Goal: Task Accomplishment & Management: Manage account settings

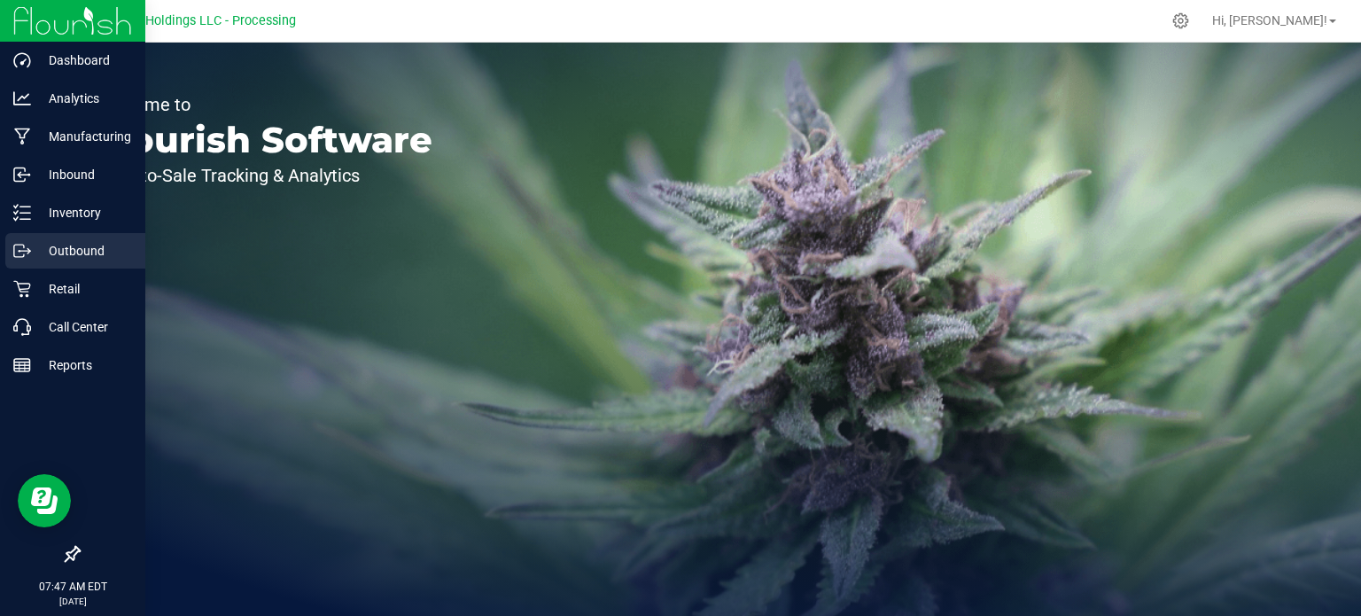
click at [42, 251] on p "Outbound" at bounding box center [84, 250] width 106 height 21
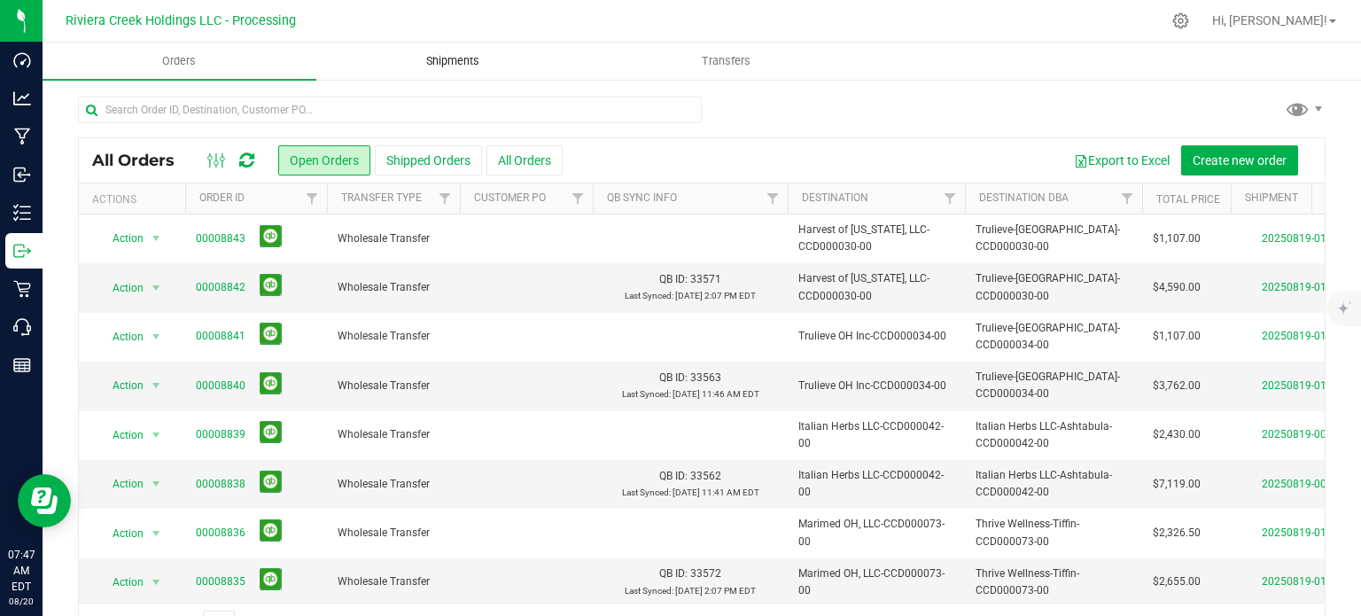
click at [448, 56] on span "Shipments" at bounding box center [452, 61] width 101 height 16
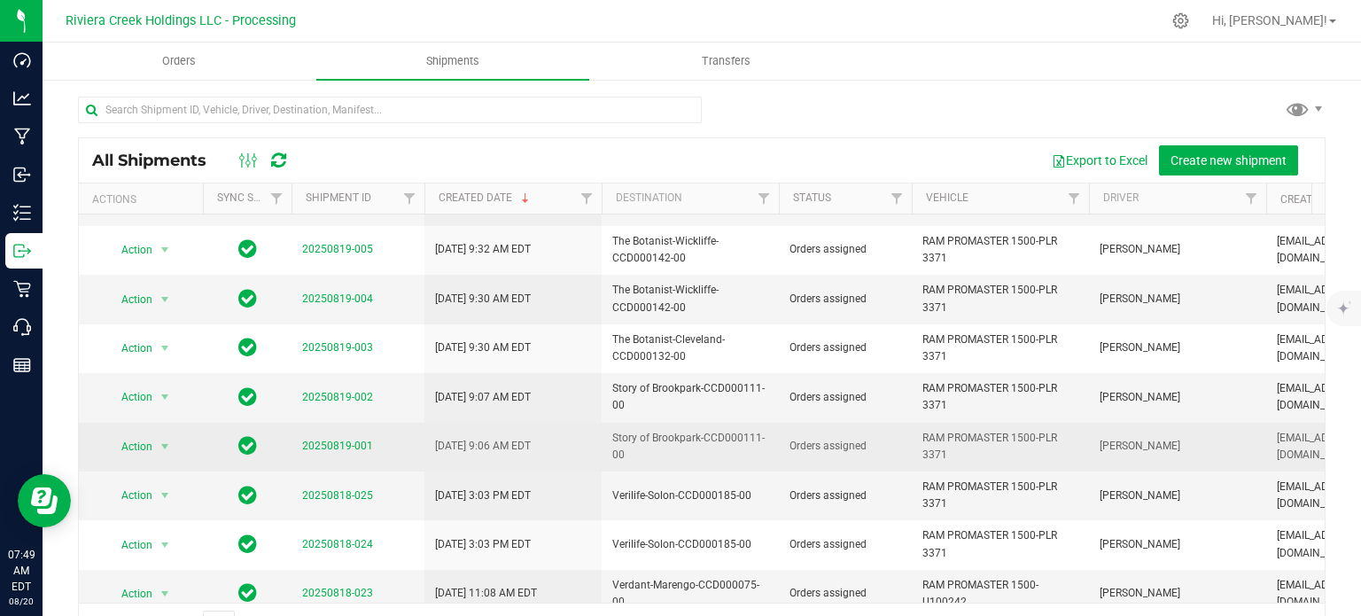
scroll to position [585, 0]
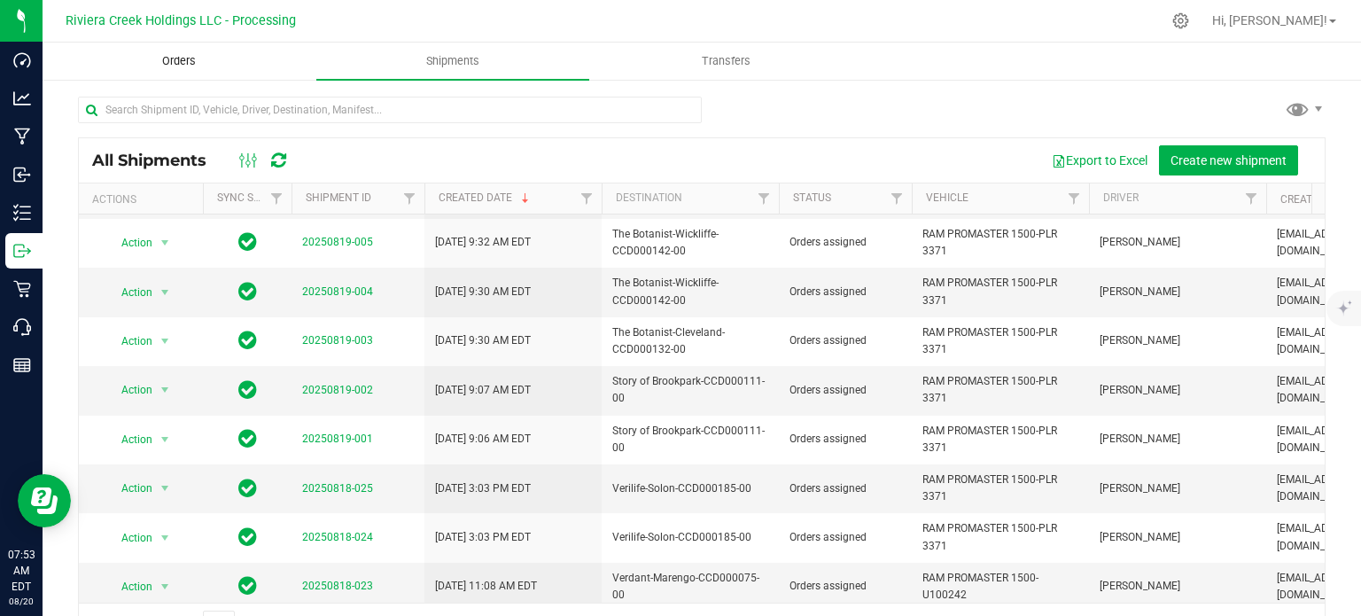
click at [183, 61] on span "Orders" at bounding box center [179, 61] width 82 height 16
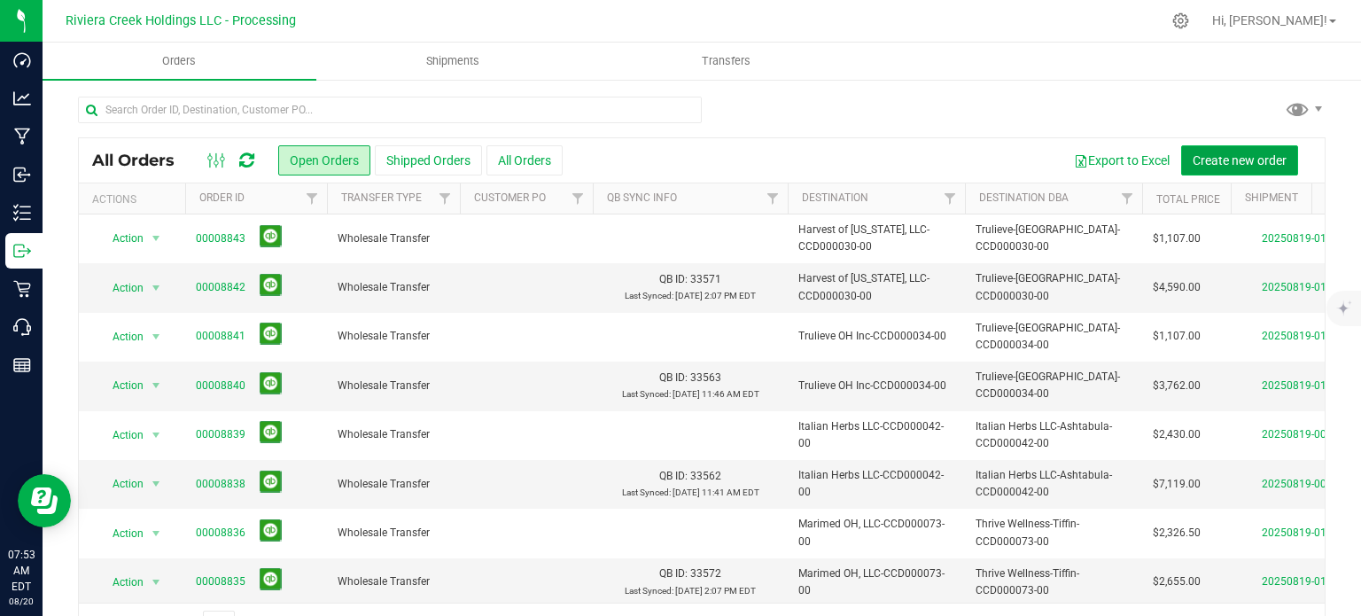
click at [1206, 162] on span "Create new order" at bounding box center [1240, 160] width 94 height 14
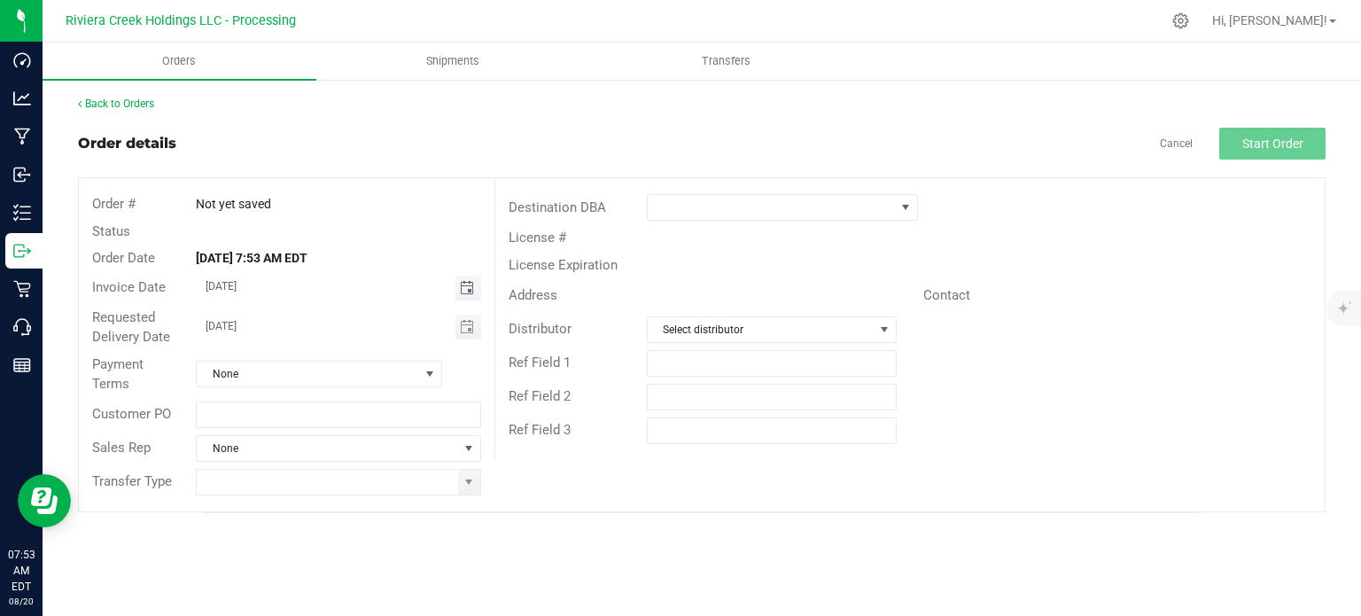
click at [464, 290] on span "Toggle calendar" at bounding box center [467, 288] width 14 height 14
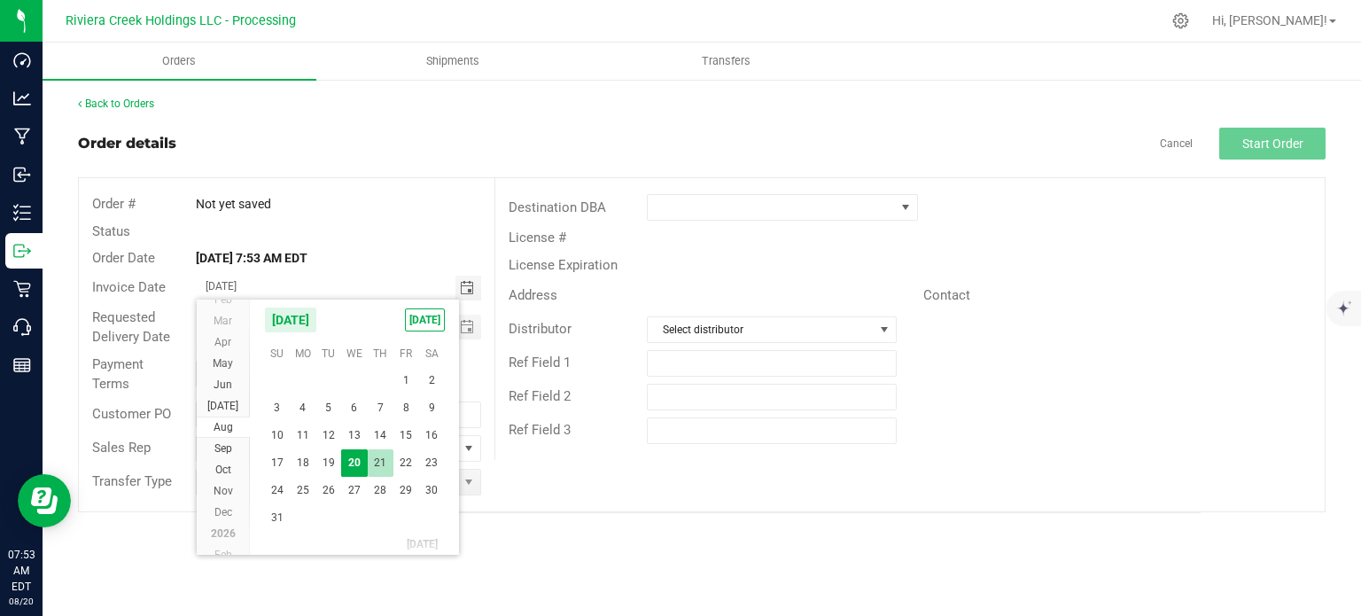
click at [377, 462] on span "21" at bounding box center [381, 462] width 26 height 27
type input "08/21/2025"
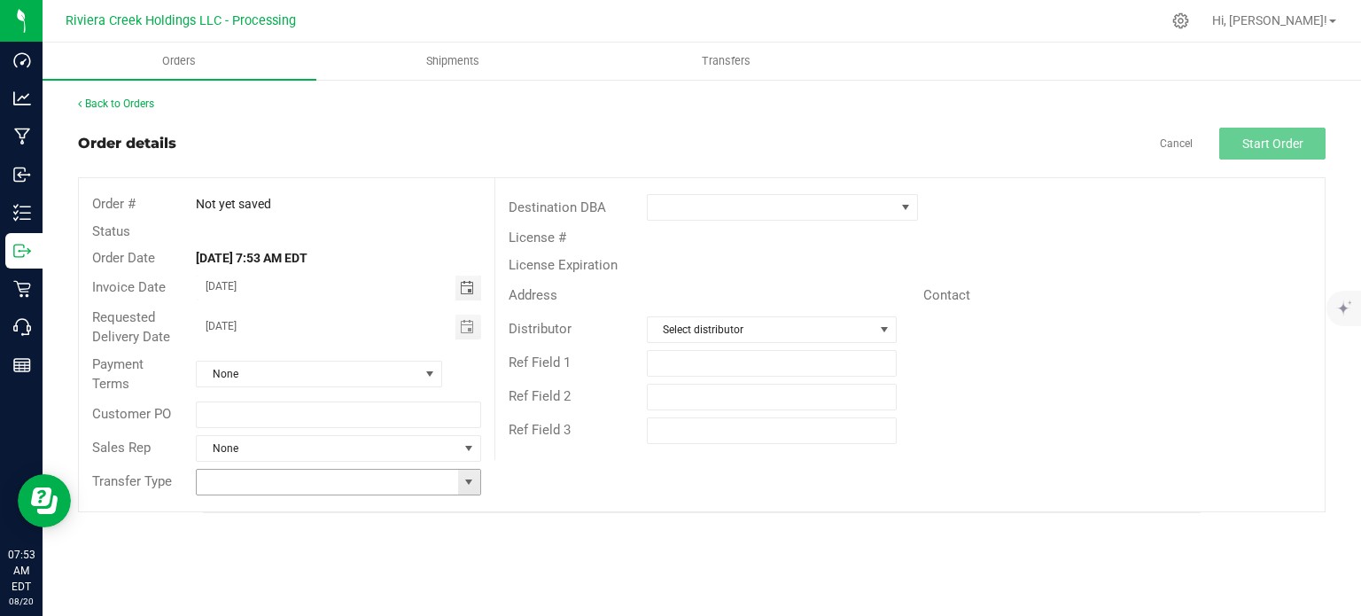
click at [463, 475] on span at bounding box center [469, 482] width 14 height 14
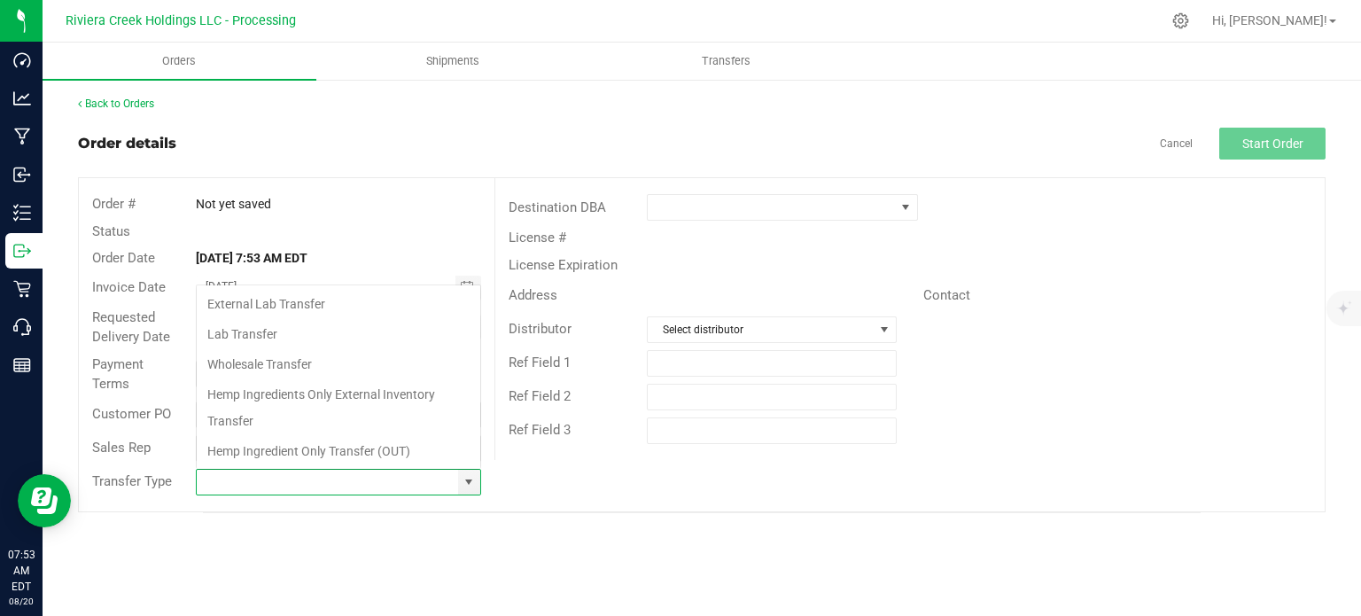
scroll to position [26, 281]
click at [253, 361] on li "Wholesale Transfer" at bounding box center [339, 364] width 284 height 30
type input "Wholesale Transfer"
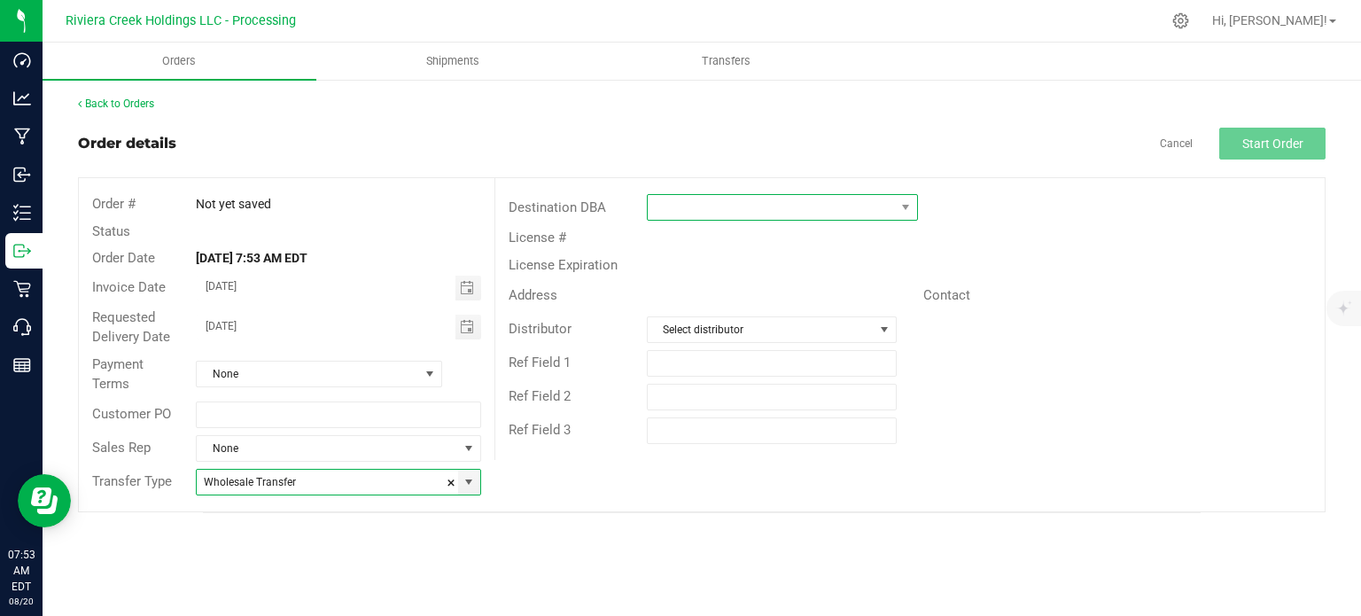
click at [717, 198] on span at bounding box center [771, 207] width 247 height 25
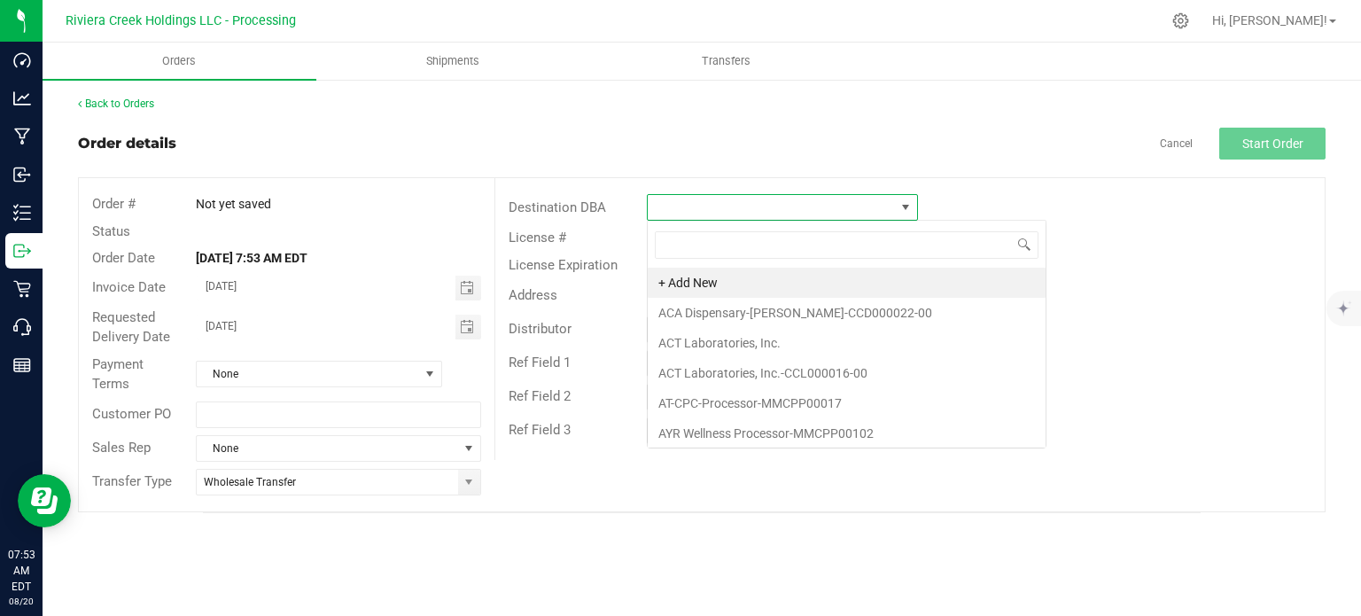
scroll to position [26, 271]
type input "harv"
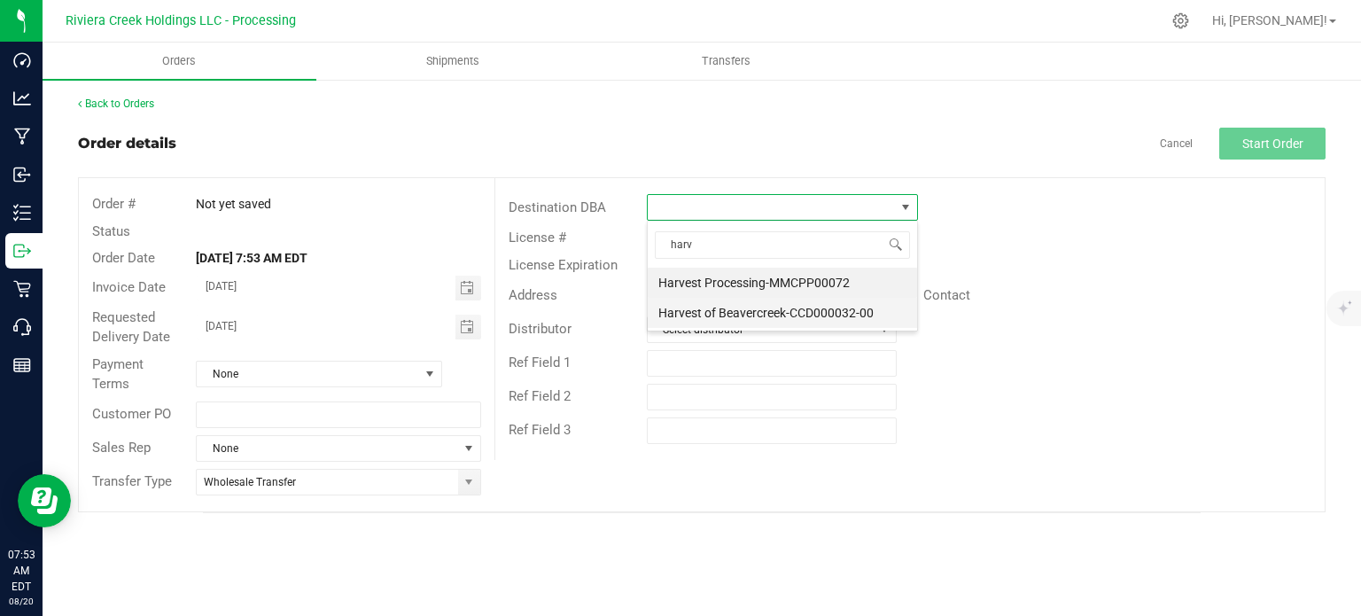
click at [759, 308] on li "Harvest of Beavercreek-CCD000032-00" at bounding box center [782, 313] width 269 height 30
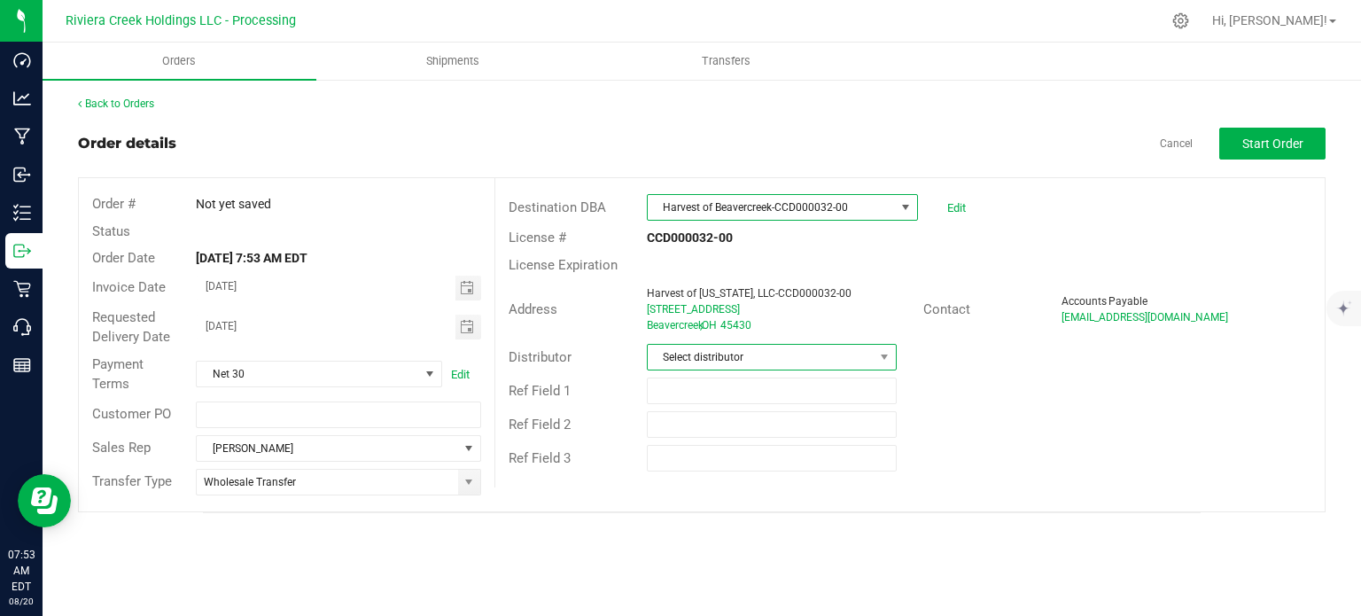
click at [716, 357] on span "Select distributor" at bounding box center [761, 357] width 226 height 25
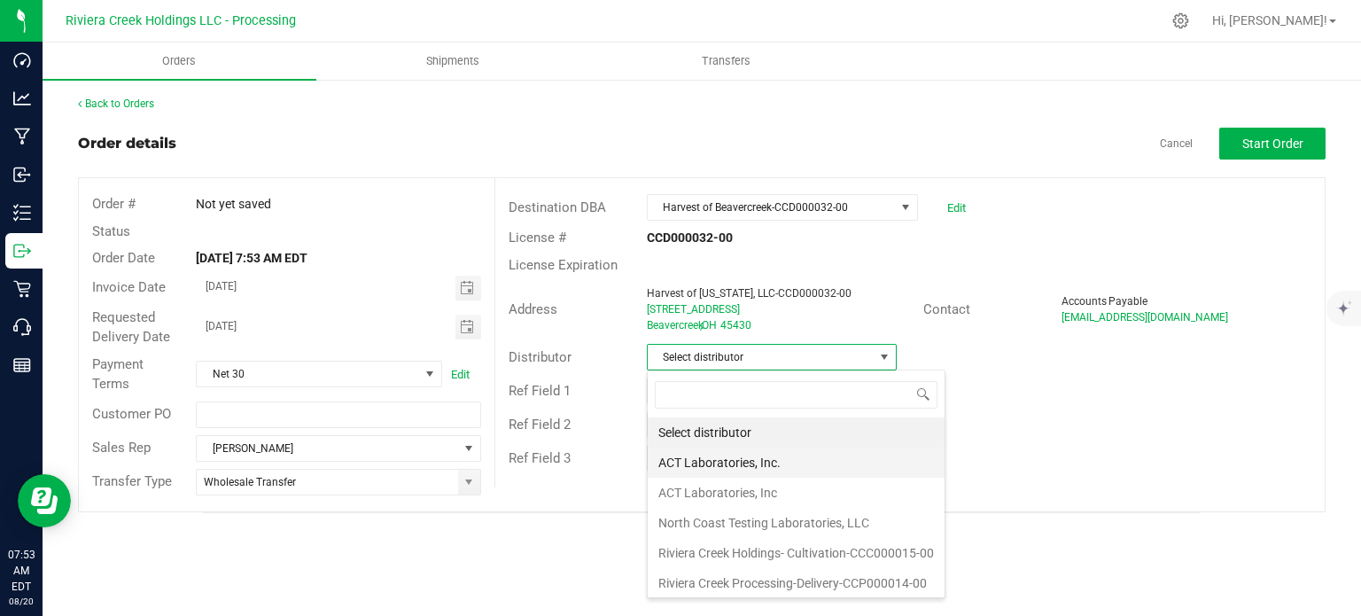
scroll to position [1, 0]
click at [719, 584] on li "Riviera Creek Processing-Delivery-CCP000014-00" at bounding box center [796, 582] width 297 height 30
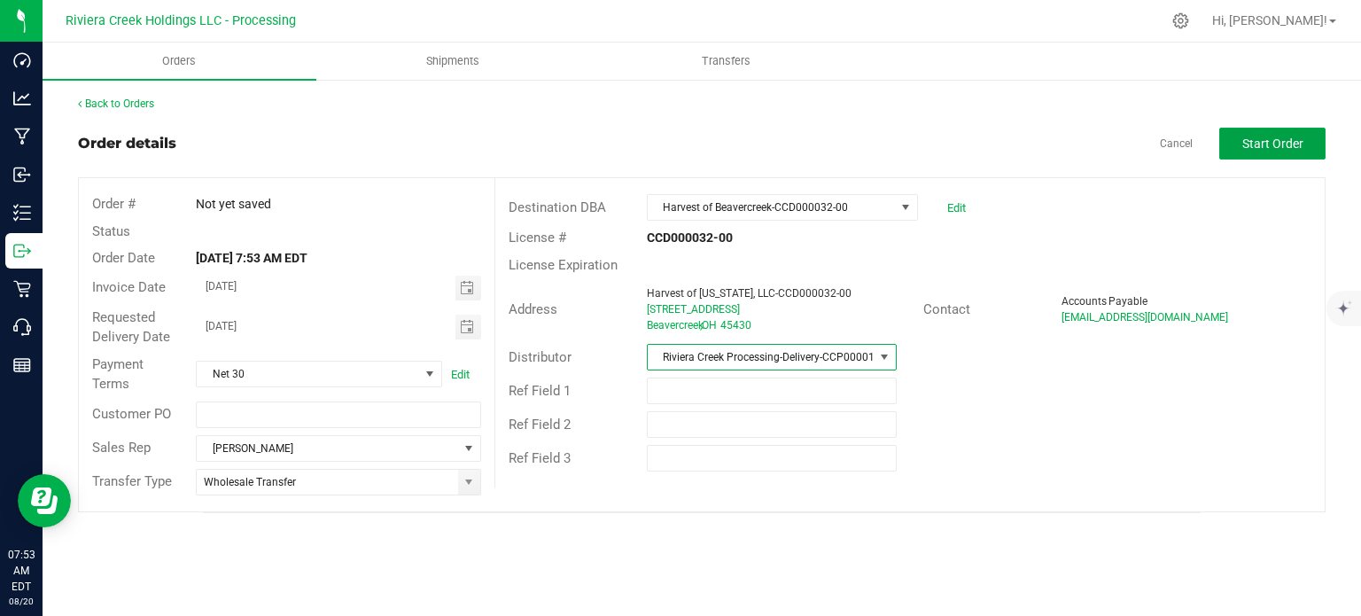
click at [1250, 152] on button "Start Order" at bounding box center [1272, 144] width 106 height 32
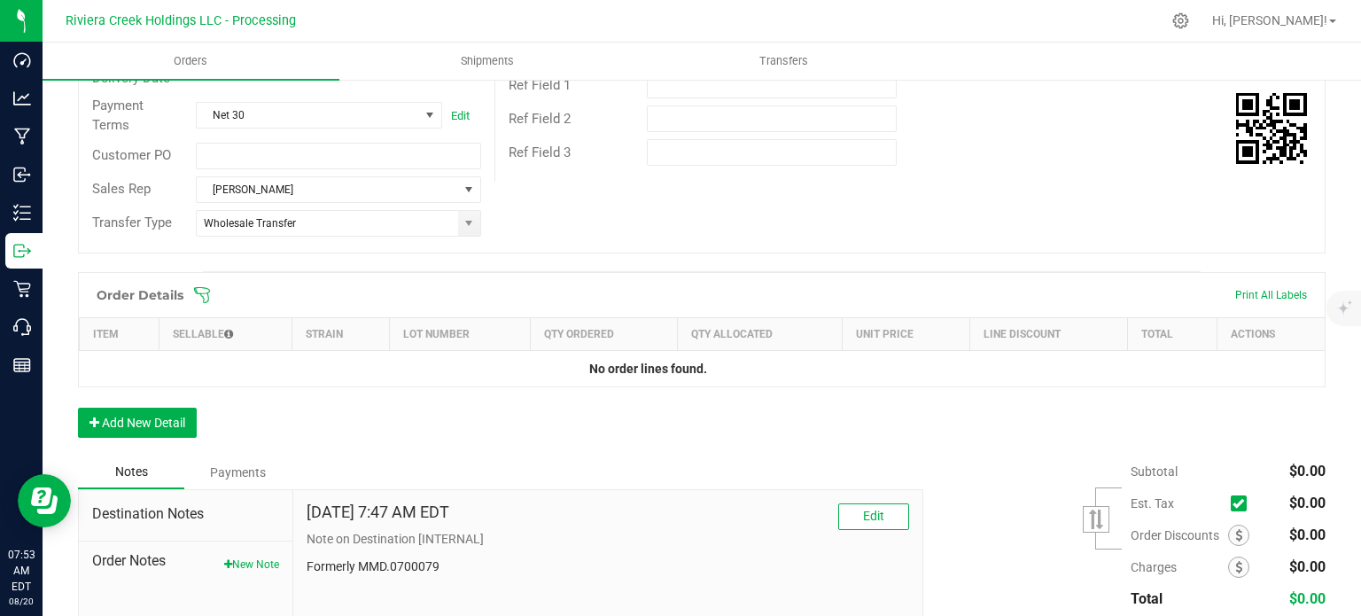
scroll to position [432, 0]
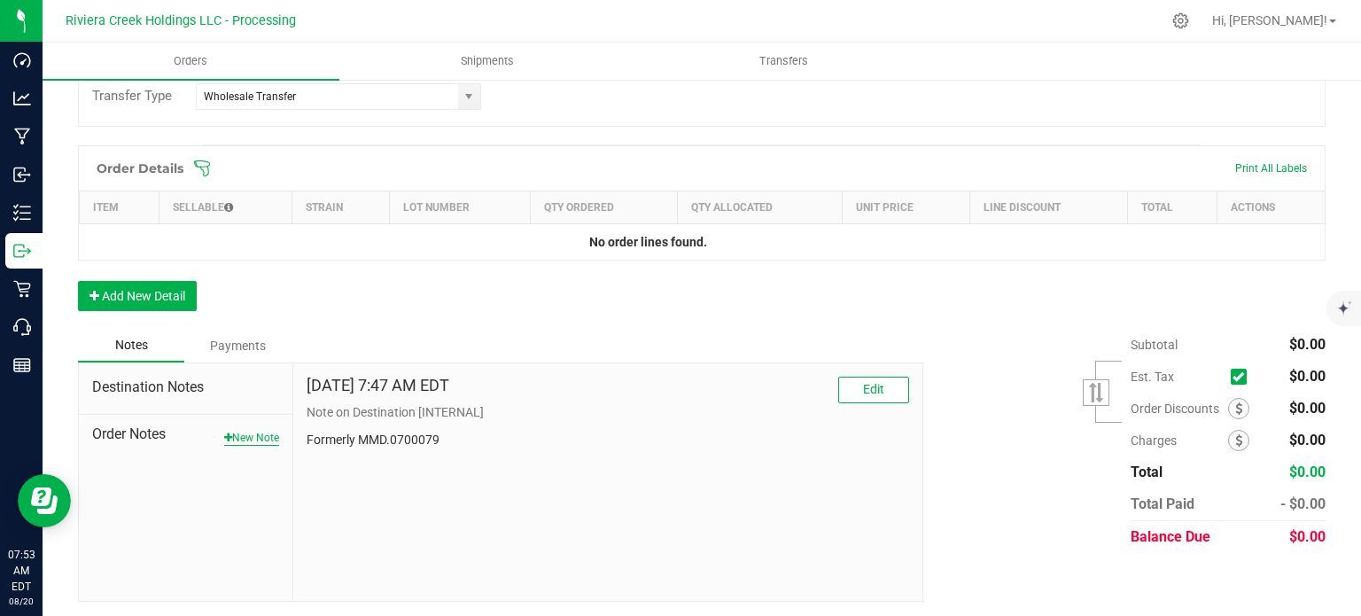
click at [248, 436] on button "New Note" at bounding box center [251, 438] width 55 height 16
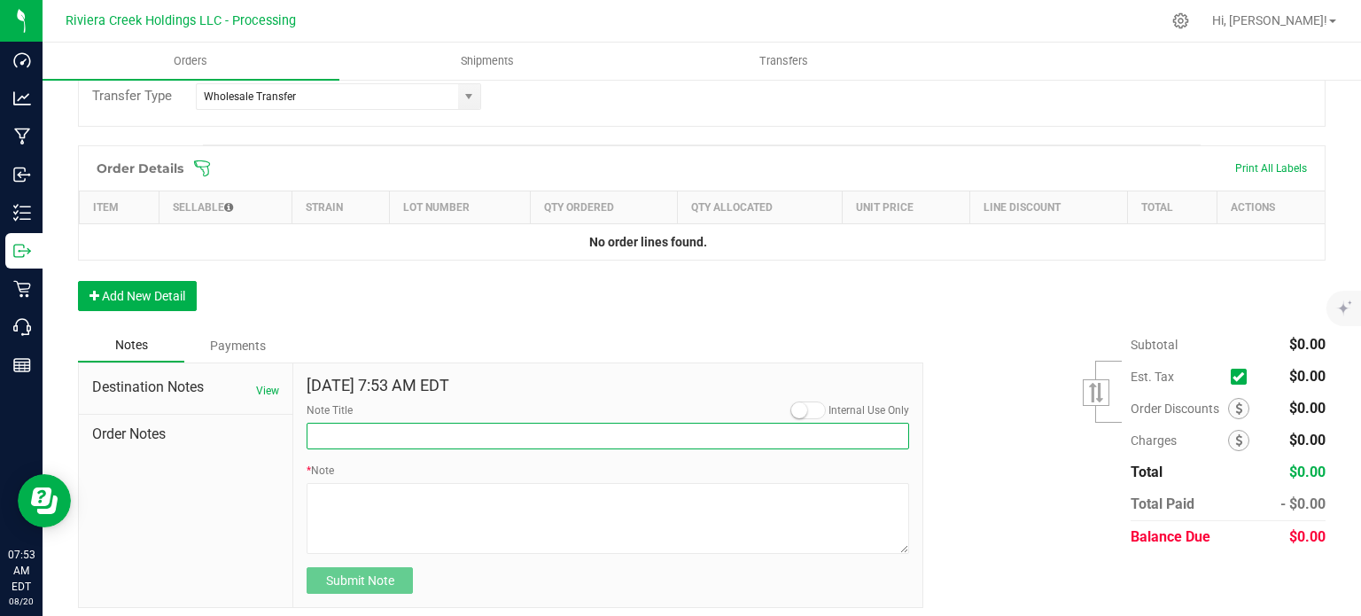
click at [389, 435] on input "Note Title" at bounding box center [608, 436] width 602 height 27
type input "10% Discount"
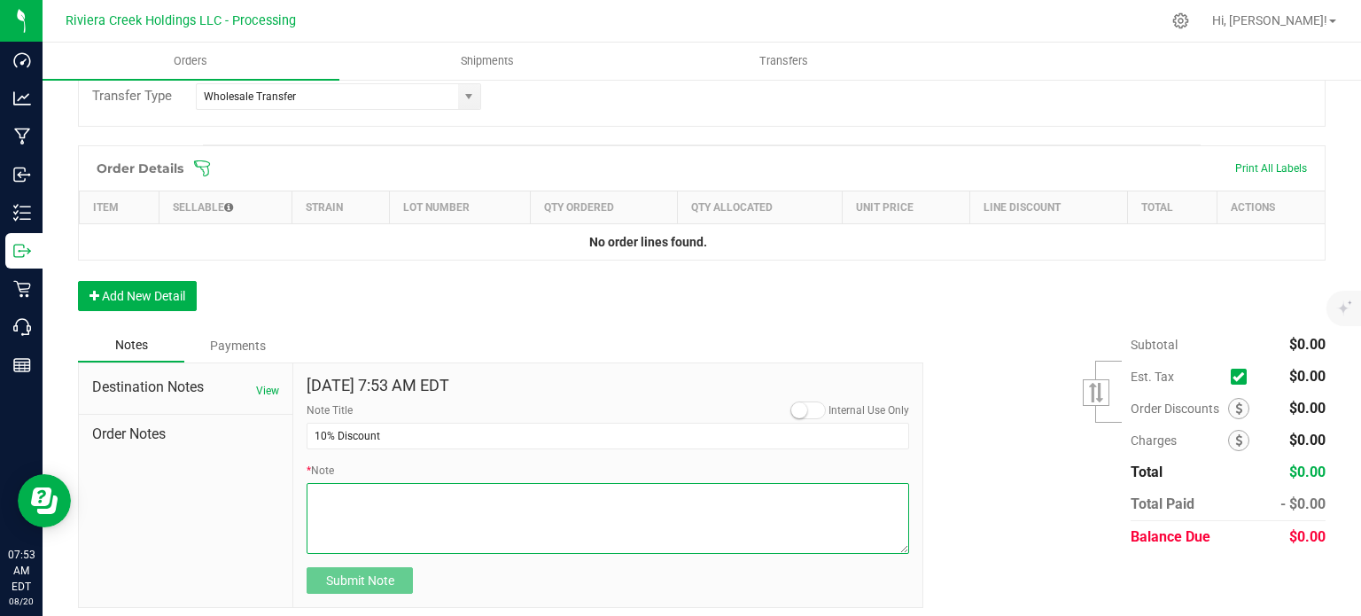
click at [347, 498] on textarea "* Note" at bounding box center [608, 518] width 602 height 71
type textarea "Applied to Line Items"
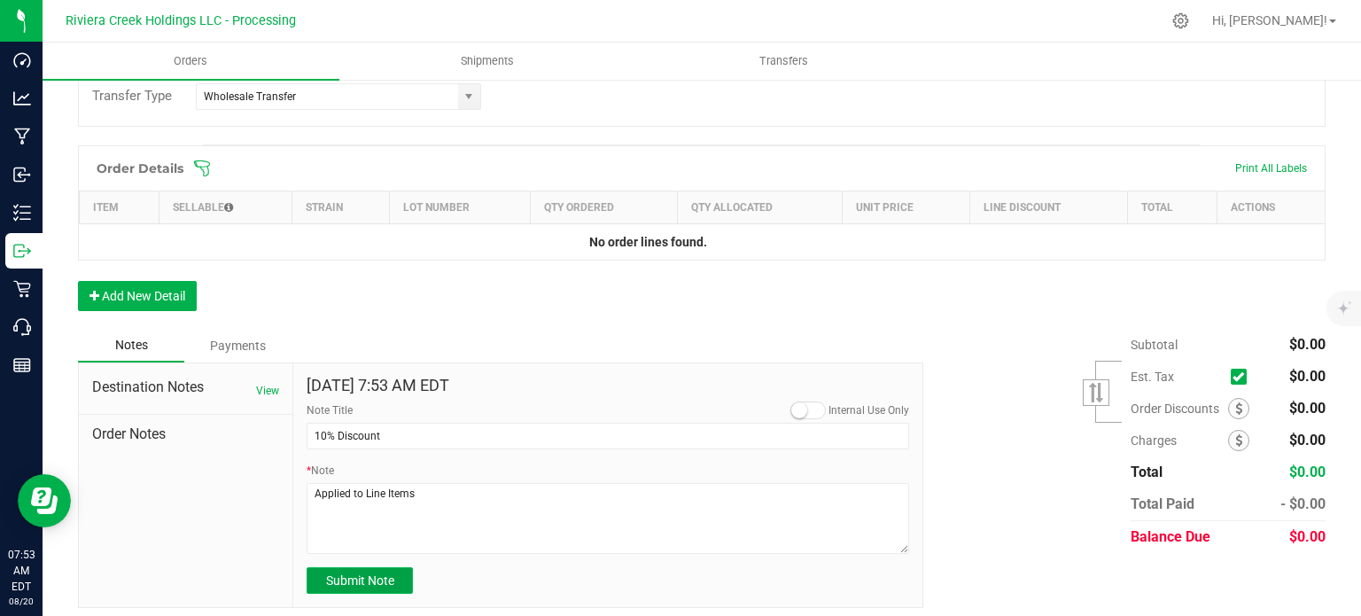
click at [365, 579] on span "Submit Note" at bounding box center [360, 580] width 68 height 14
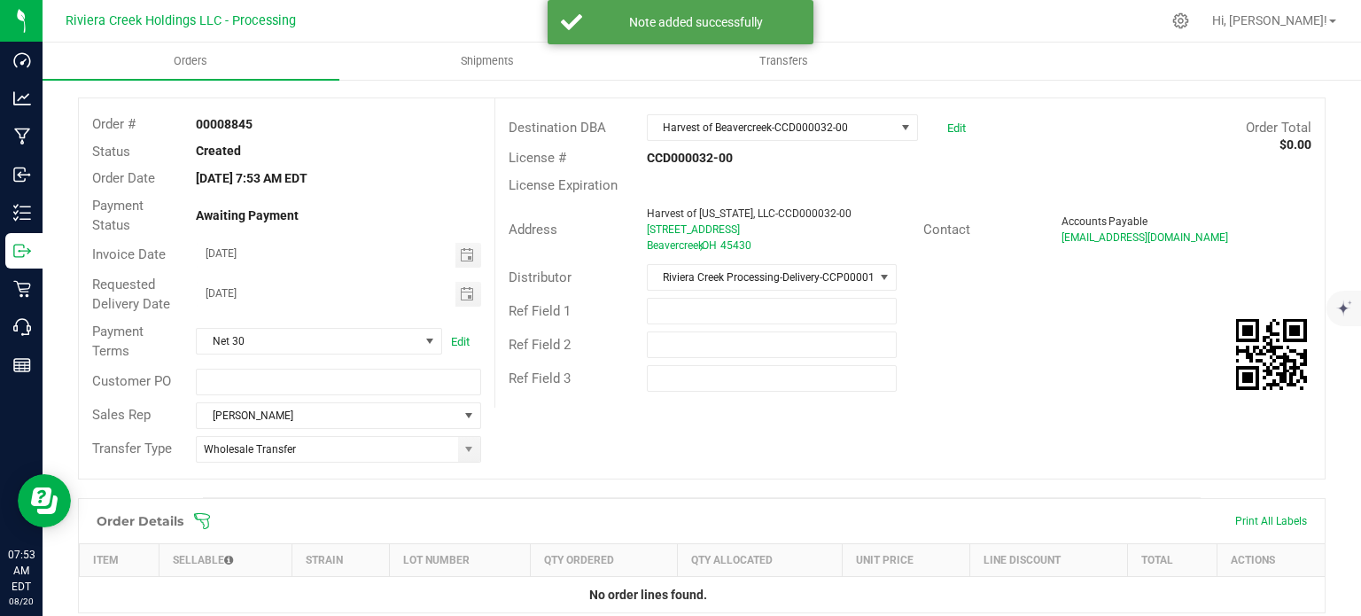
scroll to position [0, 0]
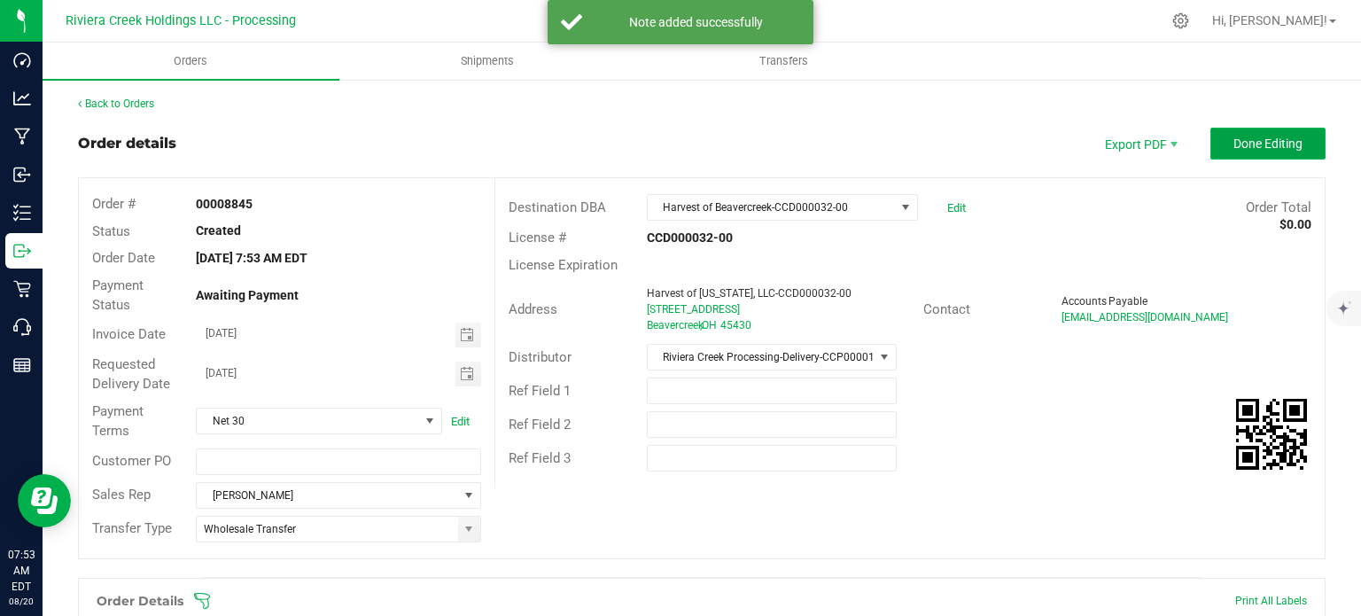
click at [1233, 148] on span "Done Editing" at bounding box center [1267, 143] width 69 height 14
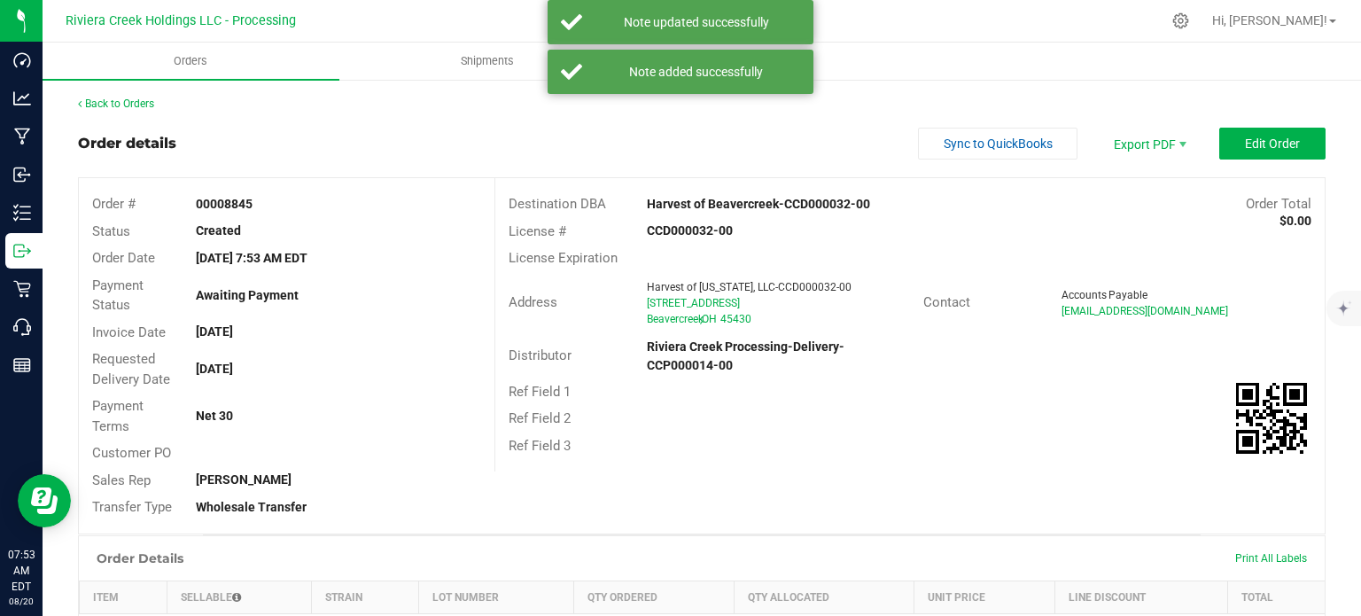
drag, startPoint x: 195, startPoint y: 203, endPoint x: 257, endPoint y: 212, distance: 62.6
click at [257, 212] on div "00008845" at bounding box center [338, 204] width 311 height 19
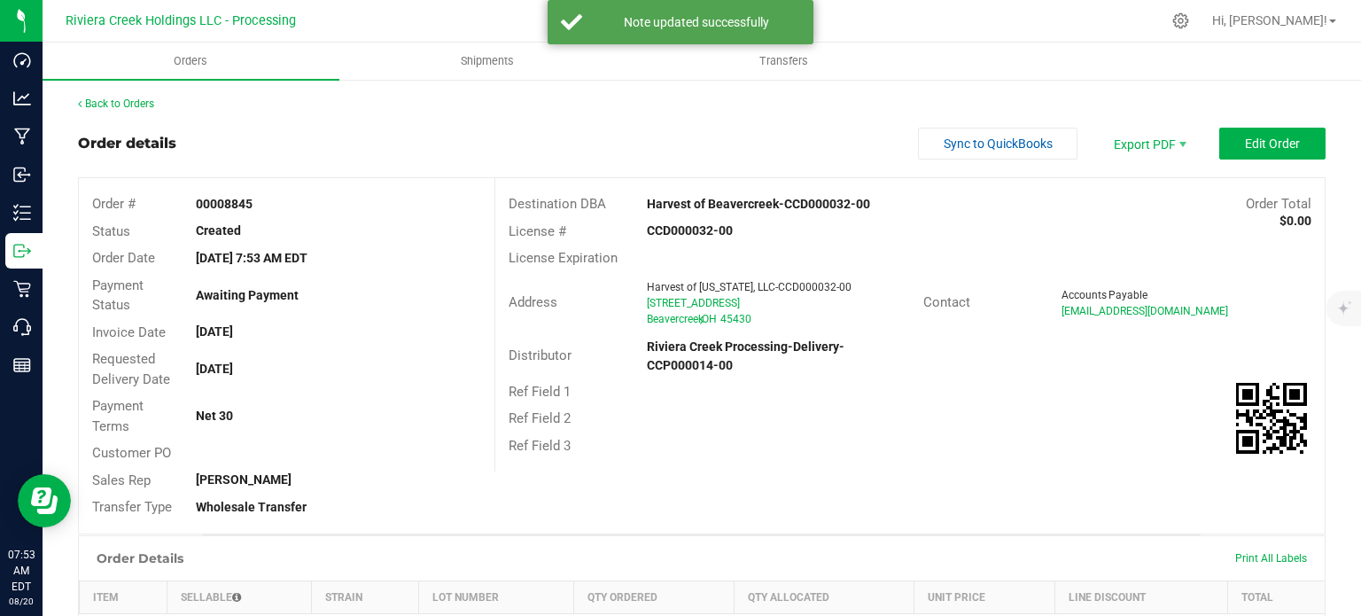
copy strong "00008845"
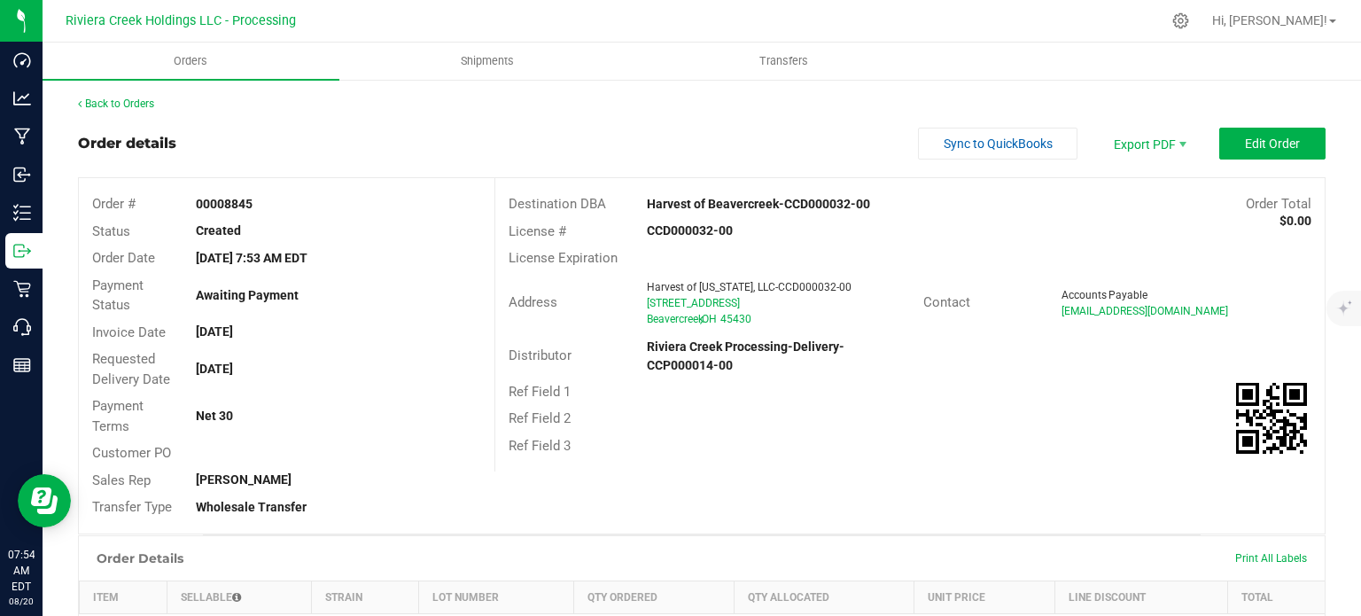
click at [284, 234] on div "Created" at bounding box center [338, 230] width 311 height 19
drag, startPoint x: 264, startPoint y: 207, endPoint x: 191, endPoint y: 204, distance: 72.7
click at [185, 201] on div "00008845" at bounding box center [338, 204] width 311 height 19
copy strong "00008845"
click at [113, 99] on link "Back to Orders" at bounding box center [116, 103] width 76 height 12
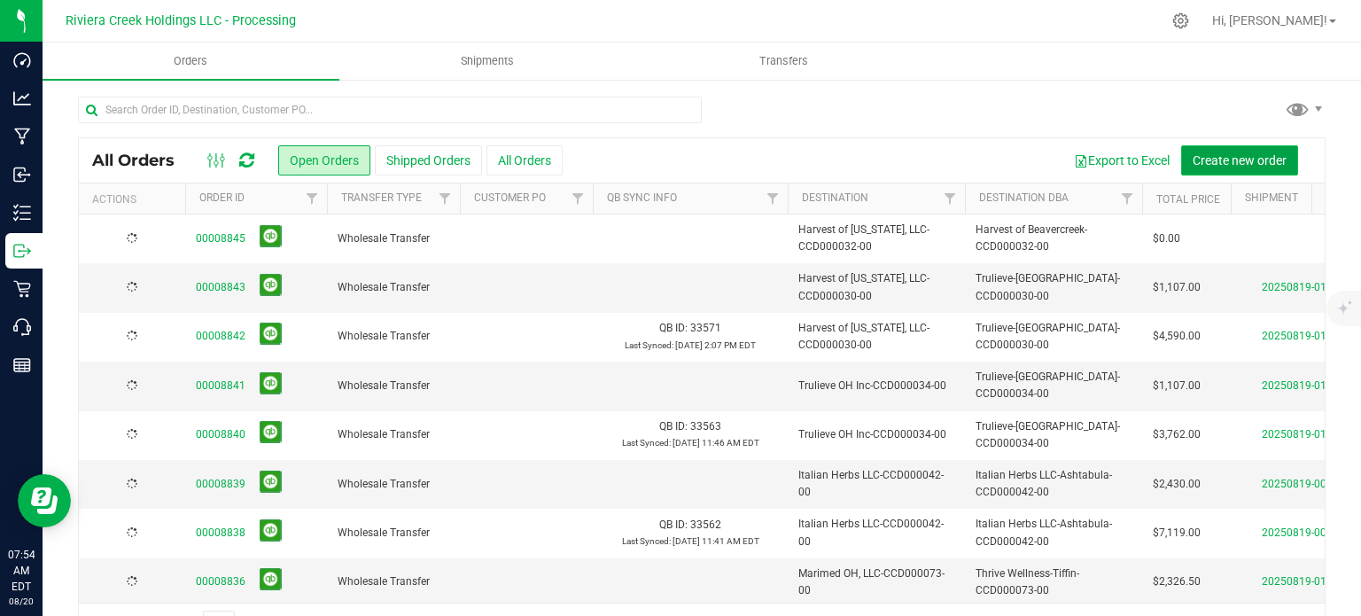
click at [1205, 160] on span "Create new order" at bounding box center [1240, 160] width 94 height 14
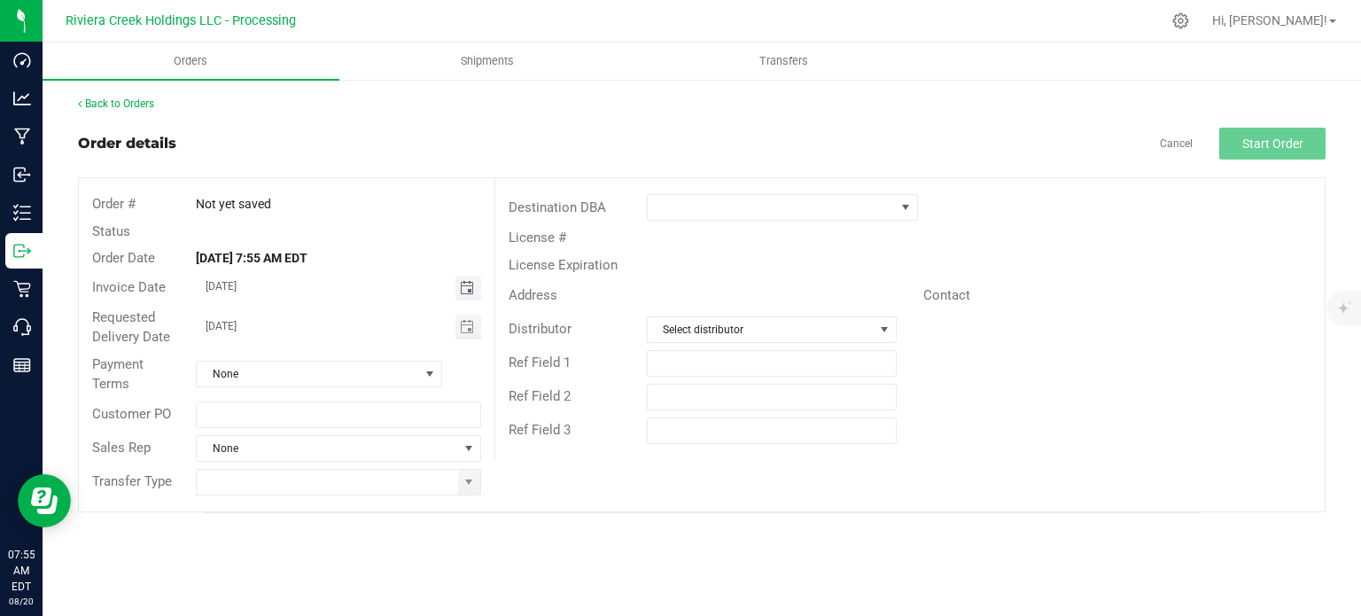
click at [461, 284] on span "Toggle calendar" at bounding box center [467, 288] width 14 height 14
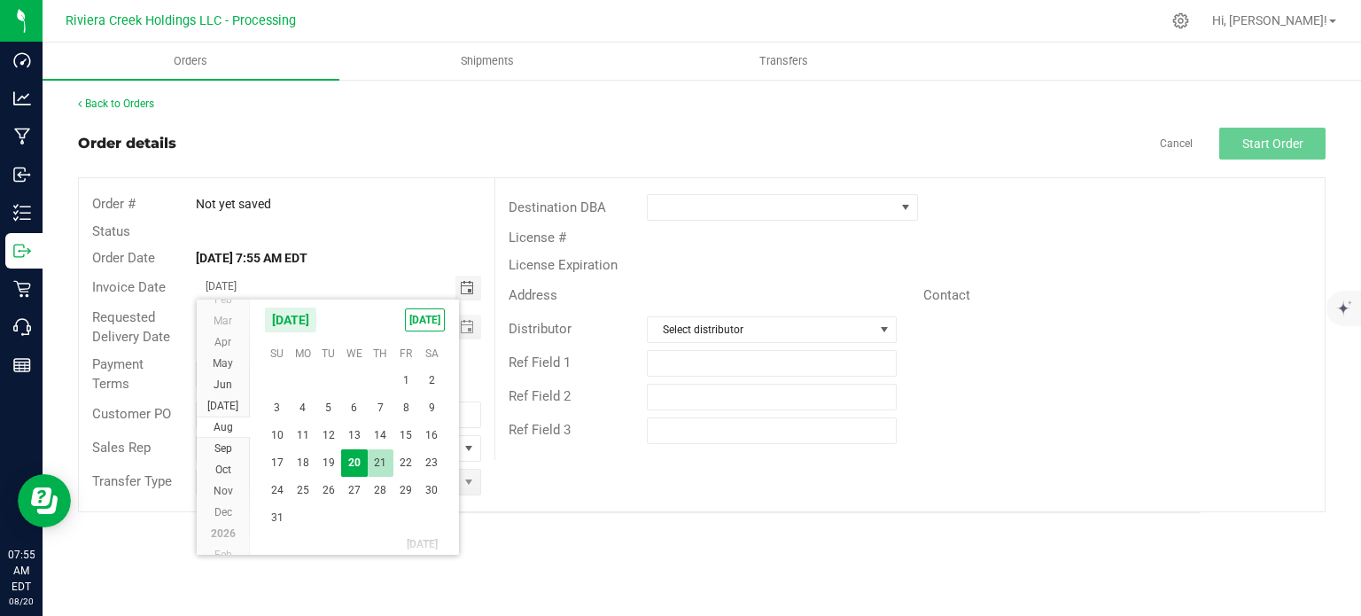
click at [383, 466] on span "21" at bounding box center [381, 462] width 26 height 27
type input "08/21/2025"
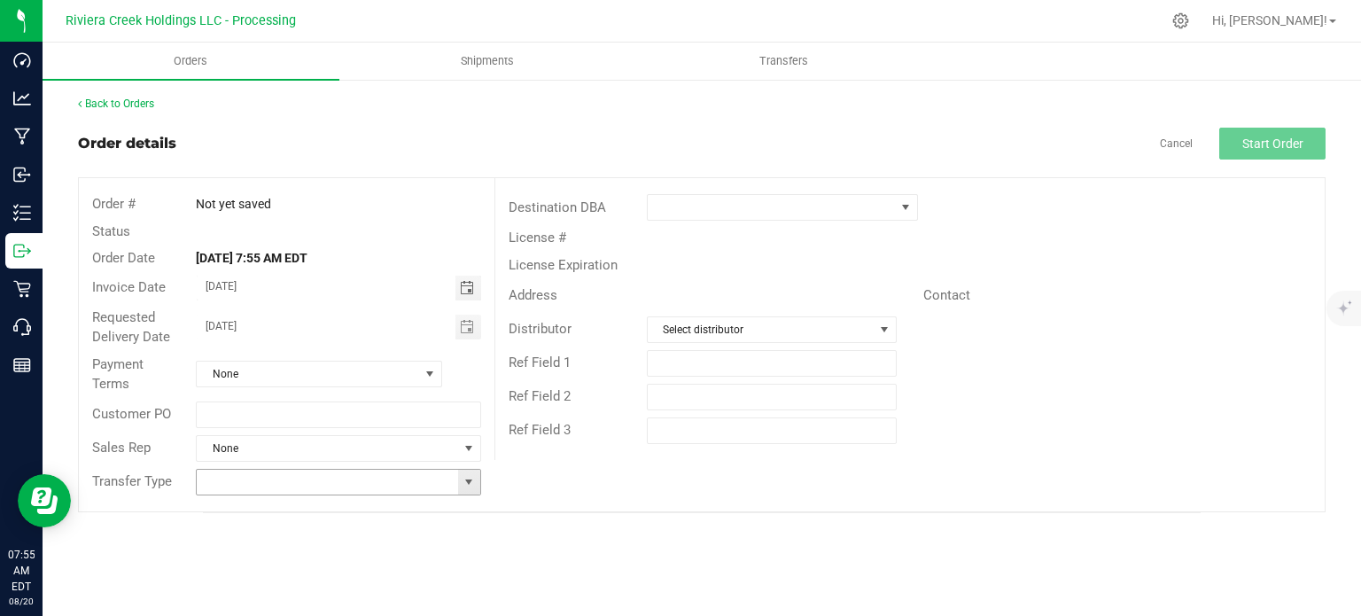
click at [465, 481] on span at bounding box center [469, 482] width 14 height 14
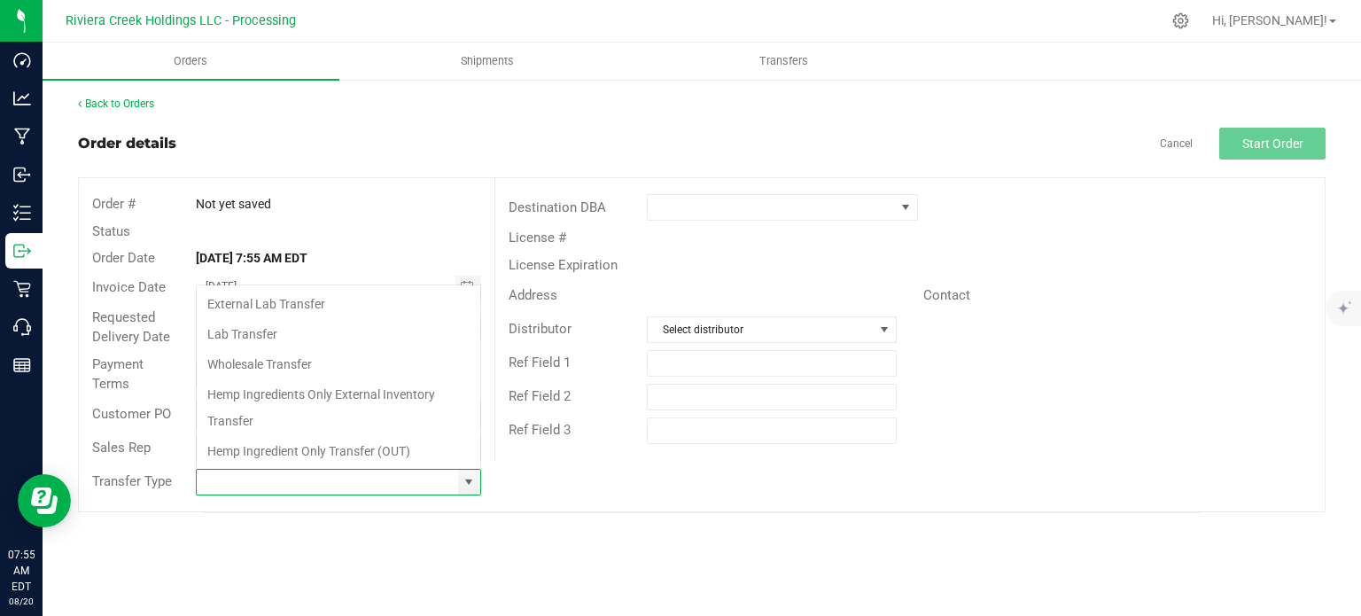
scroll to position [26, 281]
click at [261, 364] on li "Wholesale Transfer" at bounding box center [339, 364] width 284 height 30
type input "Wholesale Transfer"
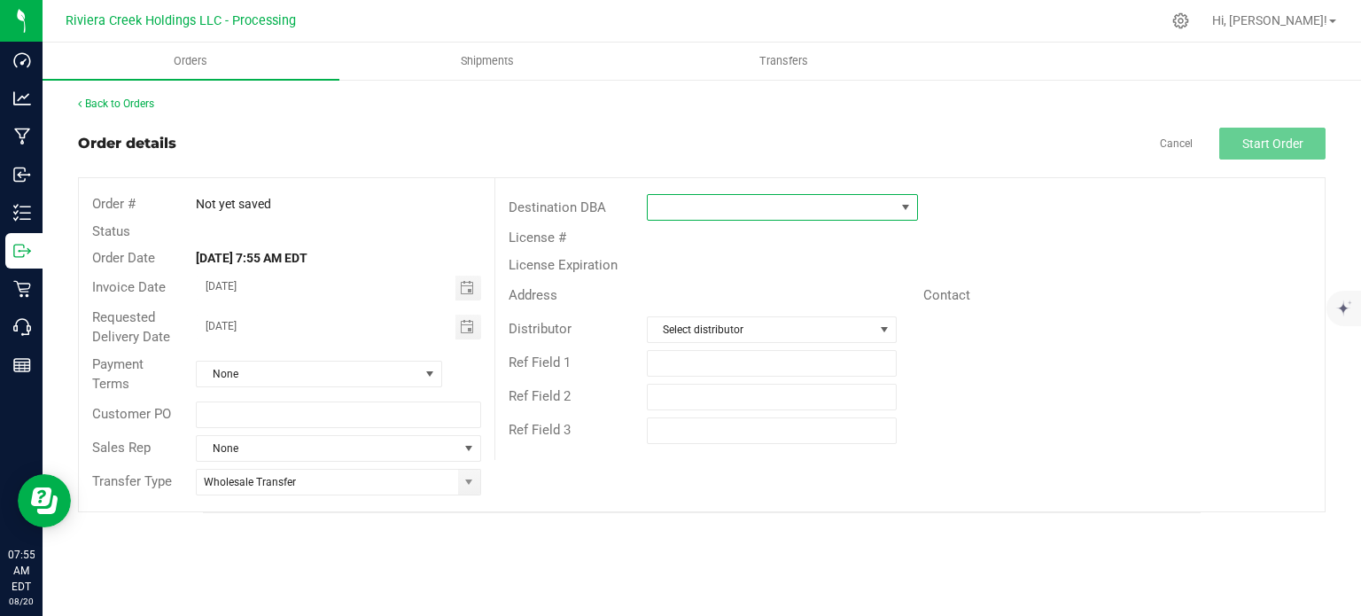
click at [677, 206] on span at bounding box center [771, 207] width 247 height 25
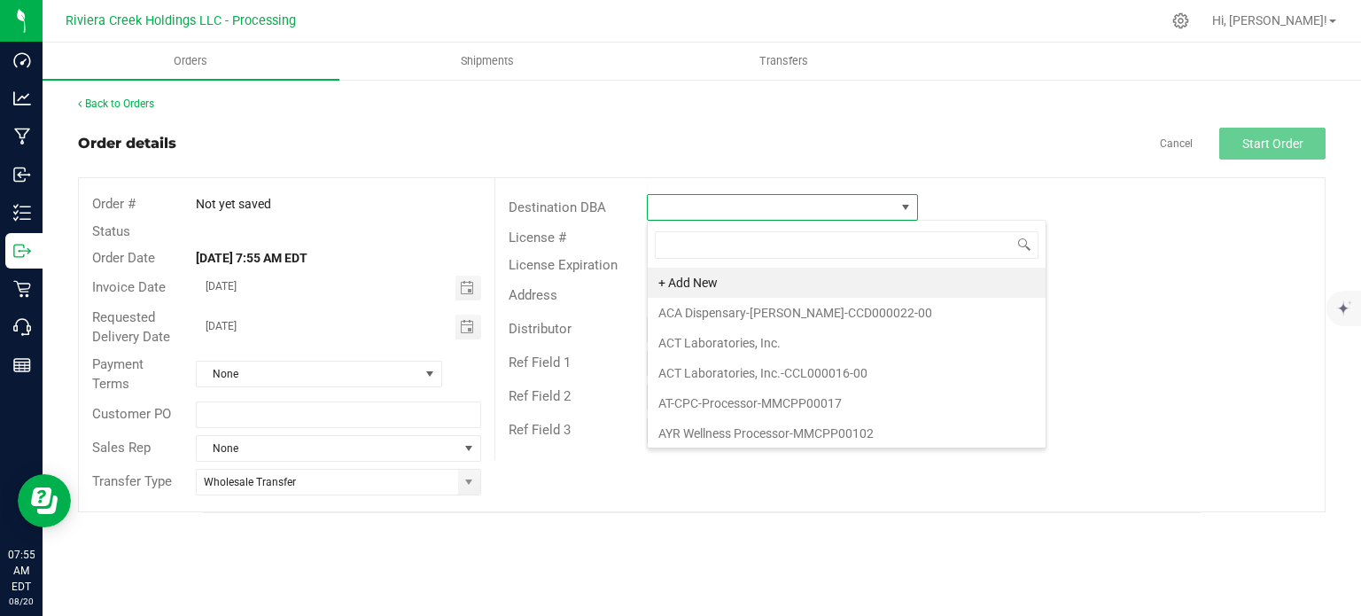
scroll to position [26, 271]
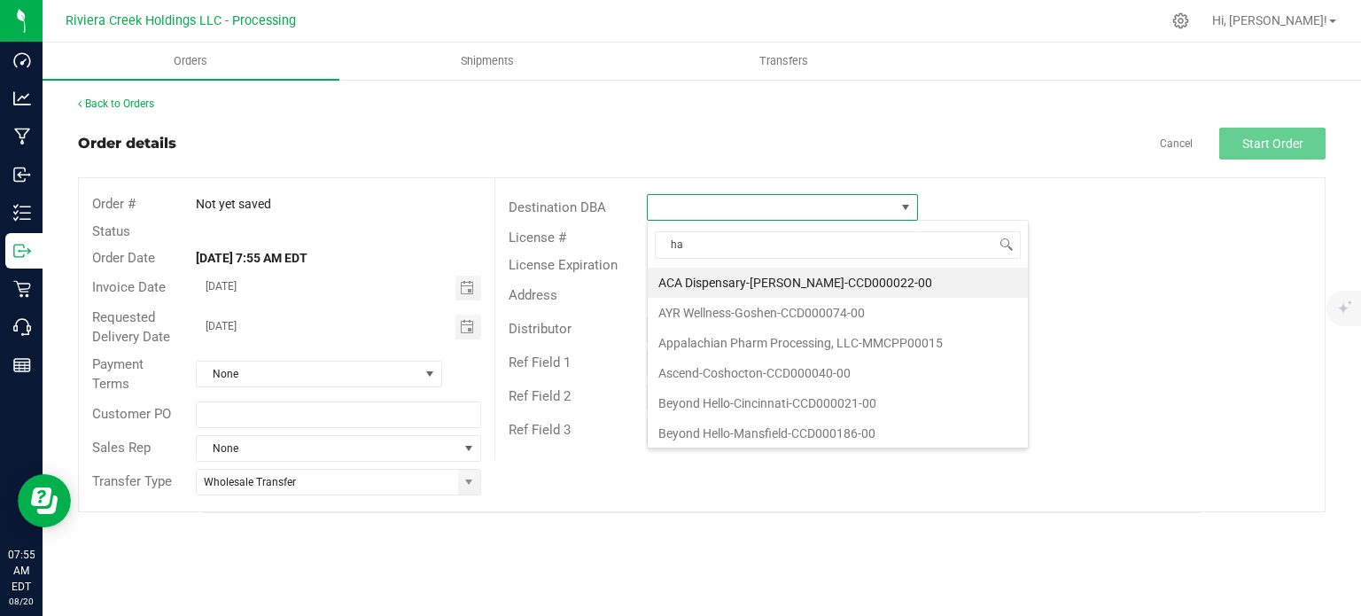
type input "har"
click at [712, 335] on li "Harvest of Beavercreek-CCD000032-00" at bounding box center [838, 343] width 380 height 30
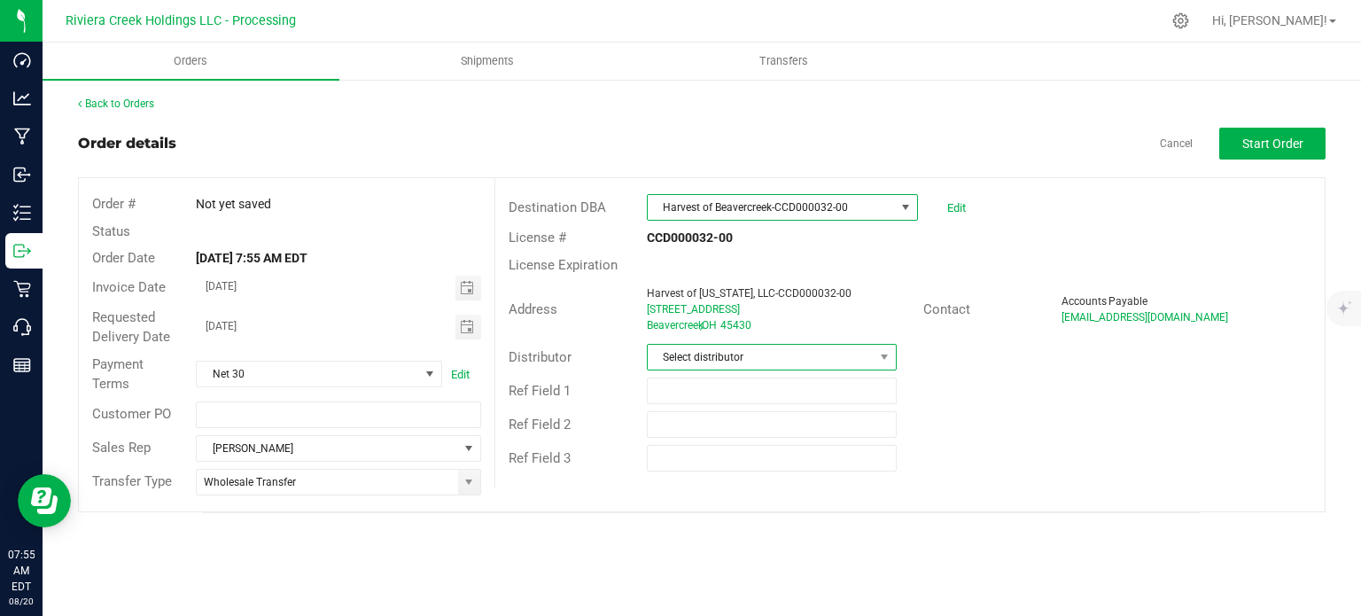
click at [732, 357] on span "Select distributor" at bounding box center [761, 357] width 226 height 25
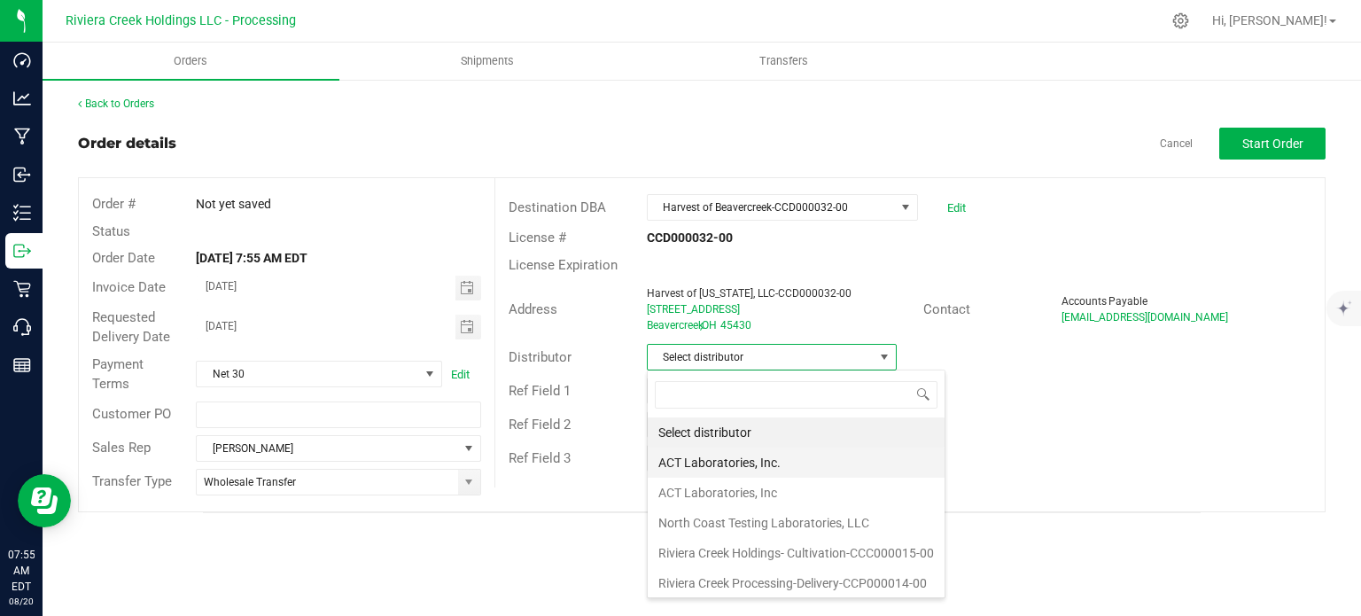
scroll to position [1, 0]
click at [764, 583] on li "Riviera Creek Processing-Delivery-CCP000014-00" at bounding box center [796, 582] width 297 height 30
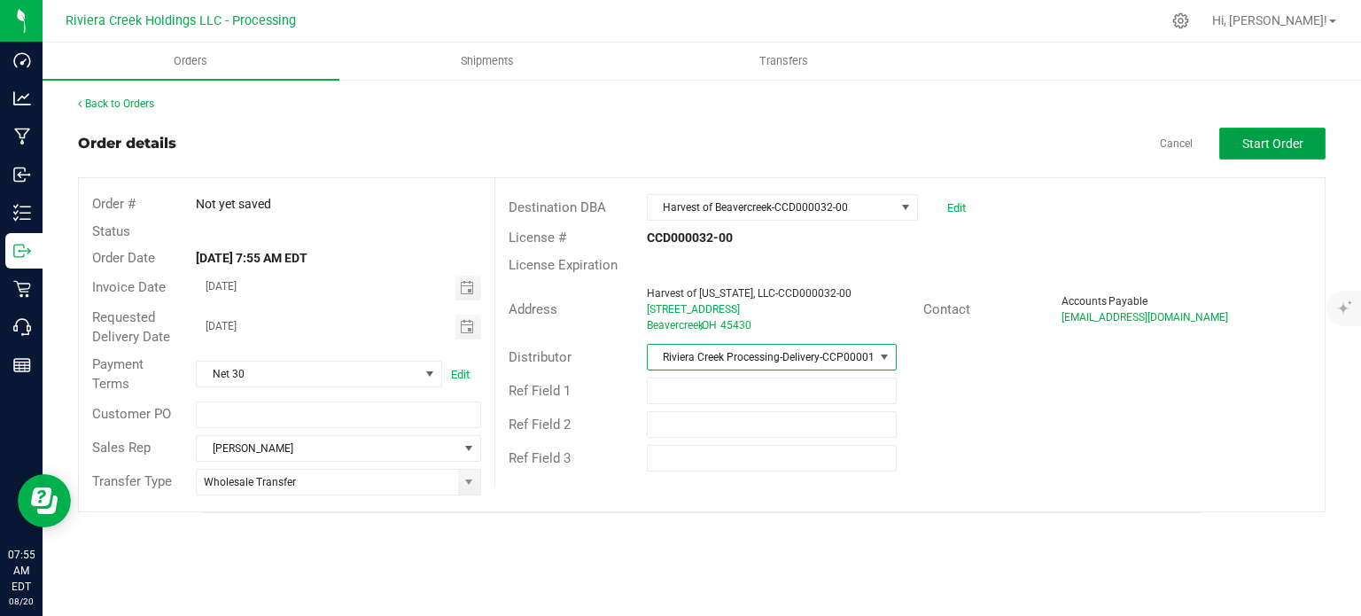
click at [1261, 144] on span "Start Order" at bounding box center [1272, 143] width 61 height 14
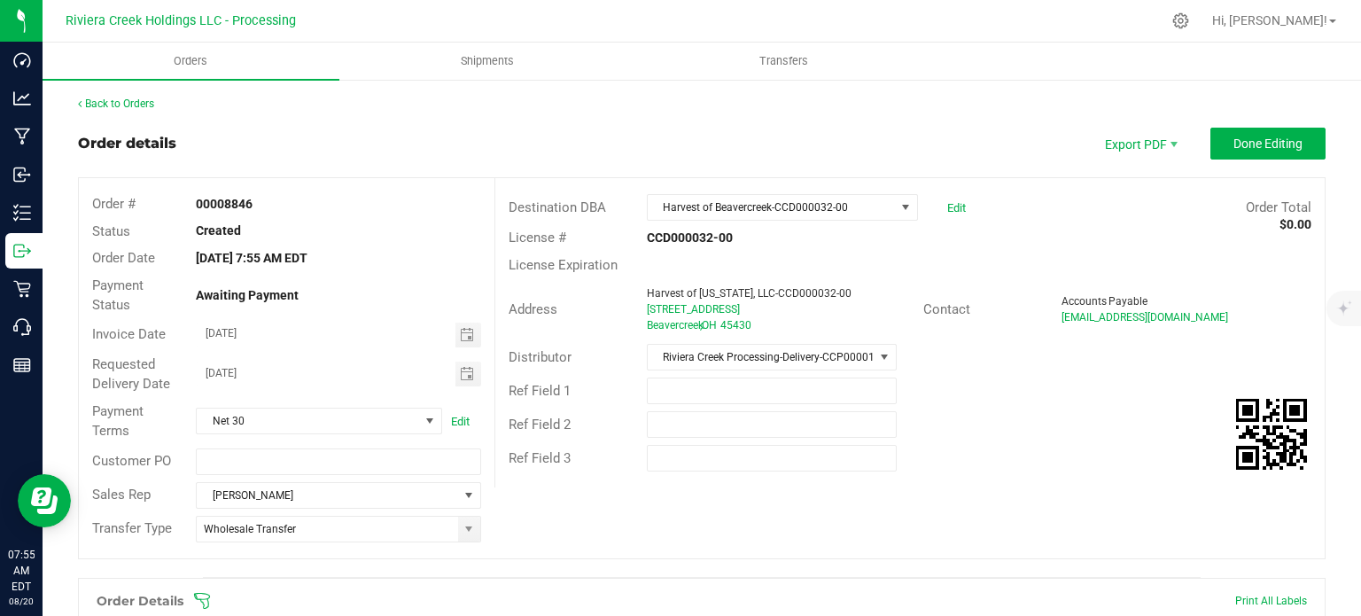
scroll to position [432, 0]
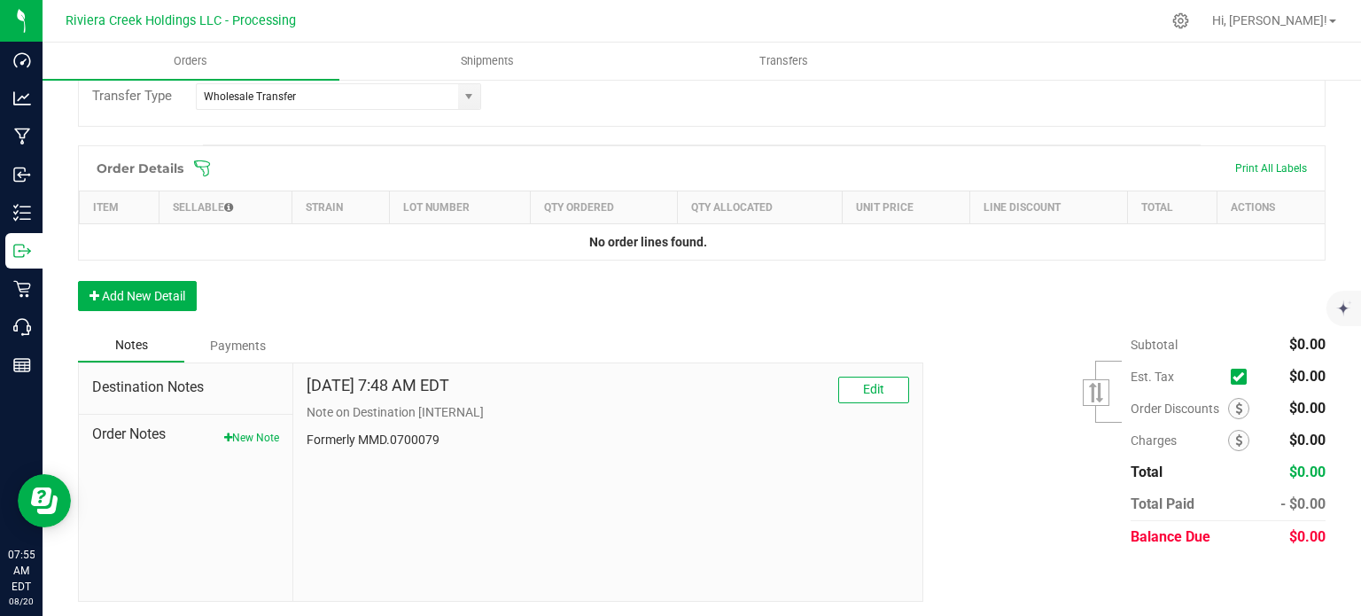
click at [231, 423] on span "Order Notes" at bounding box center [185, 433] width 187 height 21
click at [245, 433] on button "New Note" at bounding box center [251, 438] width 55 height 16
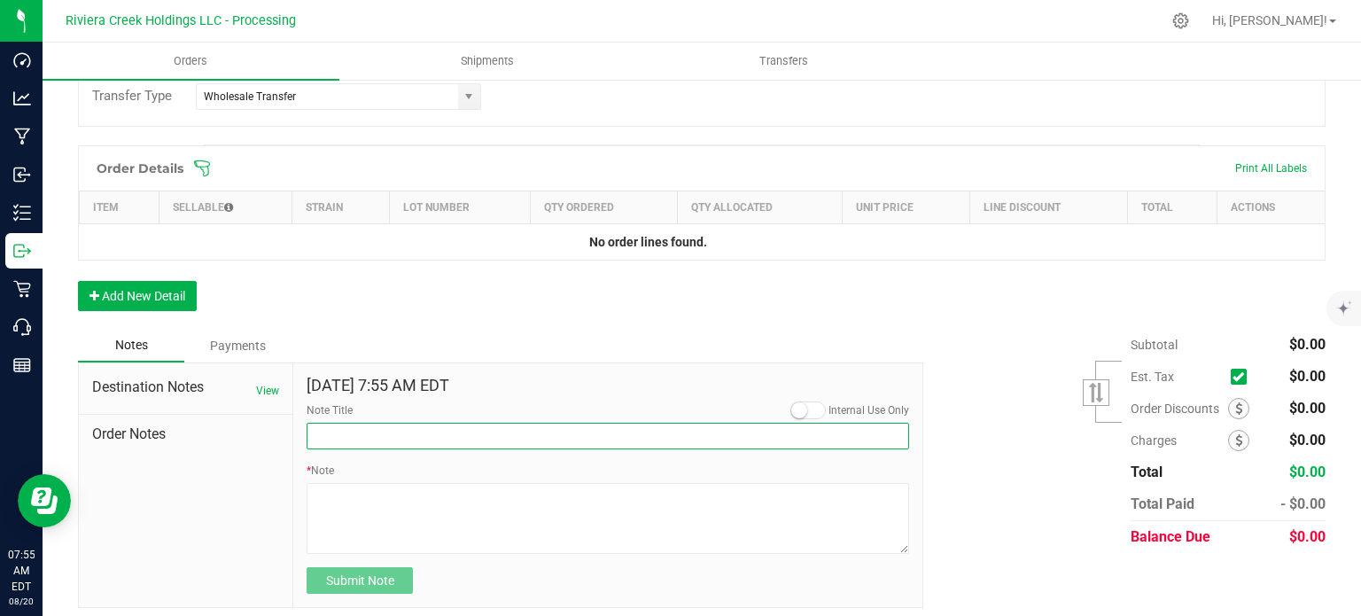
click at [340, 443] on input "Note Title" at bounding box center [608, 436] width 602 height 27
type input "10% Discount"
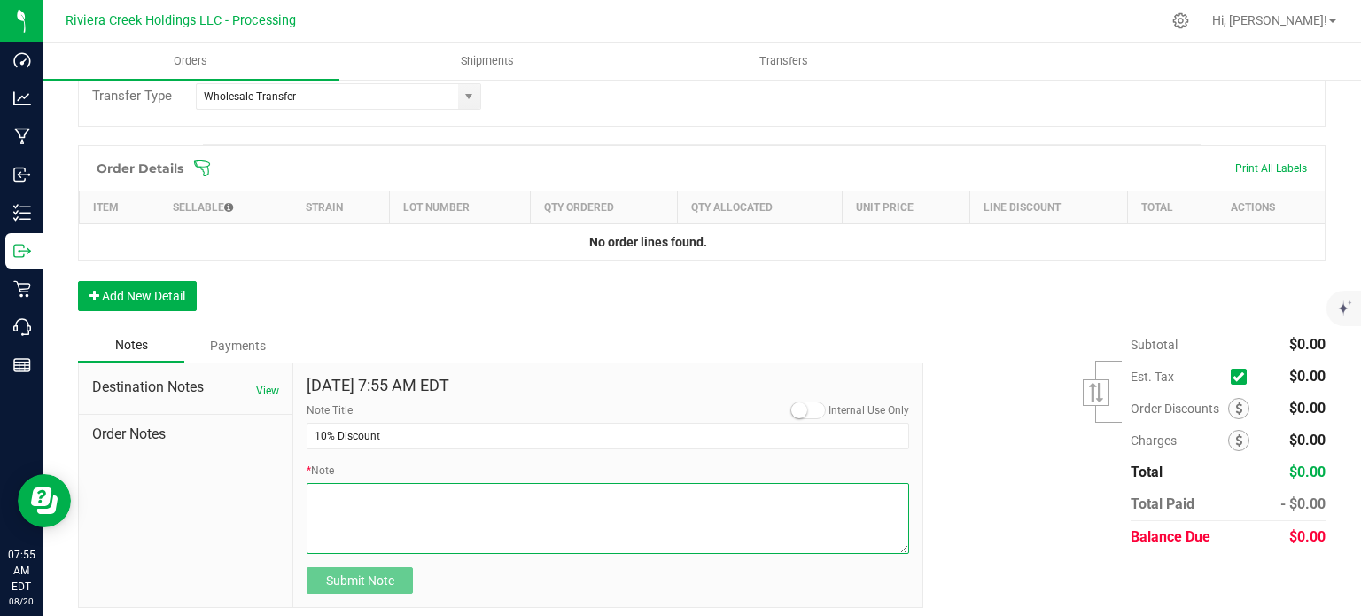
click at [418, 498] on textarea "* Note" at bounding box center [608, 518] width 602 height 71
drag, startPoint x: 308, startPoint y: 492, endPoint x: 330, endPoint y: 490, distance: 21.3
click at [330, 490] on textarea "* Note" at bounding box center [608, 518] width 602 height 71
type textarea "Applied to Line Items"
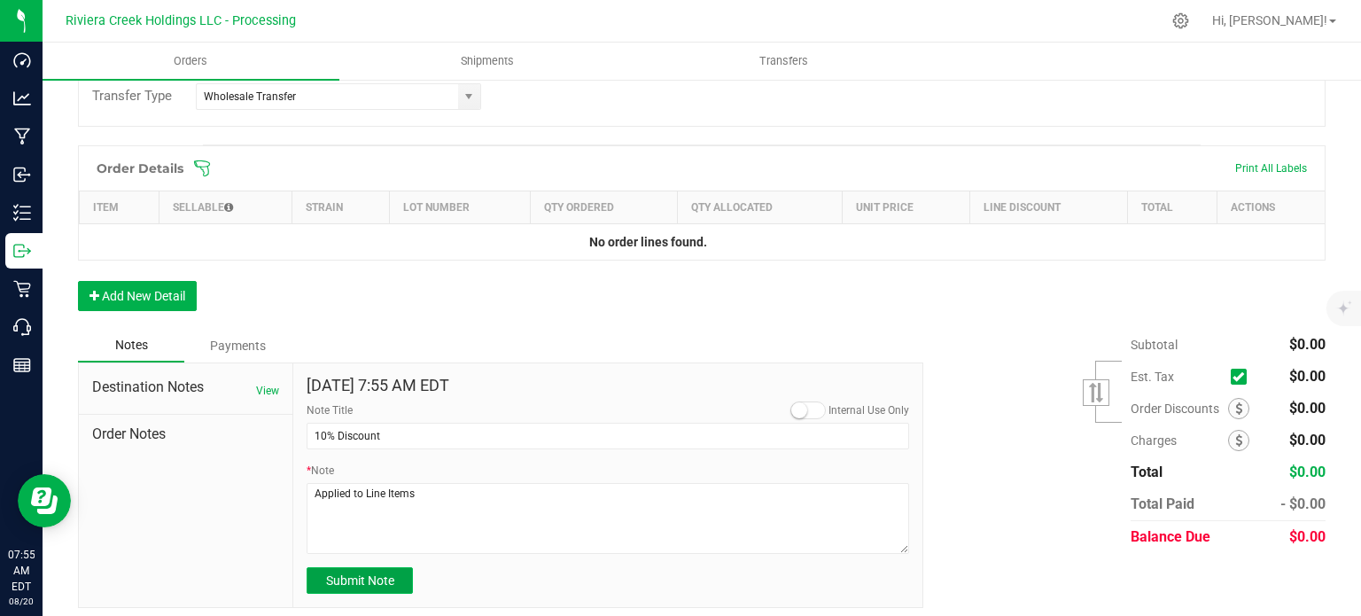
click at [344, 582] on span "Submit Note" at bounding box center [360, 580] width 68 height 14
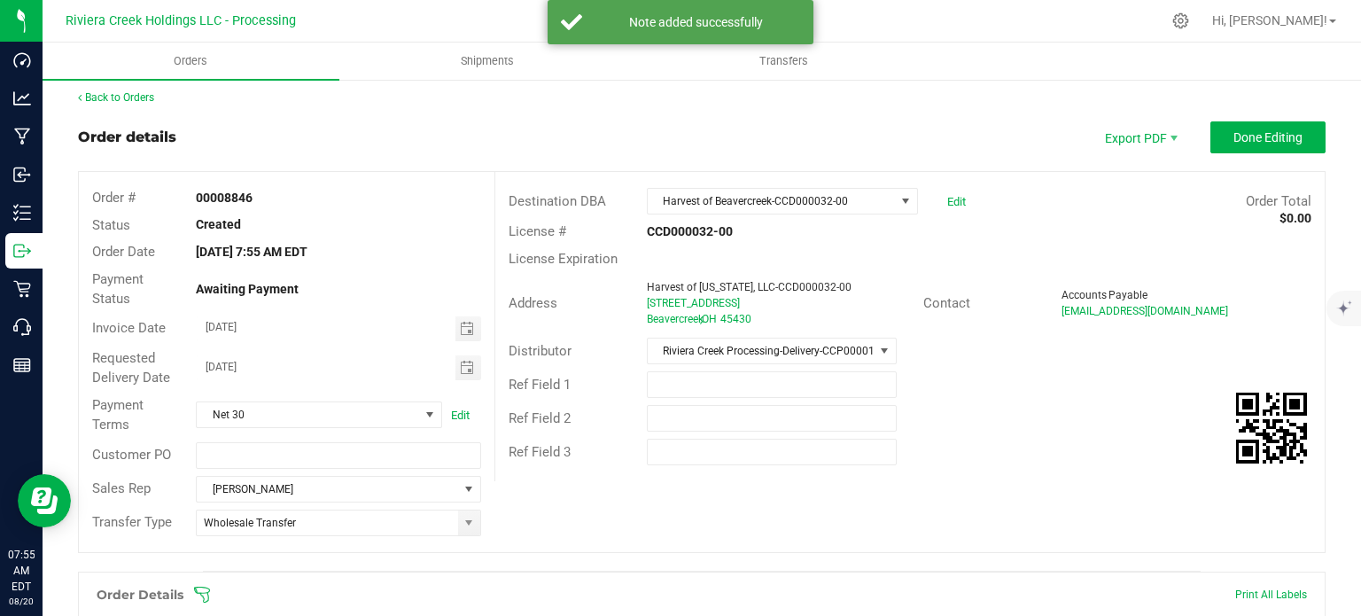
scroll to position [0, 0]
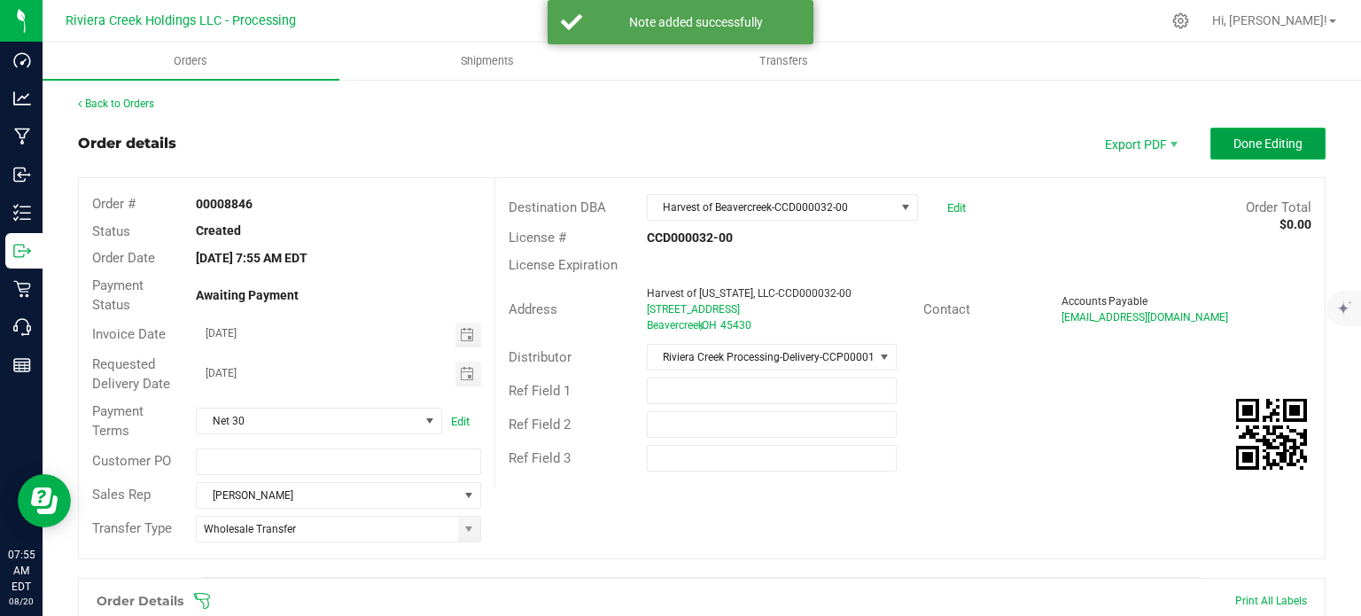
click at [1210, 144] on button "Done Editing" at bounding box center [1267, 144] width 115 height 32
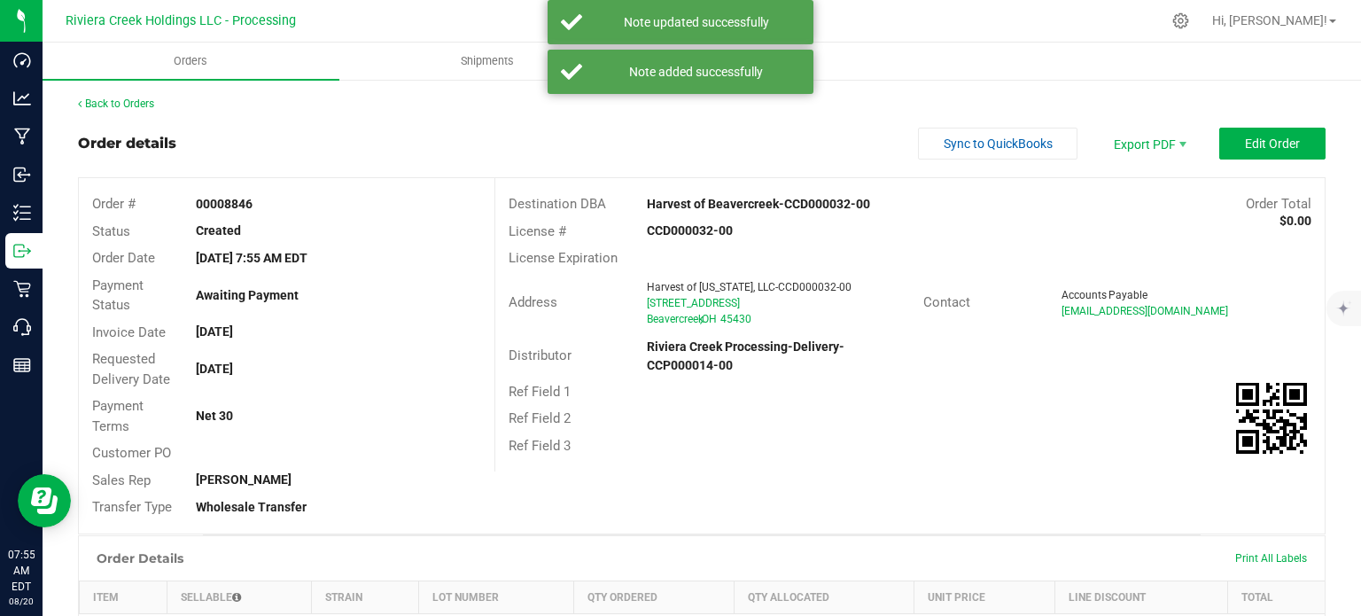
drag, startPoint x: 195, startPoint y: 200, endPoint x: 285, endPoint y: 215, distance: 91.6
click at [285, 214] on div "Order # 00008846" at bounding box center [287, 203] width 416 height 27
copy strong "00008846"
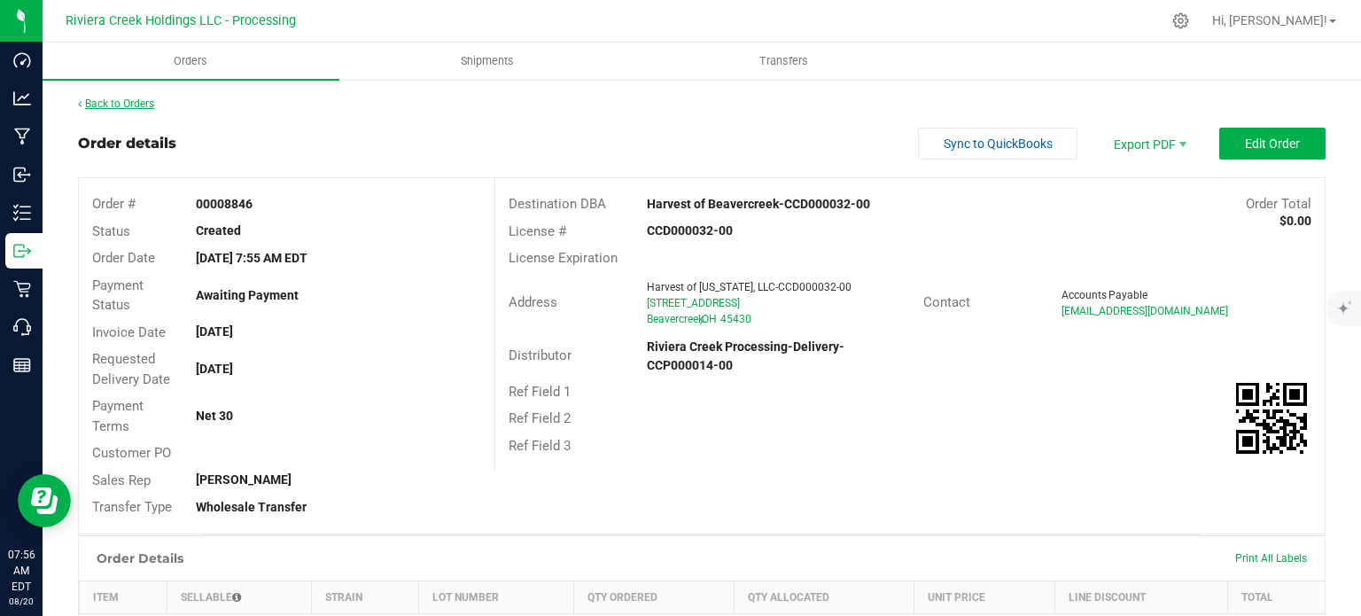
click at [121, 103] on link "Back to Orders" at bounding box center [116, 103] width 76 height 12
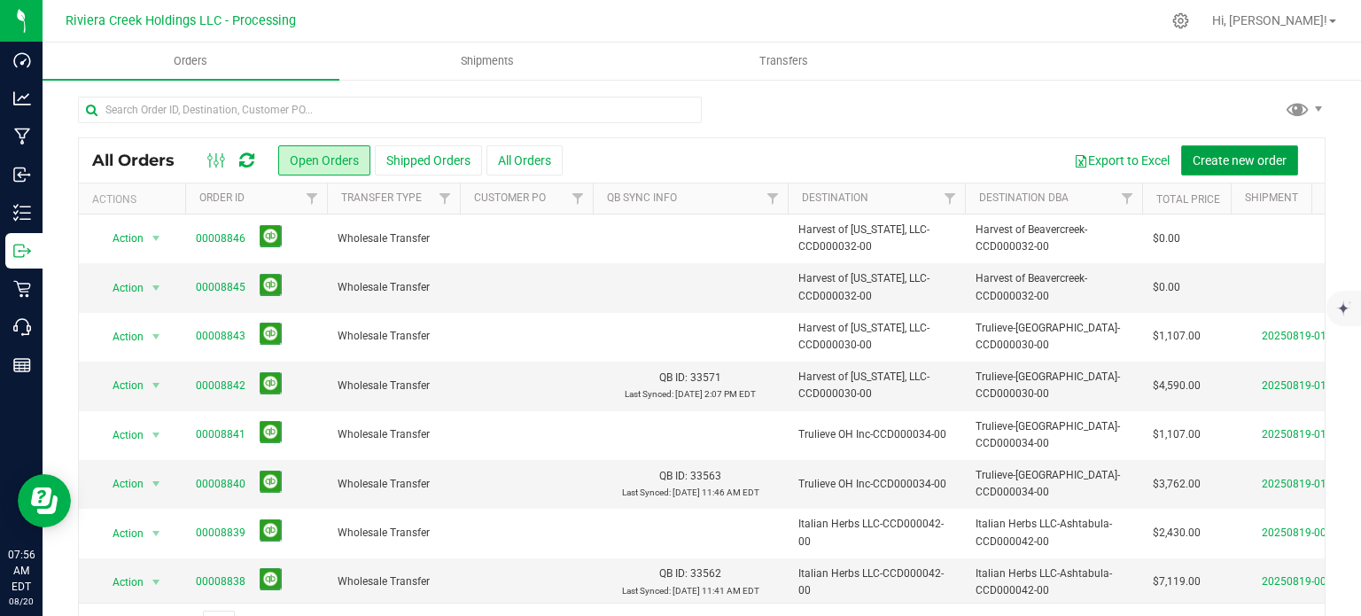
click at [1232, 159] on span "Create new order" at bounding box center [1240, 160] width 94 height 14
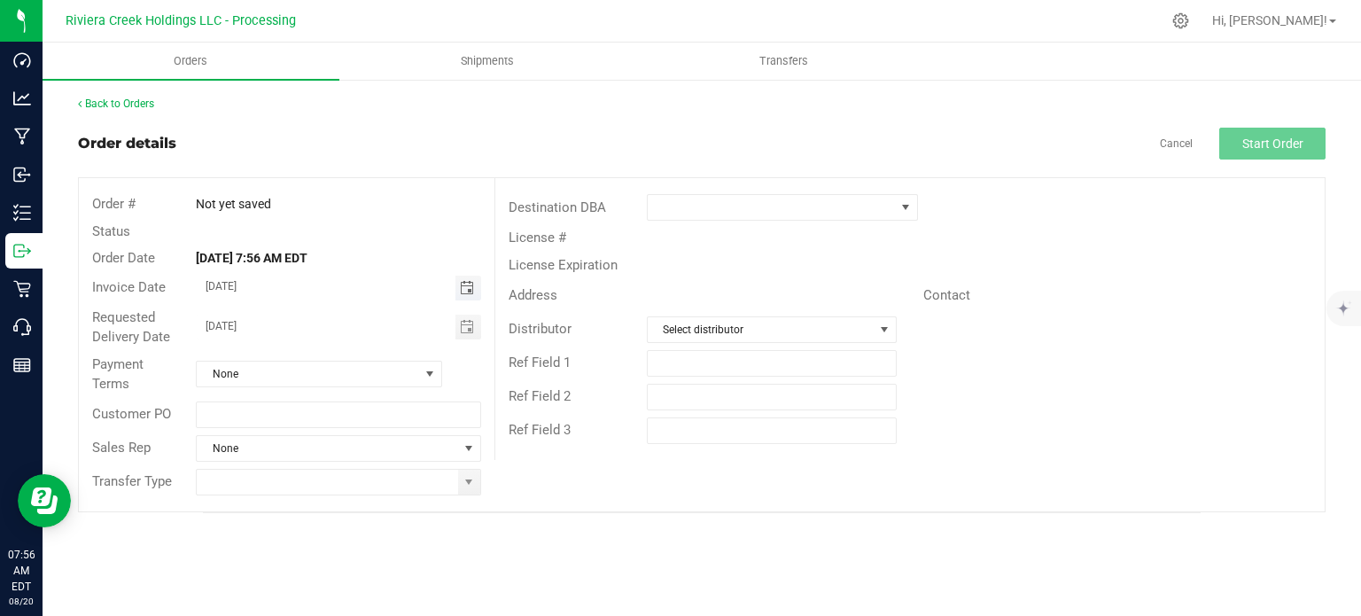
click at [464, 290] on span "Toggle calendar" at bounding box center [467, 288] width 14 height 14
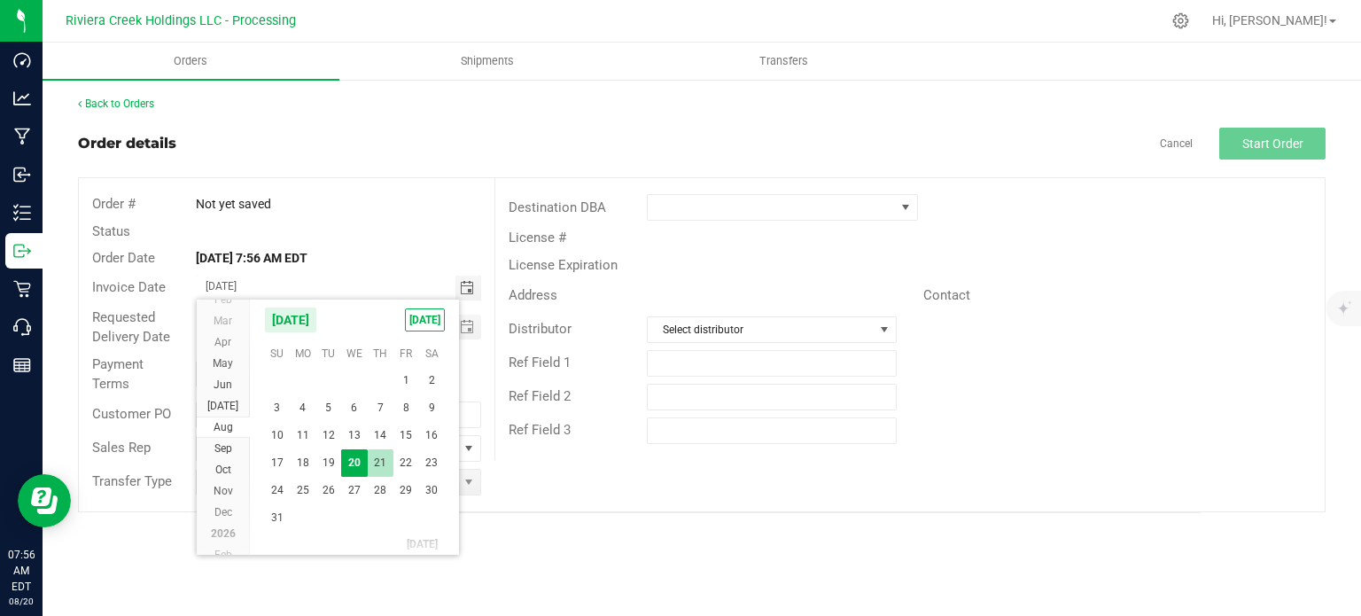
click at [383, 464] on span "21" at bounding box center [381, 462] width 26 height 27
type input "08/21/2025"
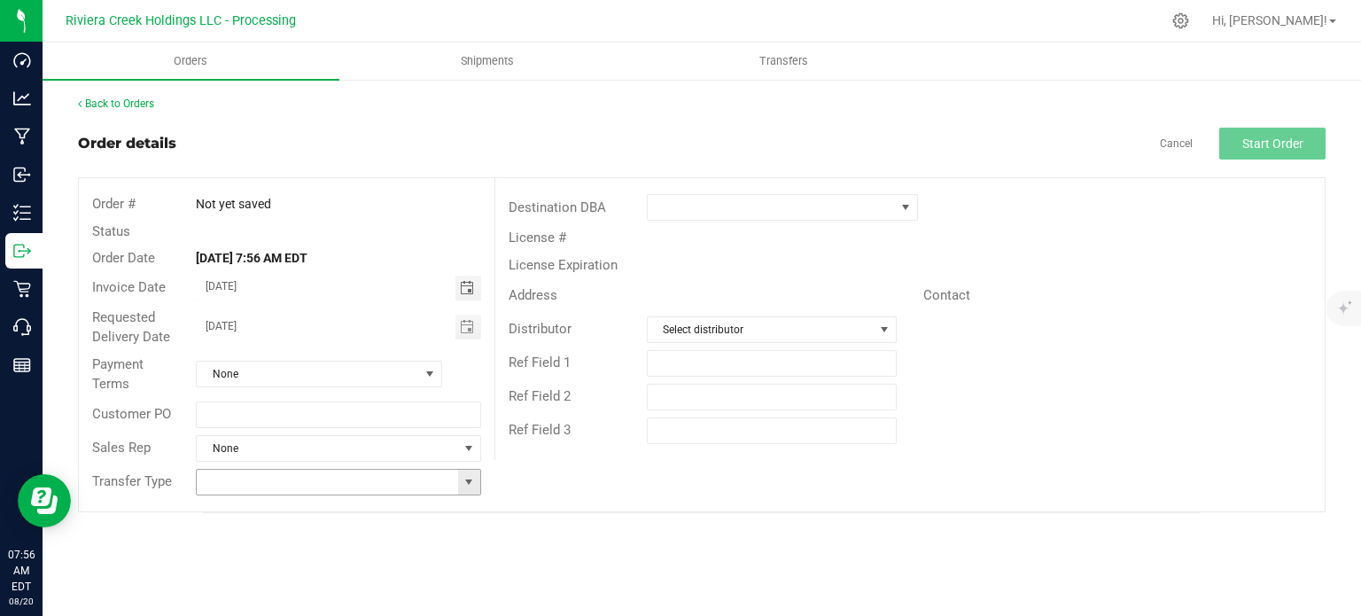
click at [470, 485] on span at bounding box center [469, 482] width 14 height 14
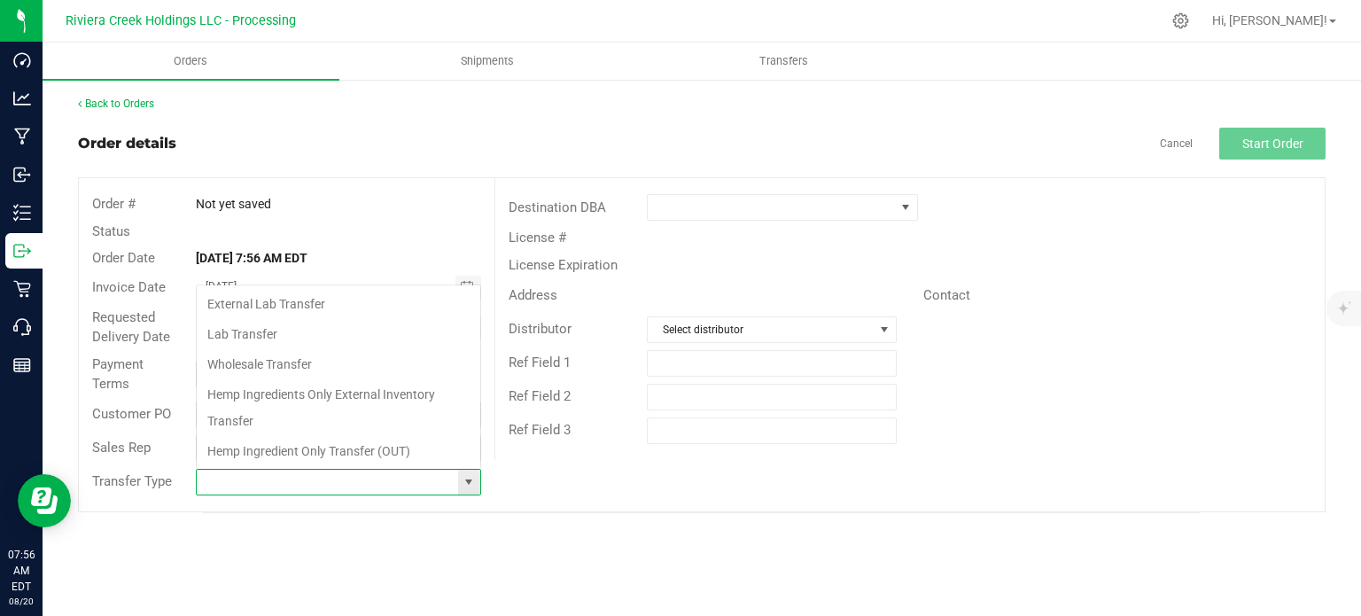
scroll to position [26, 281]
click at [308, 364] on li "Wholesale Transfer" at bounding box center [339, 364] width 284 height 30
type input "Wholesale Transfer"
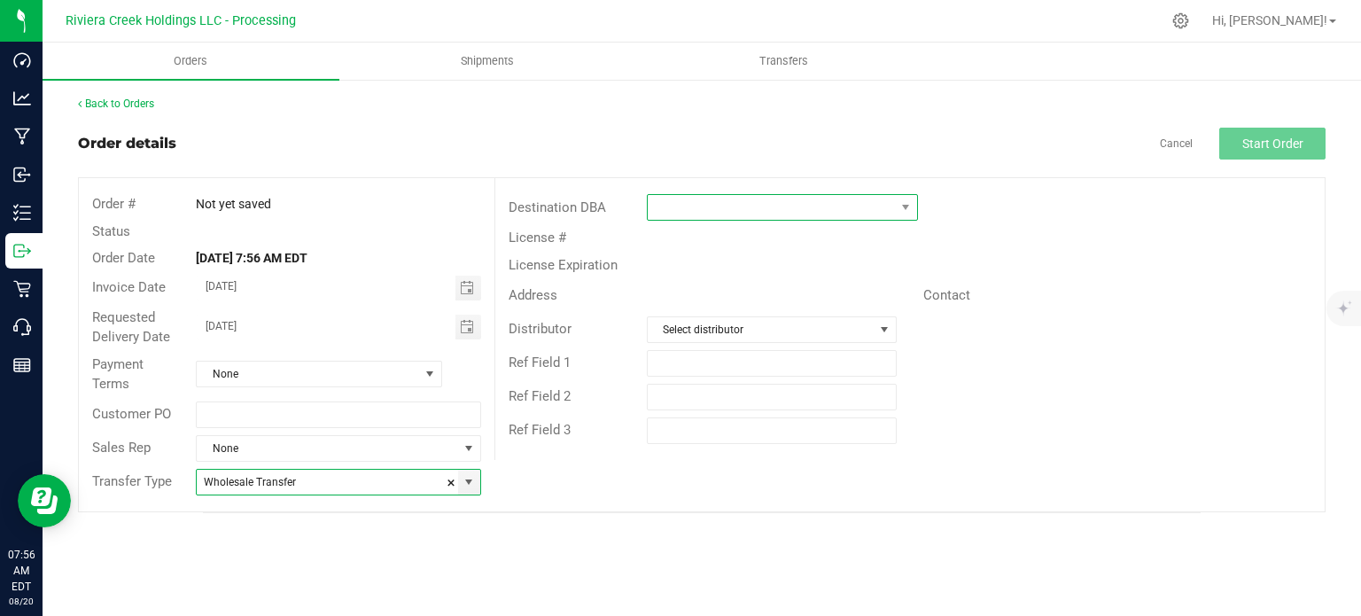
click at [699, 201] on span at bounding box center [771, 207] width 247 height 25
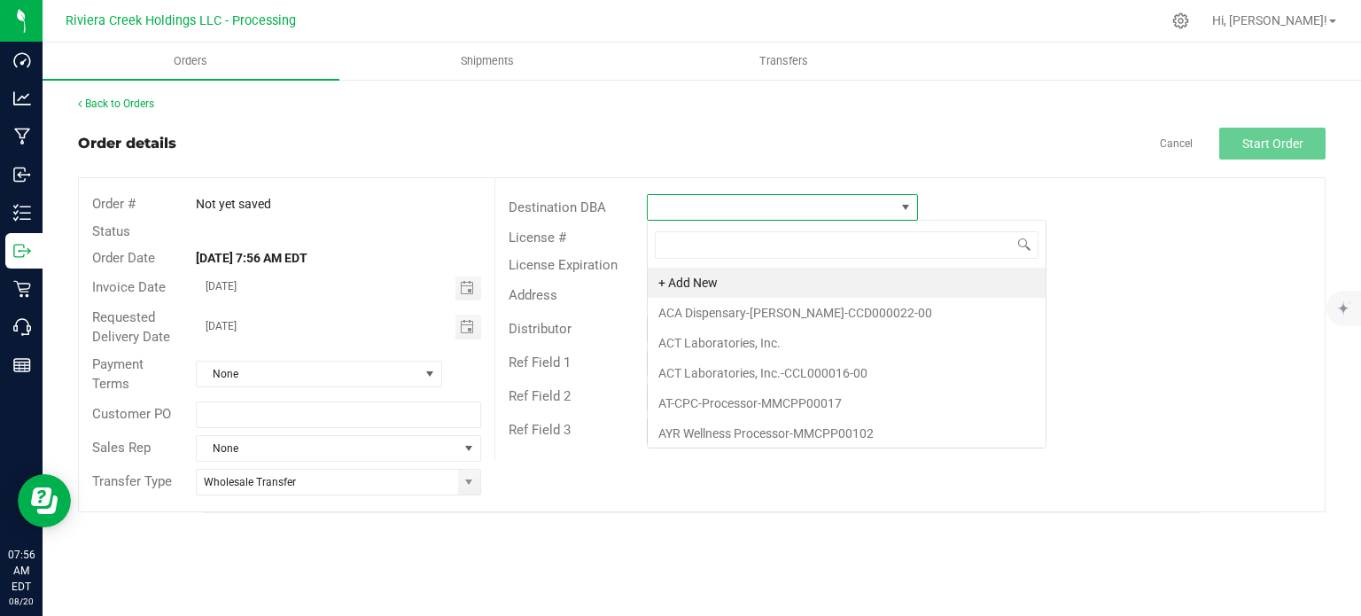
scroll to position [26, 271]
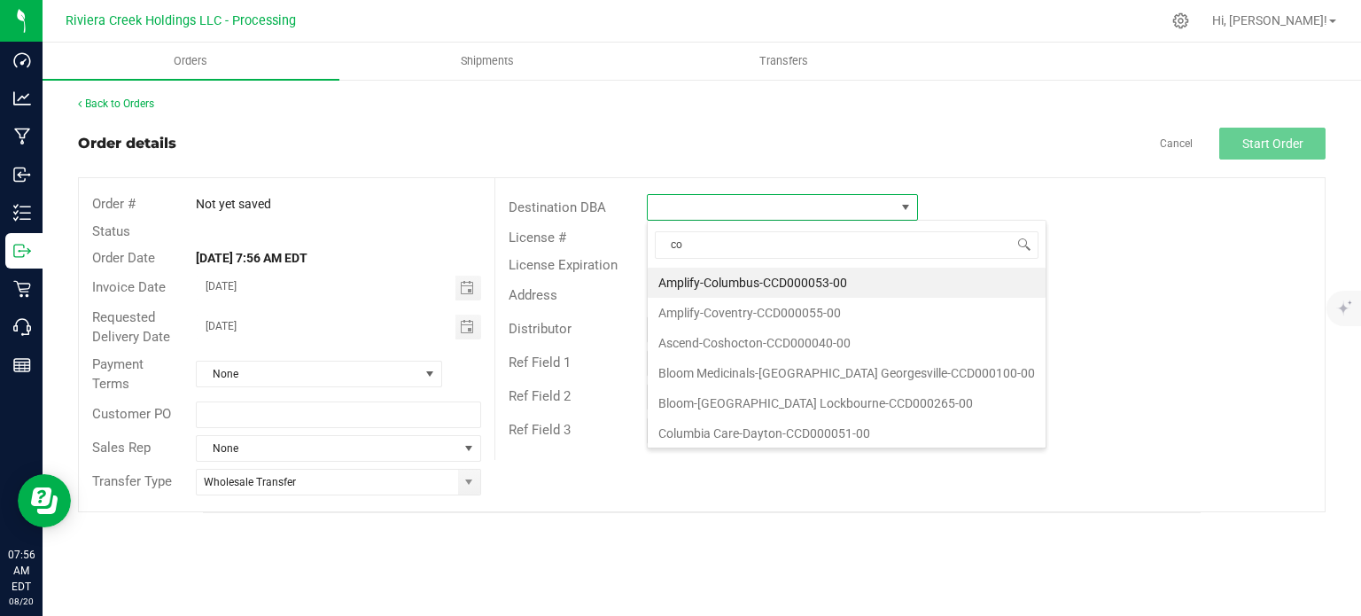
type input "col"
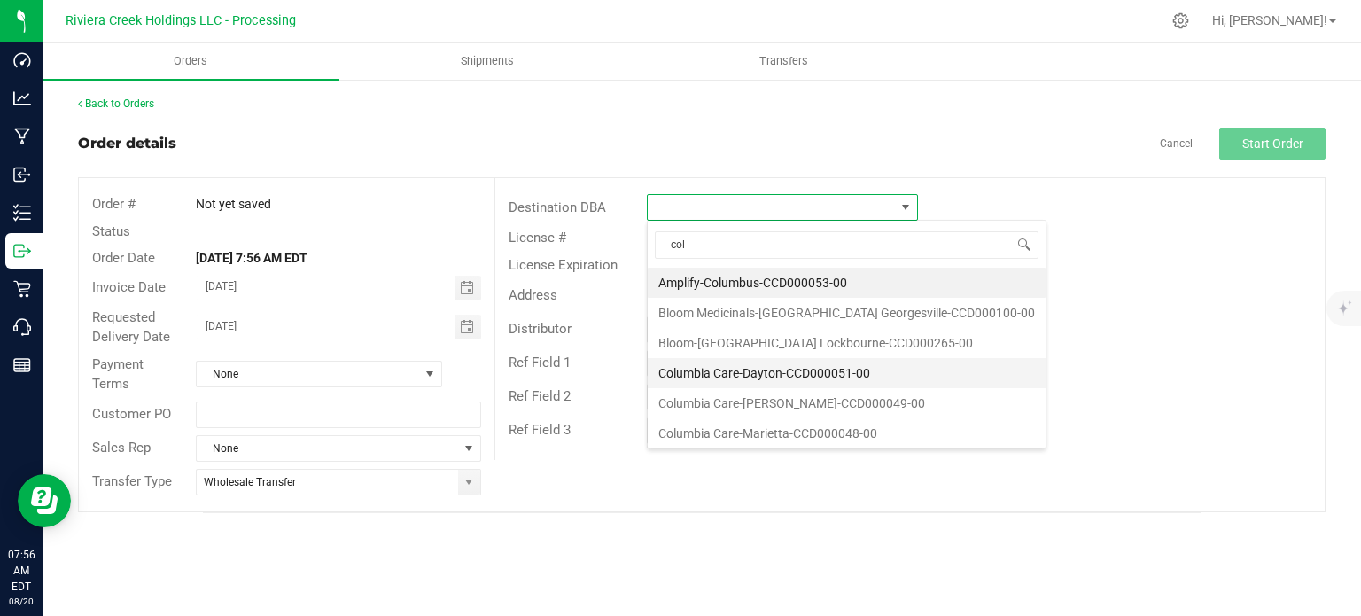
click at [734, 371] on li "Columbia Care-Dayton-CCD000051-00" at bounding box center [847, 373] width 398 height 30
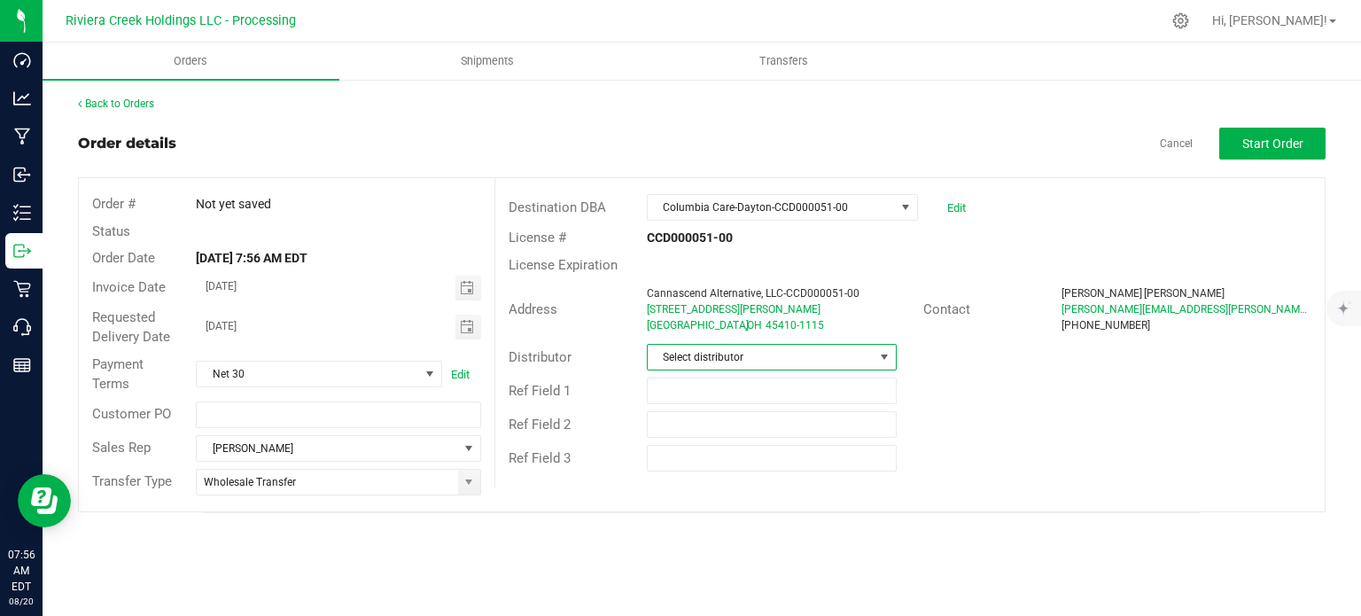
click at [739, 354] on span "Select distributor" at bounding box center [761, 357] width 226 height 25
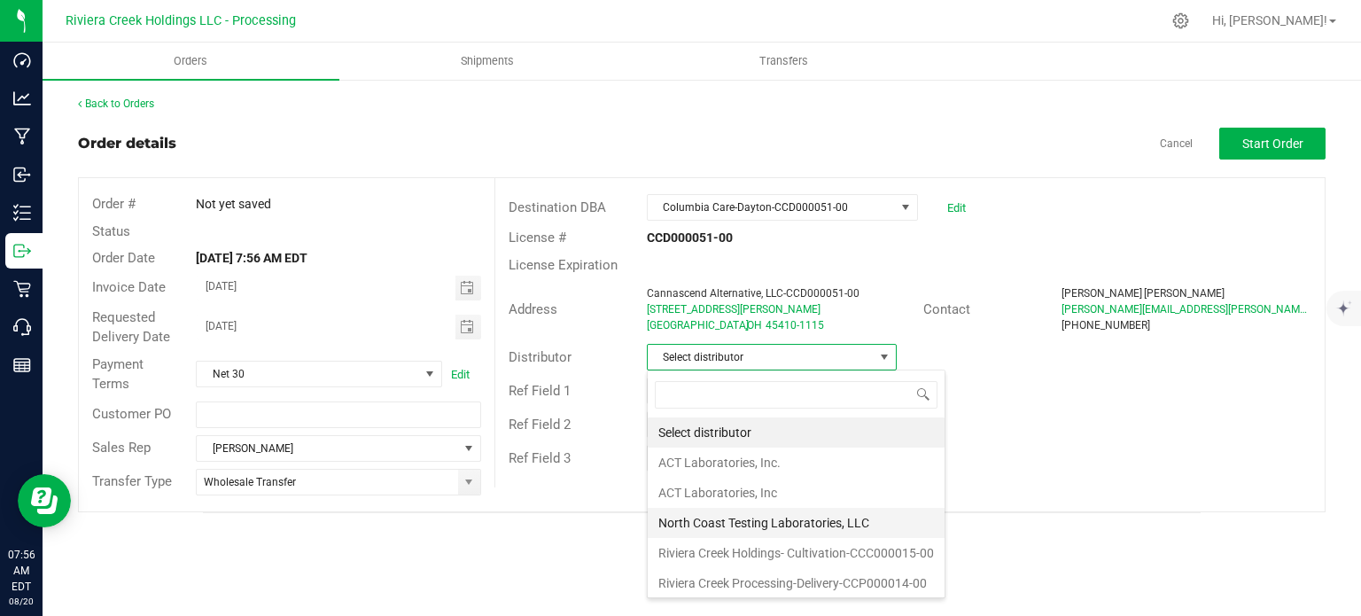
scroll to position [1, 0]
click at [743, 586] on li "Riviera Creek Processing-Delivery-CCP000014-00" at bounding box center [796, 582] width 297 height 30
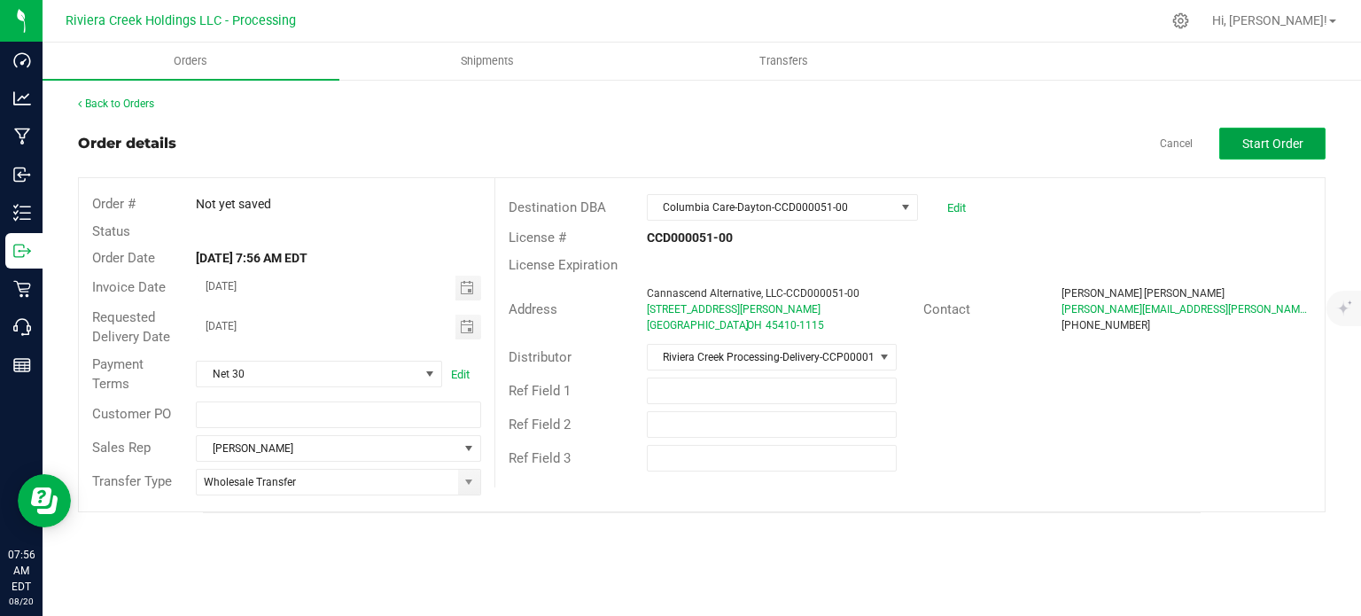
click at [1277, 144] on span "Start Order" at bounding box center [1272, 143] width 61 height 14
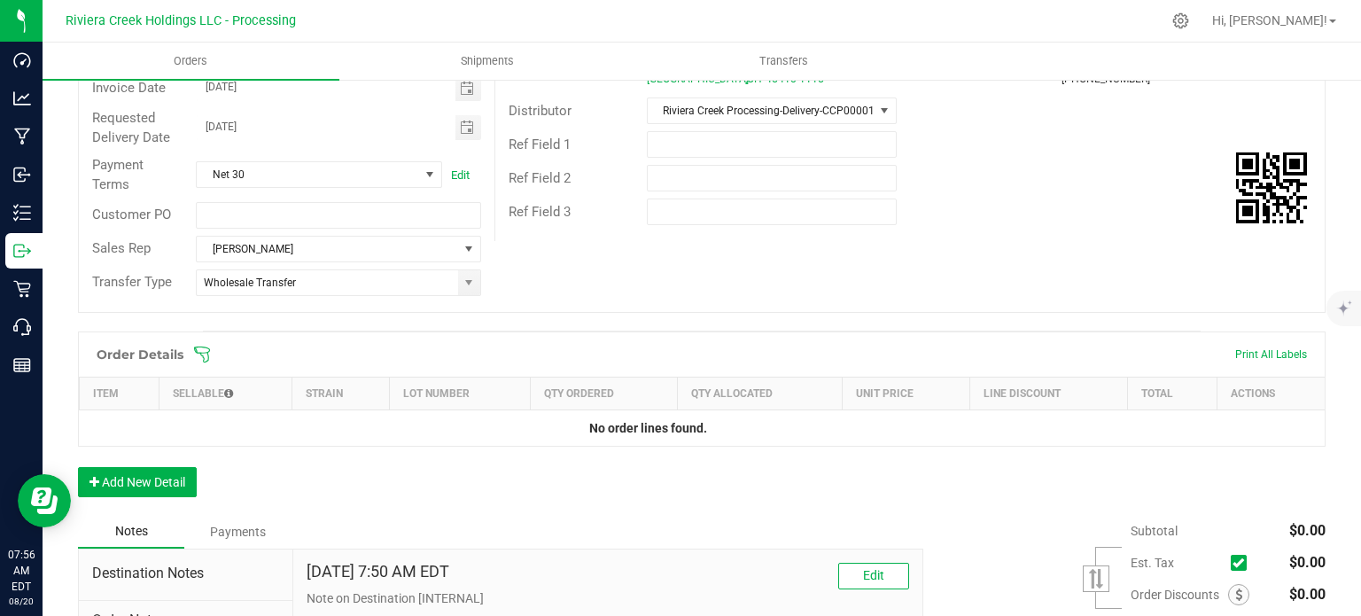
scroll to position [432, 0]
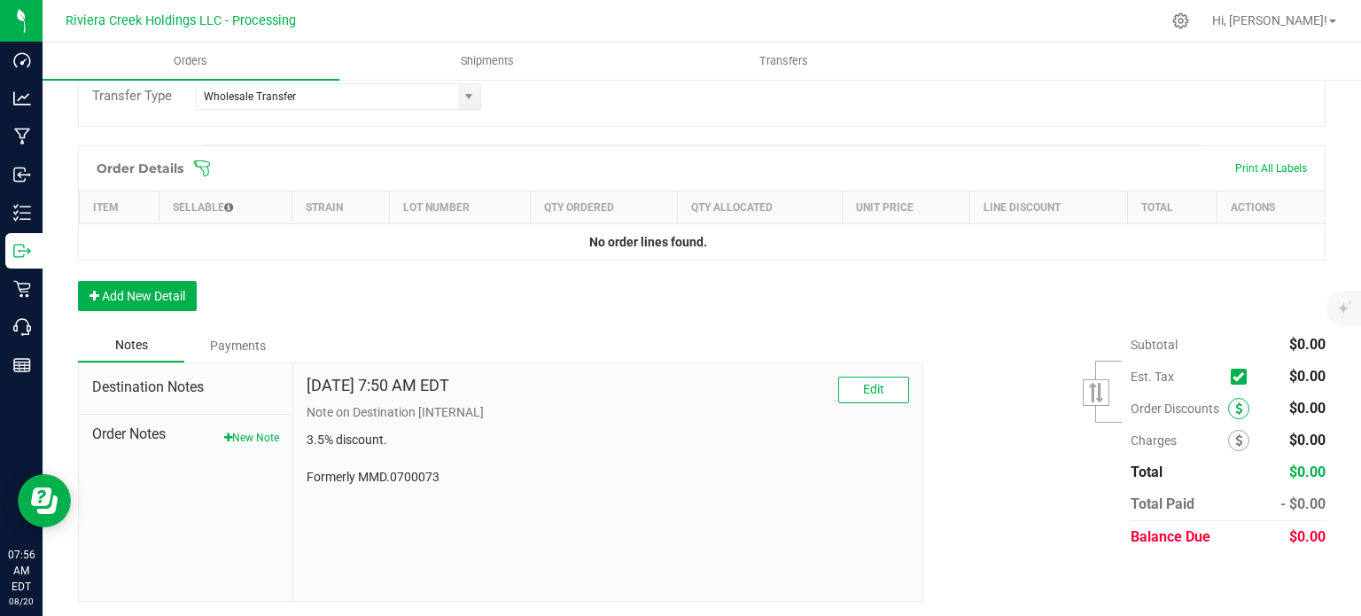
click at [1228, 411] on span at bounding box center [1238, 408] width 21 height 21
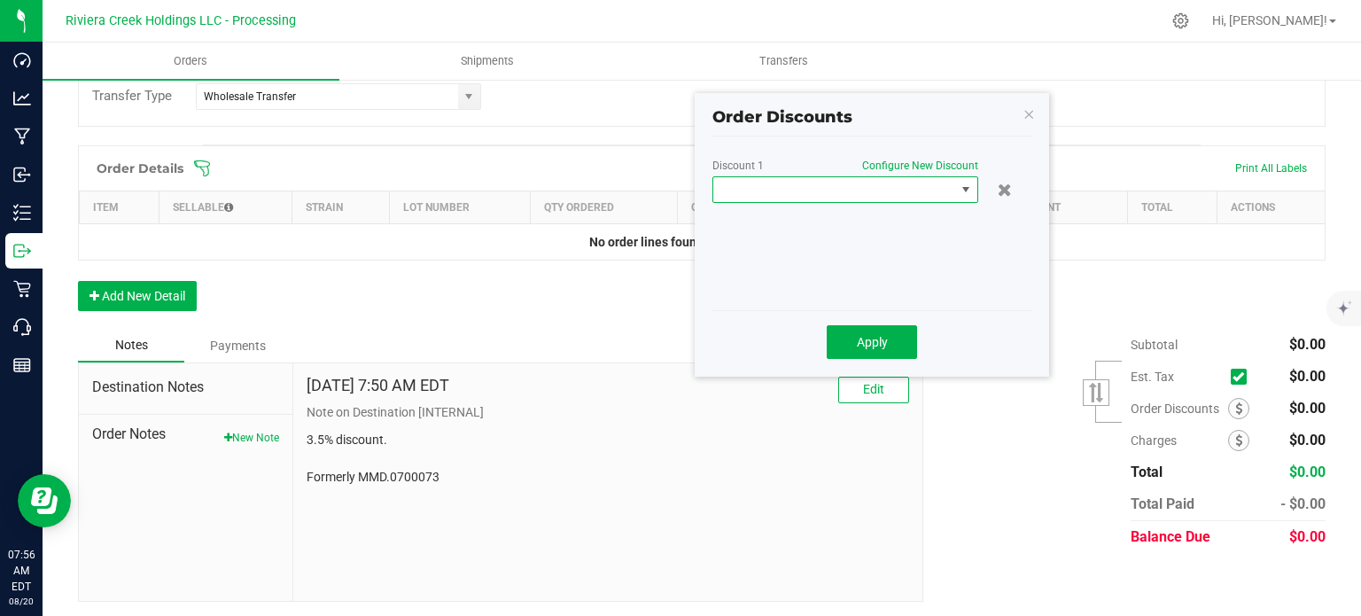
click at [815, 189] on span at bounding box center [834, 189] width 242 height 25
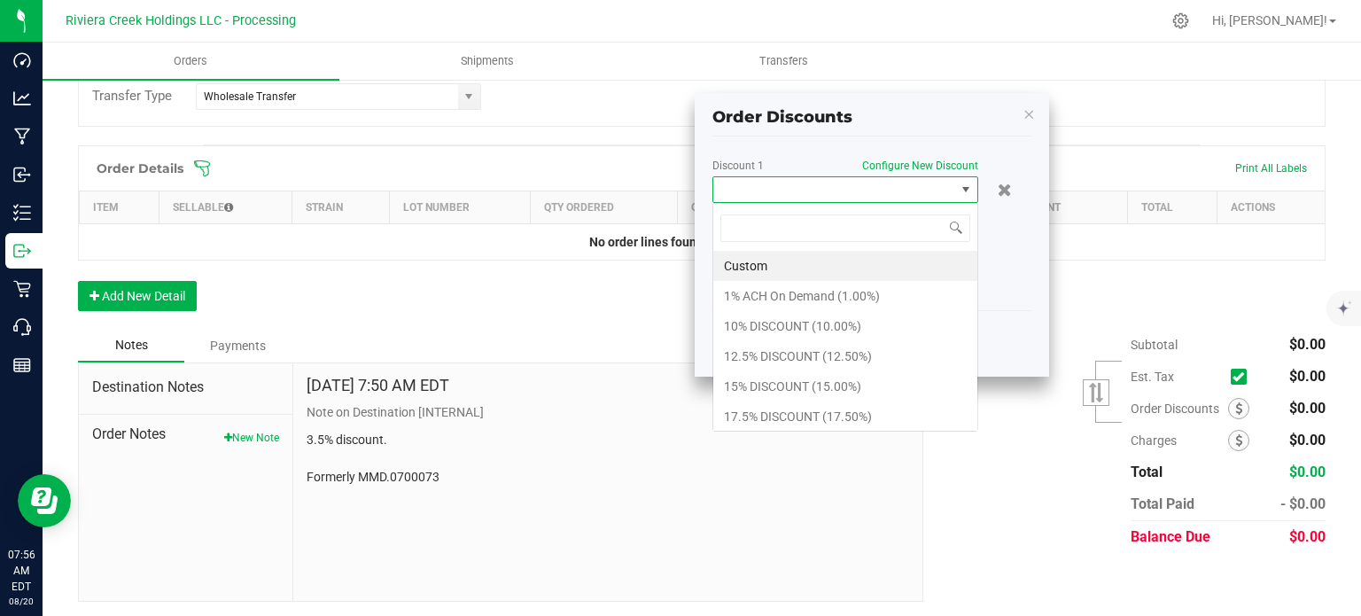
scroll to position [26, 266]
click at [782, 414] on li "17.5% DISCOUNT (17.50%)" at bounding box center [845, 416] width 264 height 30
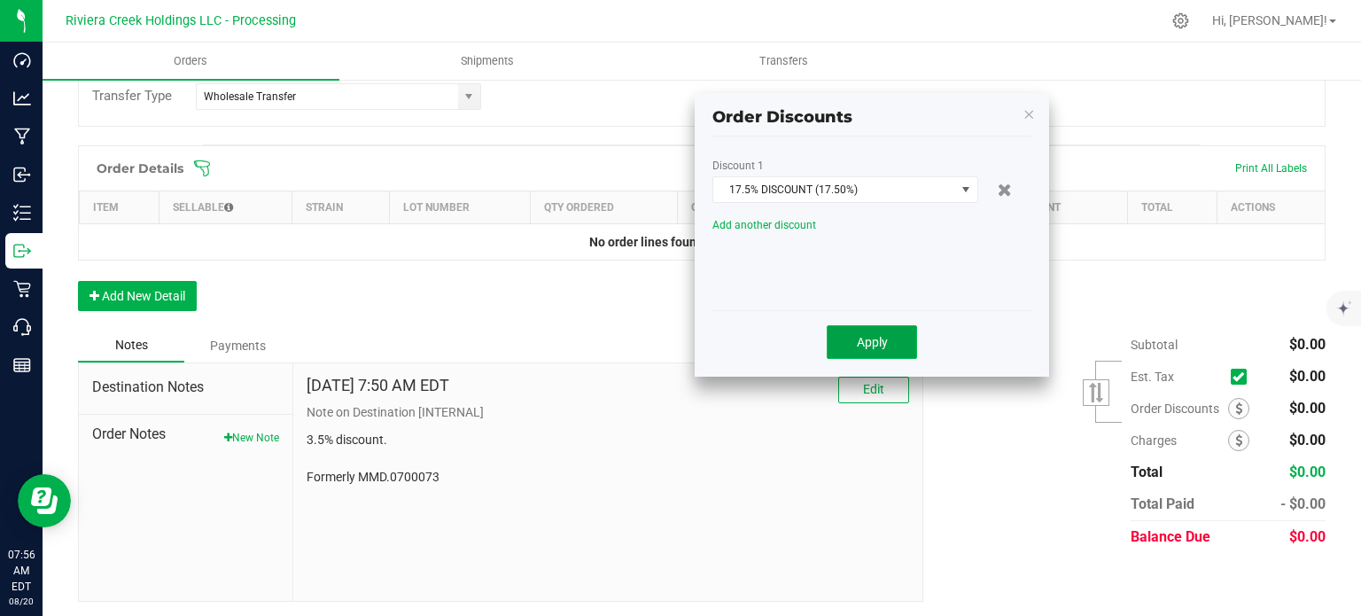
click at [862, 341] on span "Apply" at bounding box center [872, 342] width 31 height 14
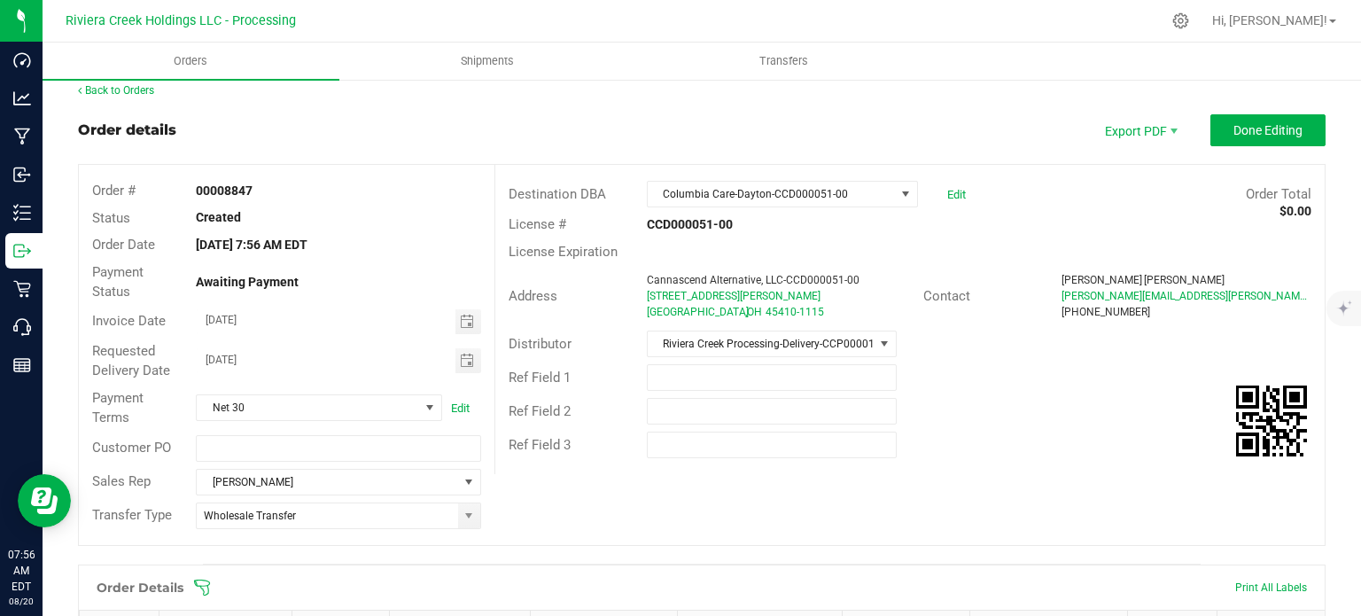
scroll to position [0, 0]
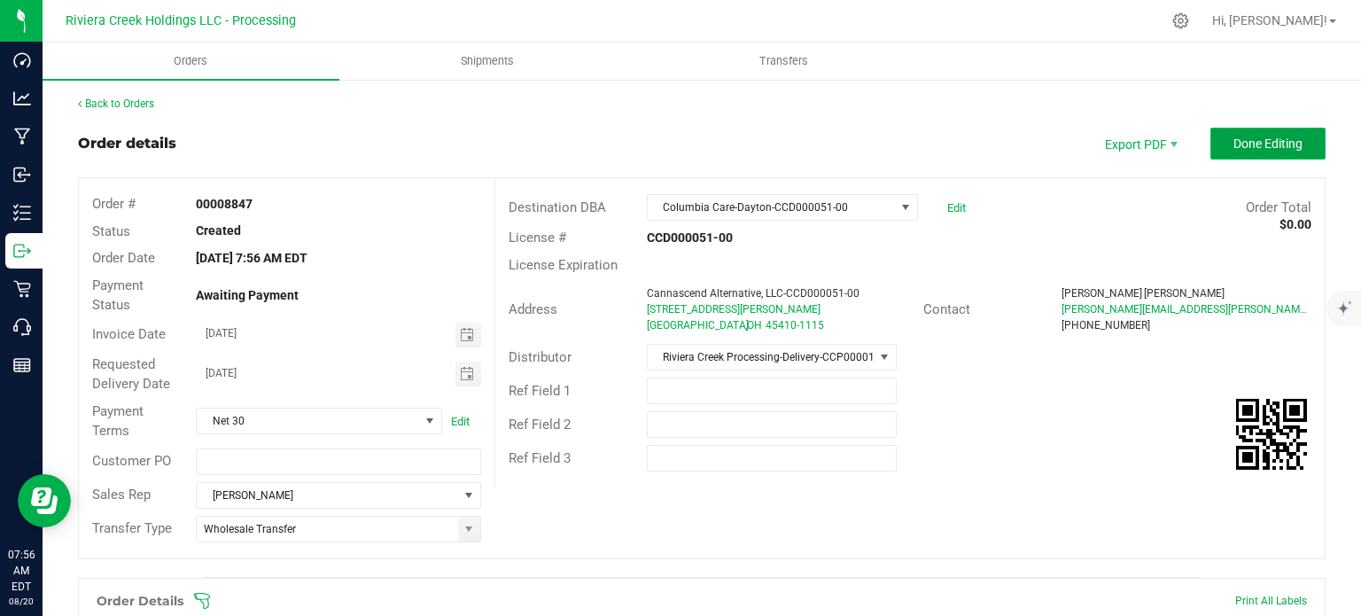
click at [1251, 137] on span "Done Editing" at bounding box center [1267, 143] width 69 height 14
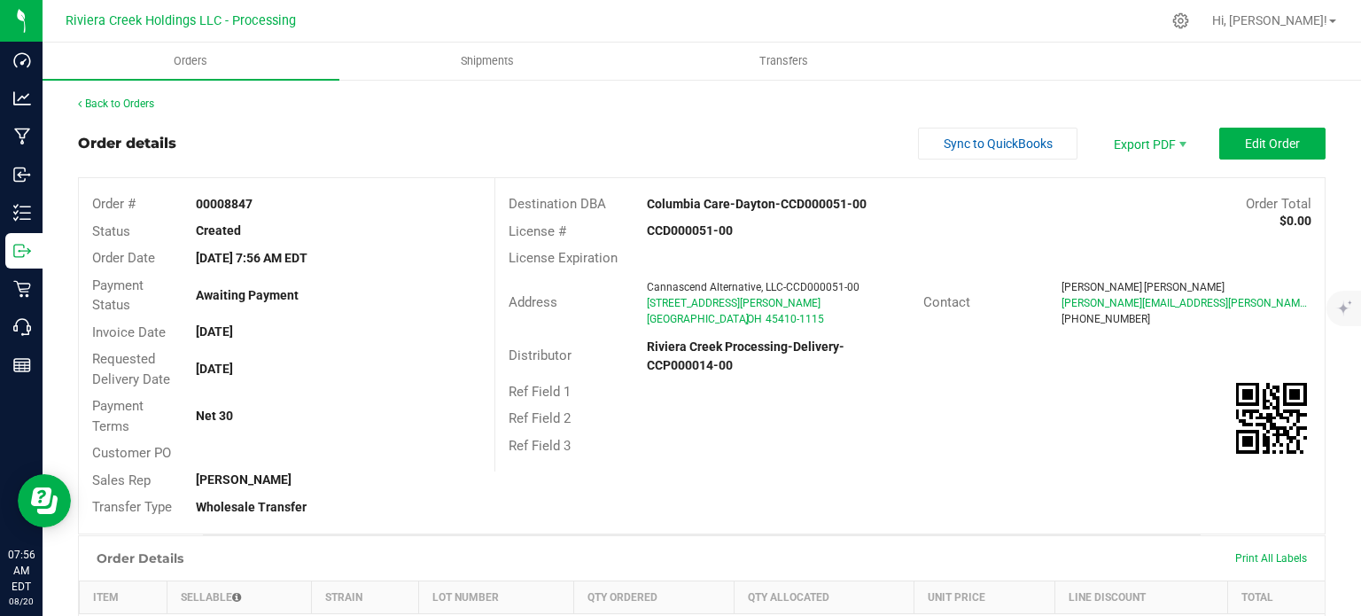
drag, startPoint x: 189, startPoint y: 201, endPoint x: 252, endPoint y: 206, distance: 63.1
click at [252, 206] on div "00008847" at bounding box center [338, 204] width 311 height 19
copy strong "00008847"
click at [135, 103] on link "Back to Orders" at bounding box center [116, 103] width 76 height 12
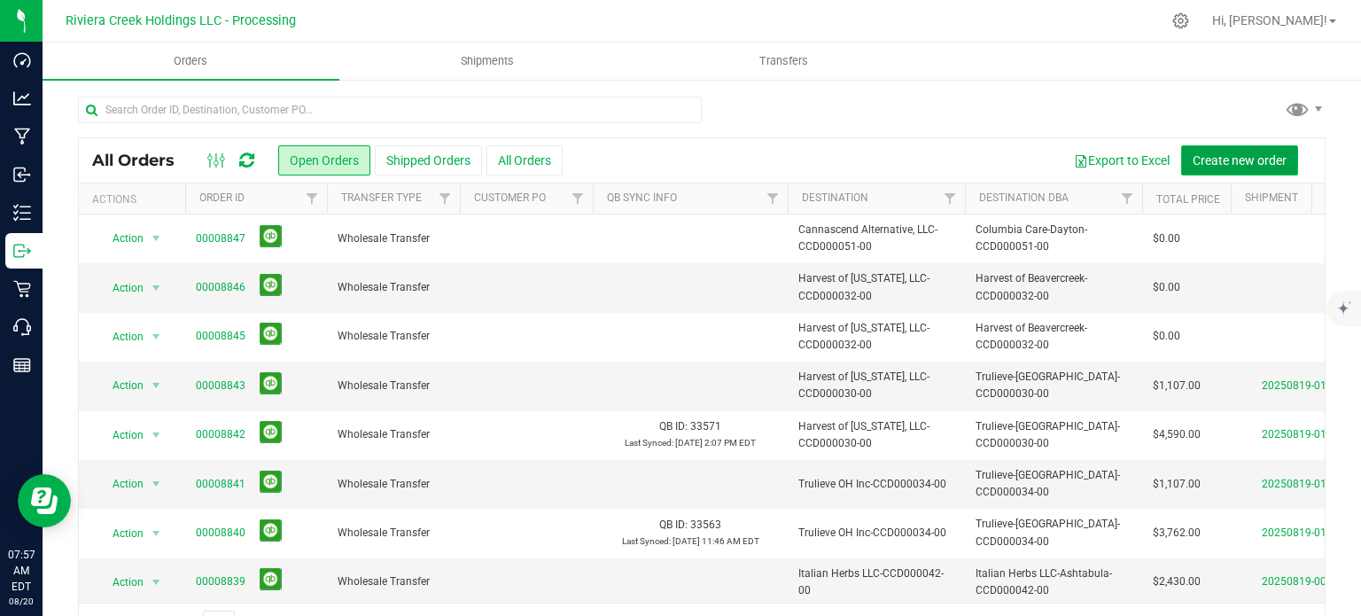
click at [1208, 164] on span "Create new order" at bounding box center [1240, 160] width 94 height 14
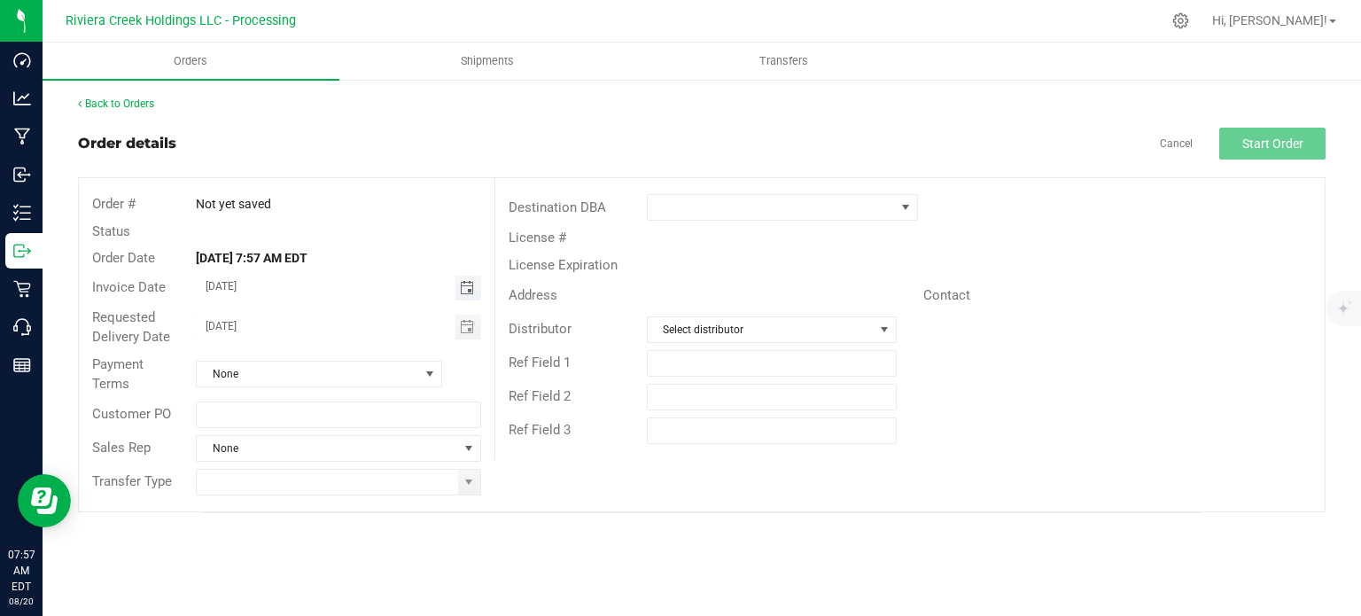
click at [471, 290] on span "Toggle calendar" at bounding box center [467, 288] width 14 height 14
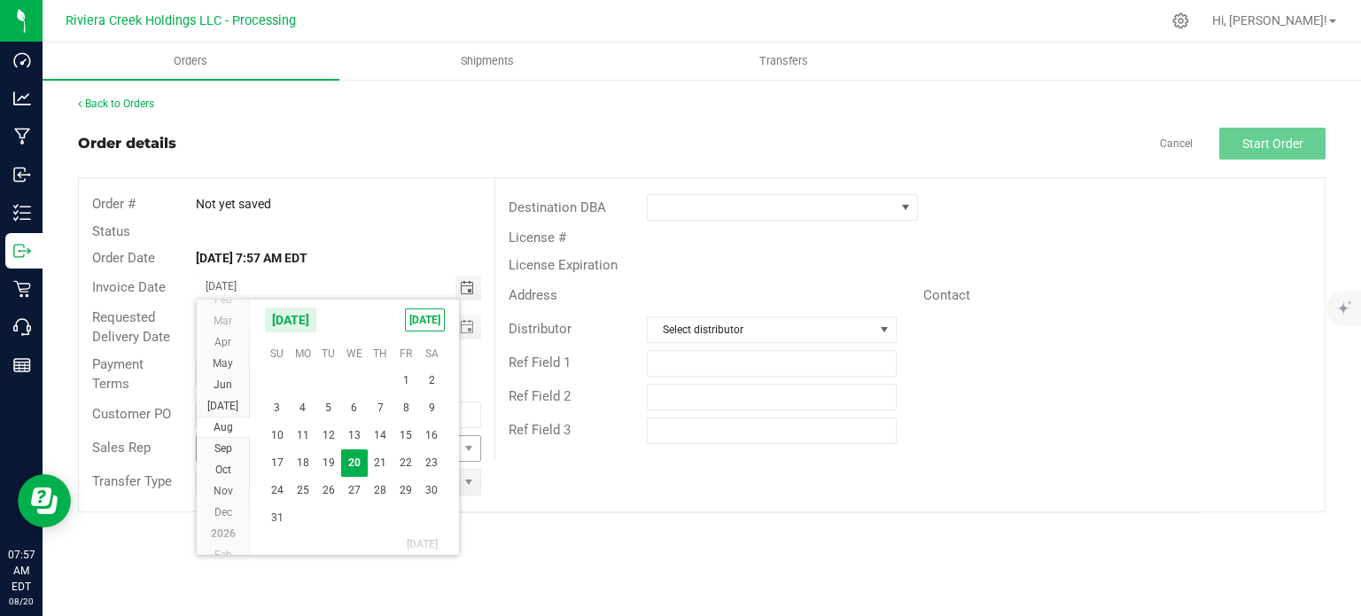
click at [385, 458] on span "21" at bounding box center [381, 462] width 26 height 27
type input "08/21/2025"
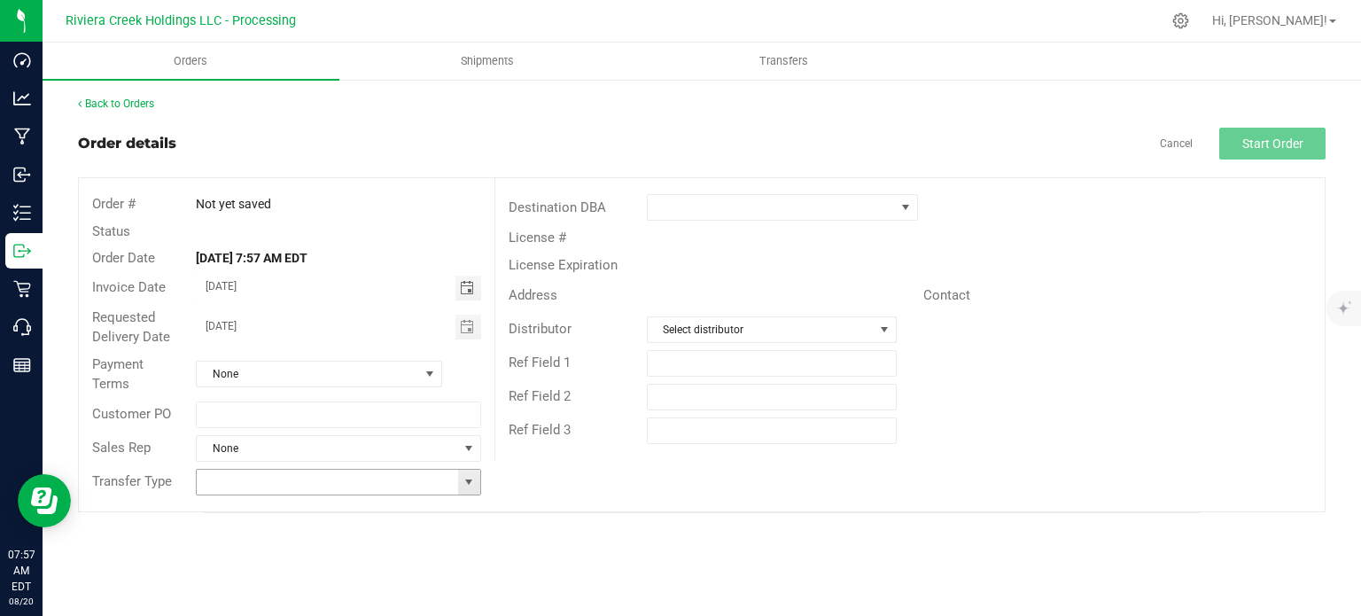
click at [465, 481] on span at bounding box center [469, 482] width 14 height 14
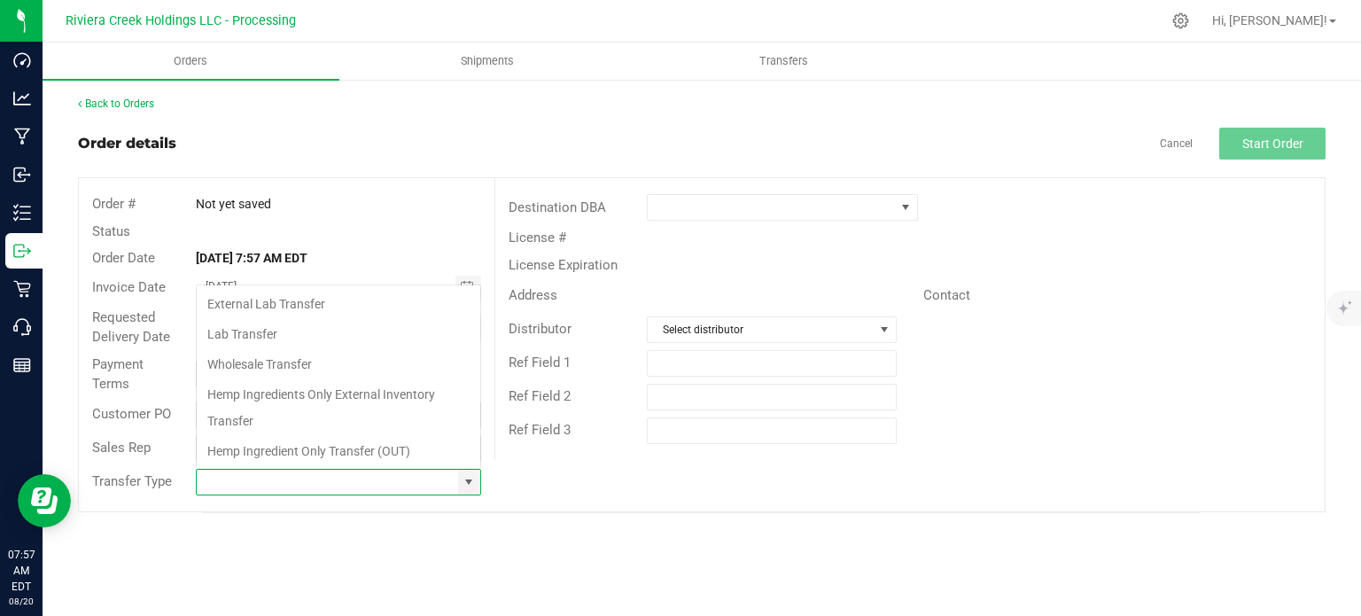
scroll to position [26, 281]
click at [298, 367] on li "Wholesale Transfer" at bounding box center [339, 364] width 284 height 30
type input "Wholesale Transfer"
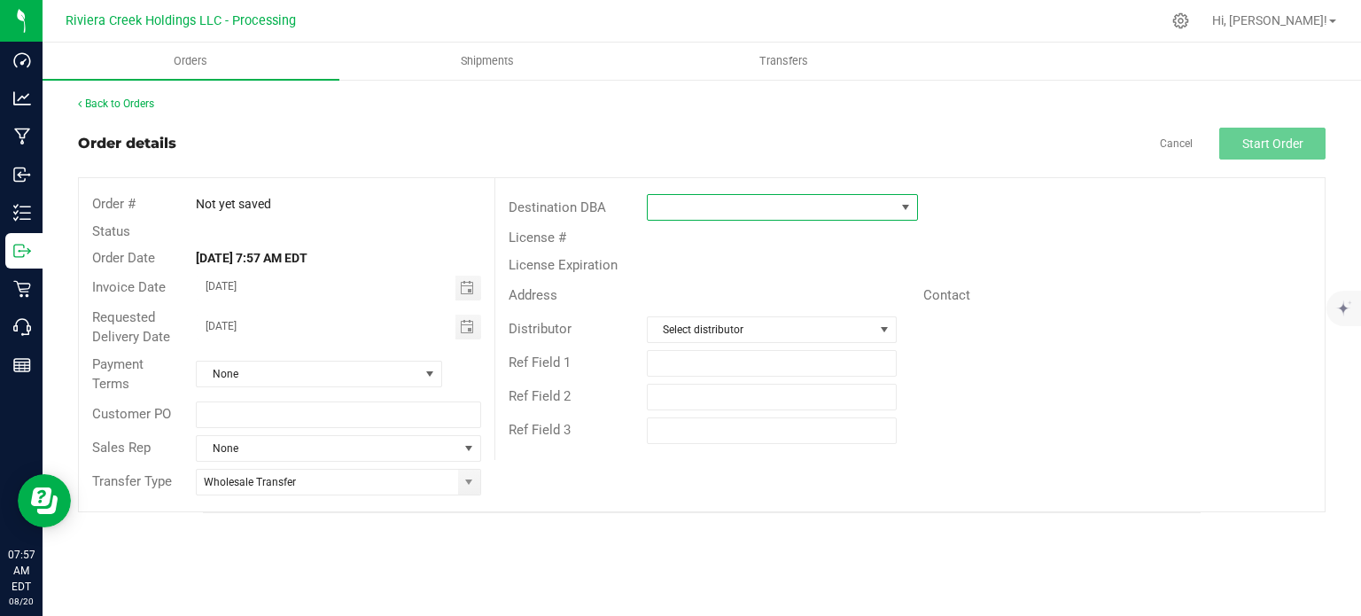
click at [699, 202] on span at bounding box center [771, 207] width 247 height 25
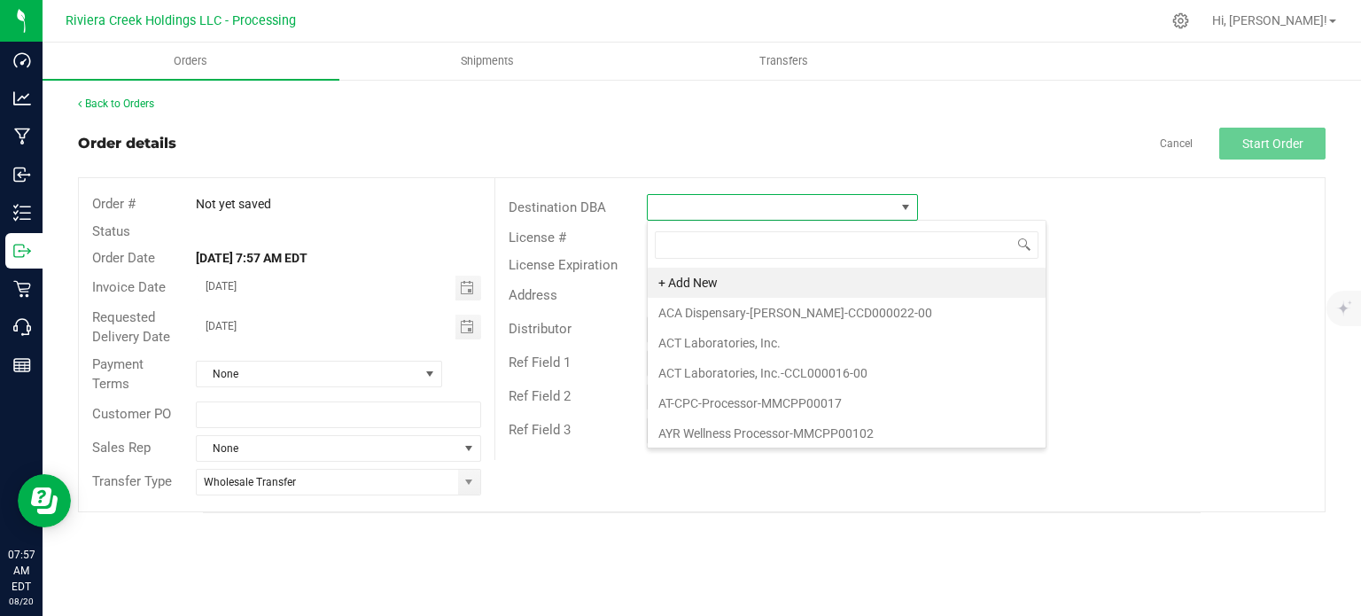
scroll to position [26, 271]
type input "colu"
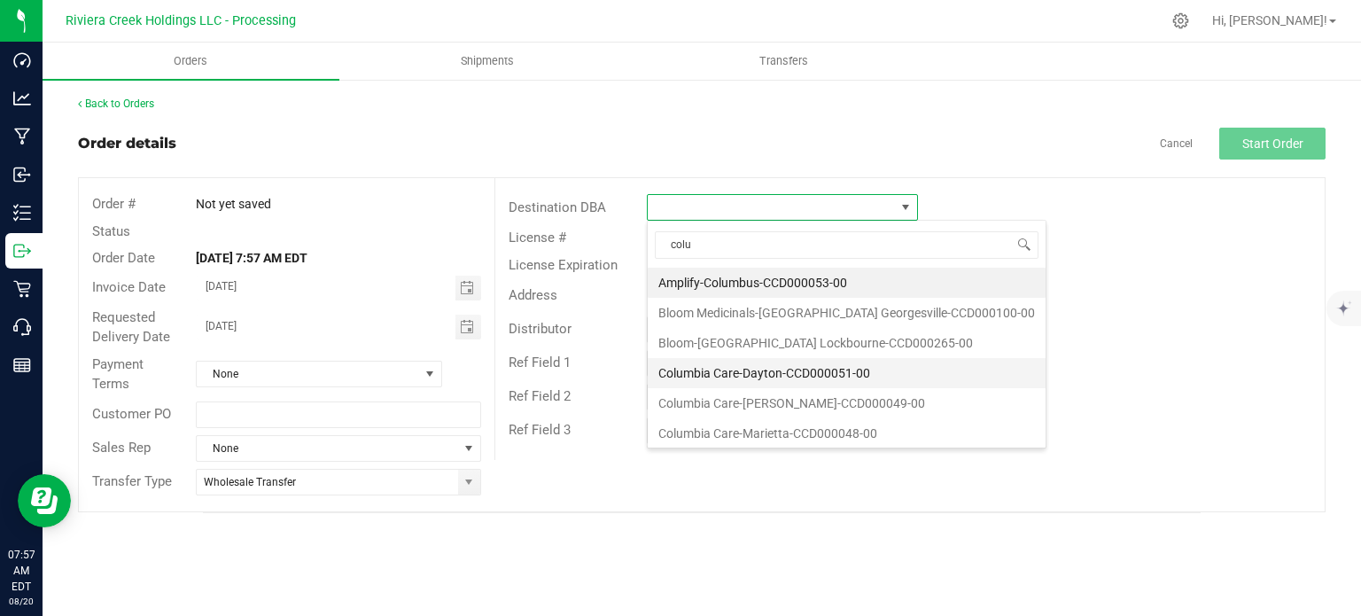
click at [719, 373] on li "Columbia Care-Dayton-CCD000051-00" at bounding box center [847, 373] width 398 height 30
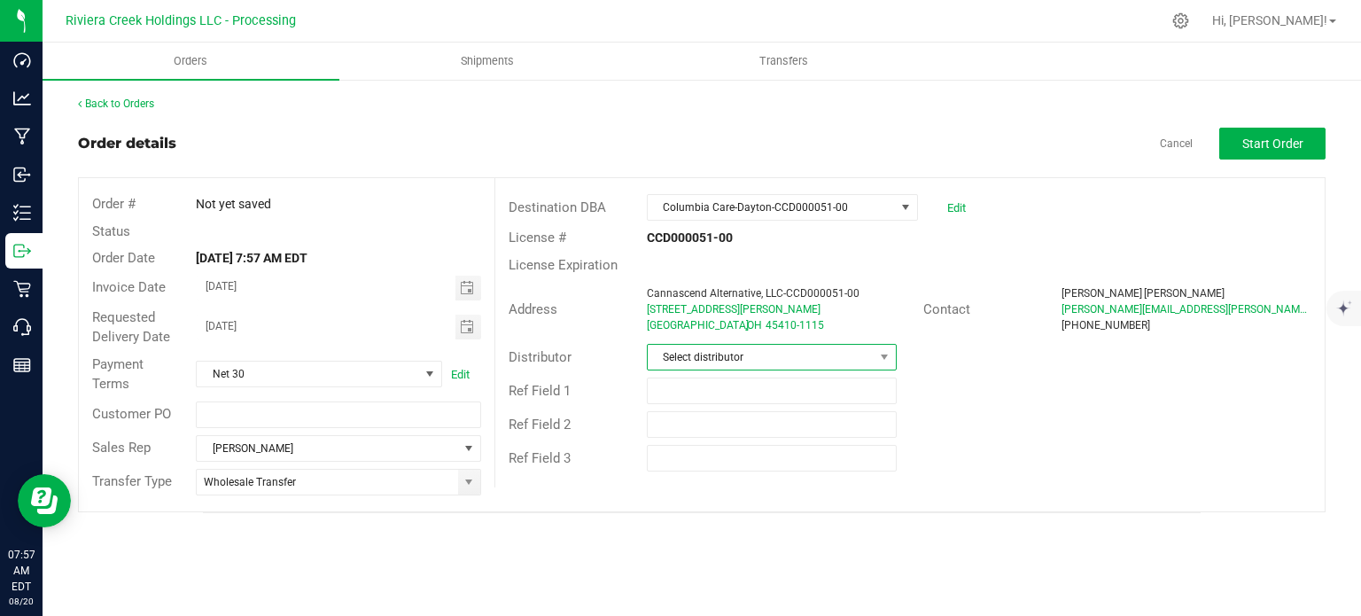
click at [744, 360] on span "Select distributor" at bounding box center [761, 357] width 226 height 25
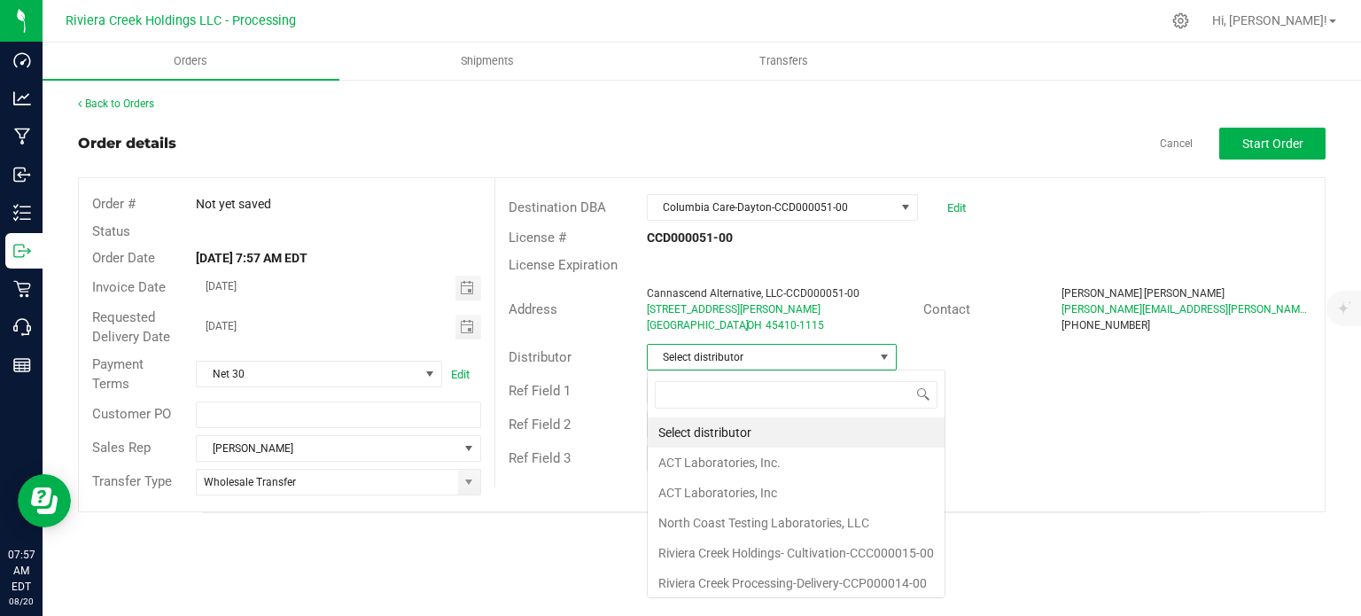
scroll to position [26, 250]
click at [751, 583] on li "Riviera Creek Processing-Delivery-CCP000014-00" at bounding box center [796, 583] width 297 height 30
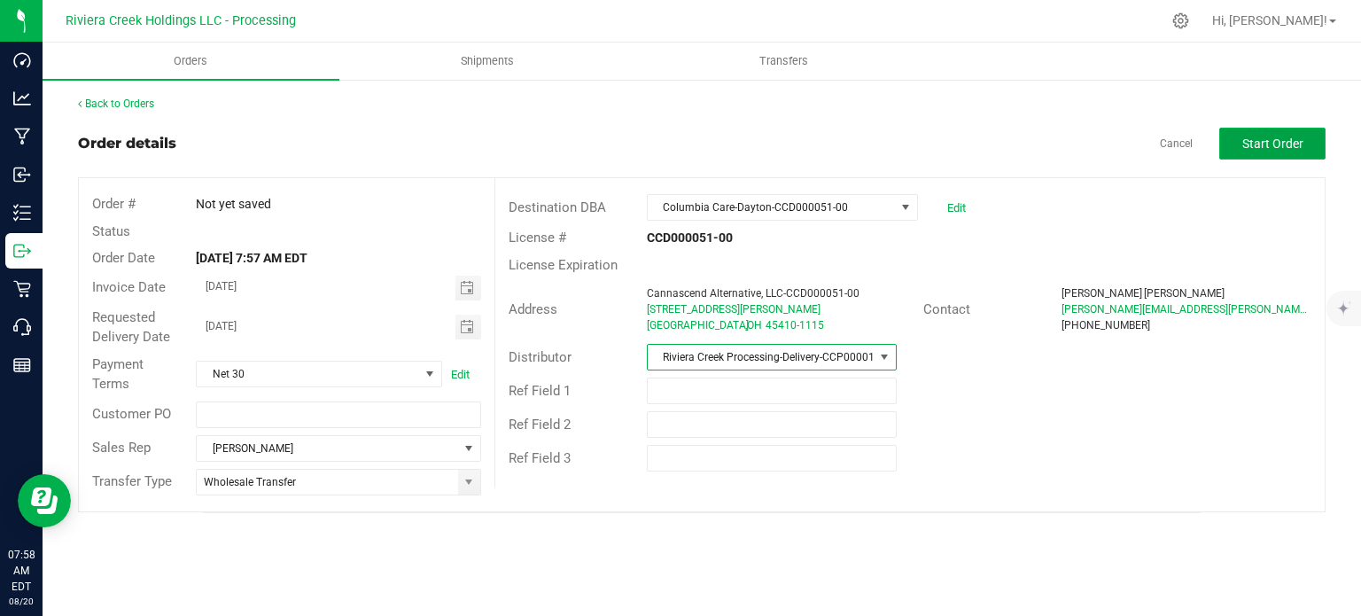
click at [1251, 145] on span "Start Order" at bounding box center [1272, 143] width 61 height 14
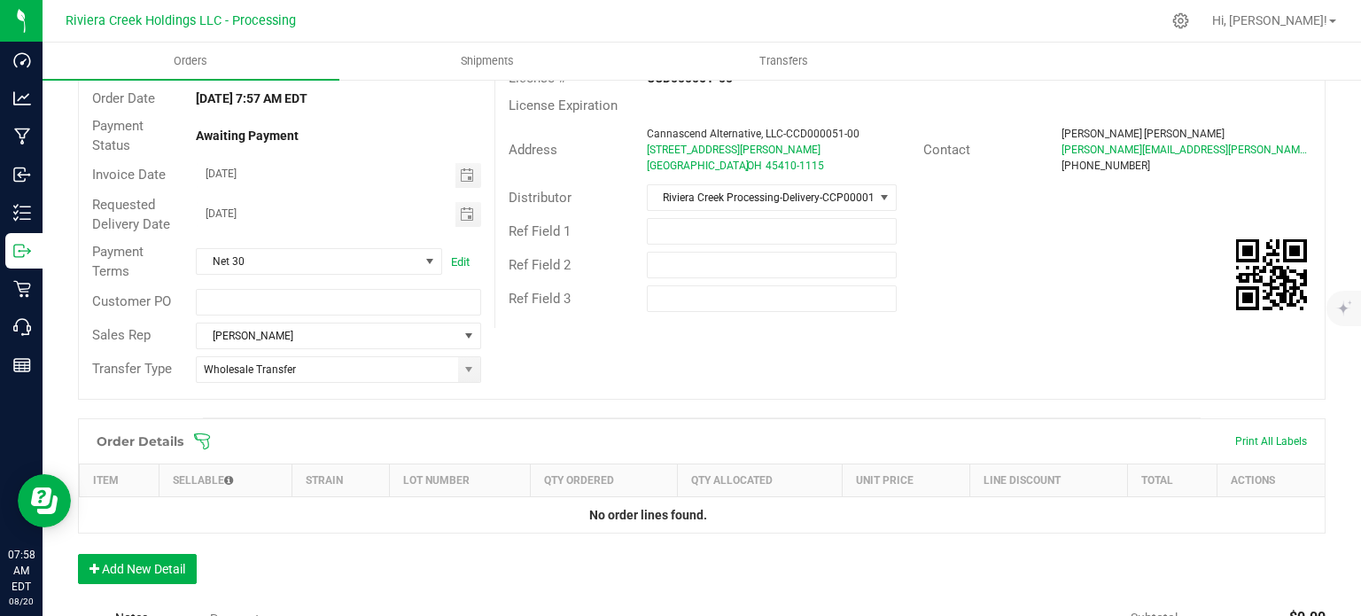
scroll to position [432, 0]
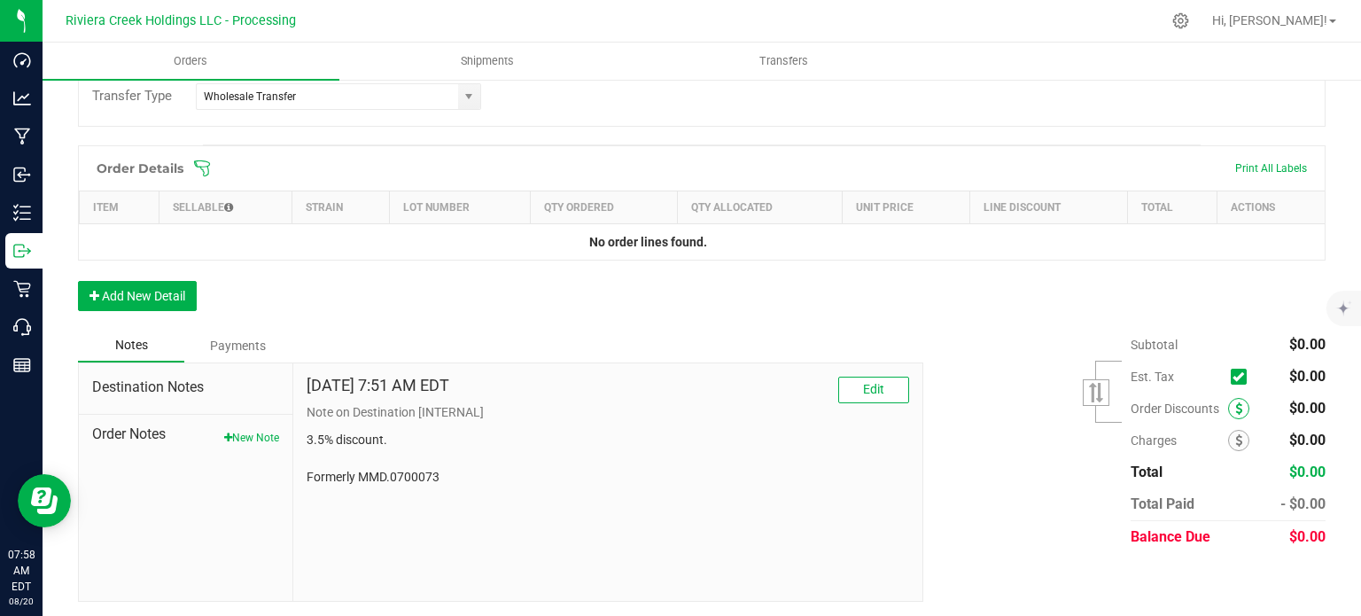
click at [1228, 407] on span at bounding box center [1238, 408] width 21 height 21
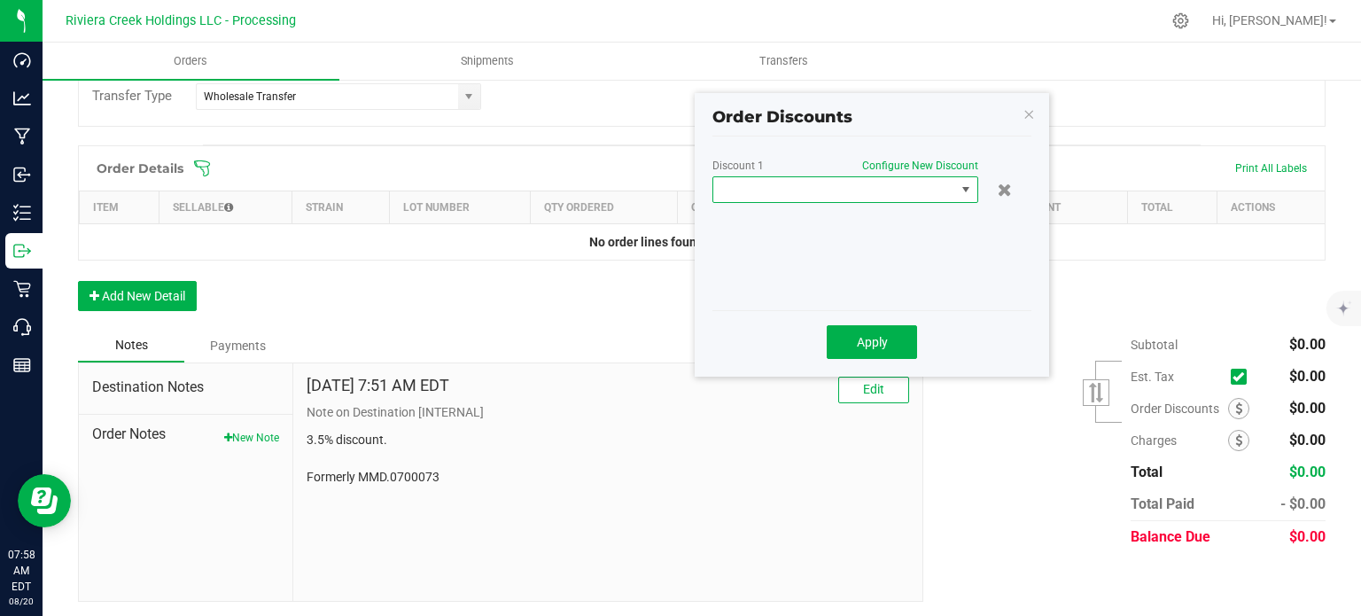
click at [843, 194] on span at bounding box center [834, 189] width 242 height 25
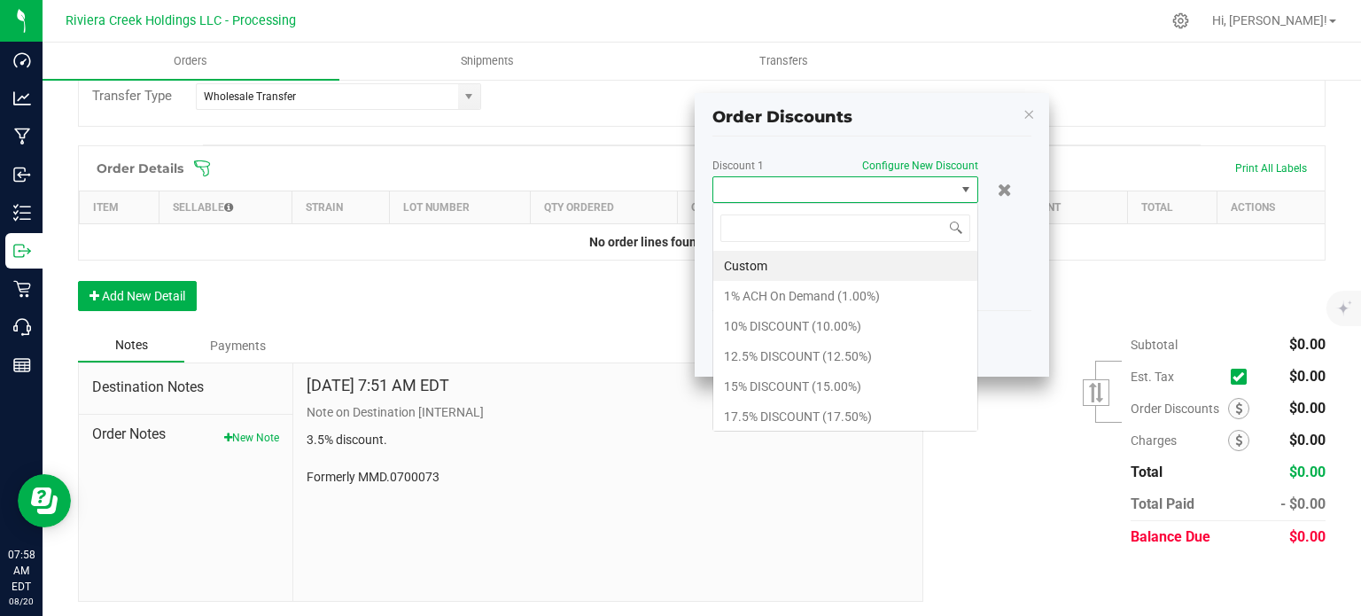
scroll to position [26, 266]
click at [780, 408] on li "17.5% DISCOUNT (17.50%)" at bounding box center [845, 416] width 264 height 30
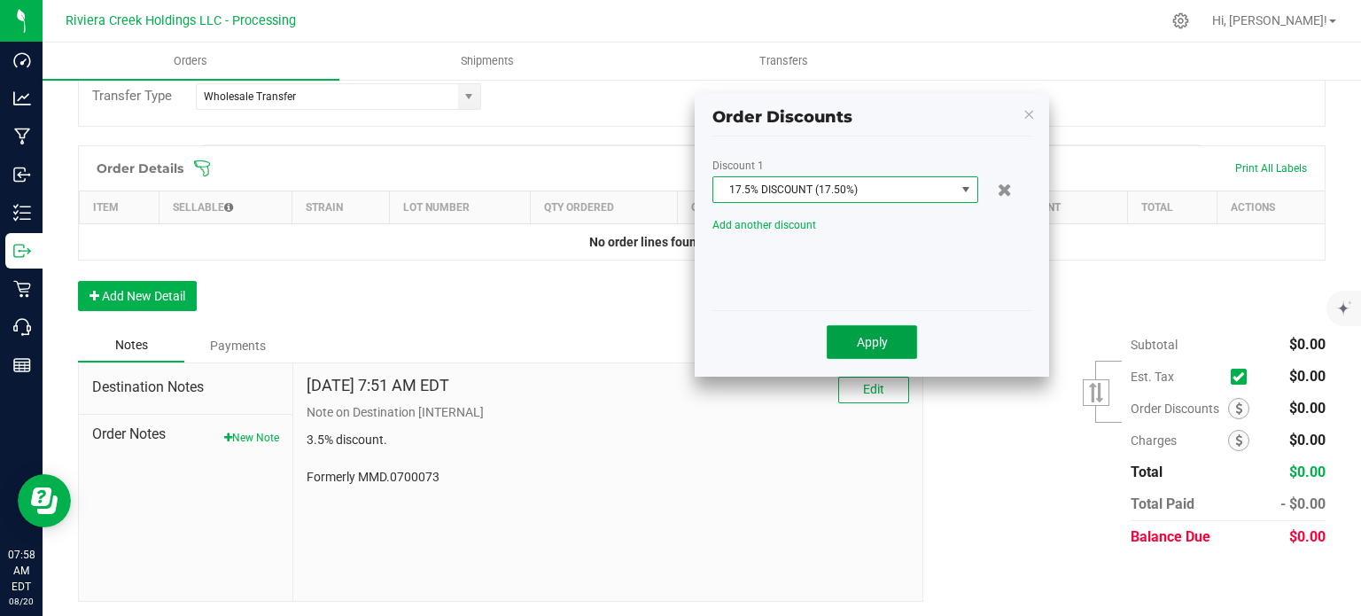
click at [851, 346] on button "Apply" at bounding box center [872, 342] width 90 height 34
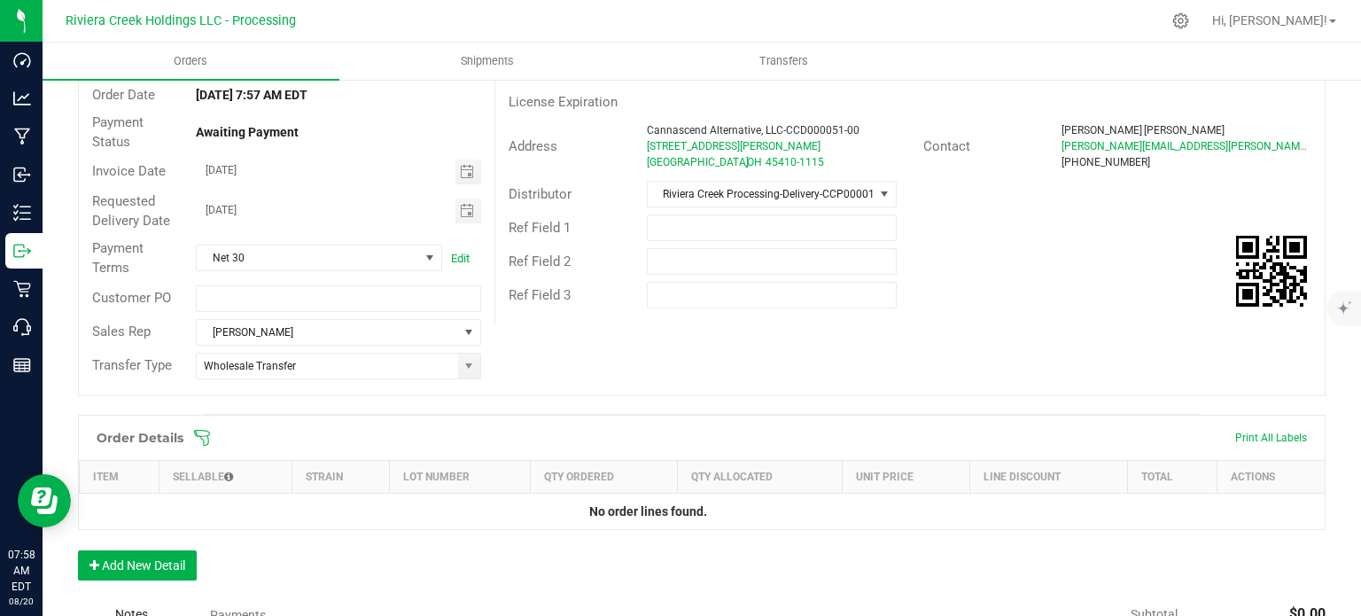
scroll to position [0, 0]
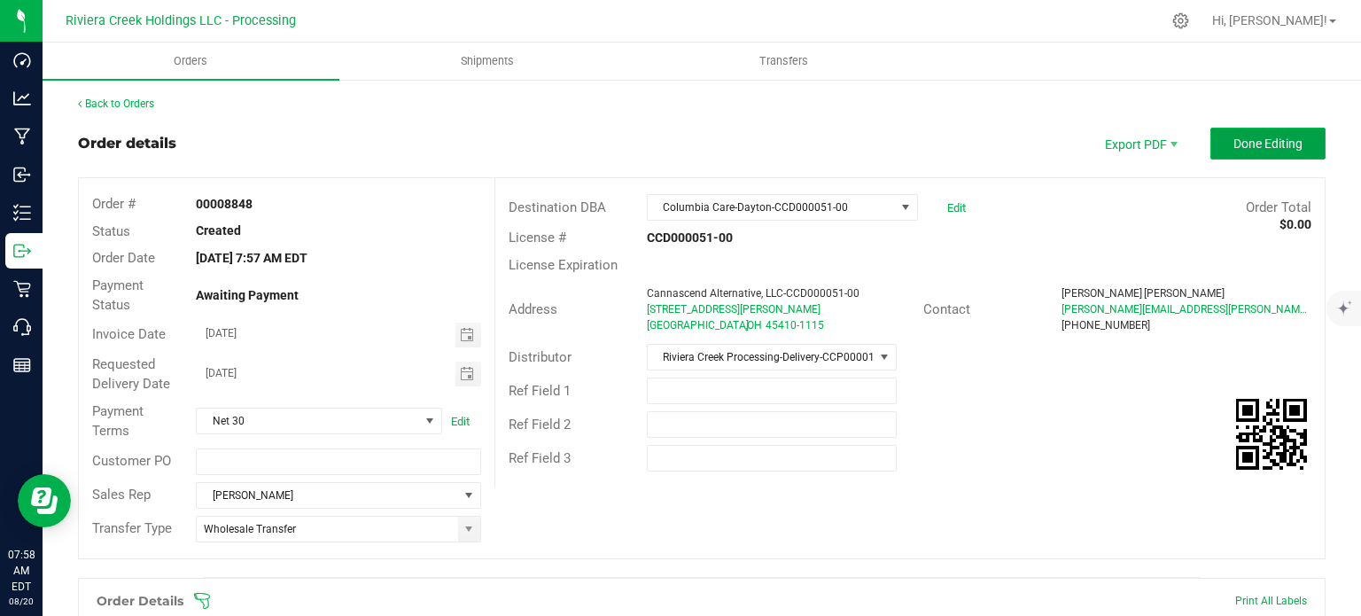
click at [1233, 144] on span "Done Editing" at bounding box center [1267, 143] width 69 height 14
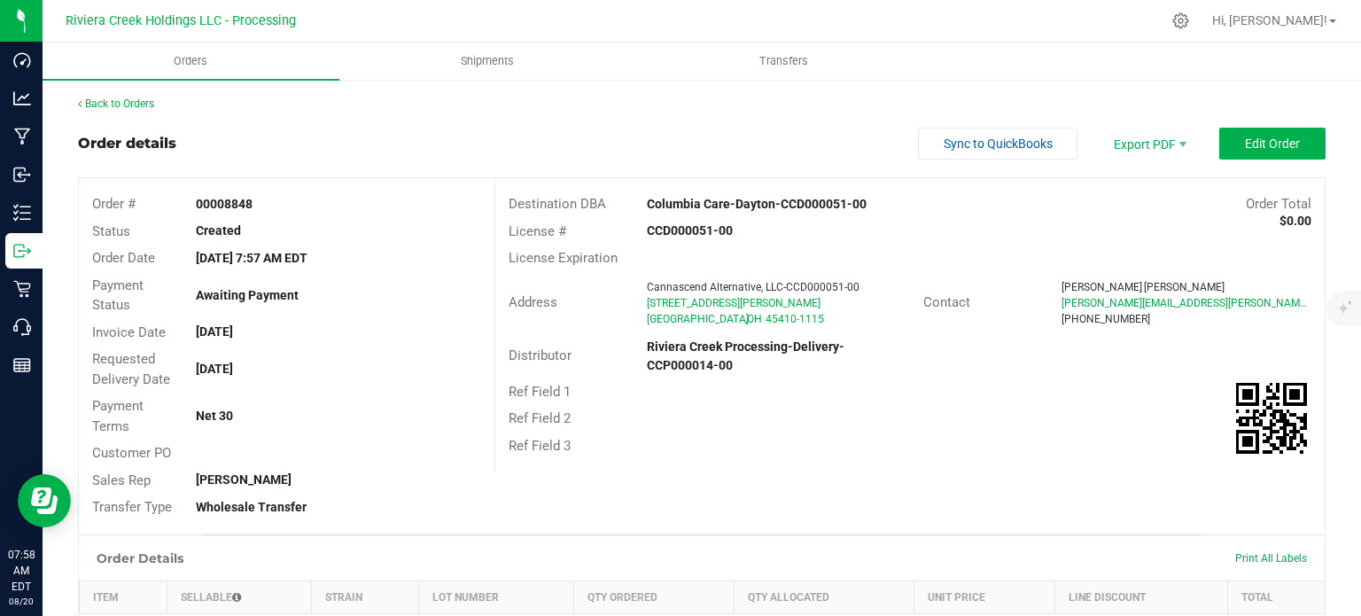
drag, startPoint x: 189, startPoint y: 195, endPoint x: 255, endPoint y: 203, distance: 66.9
click at [255, 203] on div "00008848" at bounding box center [338, 204] width 311 height 19
copy strong "00008848"
click at [117, 104] on link "Back to Orders" at bounding box center [116, 103] width 76 height 12
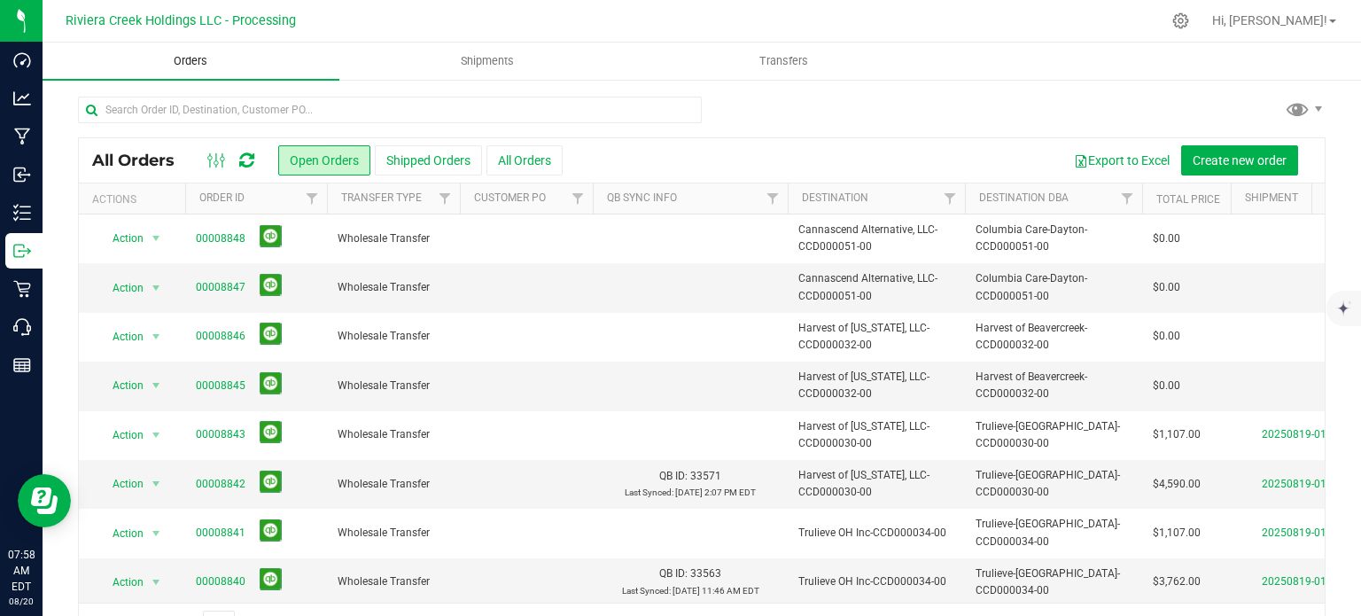
click at [187, 66] on span "Orders" at bounding box center [191, 61] width 82 height 16
click at [1206, 164] on span "Create new order" at bounding box center [1240, 160] width 94 height 14
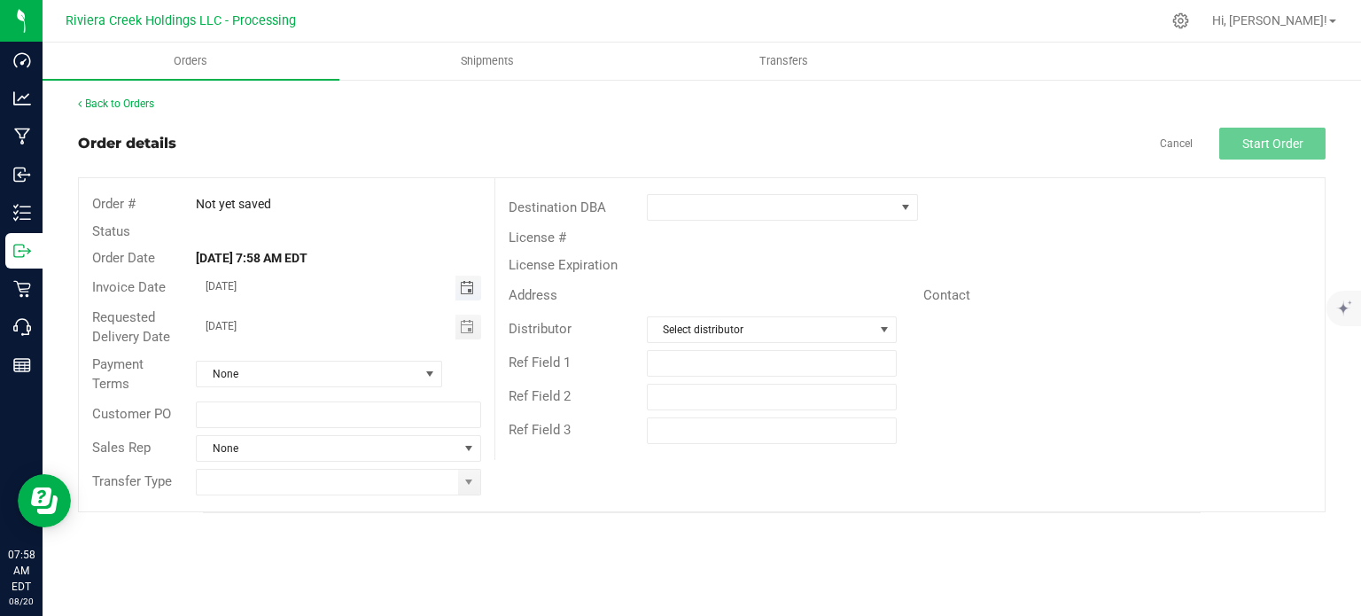
click at [463, 292] on span "Toggle calendar" at bounding box center [467, 288] width 14 height 14
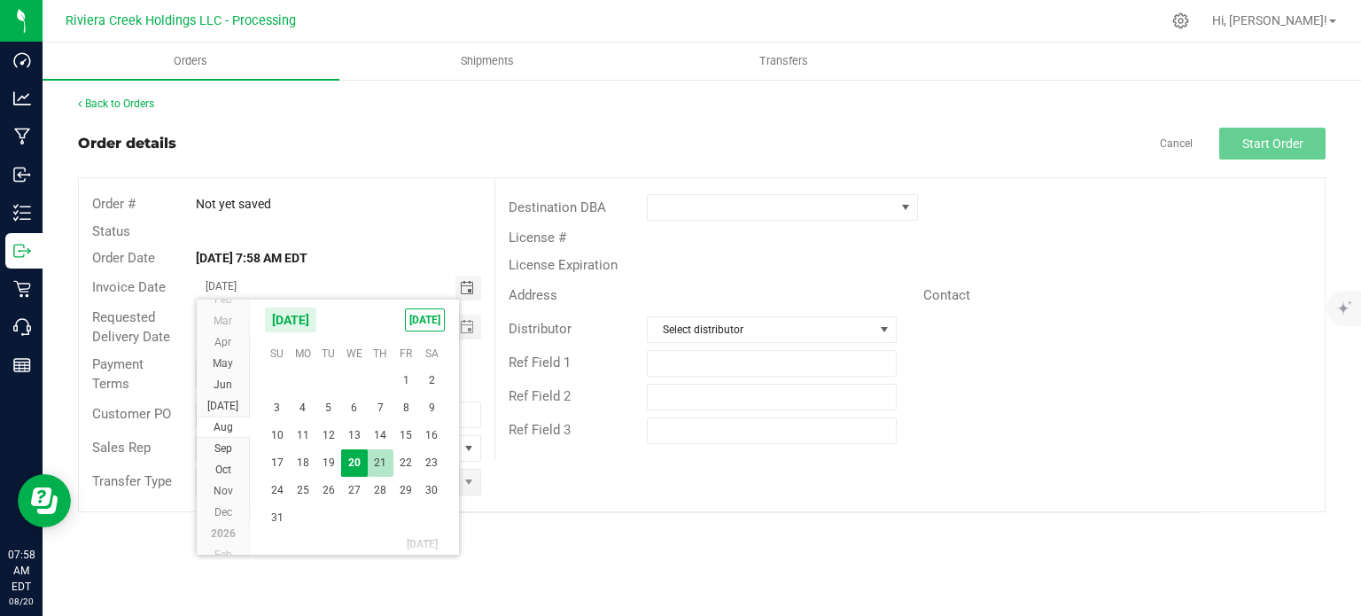
click at [381, 464] on span "21" at bounding box center [381, 462] width 26 height 27
type input "08/21/2025"
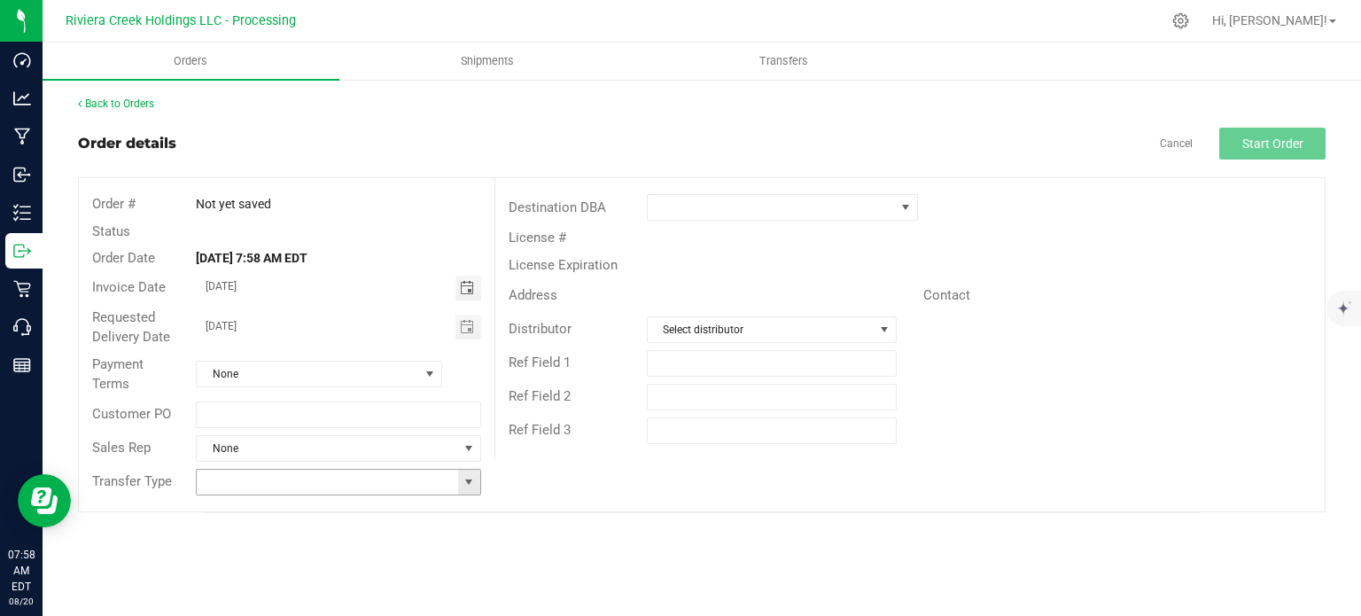
click at [468, 480] on span at bounding box center [469, 482] width 14 height 14
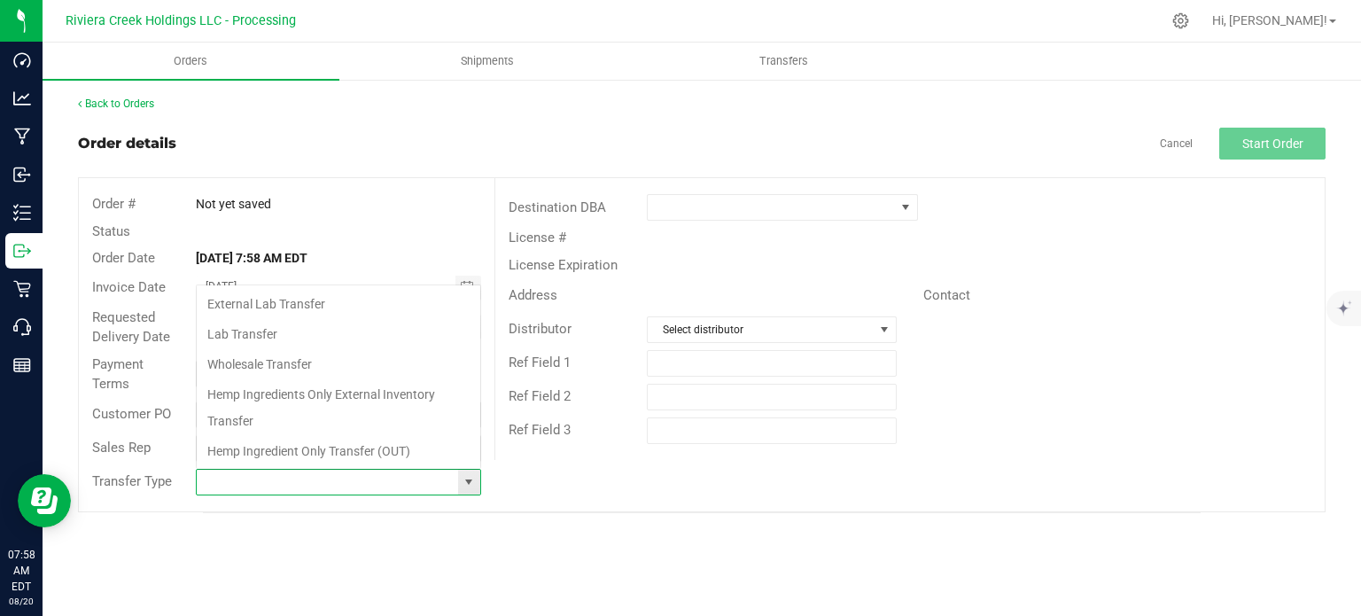
scroll to position [26, 281]
click at [273, 361] on li "Wholesale Transfer" at bounding box center [339, 364] width 284 height 30
type input "Wholesale Transfer"
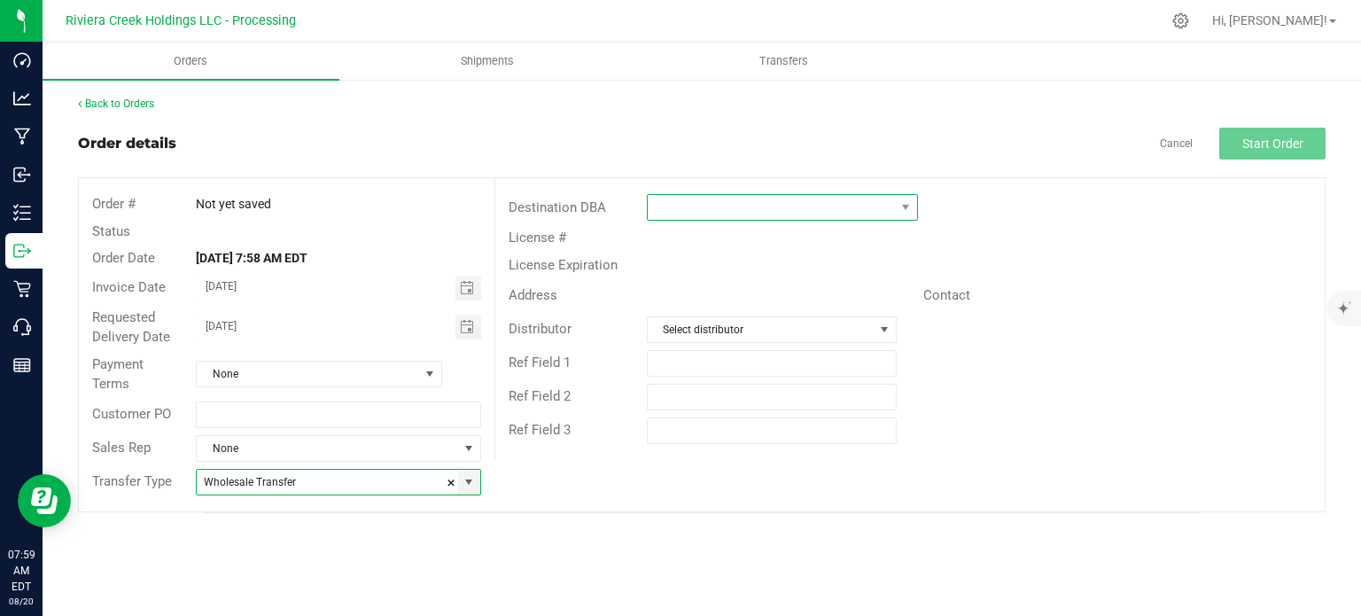
click at [750, 211] on span at bounding box center [771, 207] width 247 height 25
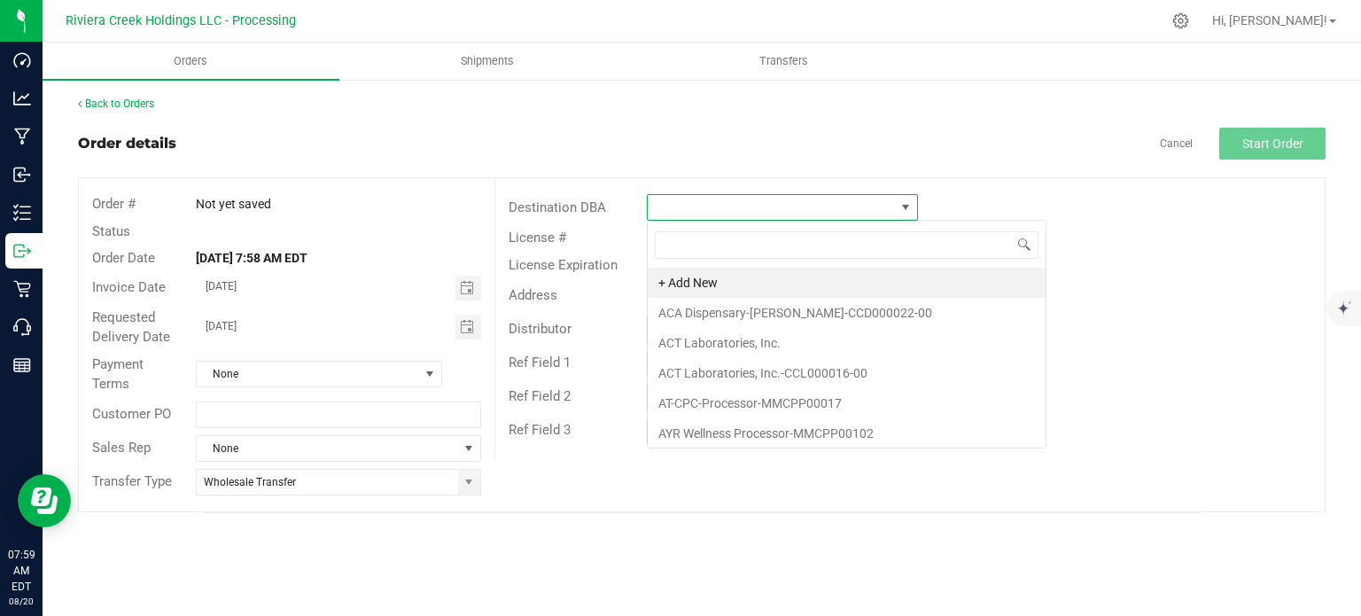
scroll to position [26, 271]
type input "colu"
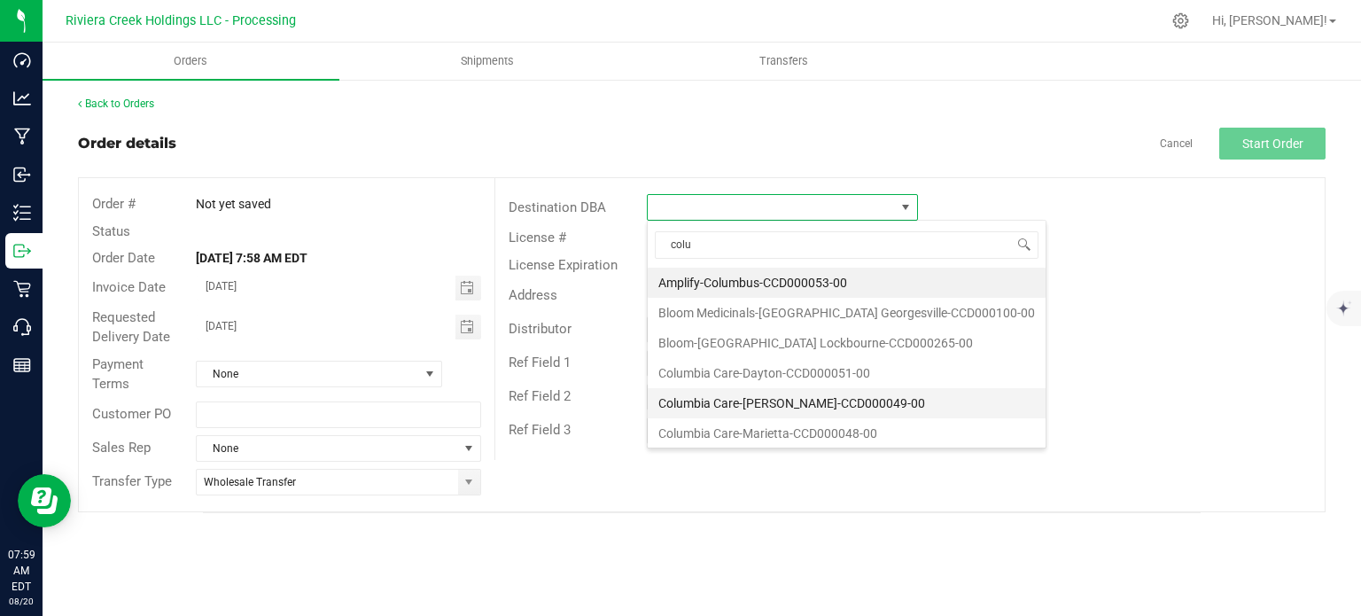
click at [738, 402] on li "Columbia Care-[PERSON_NAME]-CCD000049-00" at bounding box center [847, 403] width 398 height 30
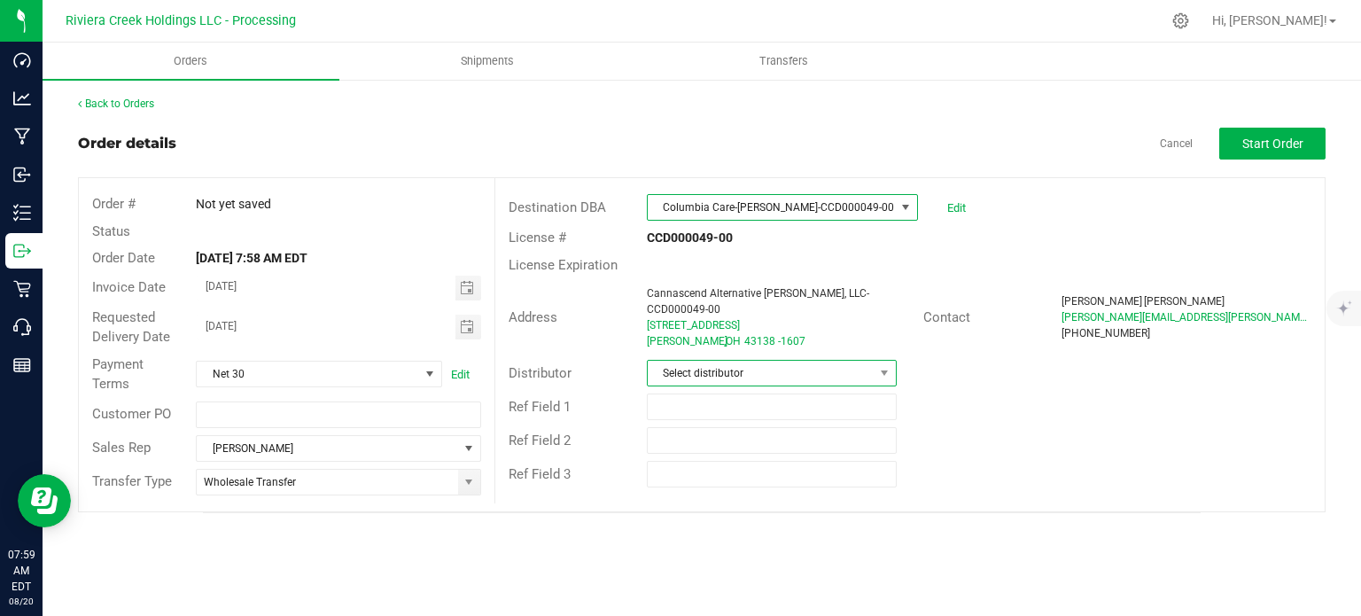
click at [748, 361] on span "Select distributor" at bounding box center [761, 373] width 226 height 25
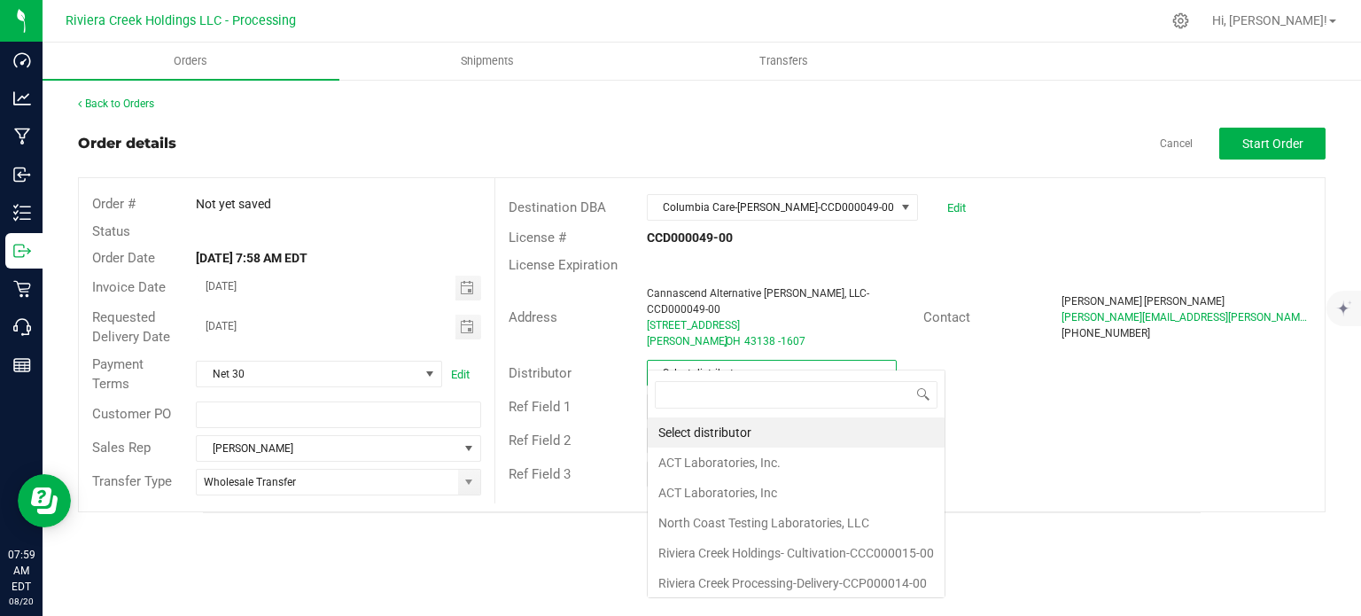
scroll to position [26, 250]
click at [783, 584] on li "Riviera Creek Processing-Delivery-CCP000014-00" at bounding box center [796, 583] width 297 height 30
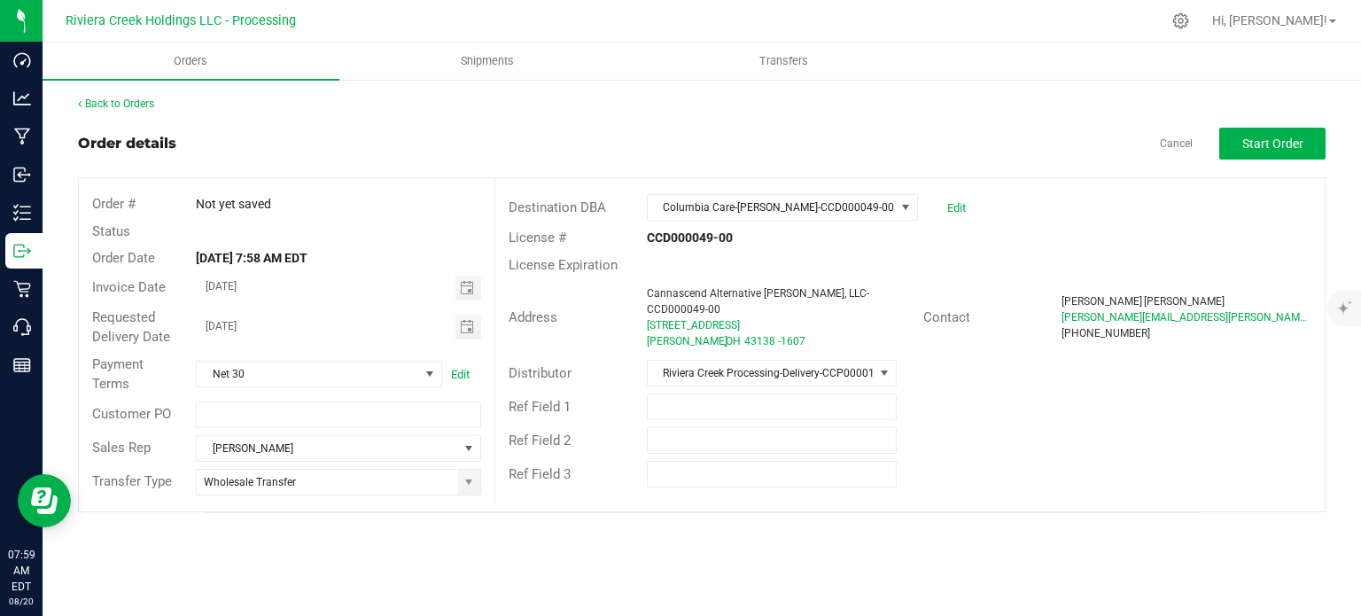
click at [1231, 159] on outbound-order-header "Order details Cancel Start Order Order # Not yet saved Status Order Date Aug 20…" at bounding box center [701, 320] width 1247 height 385
click at [1263, 138] on span "Start Order" at bounding box center [1272, 143] width 61 height 14
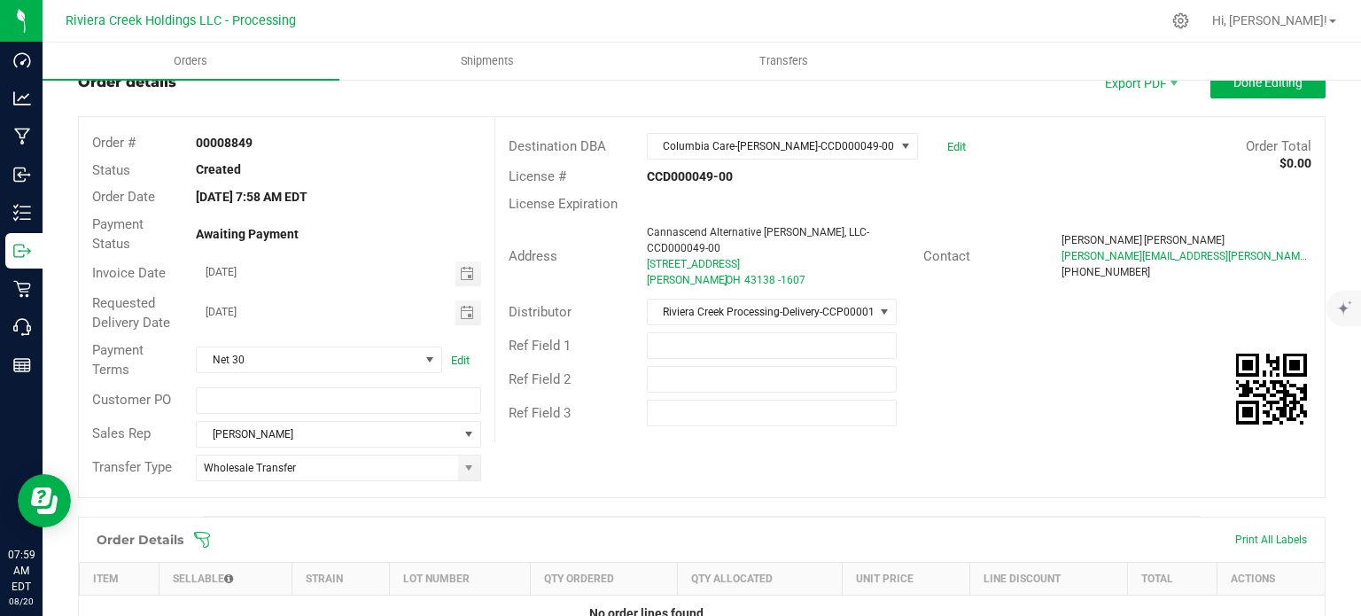
scroll to position [432, 0]
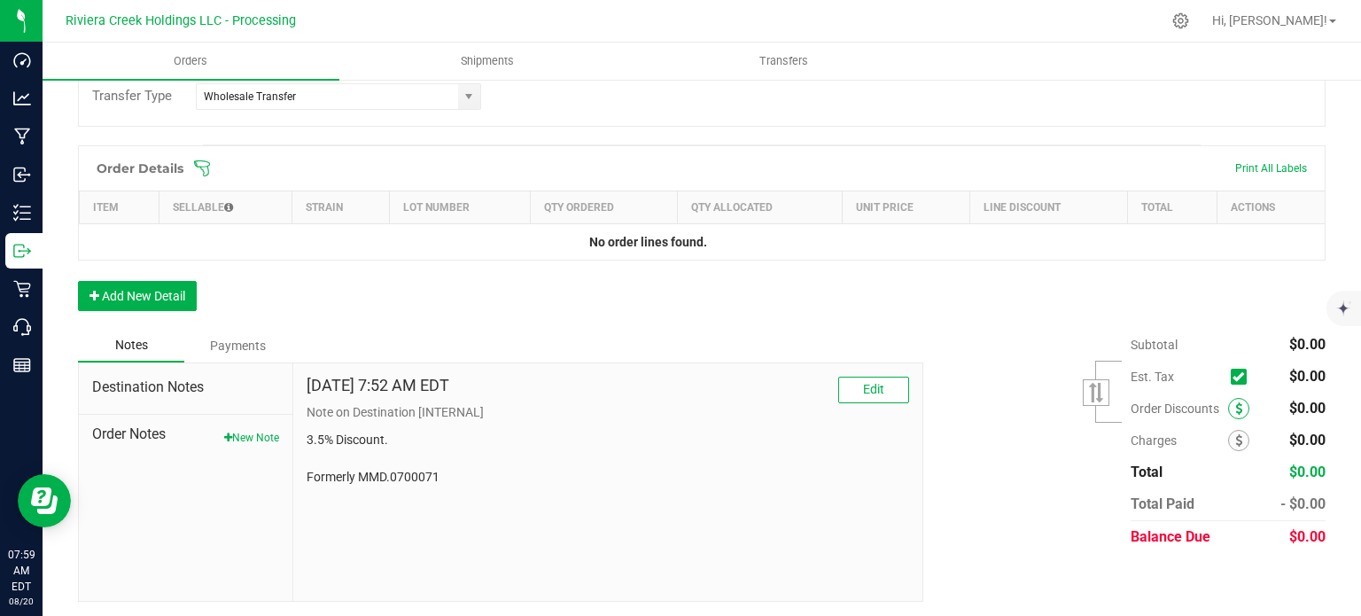
click at [1228, 409] on span at bounding box center [1238, 408] width 21 height 21
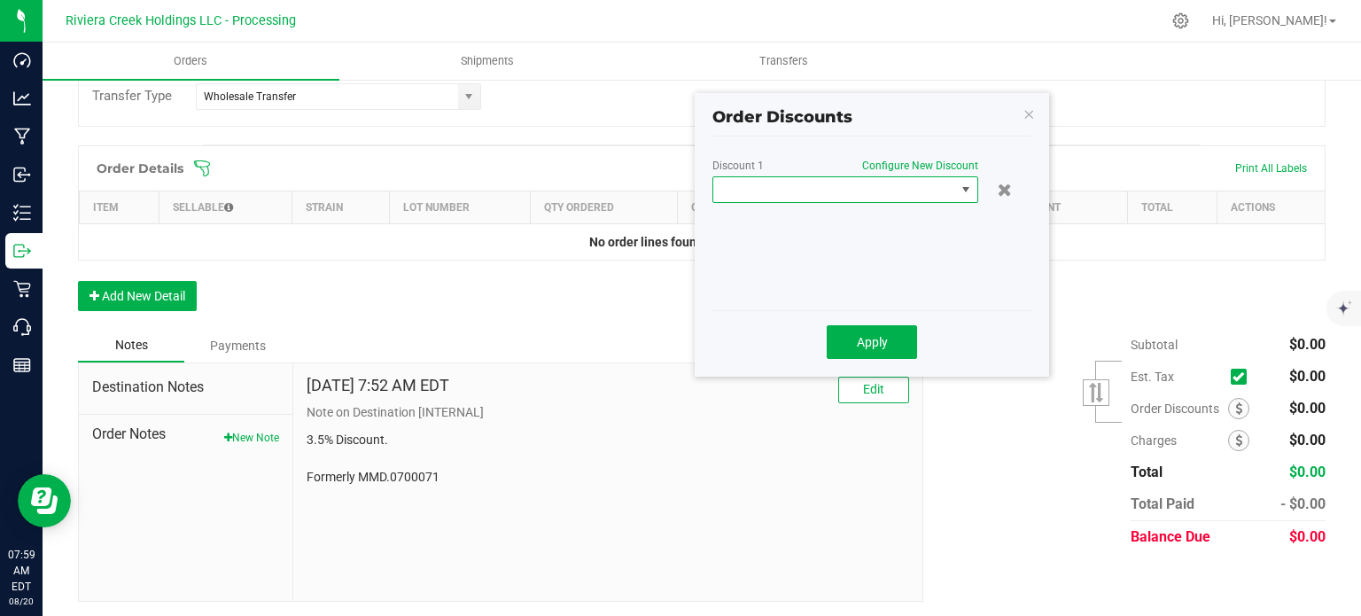
click at [868, 194] on span at bounding box center [834, 189] width 242 height 25
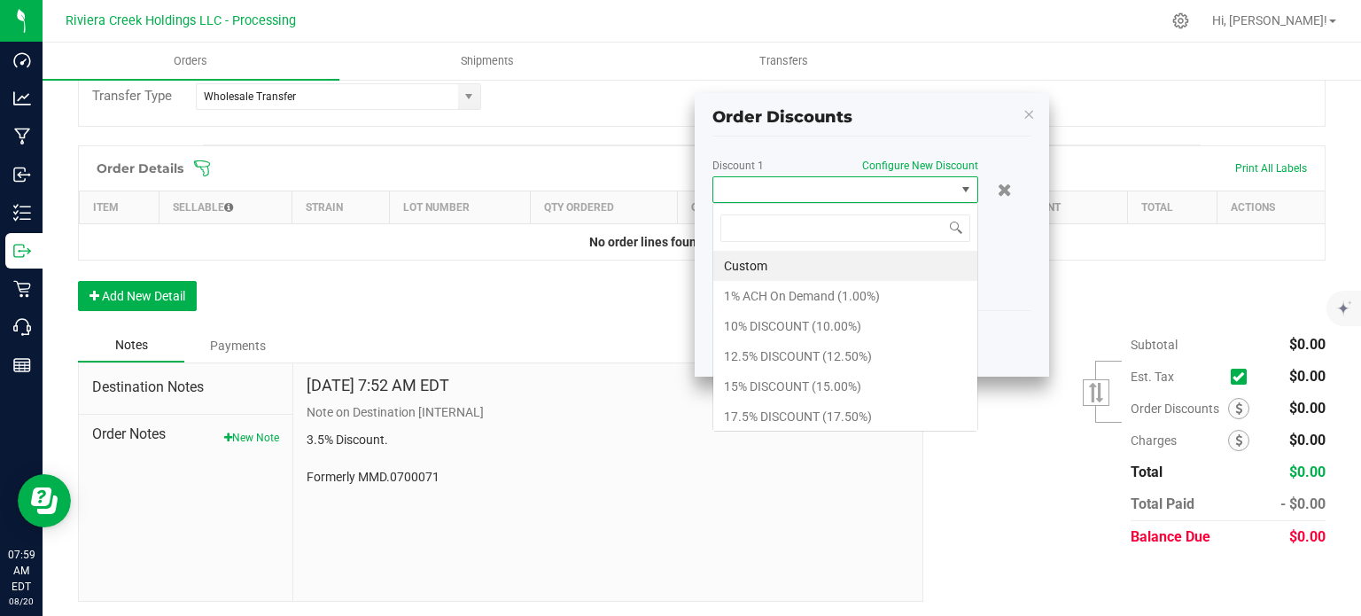
scroll to position [26, 266]
click at [761, 407] on li "17.5% DISCOUNT (17.50%)" at bounding box center [845, 416] width 264 height 30
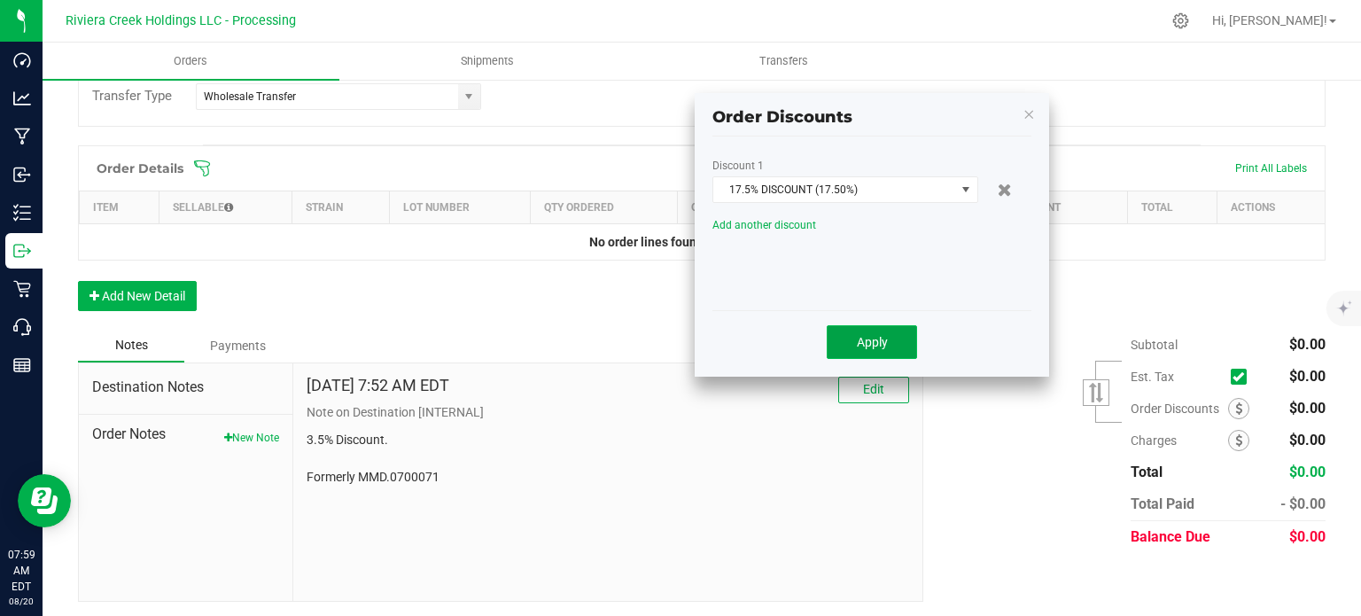
click at [852, 343] on button "Apply" at bounding box center [872, 342] width 90 height 34
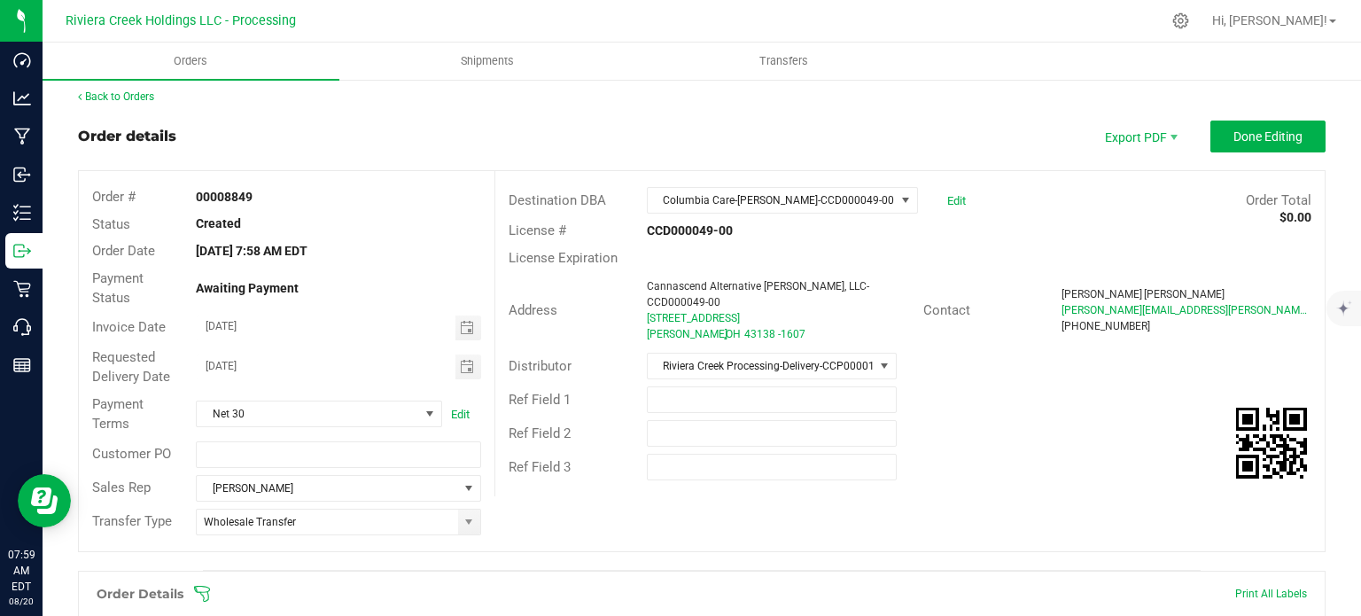
scroll to position [0, 0]
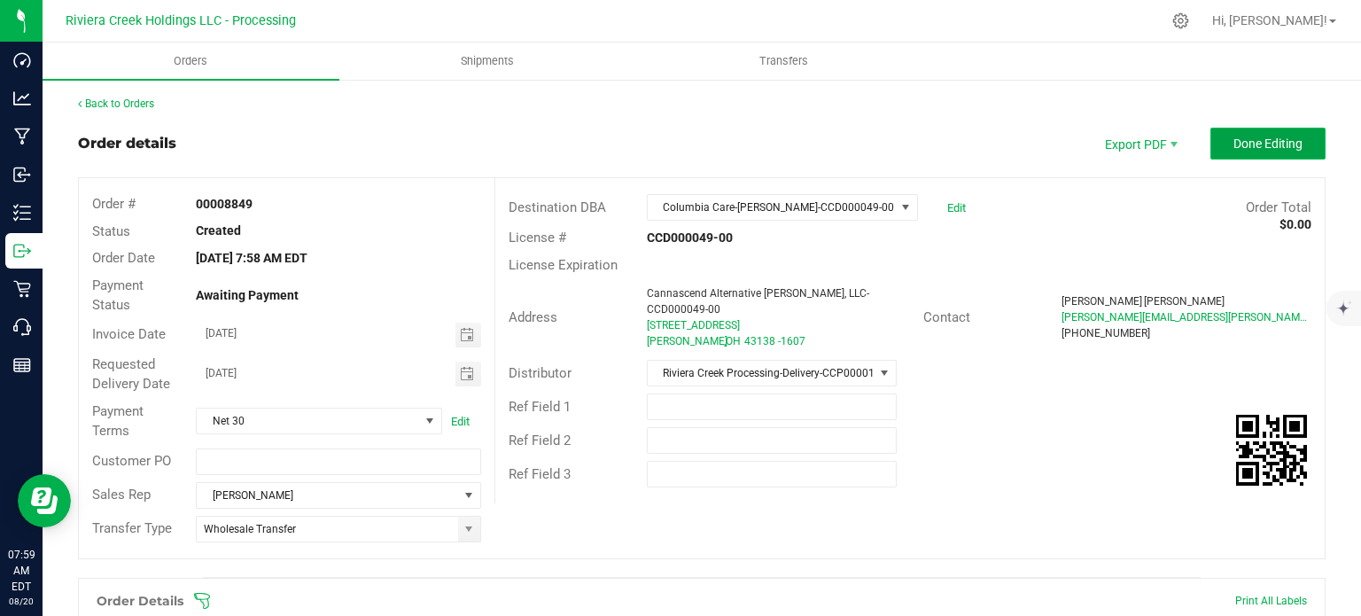
click at [1237, 147] on span "Done Editing" at bounding box center [1267, 143] width 69 height 14
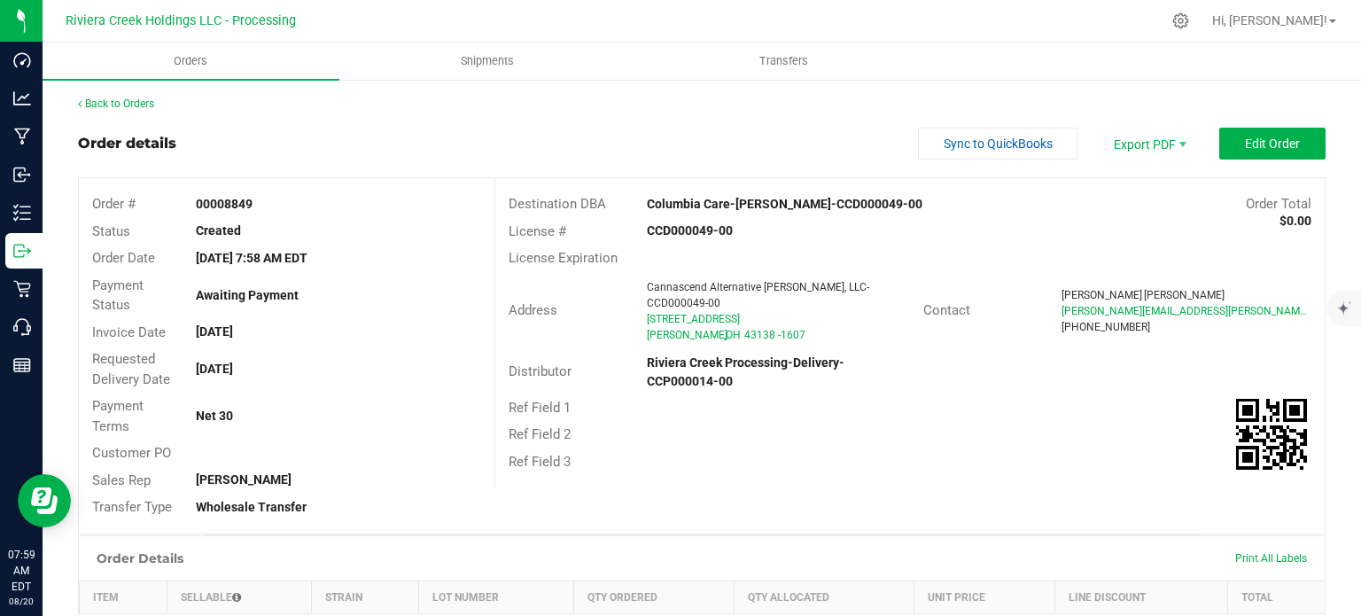
drag, startPoint x: 193, startPoint y: 200, endPoint x: 261, endPoint y: 212, distance: 69.2
click at [261, 212] on div "00008849" at bounding box center [338, 204] width 311 height 19
copy strong "00008849"
click at [99, 109] on link "Back to Orders" at bounding box center [116, 103] width 76 height 12
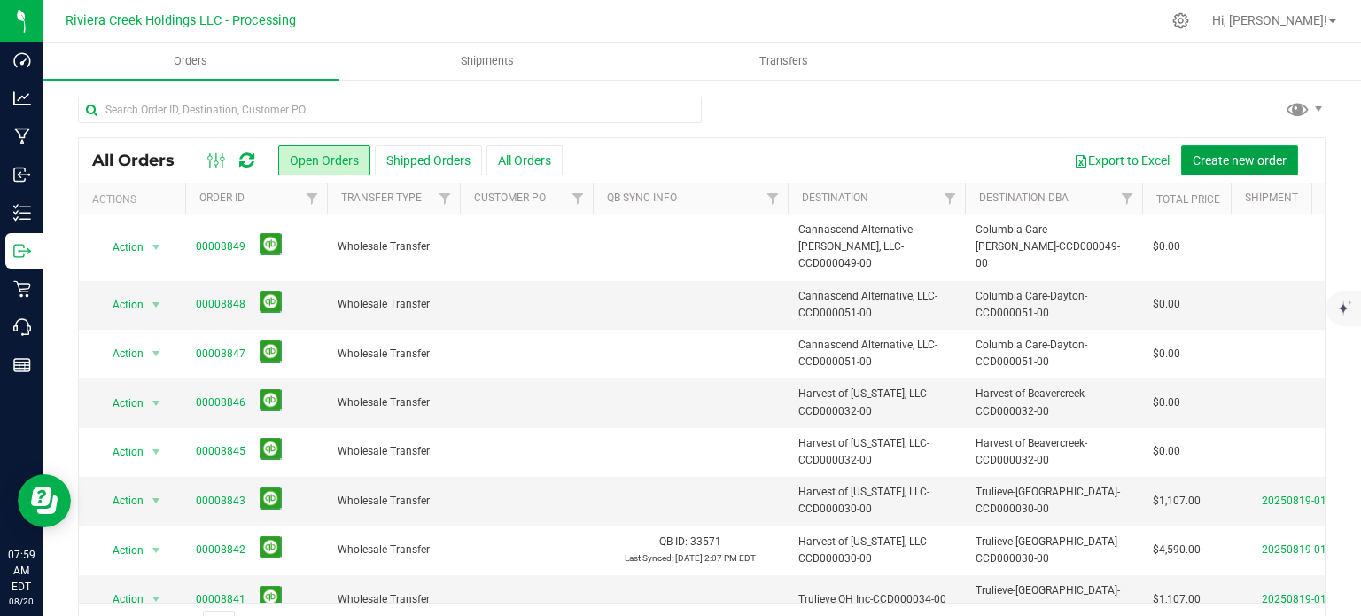
click at [1203, 155] on span "Create new order" at bounding box center [1240, 160] width 94 height 14
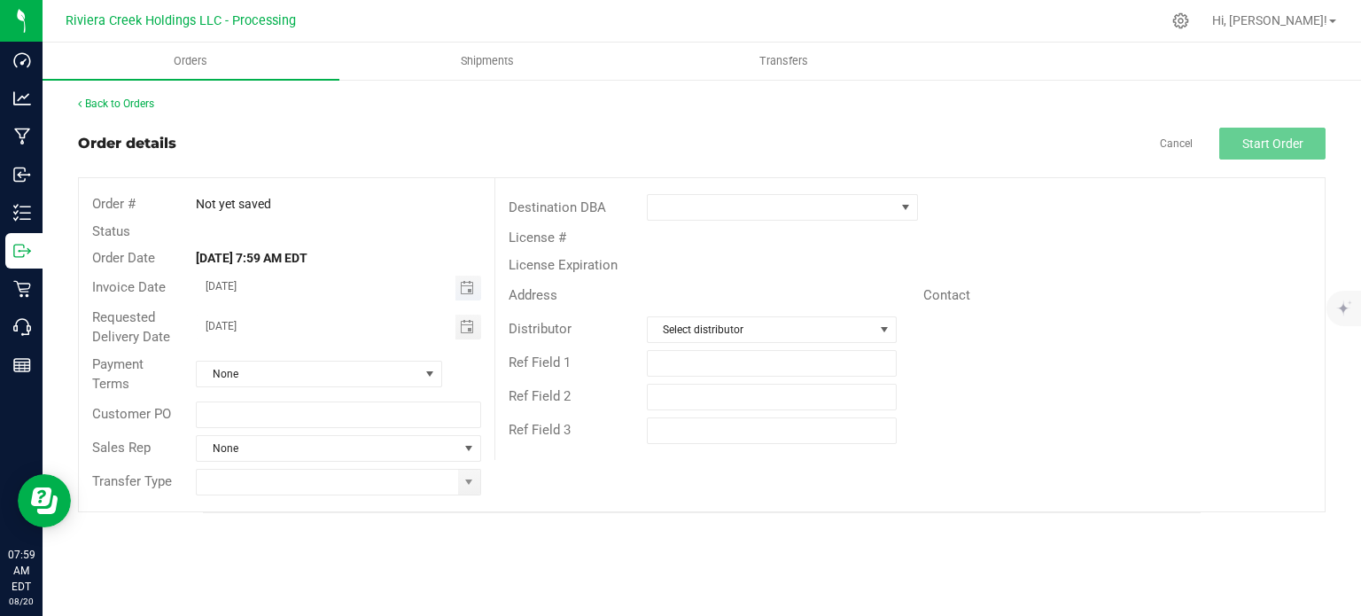
click at [466, 291] on span "Toggle calendar" at bounding box center [467, 288] width 14 height 14
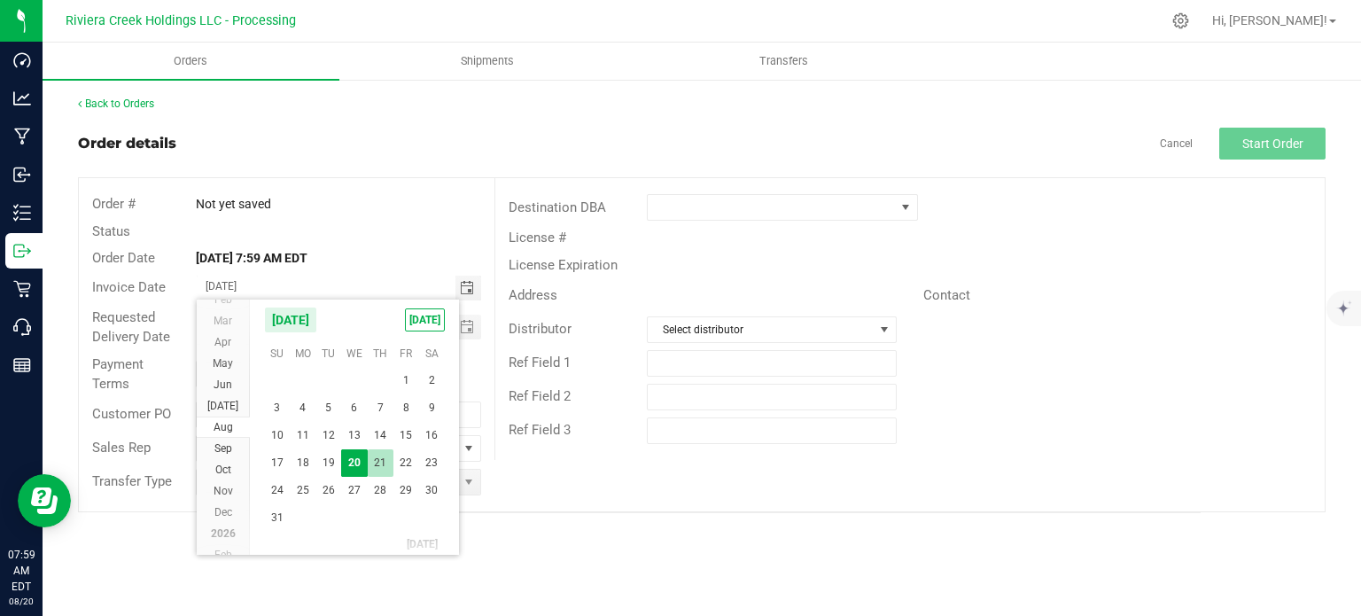
click at [380, 462] on span "21" at bounding box center [381, 462] width 26 height 27
type input "08/21/2025"
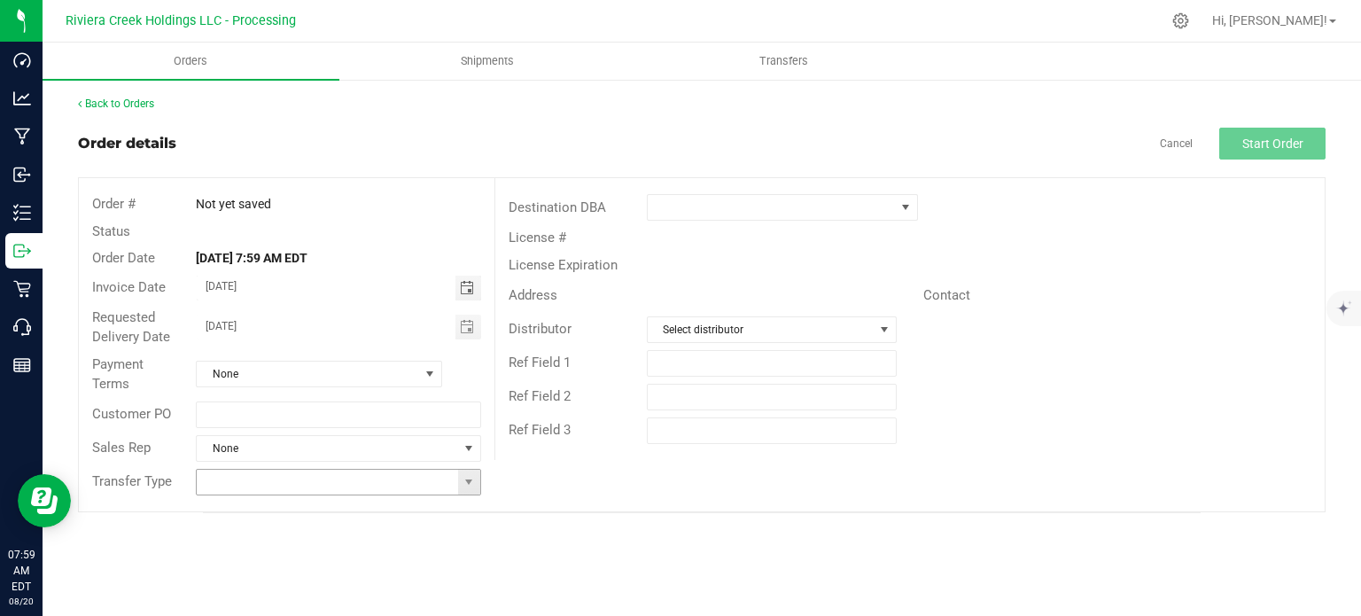
click at [472, 488] on span at bounding box center [469, 482] width 22 height 25
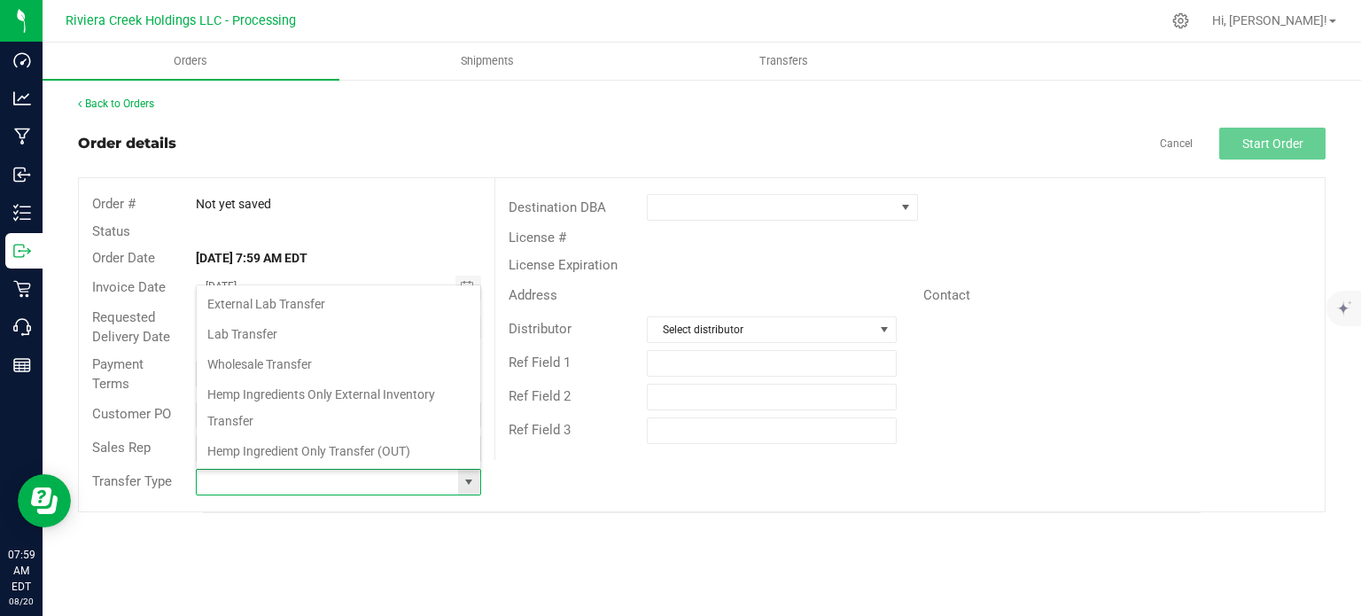
scroll to position [26, 281]
click at [268, 358] on li "Wholesale Transfer" at bounding box center [339, 364] width 284 height 30
type input "Wholesale Transfer"
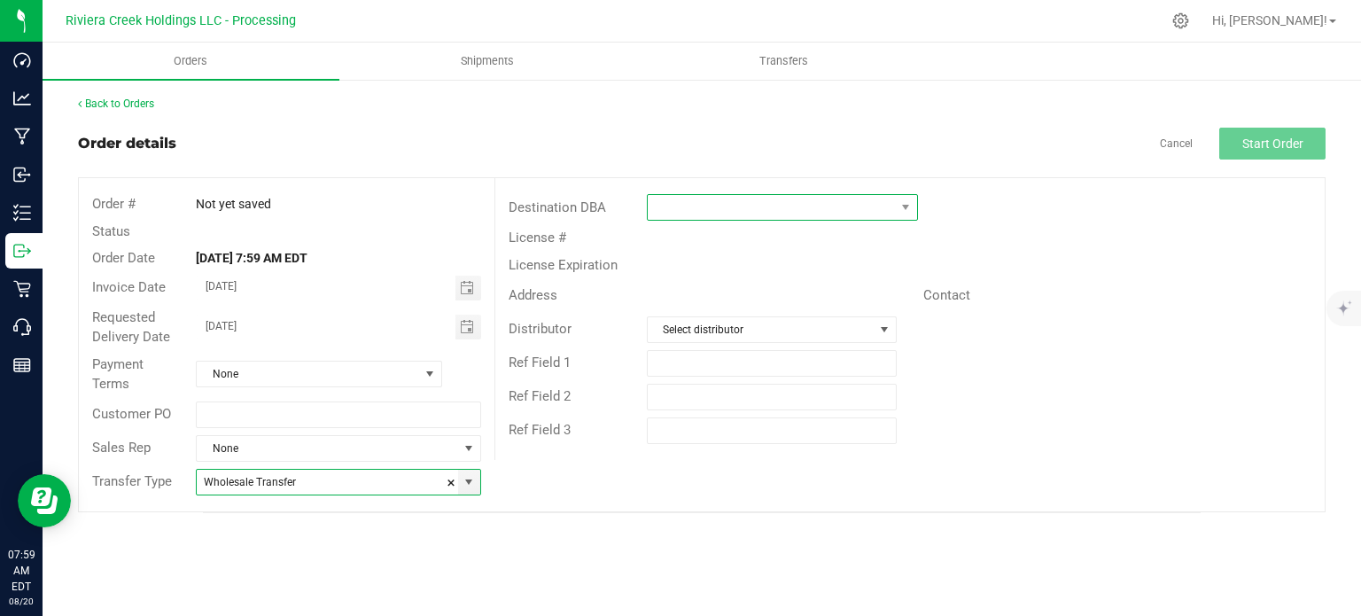
click at [669, 205] on span at bounding box center [771, 207] width 247 height 25
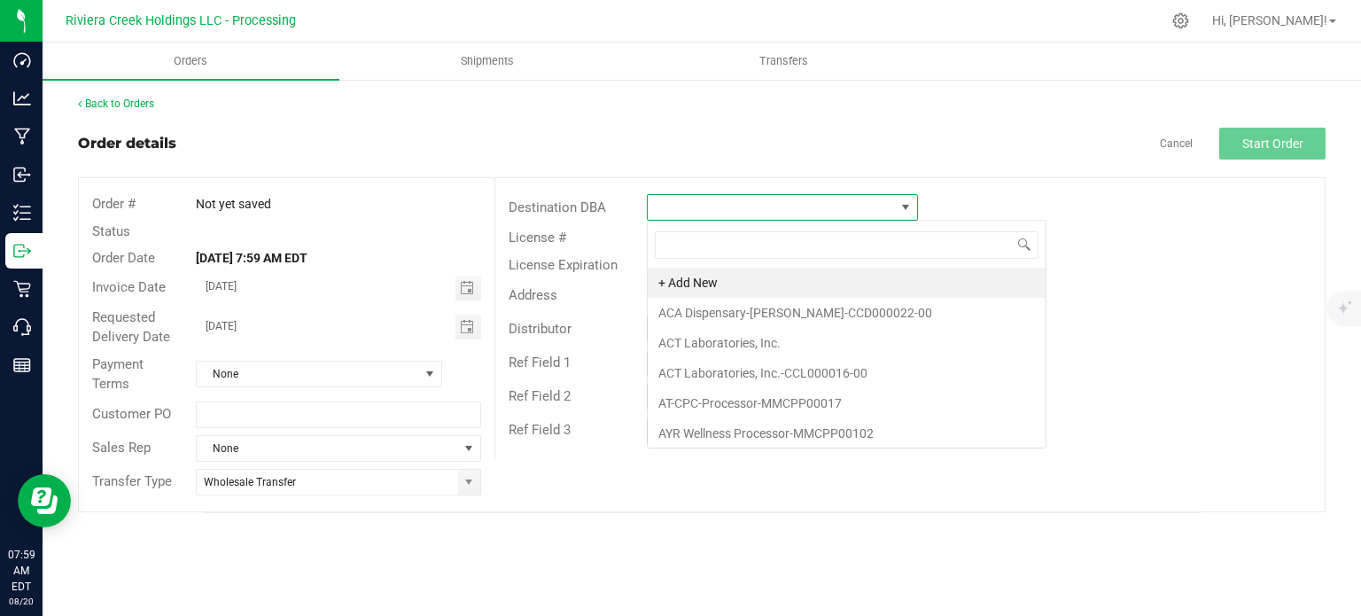
scroll to position [26, 271]
type input "col"
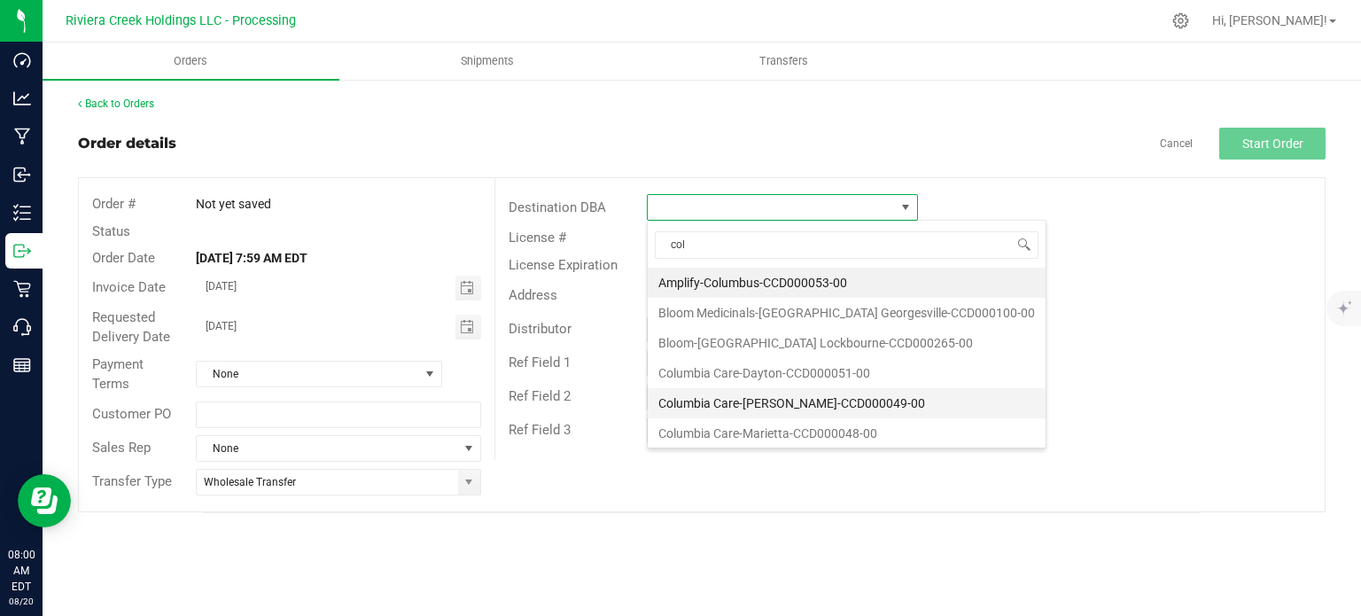
click at [762, 396] on li "Columbia Care-[PERSON_NAME]-CCD000049-00" at bounding box center [847, 403] width 398 height 30
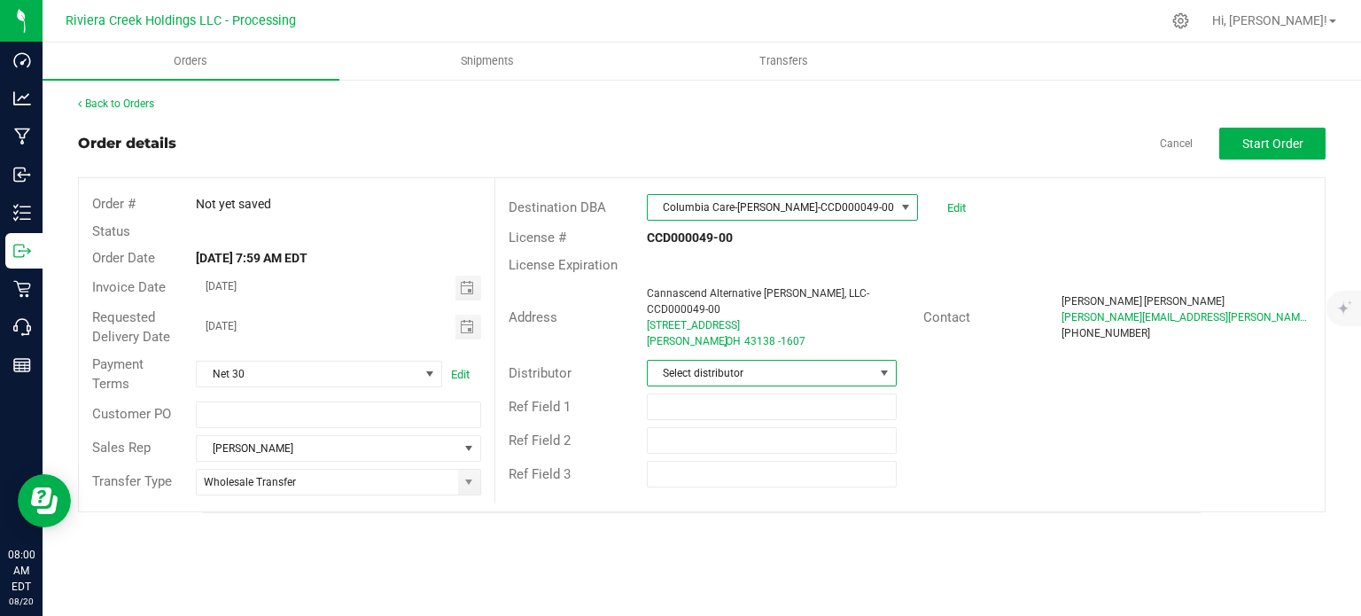
click at [758, 361] on span "Select distributor" at bounding box center [761, 373] width 226 height 25
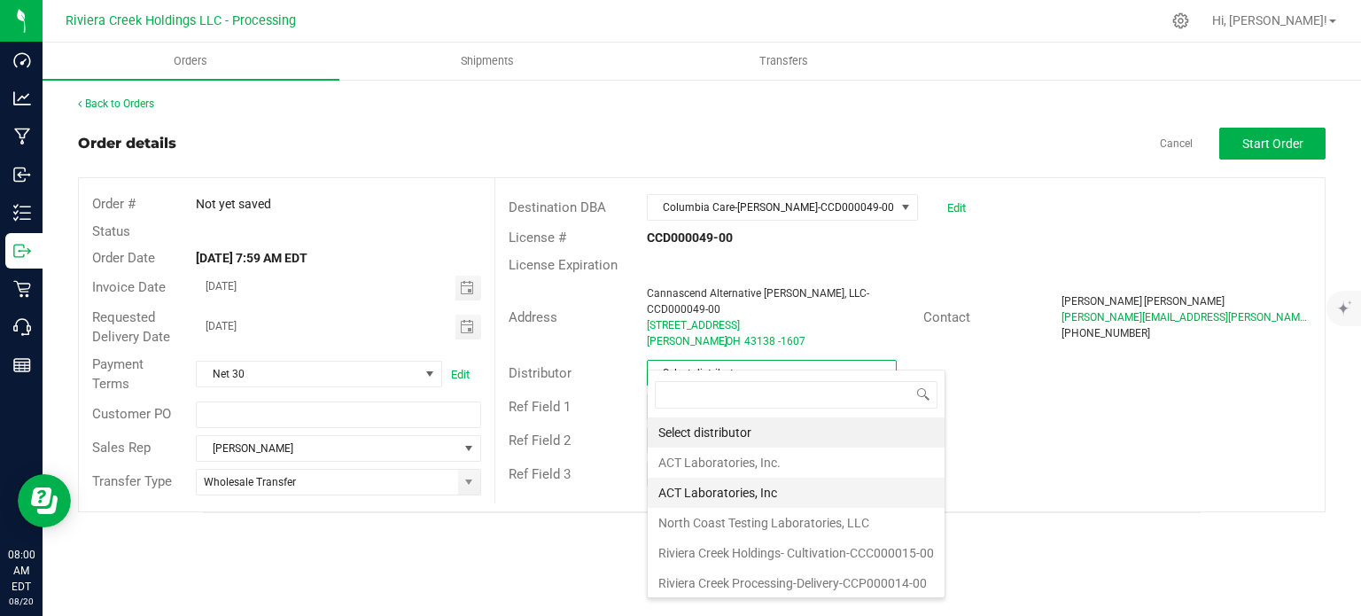
scroll to position [1, 0]
click at [767, 571] on li "Riviera Creek Processing-Delivery-CCP000014-00" at bounding box center [796, 582] width 297 height 30
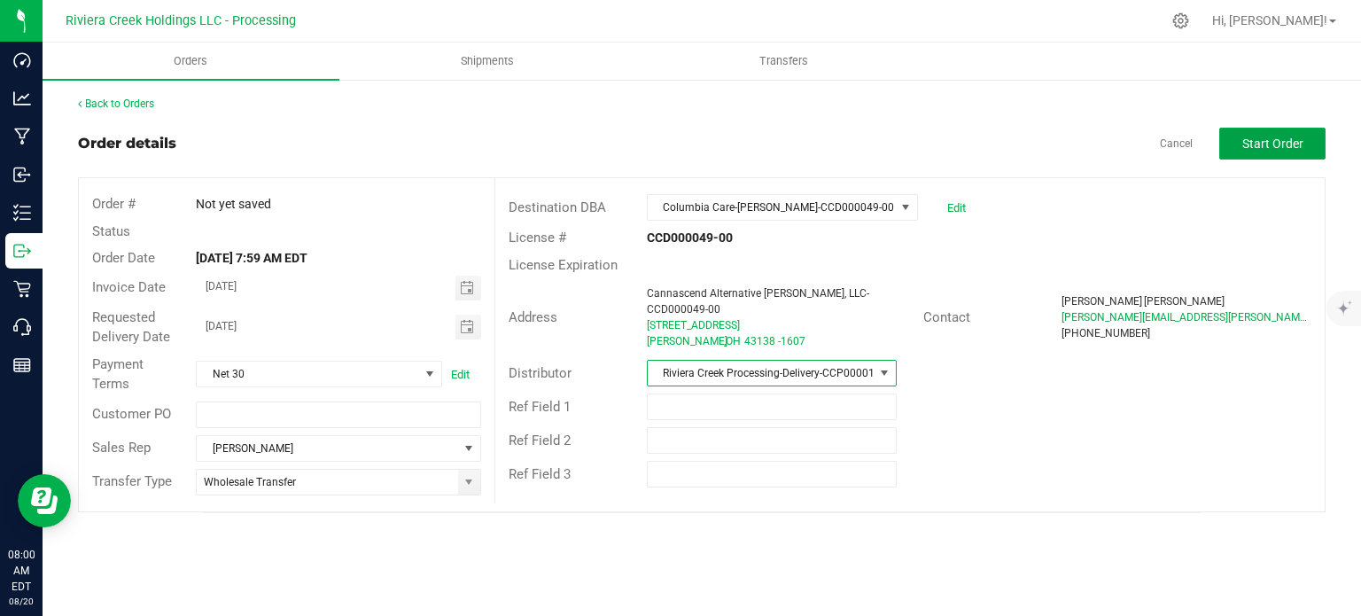
click at [1242, 155] on button "Start Order" at bounding box center [1272, 144] width 106 height 32
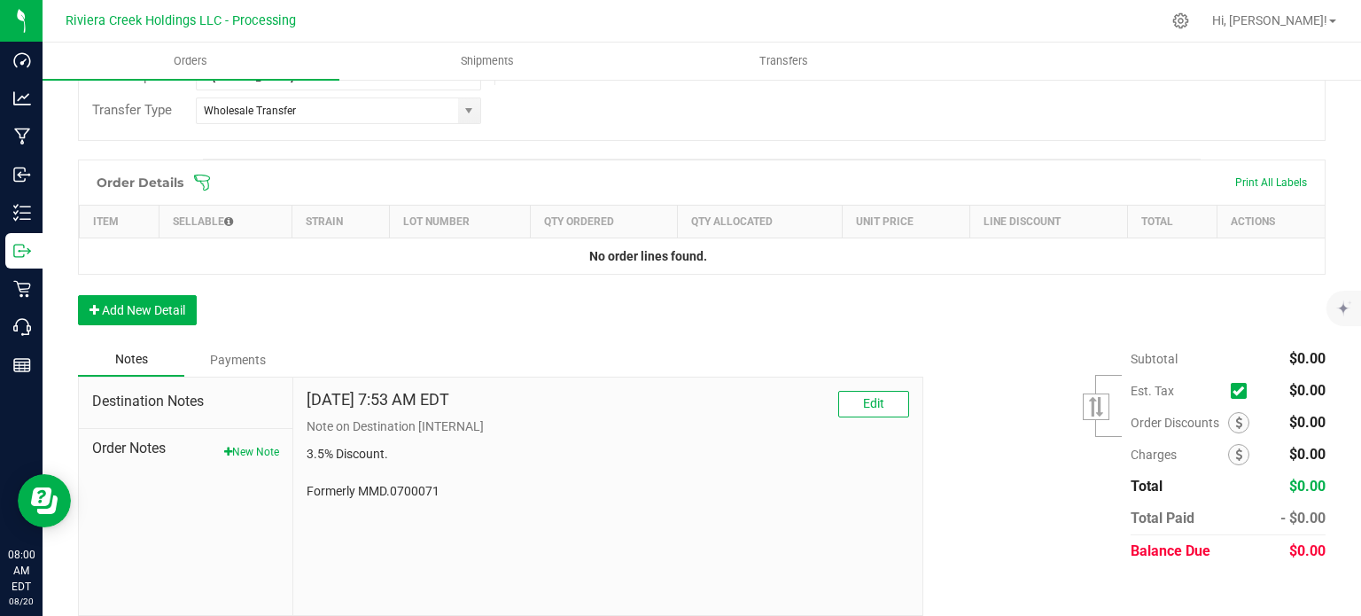
scroll to position [432, 0]
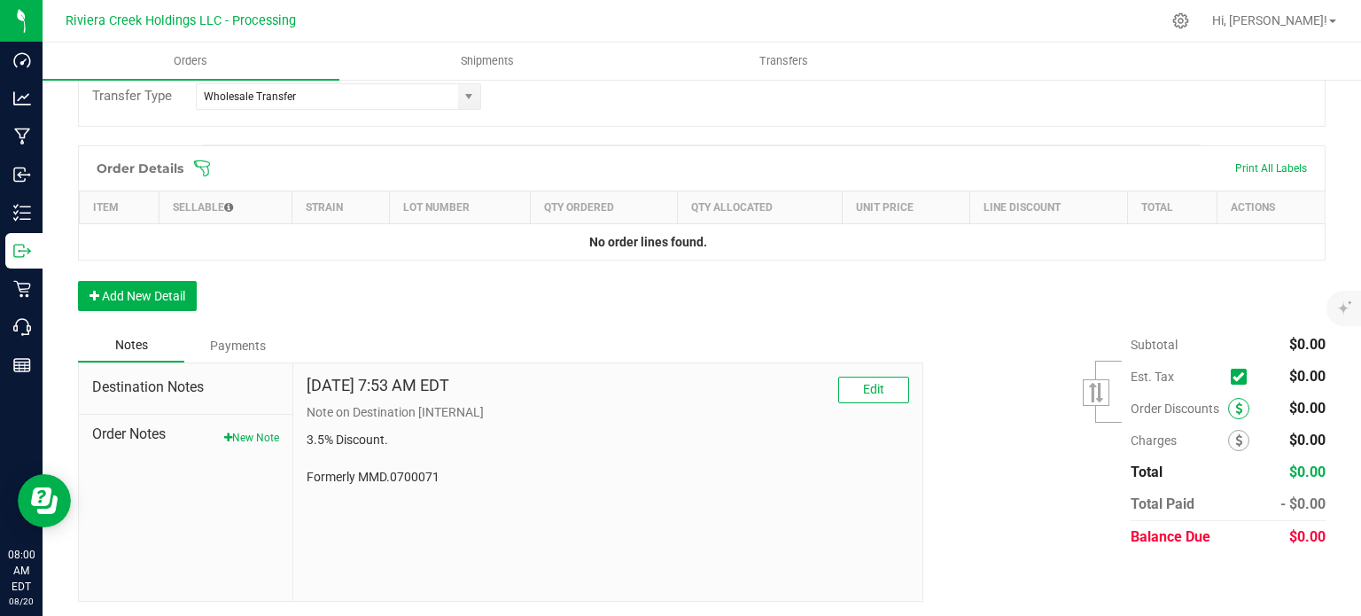
click at [1228, 411] on span at bounding box center [1238, 408] width 21 height 21
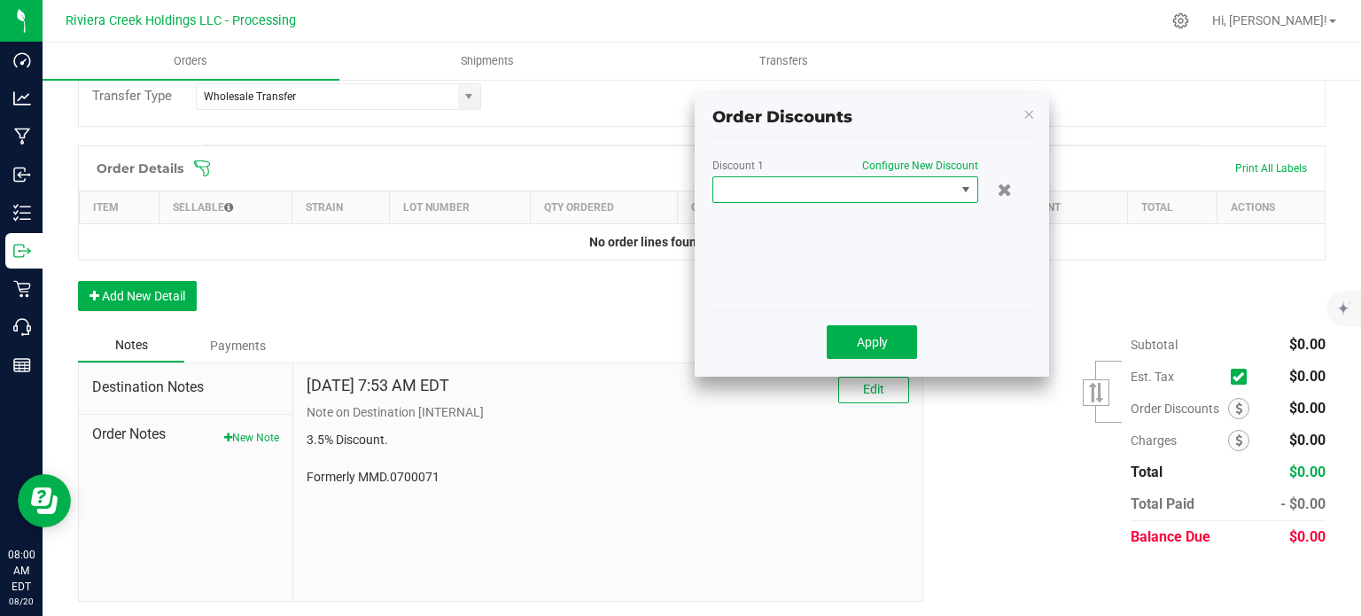
click at [840, 181] on span at bounding box center [834, 189] width 242 height 25
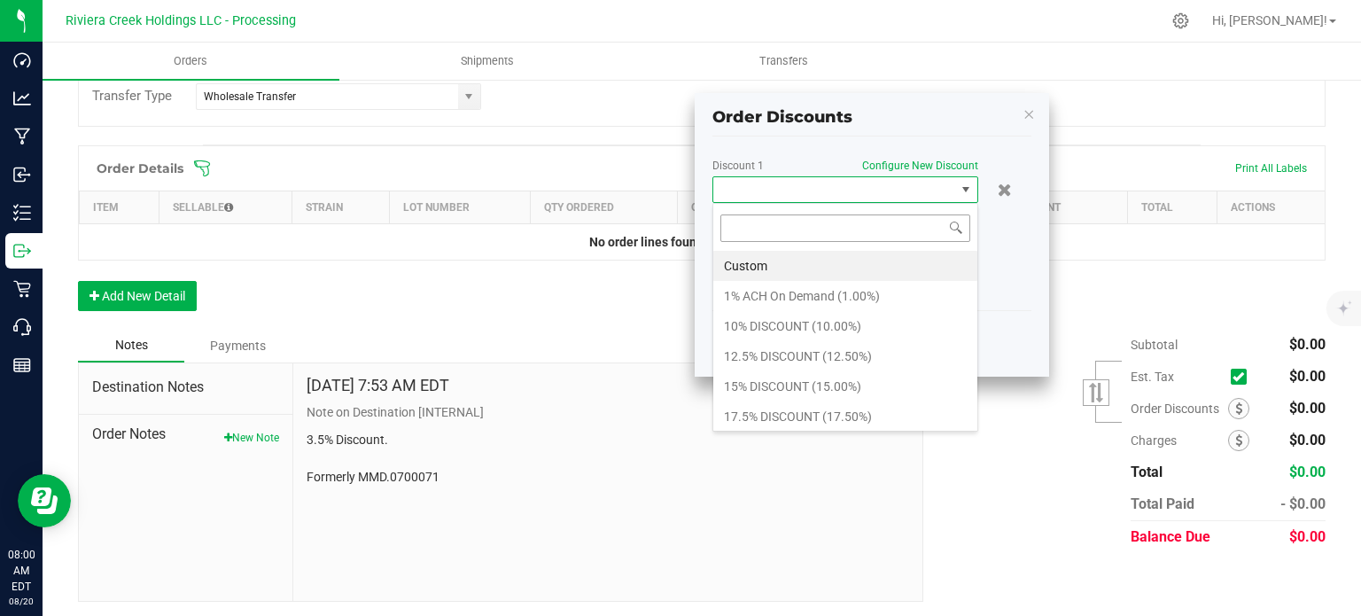
scroll to position [26, 266]
click at [781, 413] on li "17.5% DISCOUNT (17.50%)" at bounding box center [845, 416] width 264 height 30
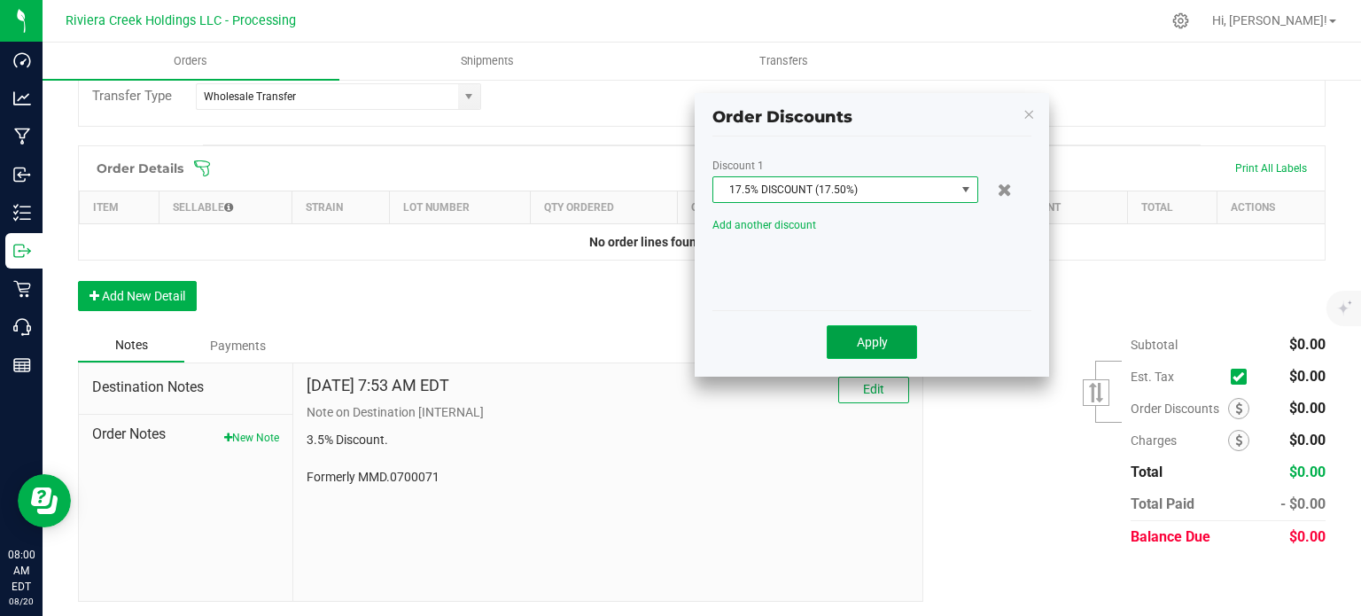
click at [850, 339] on button "Apply" at bounding box center [872, 342] width 90 height 34
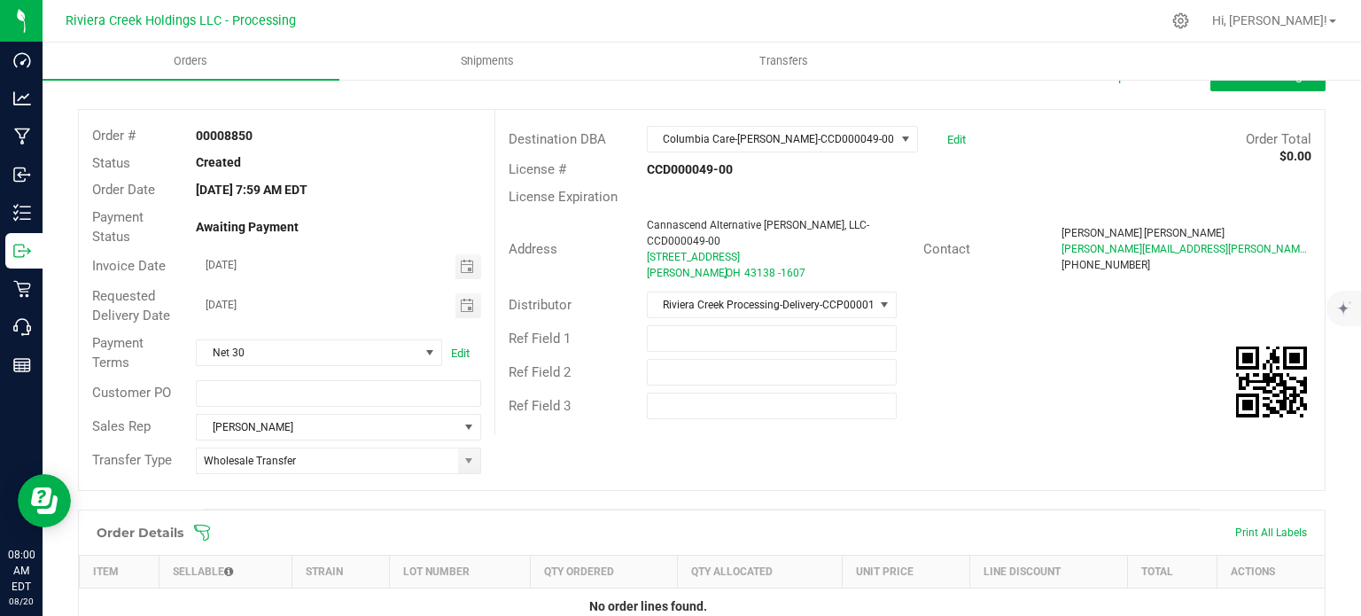
scroll to position [0, 0]
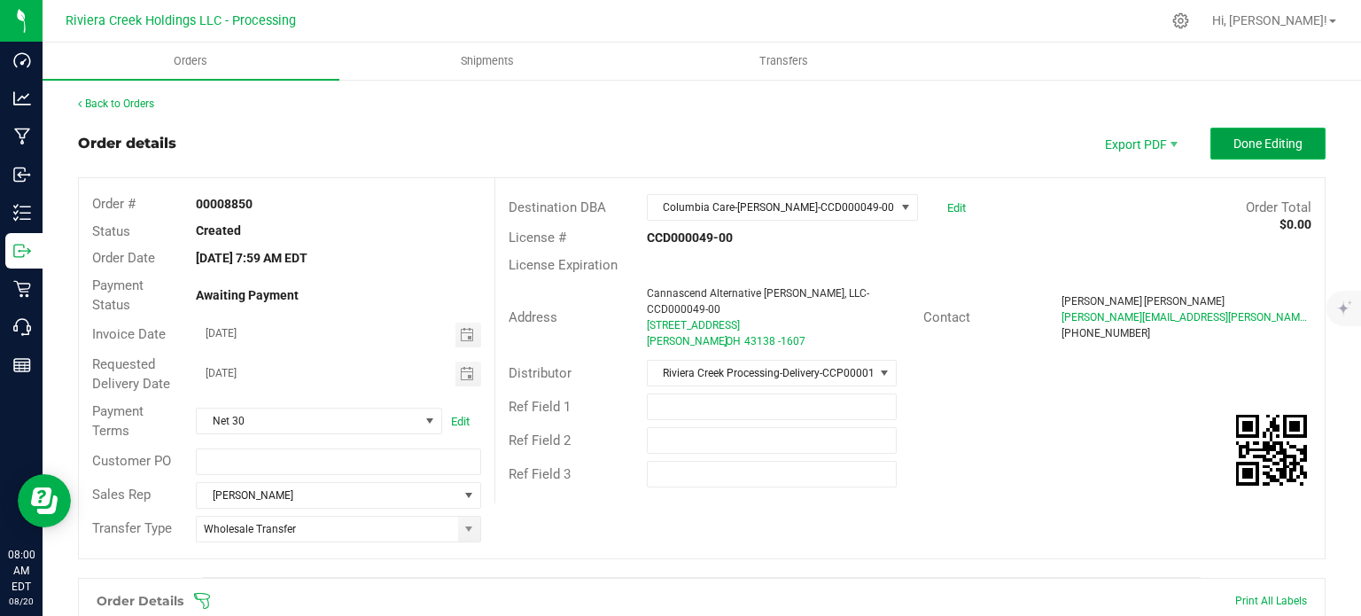
click at [1235, 141] on span "Done Editing" at bounding box center [1267, 143] width 69 height 14
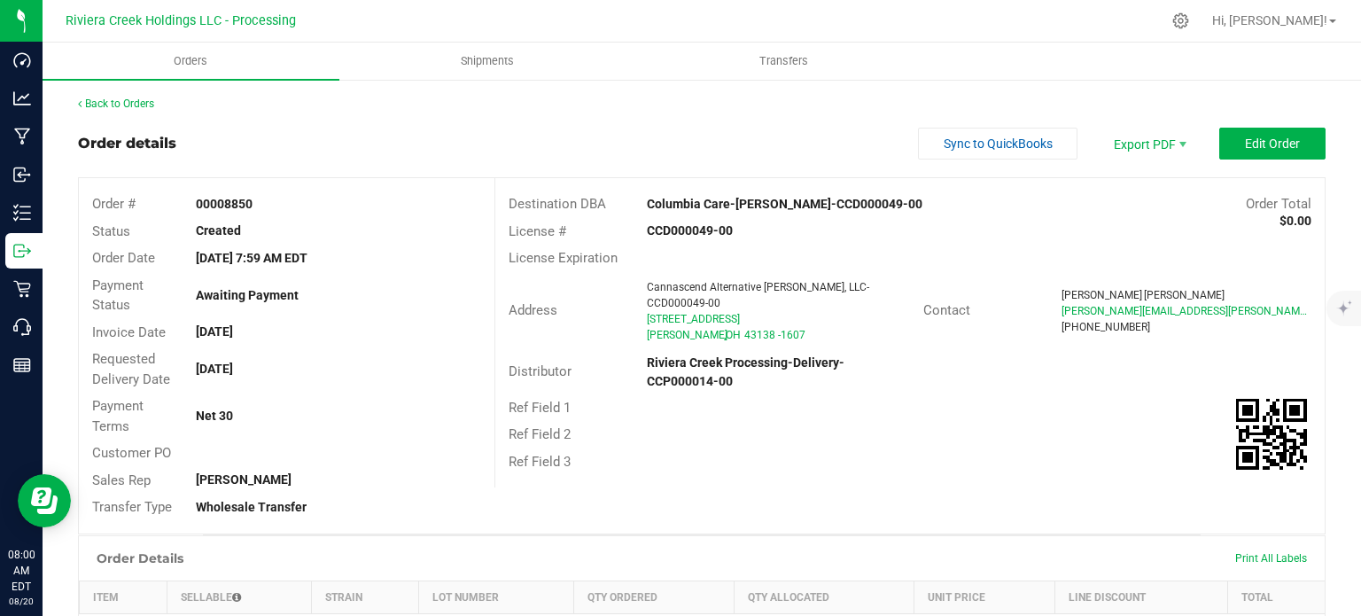
drag, startPoint x: 190, startPoint y: 197, endPoint x: 259, endPoint y: 208, distance: 69.2
click at [259, 208] on div "00008850" at bounding box center [338, 204] width 311 height 19
copy strong "00008850"
click at [97, 99] on link "Back to Orders" at bounding box center [116, 103] width 76 height 12
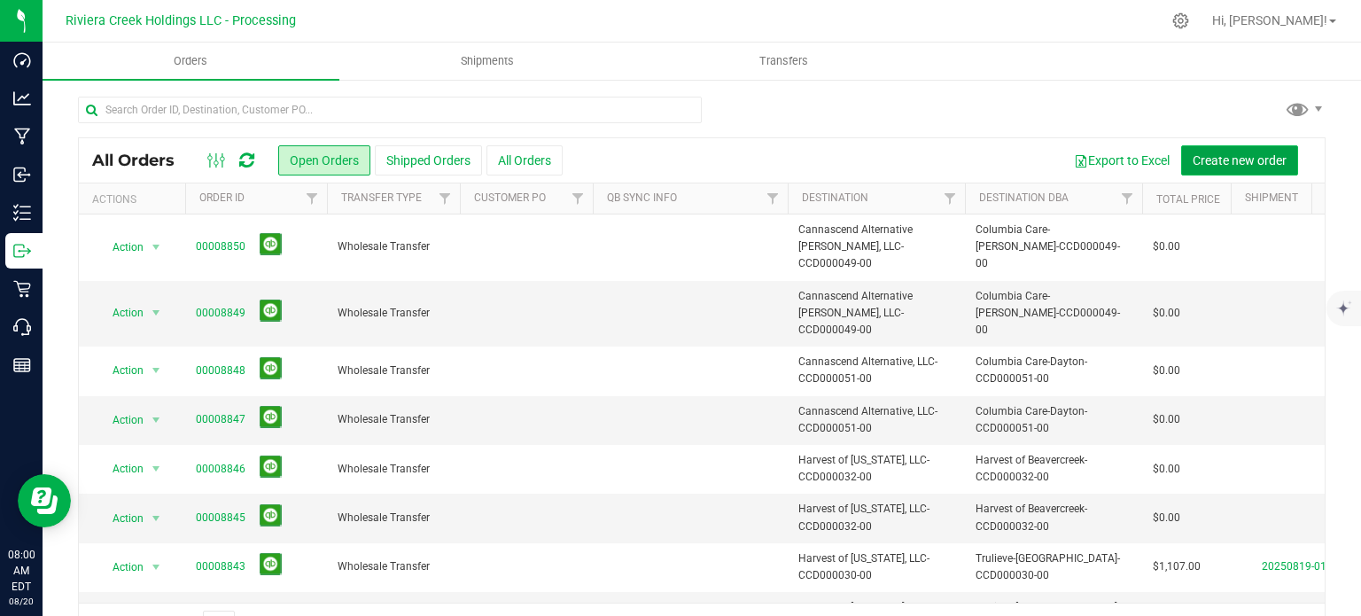
click at [1231, 162] on span "Create new order" at bounding box center [1240, 160] width 94 height 14
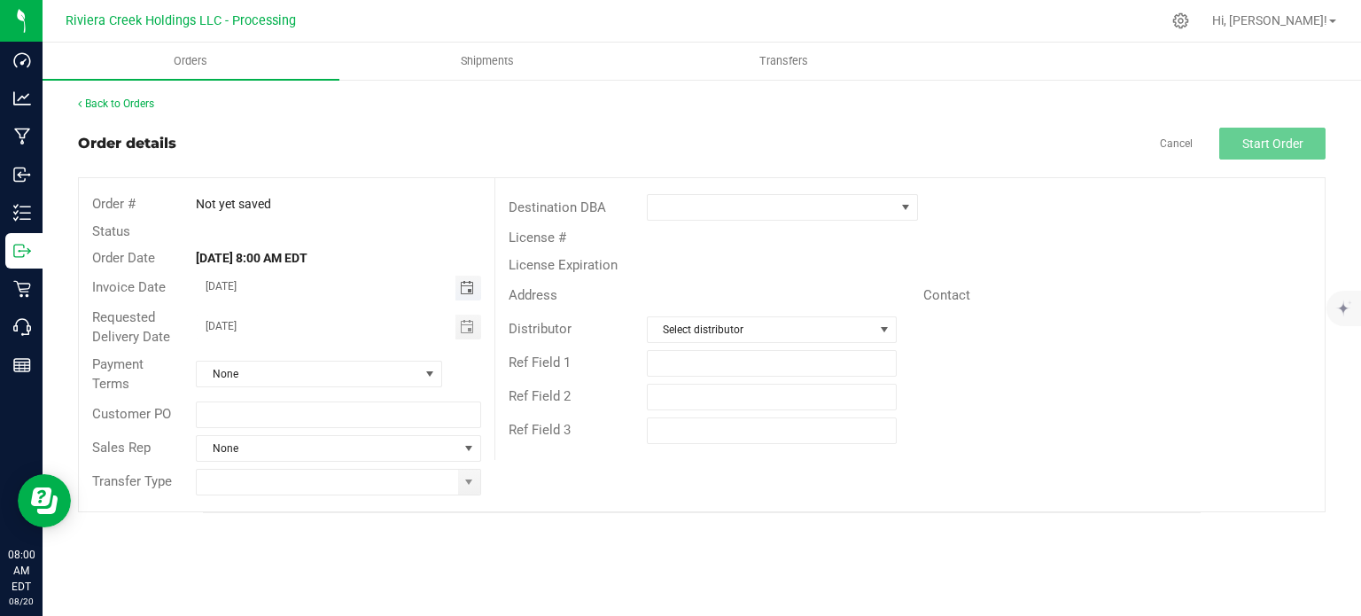
click at [466, 286] on span "Toggle calendar" at bounding box center [467, 288] width 14 height 14
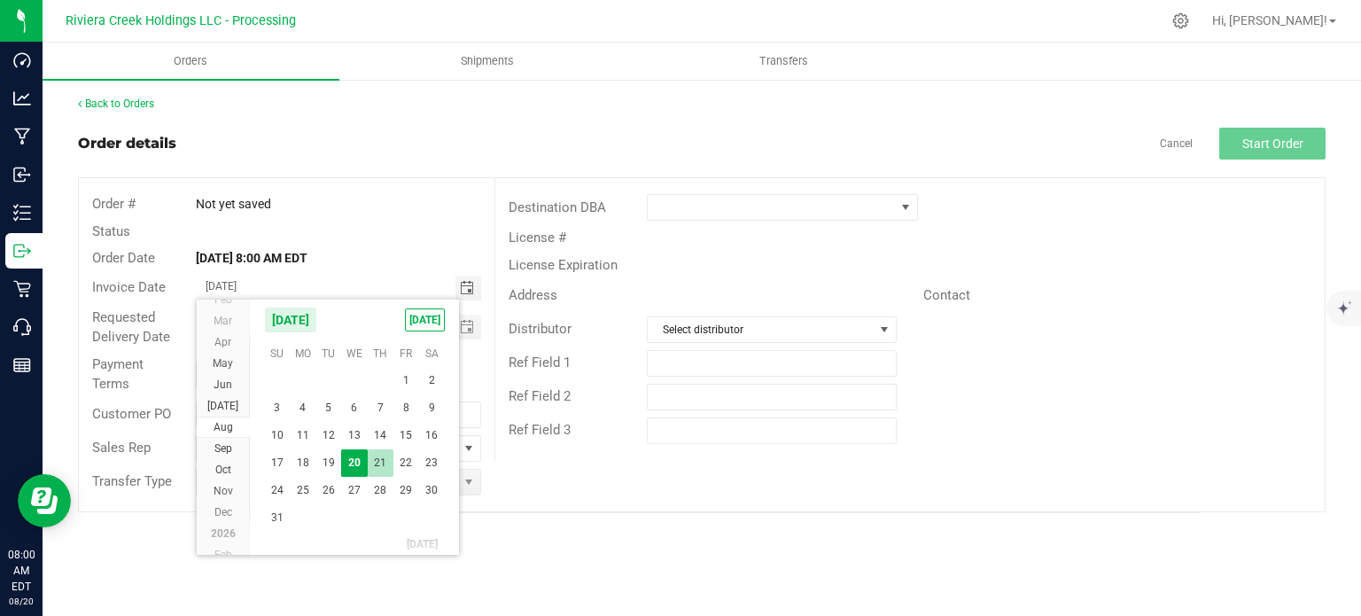
click at [378, 462] on span "21" at bounding box center [381, 462] width 26 height 27
type input "08/21/2025"
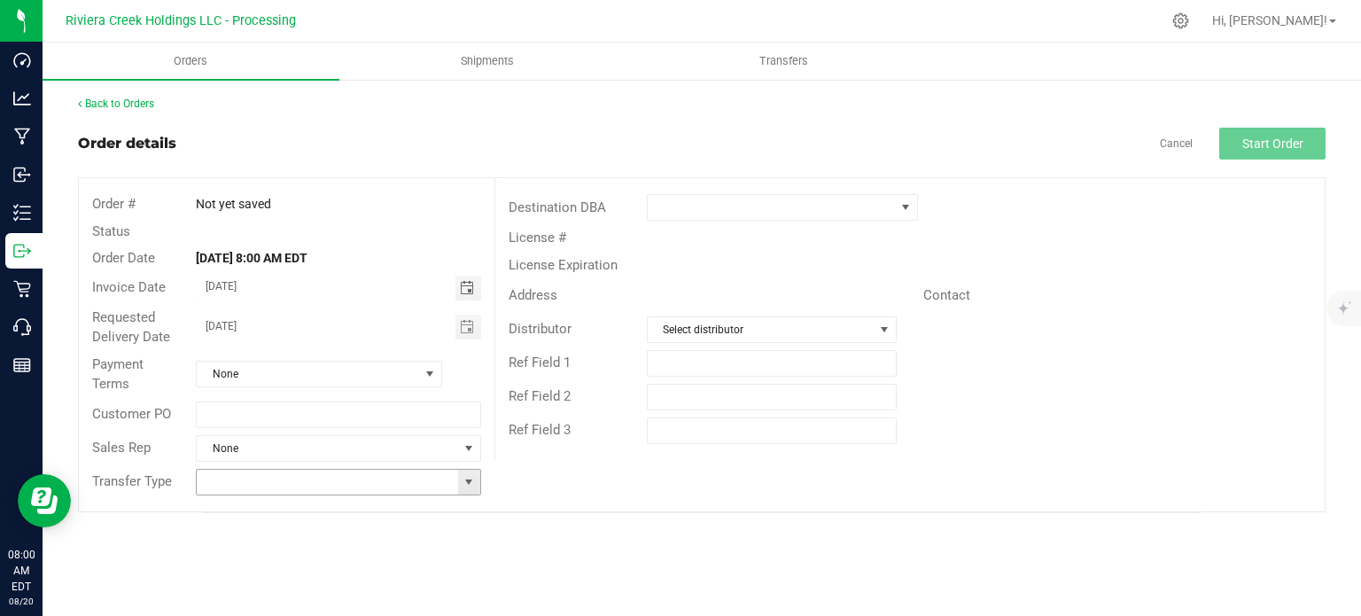
click at [467, 479] on span at bounding box center [469, 482] width 14 height 14
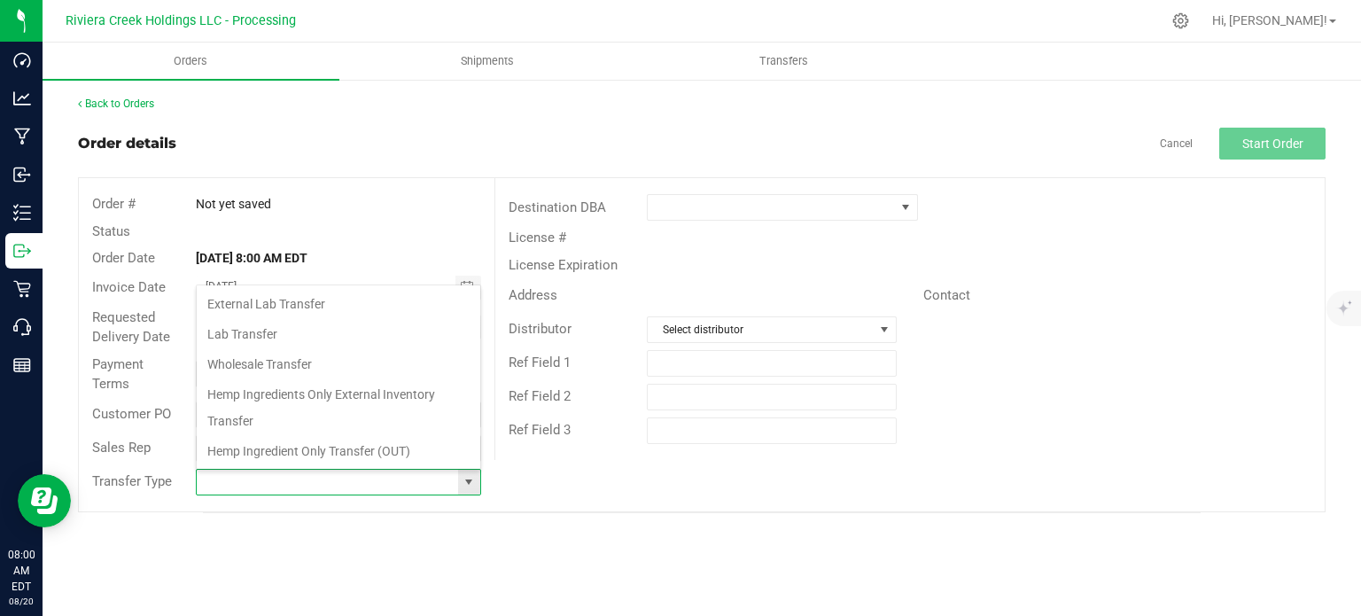
scroll to position [26, 281]
click at [251, 361] on li "Wholesale Transfer" at bounding box center [339, 364] width 284 height 30
type input "Wholesale Transfer"
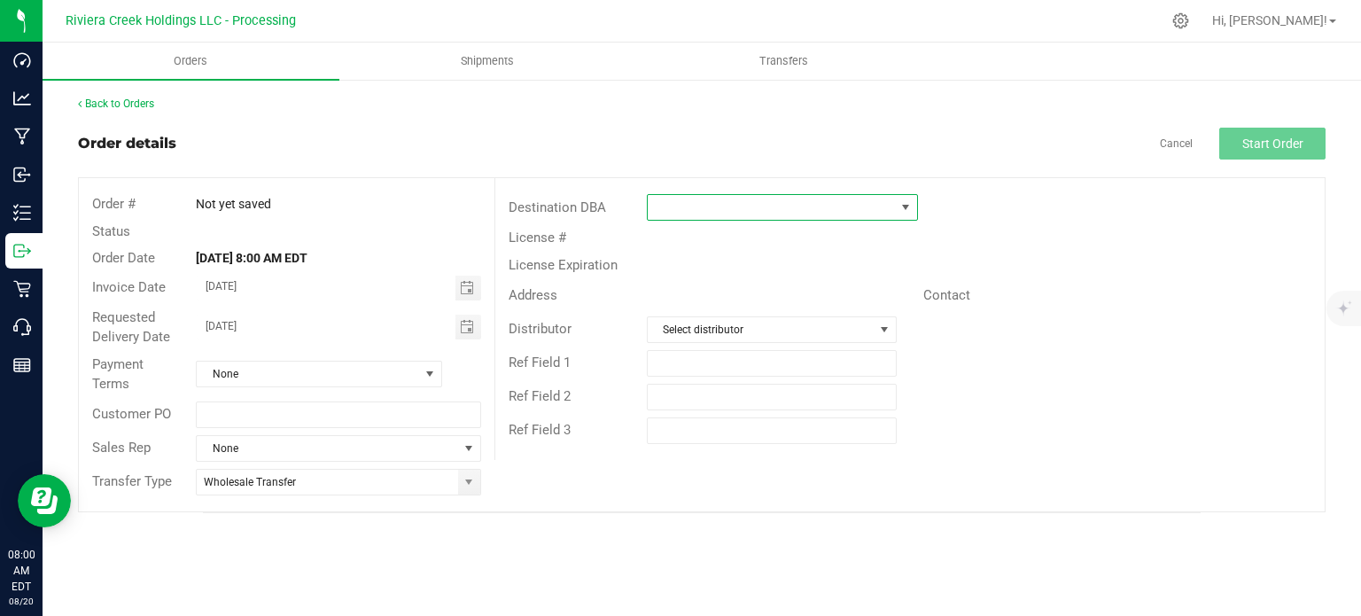
click at [692, 208] on span at bounding box center [771, 207] width 247 height 25
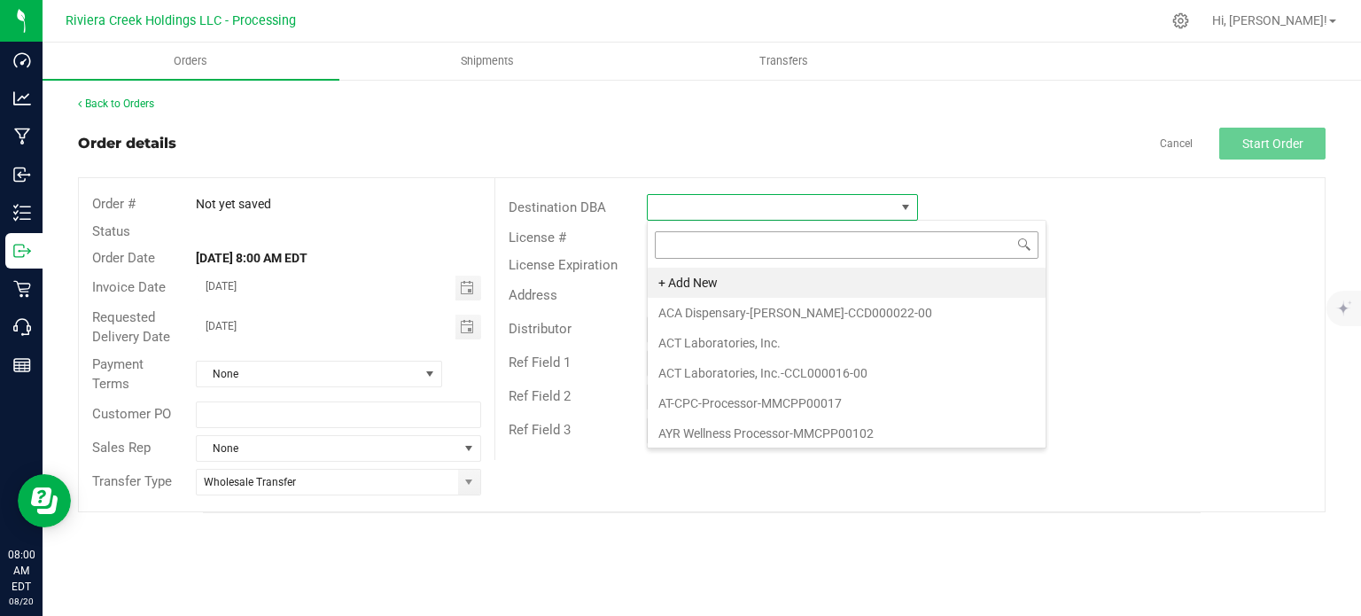
scroll to position [26, 271]
type input "colu"
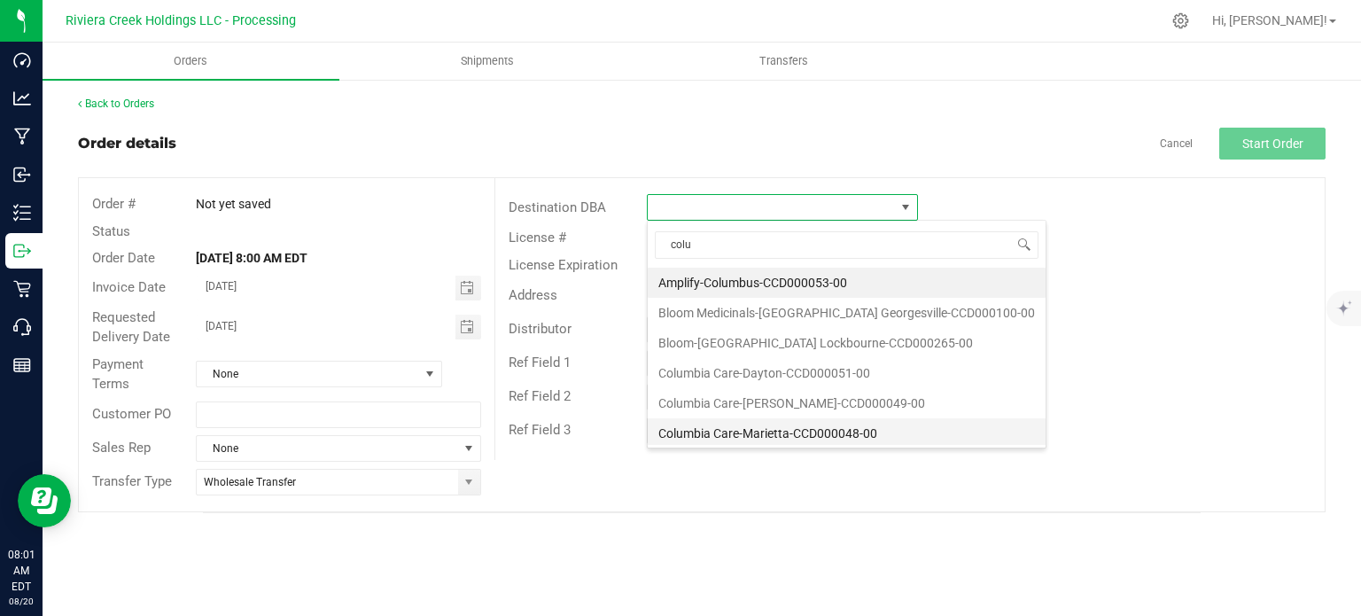
click at [744, 431] on li "Columbia Care-Marietta-CCD000048-00" at bounding box center [847, 433] width 398 height 30
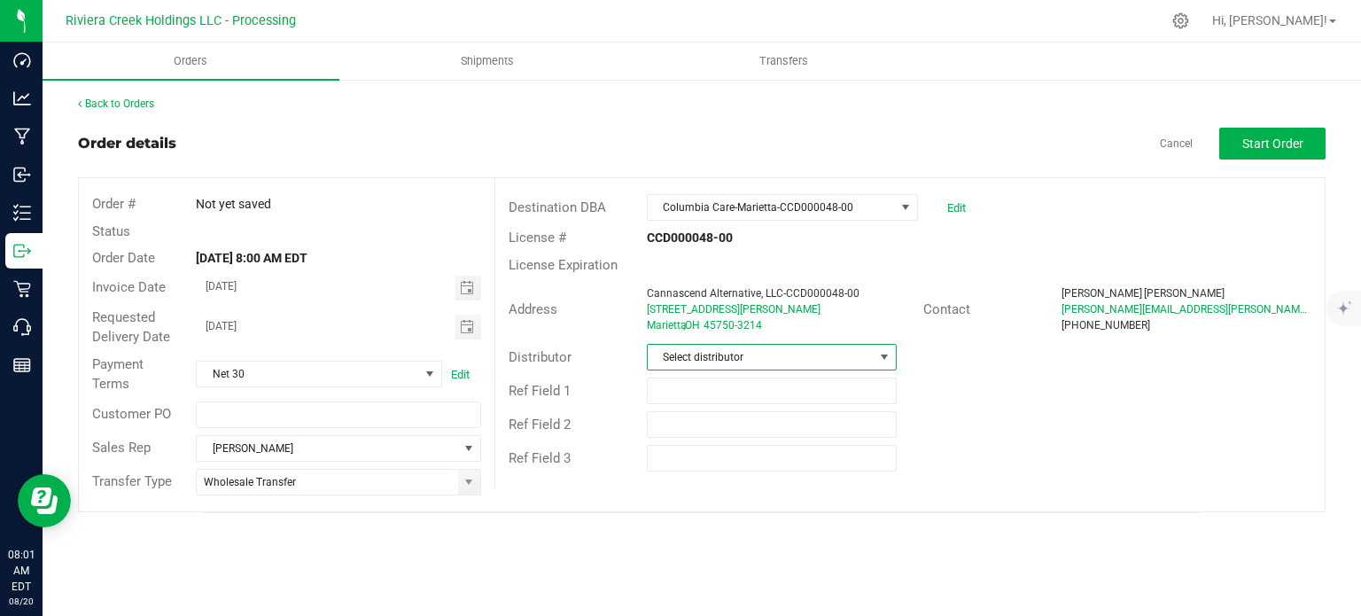
click at [742, 364] on span "Select distributor" at bounding box center [761, 357] width 226 height 25
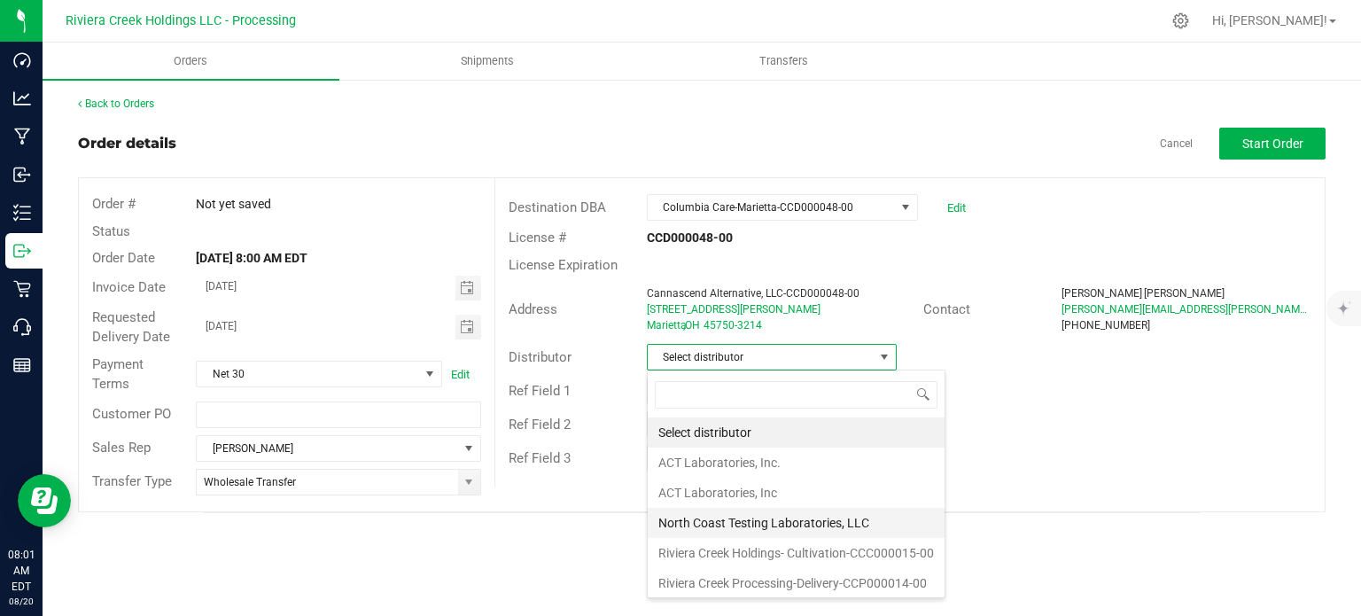
scroll to position [1, 0]
click at [760, 579] on li "Riviera Creek Processing-Delivery-CCP000014-00" at bounding box center [796, 582] width 297 height 30
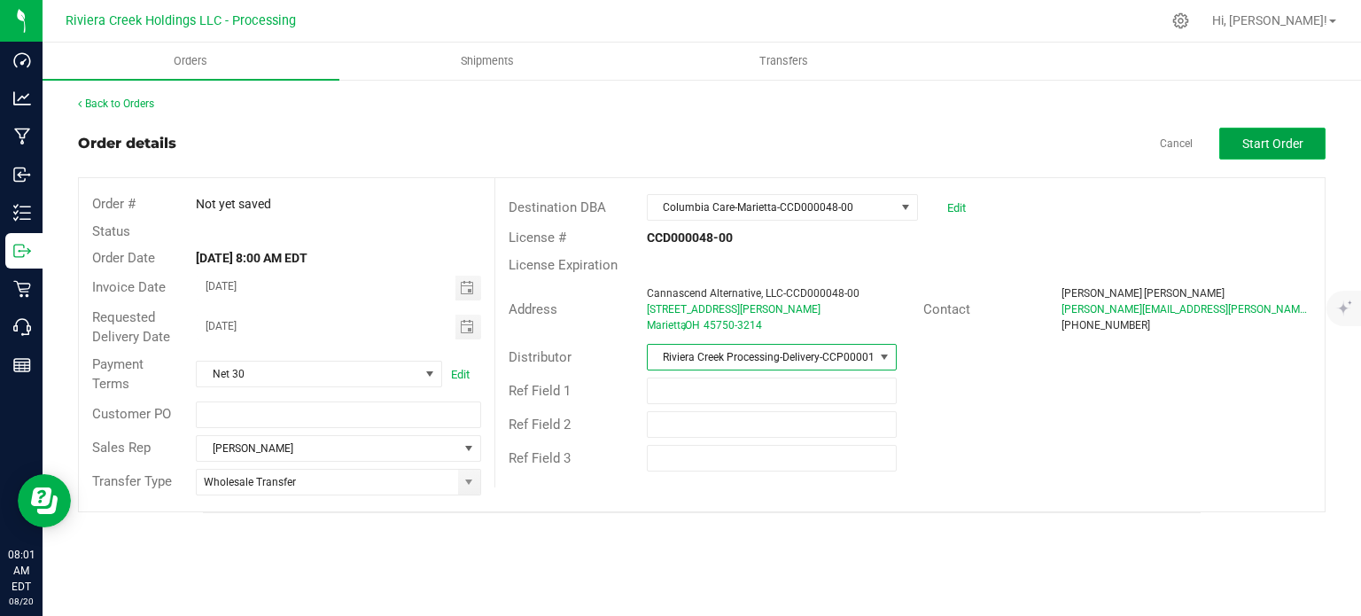
click at [1244, 148] on span "Start Order" at bounding box center [1272, 143] width 61 height 14
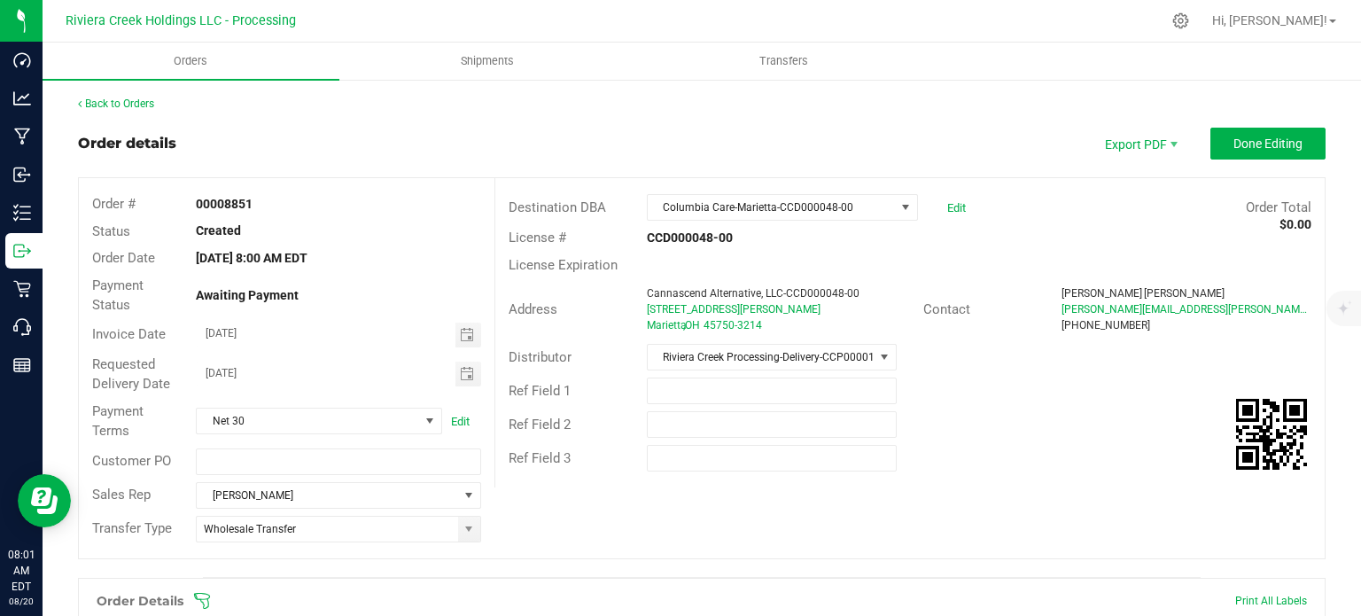
drag, startPoint x: 194, startPoint y: 200, endPoint x: 269, endPoint y: 201, distance: 75.3
click at [269, 201] on div "00008851" at bounding box center [338, 204] width 311 height 19
copy strong "00008851"
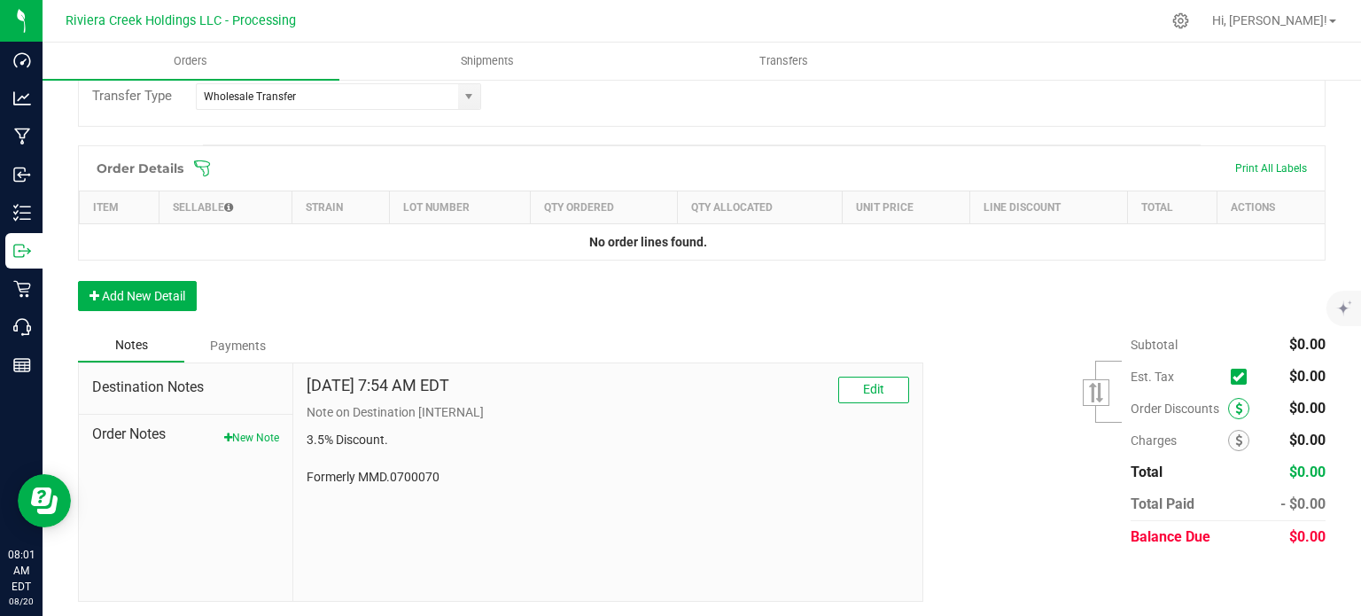
click at [1235, 402] on icon at bounding box center [1238, 408] width 7 height 12
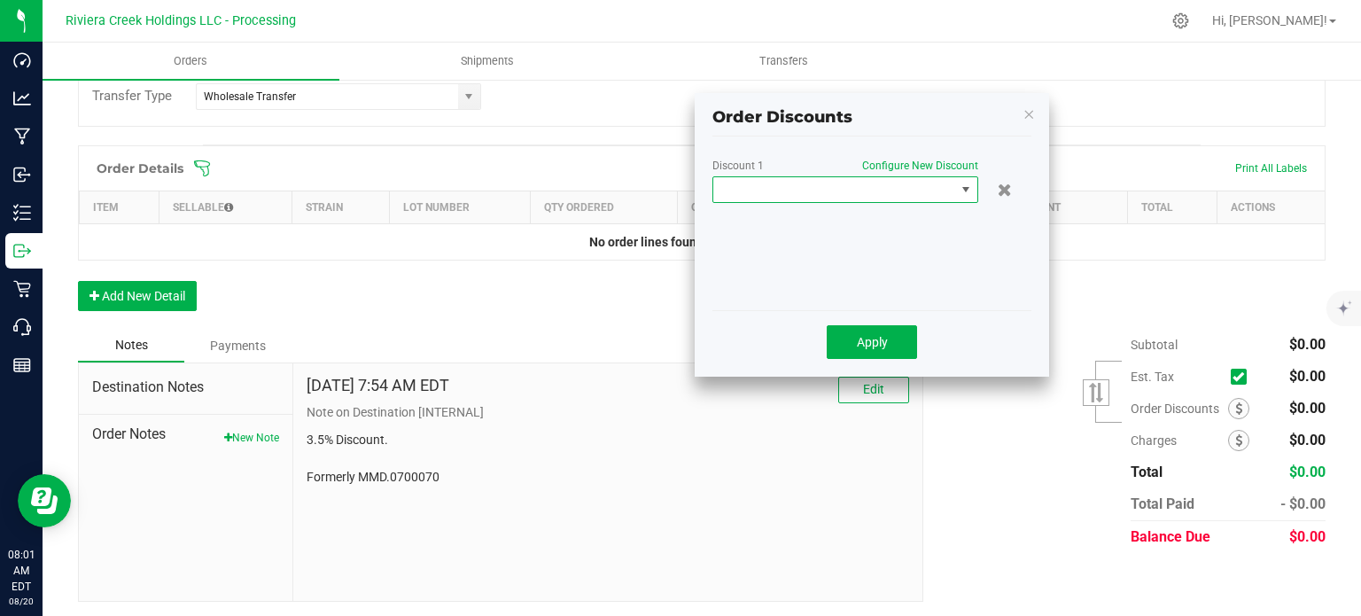
click at [788, 196] on span at bounding box center [834, 189] width 242 height 25
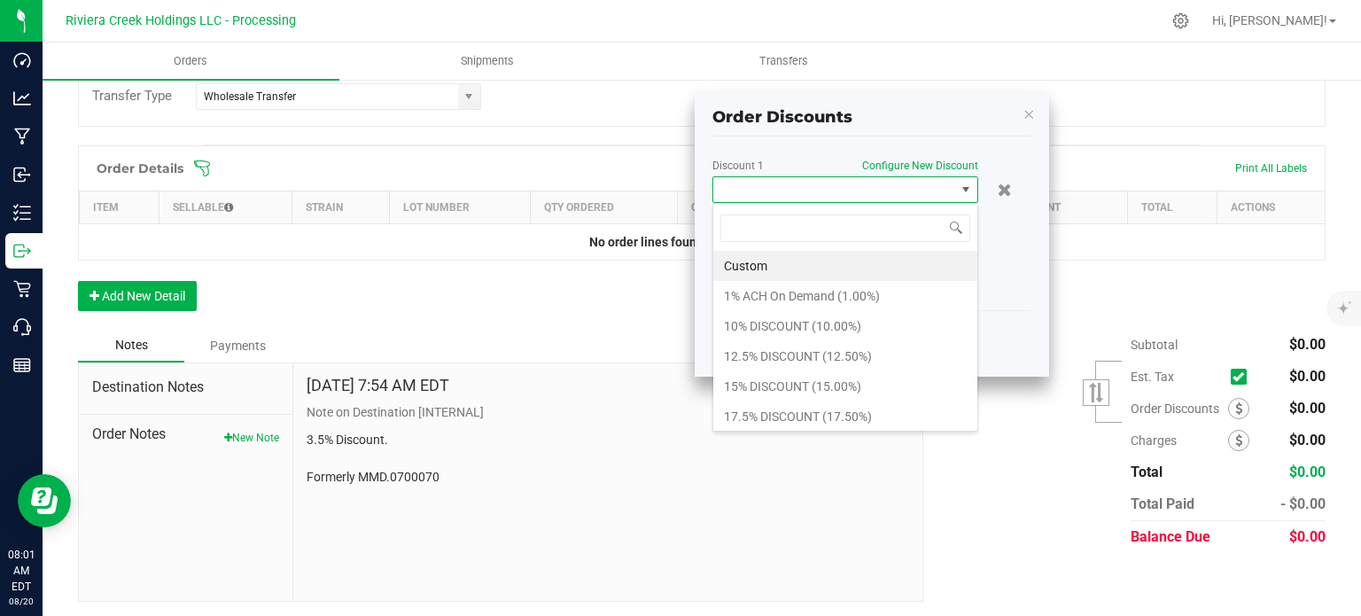
scroll to position [26, 266]
click at [780, 408] on li "17.5% DISCOUNT (17.50%)" at bounding box center [845, 416] width 264 height 30
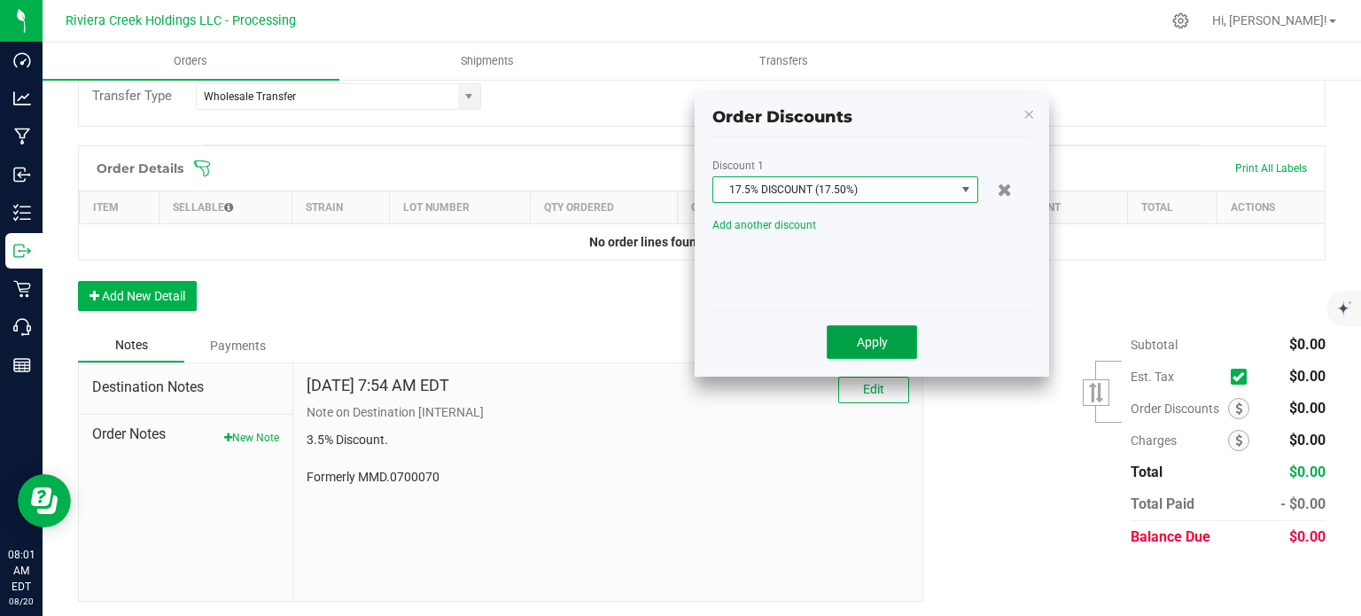
click at [851, 343] on button "Apply" at bounding box center [872, 342] width 90 height 34
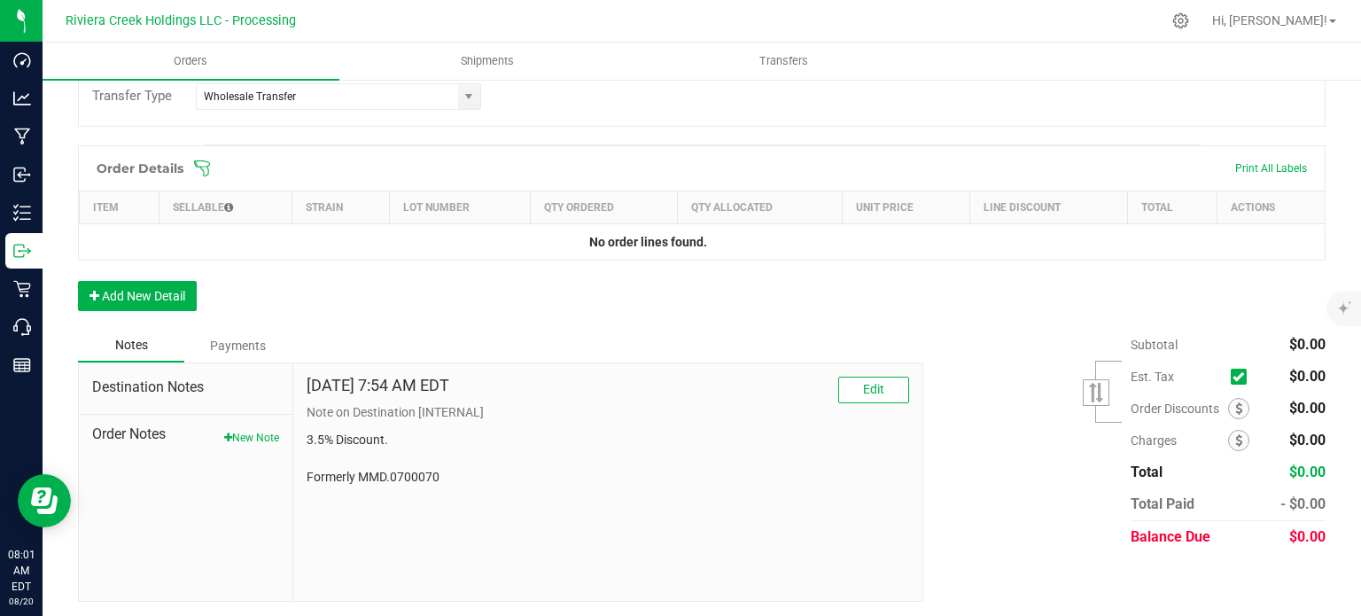
scroll to position [0, 0]
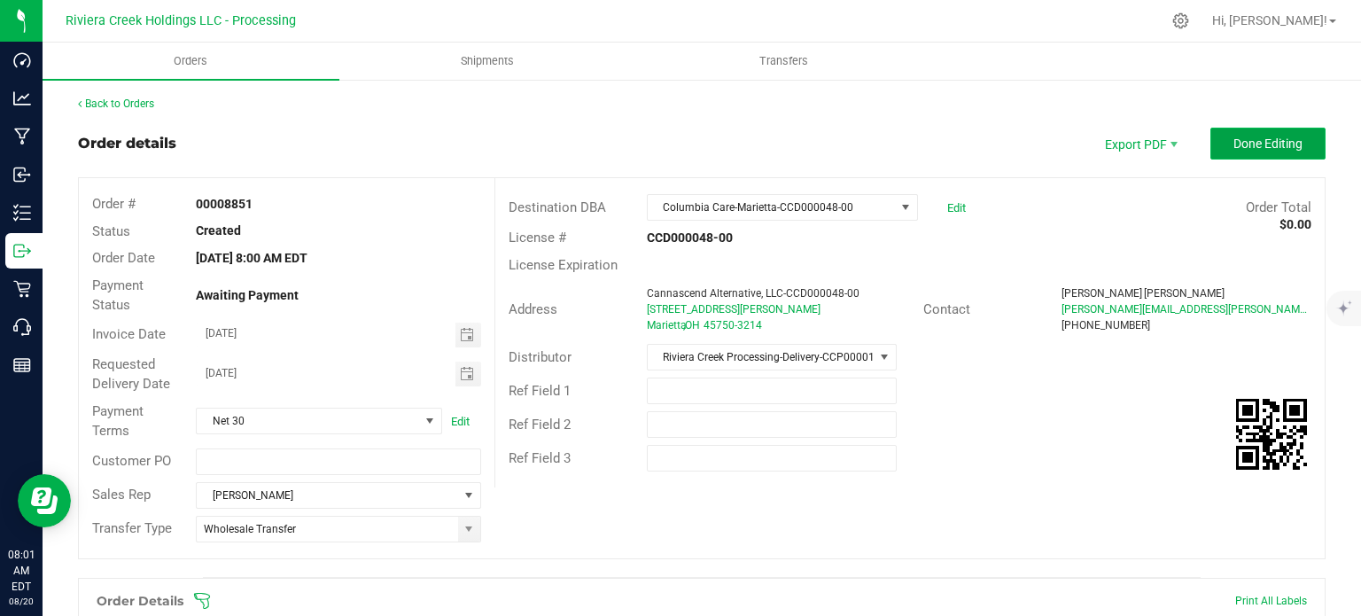
click at [1234, 144] on span "Done Editing" at bounding box center [1267, 143] width 69 height 14
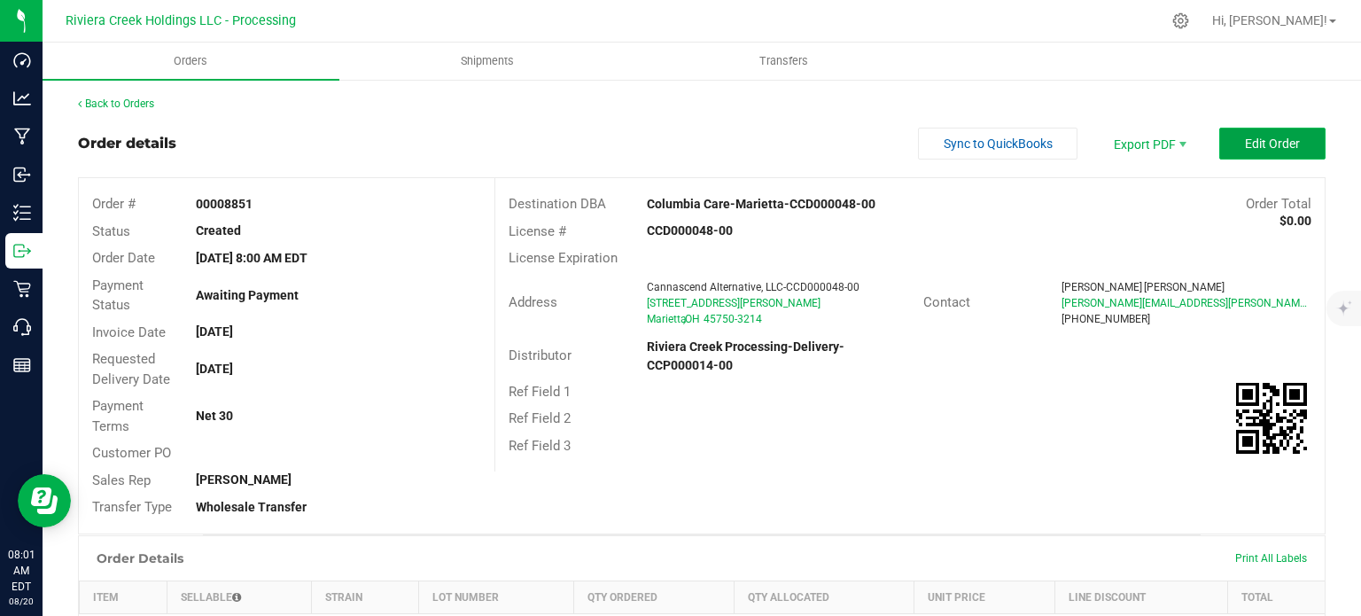
click at [1245, 141] on span "Edit Order" at bounding box center [1272, 143] width 55 height 14
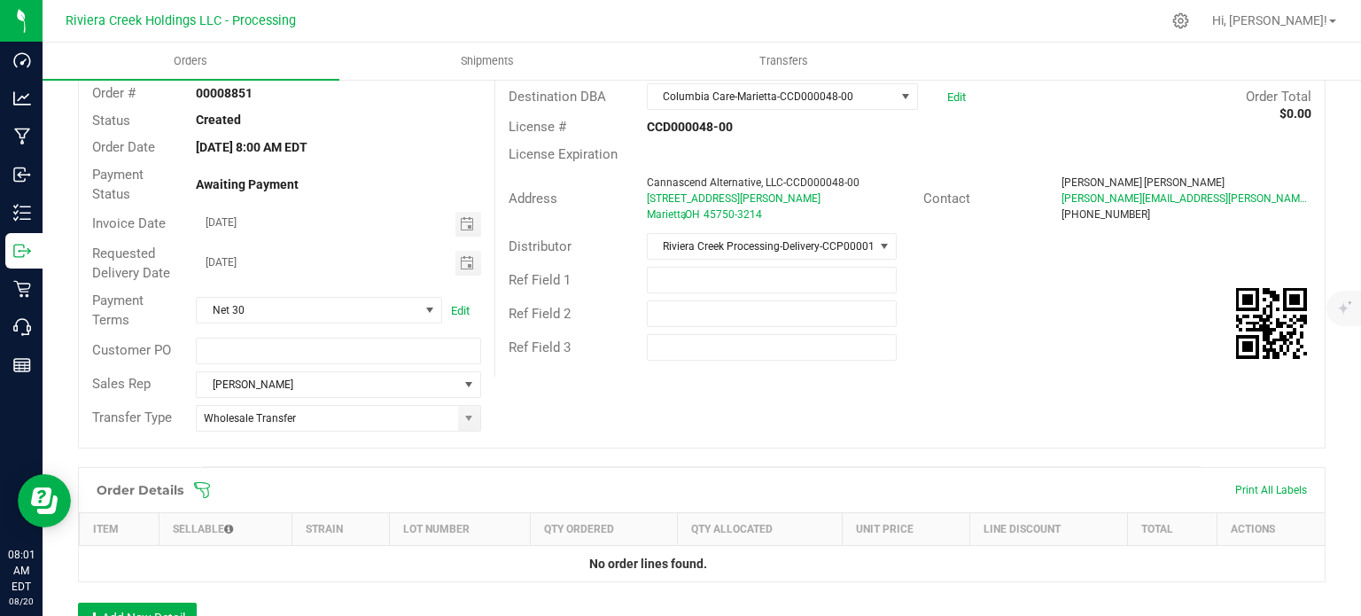
scroll to position [432, 0]
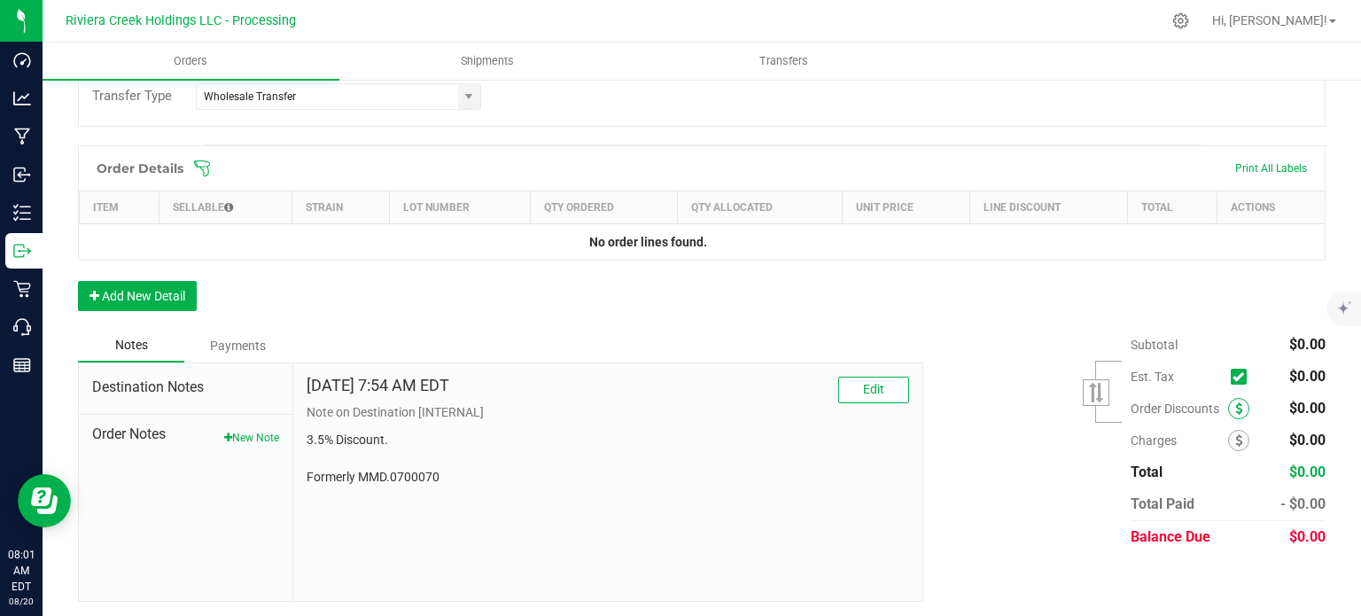
click at [1228, 402] on span at bounding box center [1238, 408] width 21 height 21
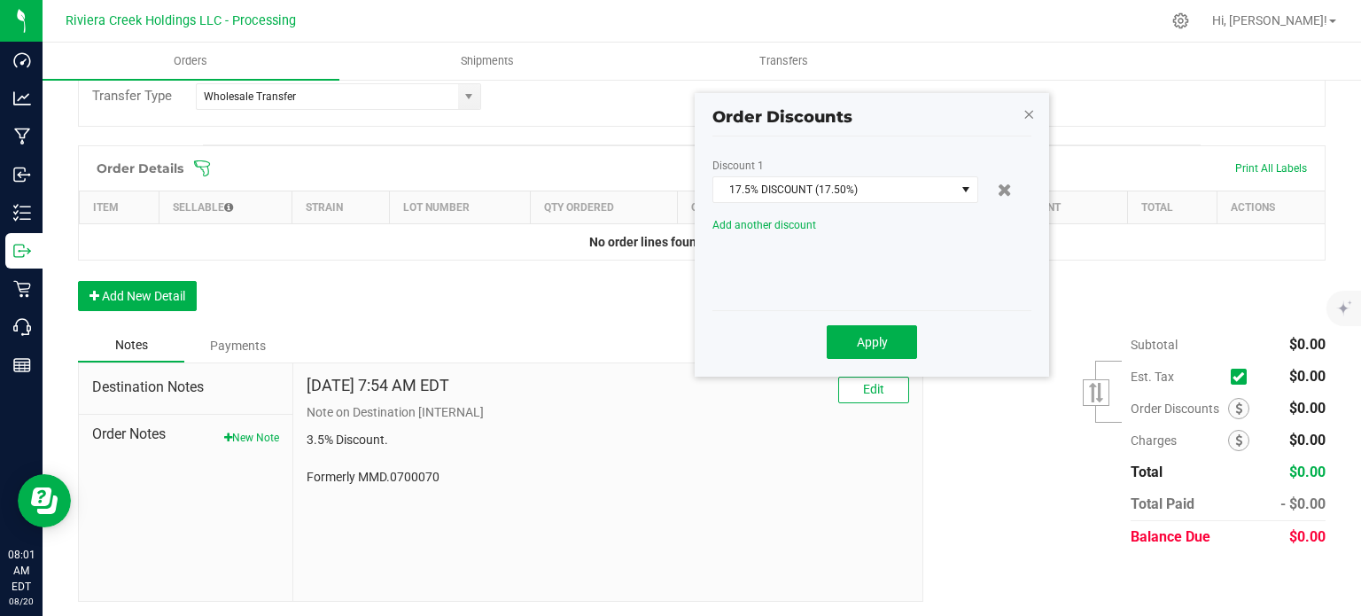
click at [1023, 113] on icon "button" at bounding box center [1028, 113] width 12 height 21
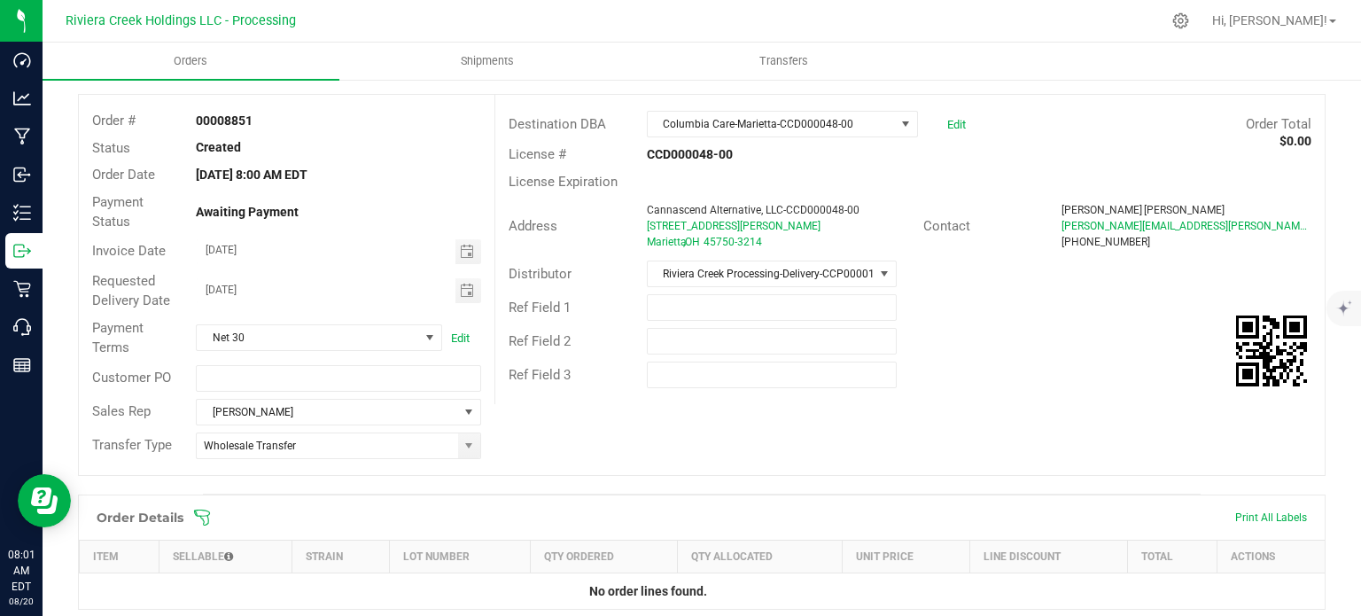
scroll to position [0, 0]
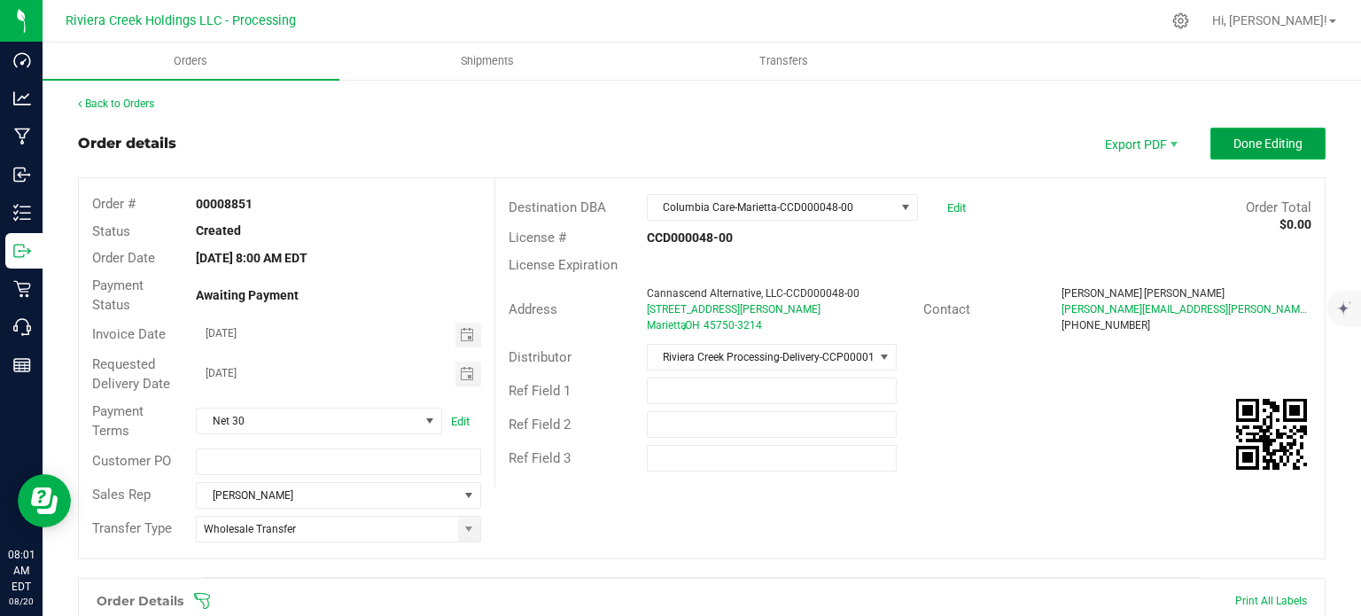
click at [1264, 139] on span "Done Editing" at bounding box center [1267, 143] width 69 height 14
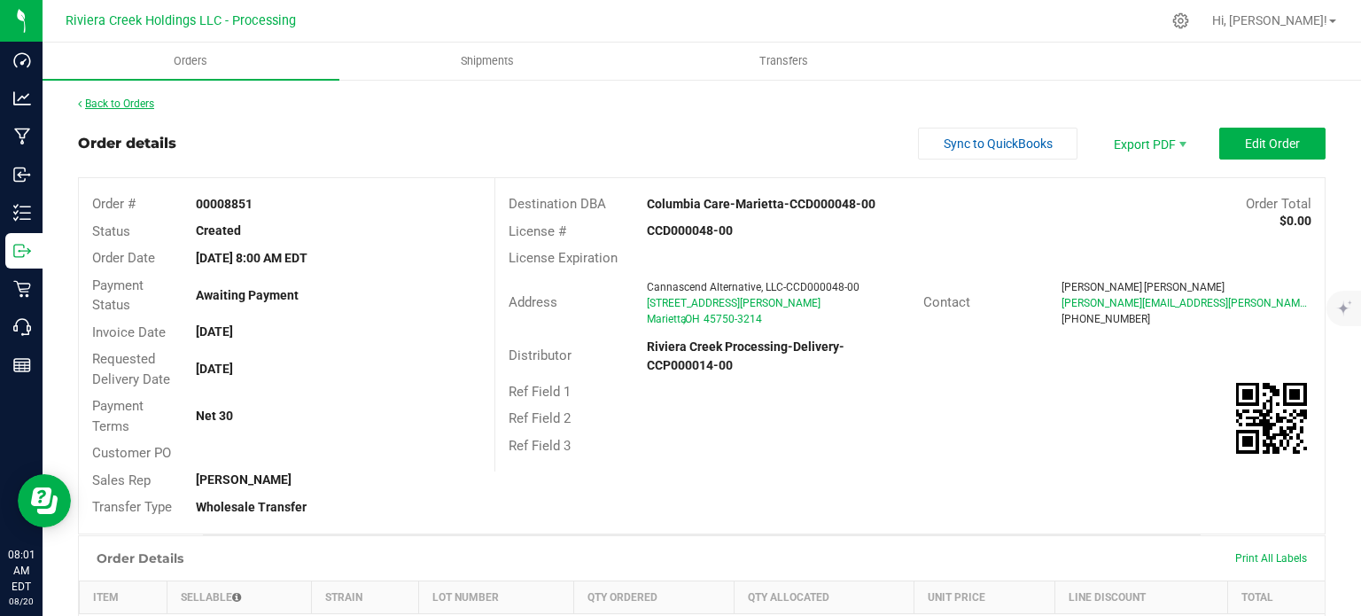
click at [126, 102] on link "Back to Orders" at bounding box center [116, 103] width 76 height 12
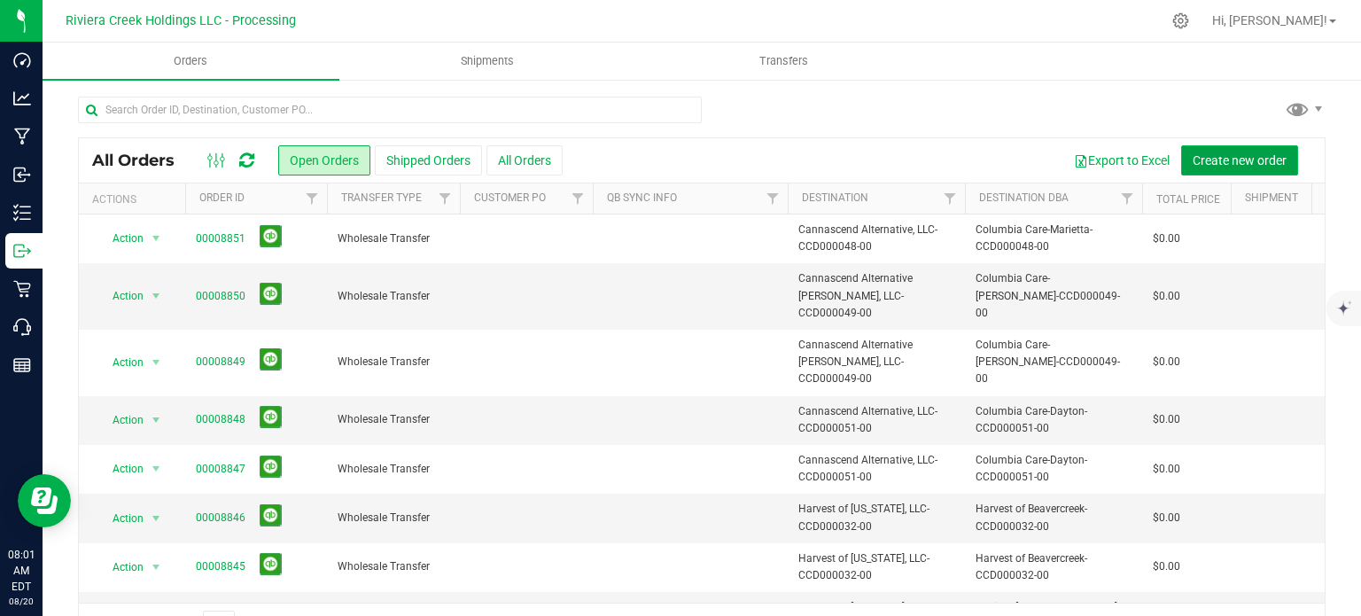
click at [1208, 166] on span "Create new order" at bounding box center [1240, 160] width 94 height 14
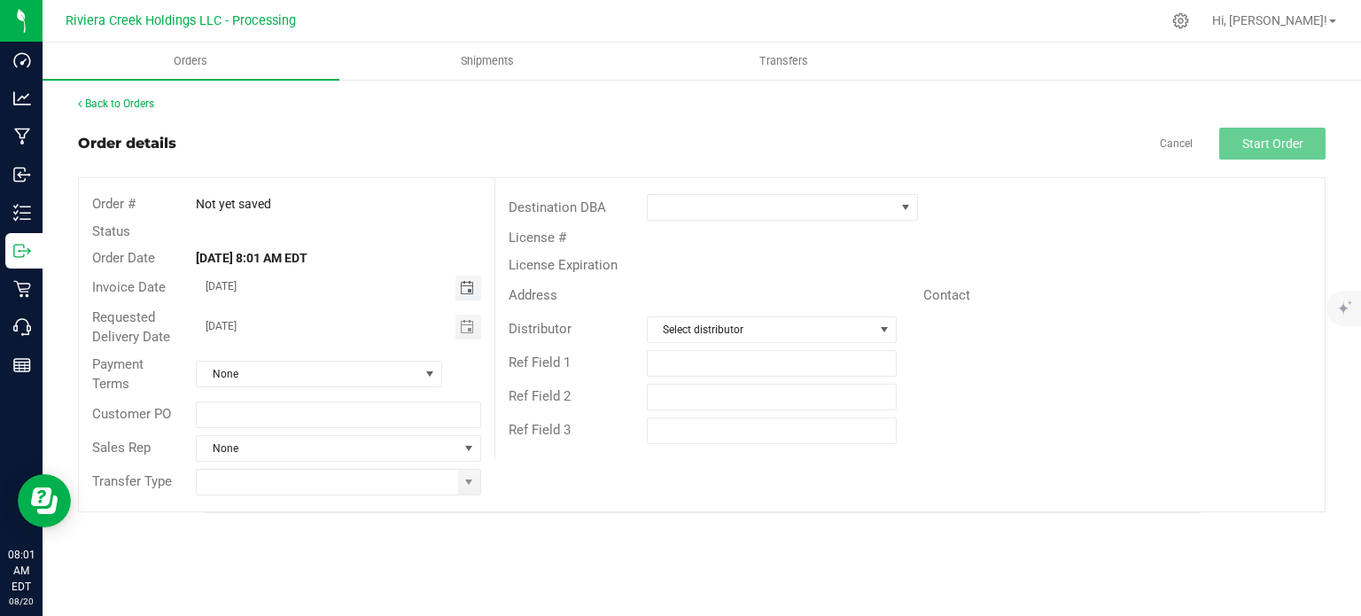
click at [466, 286] on span "Toggle calendar" at bounding box center [467, 288] width 14 height 14
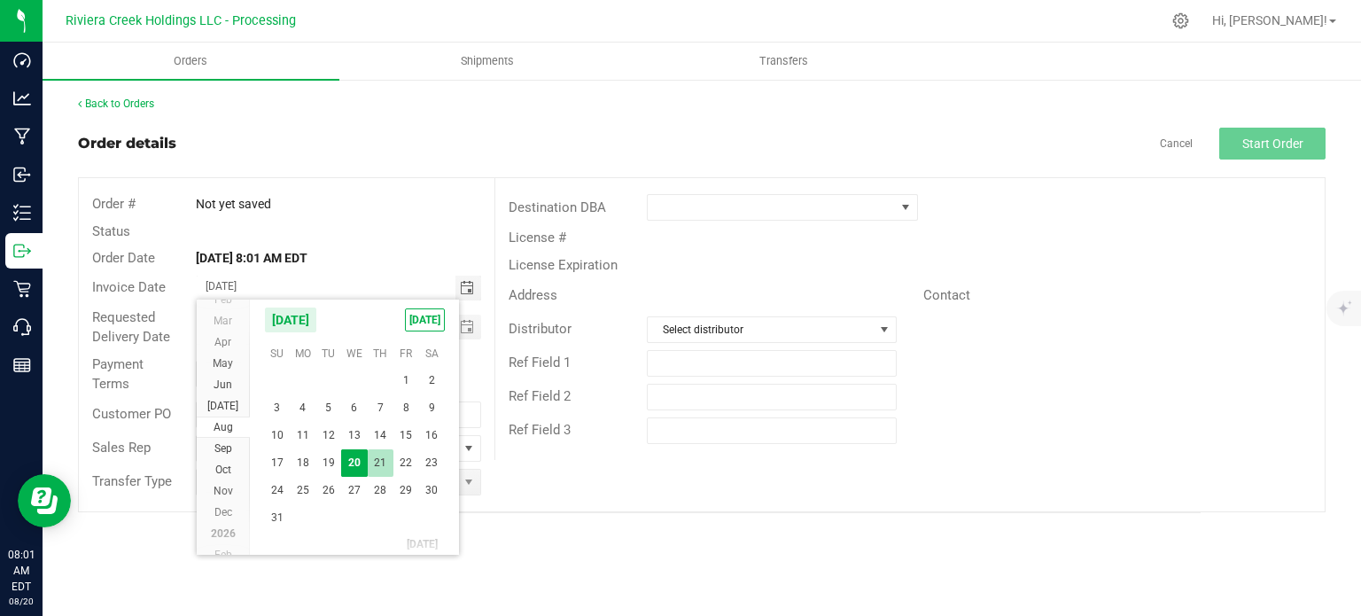
click at [378, 466] on span "21" at bounding box center [381, 462] width 26 height 27
type input "08/21/2025"
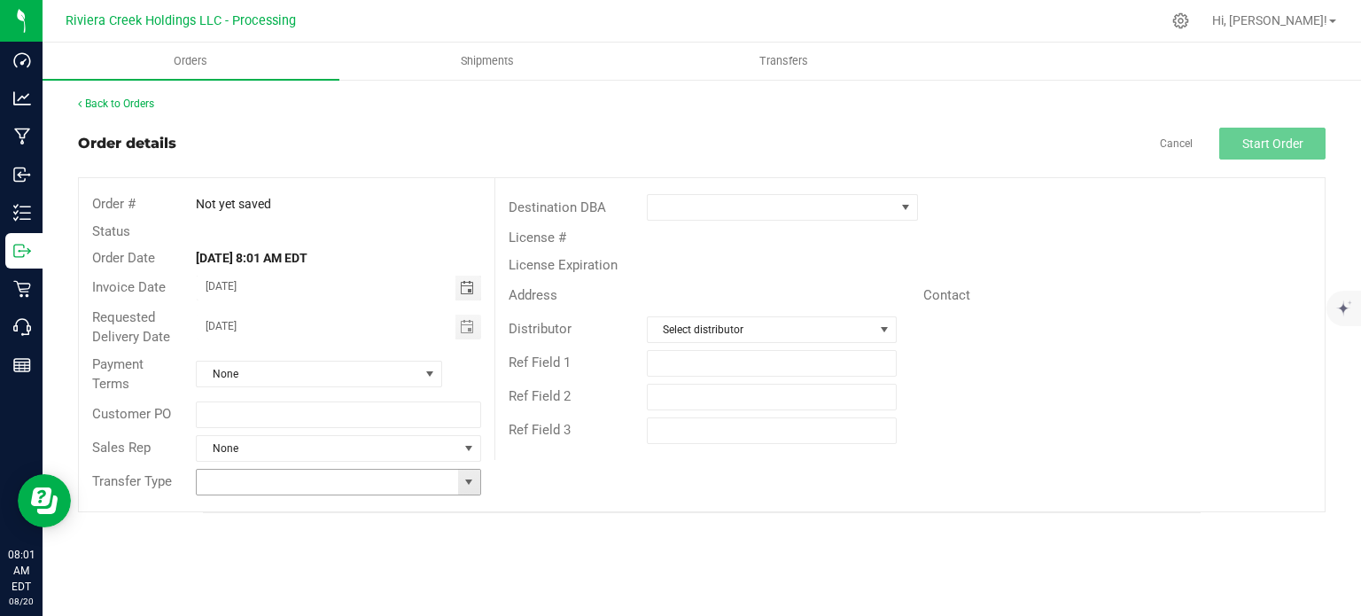
click at [469, 487] on span at bounding box center [469, 482] width 14 height 14
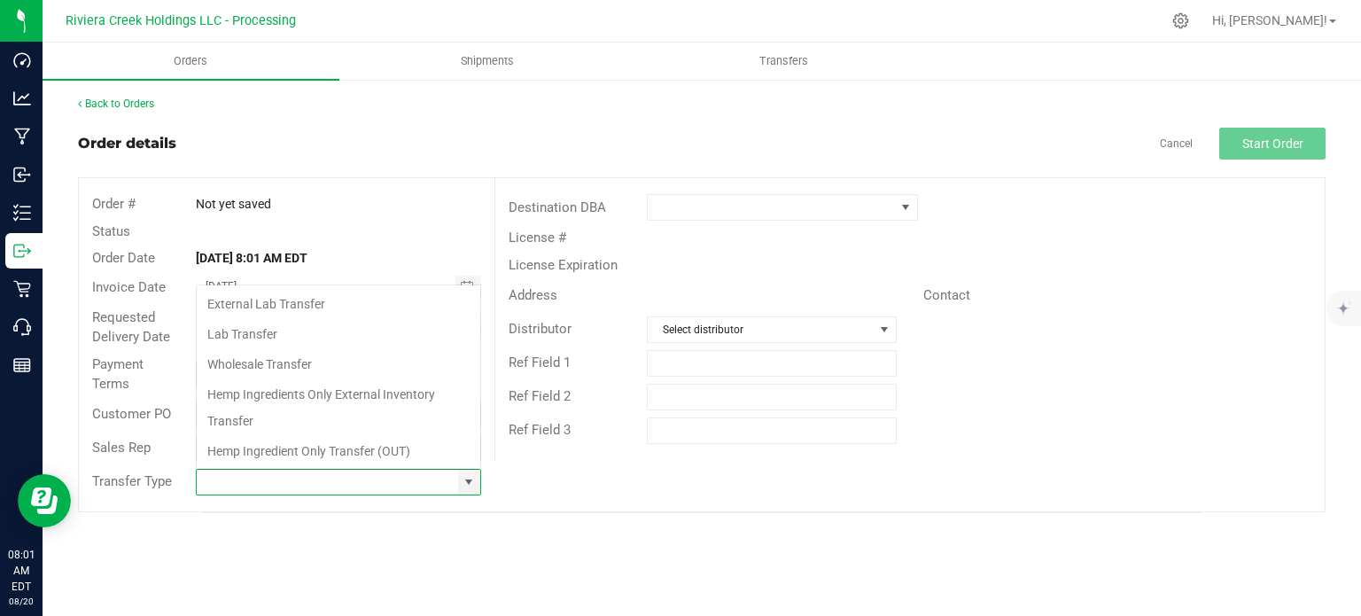
scroll to position [26, 281]
click at [293, 368] on li "Wholesale Transfer" at bounding box center [339, 364] width 284 height 30
type input "Wholesale Transfer"
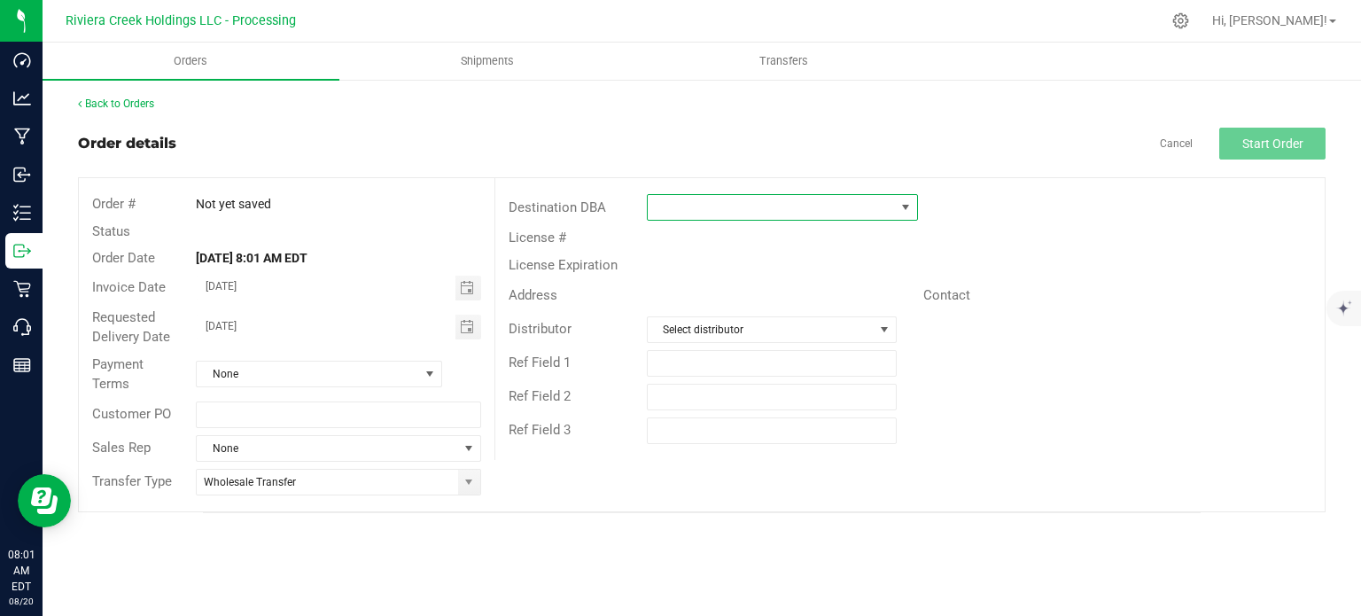
click at [690, 209] on span at bounding box center [771, 207] width 247 height 25
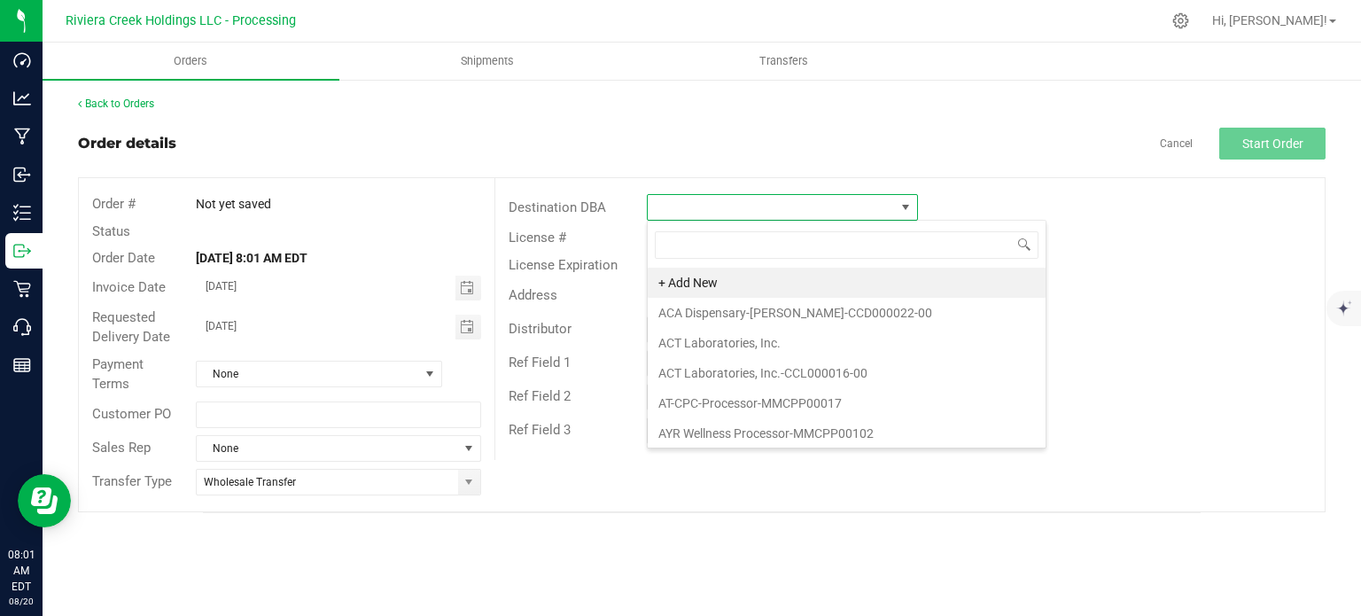
scroll to position [26, 271]
type input "colum"
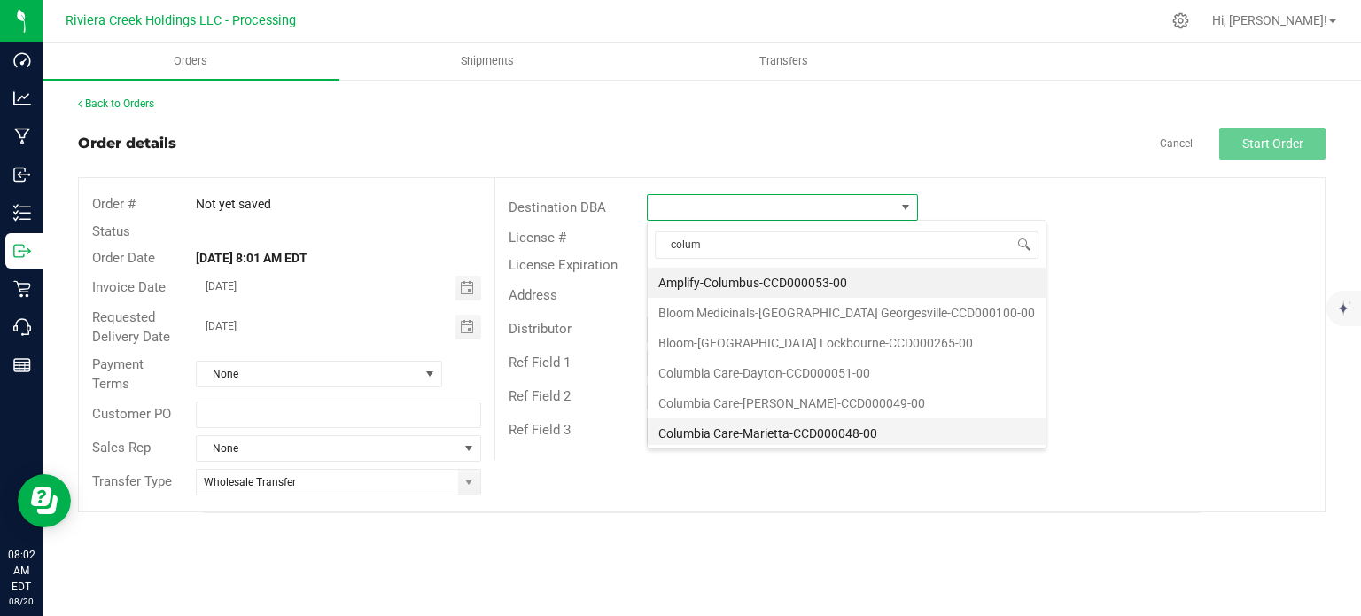
click at [748, 432] on li "Columbia Care-Marietta-CCD000048-00" at bounding box center [847, 433] width 398 height 30
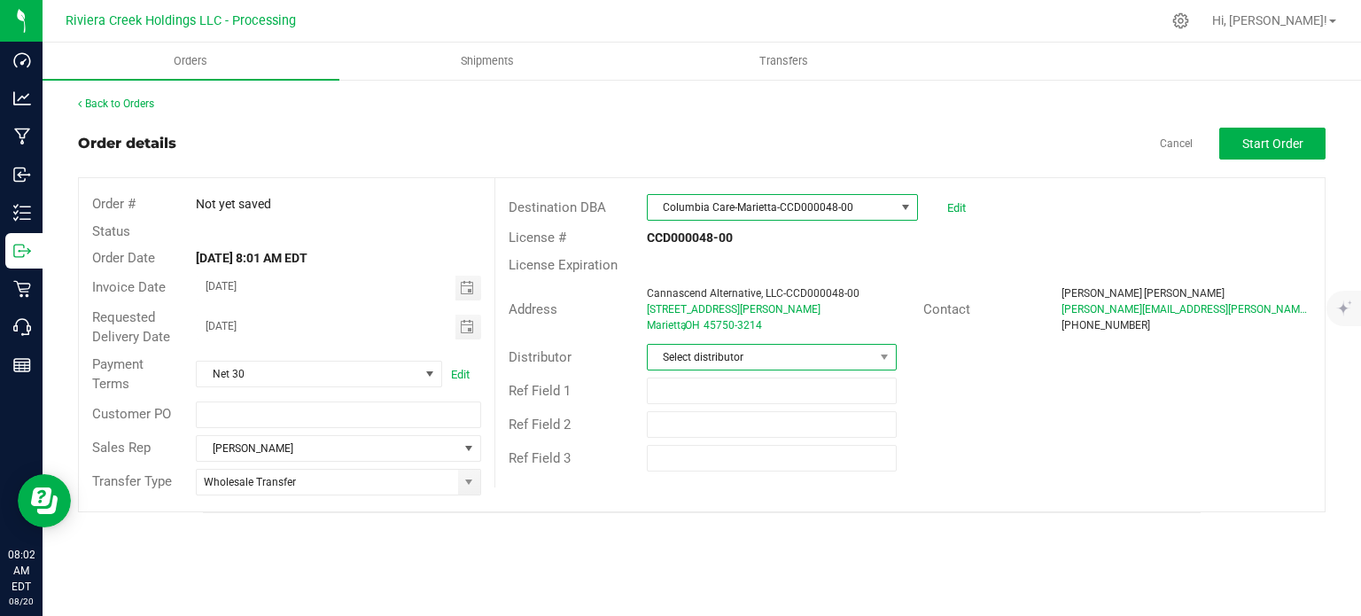
click at [759, 354] on span "Select distributor" at bounding box center [761, 357] width 226 height 25
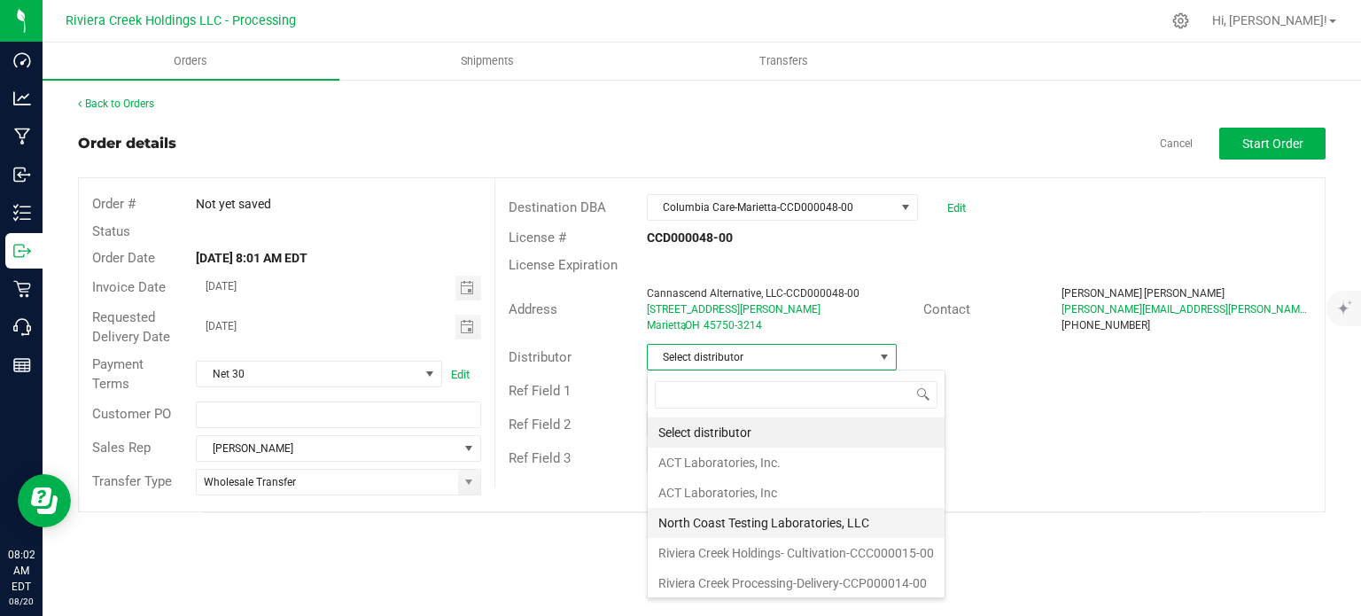
scroll to position [1, 0]
click at [768, 576] on li "Riviera Creek Processing-Delivery-CCP000014-00" at bounding box center [796, 582] width 297 height 30
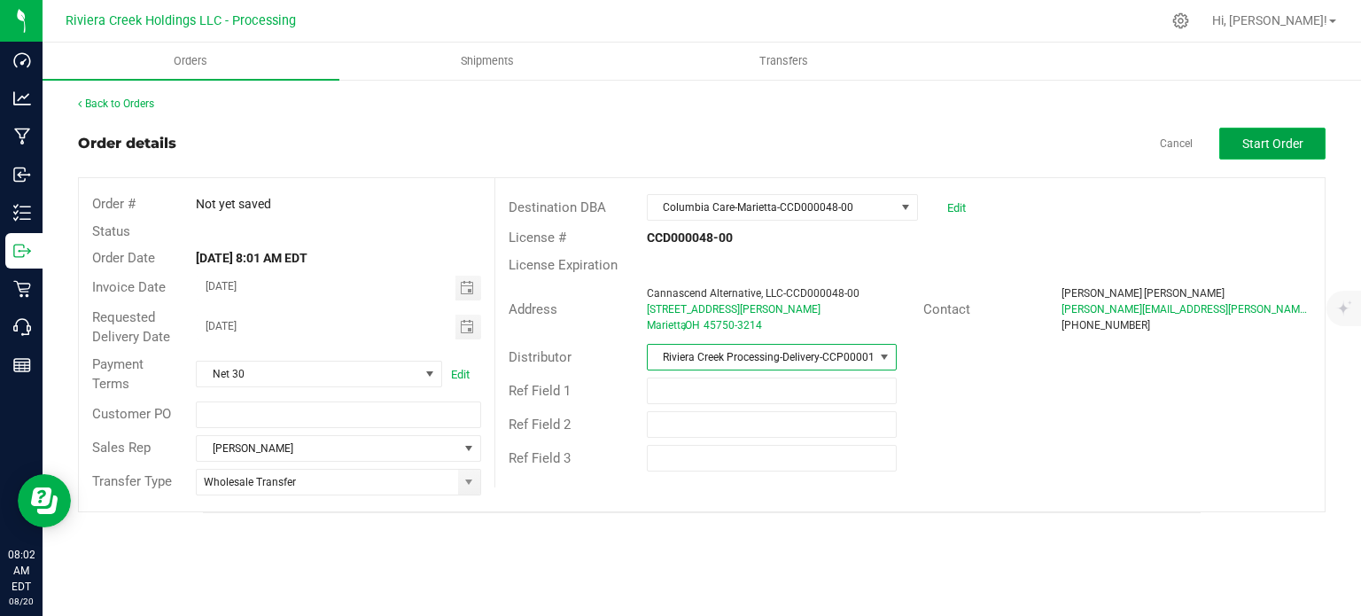
click at [1287, 139] on span "Start Order" at bounding box center [1272, 143] width 61 height 14
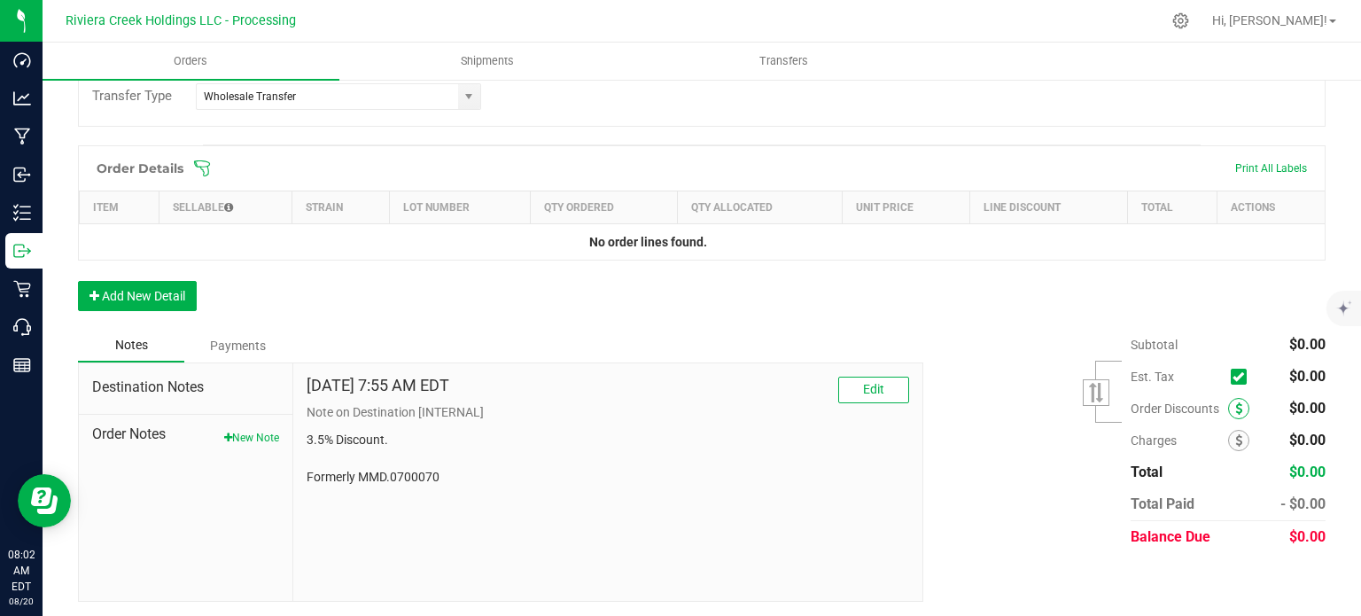
click at [1228, 398] on span at bounding box center [1238, 408] width 21 height 21
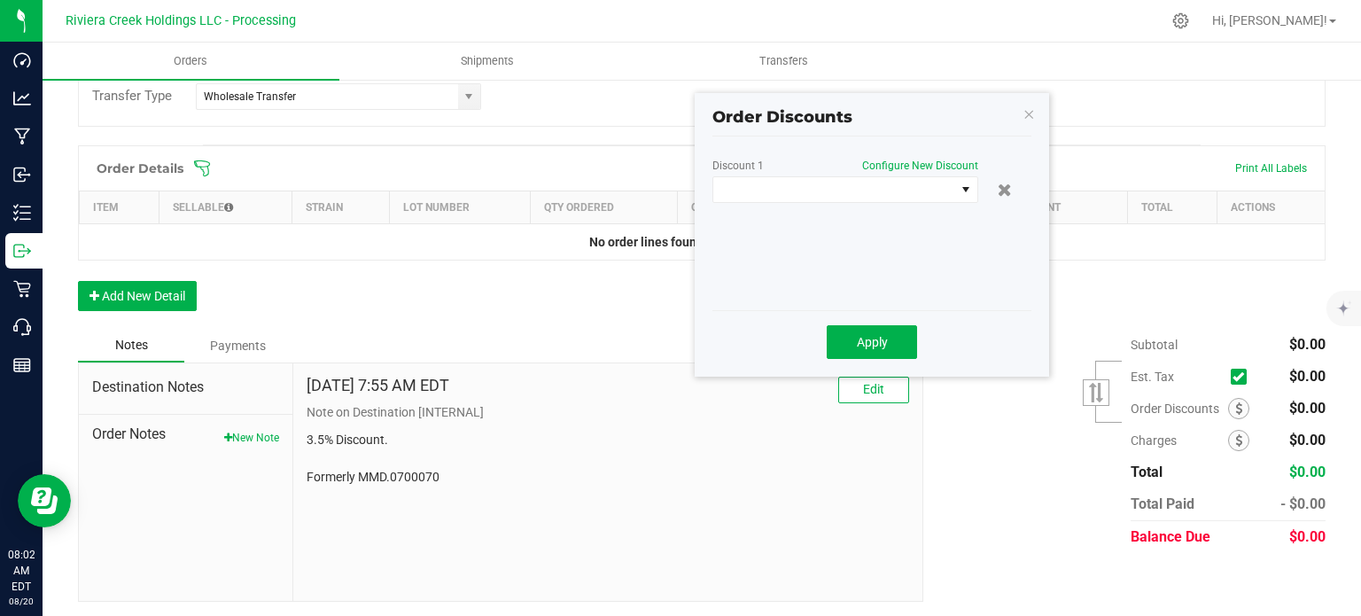
scroll to position [432, 0]
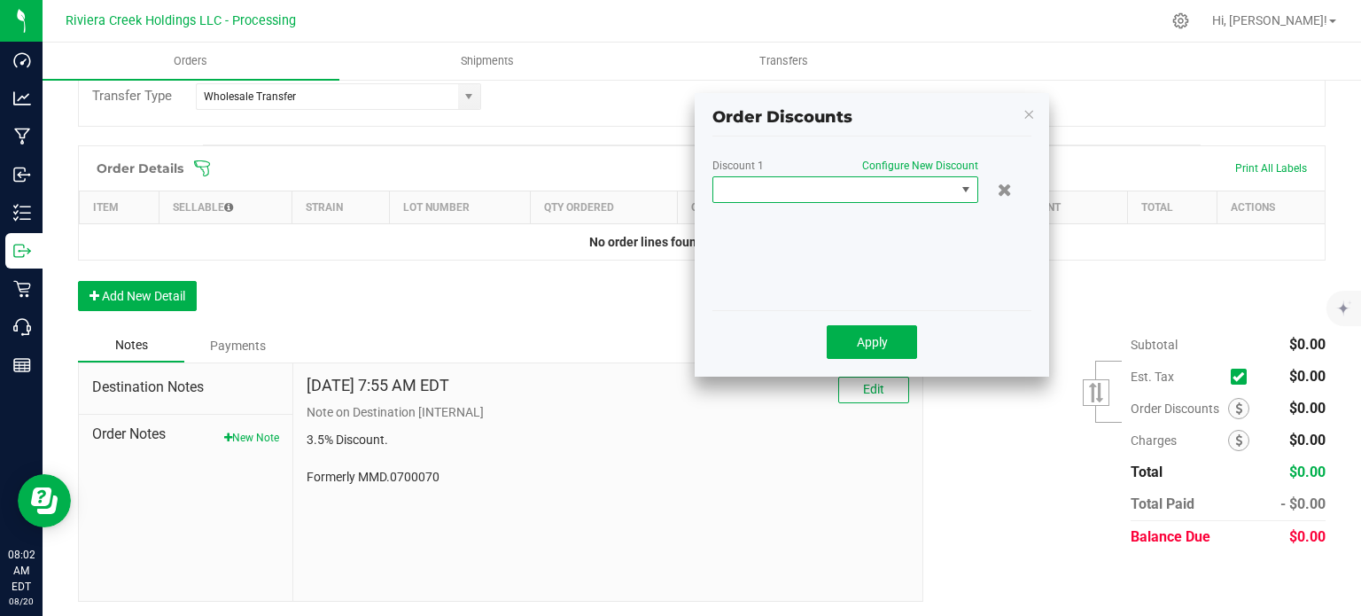
click at [843, 192] on span at bounding box center [834, 189] width 242 height 25
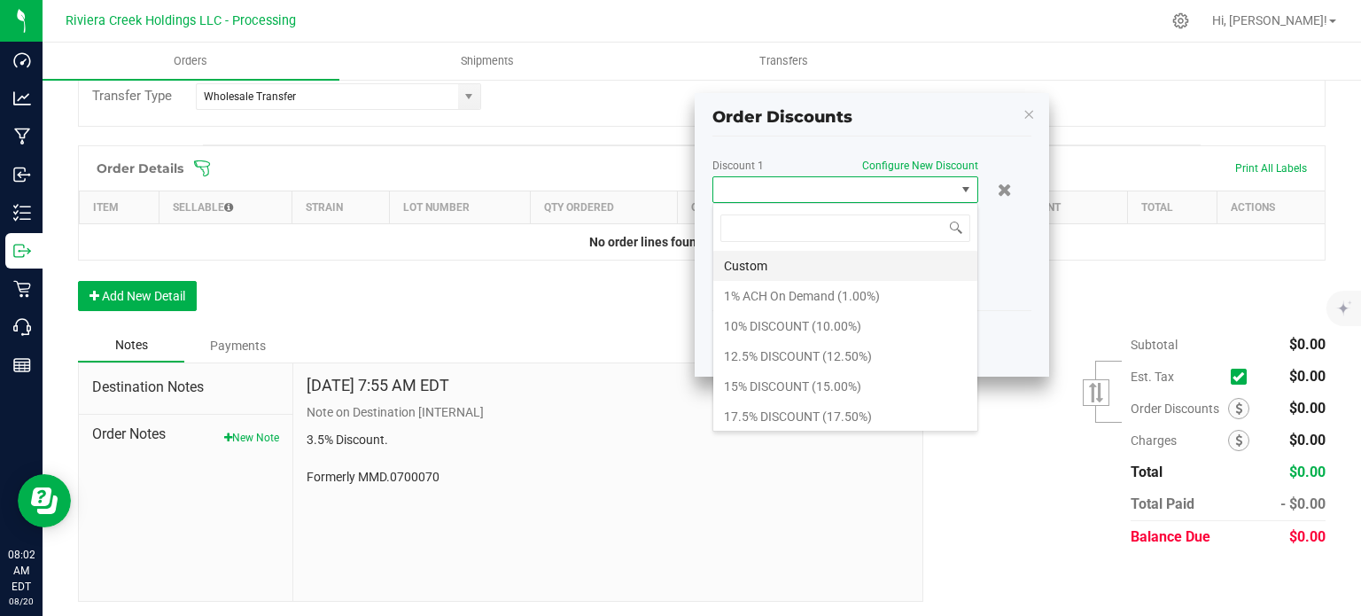
scroll to position [26, 266]
click at [781, 413] on li "17.5% DISCOUNT (17.50%)" at bounding box center [845, 416] width 264 height 30
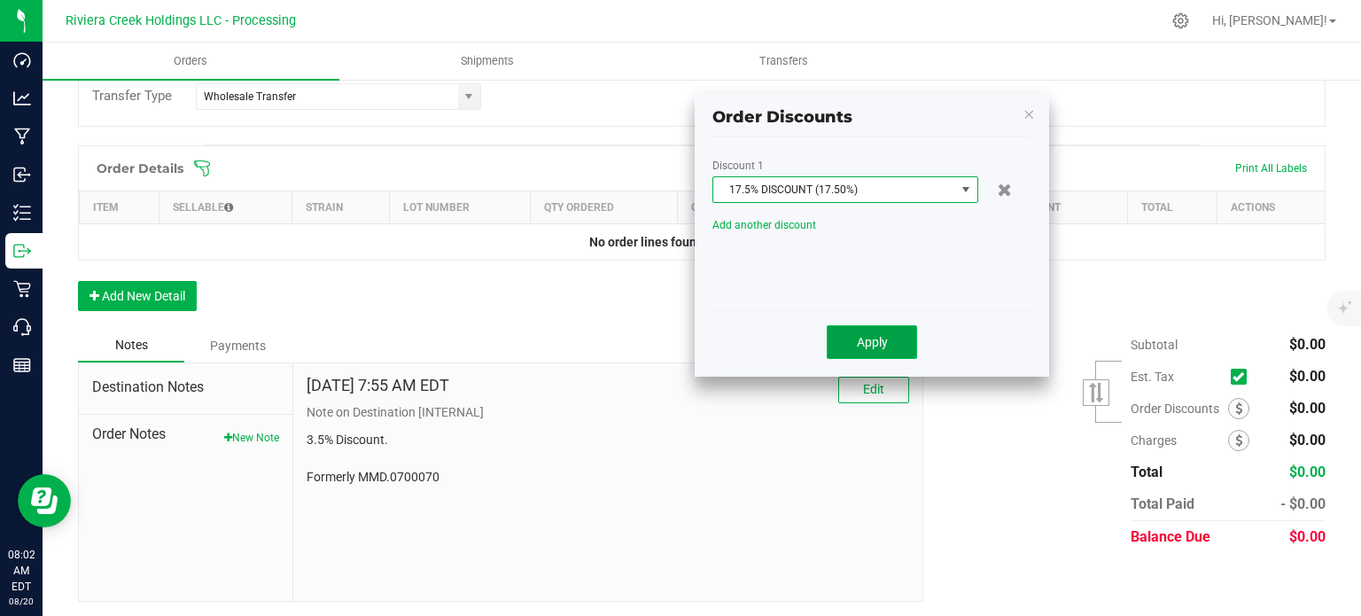
click at [859, 335] on span "Apply" at bounding box center [872, 342] width 31 height 14
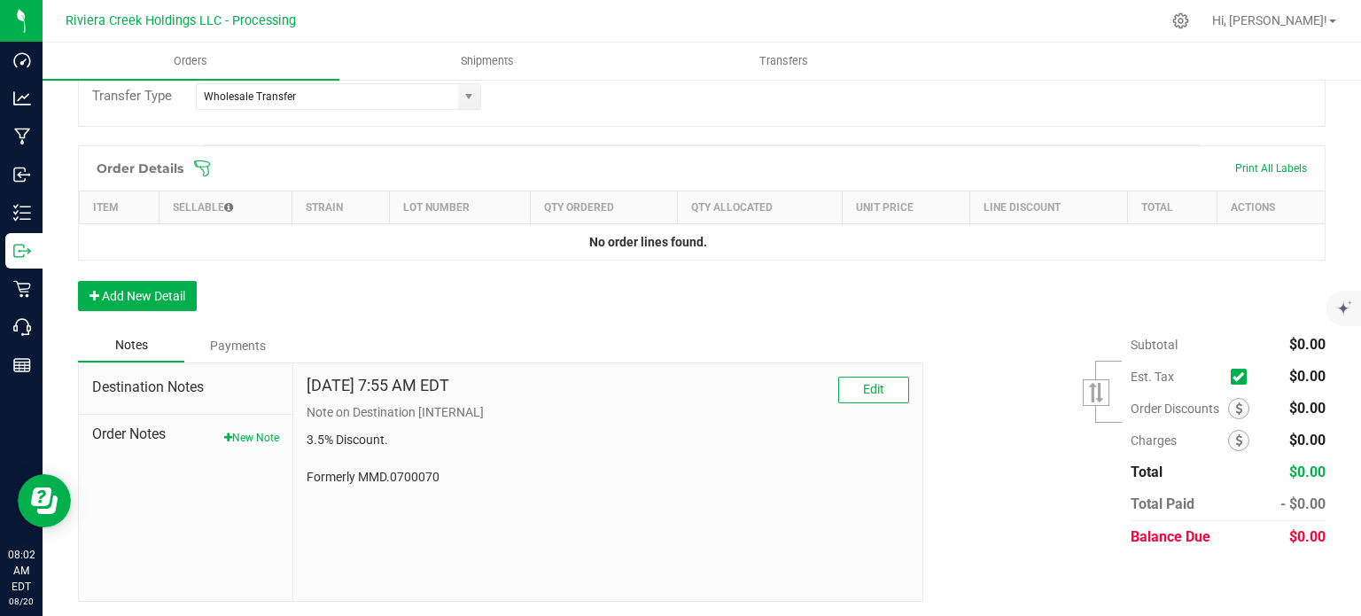
scroll to position [0, 0]
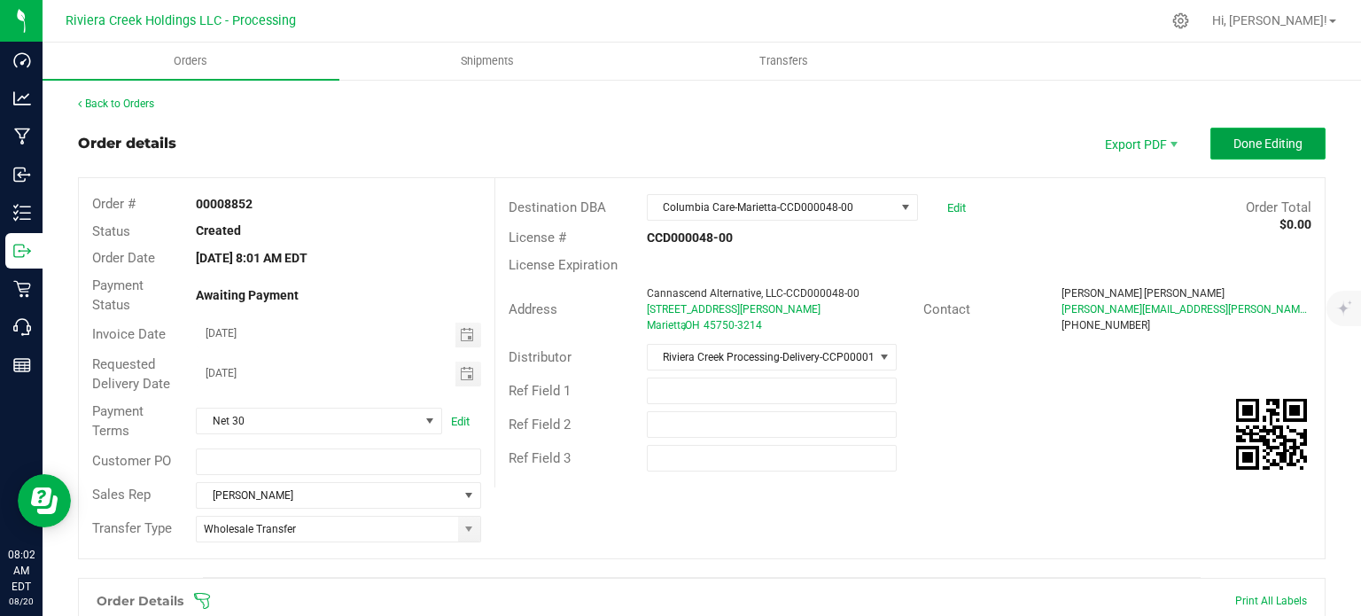
click at [1259, 153] on button "Done Editing" at bounding box center [1267, 144] width 115 height 32
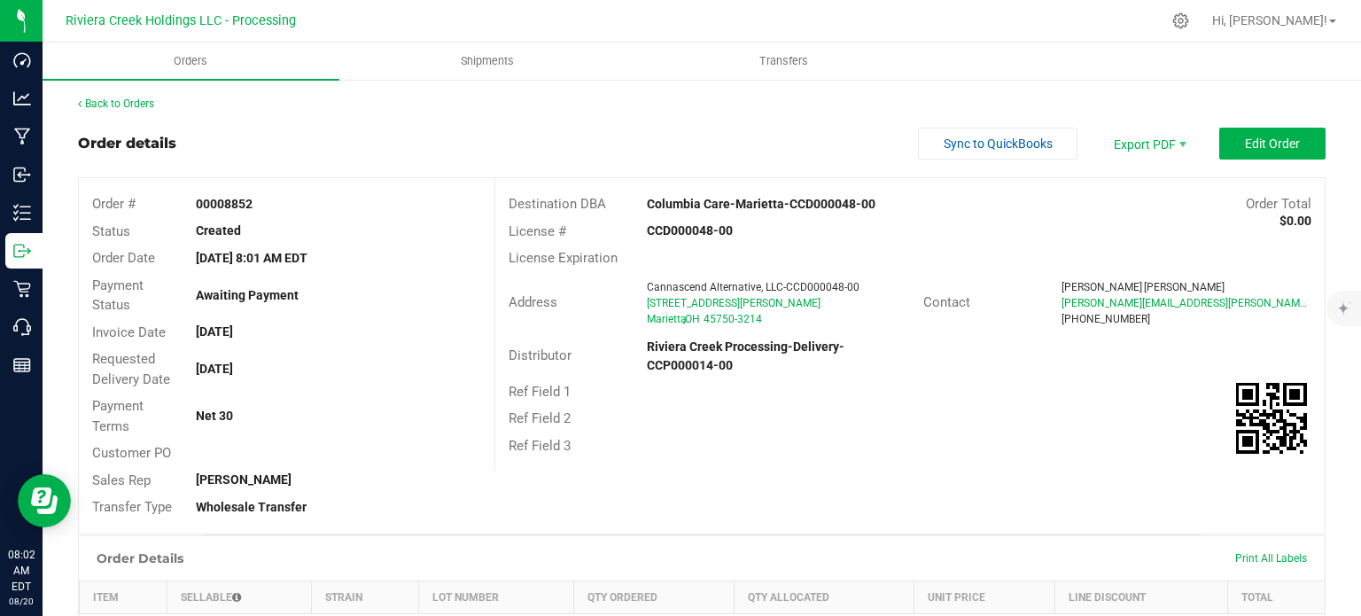
drag, startPoint x: 194, startPoint y: 202, endPoint x: 249, endPoint y: 212, distance: 55.8
click at [249, 212] on div "00008852" at bounding box center [338, 204] width 311 height 19
copy strong "00008852"
click at [128, 100] on link "Back to Orders" at bounding box center [116, 103] width 76 height 12
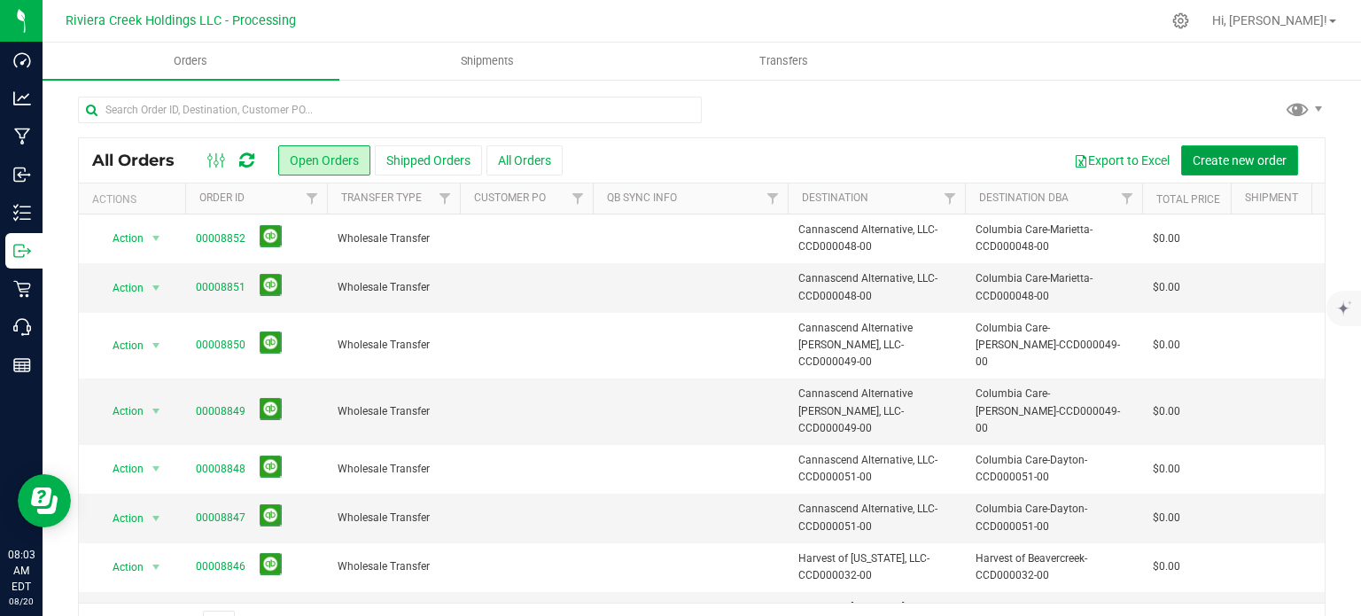
click at [1193, 157] on span "Create new order" at bounding box center [1240, 160] width 94 height 14
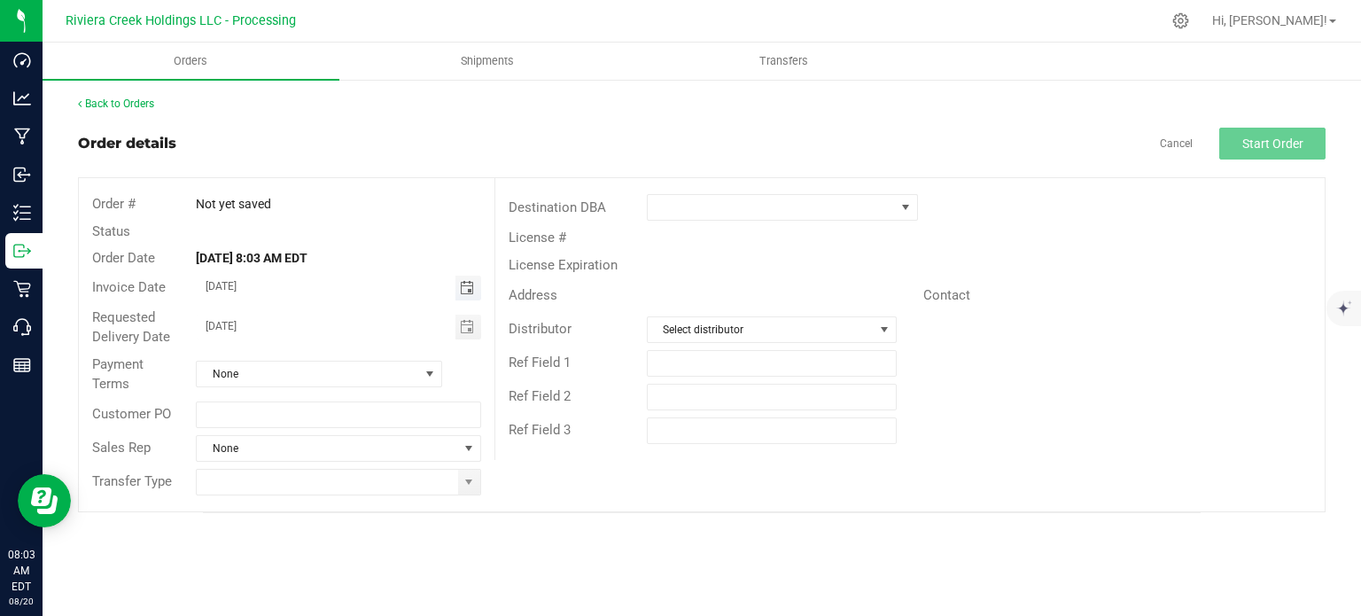
click at [468, 288] on span "Toggle calendar" at bounding box center [467, 288] width 14 height 14
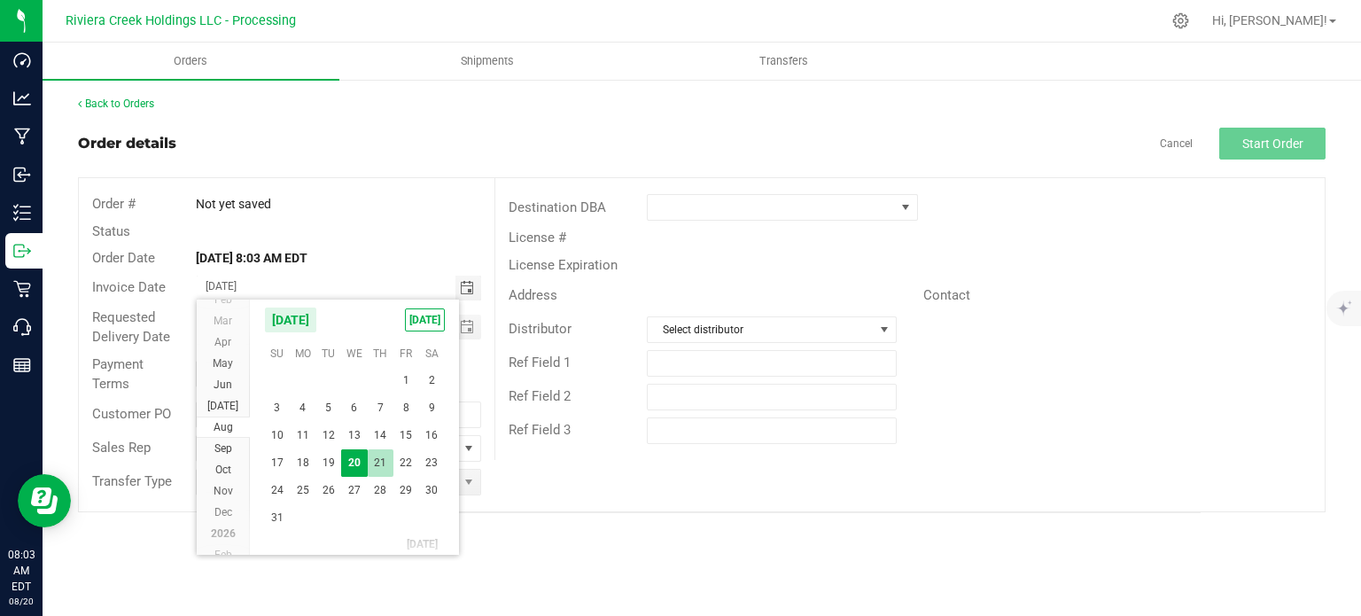
click at [378, 467] on span "21" at bounding box center [381, 462] width 26 height 27
type input "08/21/2025"
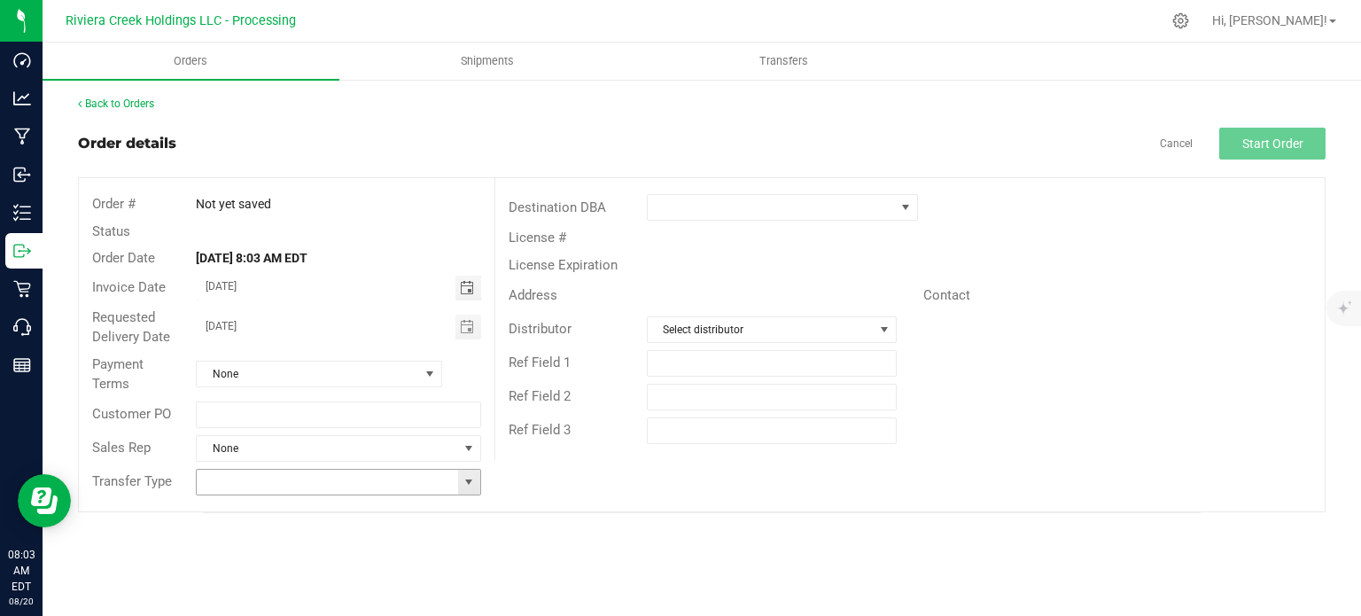
click at [465, 482] on span at bounding box center [469, 482] width 14 height 14
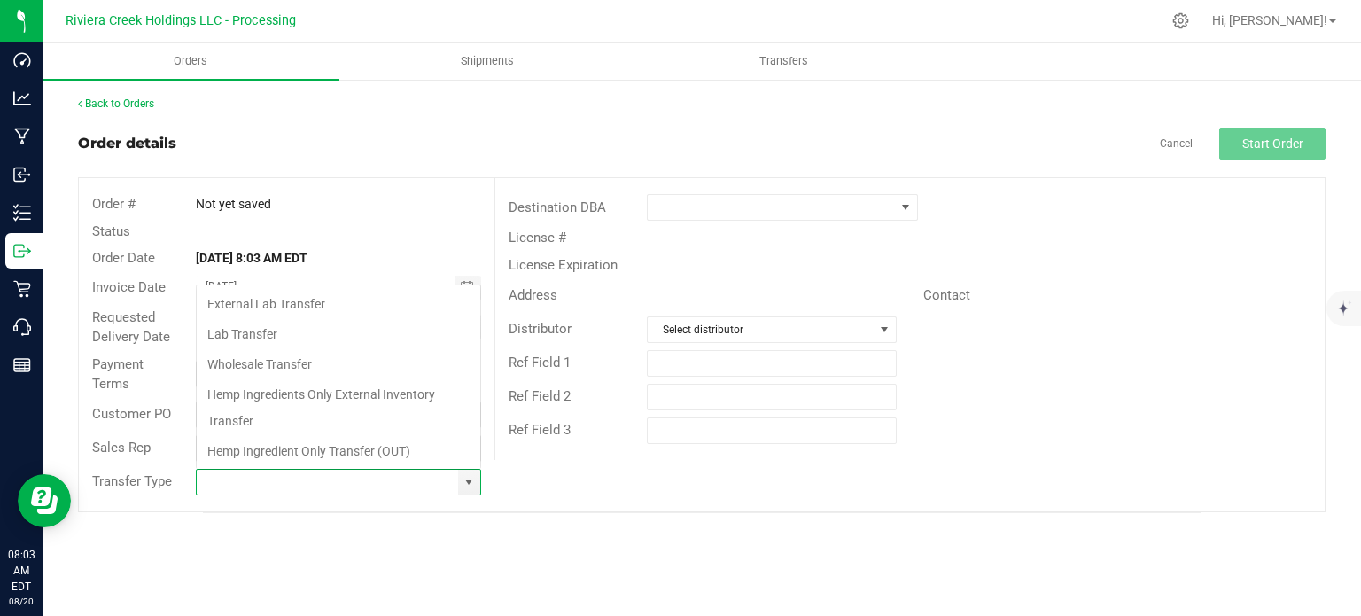
scroll to position [26, 281]
click at [271, 369] on li "Wholesale Transfer" at bounding box center [339, 364] width 284 height 30
type input "Wholesale Transfer"
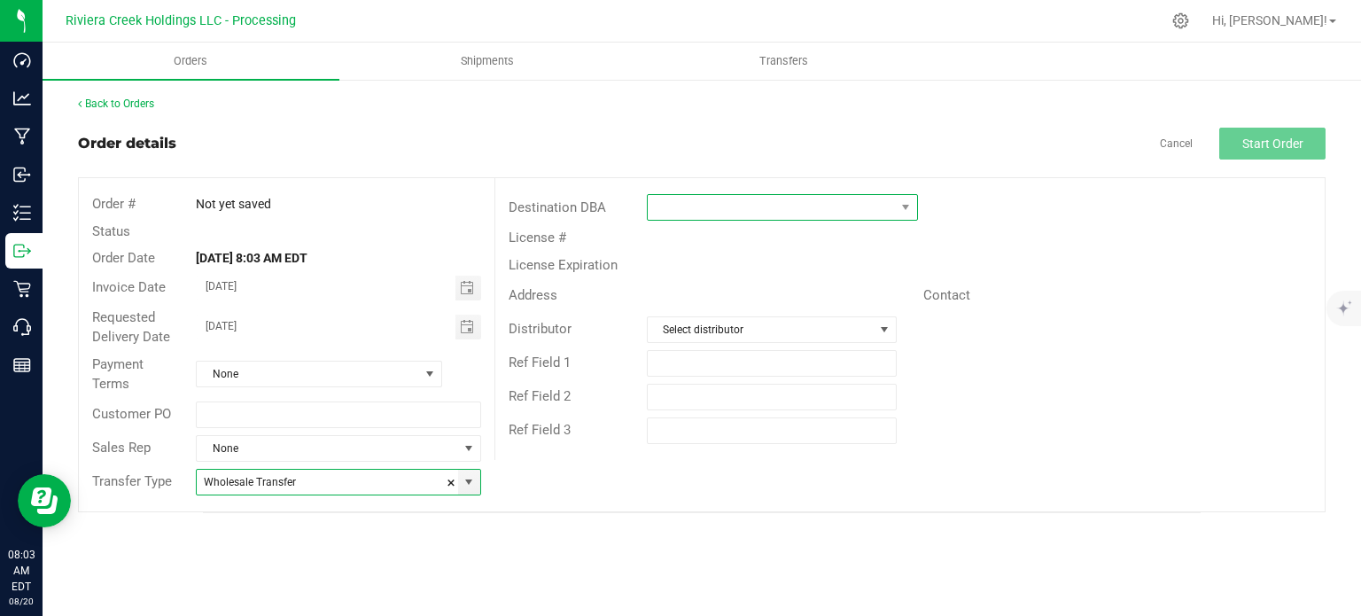
click at [712, 208] on span at bounding box center [771, 207] width 247 height 25
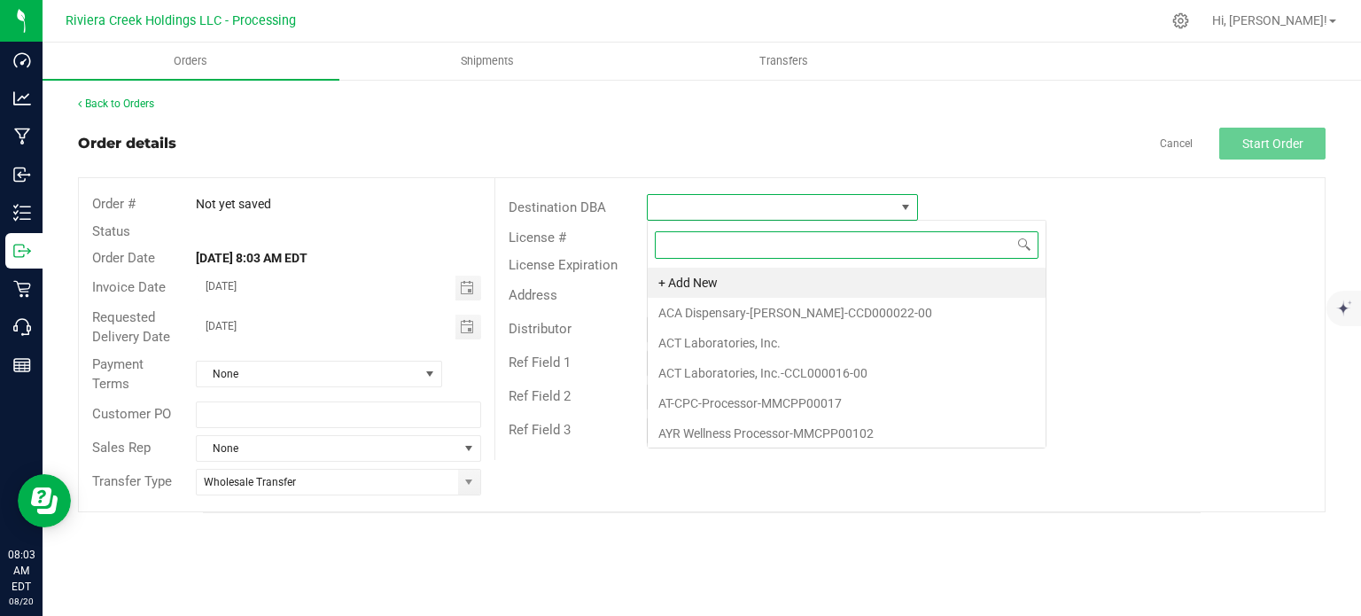
scroll to position [26, 271]
type input "tru"
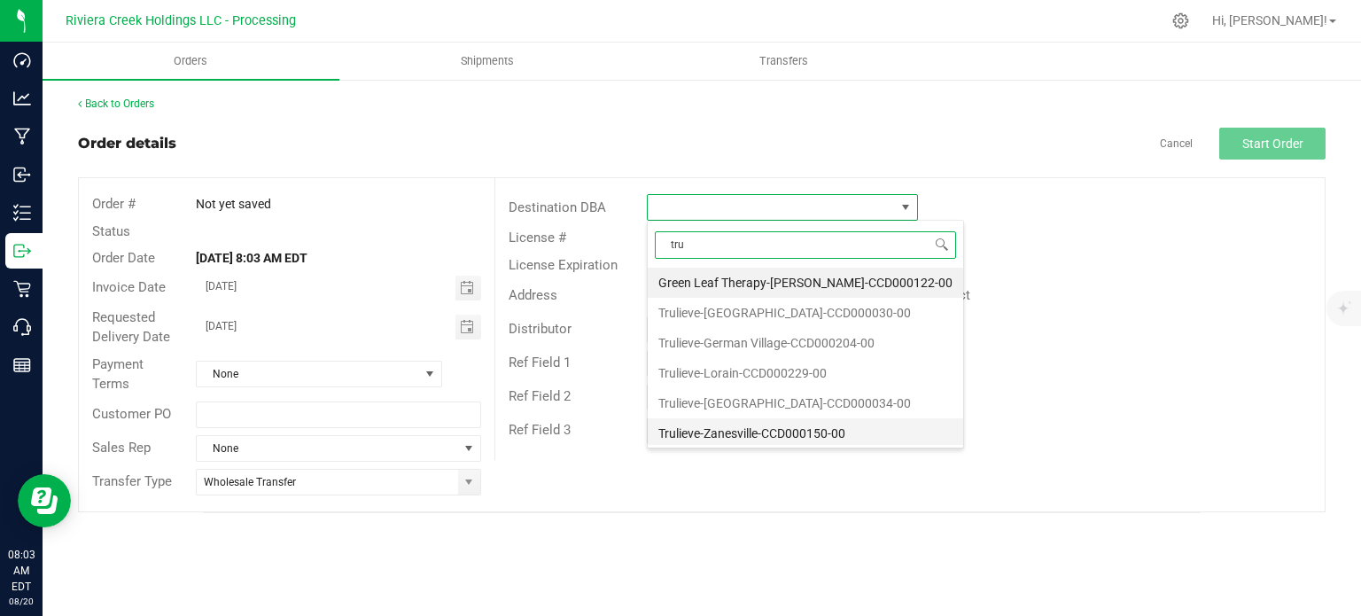
click at [695, 423] on li "Trulieve-Zanesville-CCD000150-00" at bounding box center [805, 433] width 315 height 30
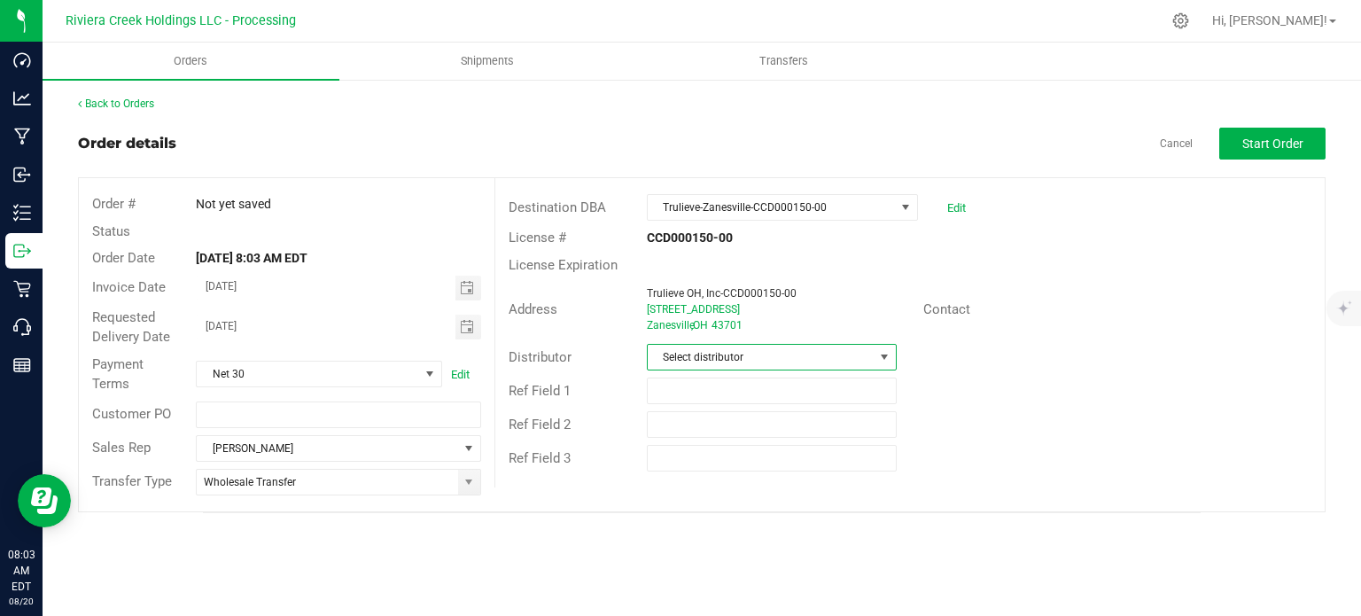
click at [727, 357] on span "Select distributor" at bounding box center [761, 357] width 226 height 25
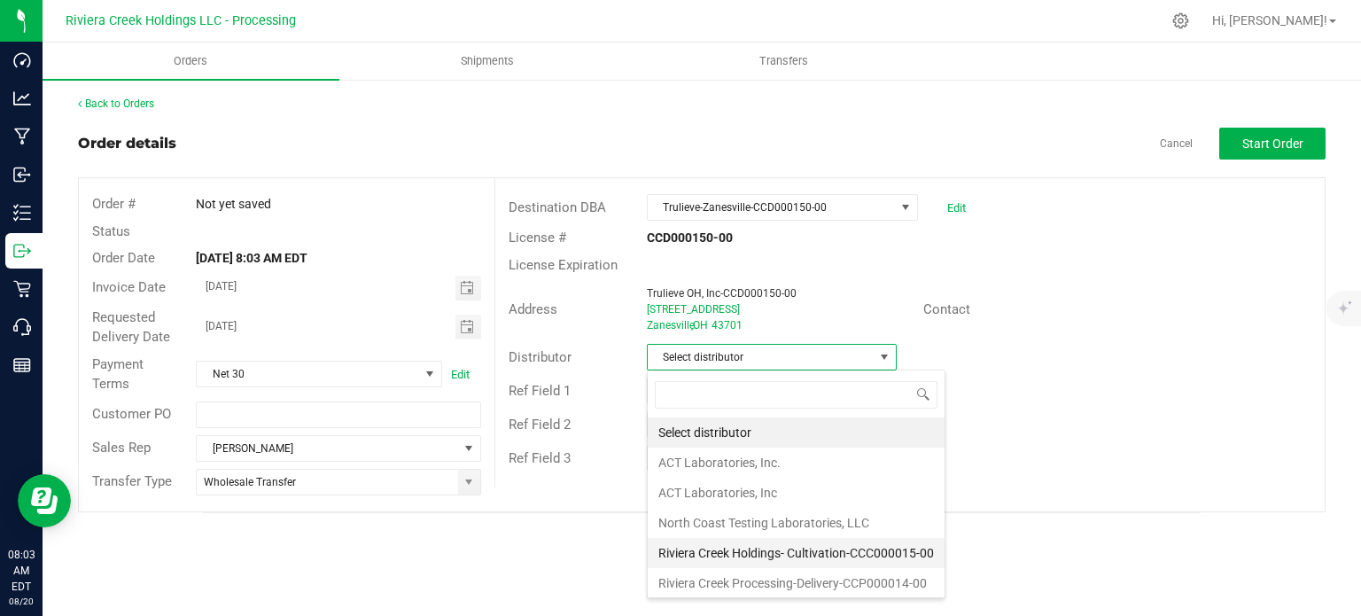
scroll to position [1, 0]
click at [794, 583] on li "Riviera Creek Processing-Delivery-CCP000014-00" at bounding box center [796, 582] width 297 height 30
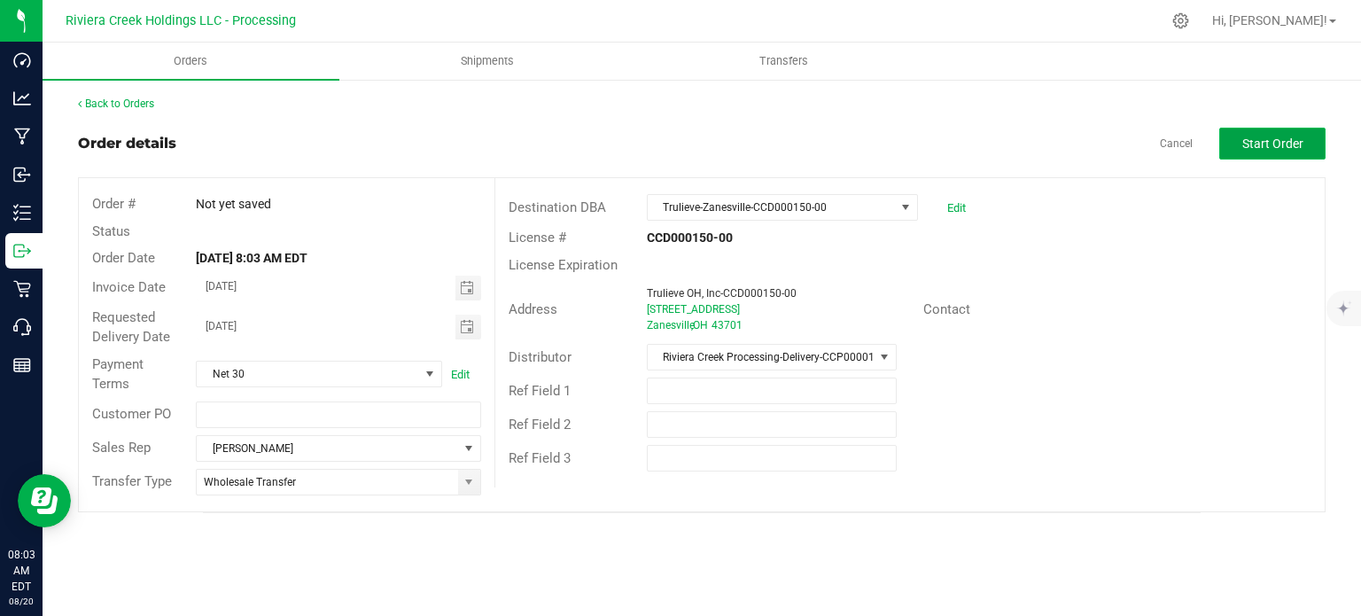
click at [1239, 152] on button "Start Order" at bounding box center [1272, 144] width 106 height 32
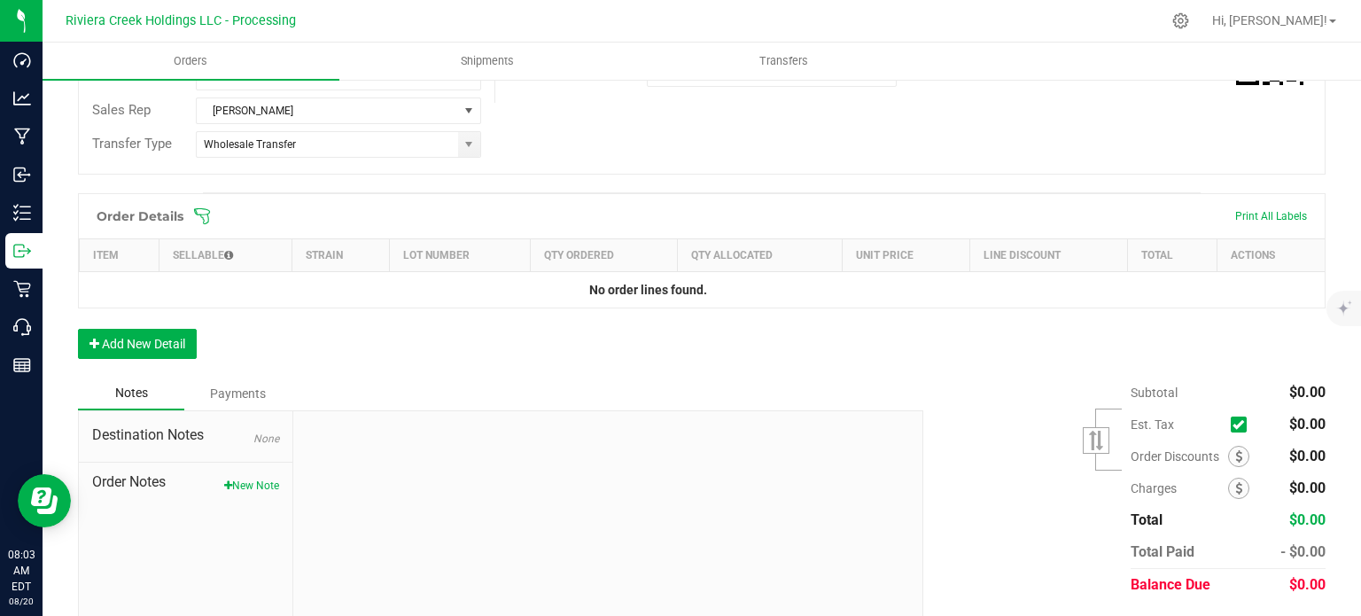
scroll to position [432, 0]
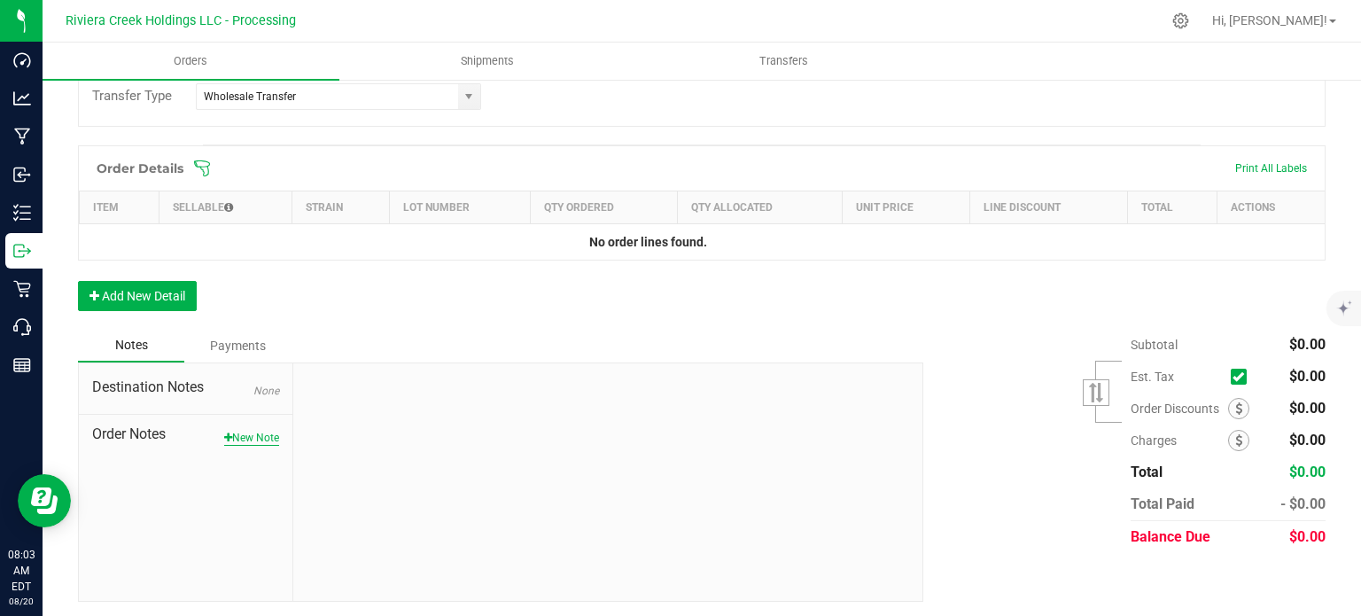
click at [253, 431] on button "New Note" at bounding box center [251, 438] width 55 height 16
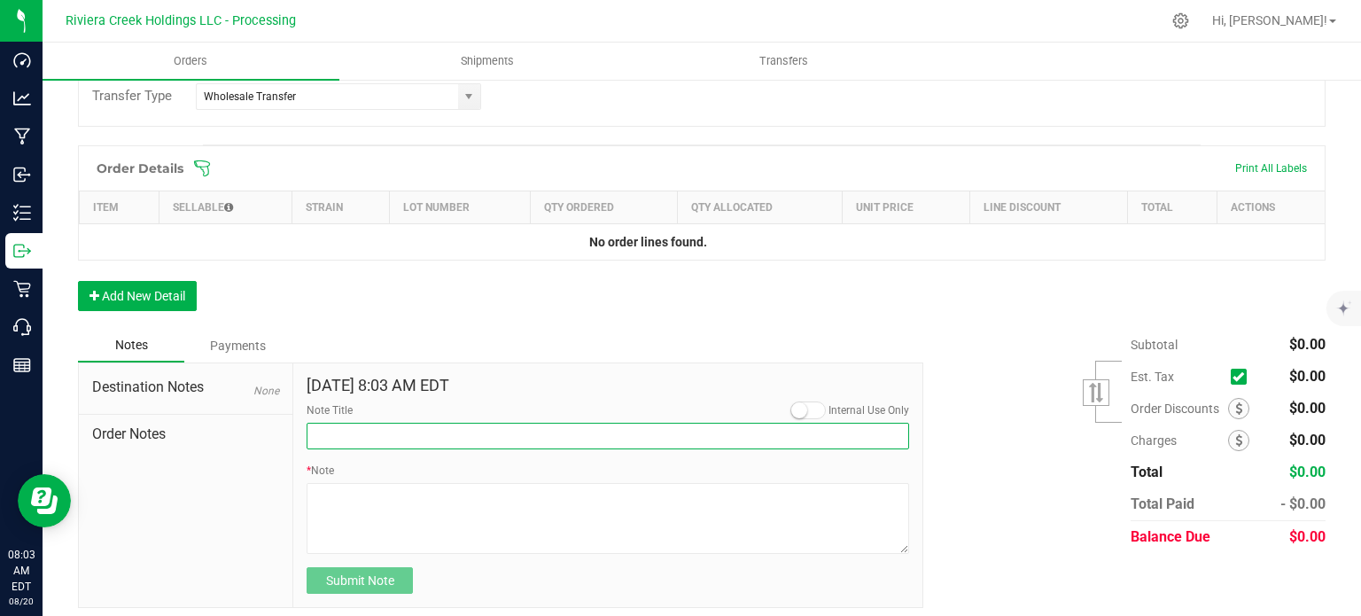
click at [351, 434] on input "Note Title" at bounding box center [608, 436] width 602 height 27
type input "10% Discount"
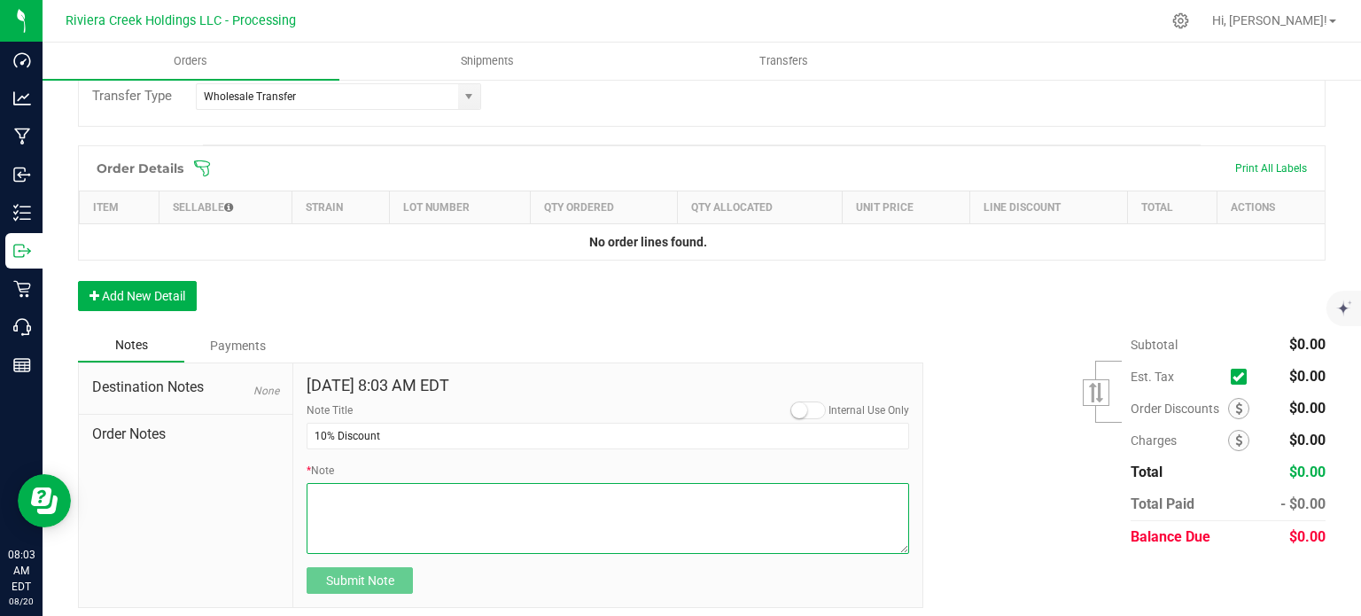
click at [369, 505] on textarea "* Note" at bounding box center [608, 518] width 602 height 71
type textarea "Applied to Line Items"
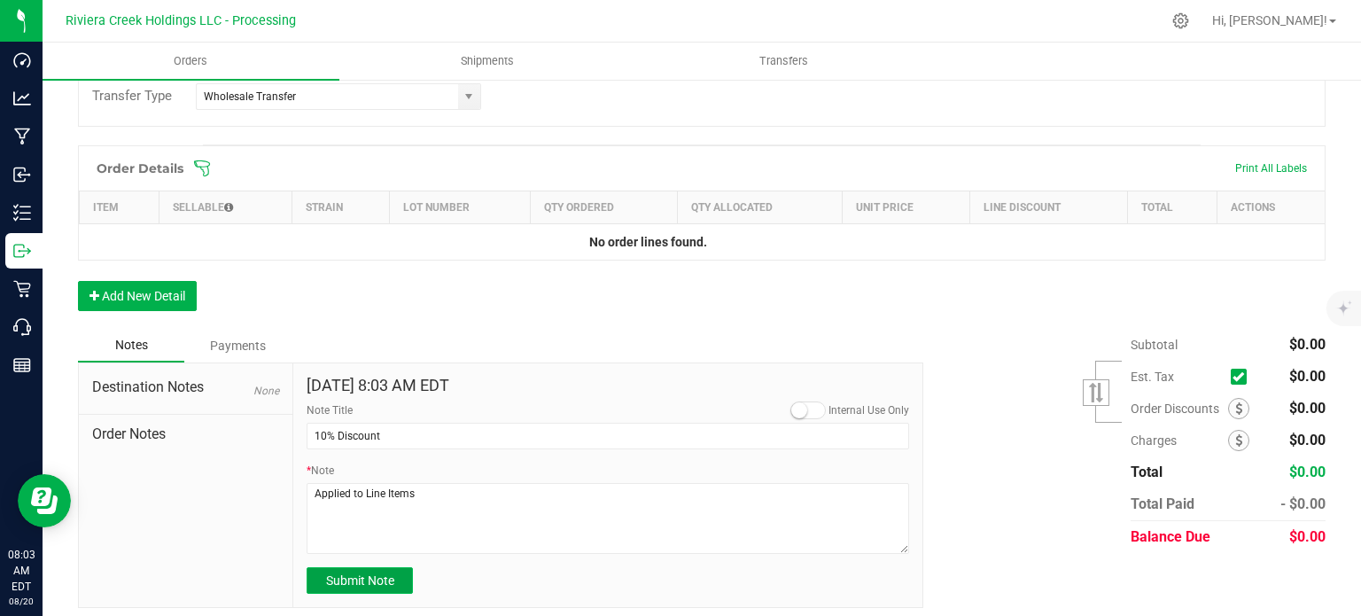
click at [331, 579] on span "Submit Note" at bounding box center [360, 580] width 68 height 14
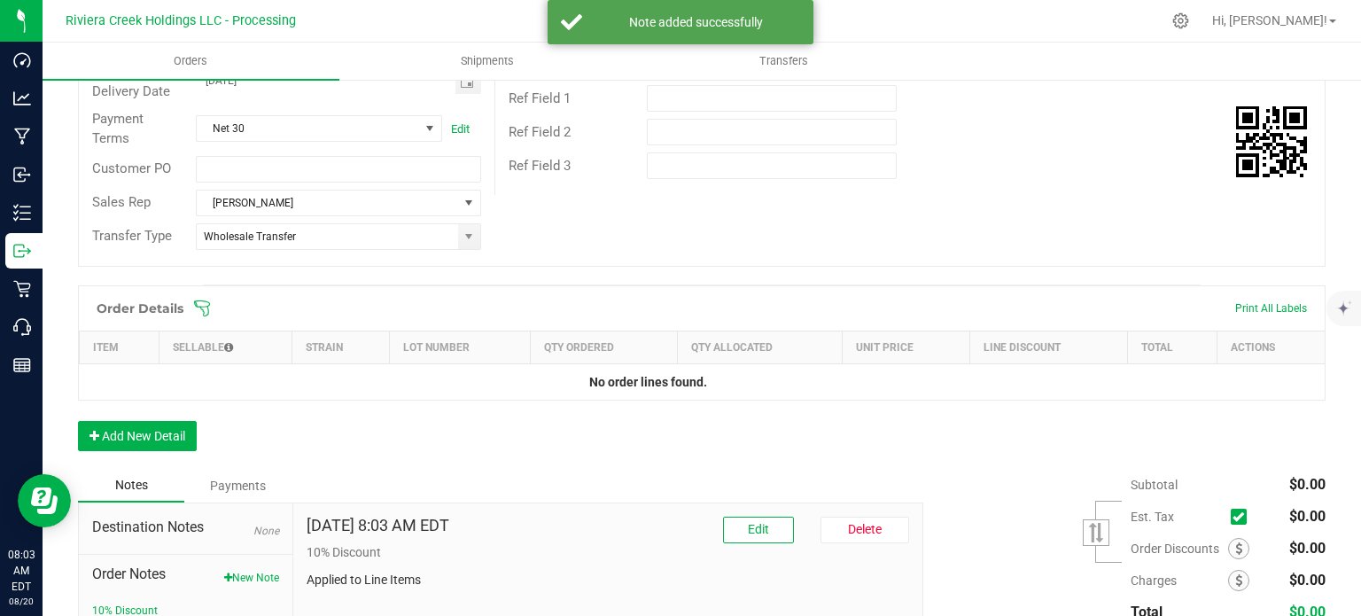
scroll to position [0, 0]
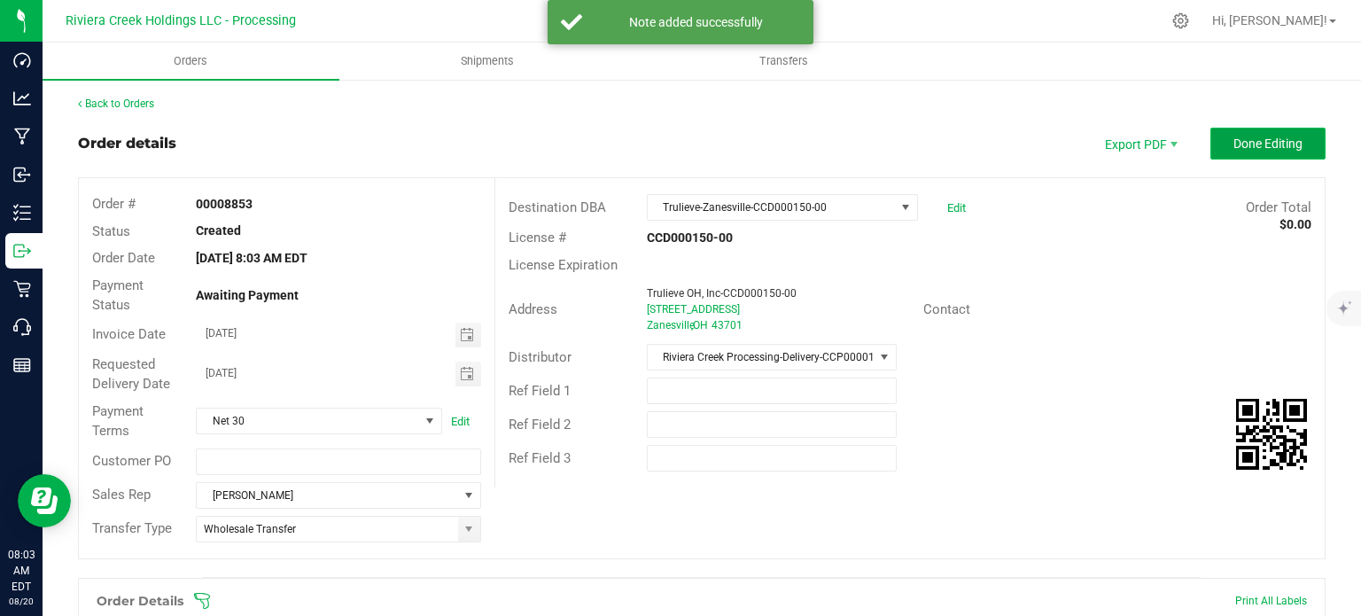
click at [1233, 148] on span "Done Editing" at bounding box center [1267, 143] width 69 height 14
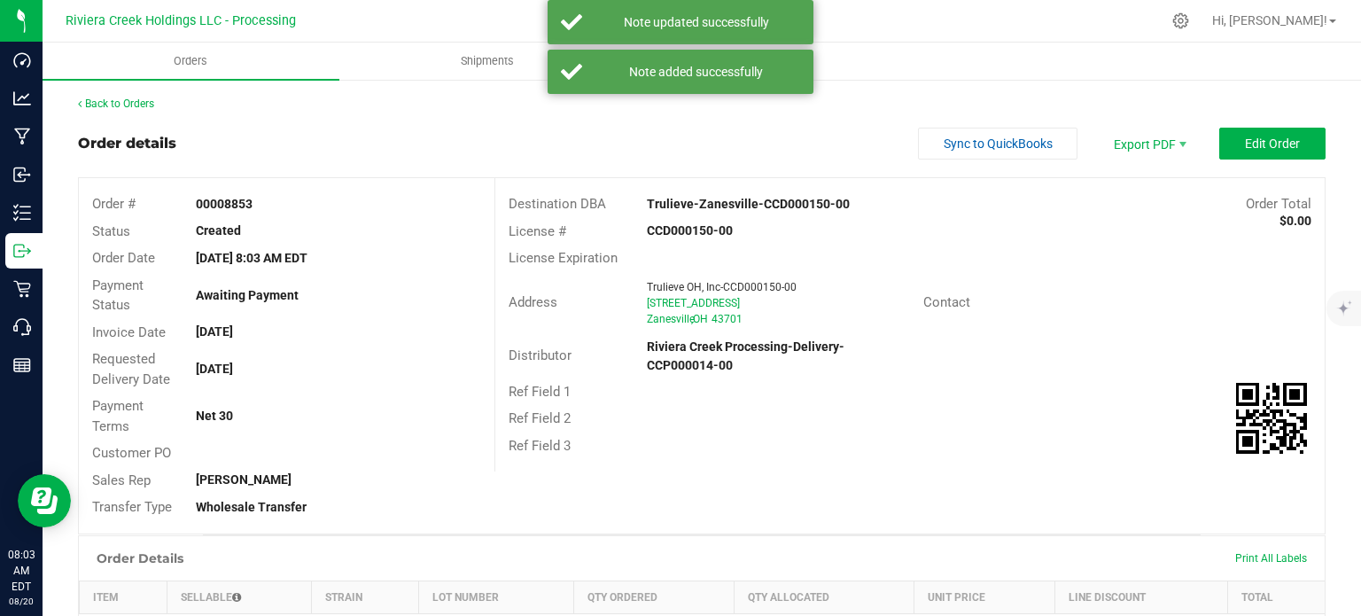
drag, startPoint x: 188, startPoint y: 204, endPoint x: 276, endPoint y: 213, distance: 89.0
click at [276, 213] on div "Order # 00008853" at bounding box center [287, 203] width 416 height 27
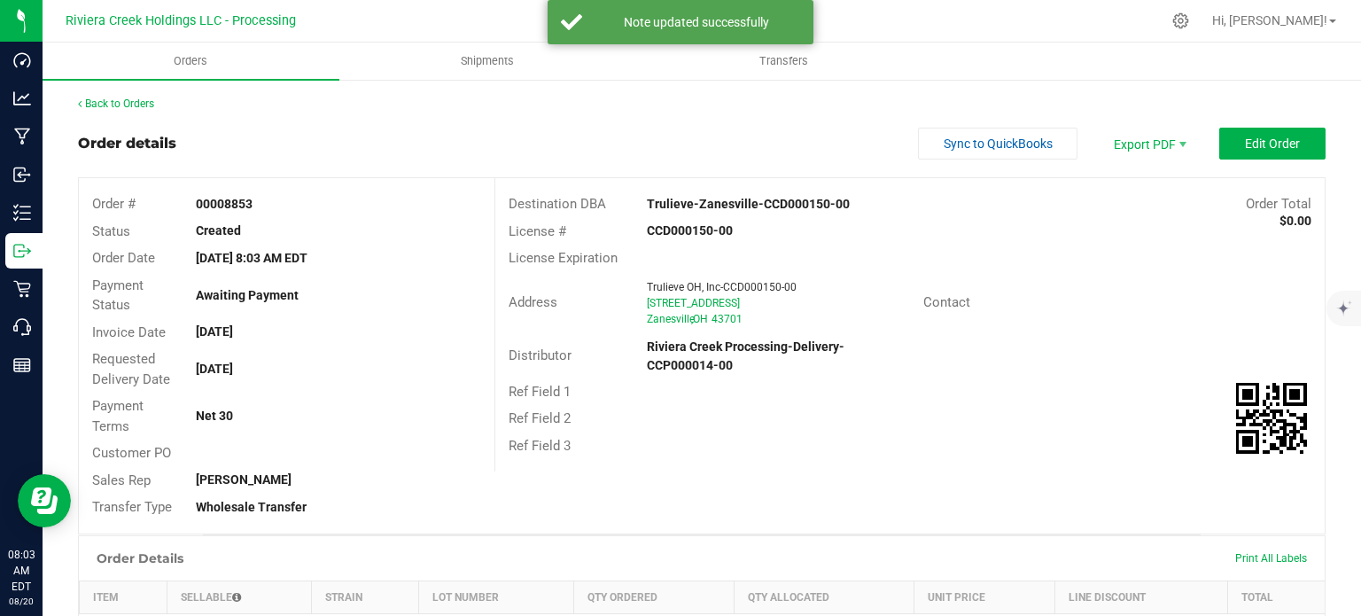
copy strong "00008853"
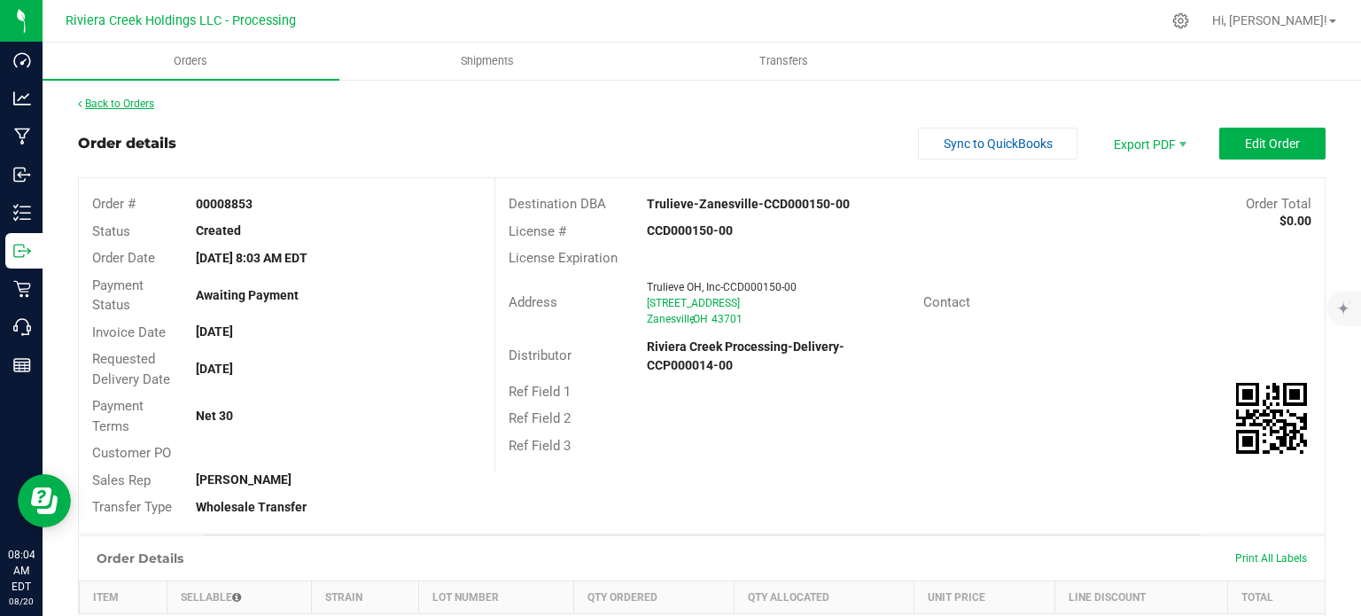
click at [124, 104] on link "Back to Orders" at bounding box center [116, 103] width 76 height 12
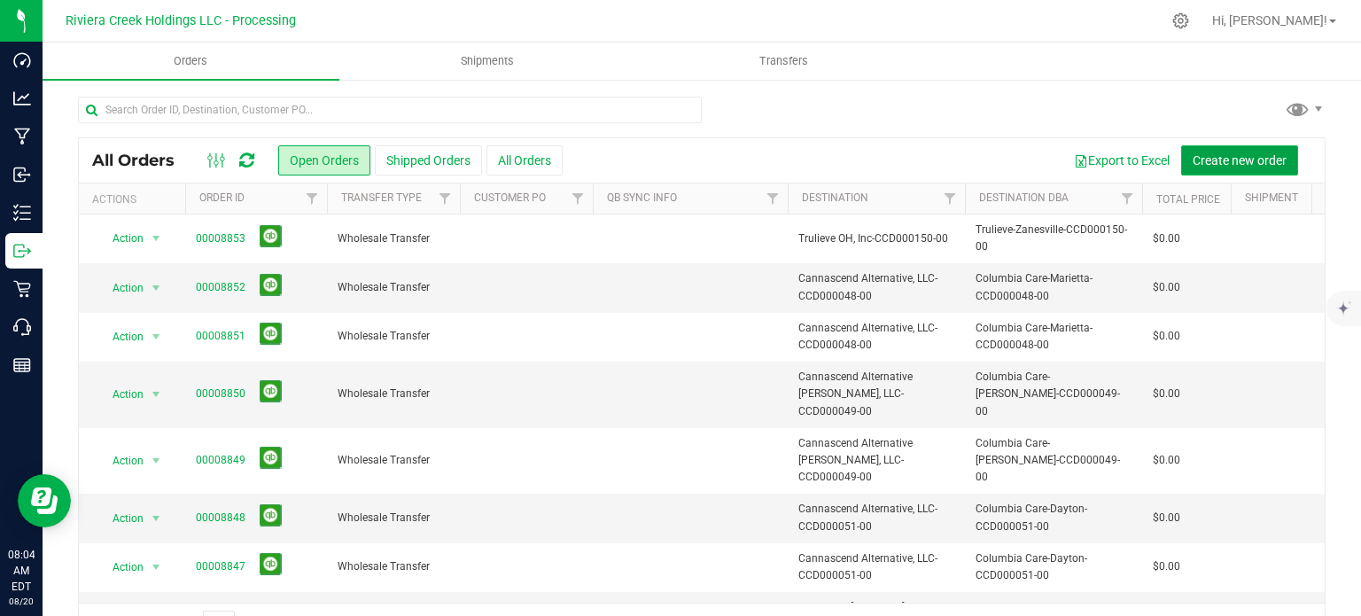
click at [1217, 162] on span "Create new order" at bounding box center [1240, 160] width 94 height 14
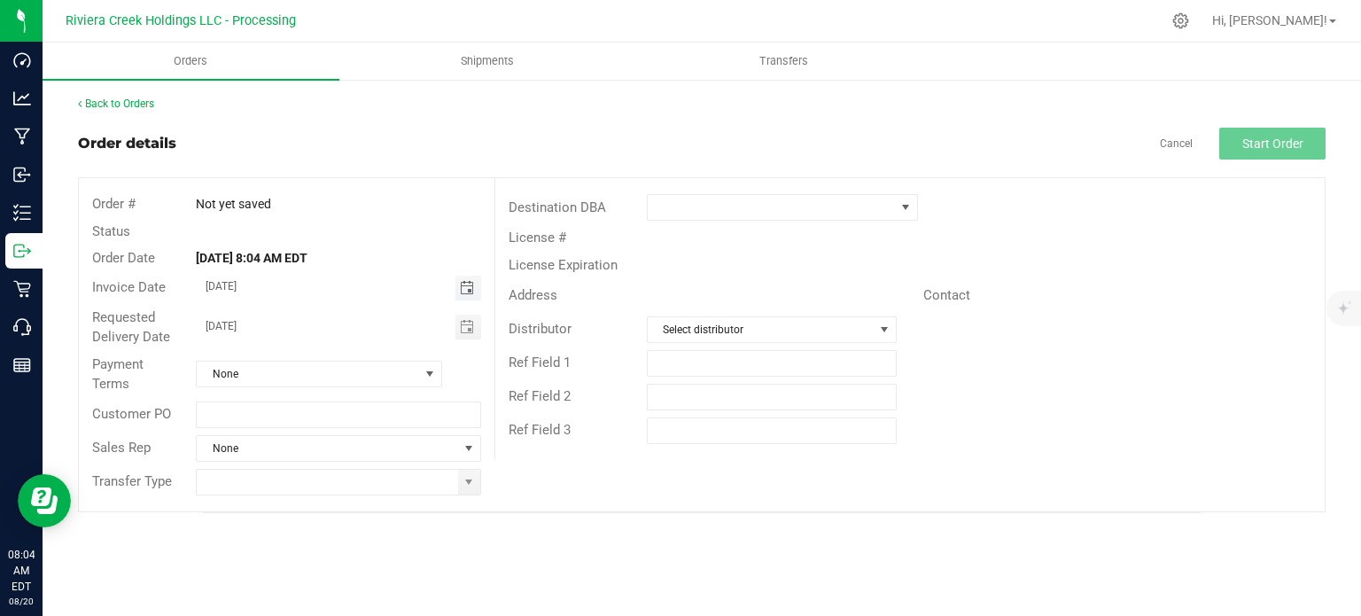
click at [464, 291] on span "Toggle calendar" at bounding box center [467, 288] width 14 height 14
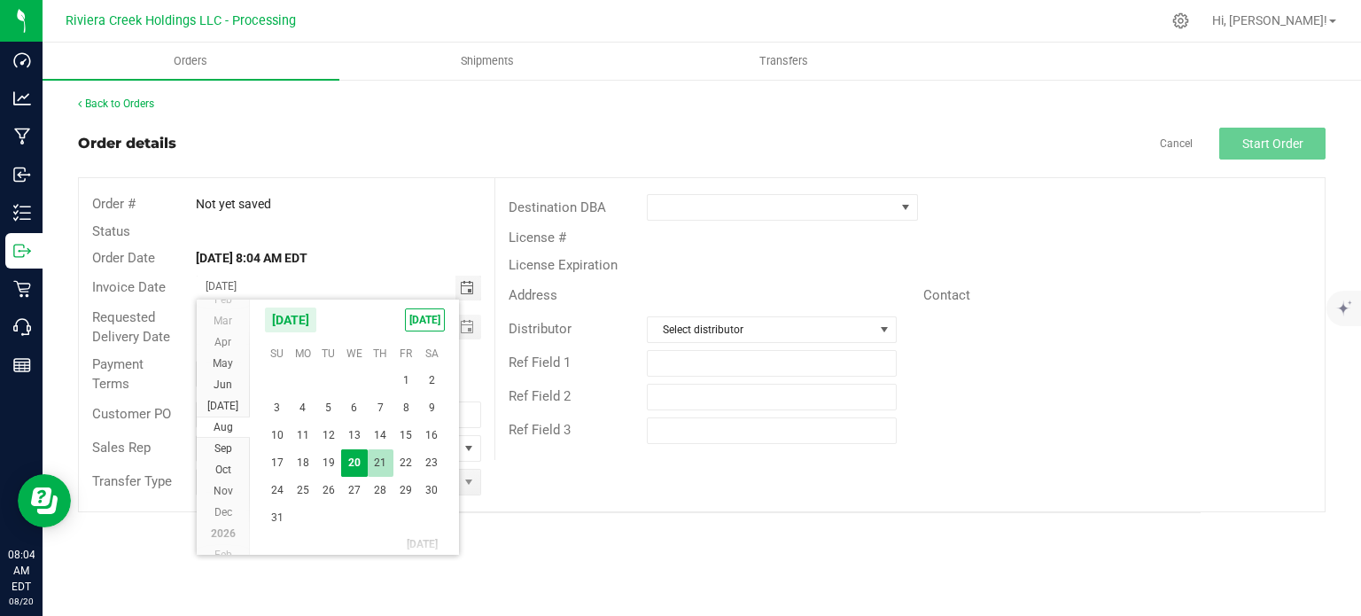
click at [372, 465] on span "21" at bounding box center [381, 462] width 26 height 27
type input "08/21/2025"
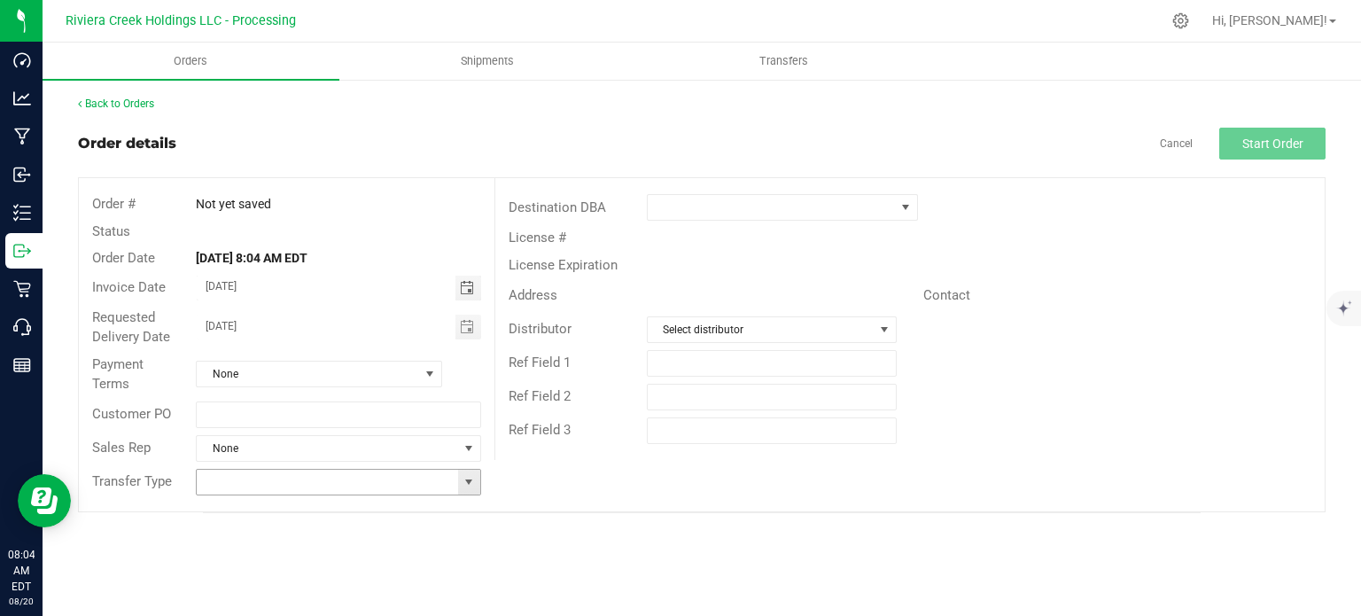
click at [471, 479] on span at bounding box center [469, 482] width 14 height 14
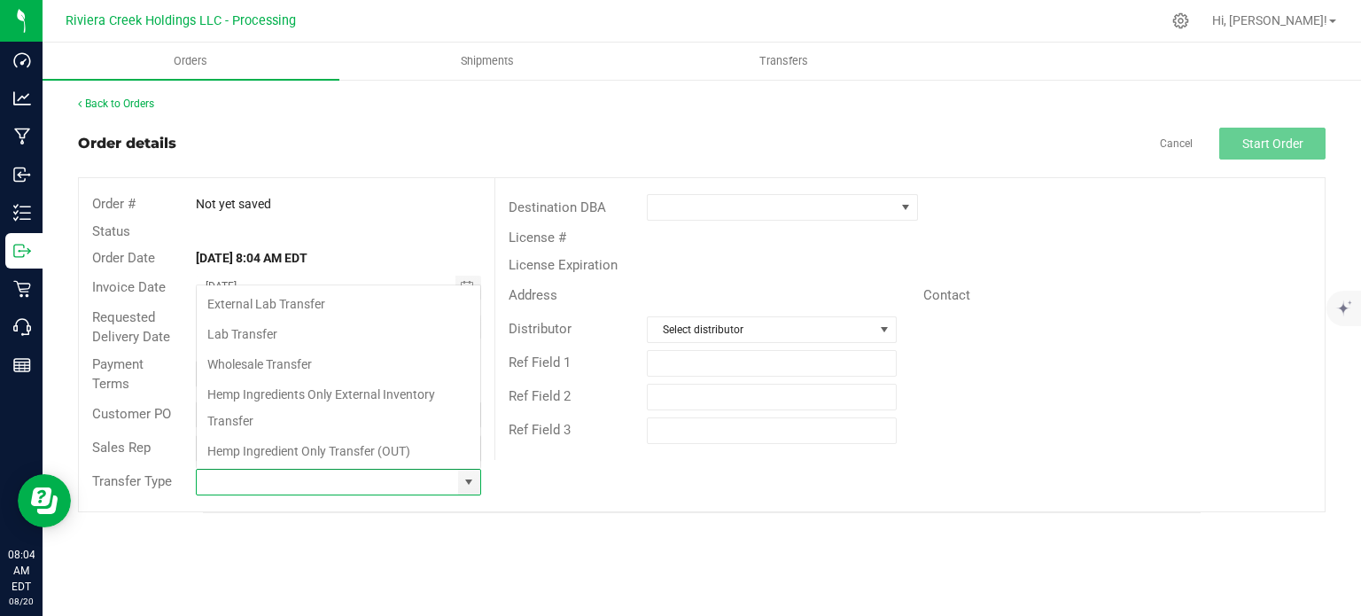
scroll to position [26, 281]
click at [261, 361] on li "Wholesale Transfer" at bounding box center [339, 364] width 284 height 30
type input "Wholesale Transfer"
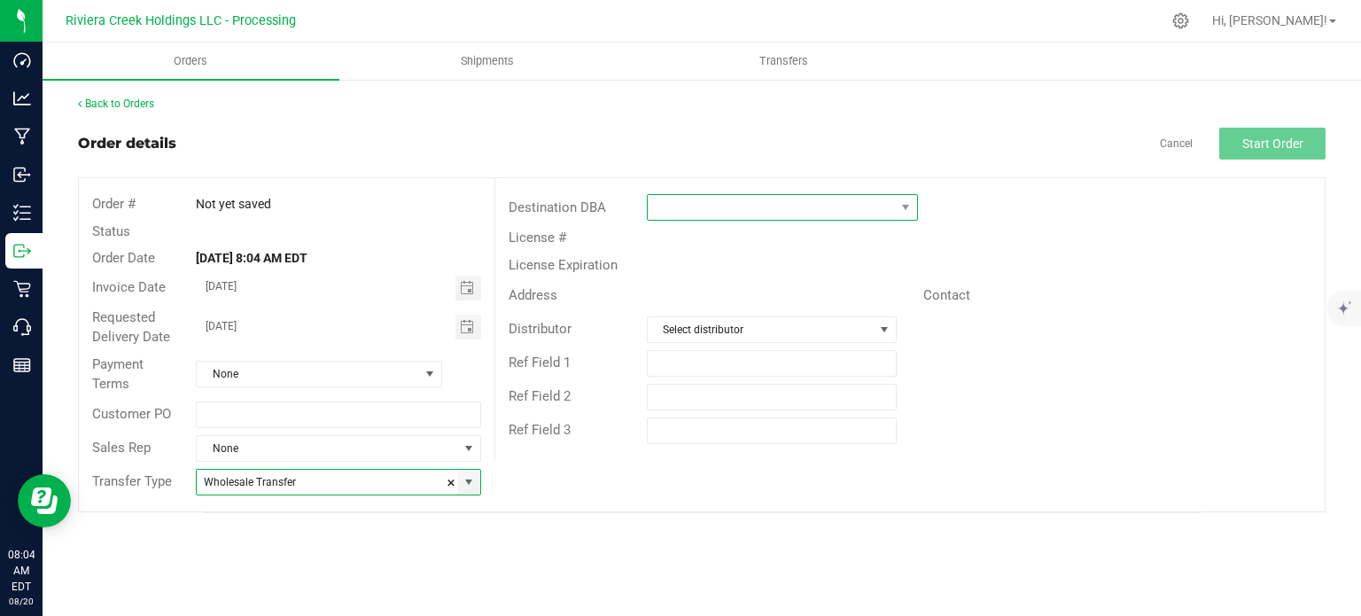
click at [705, 206] on span at bounding box center [771, 207] width 247 height 25
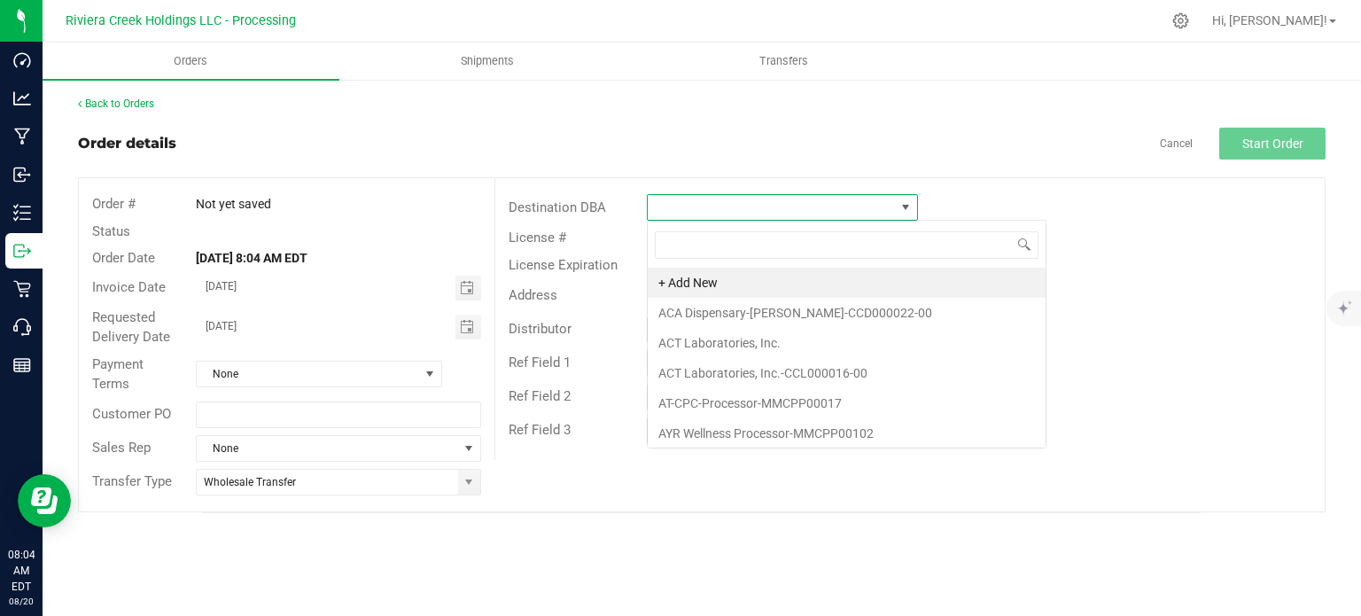
scroll to position [26, 271]
type input "tru"
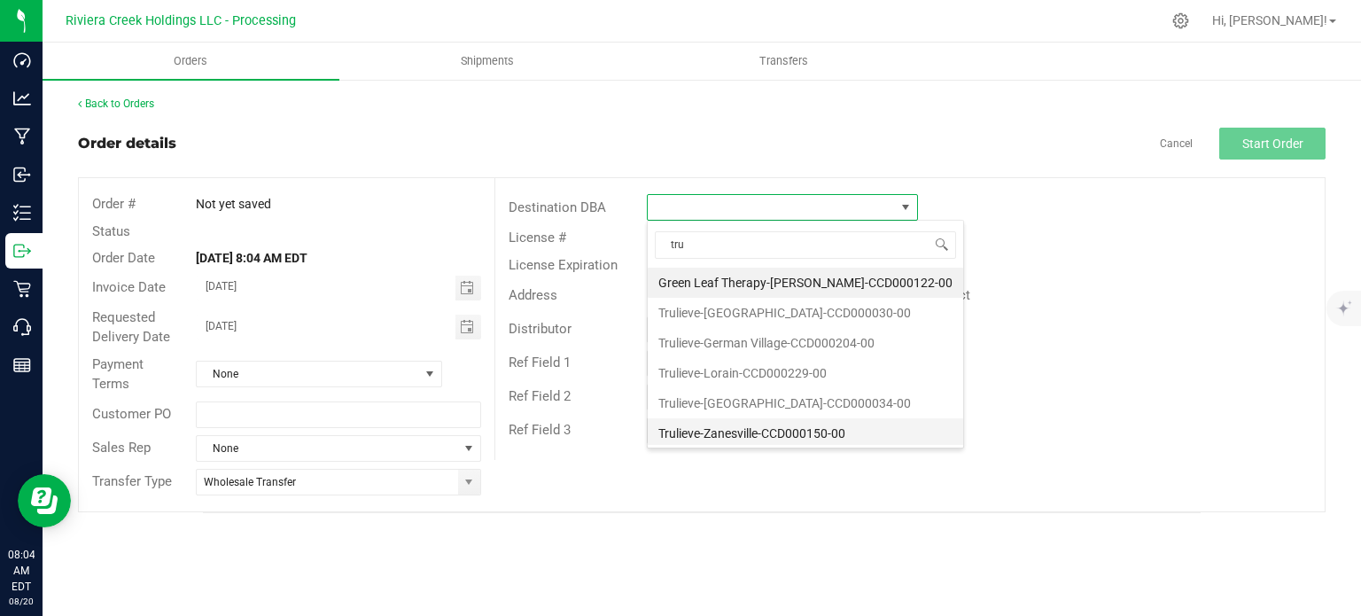
click at [719, 436] on li "Trulieve-Zanesville-CCD000150-00" at bounding box center [805, 433] width 315 height 30
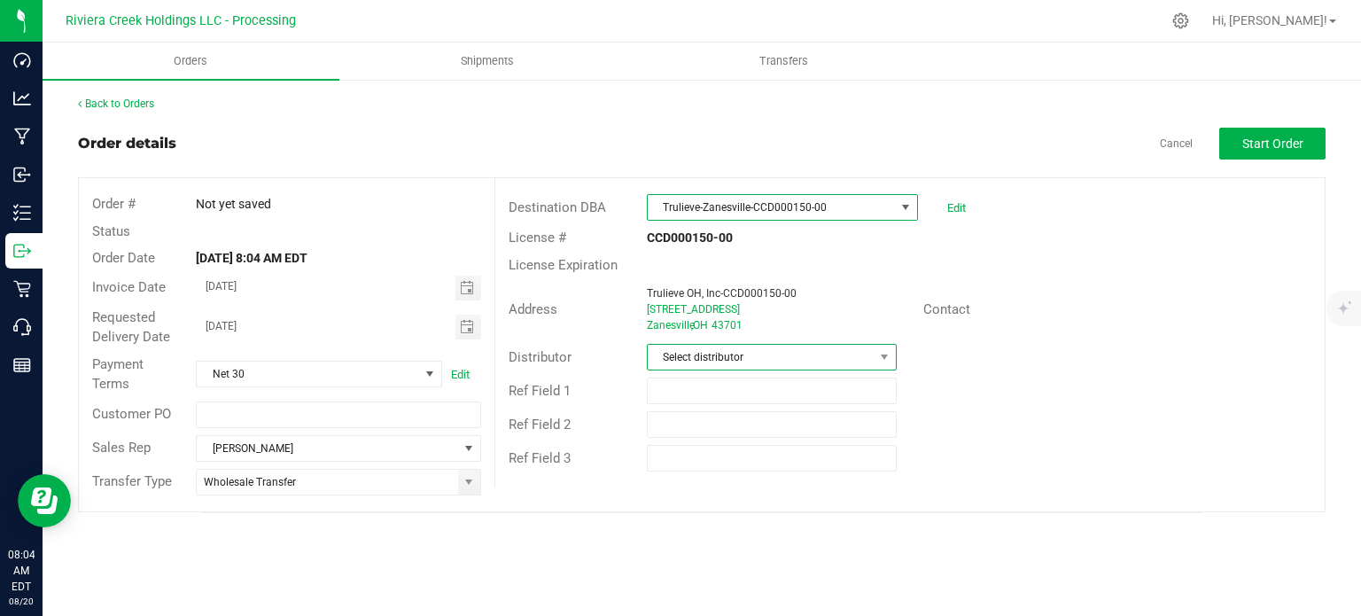
click at [716, 354] on span "Select distributor" at bounding box center [761, 357] width 226 height 25
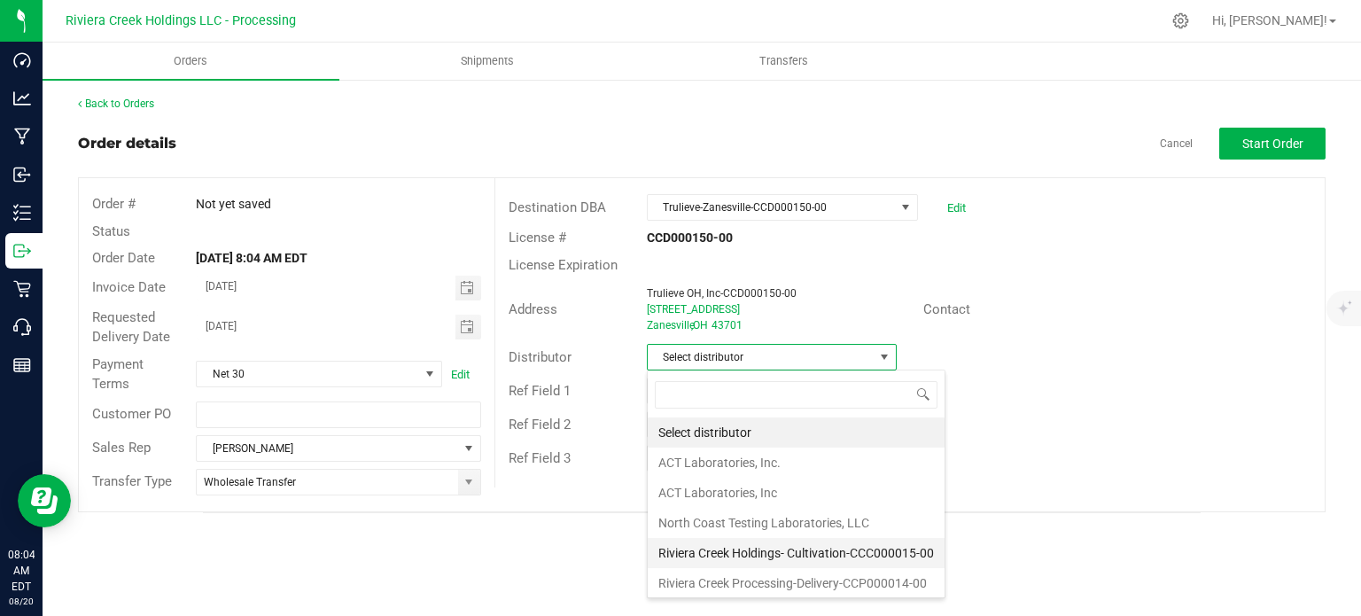
scroll to position [1, 0]
click at [752, 577] on li "Riviera Creek Processing-Delivery-CCP000014-00" at bounding box center [796, 582] width 297 height 30
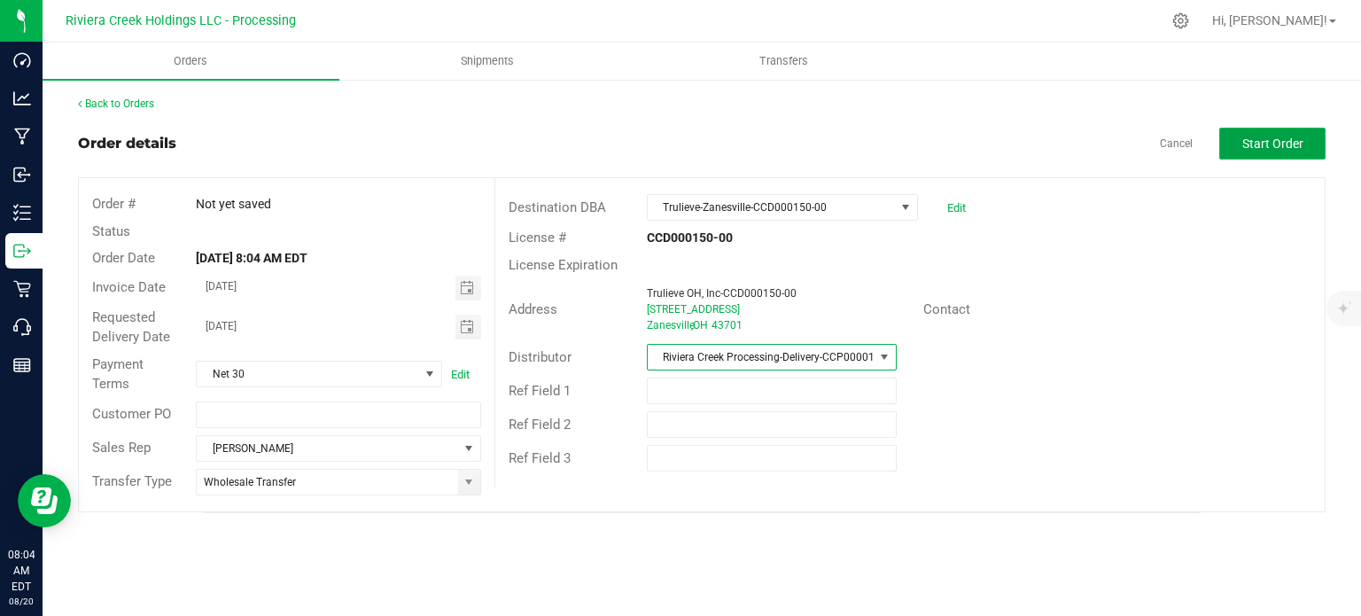
click at [1245, 144] on span "Start Order" at bounding box center [1272, 143] width 61 height 14
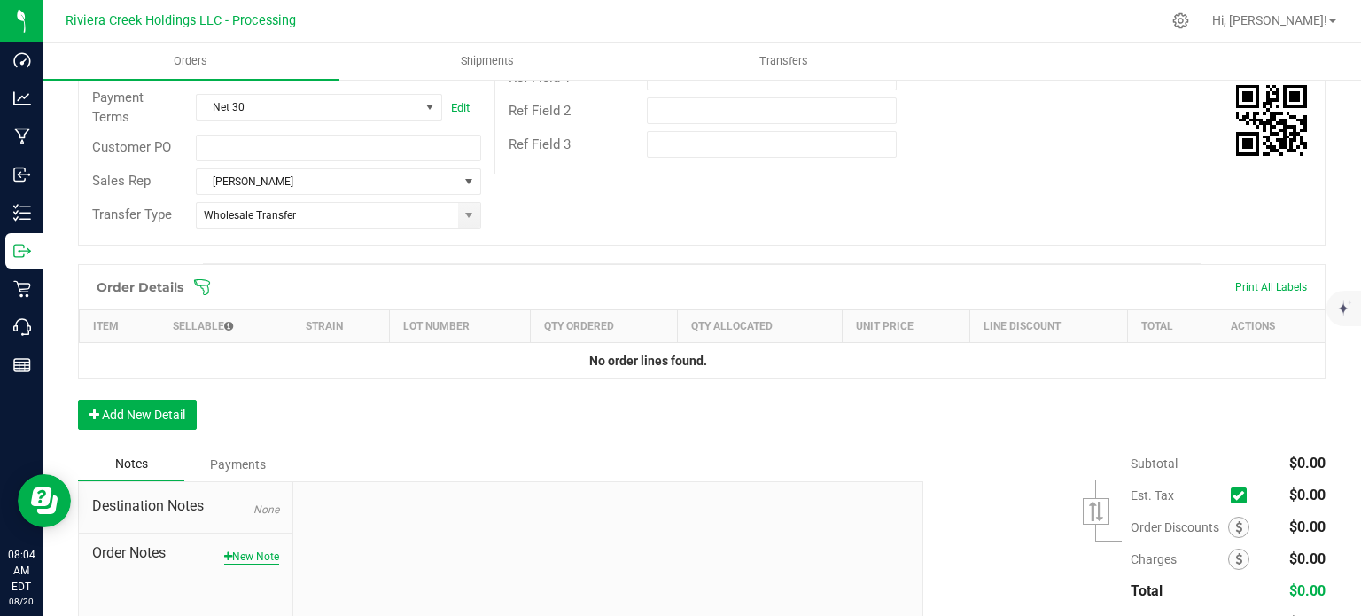
scroll to position [432, 0]
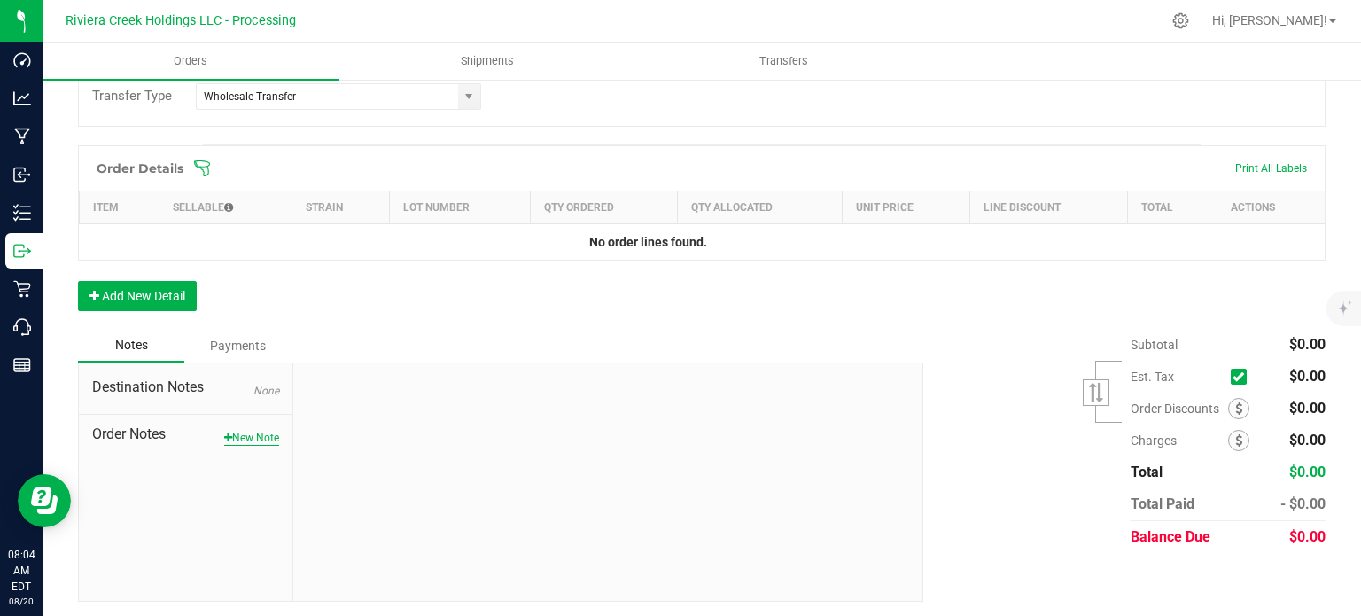
click at [252, 430] on button "New Note" at bounding box center [251, 438] width 55 height 16
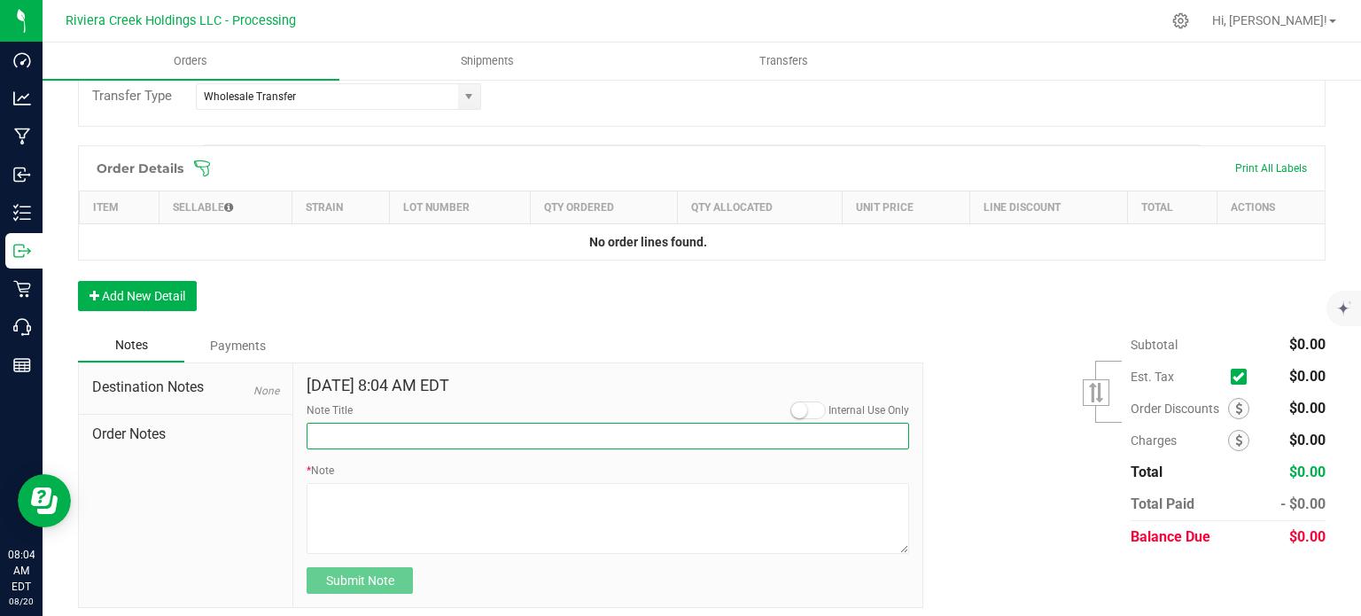
click at [330, 440] on input "Note Title" at bounding box center [608, 436] width 602 height 27
type input "10% Discount"
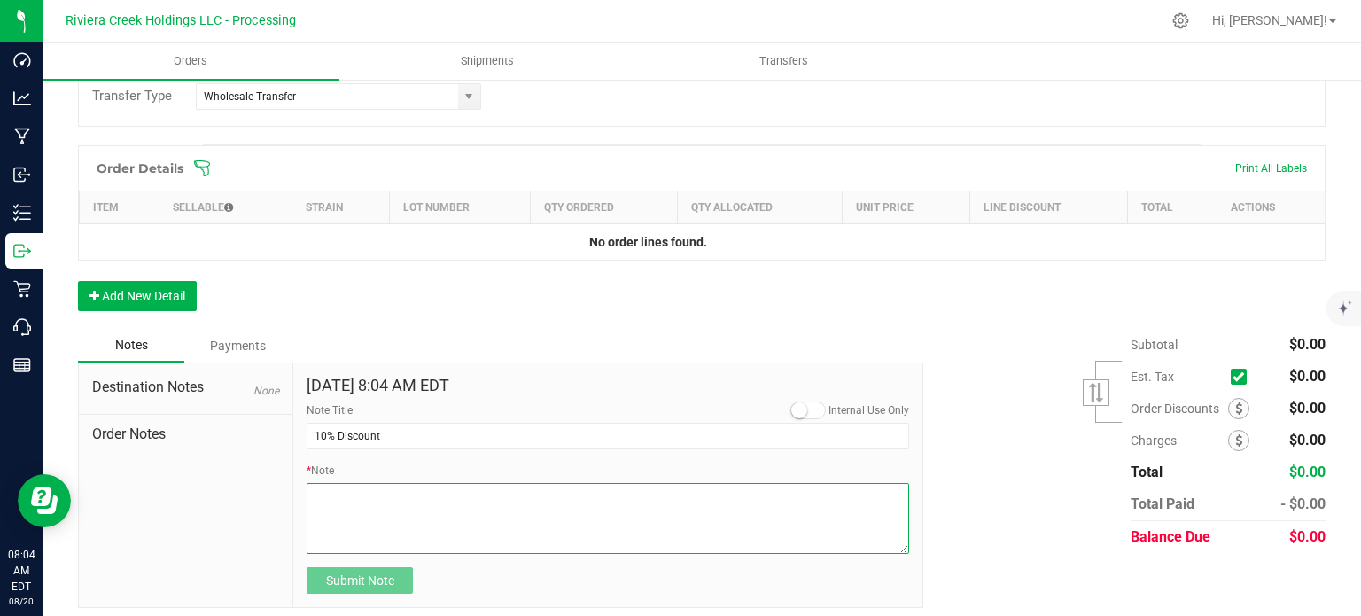
click at [350, 500] on textarea "* Note" at bounding box center [608, 518] width 602 height 71
type textarea "Applied to Line Items"
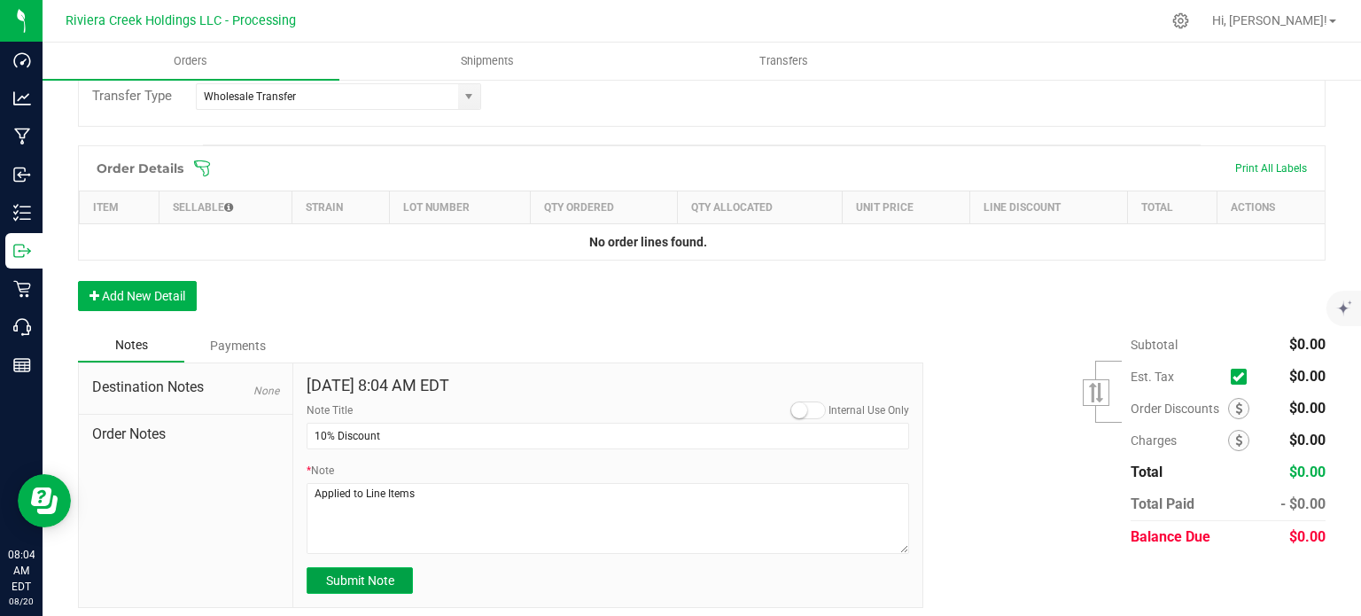
click at [355, 581] on span "Submit Note" at bounding box center [360, 580] width 68 height 14
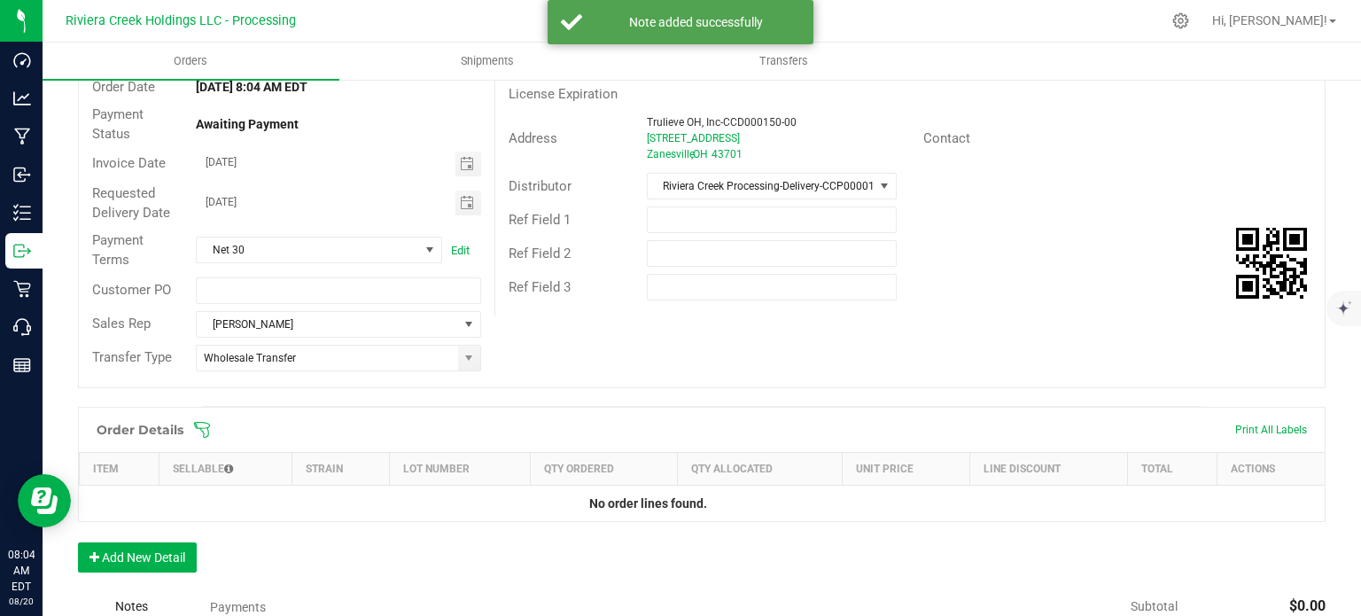
scroll to position [0, 0]
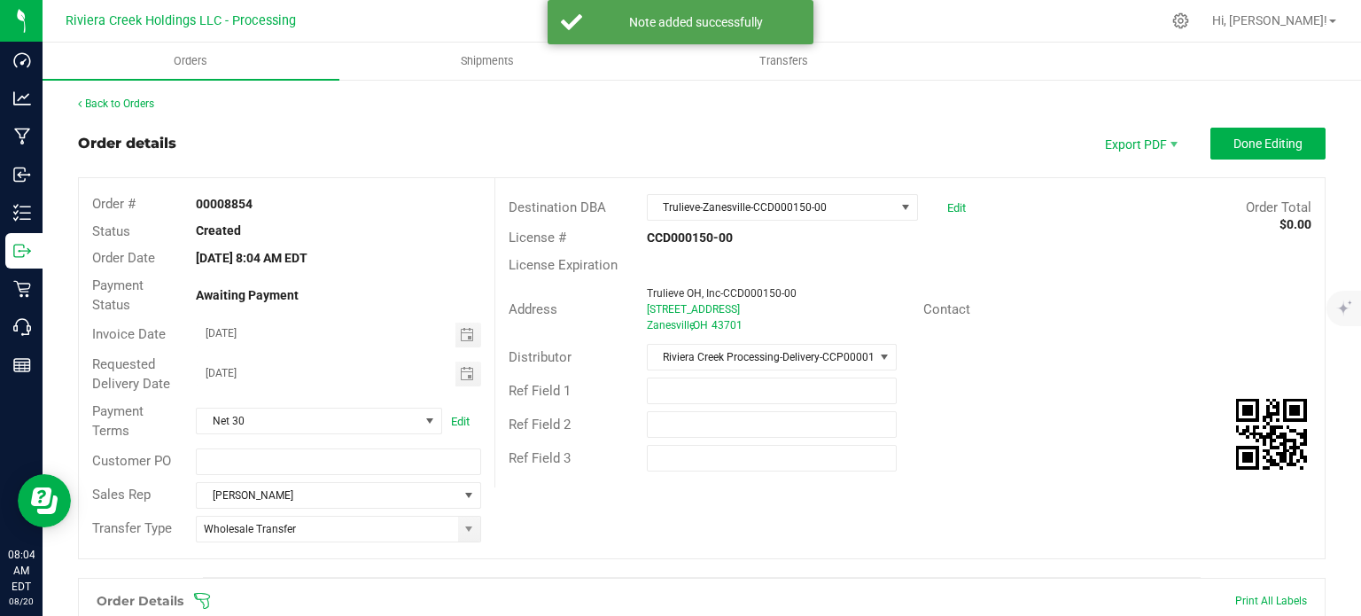
drag, startPoint x: 195, startPoint y: 198, endPoint x: 266, endPoint y: 208, distance: 71.5
click at [266, 208] on div "00008854" at bounding box center [338, 204] width 311 height 19
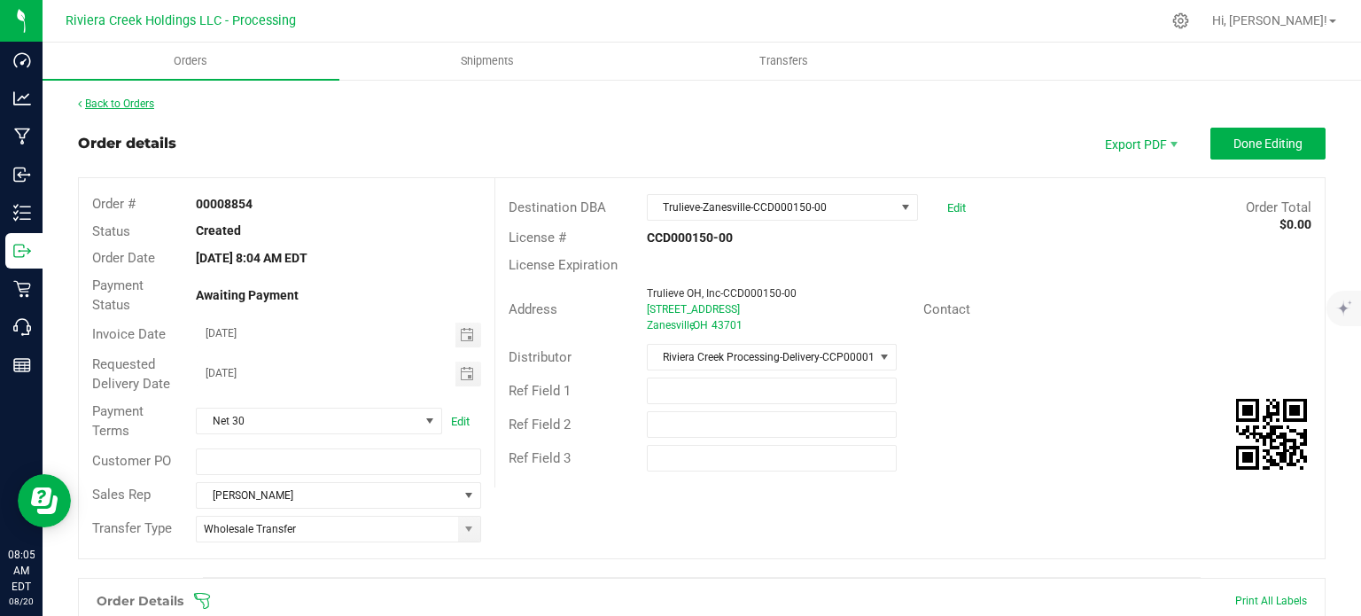
click at [113, 102] on link "Back to Orders" at bounding box center [116, 103] width 76 height 12
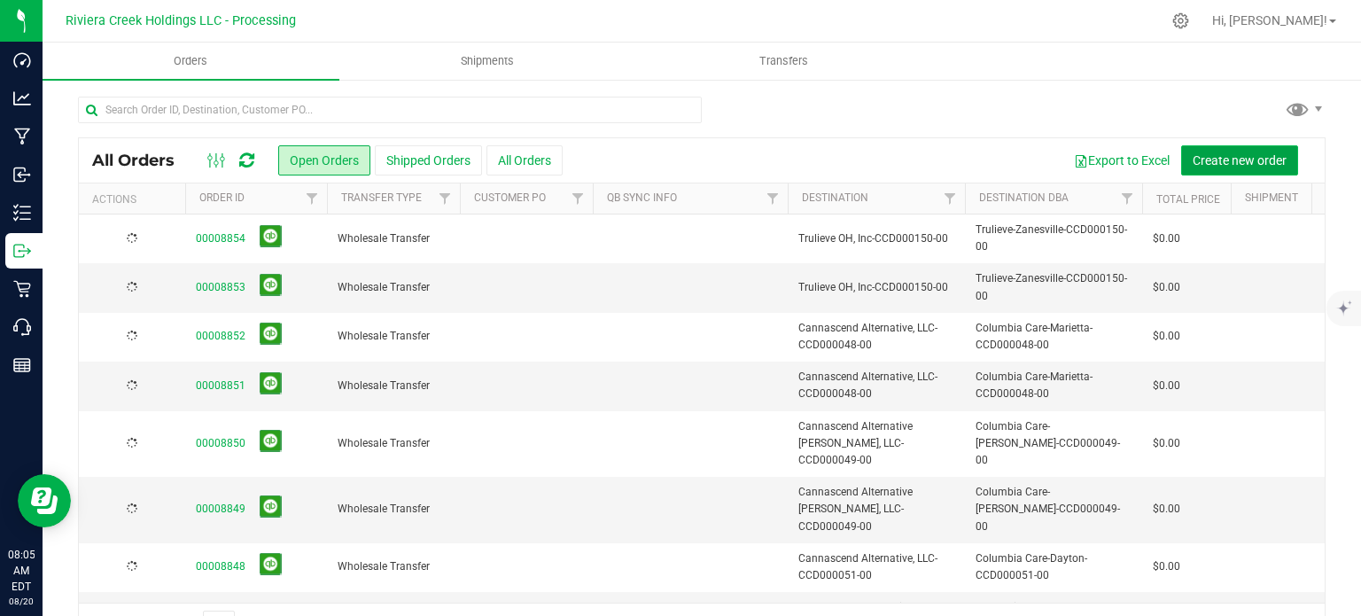
click at [1219, 165] on span "Create new order" at bounding box center [1240, 160] width 94 height 14
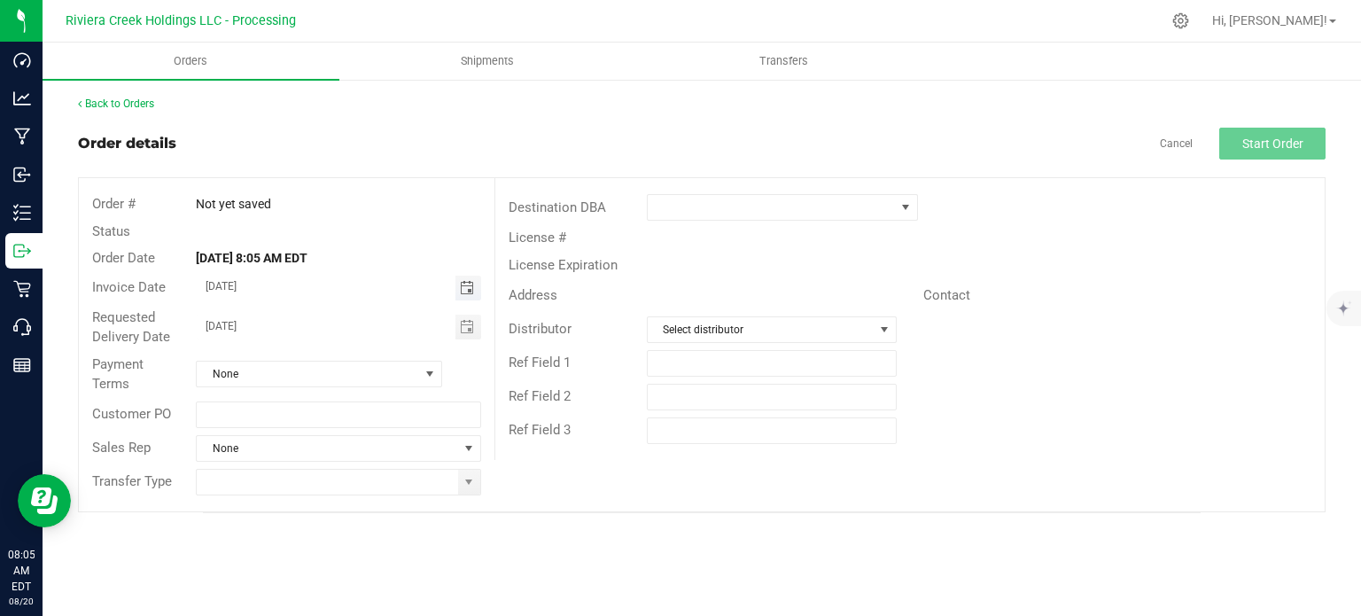
click at [464, 282] on span "Toggle calendar" at bounding box center [467, 288] width 14 height 14
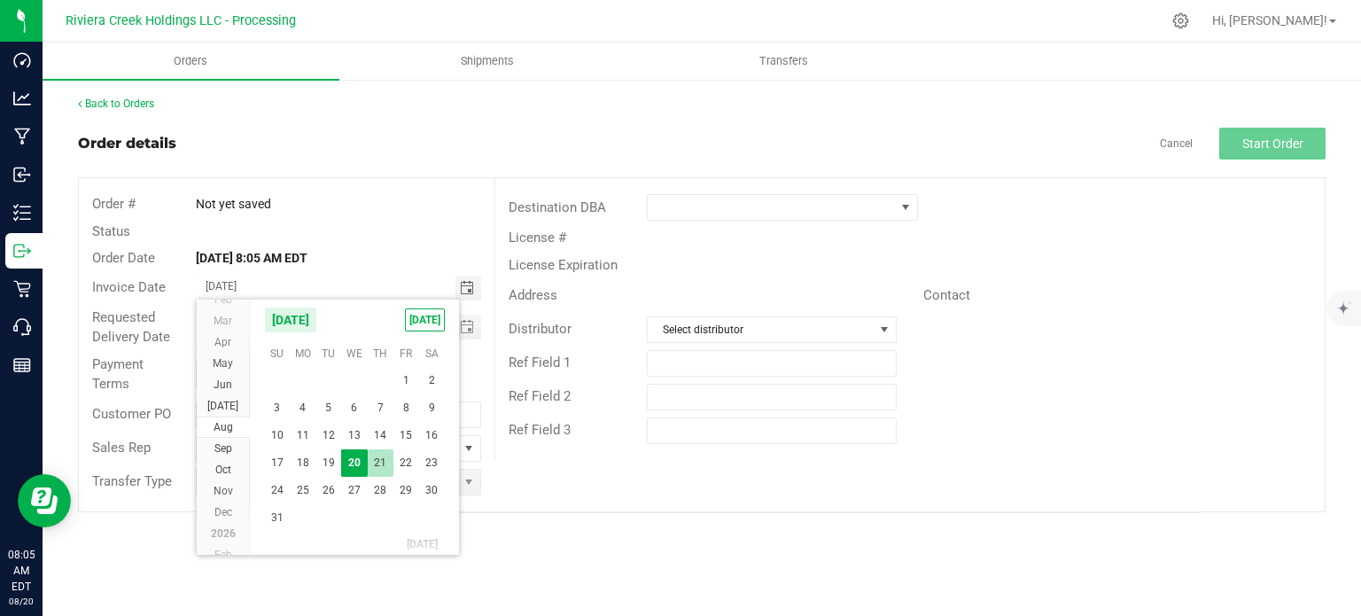
click at [386, 463] on span "21" at bounding box center [381, 462] width 26 height 27
type input "08/21/2025"
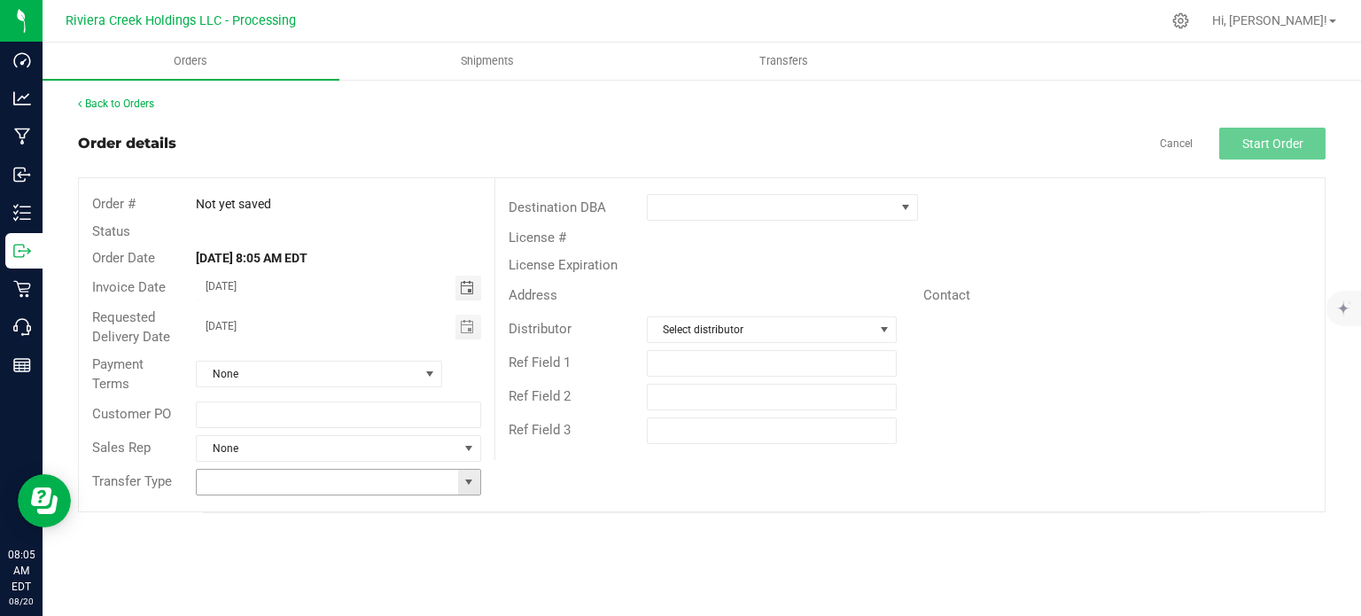
click at [468, 485] on span at bounding box center [469, 482] width 14 height 14
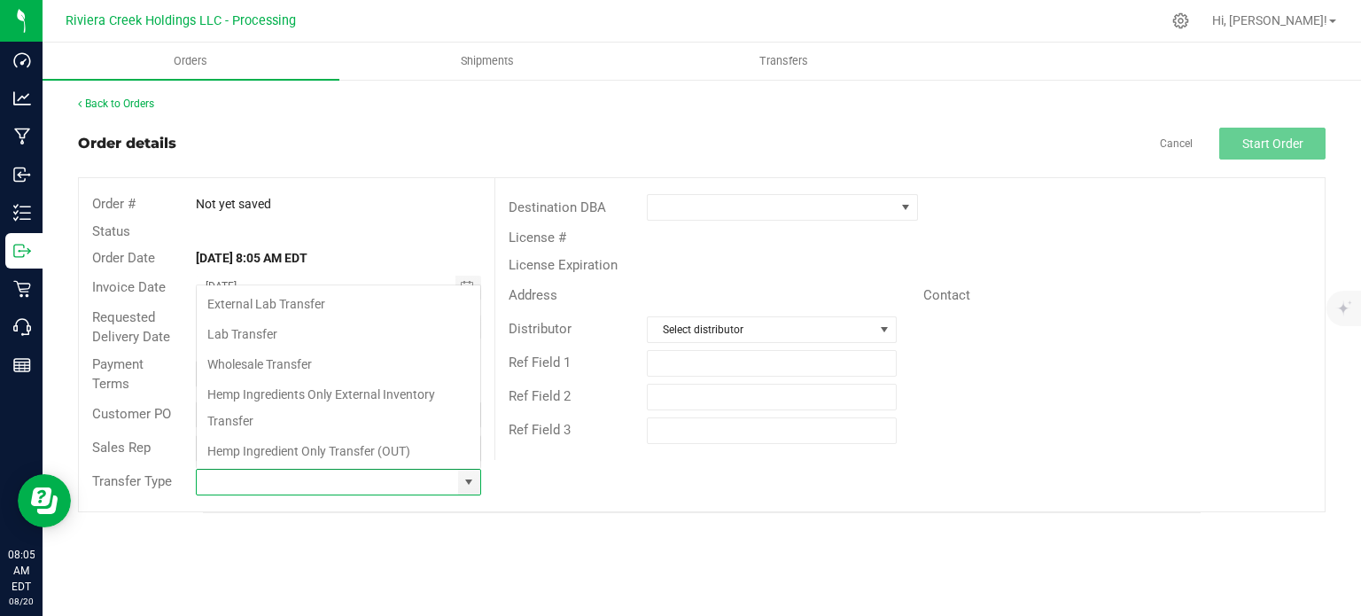
scroll to position [26, 281]
click at [270, 367] on li "Wholesale Transfer" at bounding box center [339, 364] width 284 height 30
type input "Wholesale Transfer"
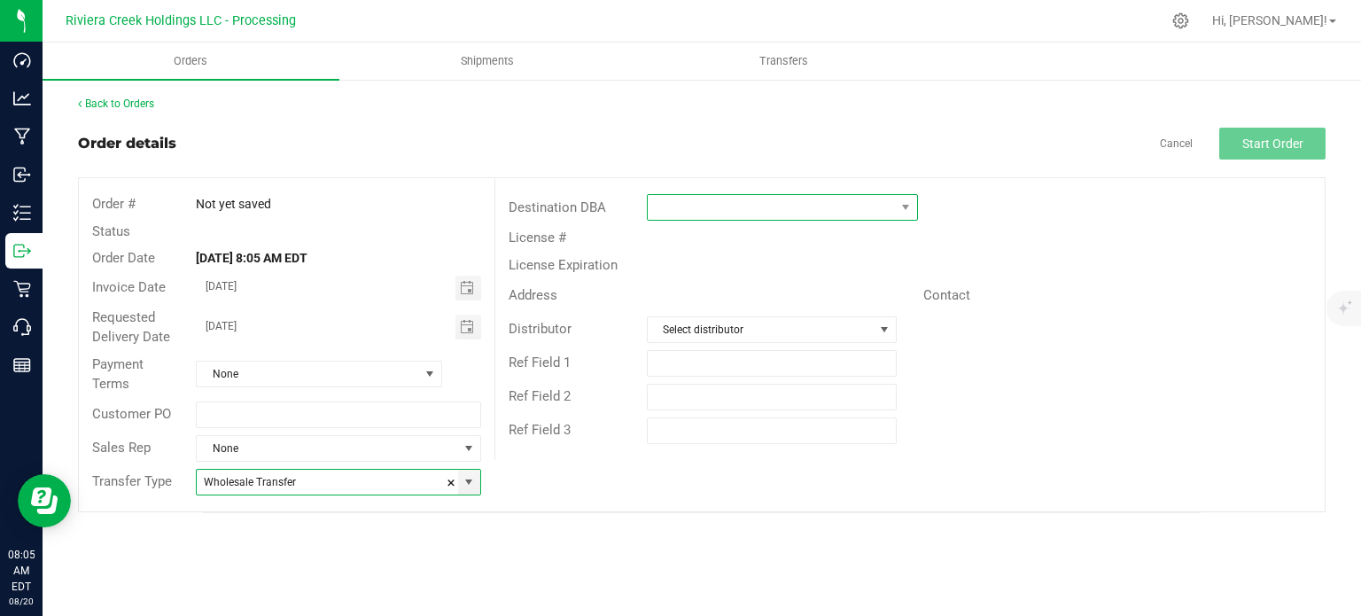
click at [682, 203] on span at bounding box center [771, 207] width 247 height 25
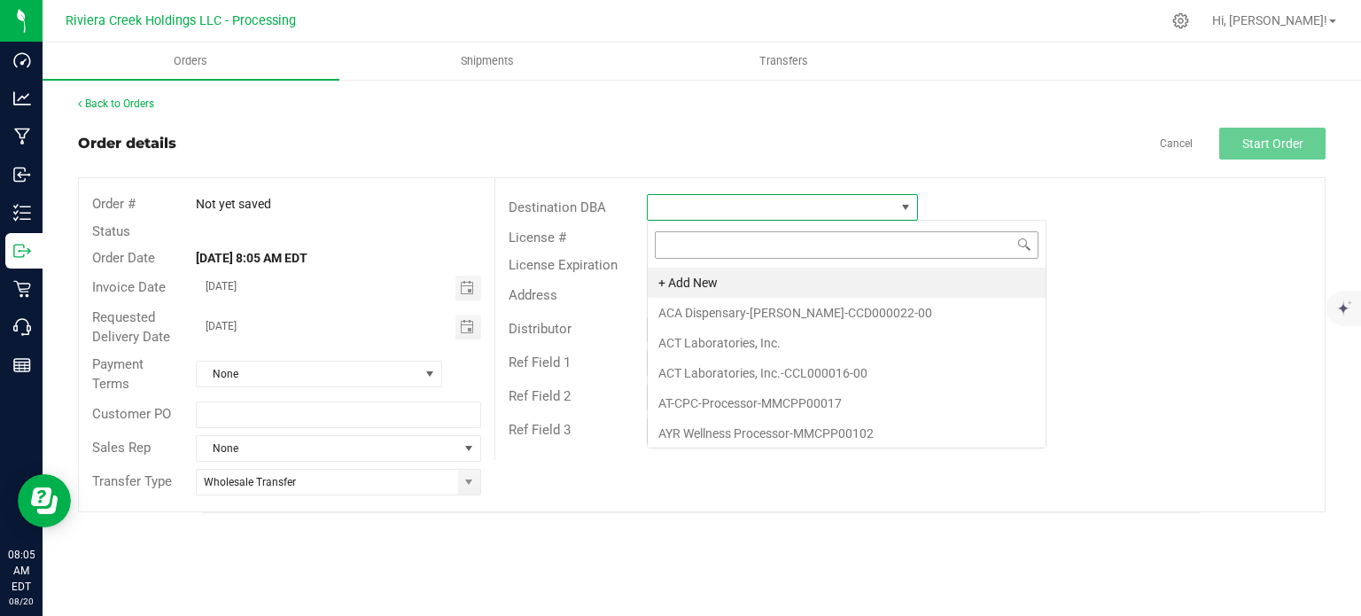
scroll to position [26, 271]
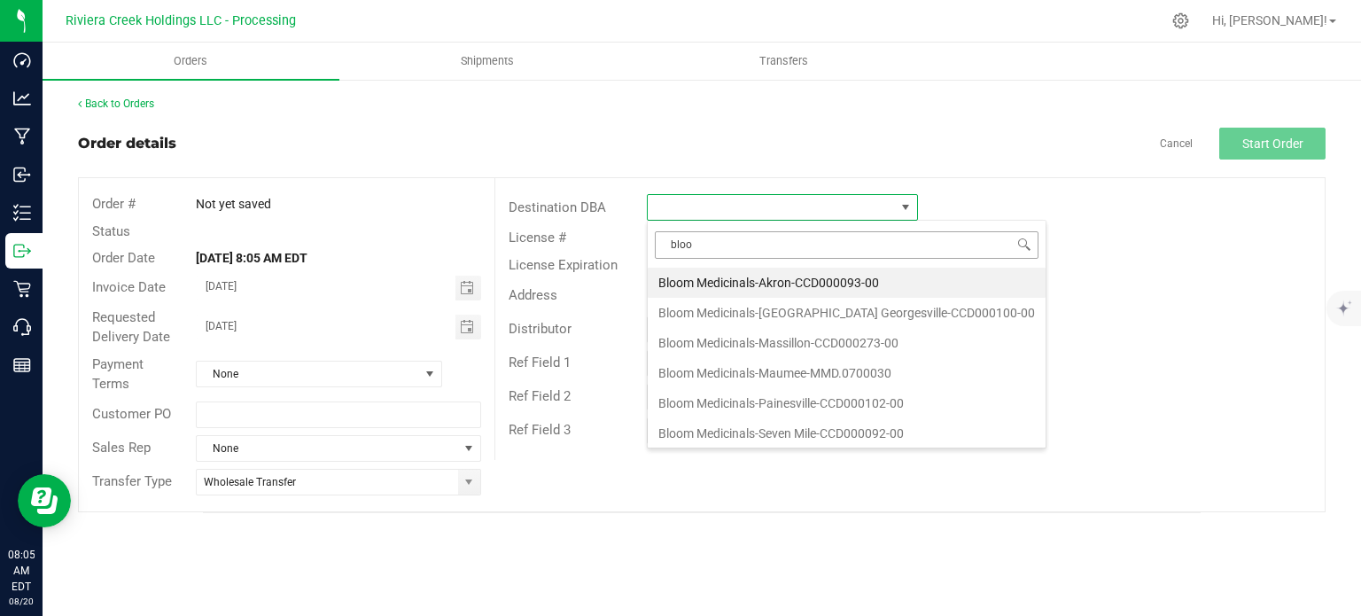
type input "bloom"
click at [765, 429] on li "Bloom Medicinals-Seven Mile-CCD000092-00" at bounding box center [847, 433] width 398 height 30
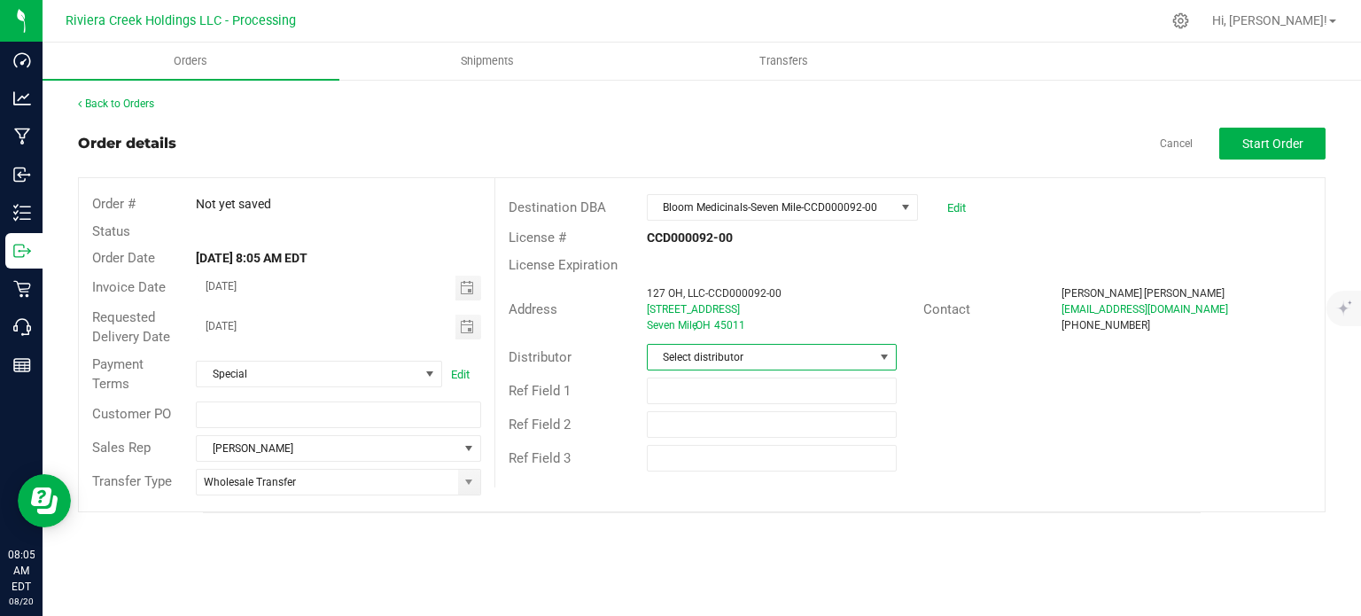
click at [802, 356] on span "Select distributor" at bounding box center [761, 357] width 226 height 25
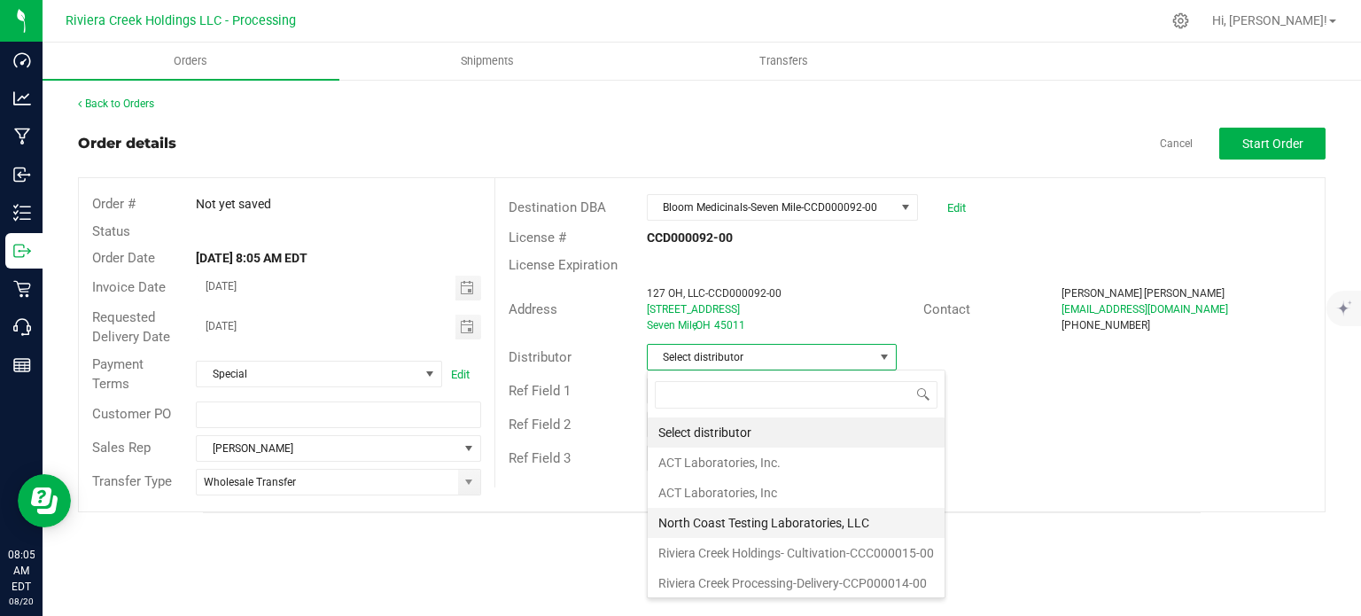
scroll to position [1, 0]
click at [792, 586] on li "Riviera Creek Processing-Delivery-CCP000014-00" at bounding box center [796, 582] width 297 height 30
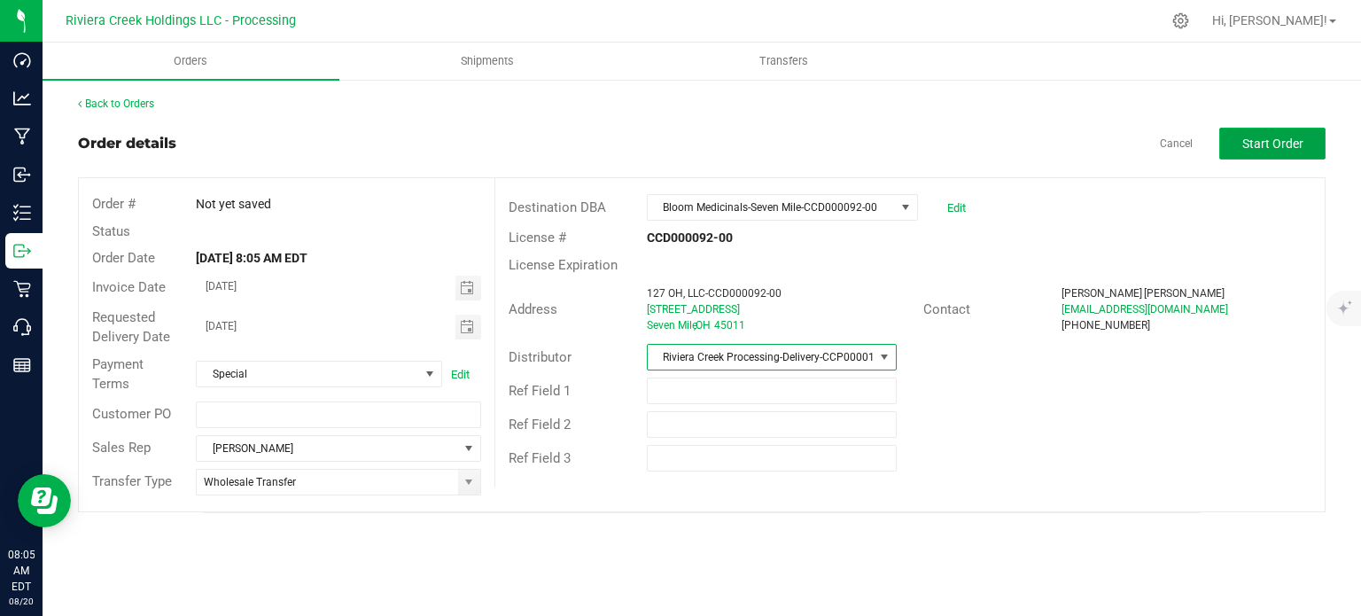
click at [1262, 137] on span "Start Order" at bounding box center [1272, 143] width 61 height 14
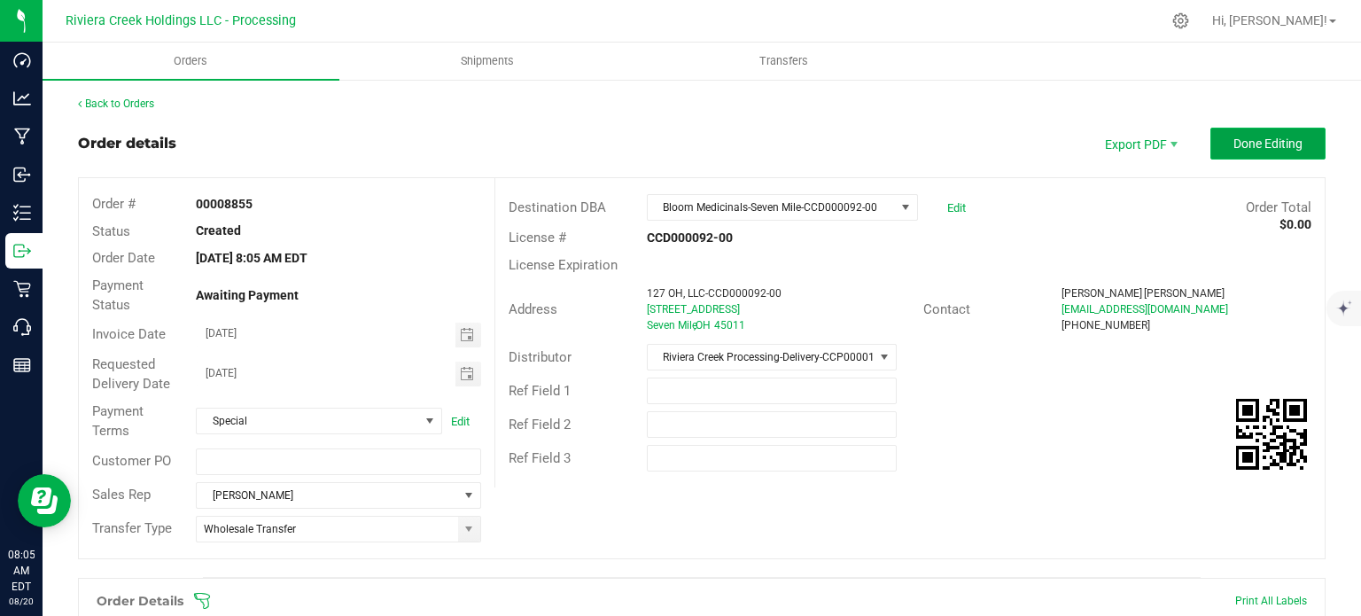
click at [1240, 137] on span "Done Editing" at bounding box center [1267, 143] width 69 height 14
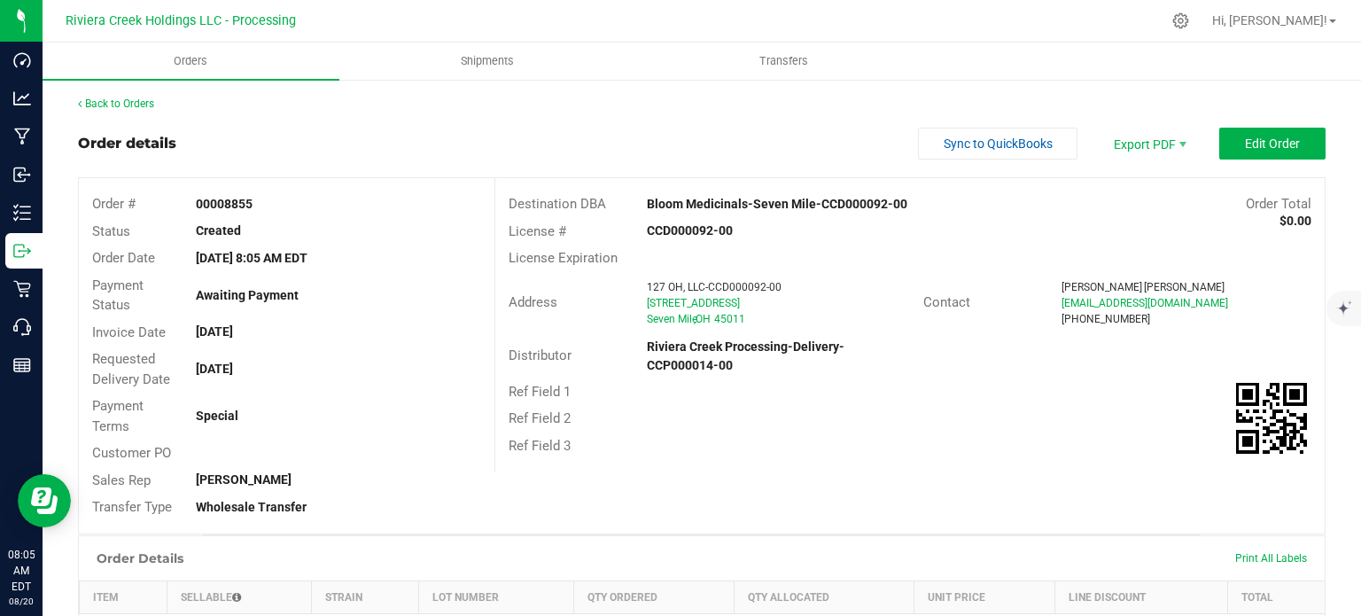
drag, startPoint x: 195, startPoint y: 204, endPoint x: 273, endPoint y: 211, distance: 78.3
click at [273, 211] on div "00008855" at bounding box center [338, 204] width 311 height 19
click at [129, 106] on link "Back to Orders" at bounding box center [116, 103] width 76 height 12
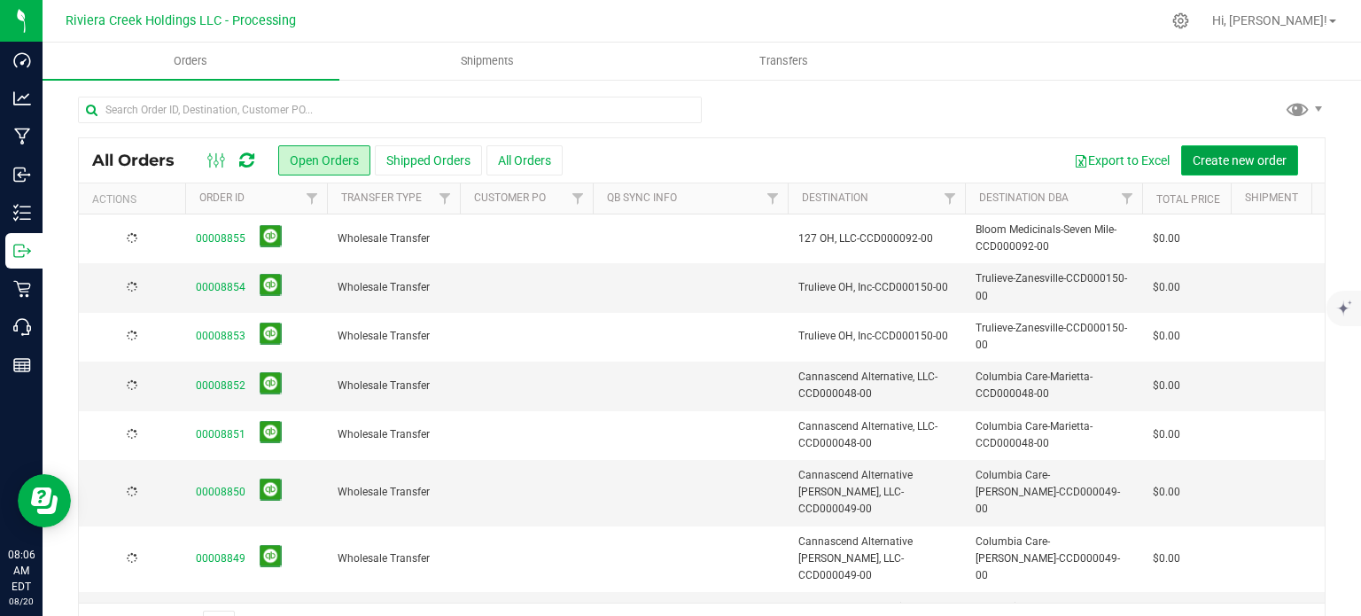
click at [1235, 162] on span "Create new order" at bounding box center [1240, 160] width 94 height 14
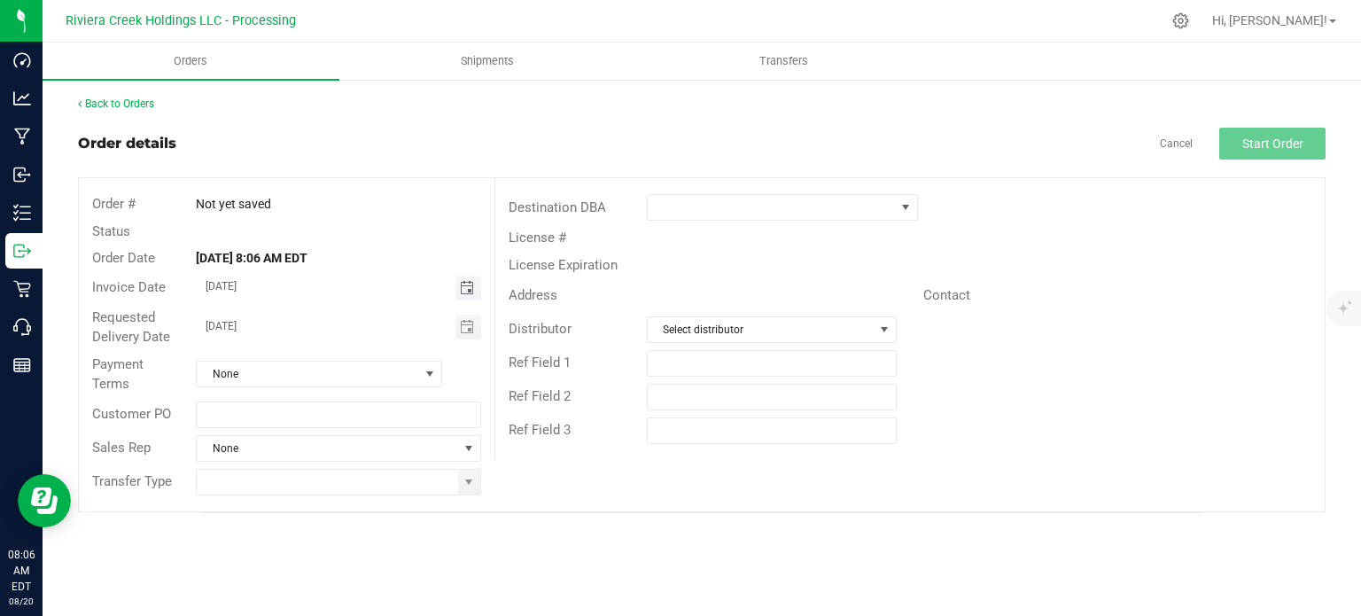
click at [468, 283] on span "Toggle calendar" at bounding box center [467, 288] width 14 height 14
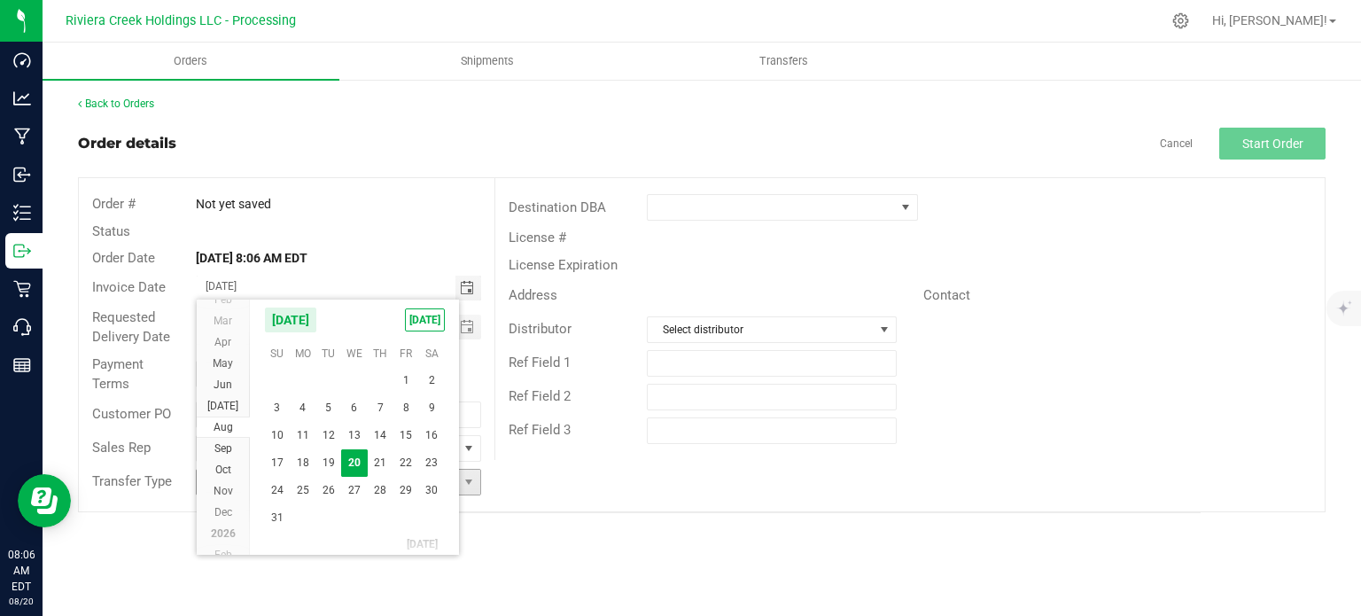
drag, startPoint x: 385, startPoint y: 459, endPoint x: 415, endPoint y: 474, distance: 32.9
click at [384, 459] on span "21" at bounding box center [381, 462] width 26 height 27
type input "08/21/2025"
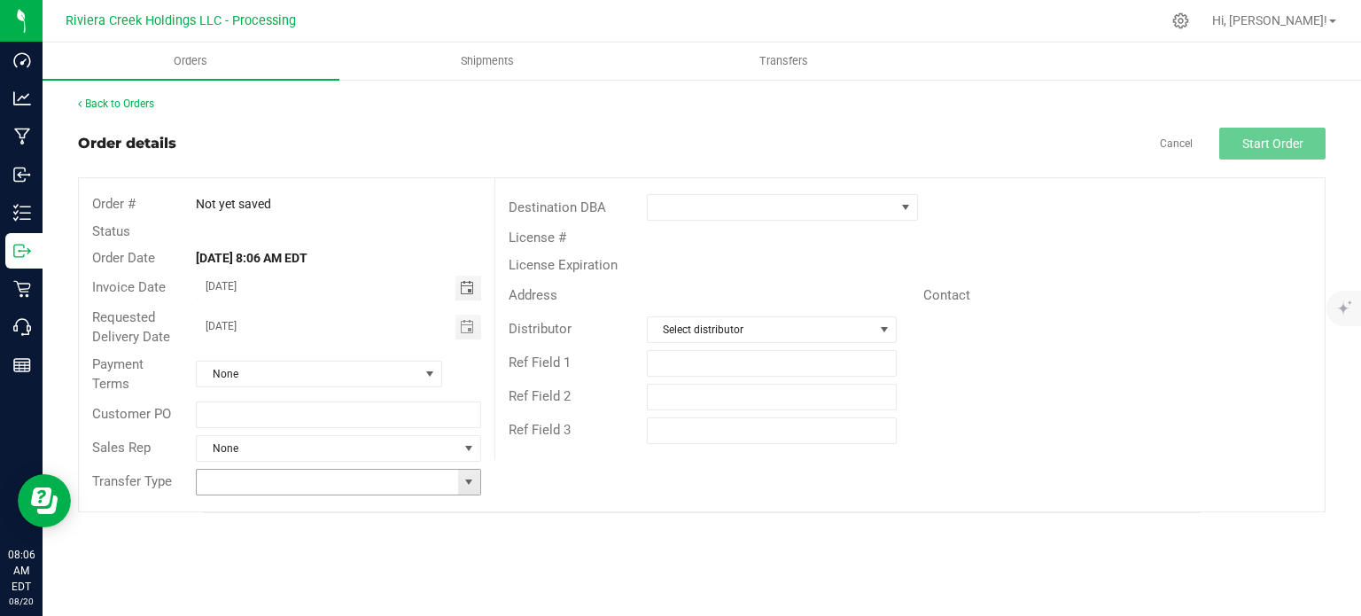
click at [465, 477] on span at bounding box center [469, 482] width 14 height 14
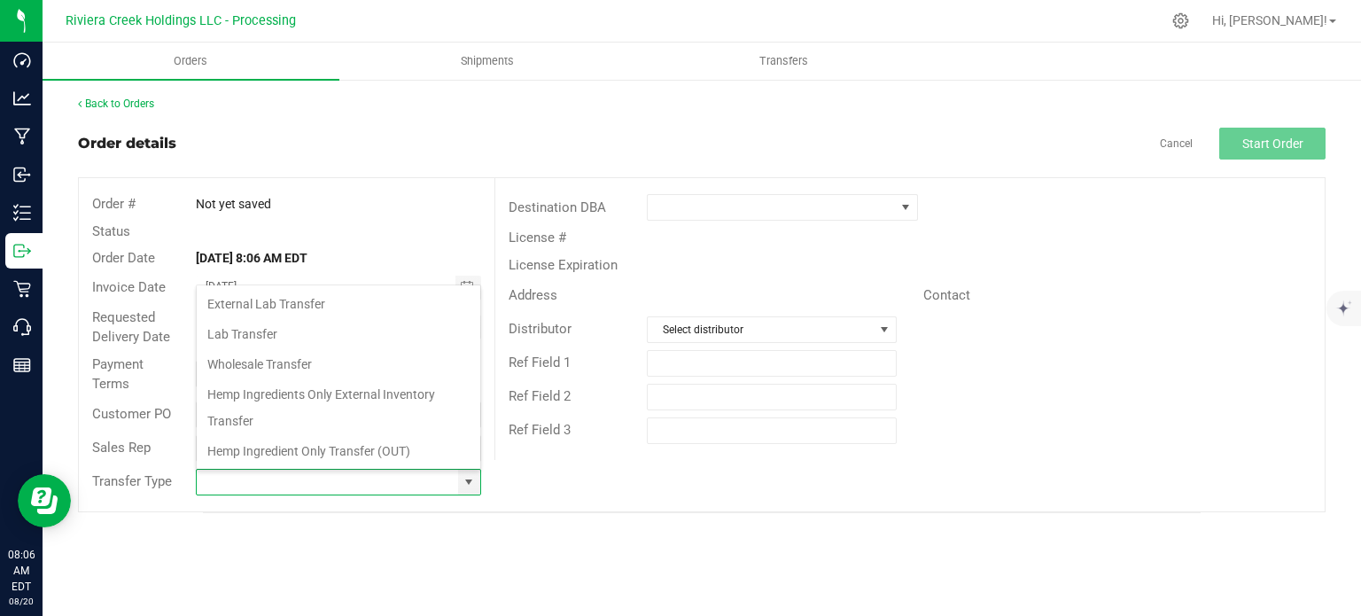
scroll to position [26, 281]
click at [291, 366] on li "Wholesale Transfer" at bounding box center [339, 364] width 284 height 30
type input "Wholesale Transfer"
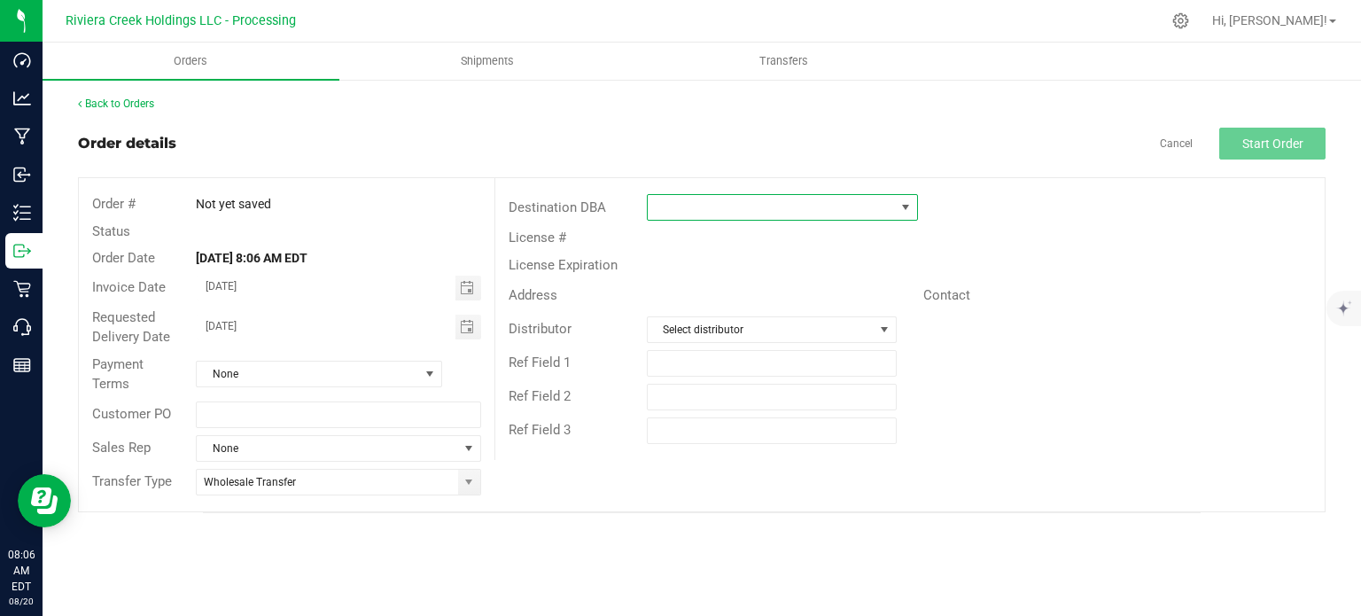
click at [684, 205] on span at bounding box center [771, 207] width 247 height 25
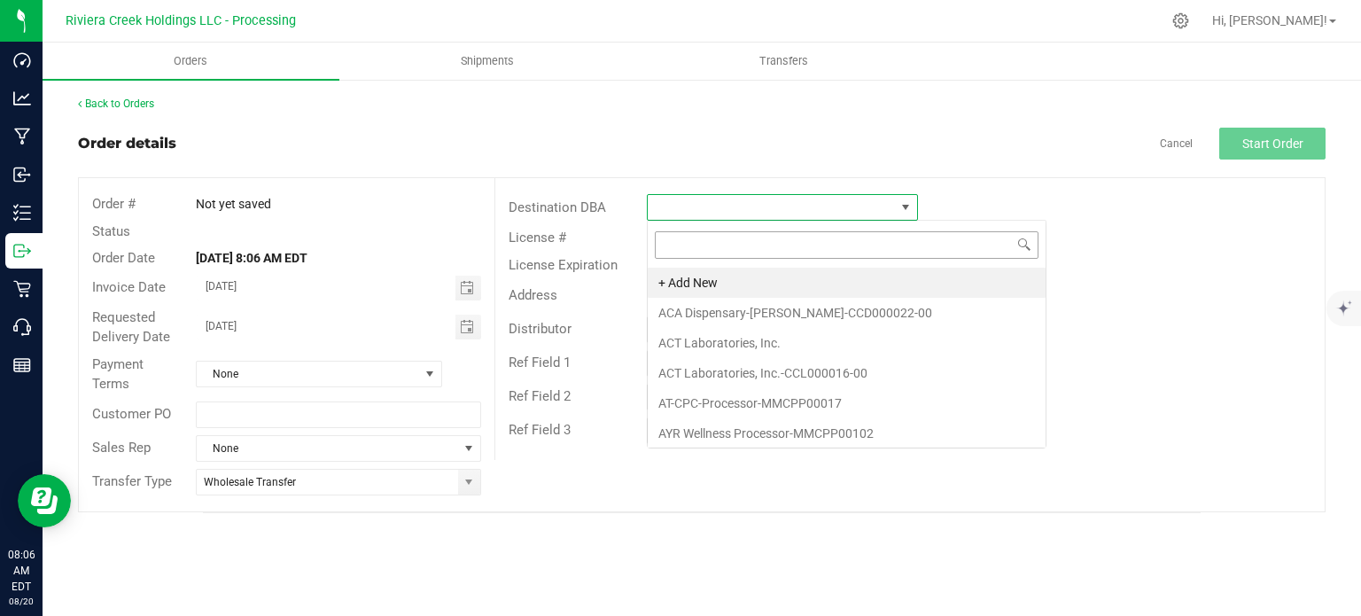
scroll to position [26, 271]
type input "bloom"
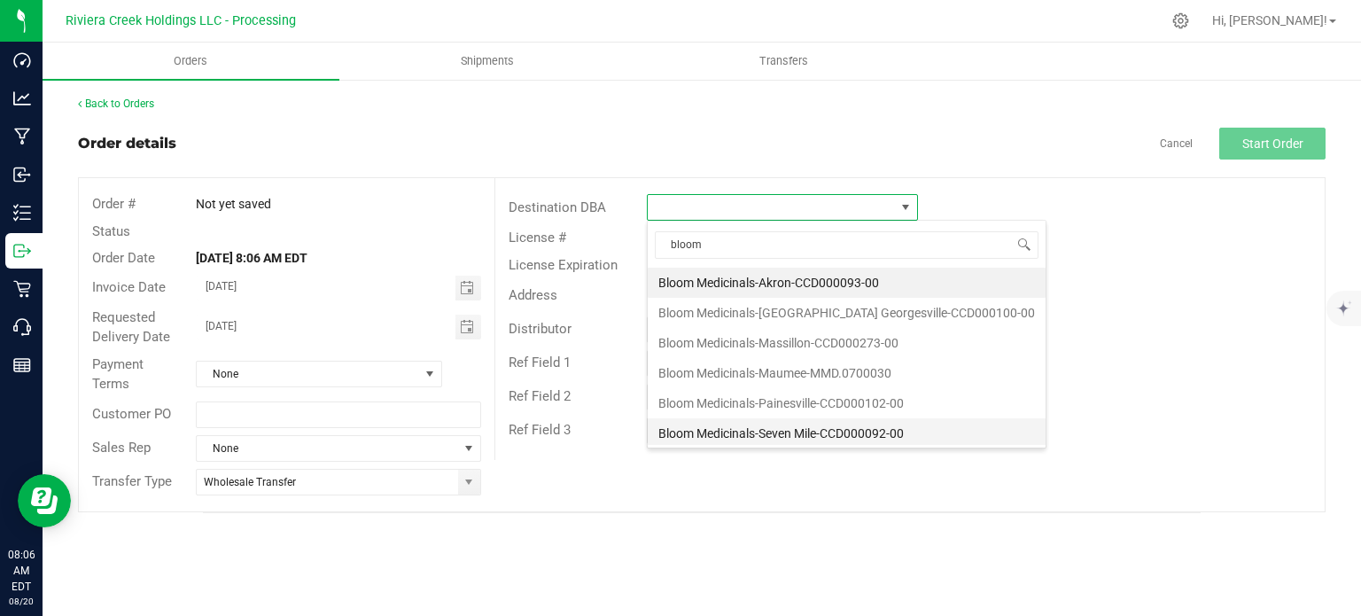
click at [706, 434] on li "Bloom Medicinals-Seven Mile-CCD000092-00" at bounding box center [847, 433] width 398 height 30
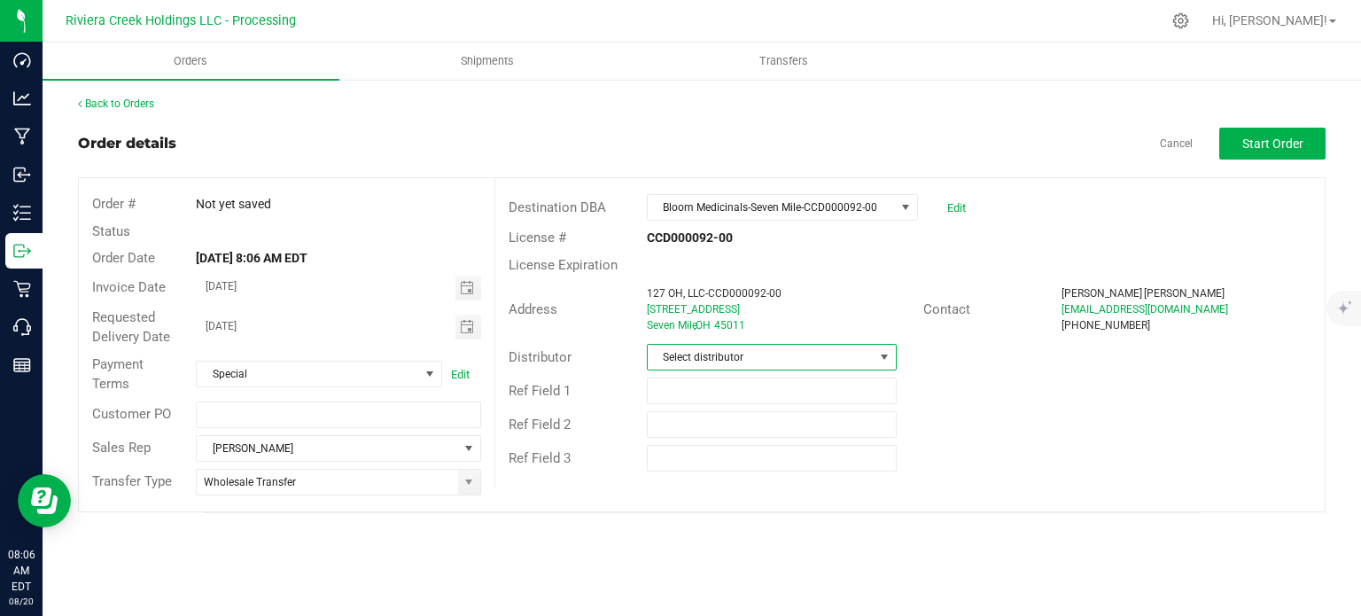
click at [721, 360] on span "Select distributor" at bounding box center [761, 357] width 226 height 25
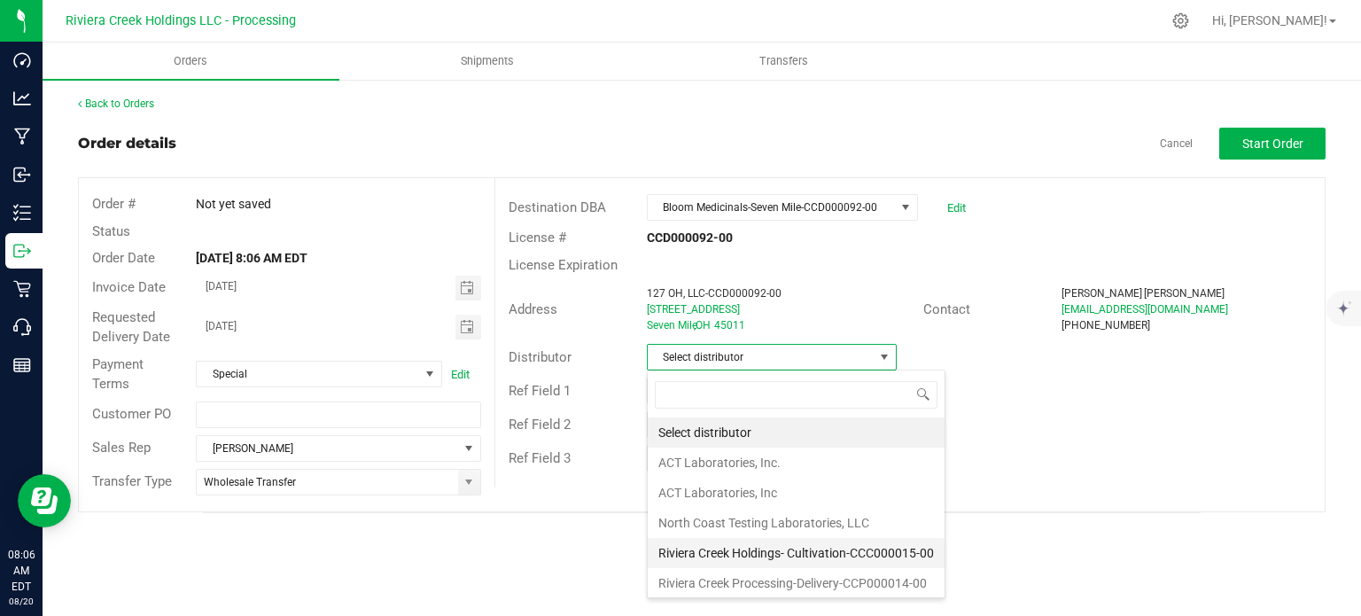
scroll to position [1, 0]
click at [761, 577] on li "Riviera Creek Processing-Delivery-CCP000014-00" at bounding box center [796, 582] width 297 height 30
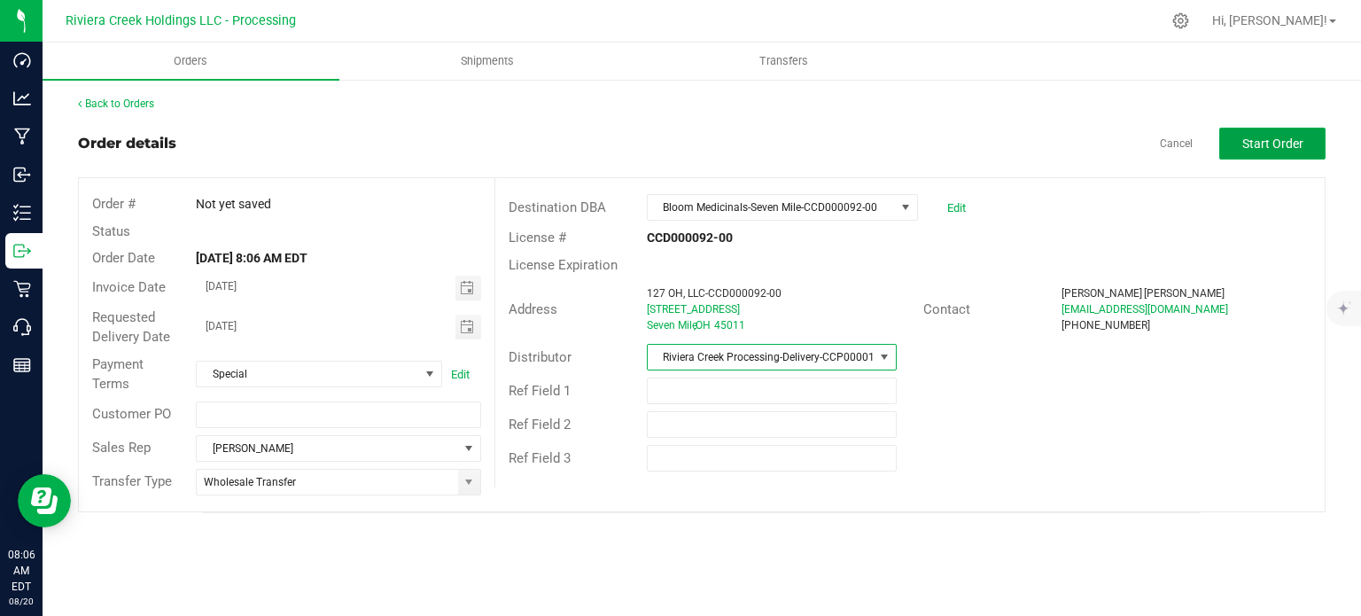
click at [1257, 139] on span "Start Order" at bounding box center [1272, 143] width 61 height 14
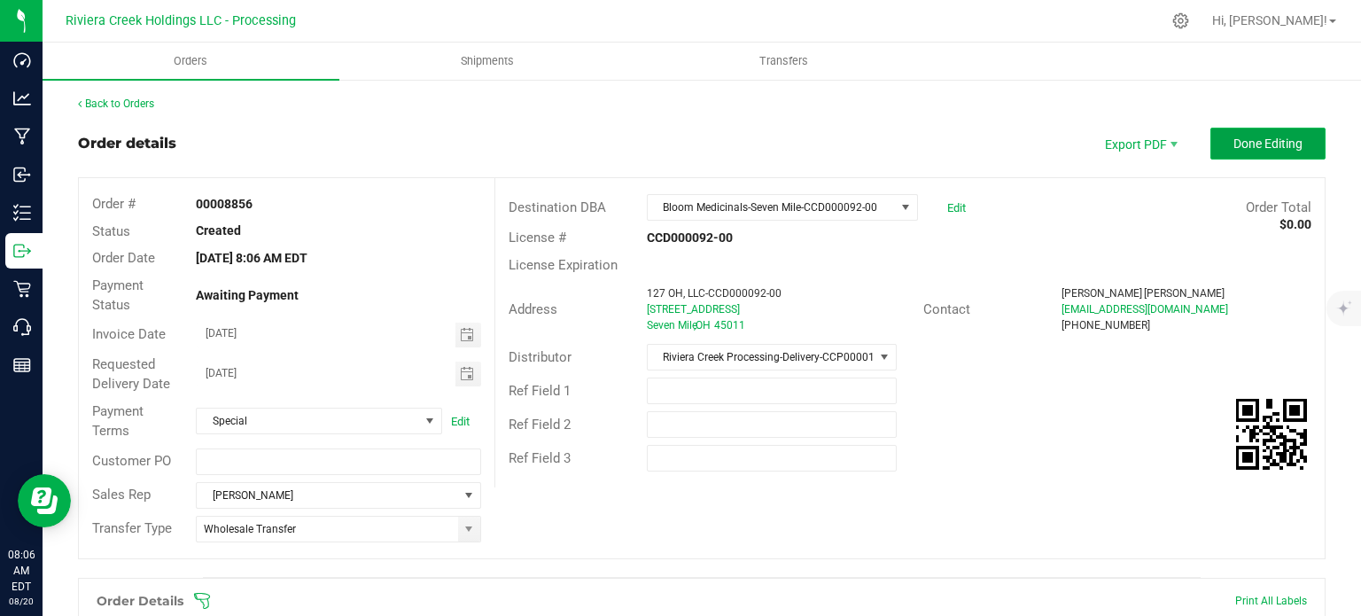
click at [1247, 146] on span "Done Editing" at bounding box center [1267, 143] width 69 height 14
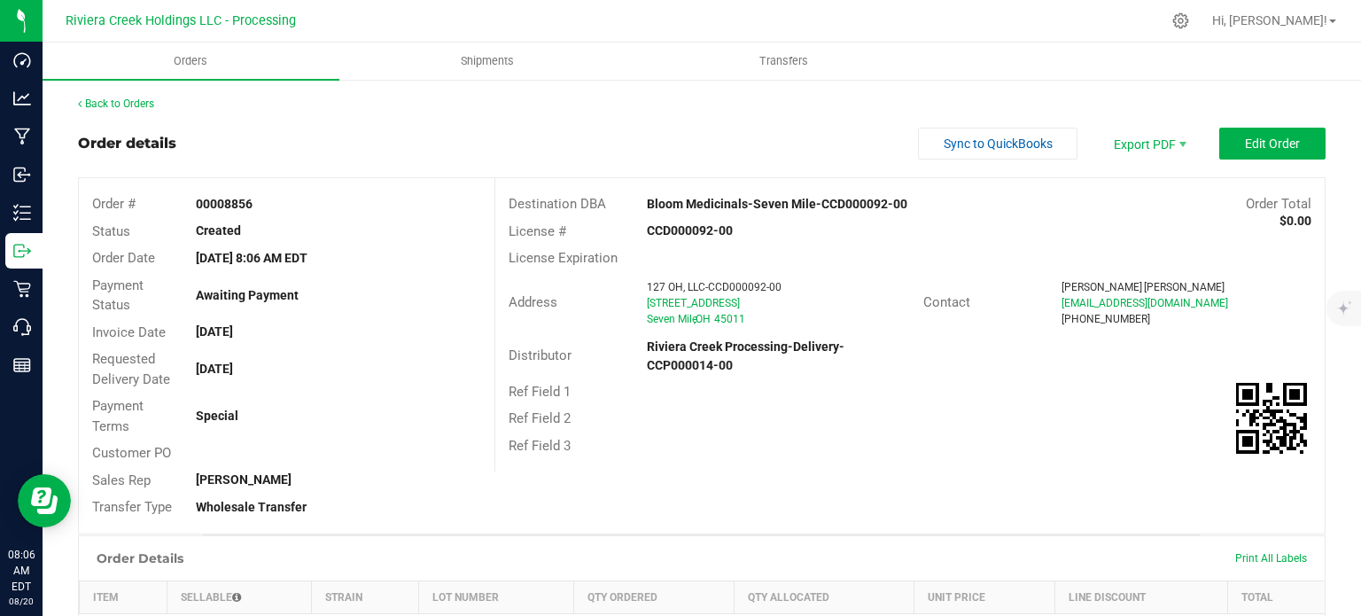
drag, startPoint x: 184, startPoint y: 201, endPoint x: 269, endPoint y: 207, distance: 85.3
click at [269, 207] on div "00008856" at bounding box center [338, 204] width 311 height 19
click at [102, 103] on link "Back to Orders" at bounding box center [116, 103] width 76 height 12
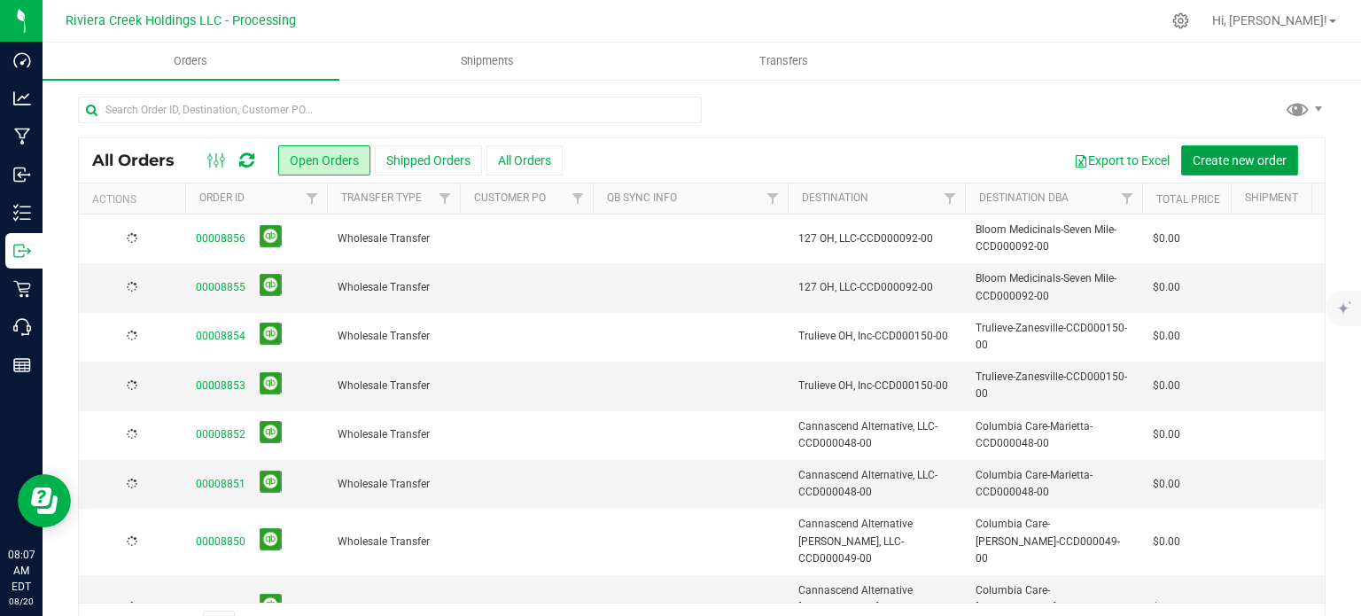
click at [1228, 160] on span "Create new order" at bounding box center [1240, 160] width 94 height 14
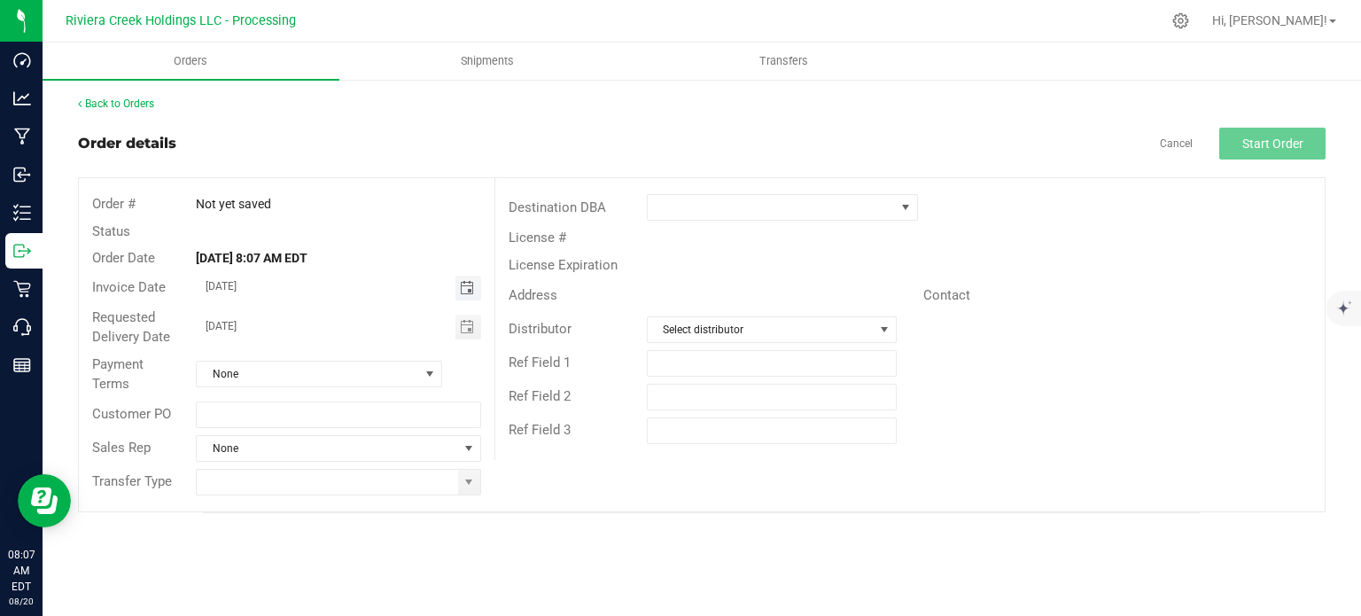
click at [467, 288] on span "Toggle calendar" at bounding box center [467, 288] width 14 height 14
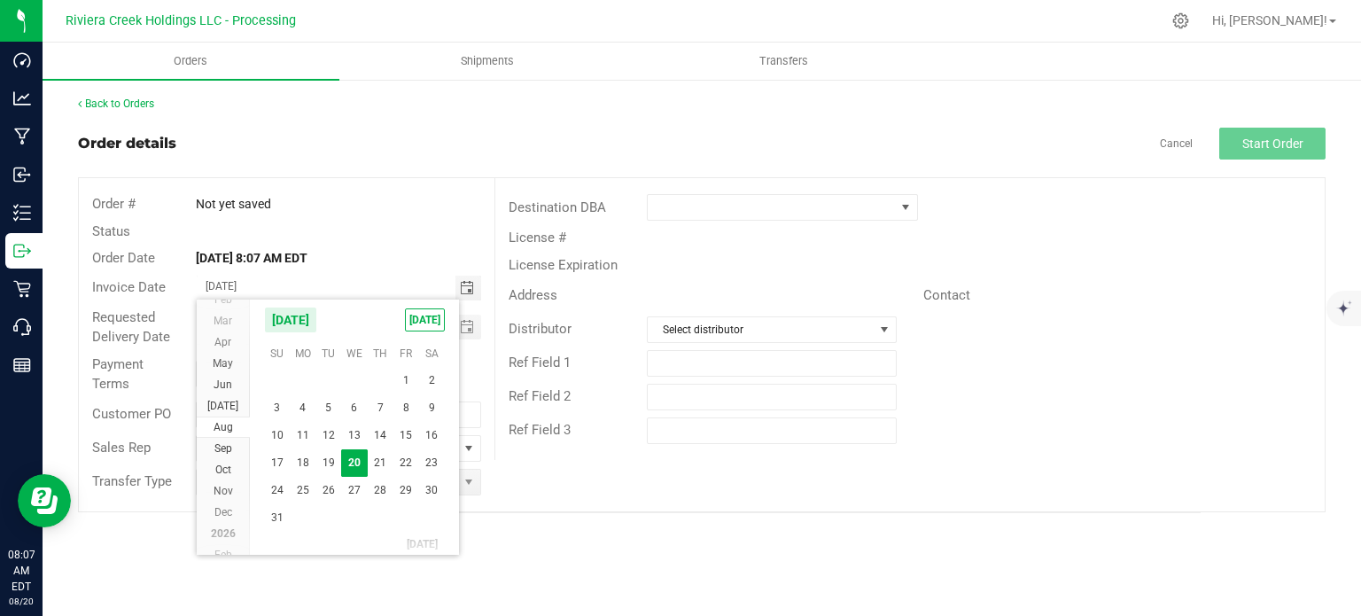
click at [404, 463] on span "22" at bounding box center [406, 462] width 26 height 27
type input "08/22/2025"
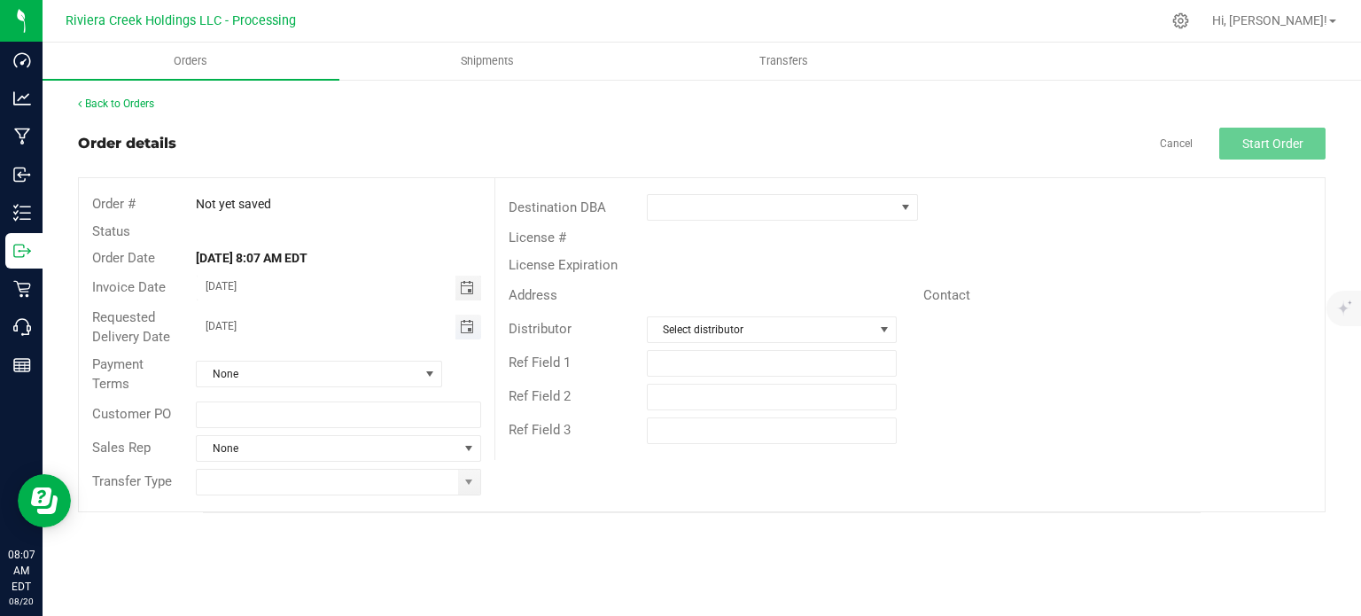
click at [466, 327] on span "Toggle calendar" at bounding box center [467, 327] width 14 height 14
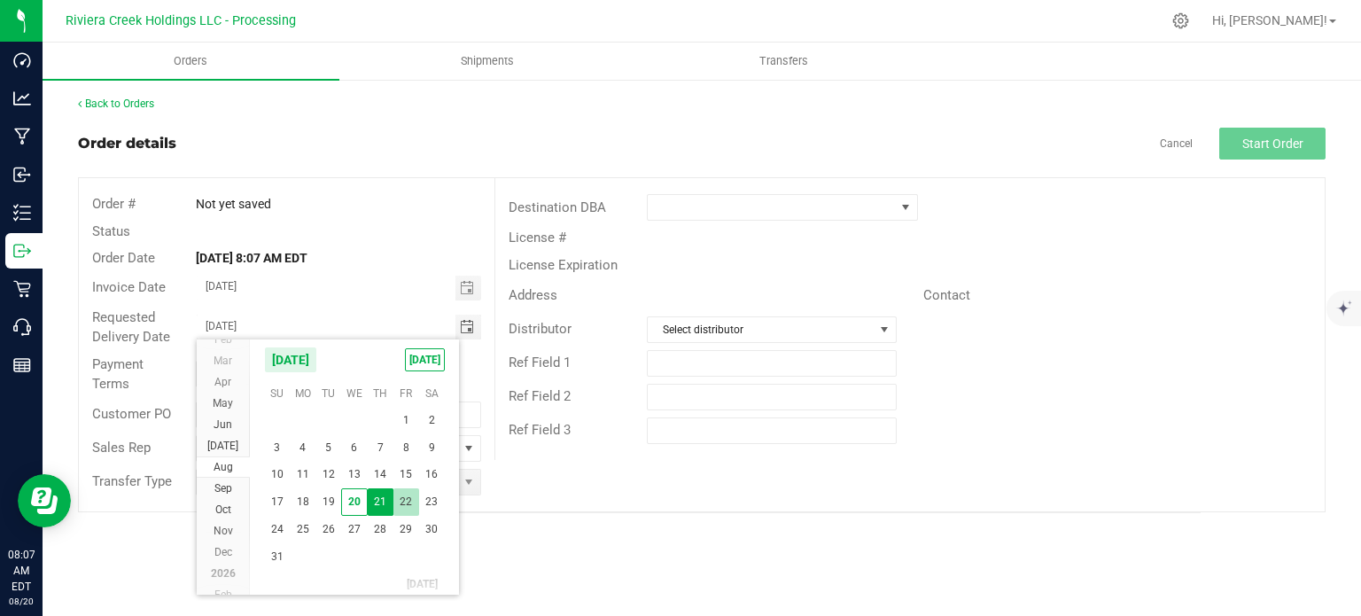
click at [408, 500] on span "22" at bounding box center [406, 501] width 26 height 27
type input "08/22/2025"
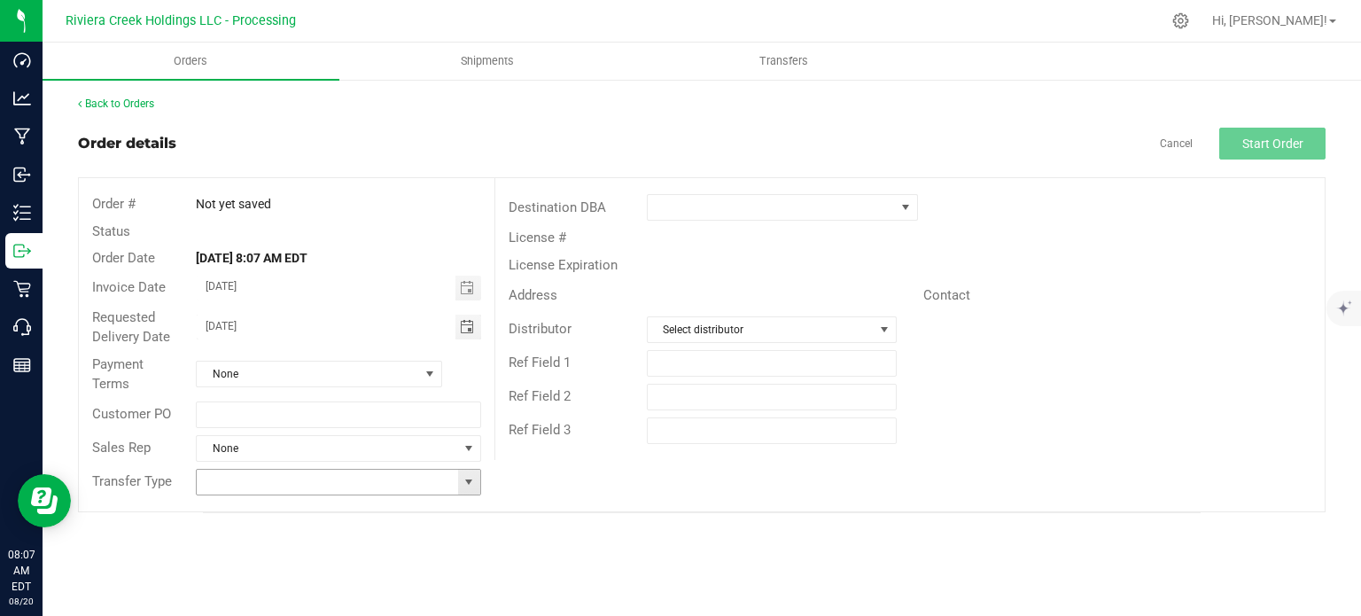
click at [468, 484] on span at bounding box center [469, 482] width 14 height 14
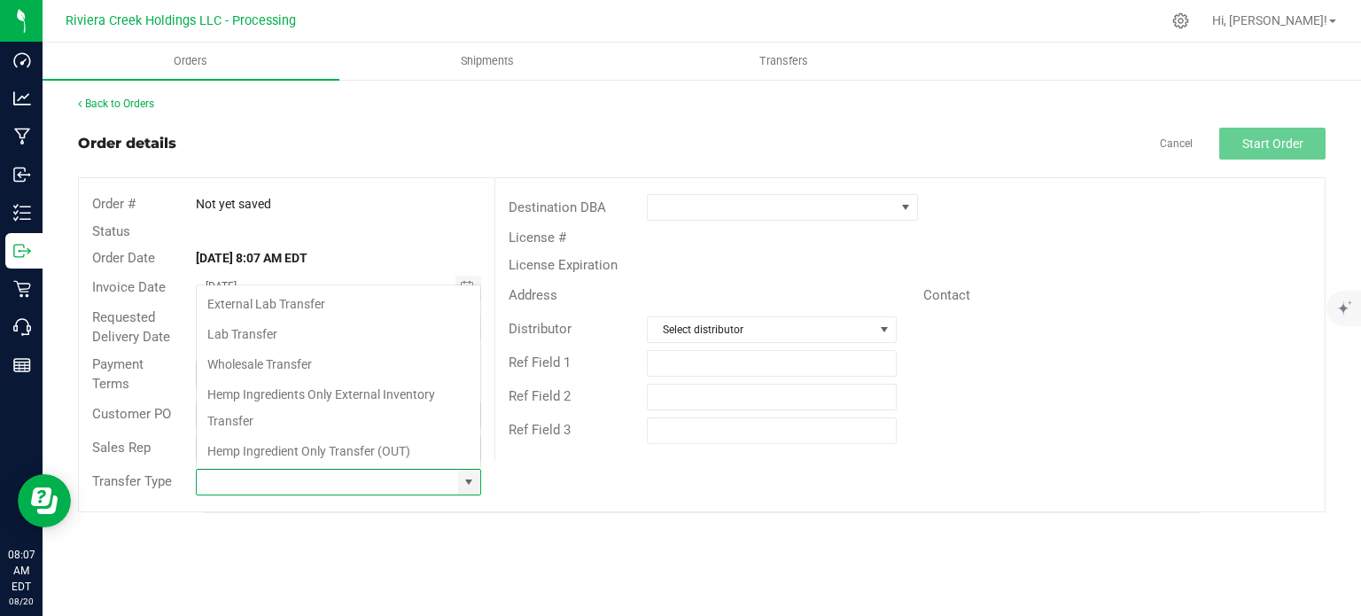
scroll to position [26, 281]
click at [268, 371] on li "Wholesale Transfer" at bounding box center [339, 364] width 284 height 30
type input "Wholesale Transfer"
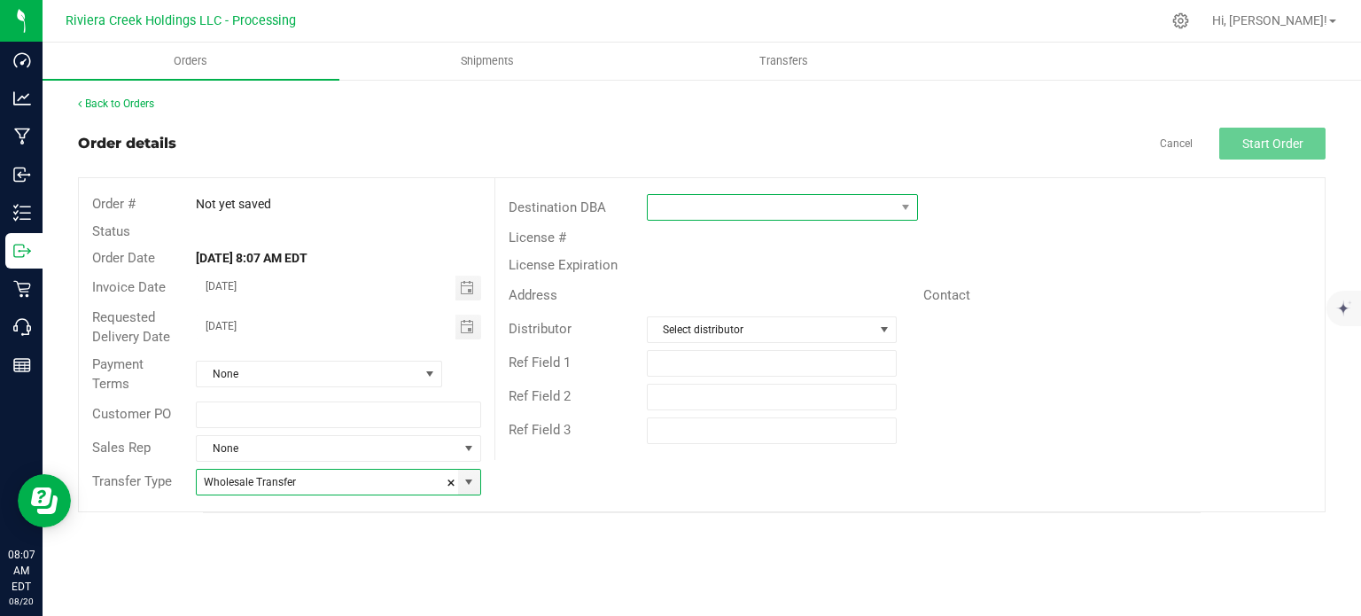
click at [688, 208] on span at bounding box center [771, 207] width 247 height 25
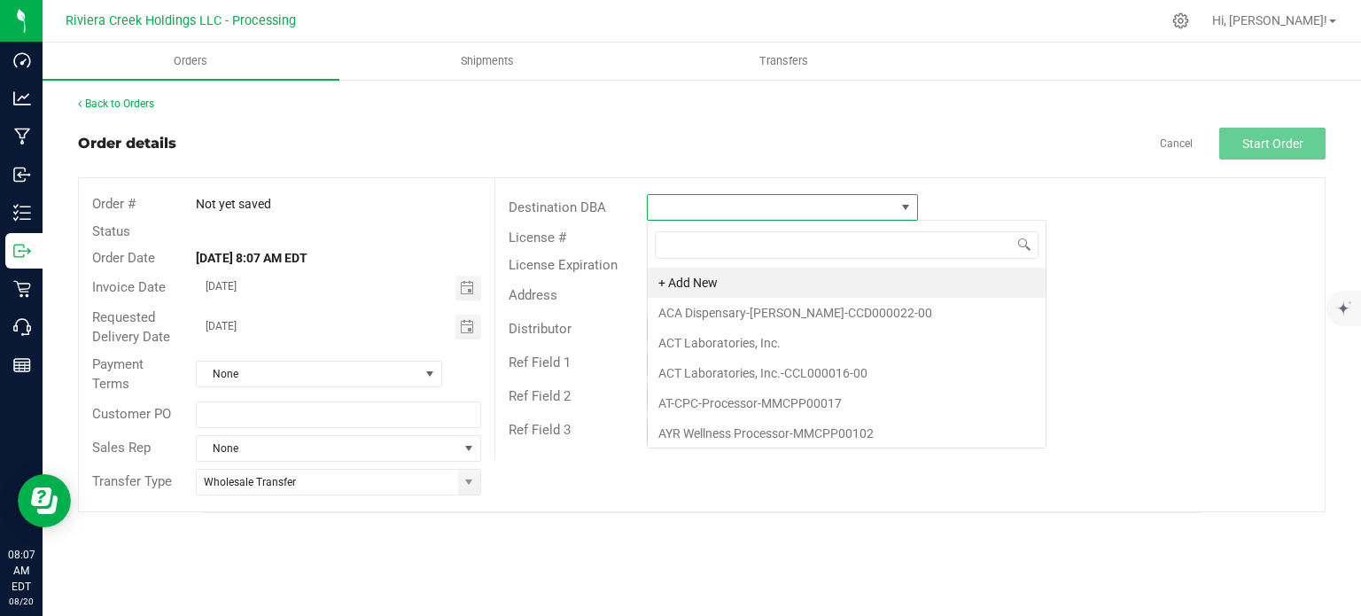
scroll to position [26, 271]
type input "con"
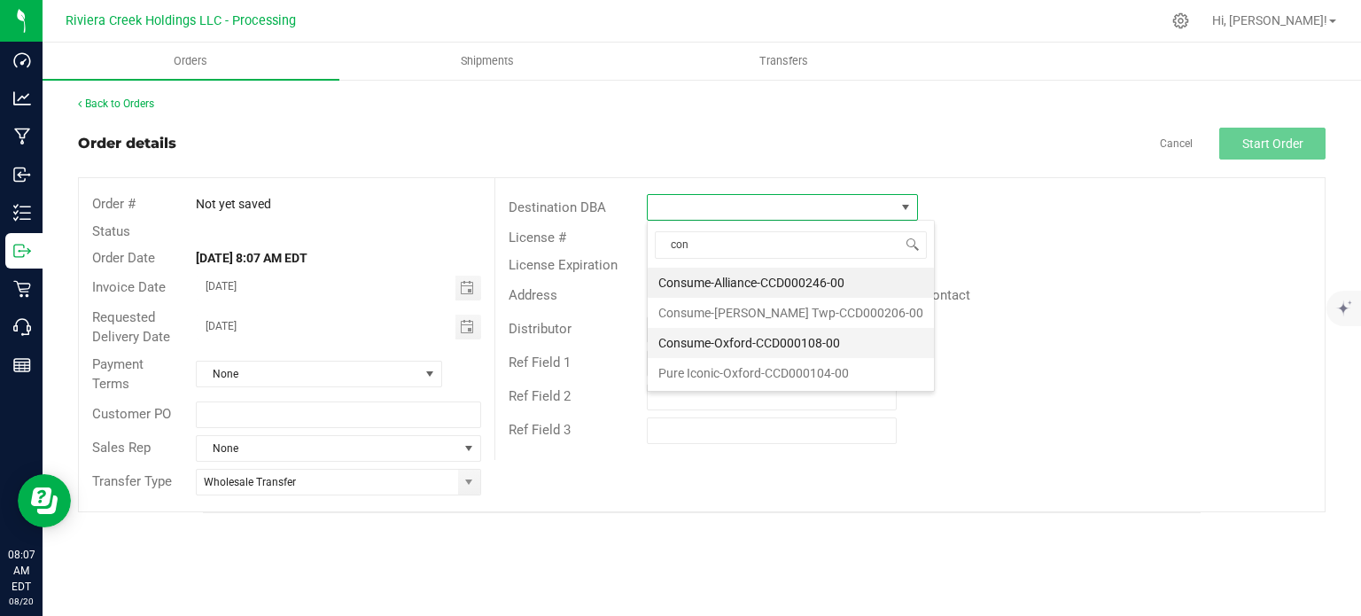
click at [734, 340] on li "Consume-Oxford-CCD000108-00" at bounding box center [791, 343] width 286 height 30
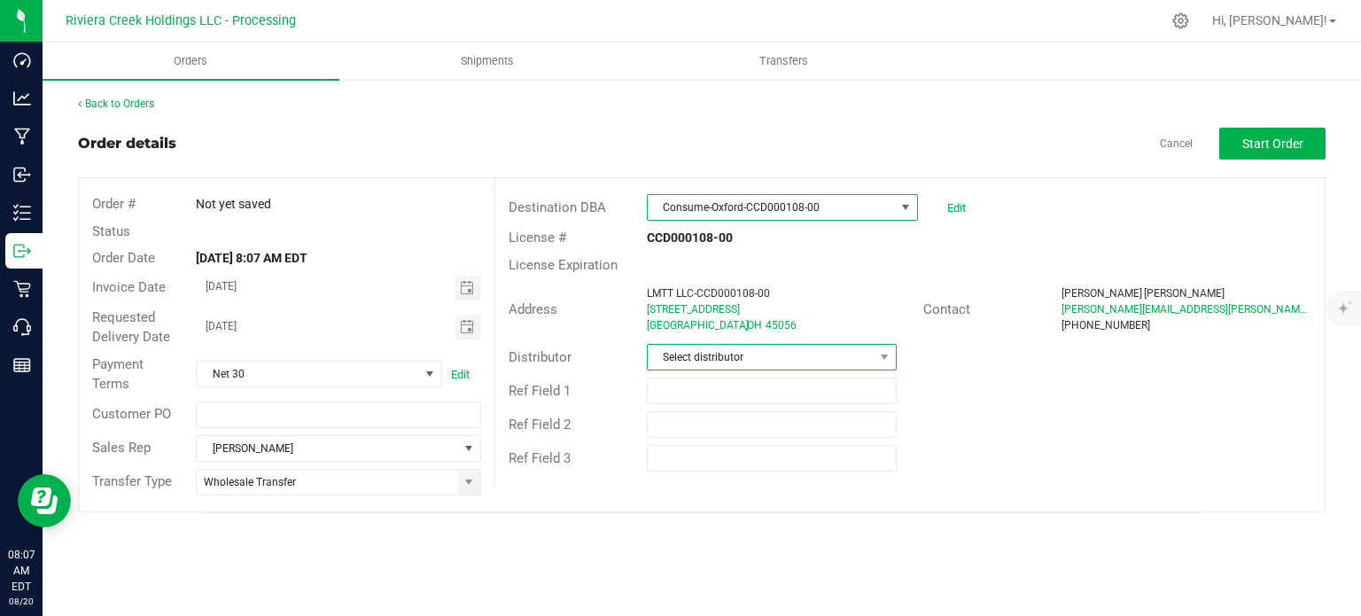
click at [727, 361] on span "Select distributor" at bounding box center [761, 357] width 226 height 25
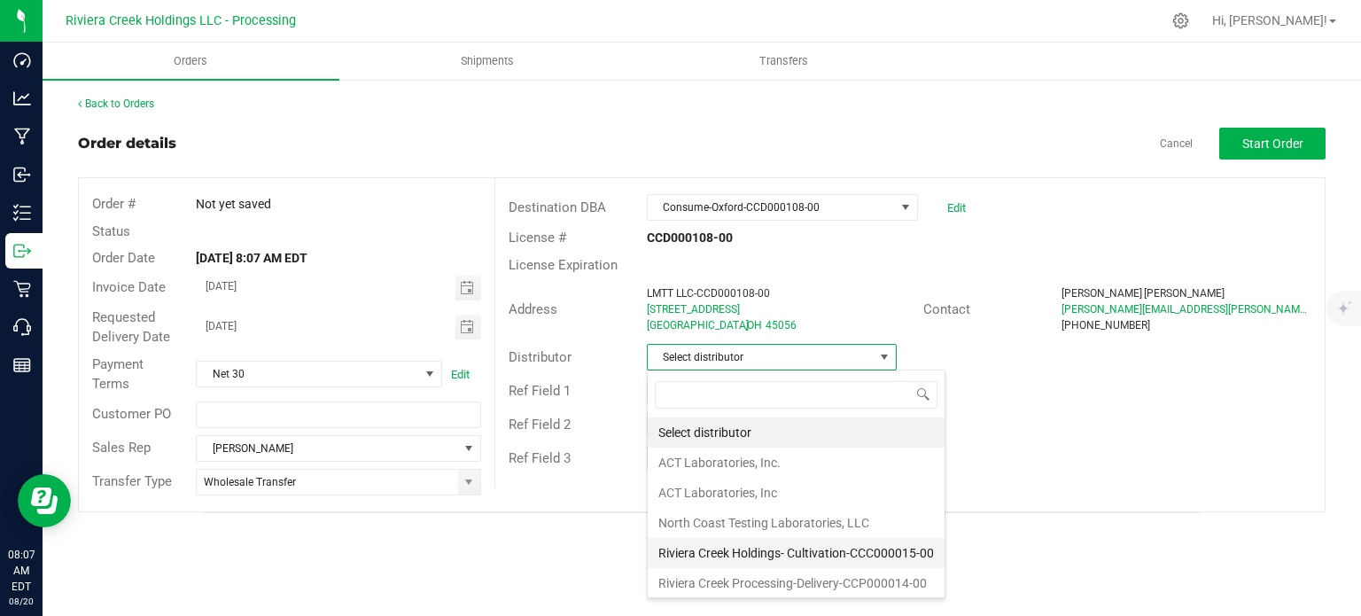
scroll to position [1, 0]
click at [734, 577] on li "Riviera Creek Processing-Delivery-CCP000014-00" at bounding box center [796, 582] width 297 height 30
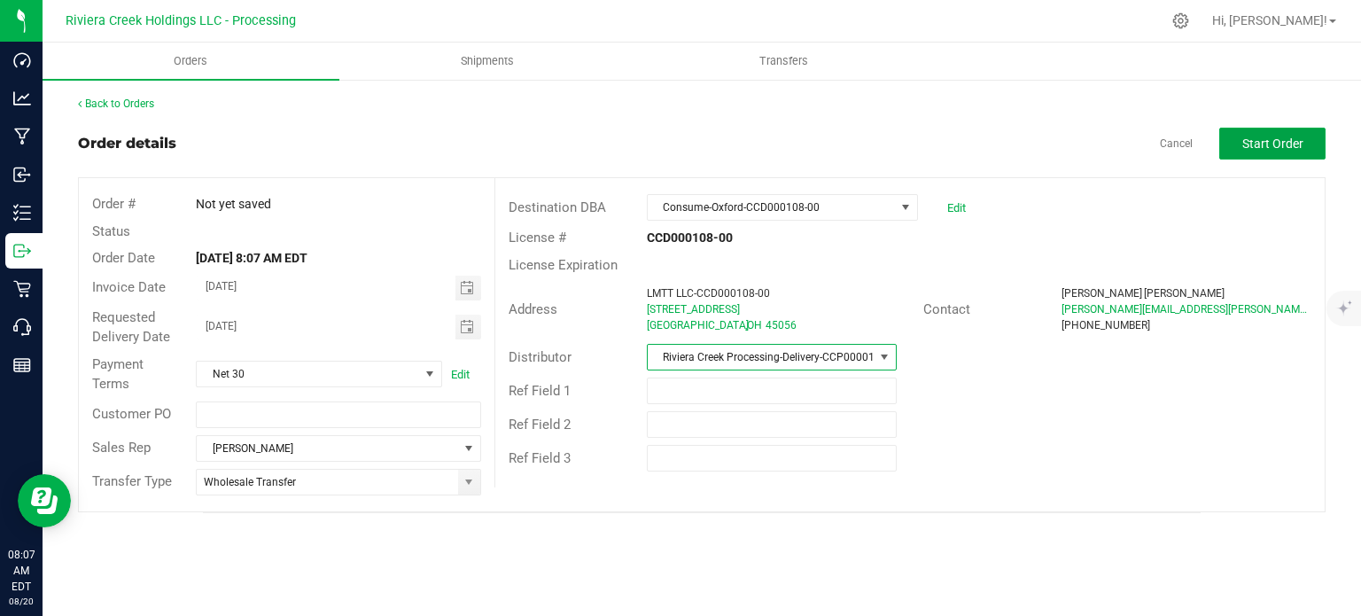
click at [1252, 150] on button "Start Order" at bounding box center [1272, 144] width 106 height 32
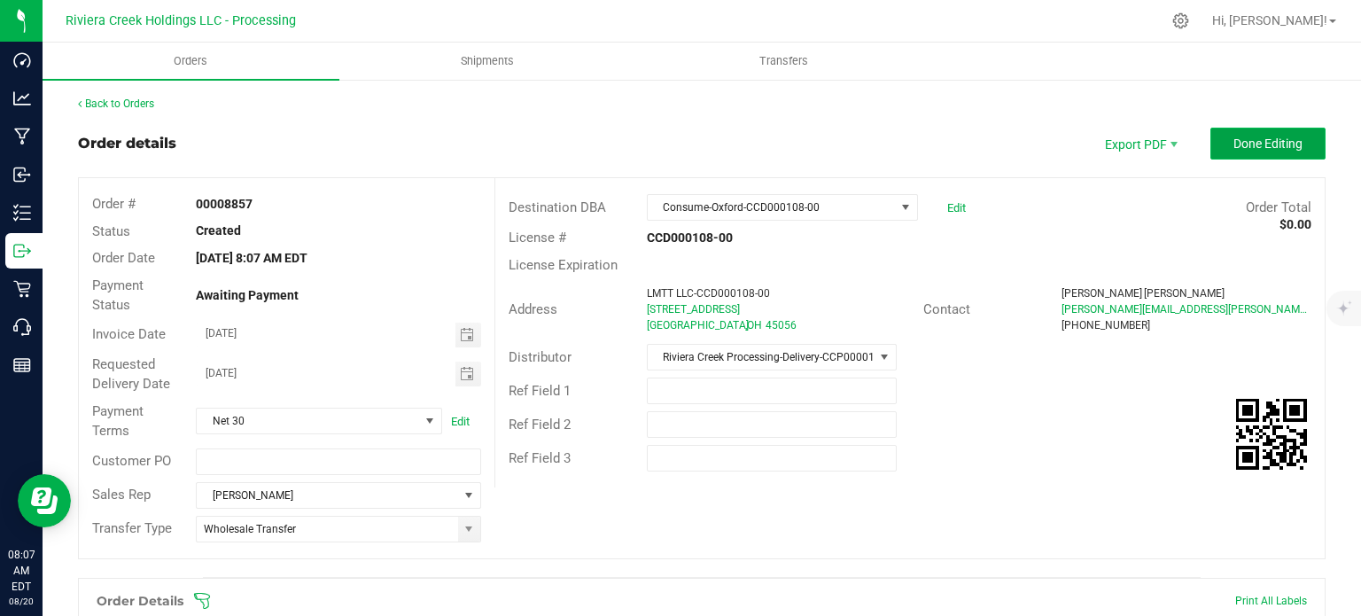
click at [1256, 136] on span "Done Editing" at bounding box center [1267, 143] width 69 height 14
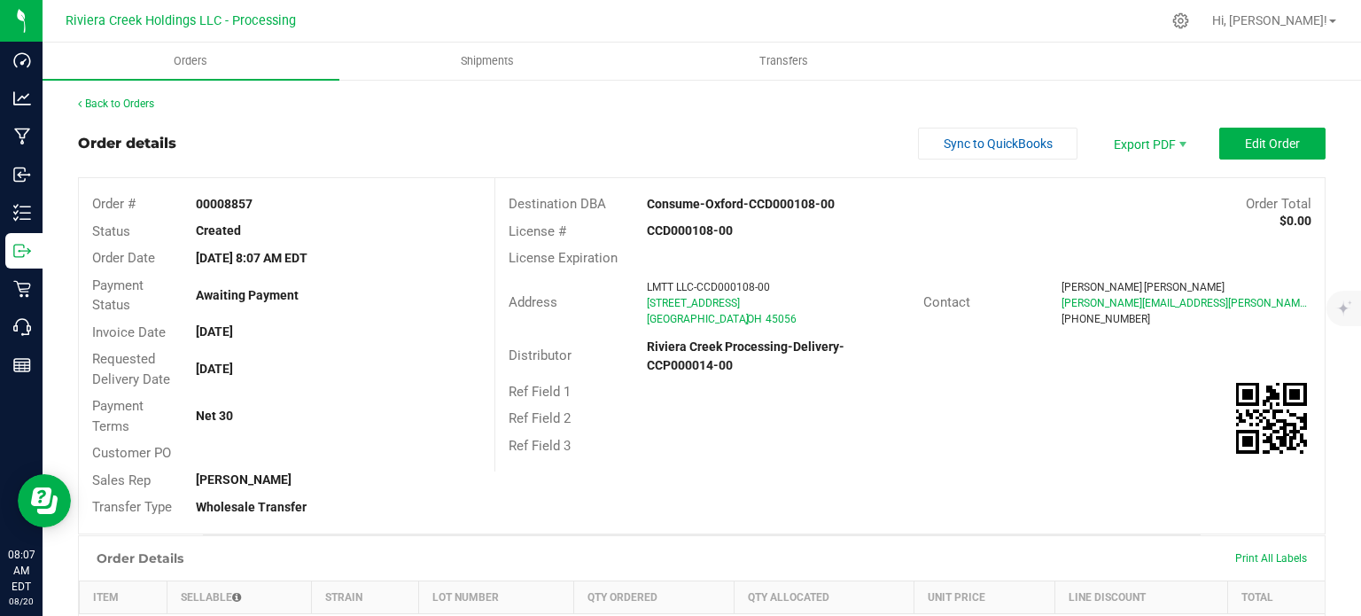
drag, startPoint x: 195, startPoint y: 200, endPoint x: 284, endPoint y: 213, distance: 90.3
click at [284, 213] on div "Order # 00008857" at bounding box center [287, 203] width 416 height 27
click at [128, 104] on link "Back to Orders" at bounding box center [116, 103] width 76 height 12
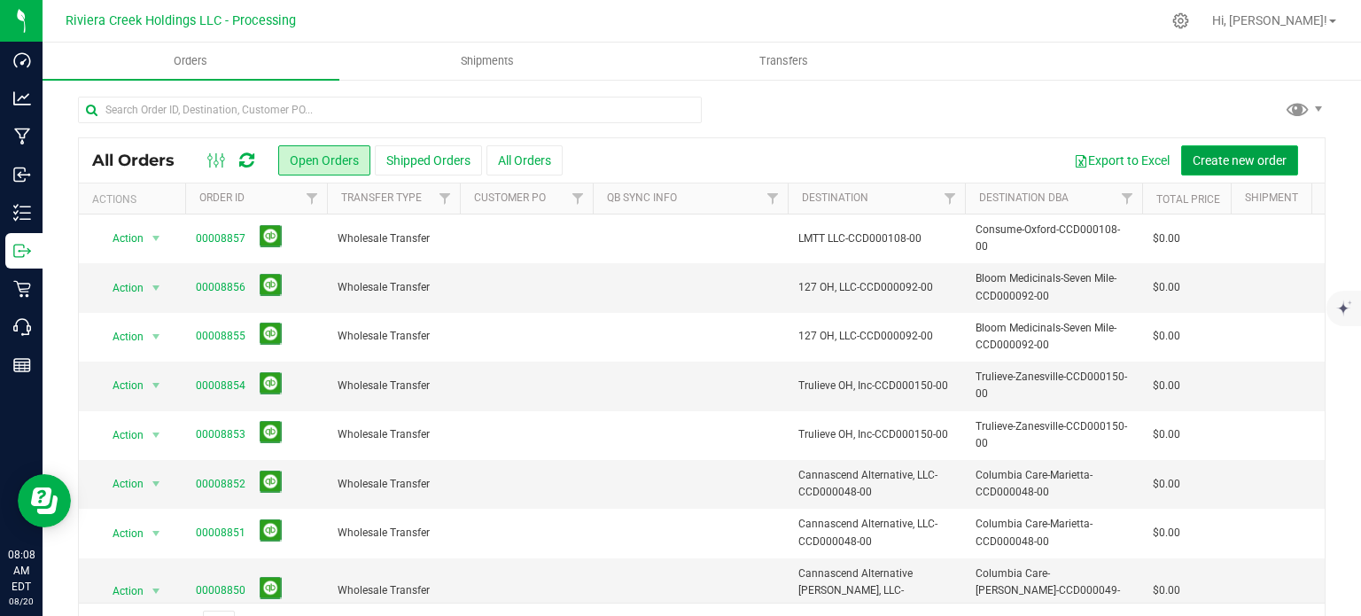
click at [1235, 159] on span "Create new order" at bounding box center [1240, 160] width 94 height 14
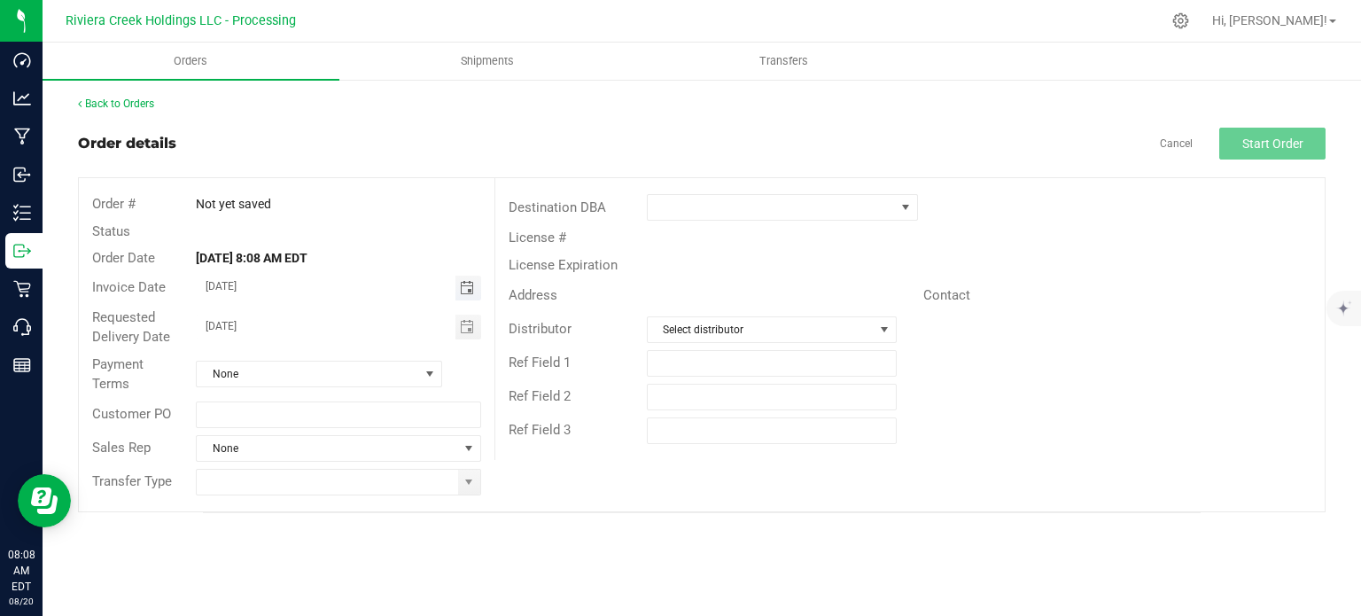
click at [468, 286] on span "Toggle calendar" at bounding box center [467, 288] width 14 height 14
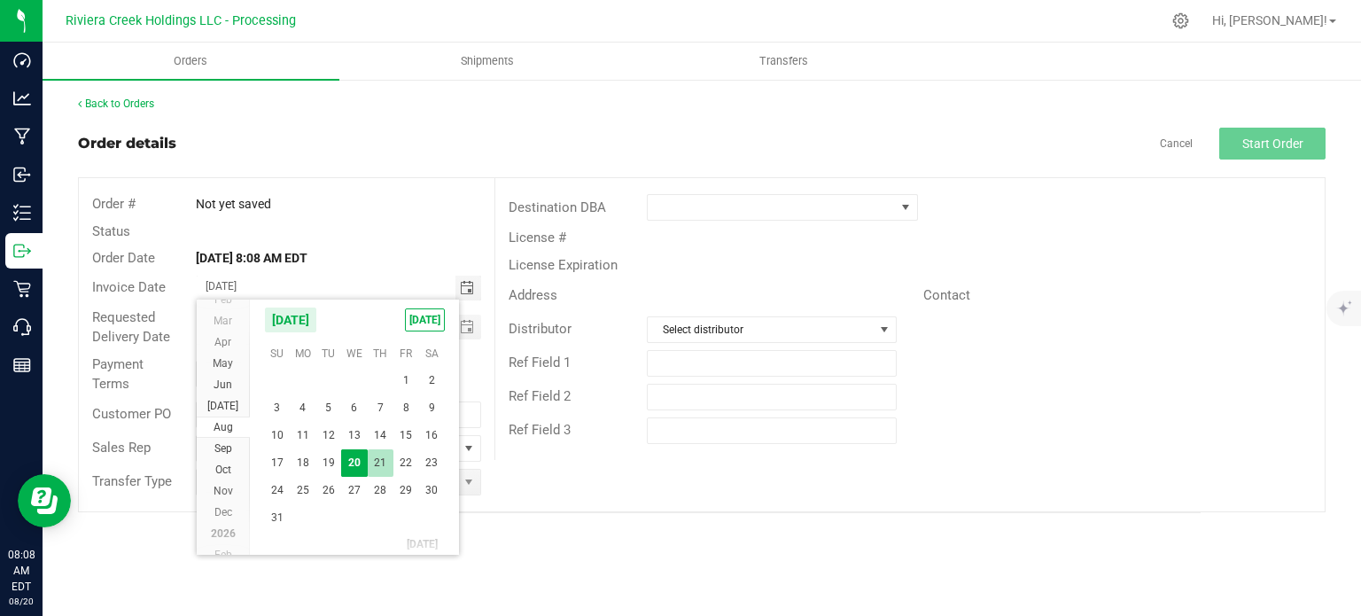
click at [383, 459] on span "21" at bounding box center [381, 462] width 26 height 27
type input "08/21/2025"
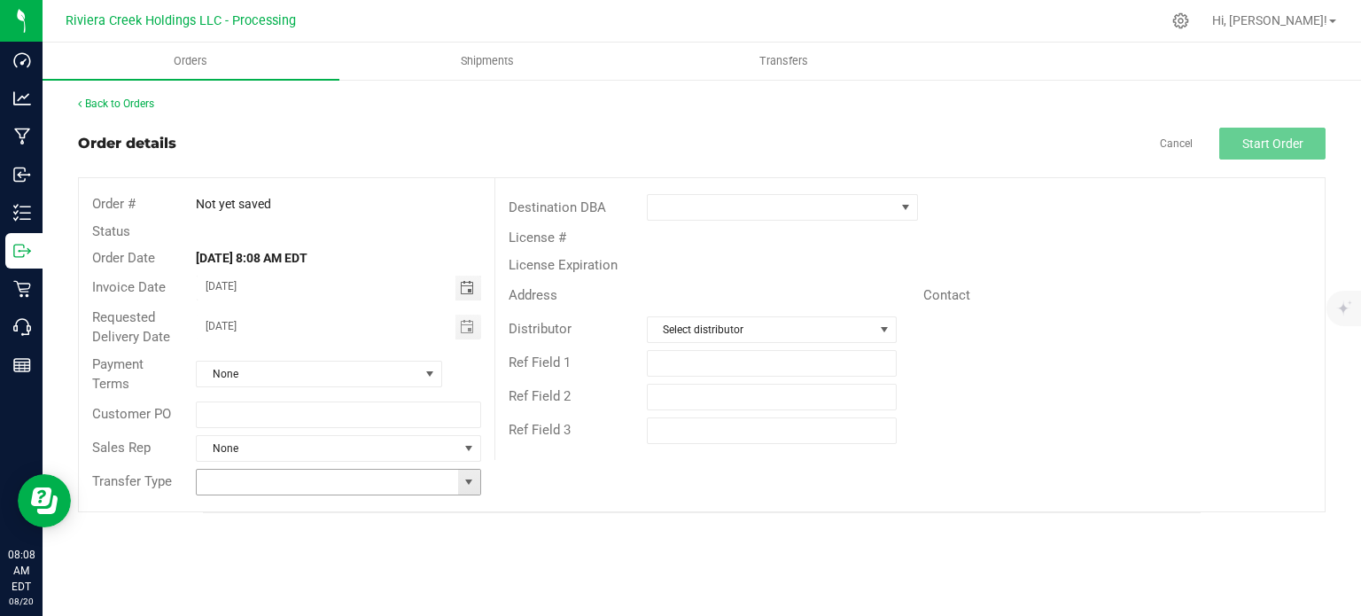
click at [465, 478] on span at bounding box center [469, 482] width 14 height 14
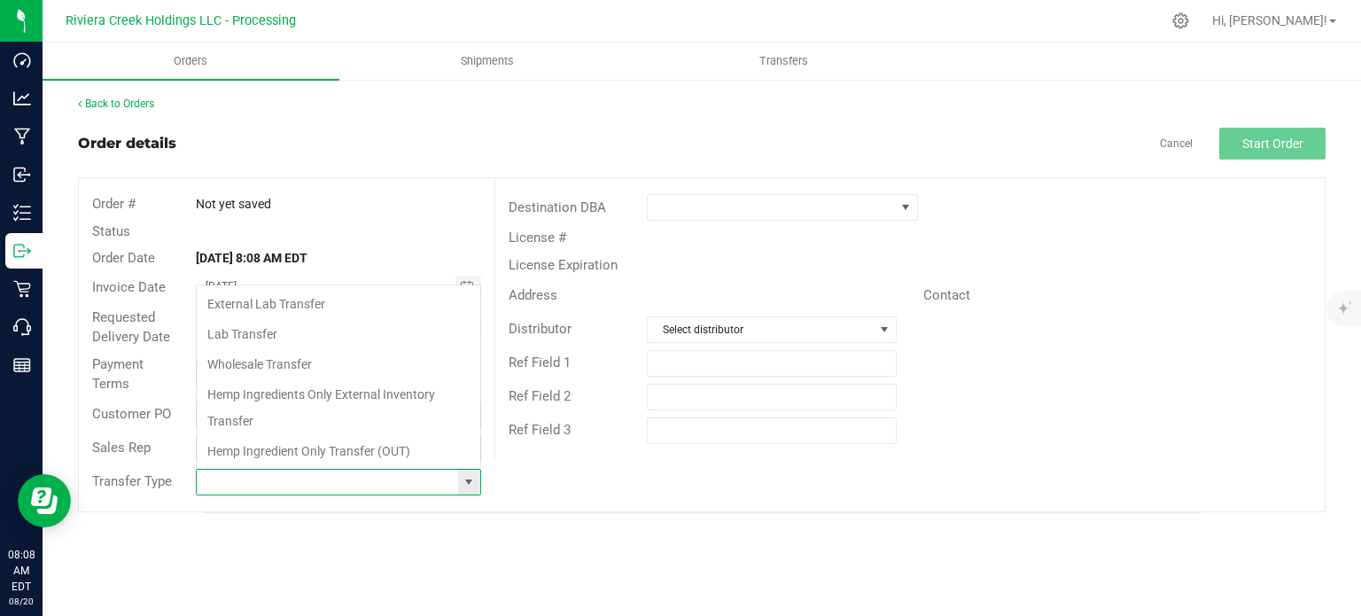
scroll to position [26, 281]
click at [249, 361] on li "Wholesale Transfer" at bounding box center [339, 364] width 284 height 30
type input "Wholesale Transfer"
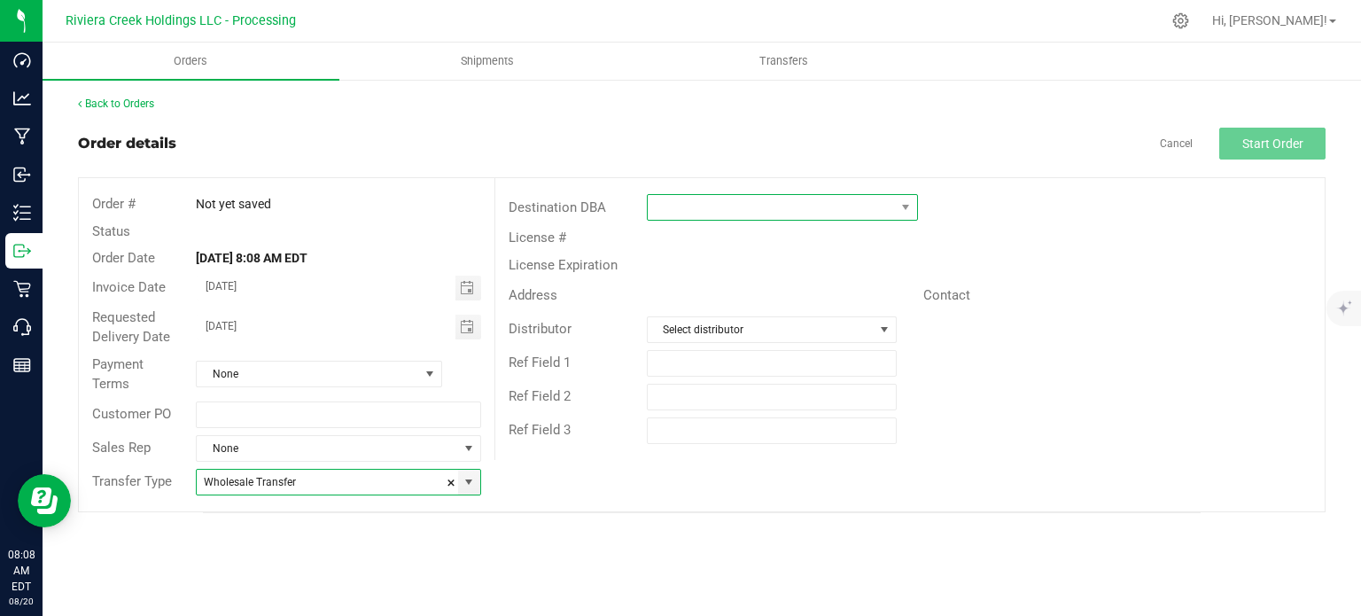
click at [717, 208] on span at bounding box center [771, 207] width 247 height 25
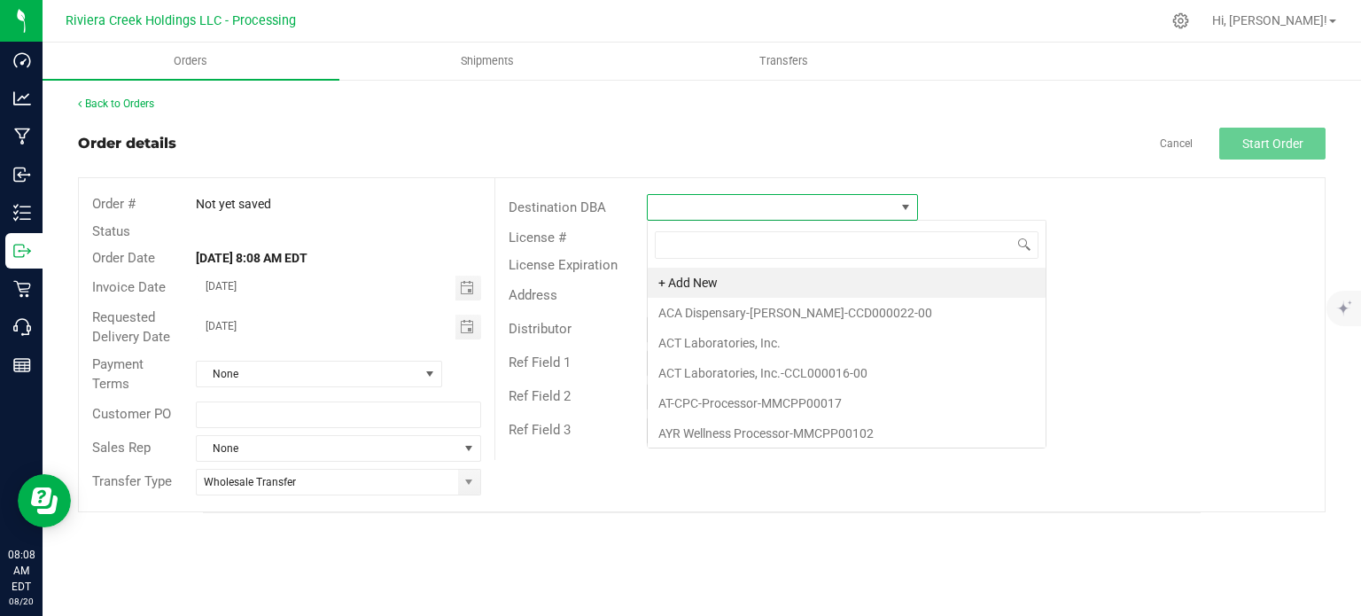
scroll to position [26, 271]
type input "con"
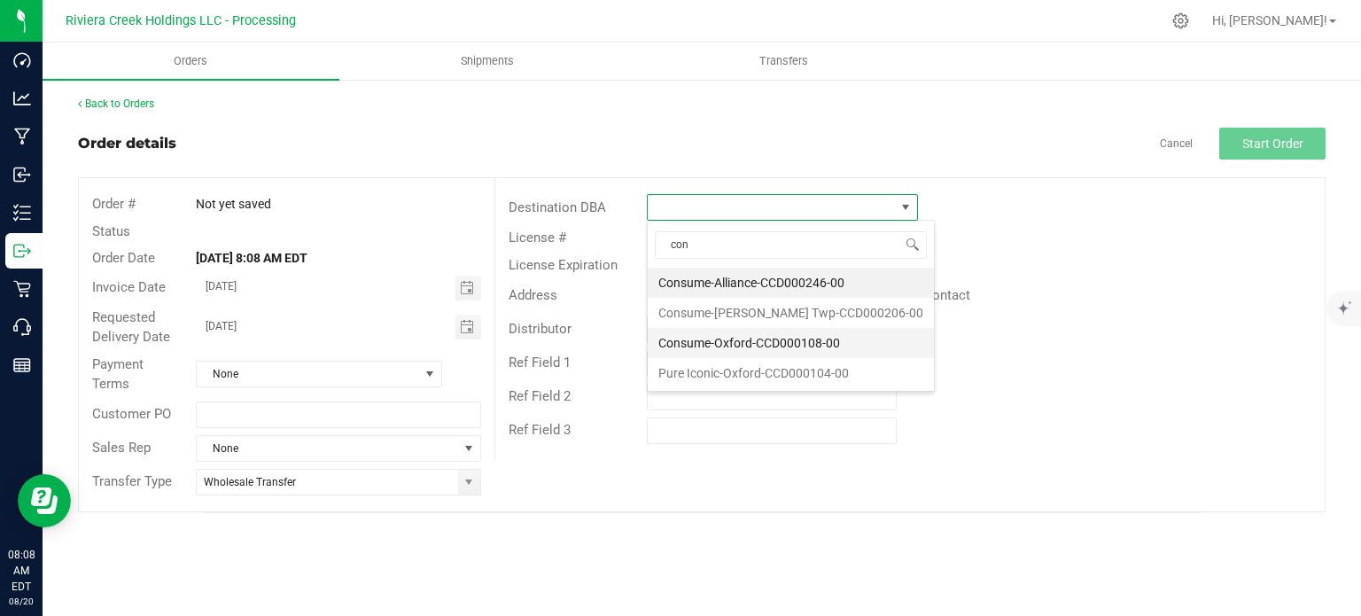
click at [723, 341] on li "Consume-Oxford-CCD000108-00" at bounding box center [791, 343] width 286 height 30
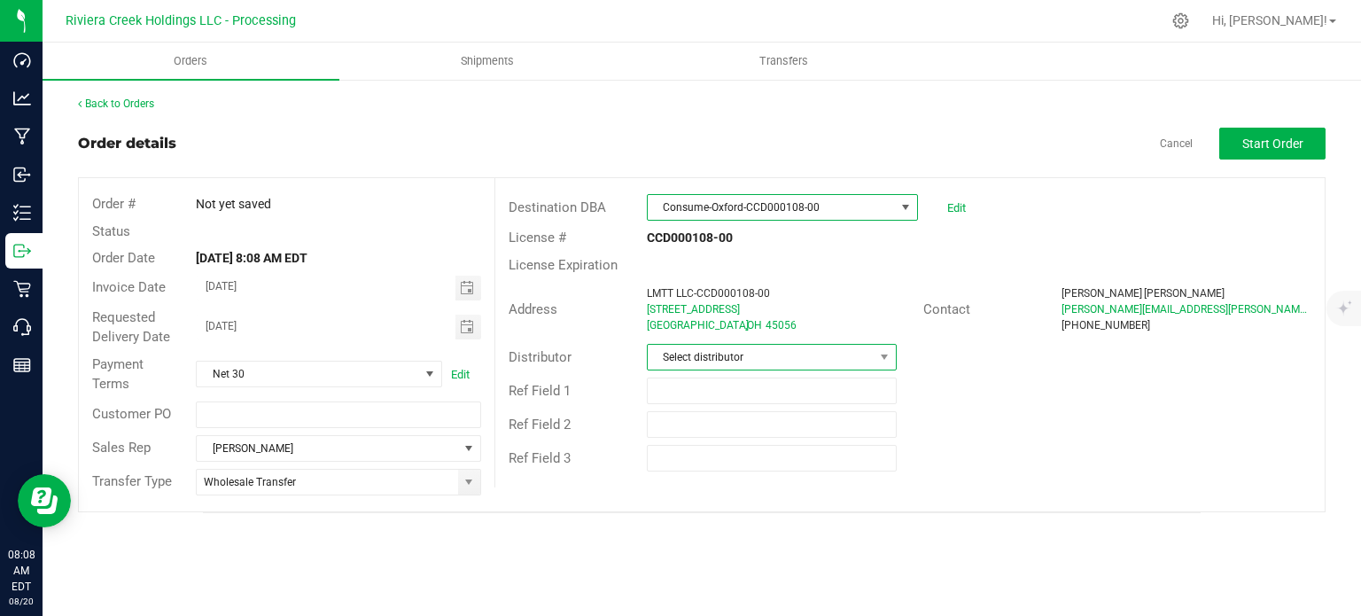
click at [729, 358] on span "Select distributor" at bounding box center [761, 357] width 226 height 25
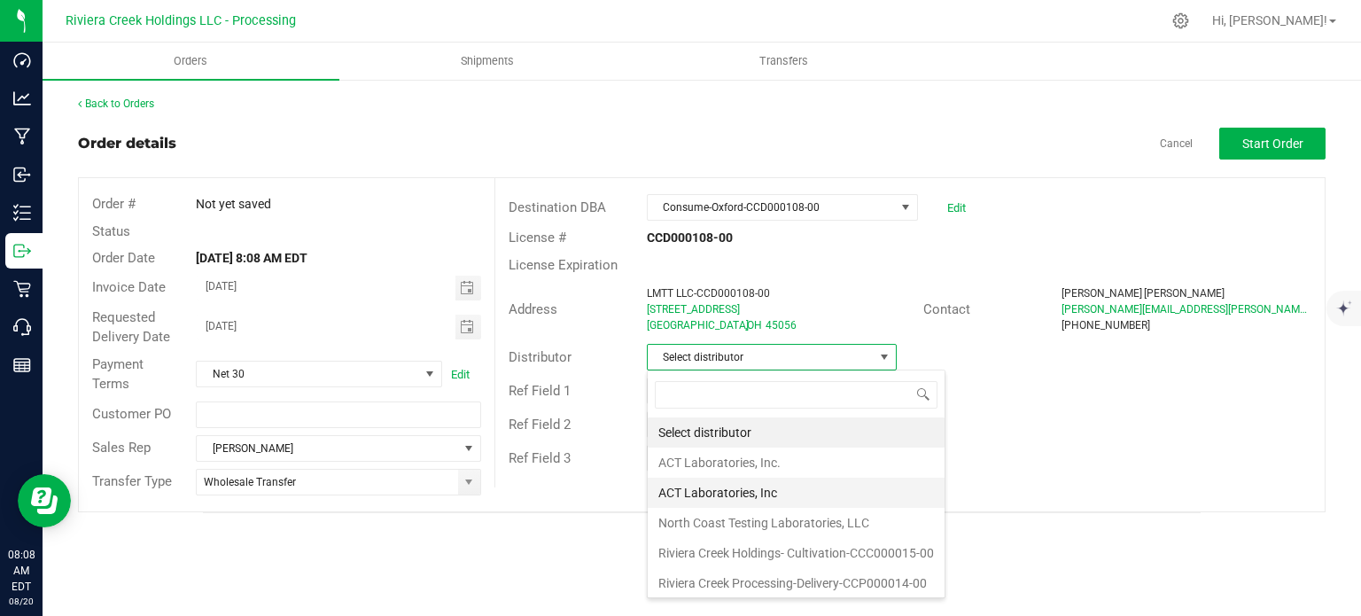
scroll to position [1, 0]
click at [772, 576] on li "Riviera Creek Processing-Delivery-CCP000014-00" at bounding box center [796, 582] width 297 height 30
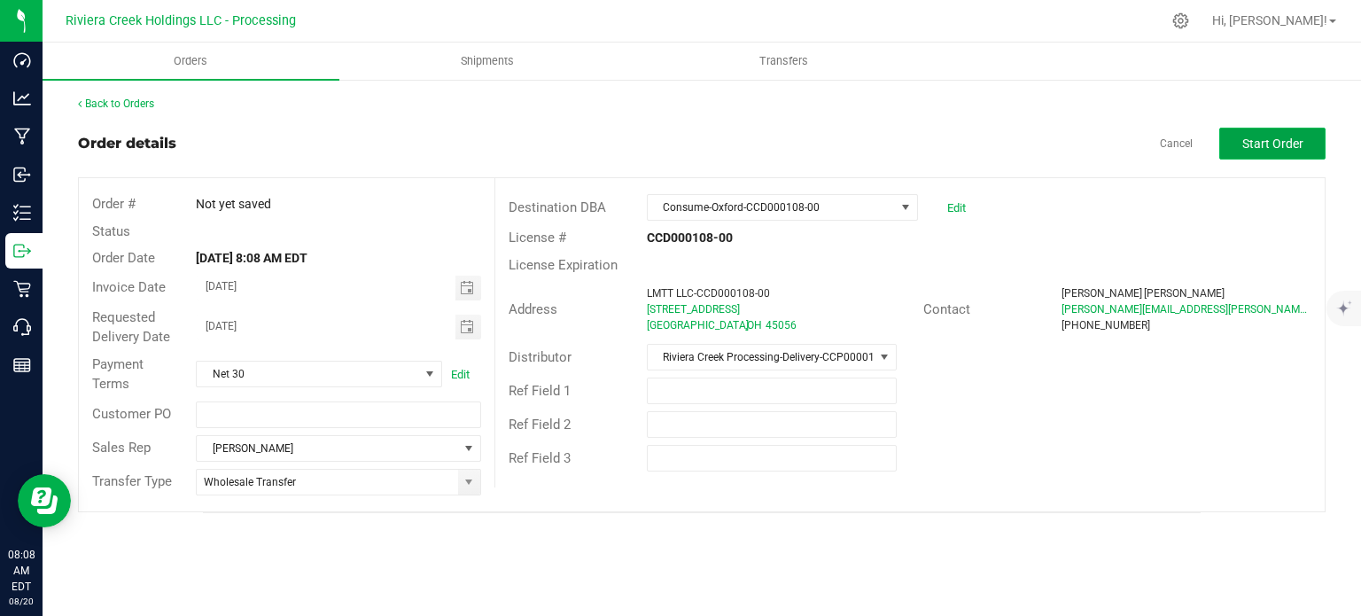
click at [1252, 139] on span "Start Order" at bounding box center [1272, 143] width 61 height 14
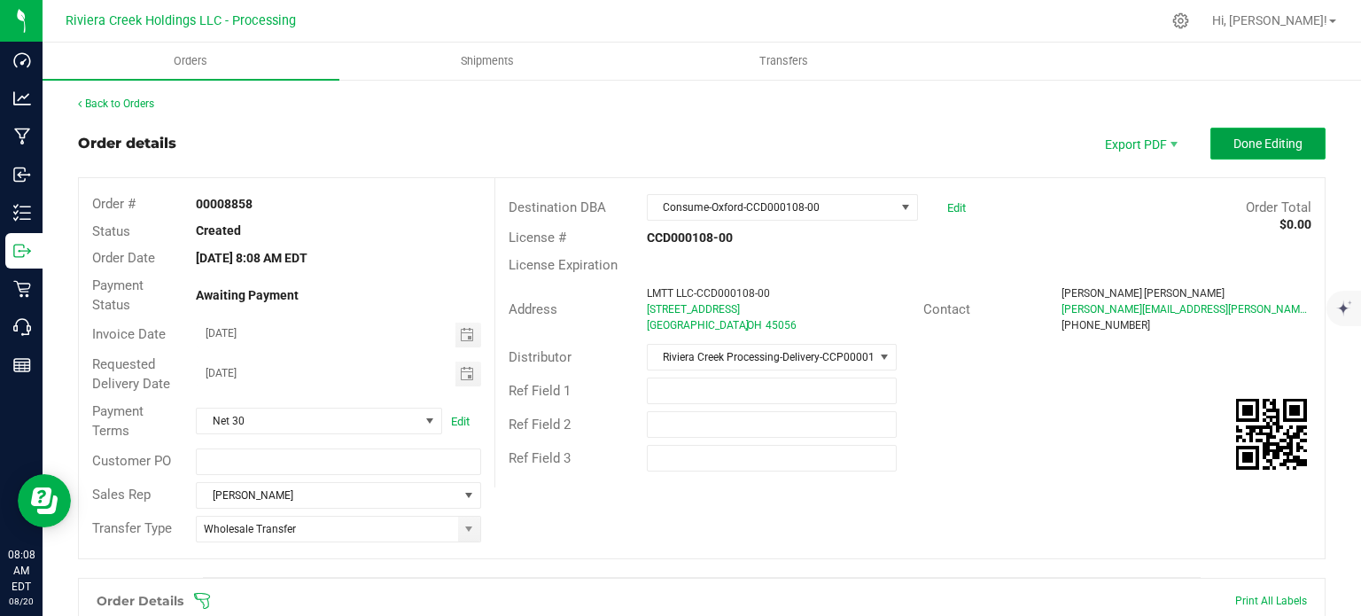
click at [1252, 144] on span "Done Editing" at bounding box center [1267, 143] width 69 height 14
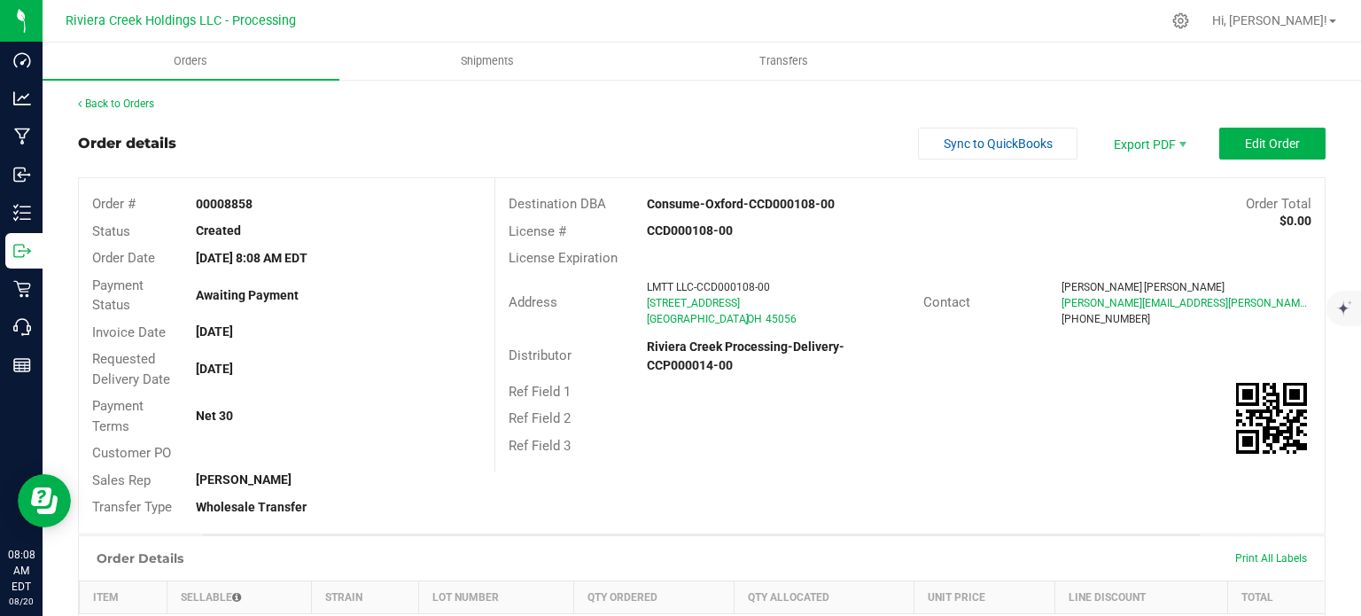
drag, startPoint x: 190, startPoint y: 201, endPoint x: 267, endPoint y: 211, distance: 76.8
click at [267, 211] on div "00008858" at bounding box center [338, 204] width 311 height 19
click at [101, 102] on link "Back to Orders" at bounding box center [116, 103] width 76 height 12
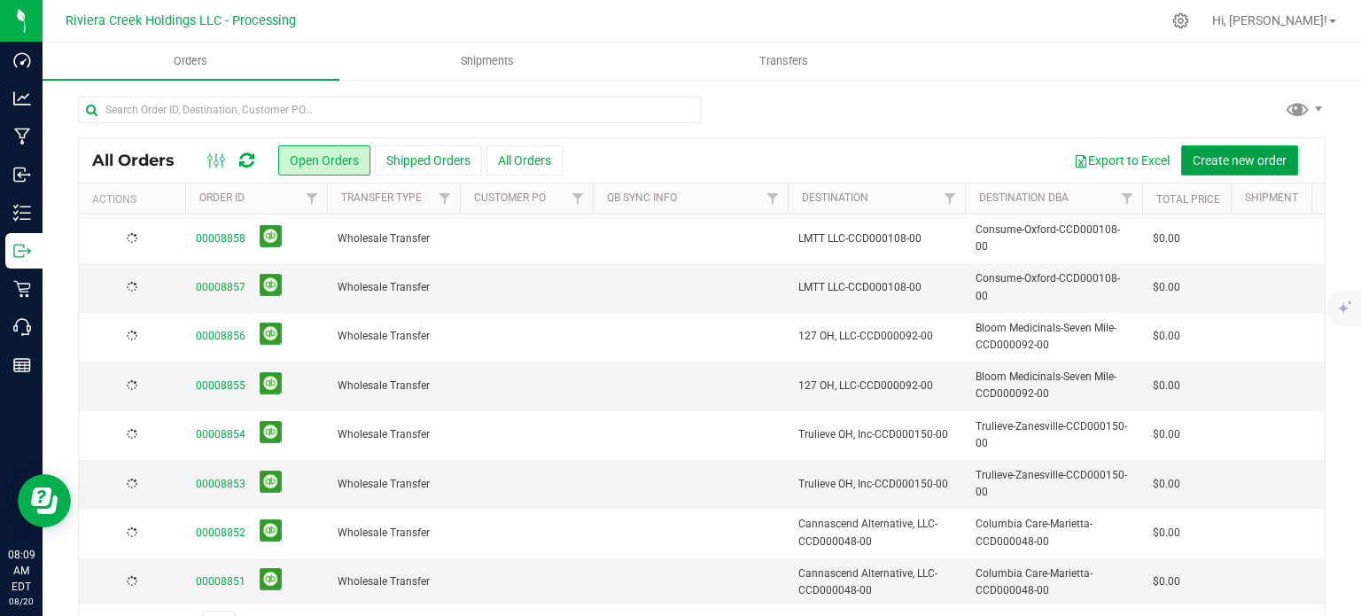
click at [1223, 163] on span "Create new order" at bounding box center [1240, 160] width 94 height 14
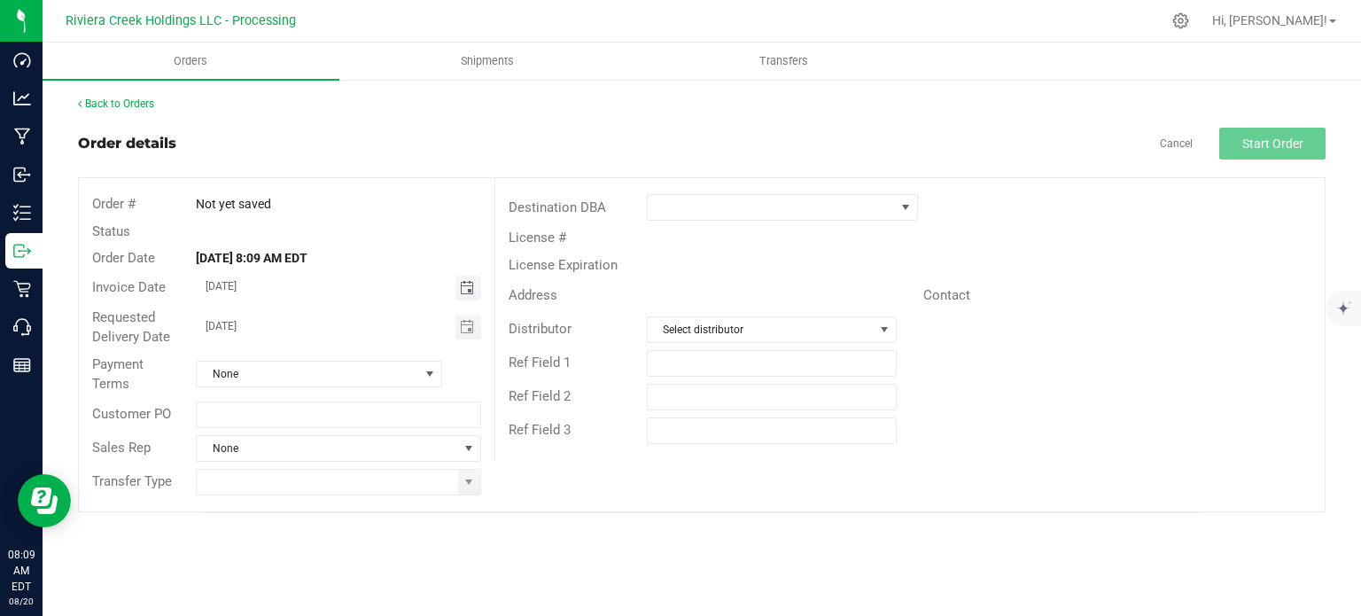
click at [466, 290] on span "Toggle calendar" at bounding box center [467, 288] width 14 height 14
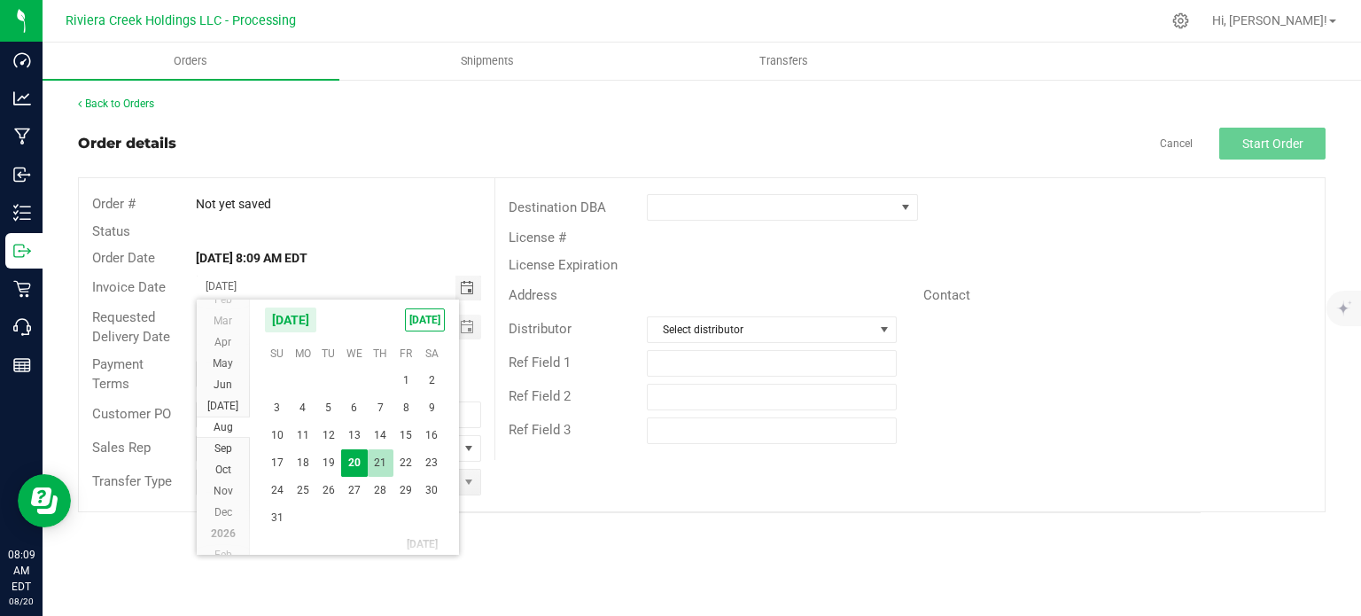
click at [381, 459] on span "21" at bounding box center [381, 462] width 26 height 27
type input "08/21/2025"
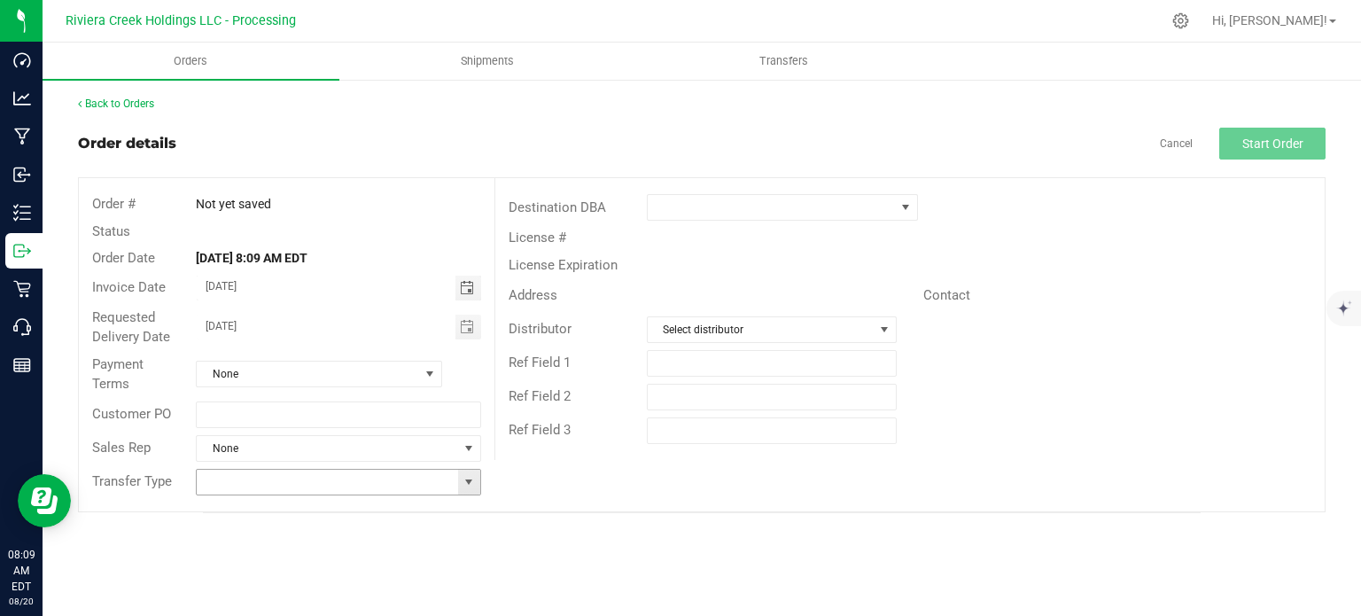
click at [467, 485] on span at bounding box center [469, 482] width 14 height 14
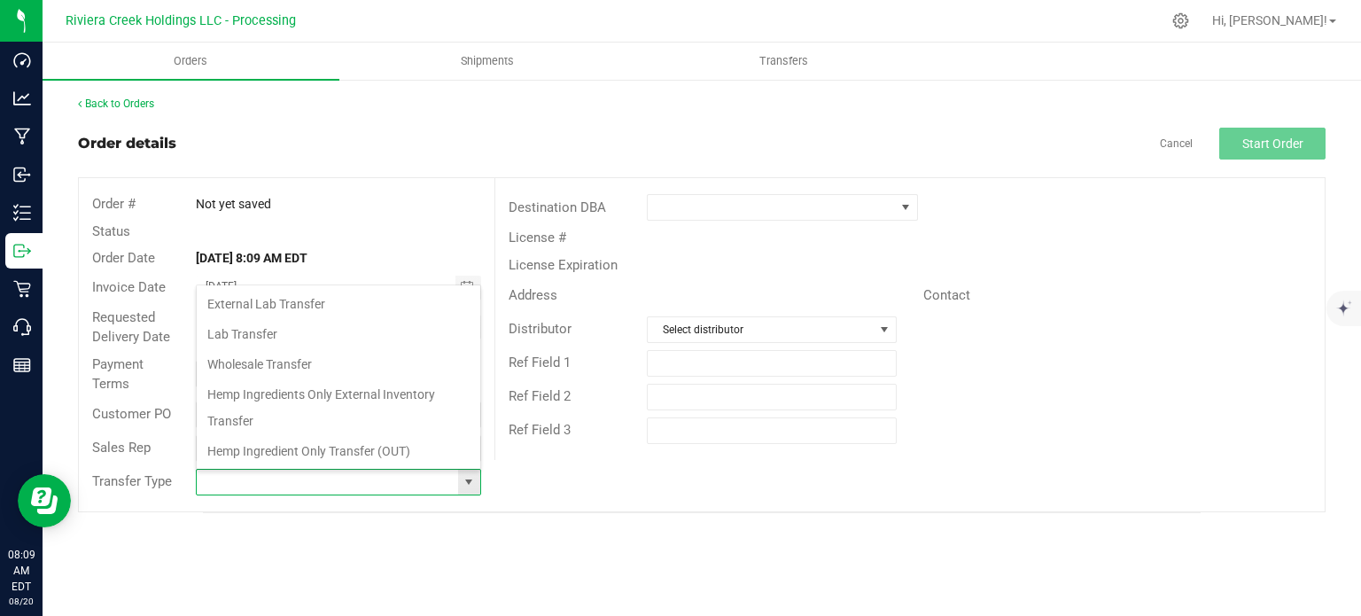
scroll to position [26, 281]
click at [284, 361] on li "Wholesale Transfer" at bounding box center [339, 364] width 284 height 30
type input "Wholesale Transfer"
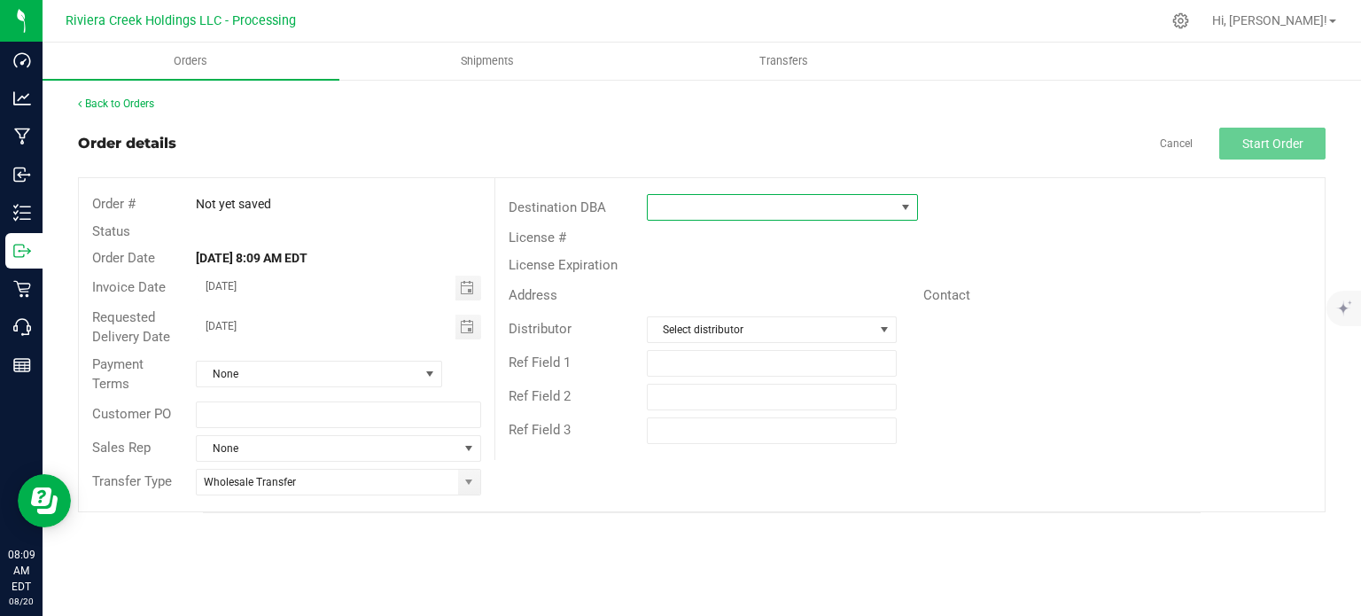
click at [674, 198] on span at bounding box center [771, 207] width 247 height 25
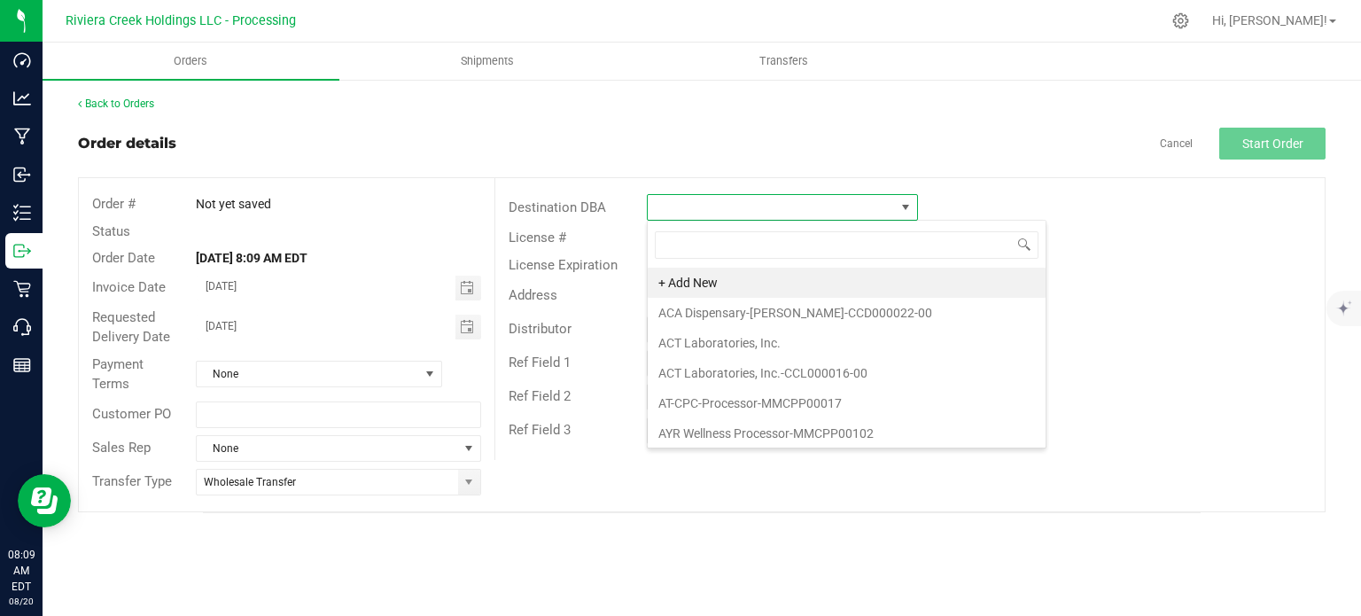
scroll to position [26, 271]
type input "colum"
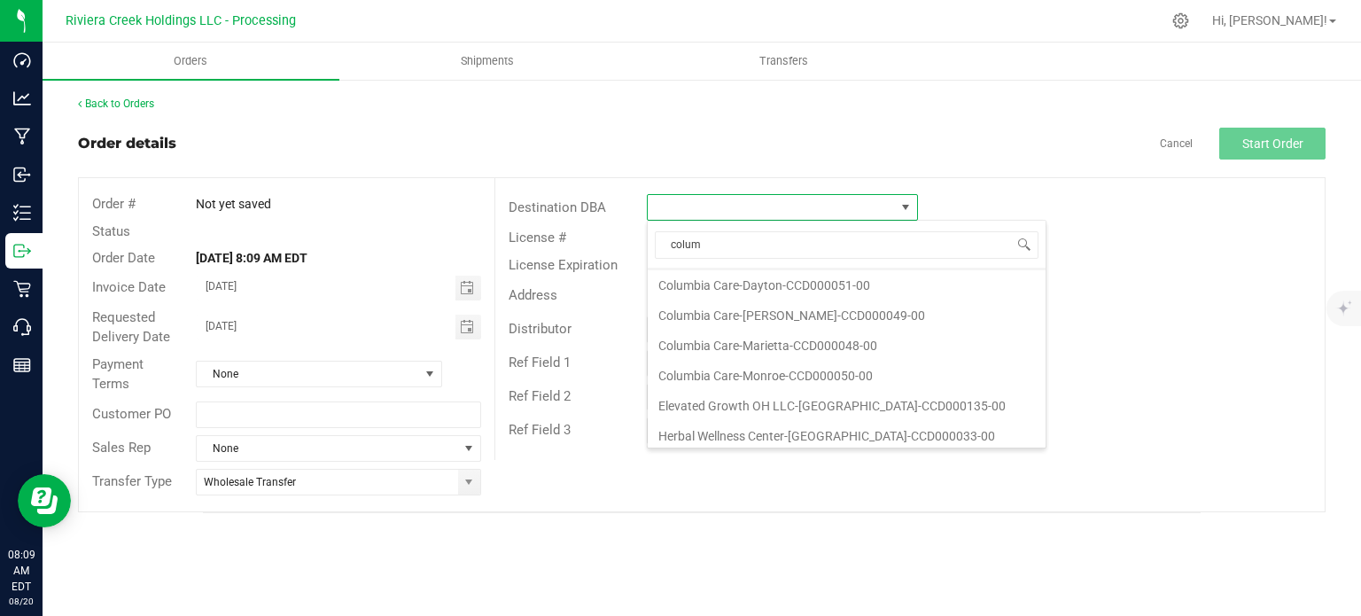
scroll to position [89, 0]
click at [731, 373] on li "Columbia Care-Monroe-CCD000050-00" at bounding box center [847, 375] width 398 height 30
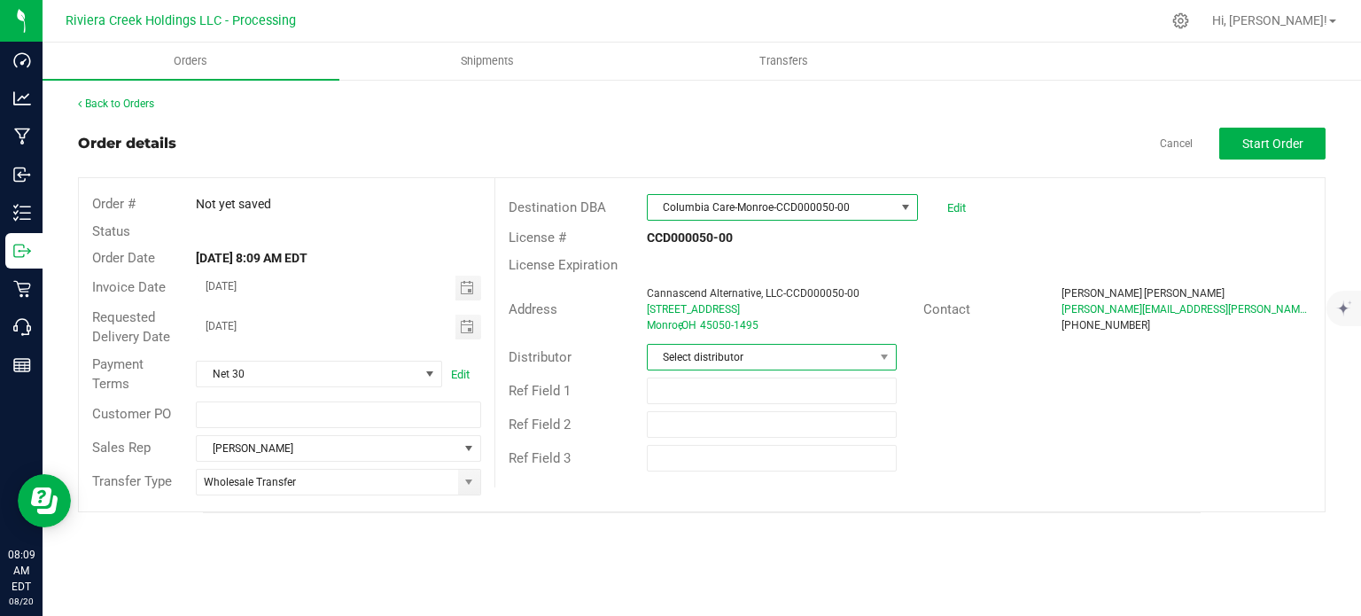
click at [734, 358] on span "Select distributor" at bounding box center [761, 357] width 226 height 25
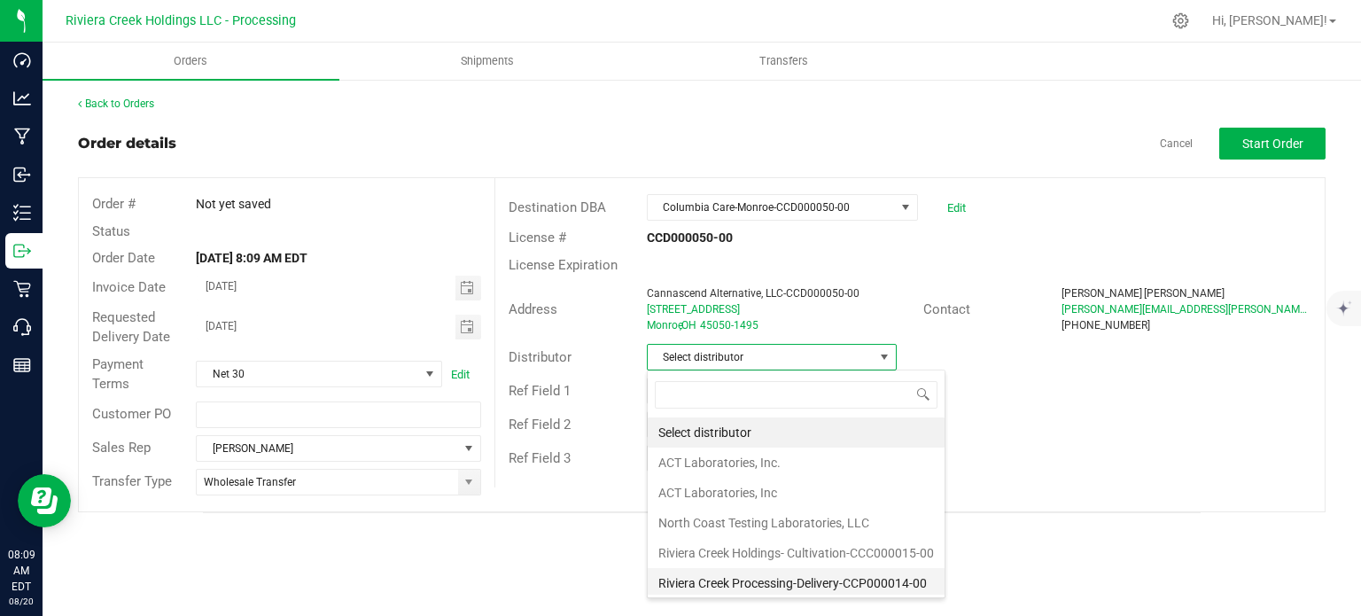
scroll to position [1, 0]
click at [745, 584] on li "Riviera Creek Processing-Delivery-CCP000014-00" at bounding box center [796, 582] width 297 height 30
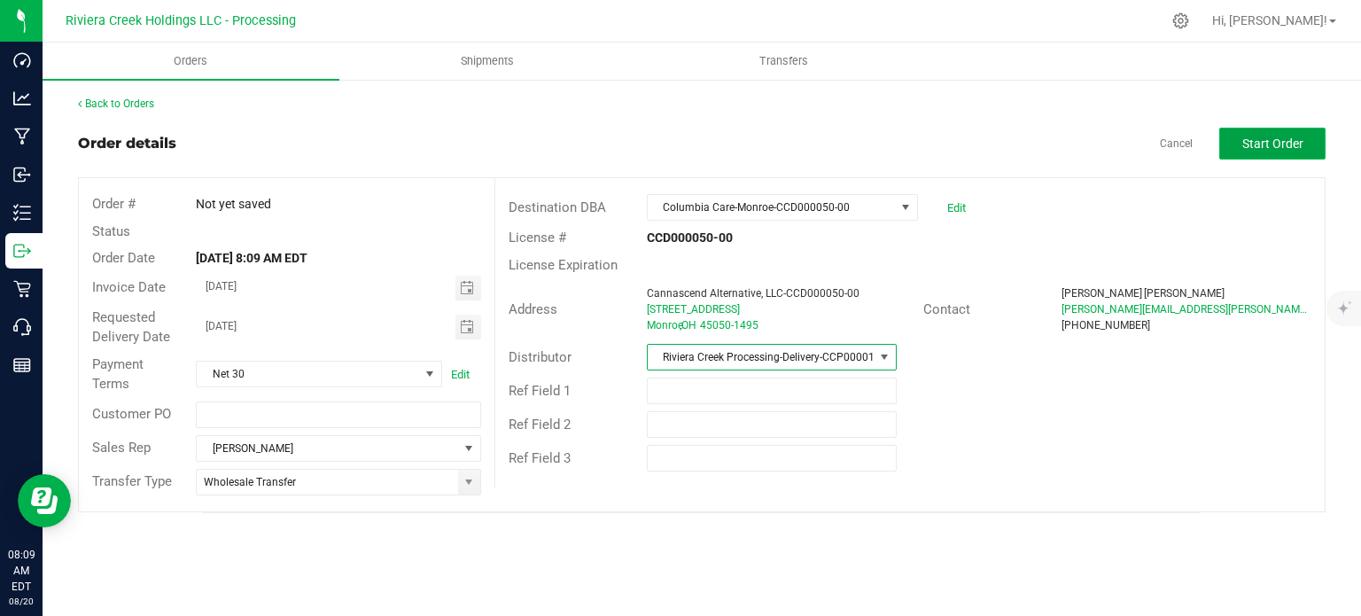
click at [1248, 151] on button "Start Order" at bounding box center [1272, 144] width 106 height 32
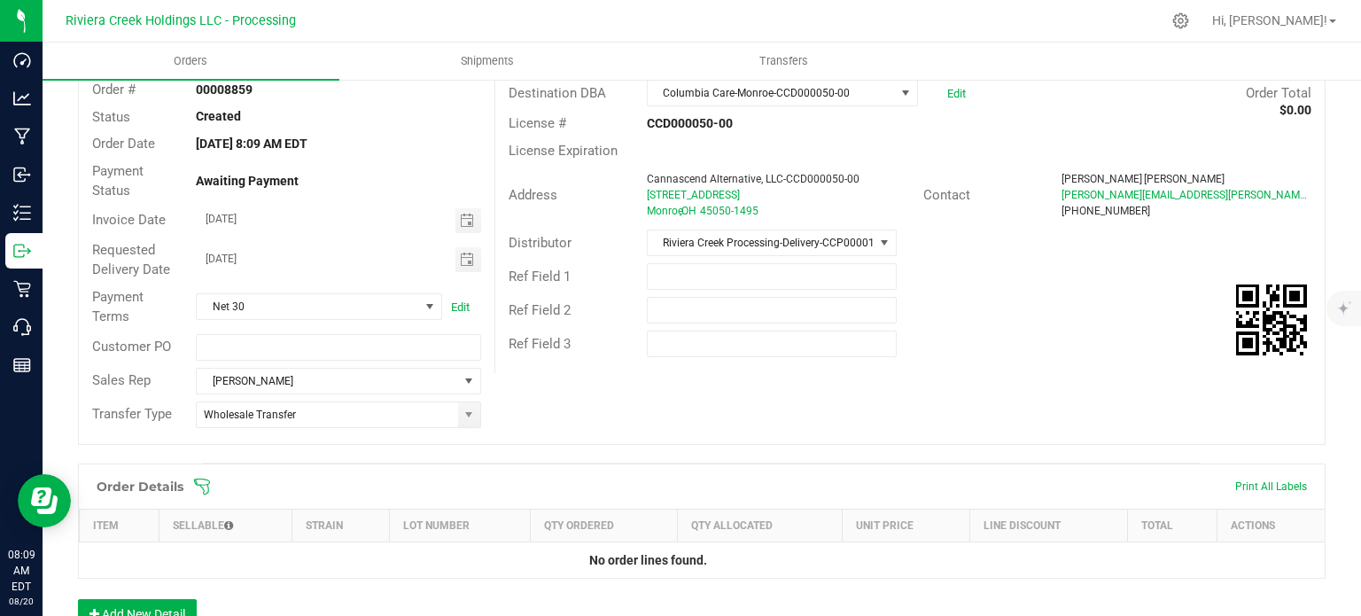
scroll to position [432, 0]
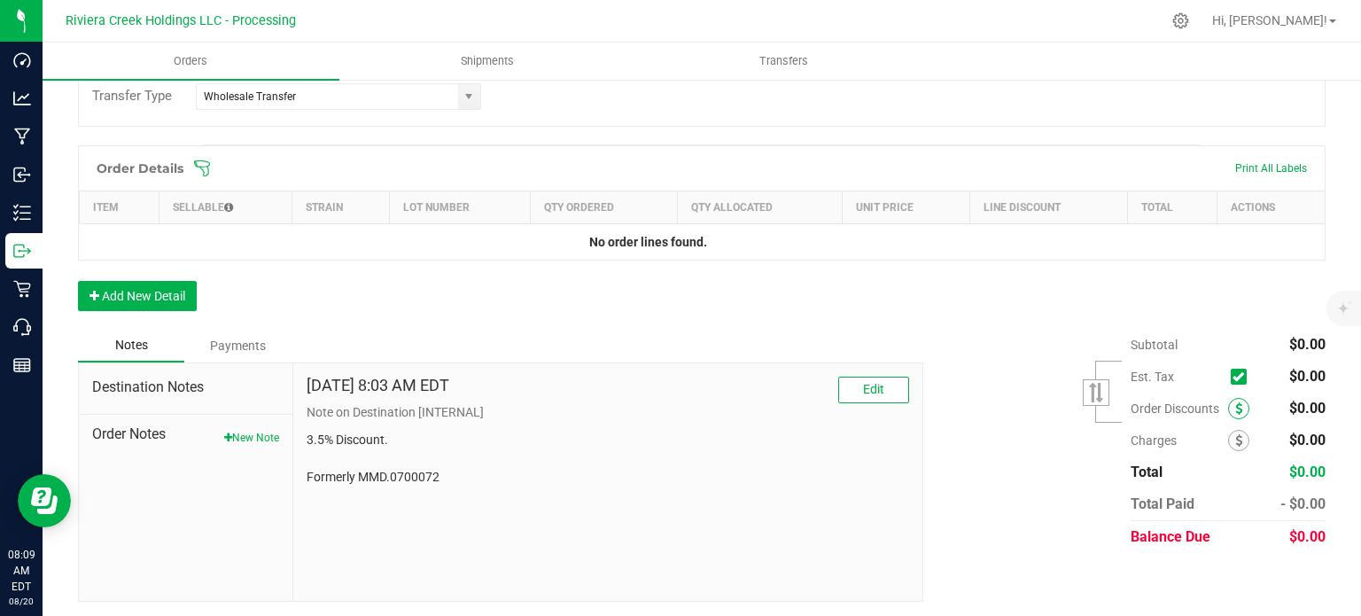
click at [1235, 404] on icon at bounding box center [1238, 408] width 7 height 12
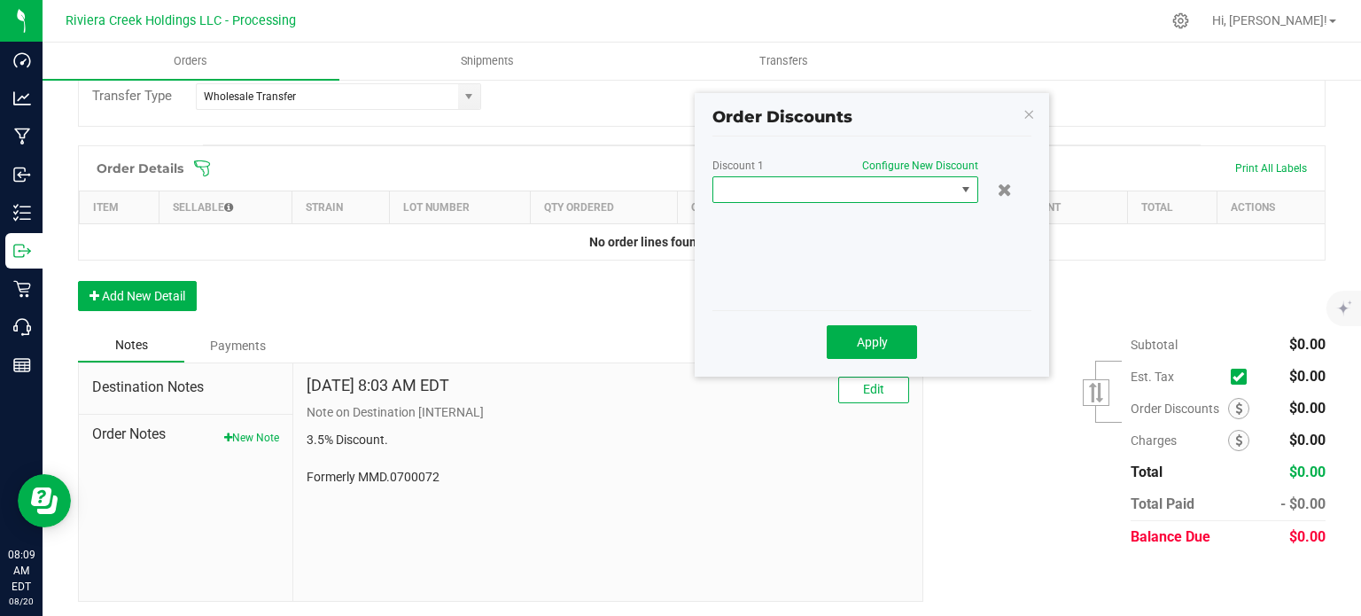
click at [803, 194] on span at bounding box center [834, 189] width 242 height 25
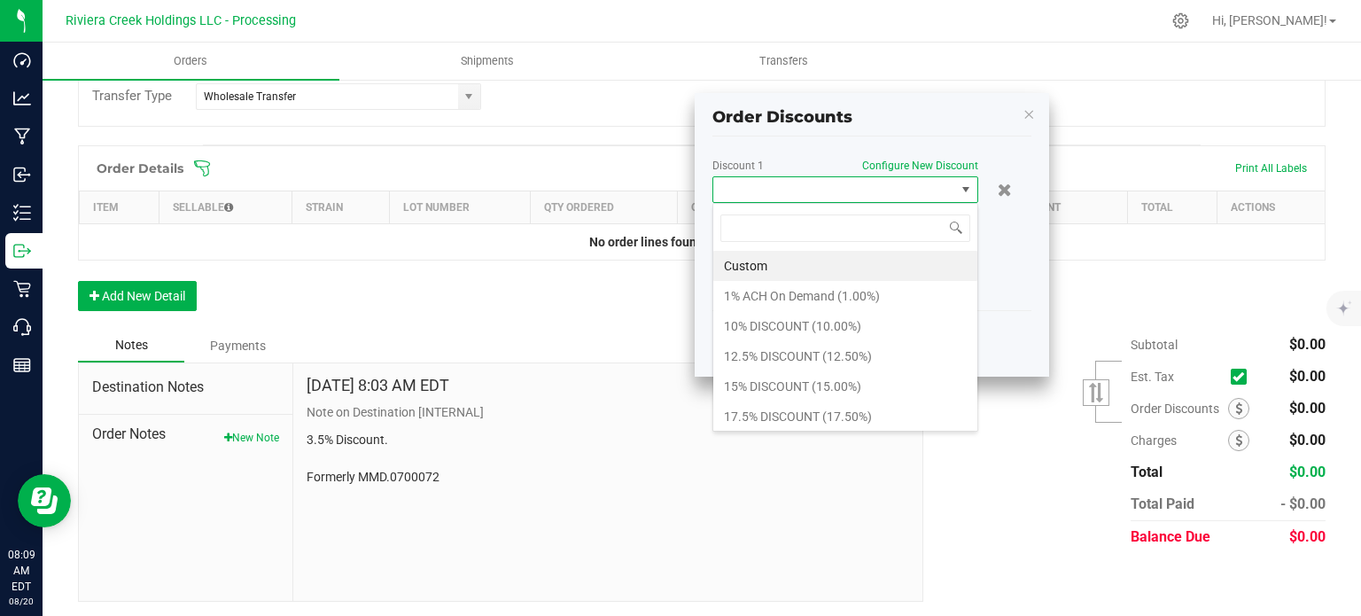
scroll to position [26, 266]
click at [779, 408] on li "17.5% DISCOUNT (17.50%)" at bounding box center [845, 416] width 264 height 30
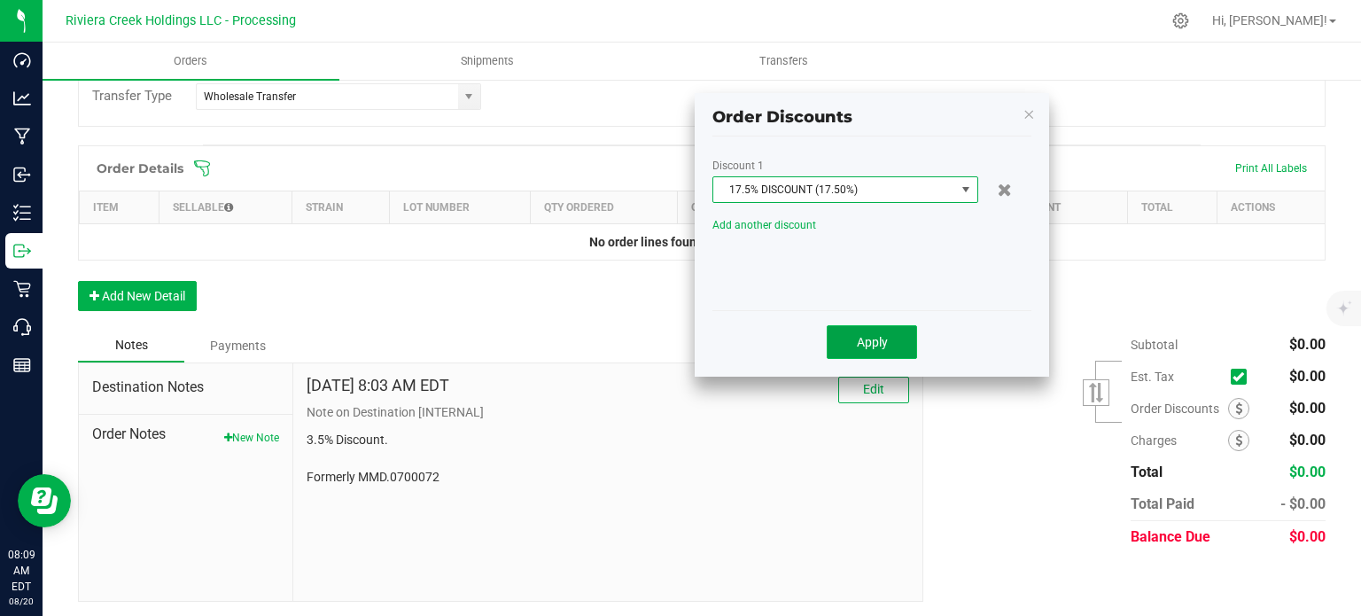
click at [868, 343] on span "Apply" at bounding box center [872, 342] width 31 height 14
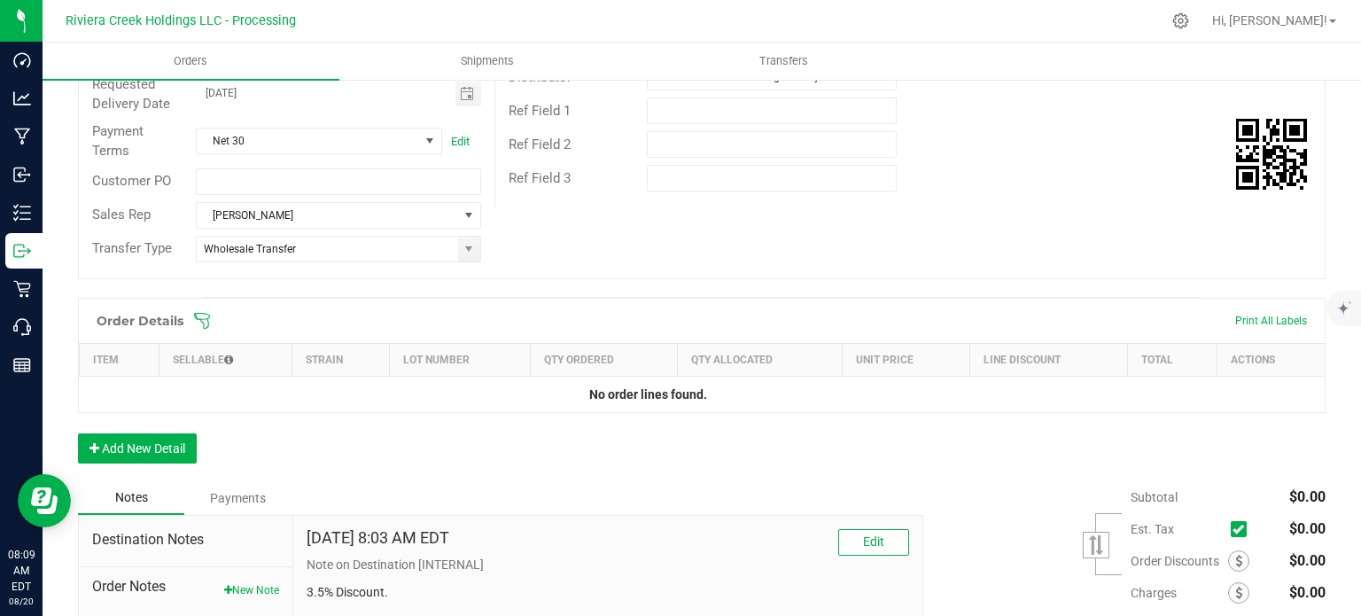
scroll to position [0, 0]
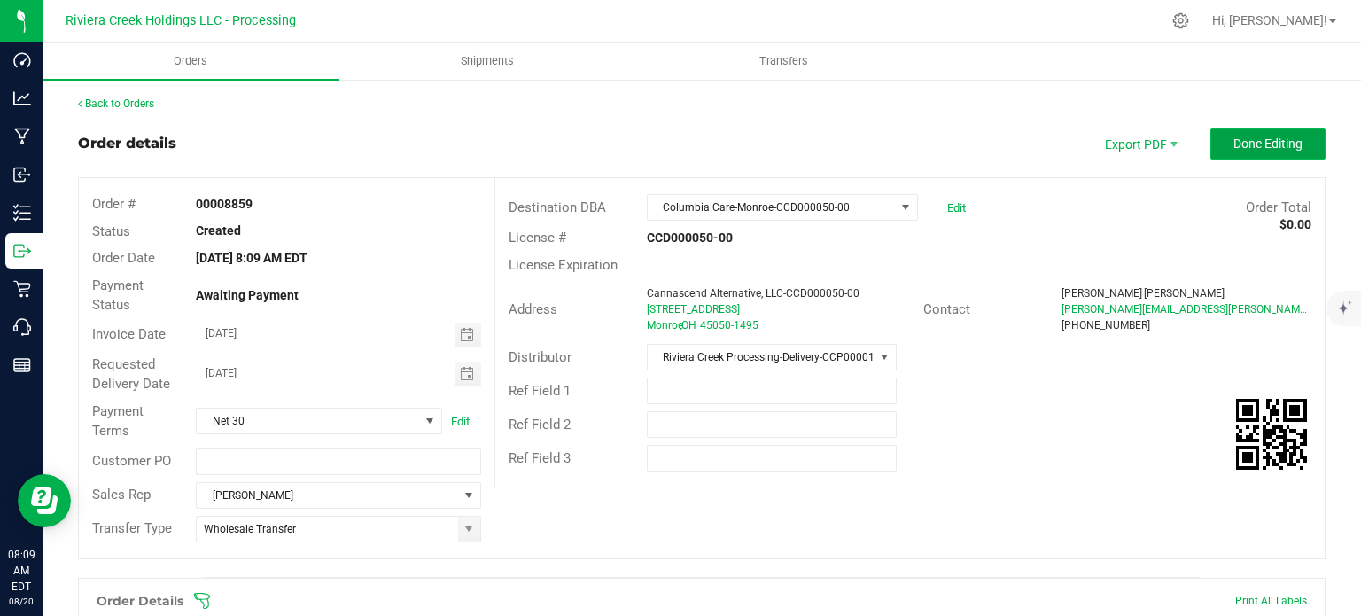
click at [1269, 133] on button "Done Editing" at bounding box center [1267, 144] width 115 height 32
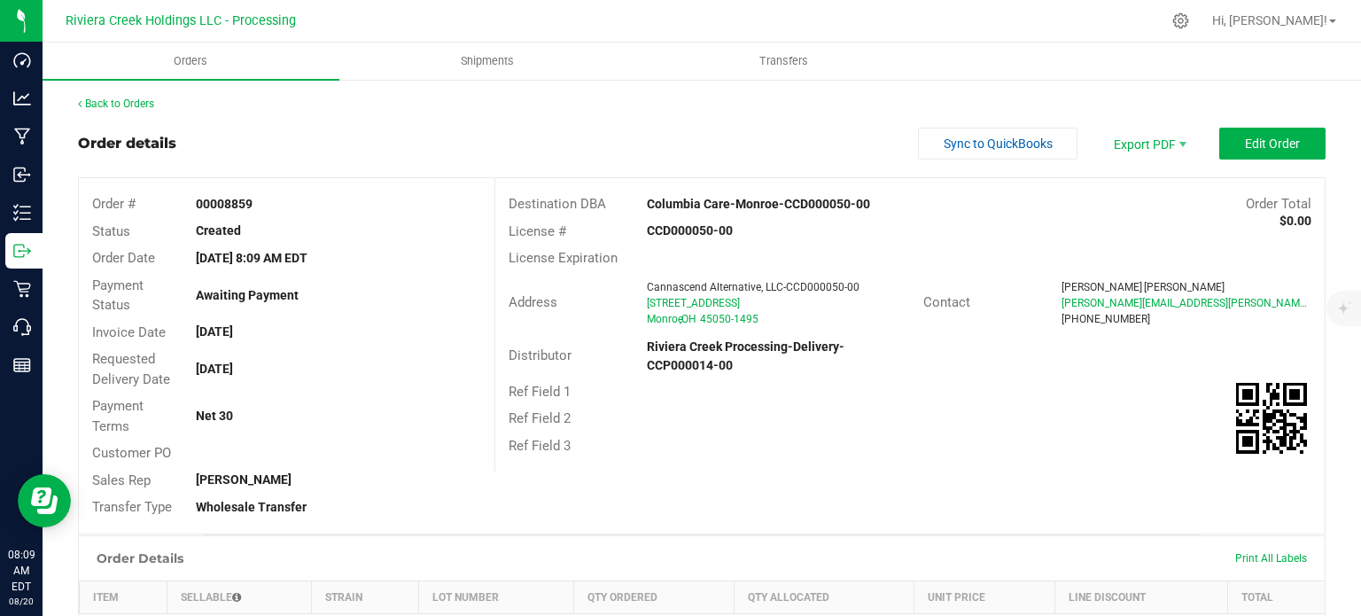
drag, startPoint x: 193, startPoint y: 199, endPoint x: 260, endPoint y: 210, distance: 68.2
click at [260, 210] on div "00008859" at bounding box center [338, 204] width 311 height 19
click at [125, 99] on link "Back to Orders" at bounding box center [116, 103] width 76 height 12
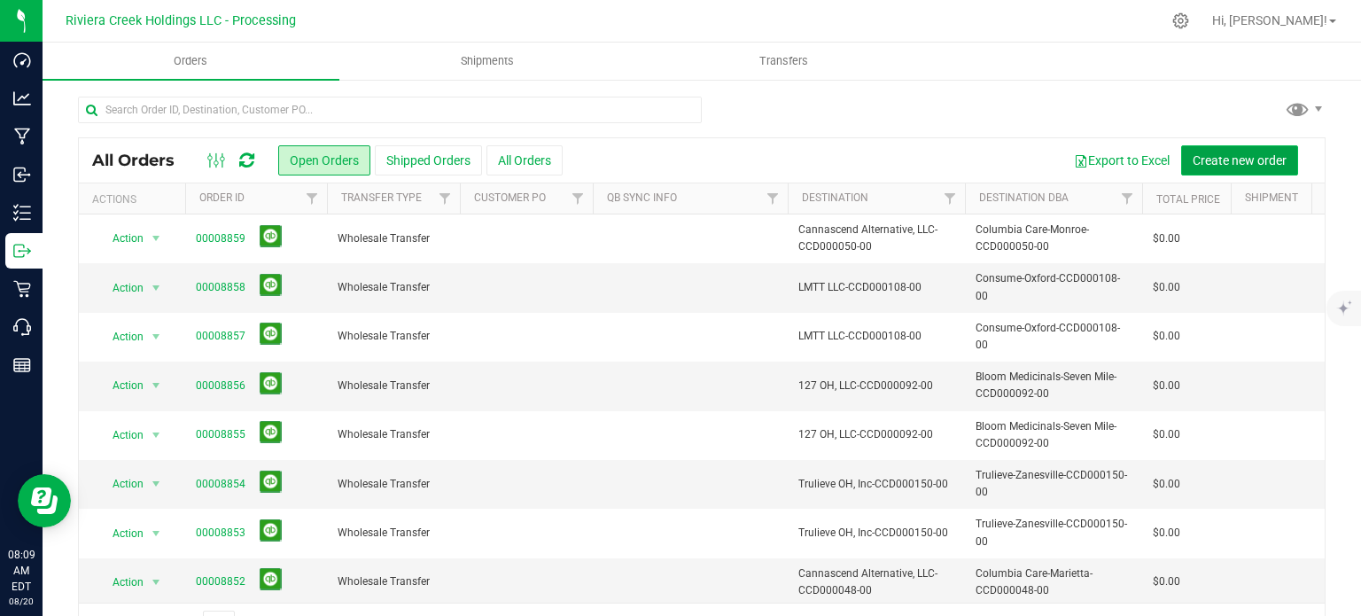
click at [1216, 153] on span "Create new order" at bounding box center [1240, 160] width 94 height 14
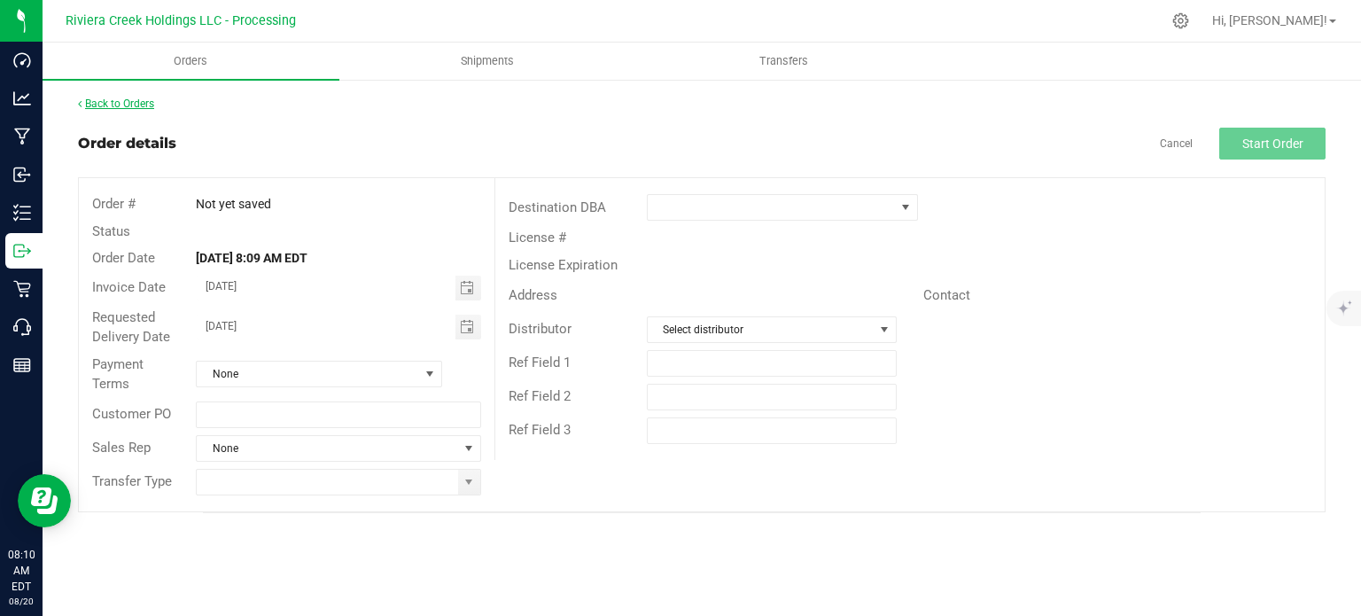
click at [144, 107] on link "Back to Orders" at bounding box center [116, 103] width 76 height 12
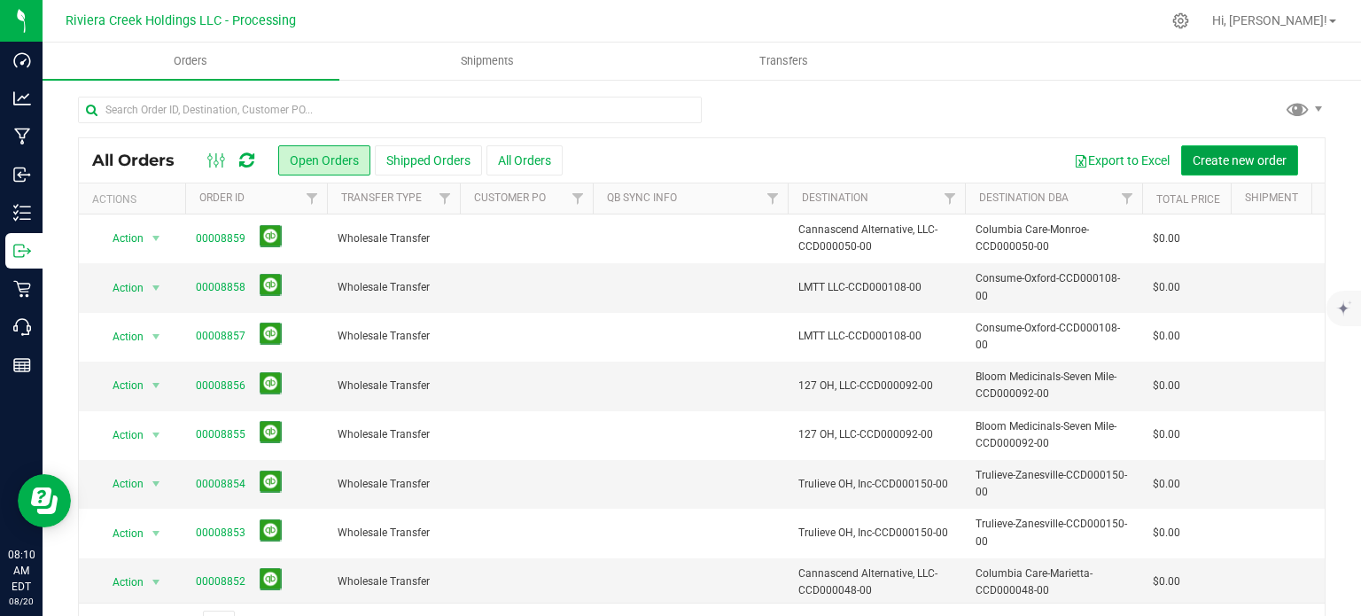
click at [1233, 159] on span "Create new order" at bounding box center [1240, 160] width 94 height 14
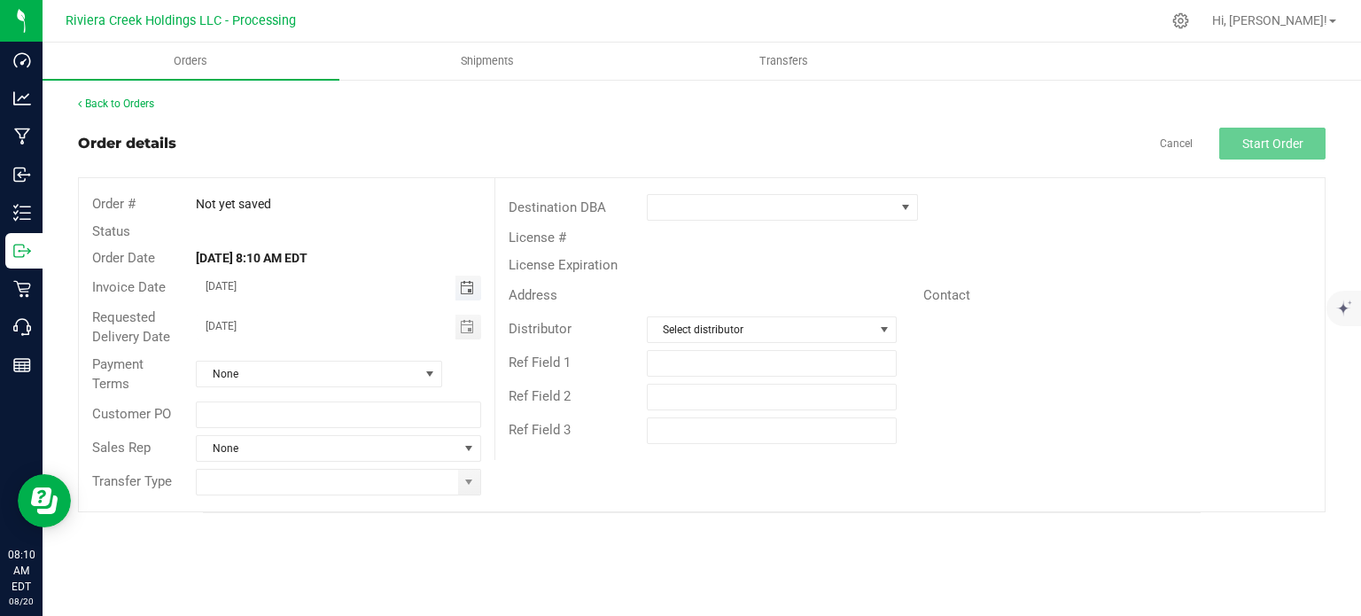
click at [467, 289] on span "Toggle calendar" at bounding box center [467, 288] width 14 height 14
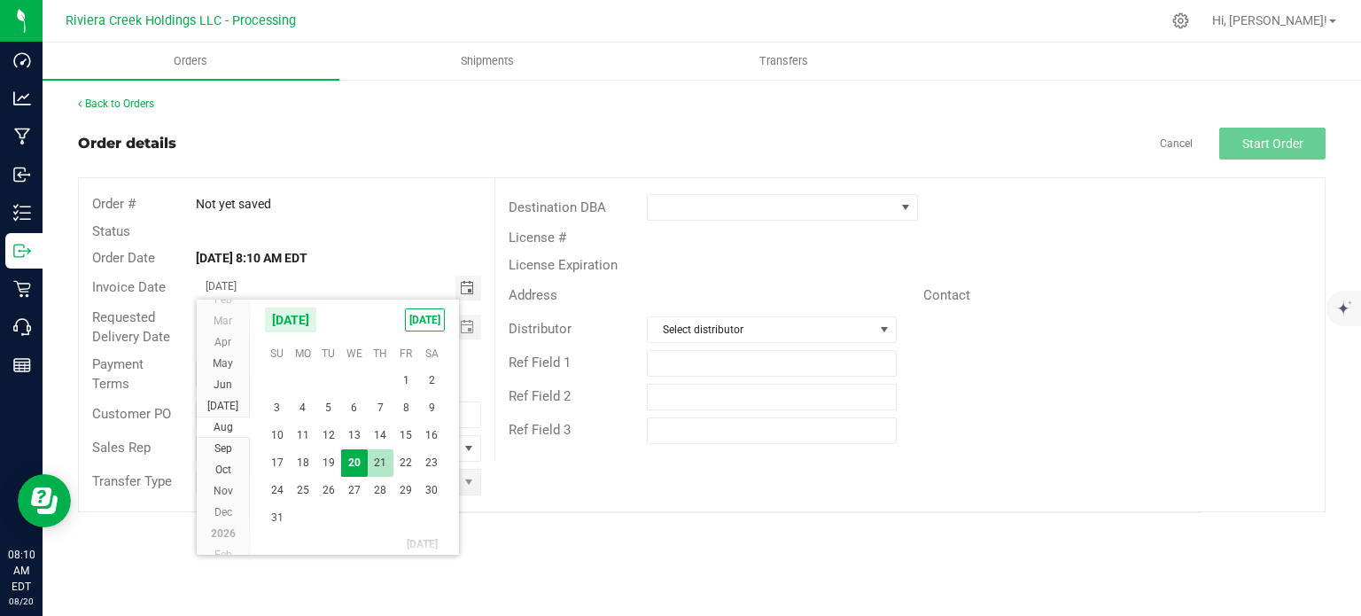
click at [385, 459] on span "21" at bounding box center [381, 462] width 26 height 27
type input "08/21/2025"
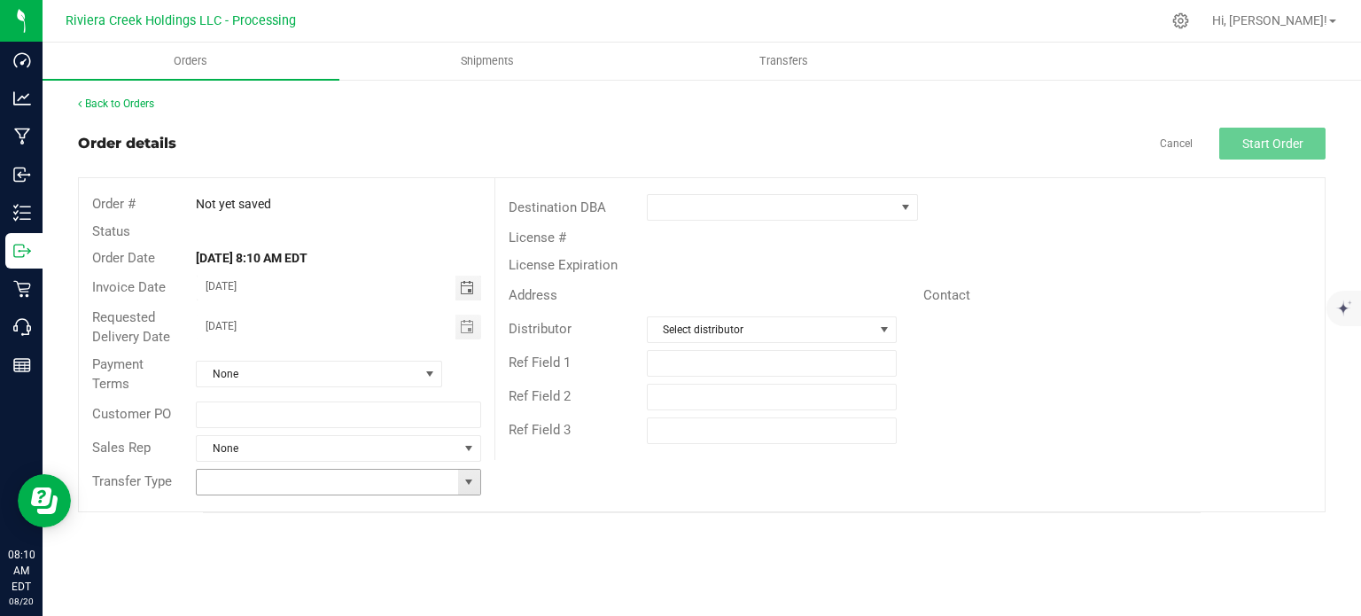
click at [466, 480] on span at bounding box center [469, 482] width 14 height 14
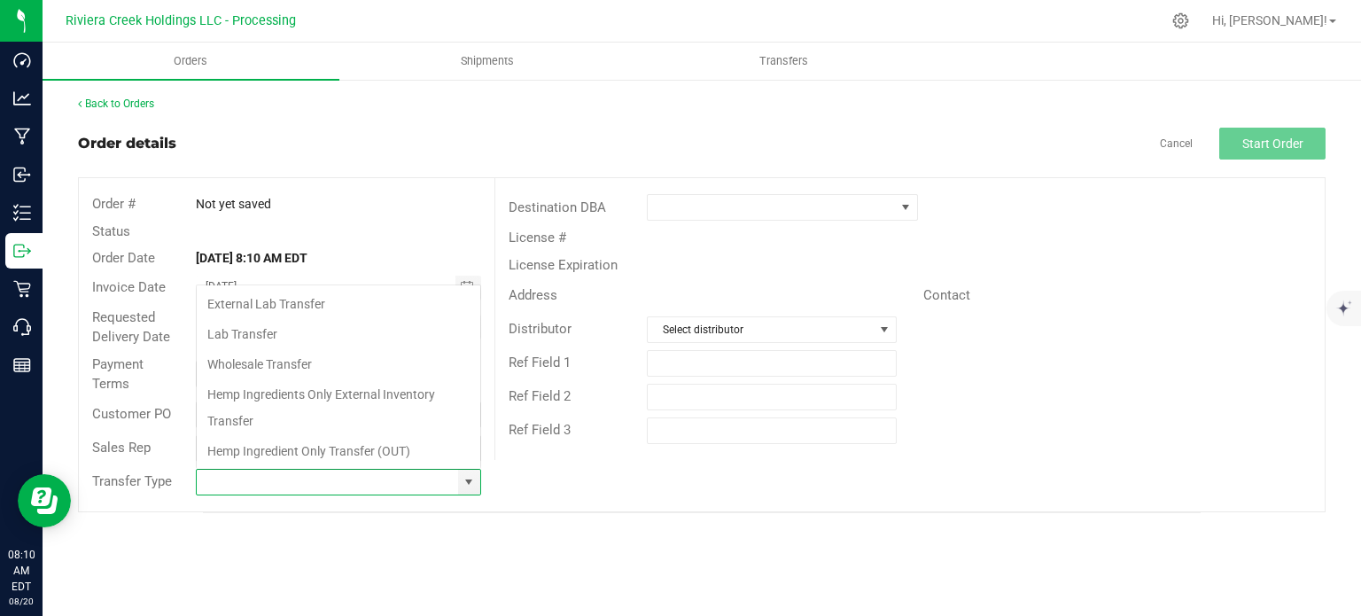
scroll to position [26, 281]
click at [281, 368] on li "Wholesale Transfer" at bounding box center [339, 364] width 284 height 30
type input "Wholesale Transfer"
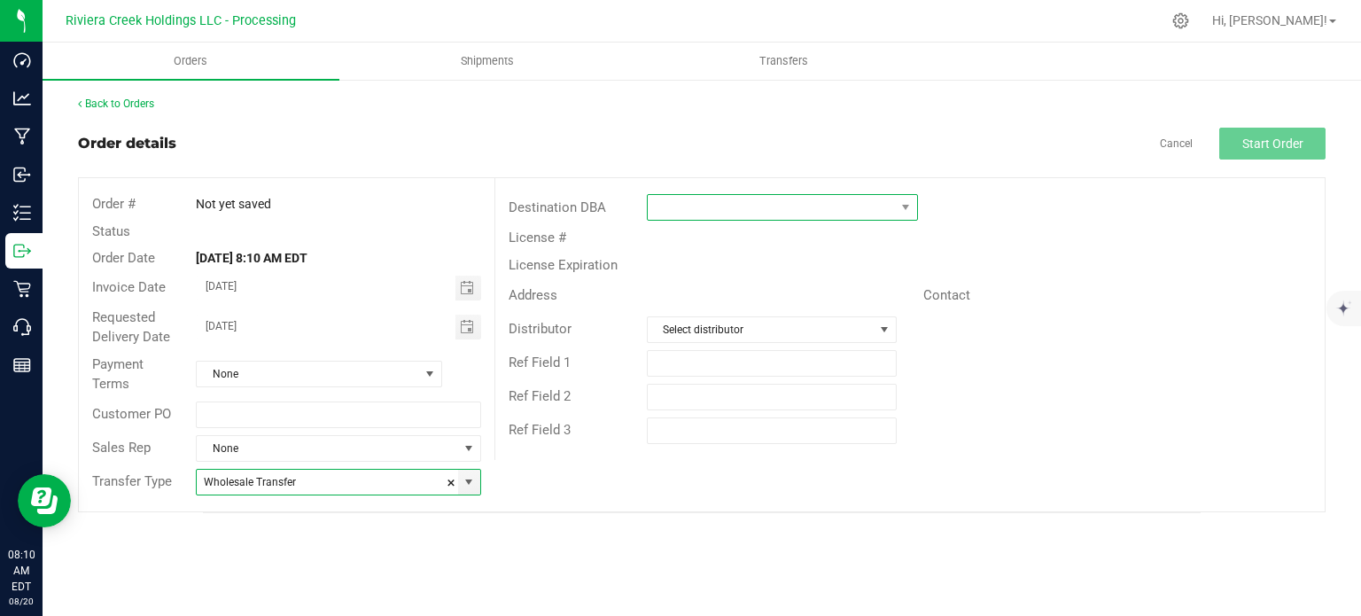
click at [677, 210] on span at bounding box center [771, 207] width 247 height 25
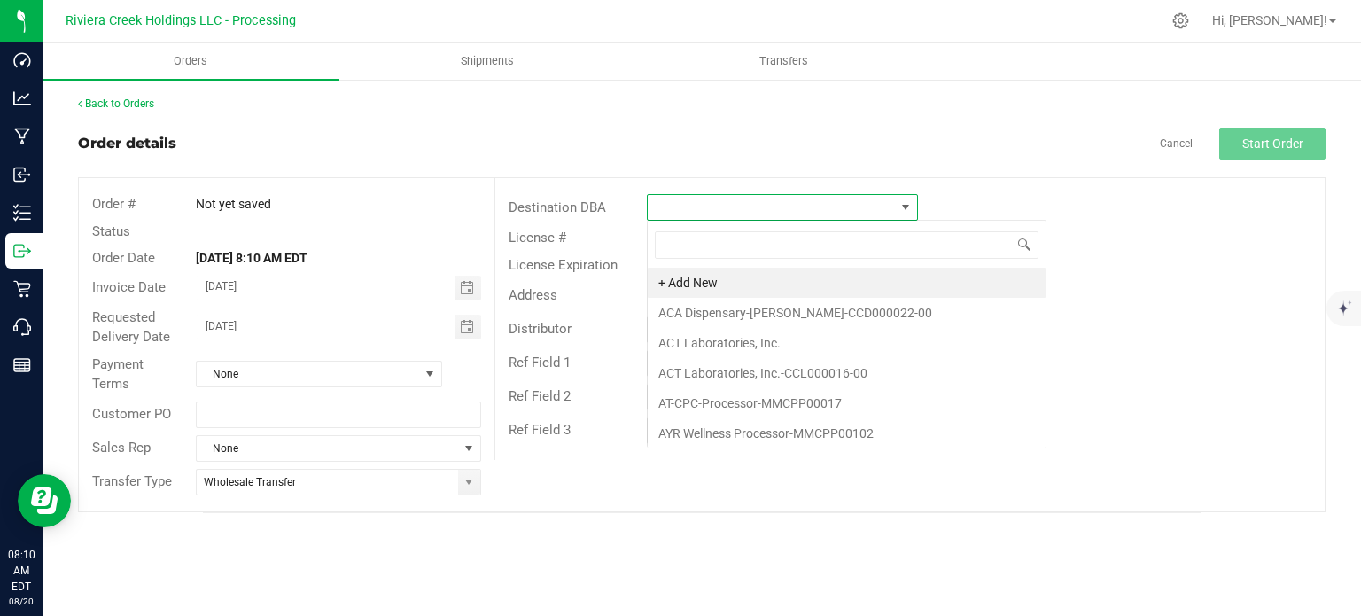
scroll to position [26, 271]
type input "colu"
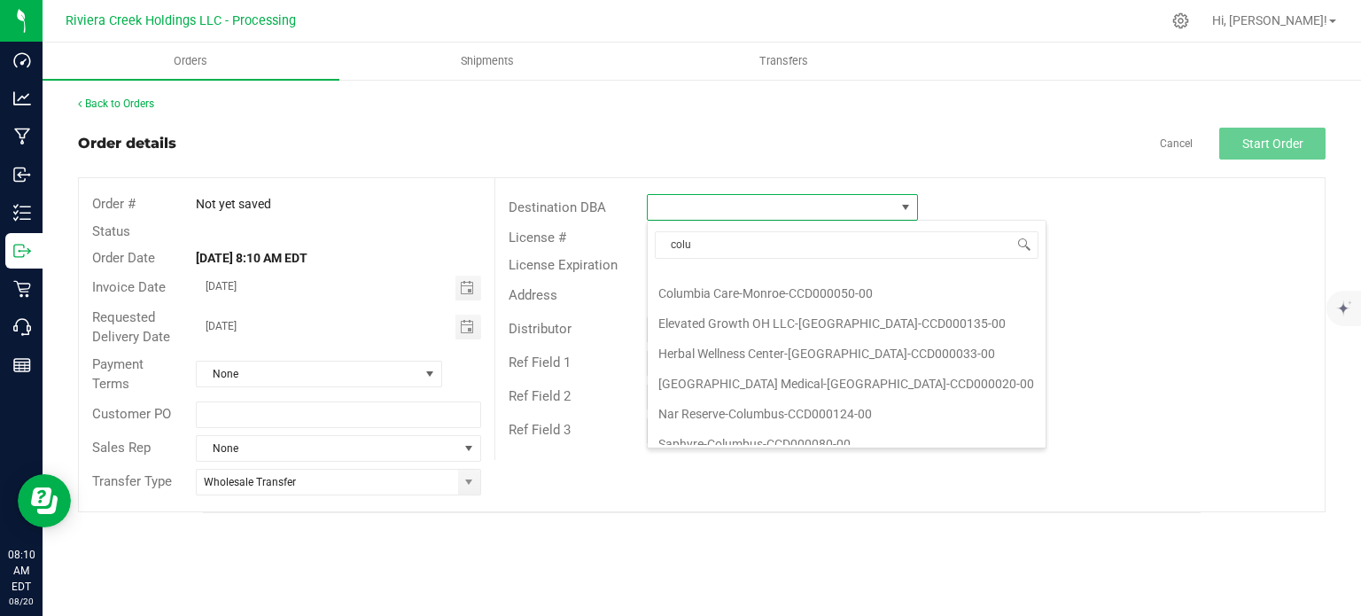
scroll to position [177, 0]
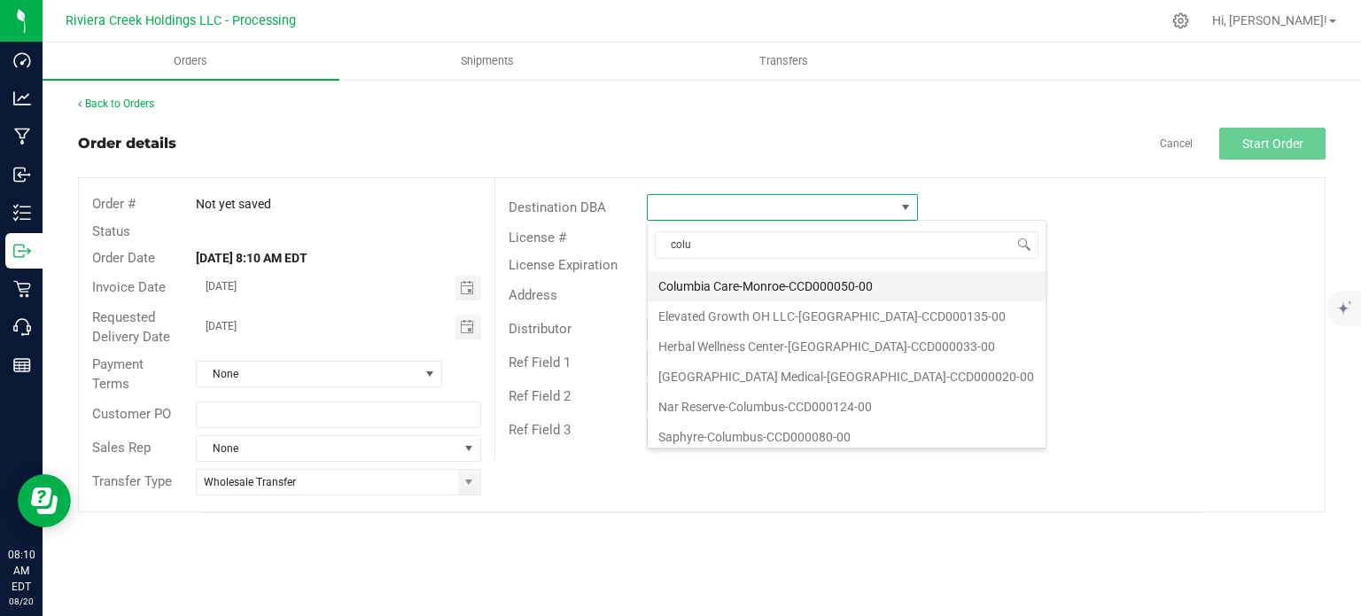
click at [780, 286] on li "Columbia Care-Monroe-CCD000050-00" at bounding box center [847, 286] width 398 height 30
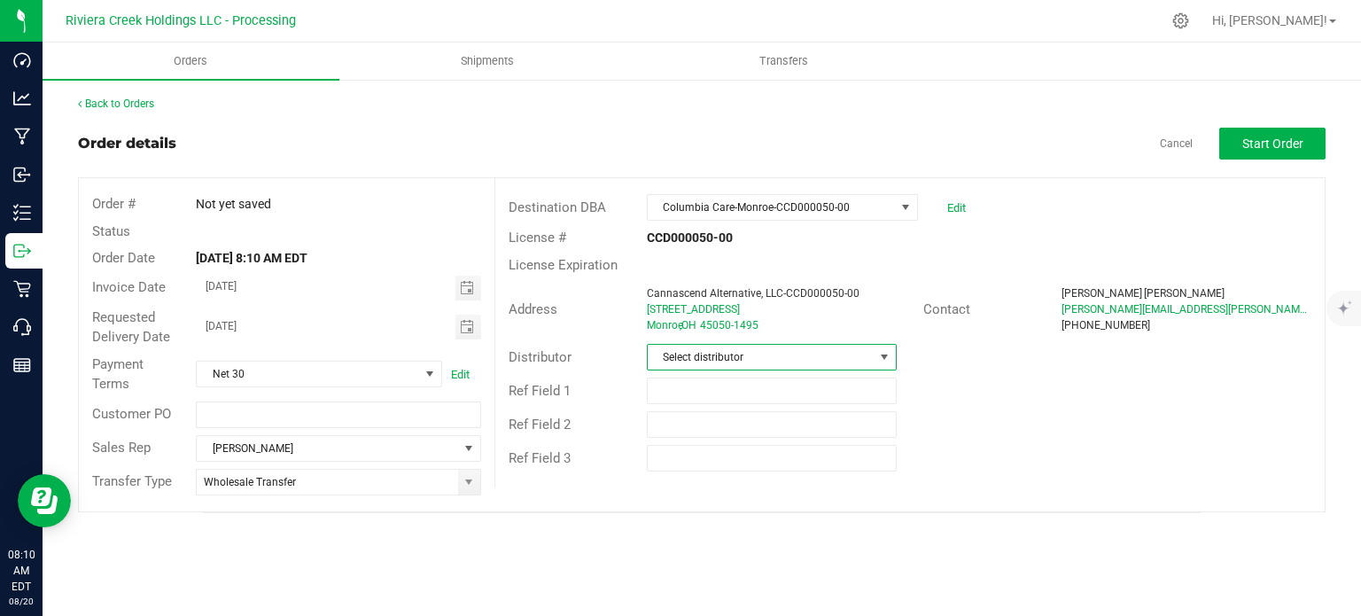
click at [810, 357] on span "Select distributor" at bounding box center [761, 357] width 226 height 25
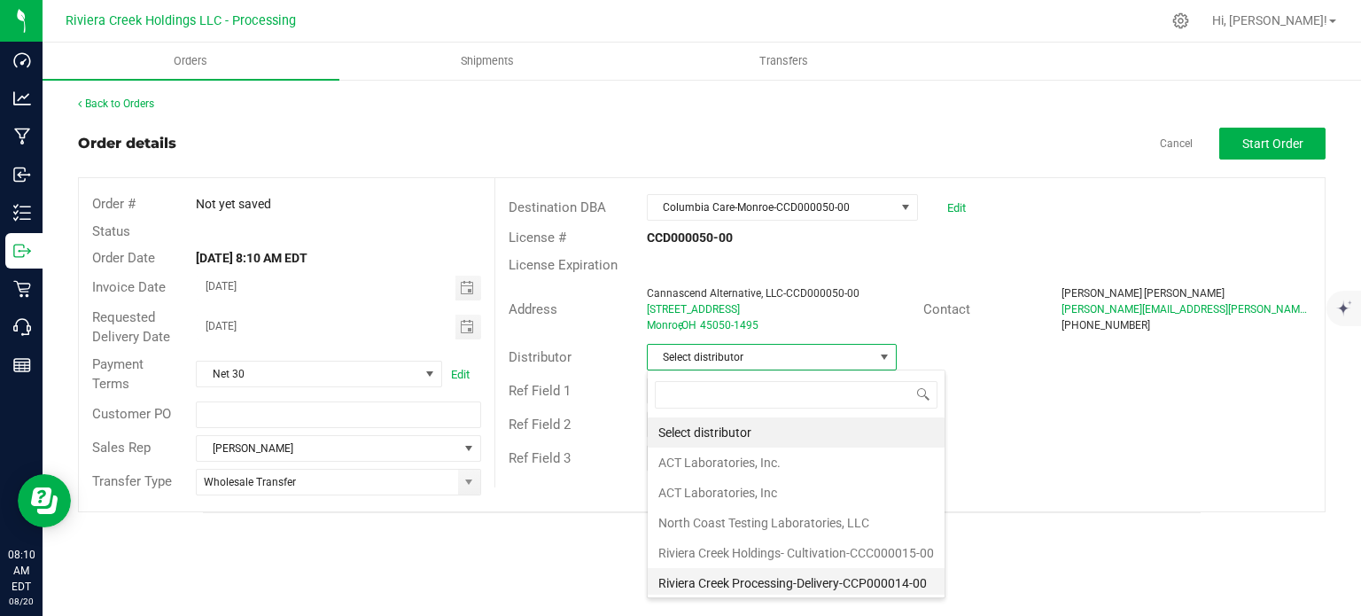
scroll to position [1, 0]
click at [752, 577] on li "Riviera Creek Processing-Delivery-CCP000014-00" at bounding box center [796, 582] width 297 height 30
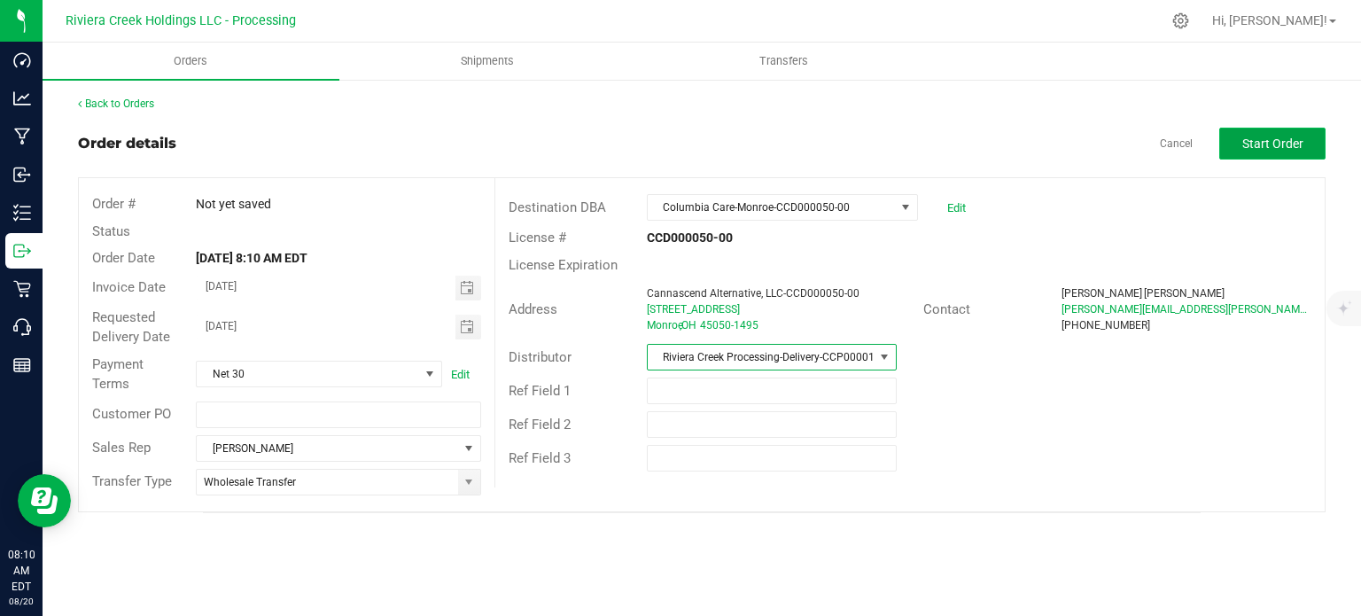
click at [1247, 147] on span "Start Order" at bounding box center [1272, 143] width 61 height 14
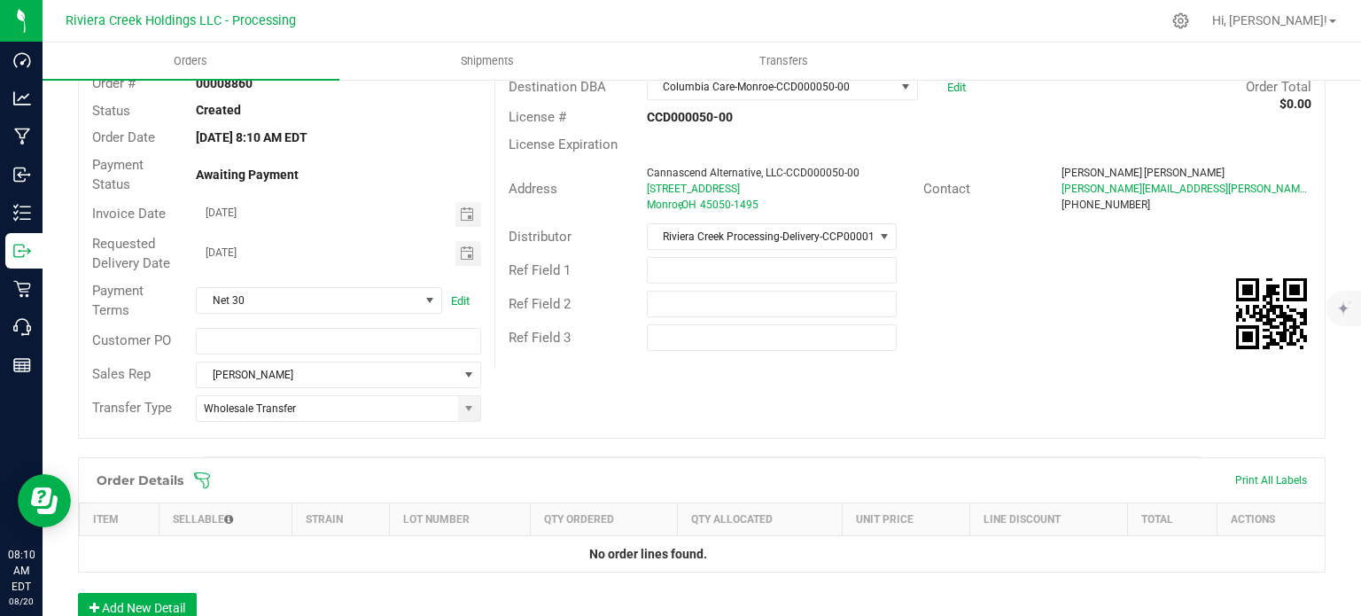
scroll to position [432, 0]
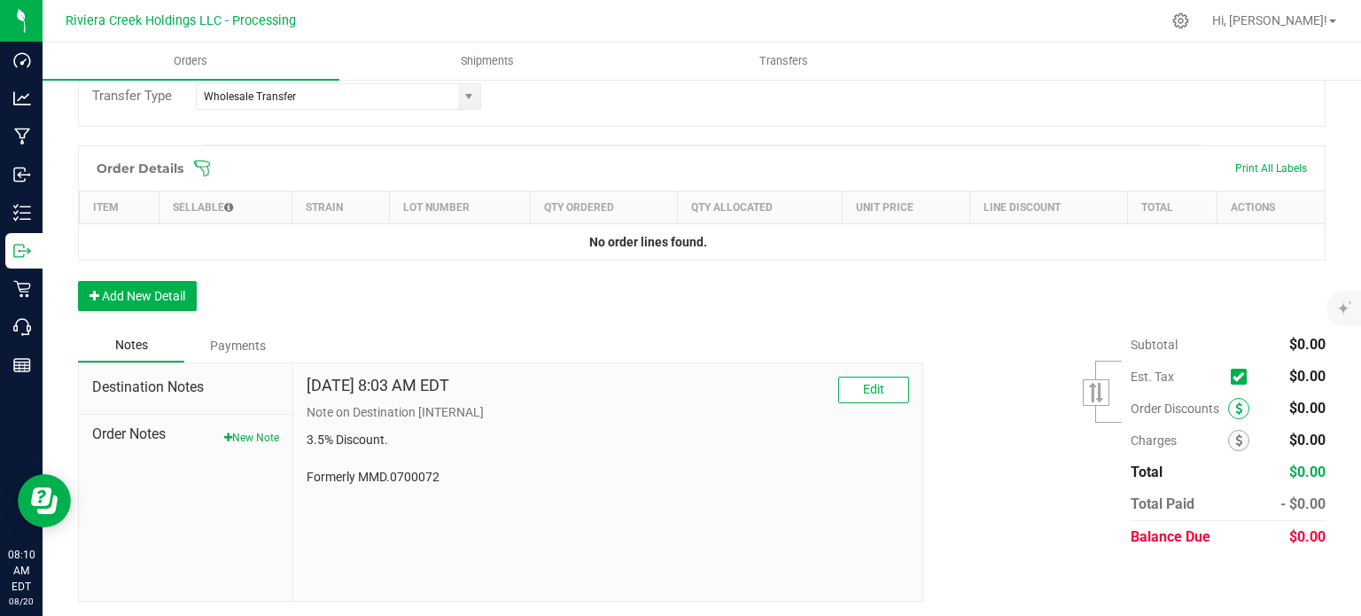
click at [1235, 407] on icon at bounding box center [1238, 408] width 7 height 12
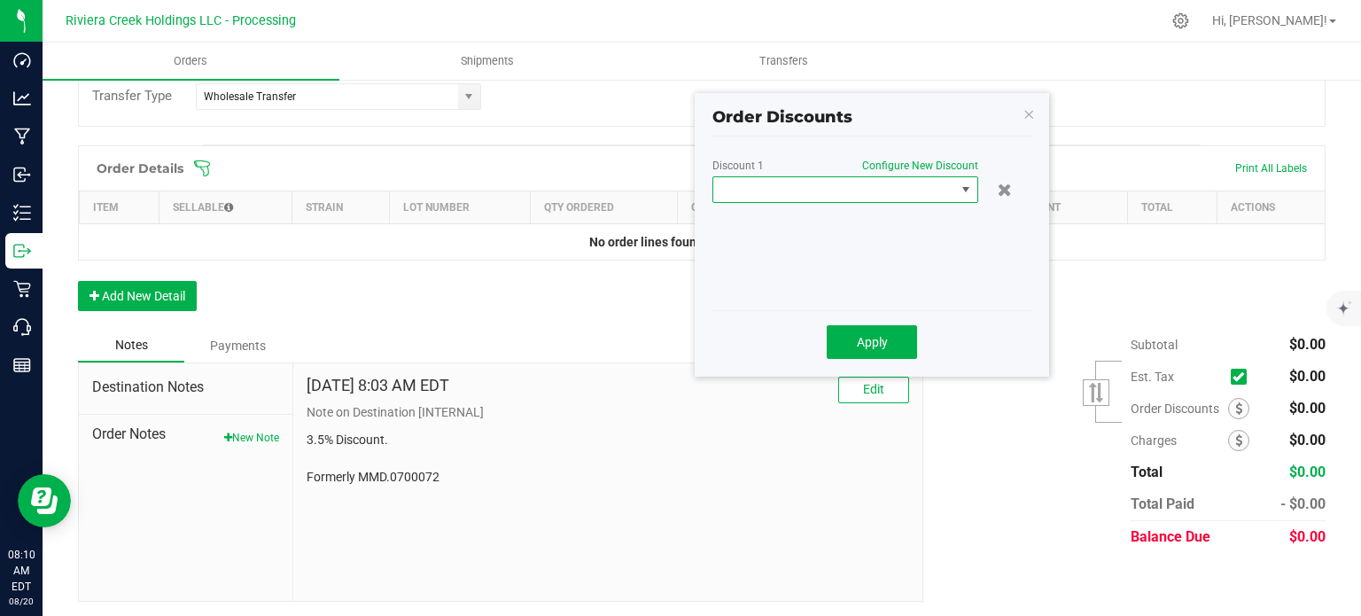
click at [840, 194] on span at bounding box center [834, 189] width 242 height 25
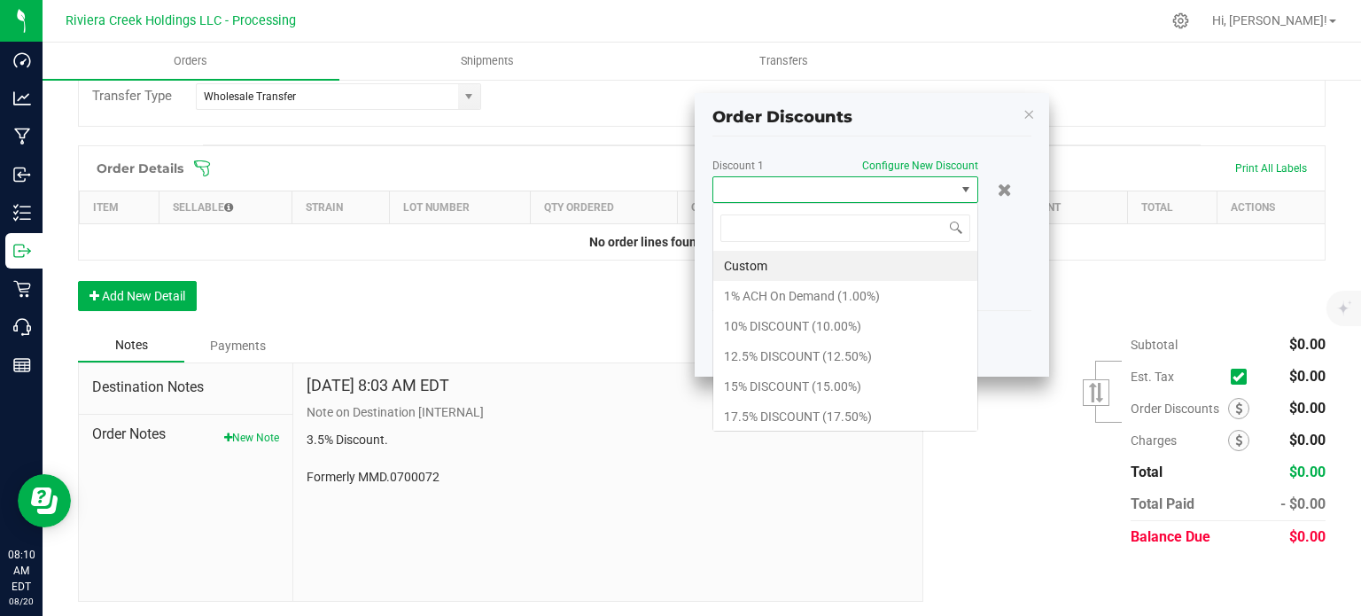
scroll to position [26, 266]
click at [791, 411] on li "17.5% DISCOUNT (17.50%)" at bounding box center [845, 416] width 264 height 30
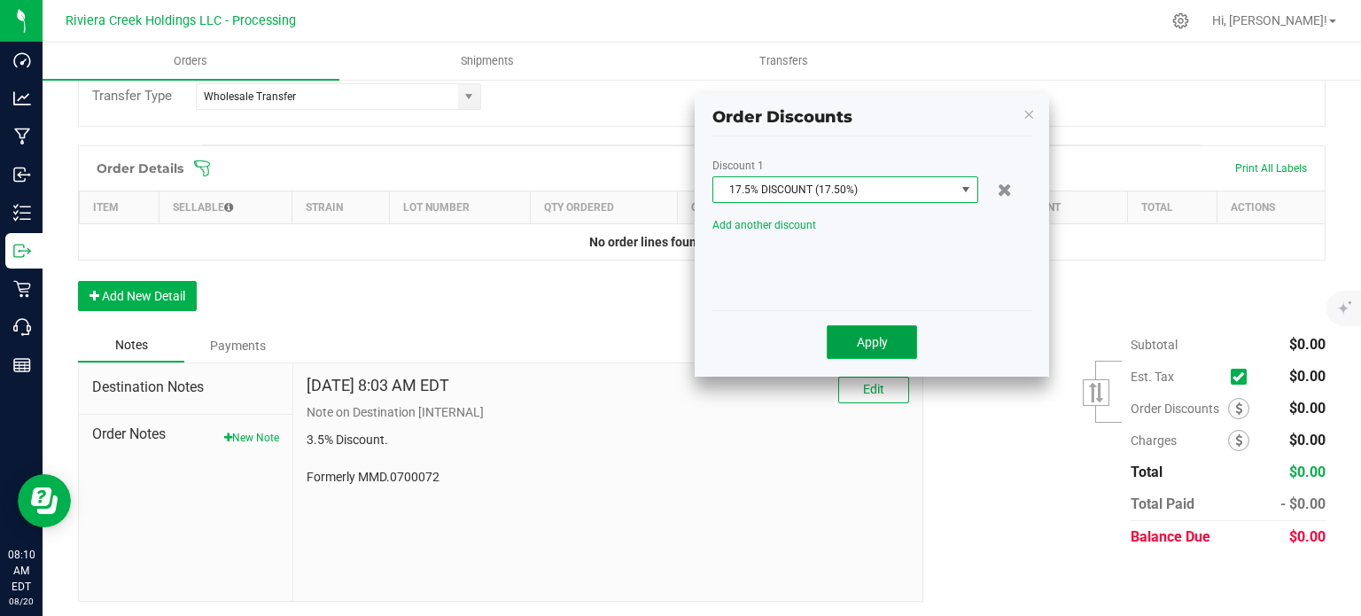
click at [857, 338] on span "Apply" at bounding box center [872, 342] width 31 height 14
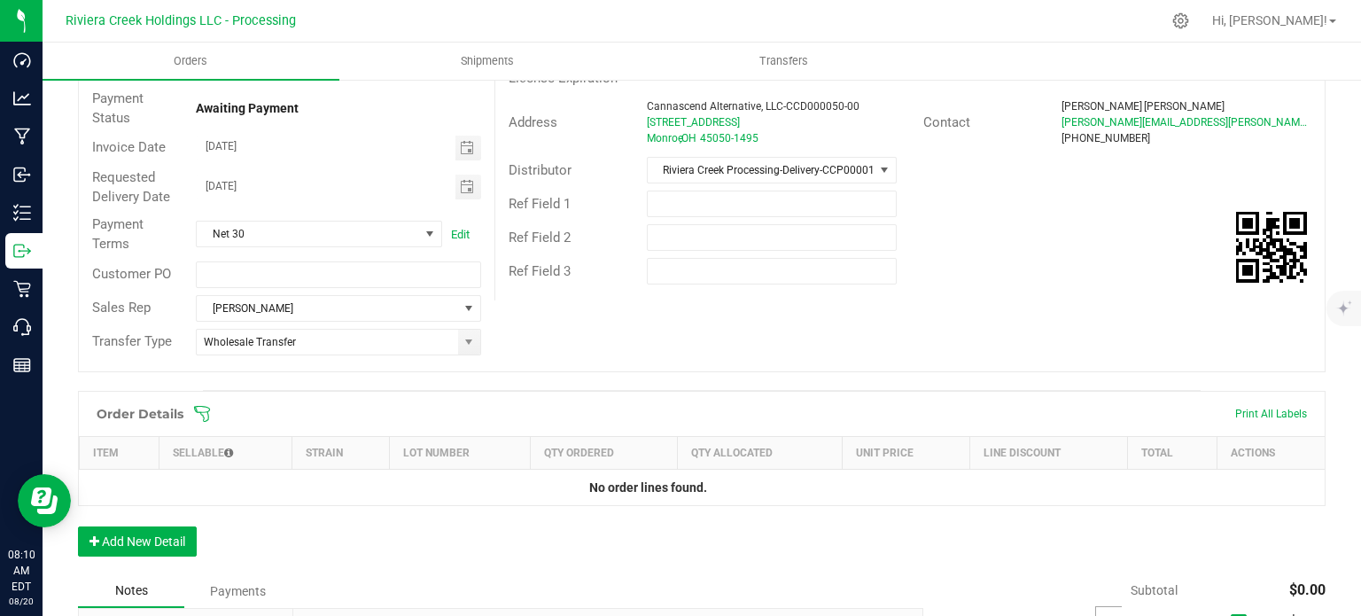
scroll to position [0, 0]
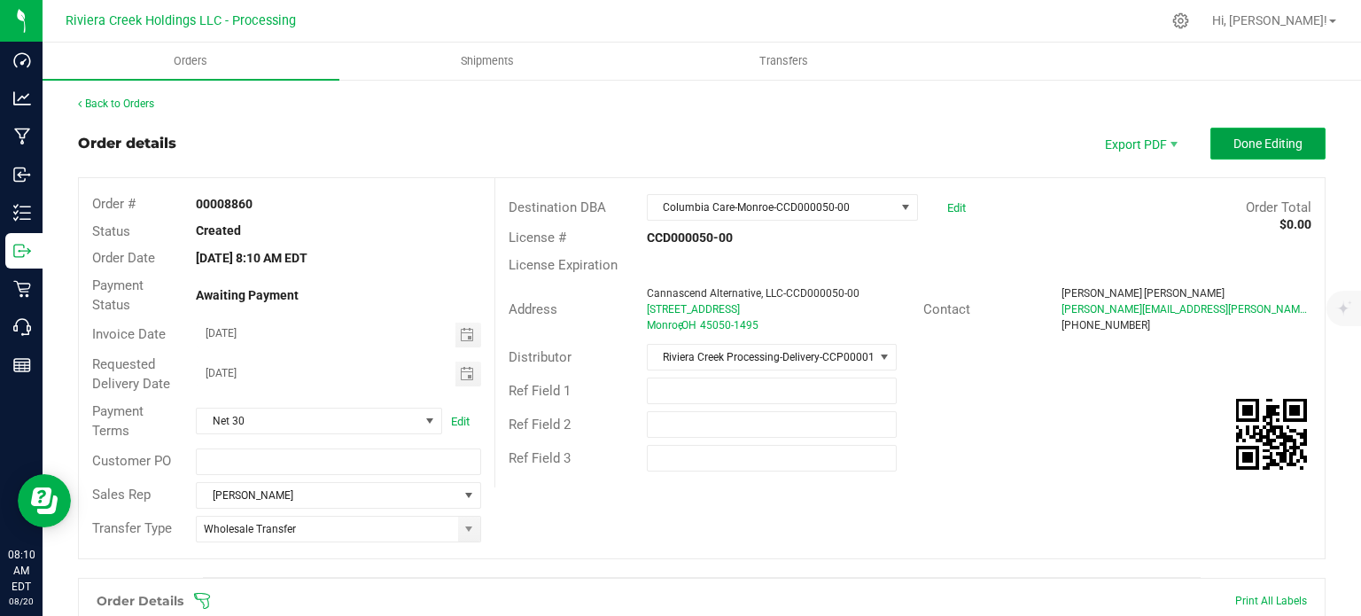
click at [1234, 148] on span "Done Editing" at bounding box center [1267, 143] width 69 height 14
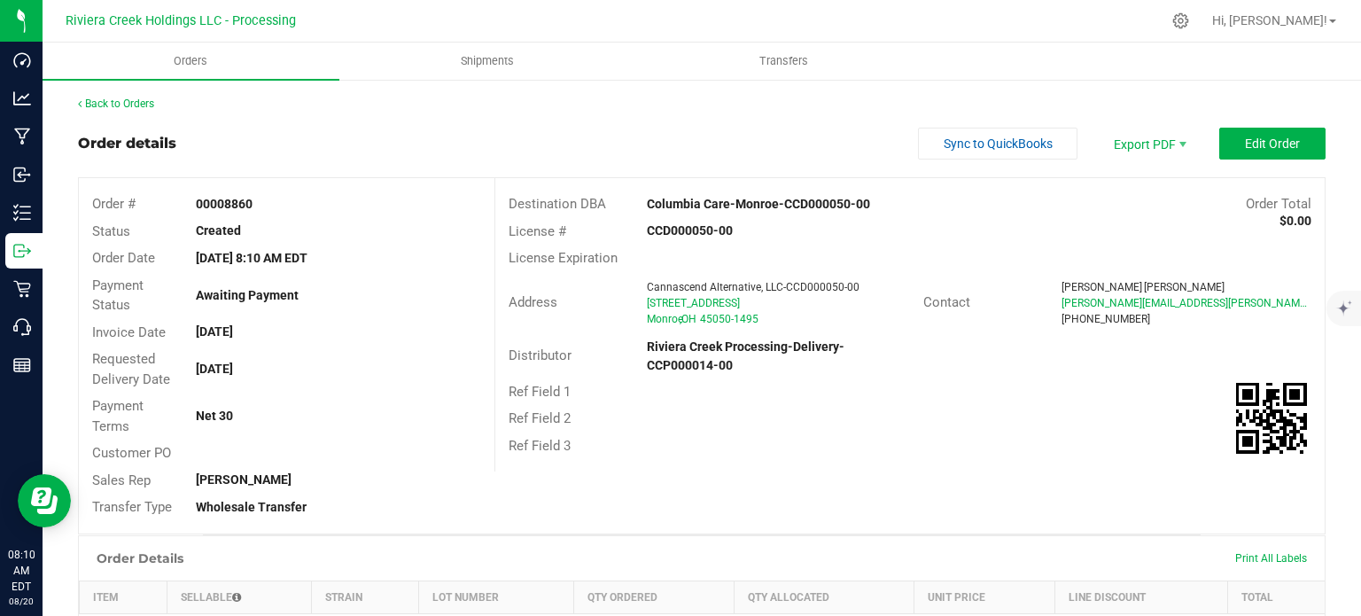
drag, startPoint x: 188, startPoint y: 199, endPoint x: 260, endPoint y: 212, distance: 72.8
click at [260, 212] on div "00008860" at bounding box center [338, 204] width 311 height 19
click at [493, 58] on span "Shipments" at bounding box center [487, 61] width 101 height 16
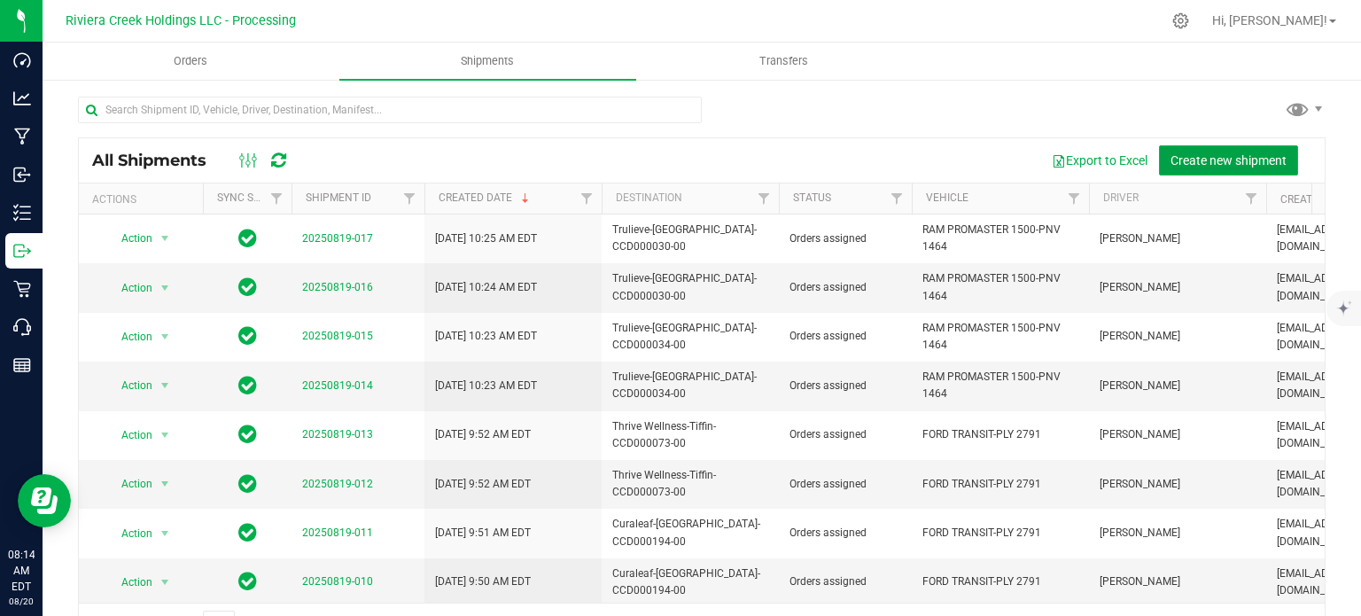
click at [1200, 157] on span "Create new shipment" at bounding box center [1228, 160] width 116 height 14
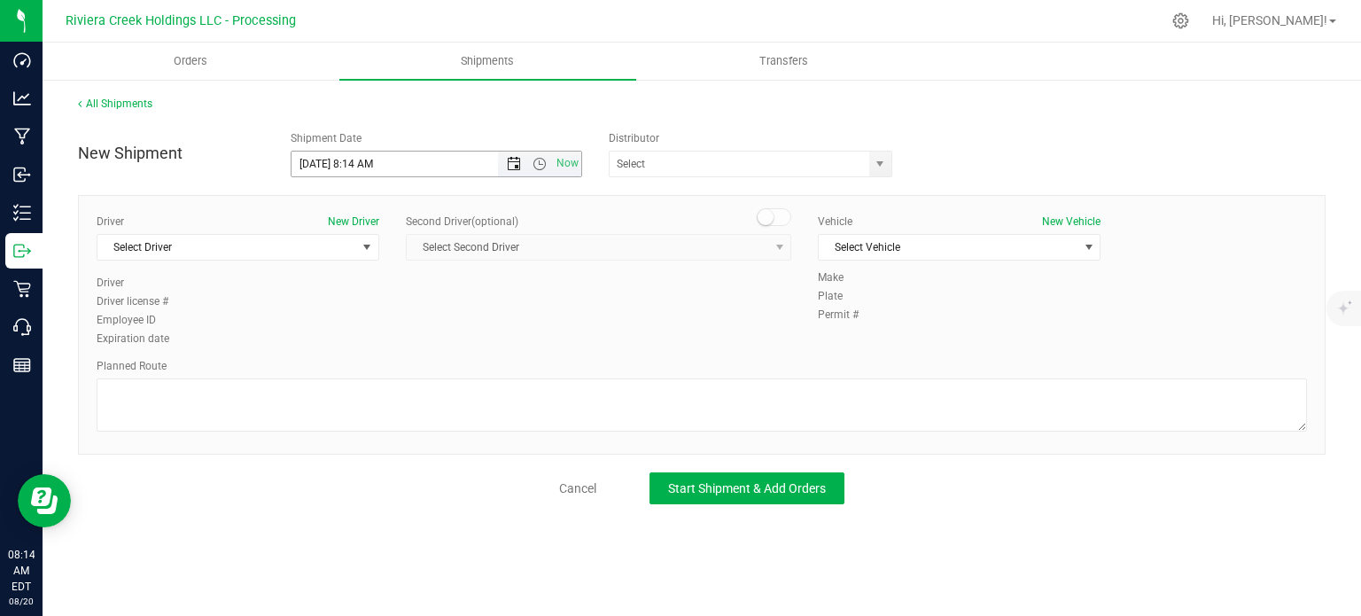
click at [515, 168] on span "Open the date view" at bounding box center [514, 164] width 14 height 14
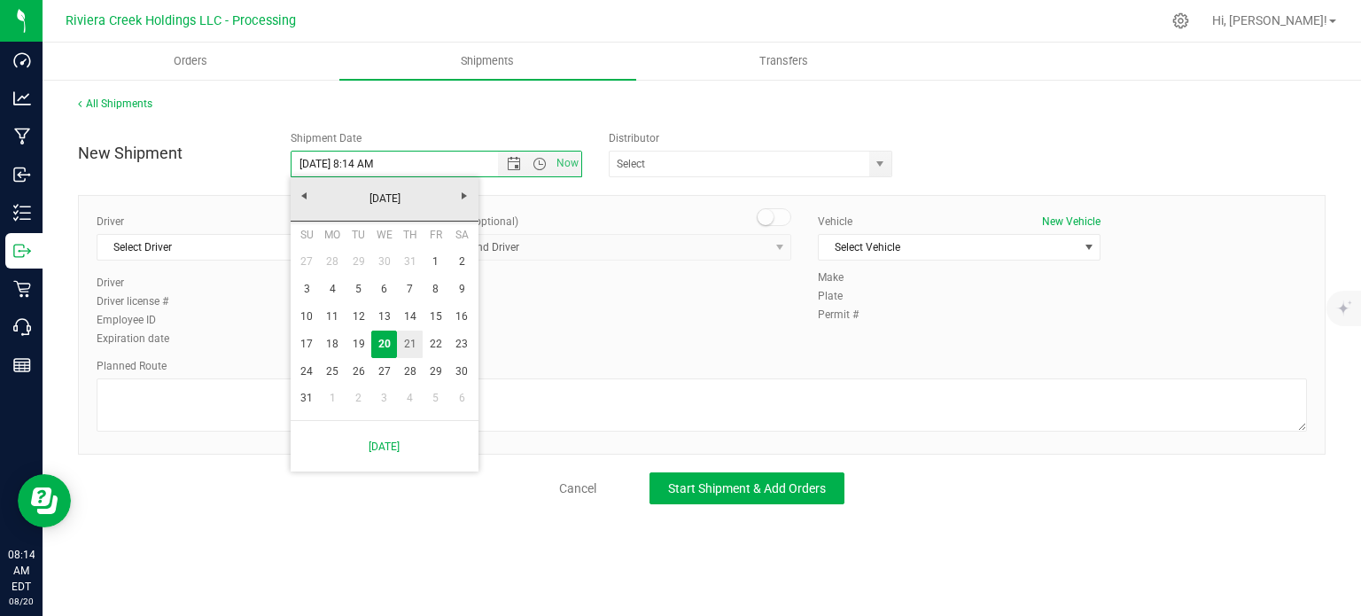
click at [411, 343] on link "21" at bounding box center [410, 343] width 26 height 27
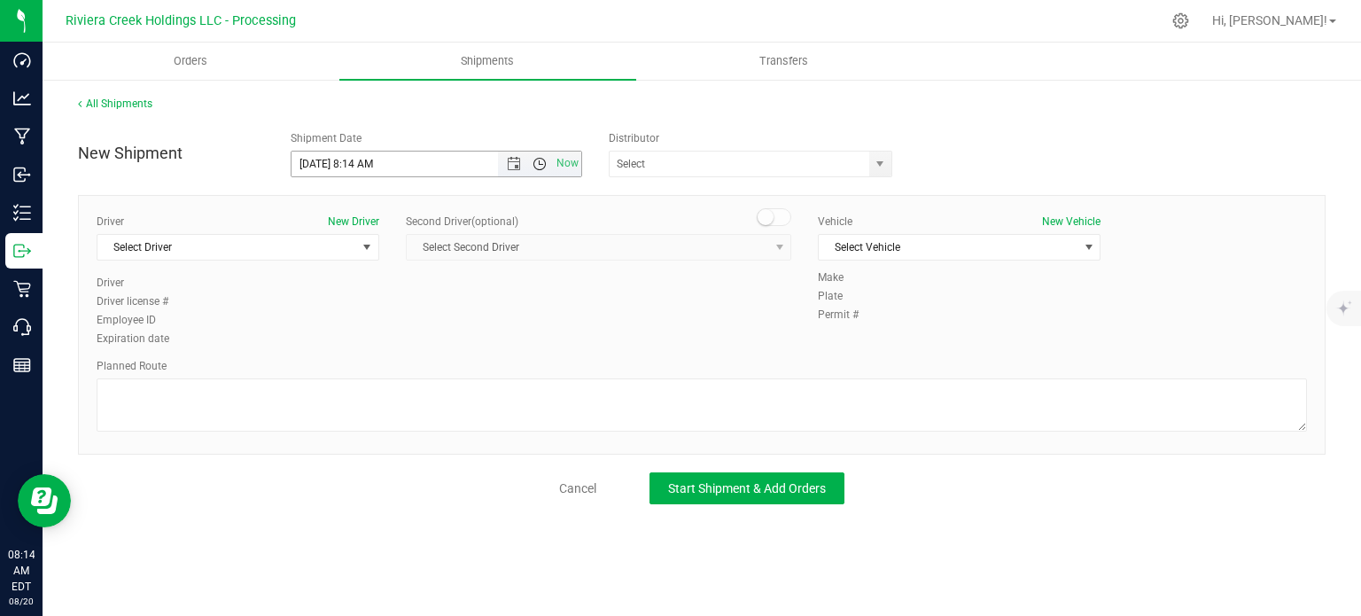
click at [540, 166] on span "Open the time view" at bounding box center [539, 164] width 14 height 14
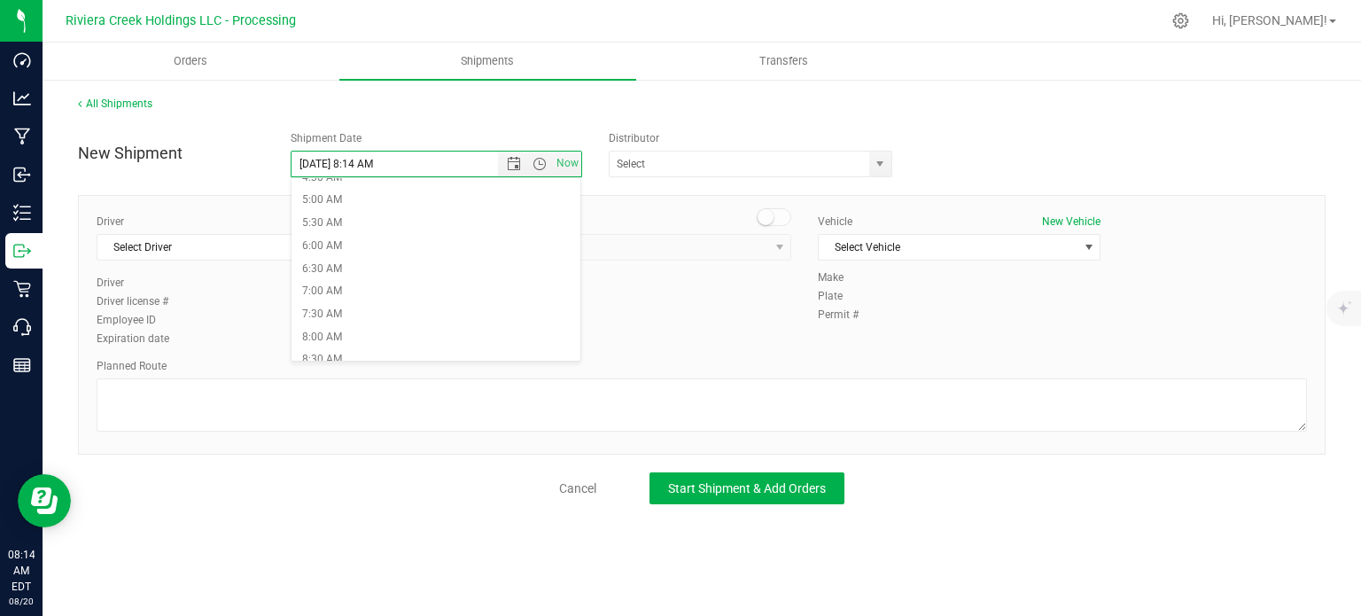
scroll to position [266, 0]
click at [358, 221] on li "6:30 AM" at bounding box center [435, 223] width 289 height 23
type input "8/21/2025 6:30 AM"
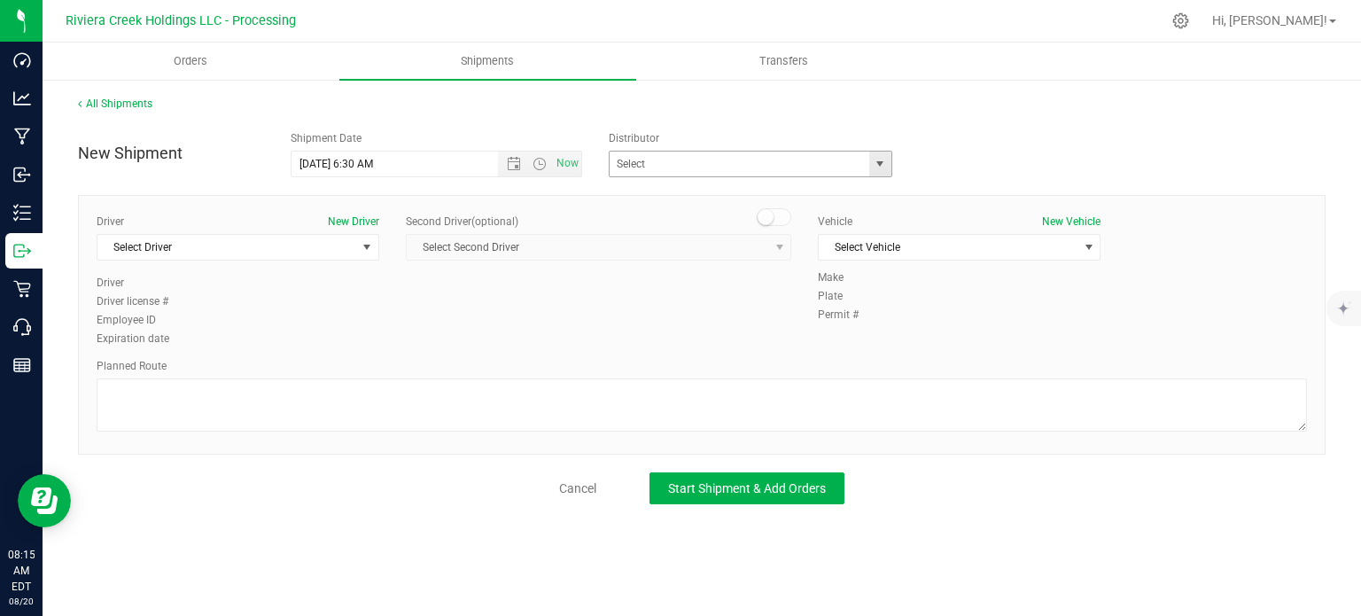
click at [879, 162] on span "select" at bounding box center [880, 164] width 14 height 14
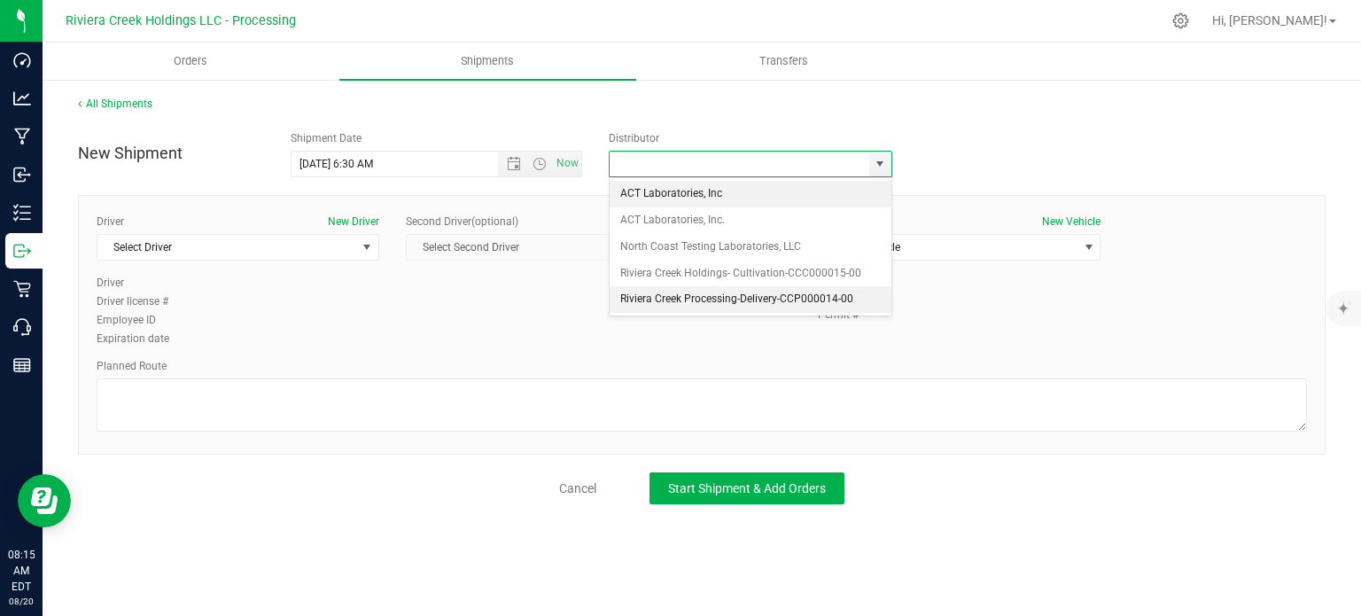
click at [708, 301] on li "Riviera Creek Processing-Delivery-CCP000014-00" at bounding box center [751, 299] width 282 height 27
type input "Riviera Creek Processing-Delivery-CCP000014-00"
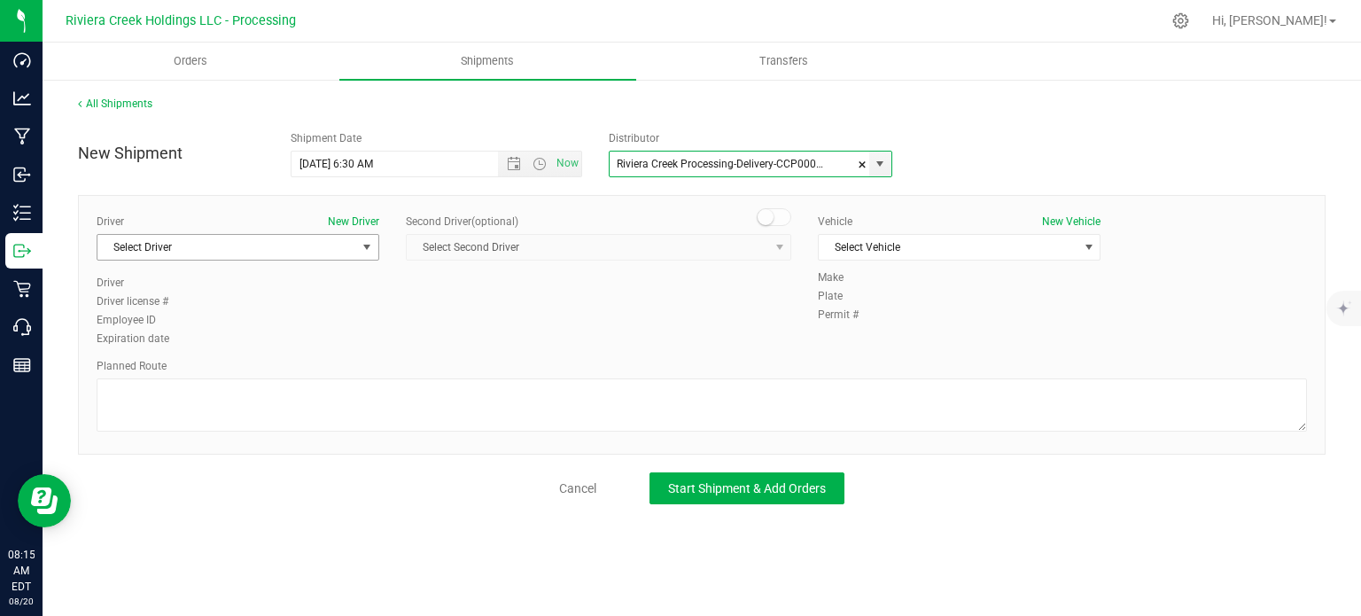
click at [231, 244] on span "Select Driver" at bounding box center [226, 247] width 259 height 25
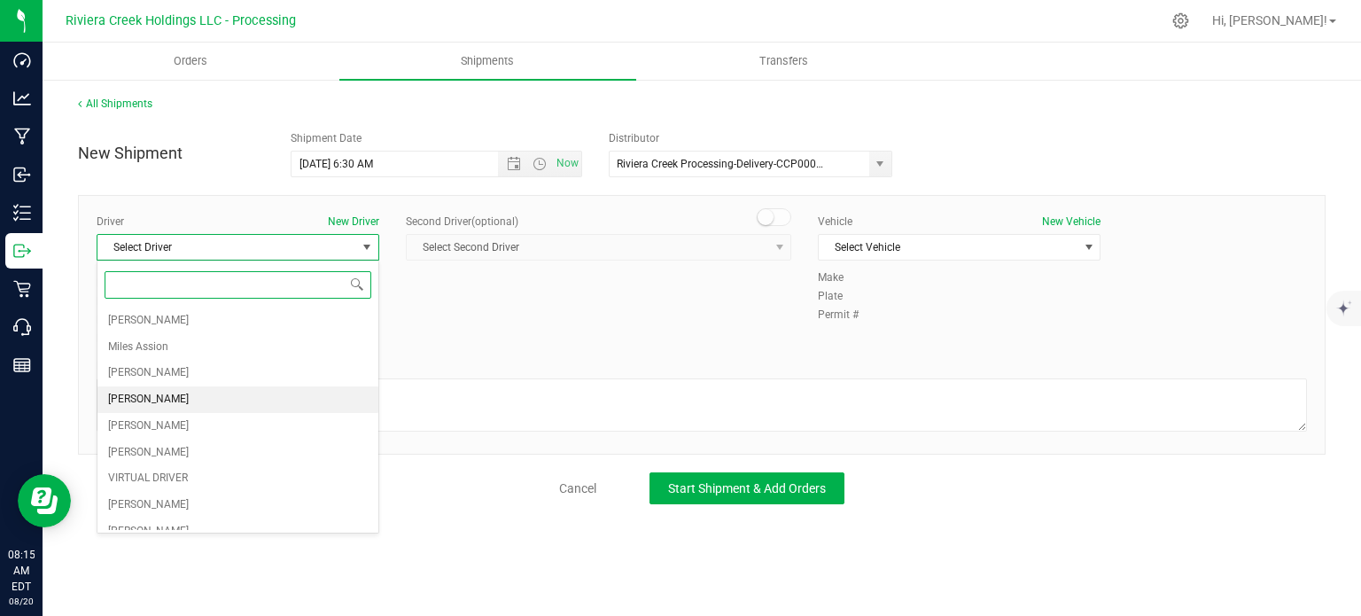
click at [158, 394] on span "[PERSON_NAME]" at bounding box center [148, 399] width 81 height 23
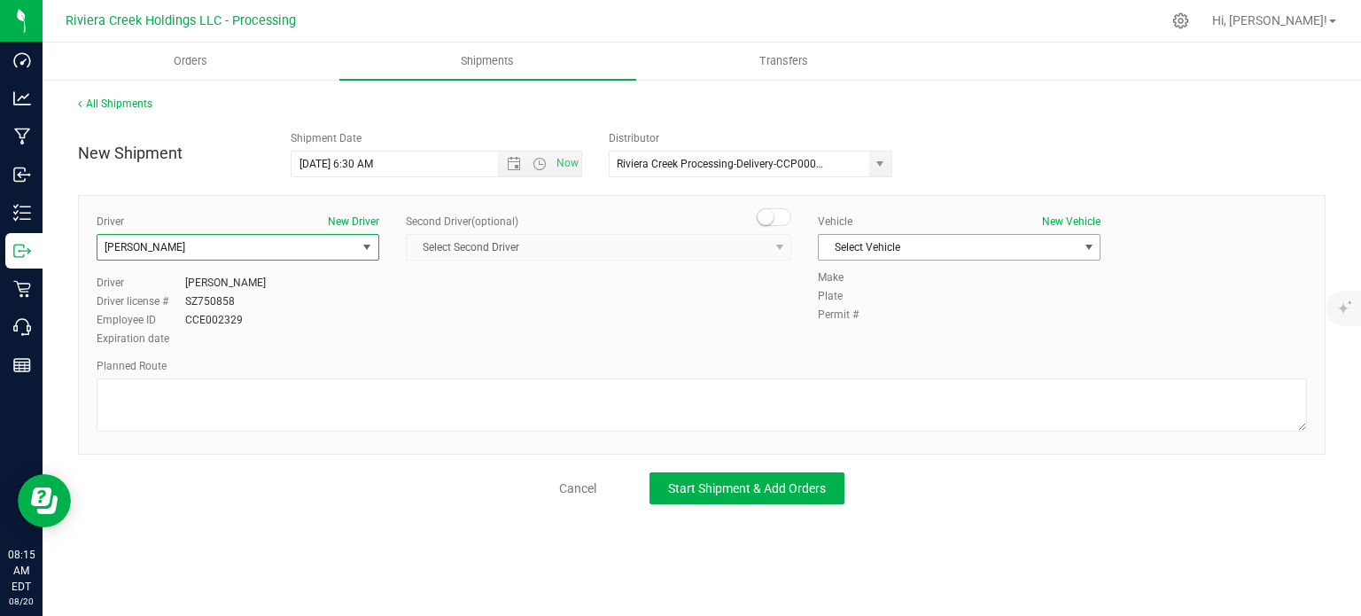
click at [898, 245] on span "Select Vehicle" at bounding box center [948, 247] width 259 height 25
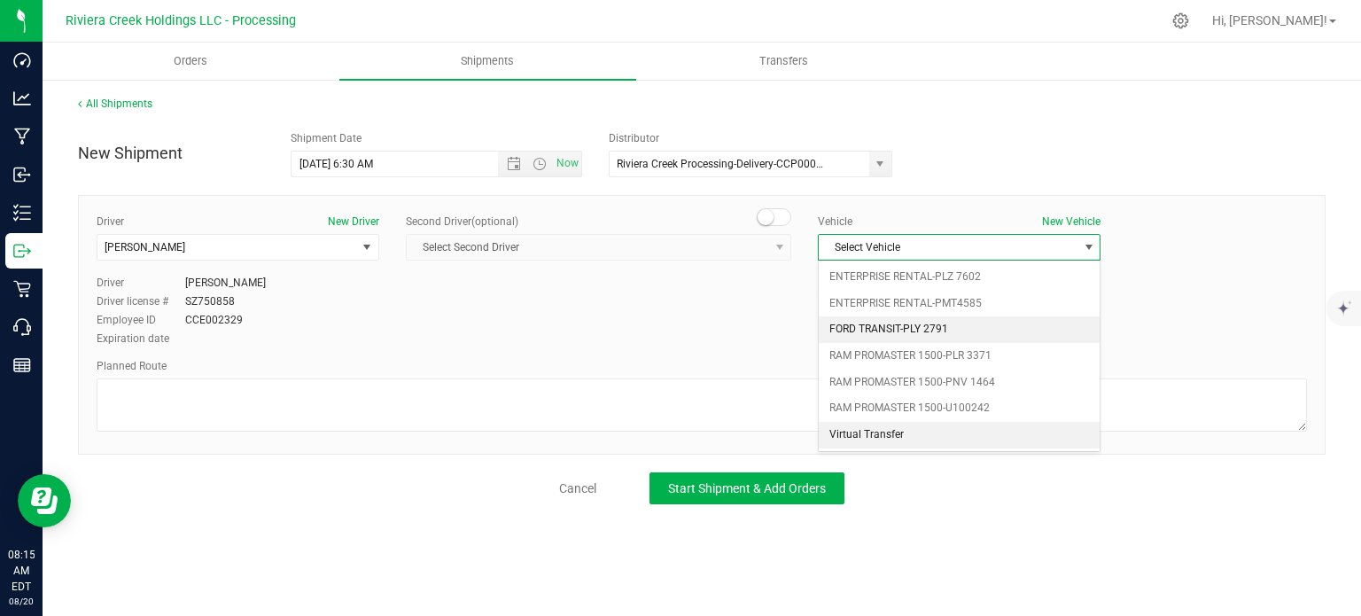
click at [975, 327] on li "FORD TRANSIT-PLY 2791" at bounding box center [959, 329] width 281 height 27
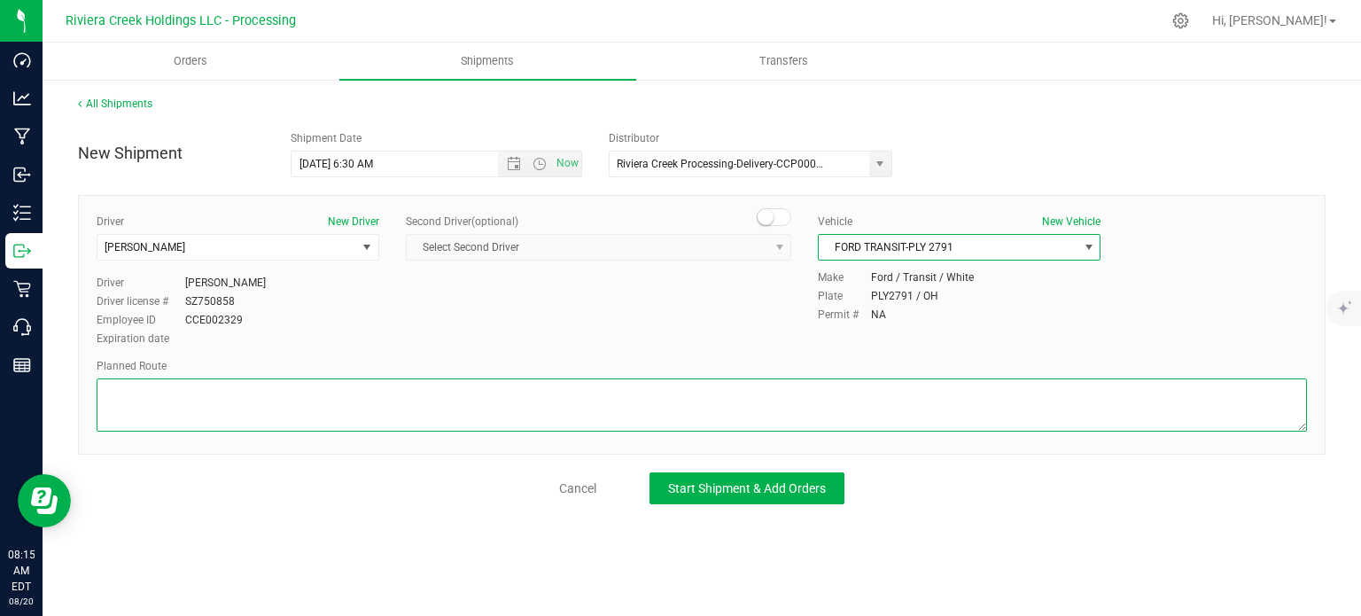
click at [333, 393] on textarea at bounding box center [702, 404] width 1210 height 53
paste textarea "Head west on St Clair St toward Crescent St 187 ft St Clair St turns slightly l…"
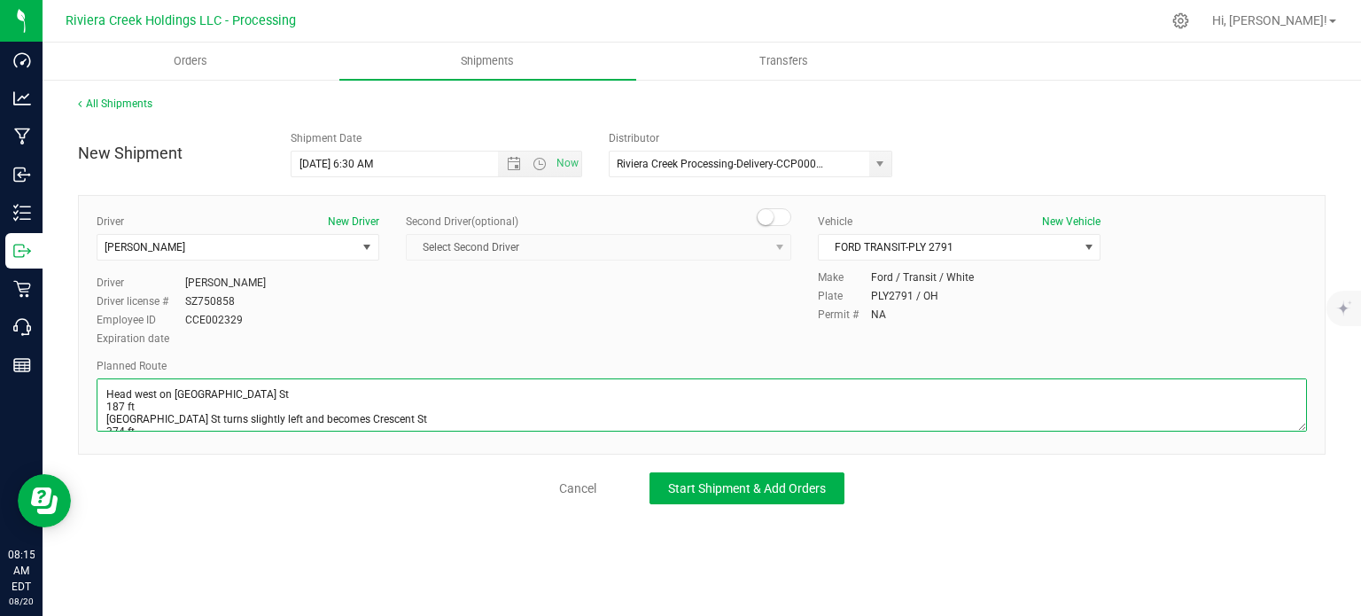
scroll to position [391, 0]
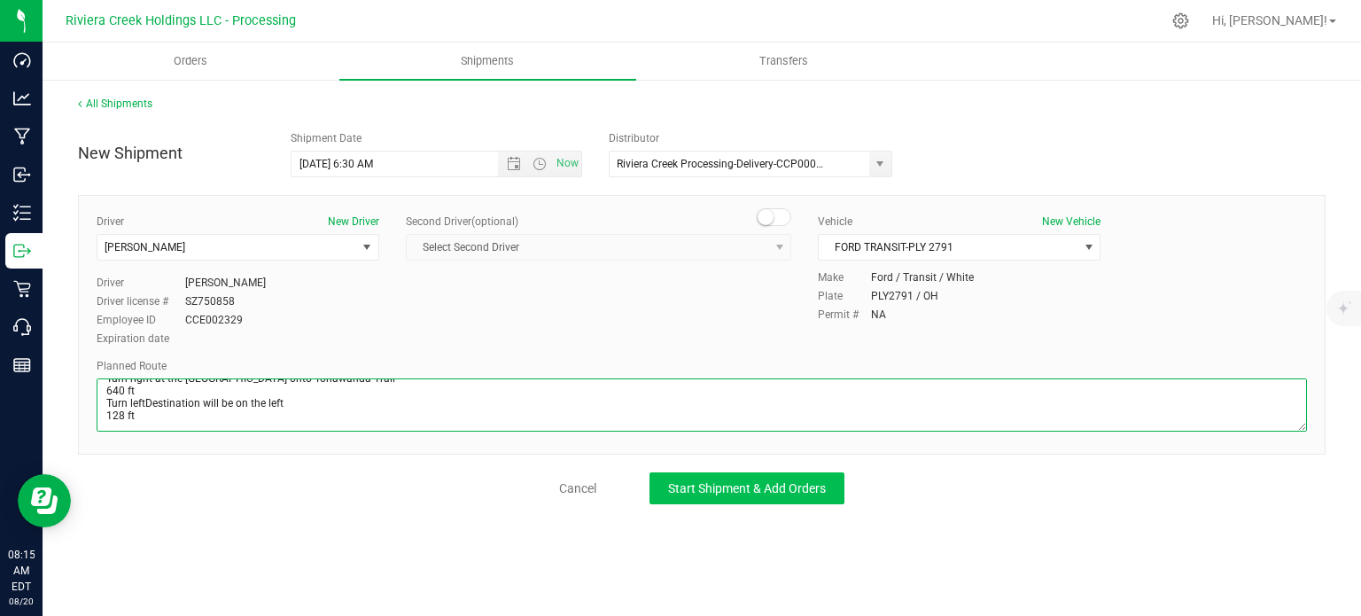
type textarea "Head west on St Clair St toward Crescent St 187 ft St Clair St turns slightly l…"
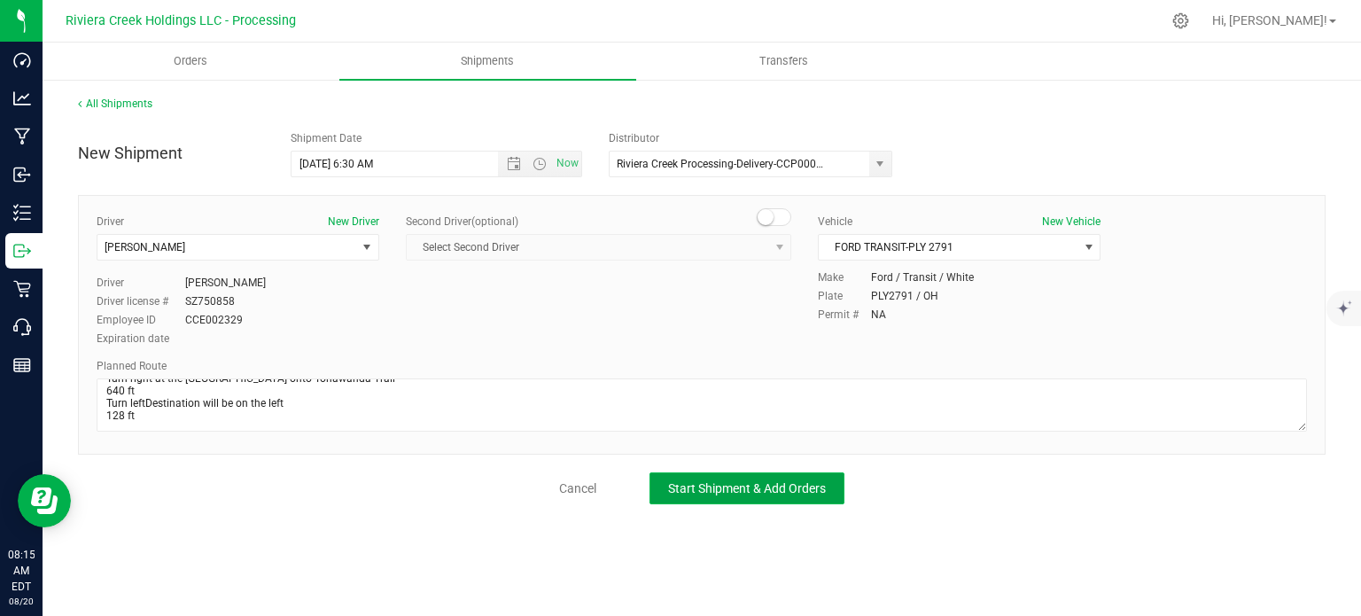
click at [689, 490] on span "Start Shipment & Add Orders" at bounding box center [747, 488] width 158 height 14
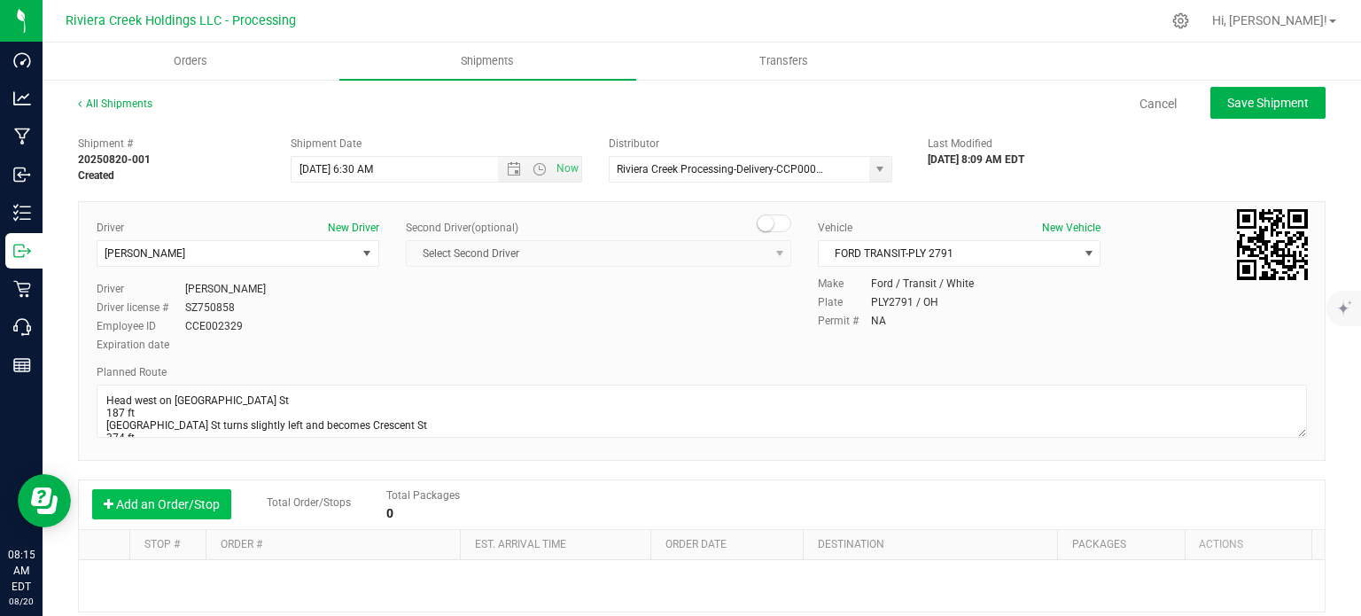
click at [205, 501] on button "Add an Order/Stop" at bounding box center [161, 504] width 139 height 30
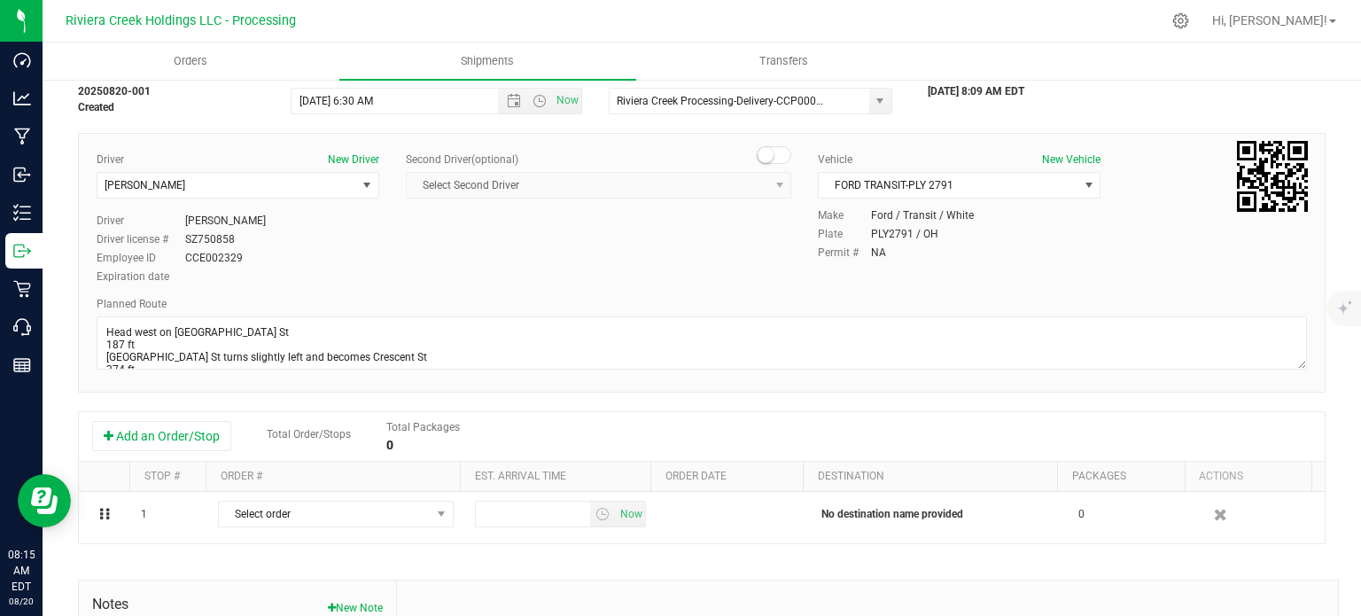
scroll to position [177, 0]
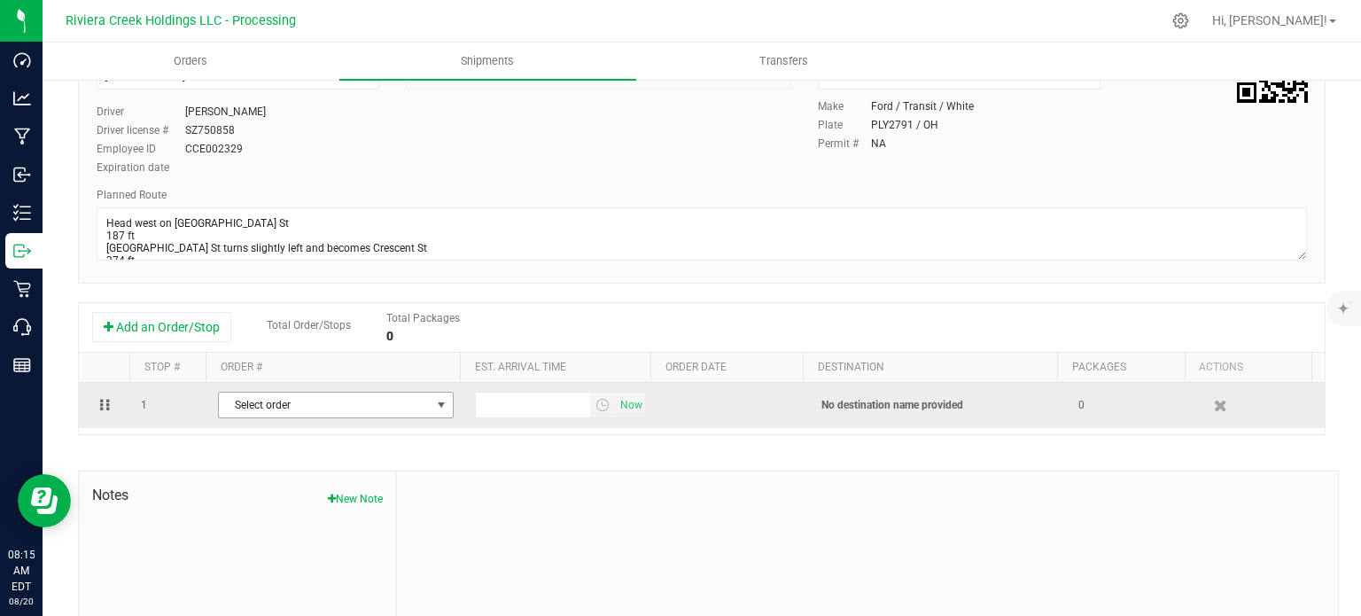
click at [433, 413] on span "select" at bounding box center [442, 404] width 22 height 25
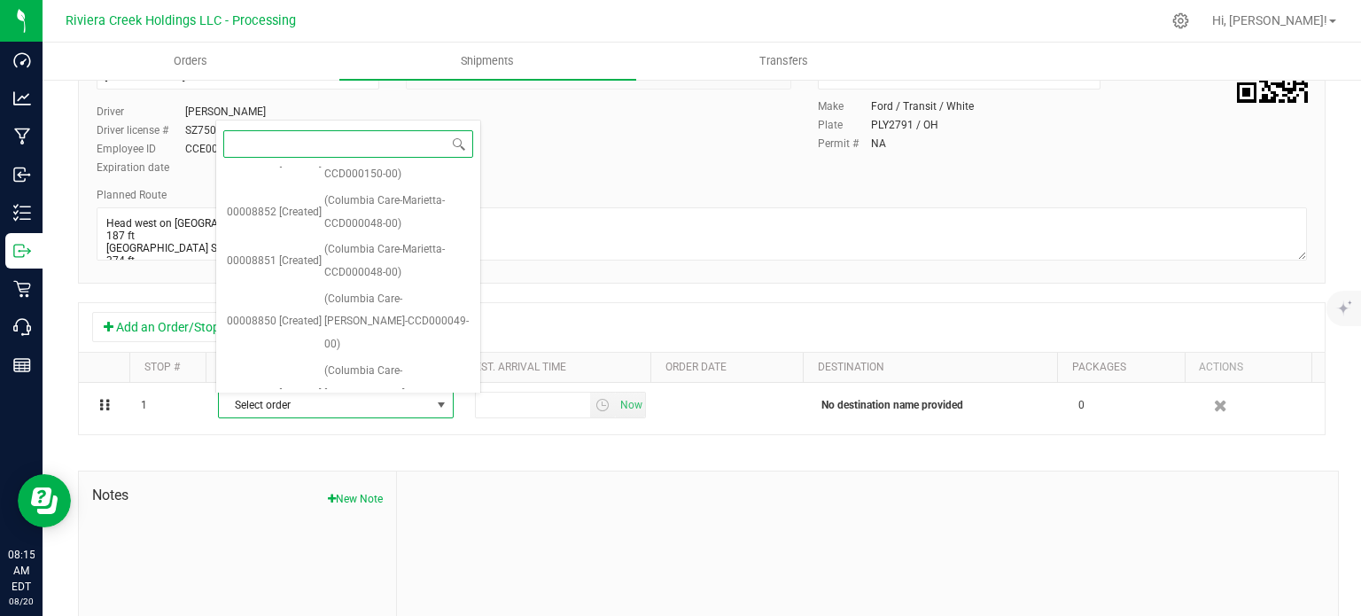
scroll to position [557, 0]
click at [376, 393] on span "(Harvest of Beavercreek-CCD000032-00)" at bounding box center [396, 415] width 145 height 45
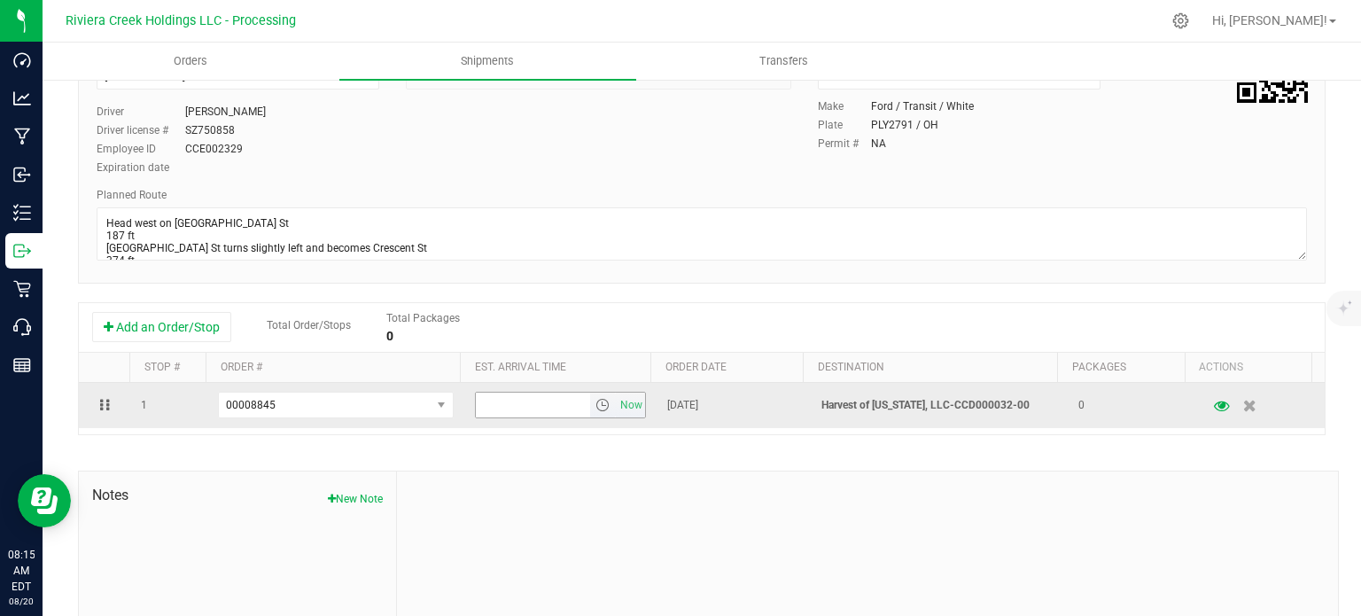
click at [595, 407] on span "select" at bounding box center [602, 405] width 14 height 14
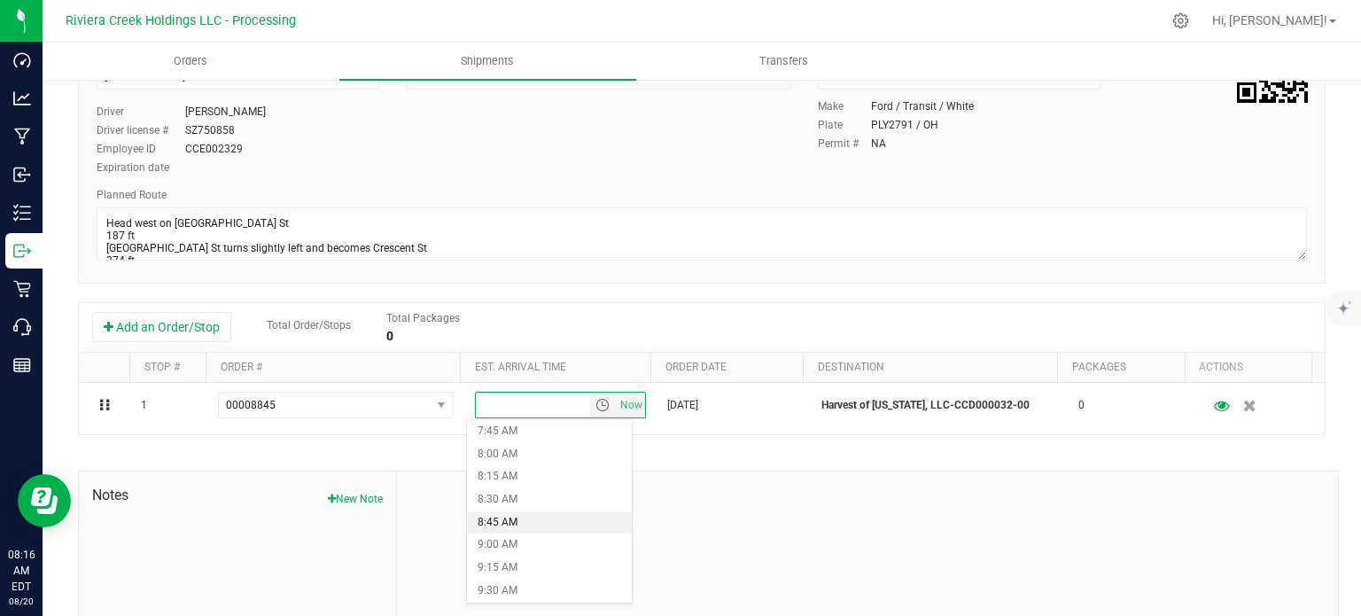
scroll to position [886, 0]
click at [518, 509] on li "10:30 AM" at bounding box center [549, 504] width 164 height 23
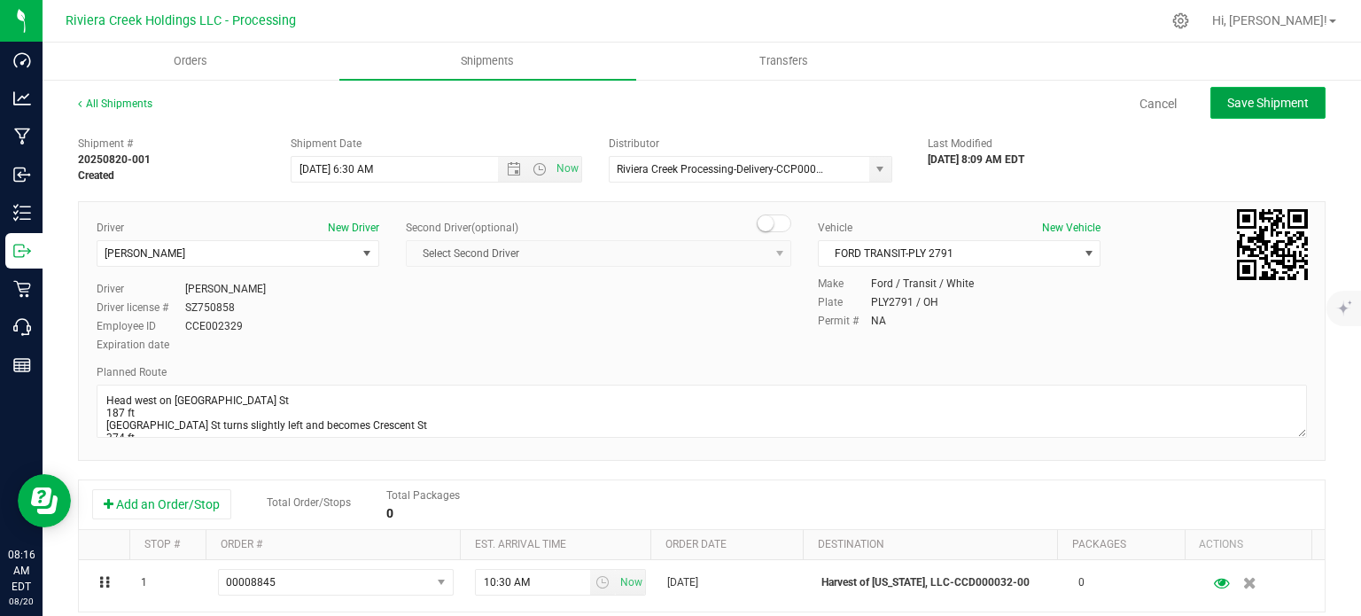
click at [1256, 101] on span "Save Shipment" at bounding box center [1268, 103] width 82 height 14
type input "8/21/2025 10:30 AM"
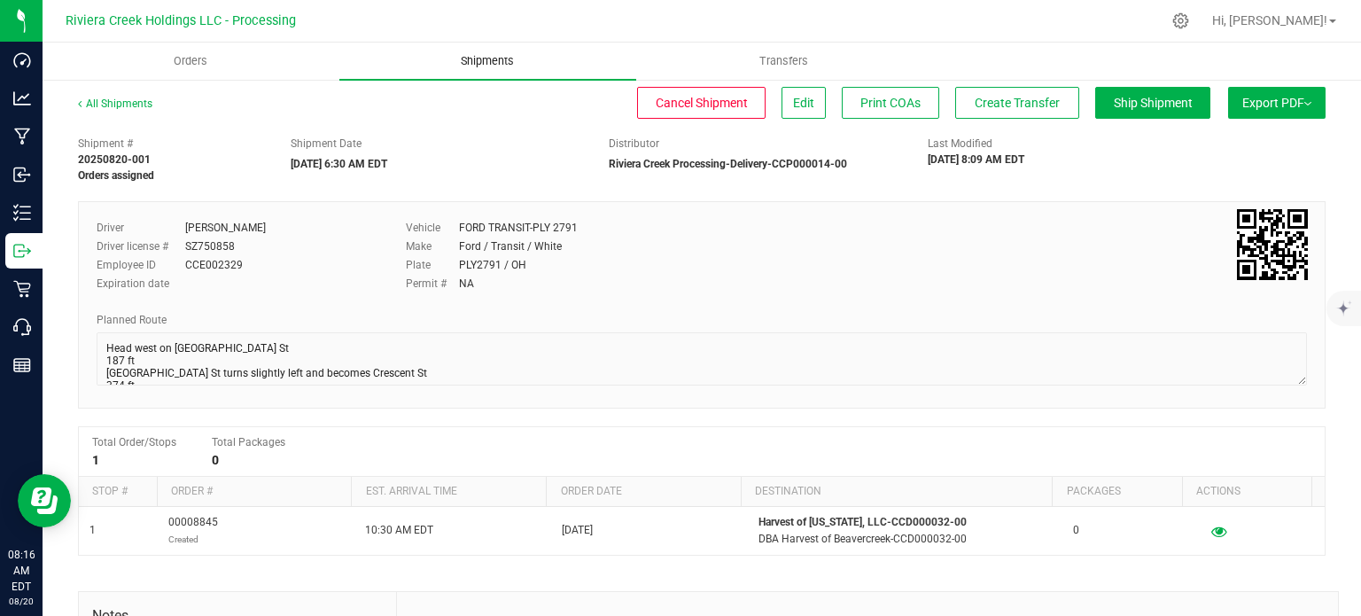
click at [476, 60] on span "Shipments" at bounding box center [487, 61] width 101 height 16
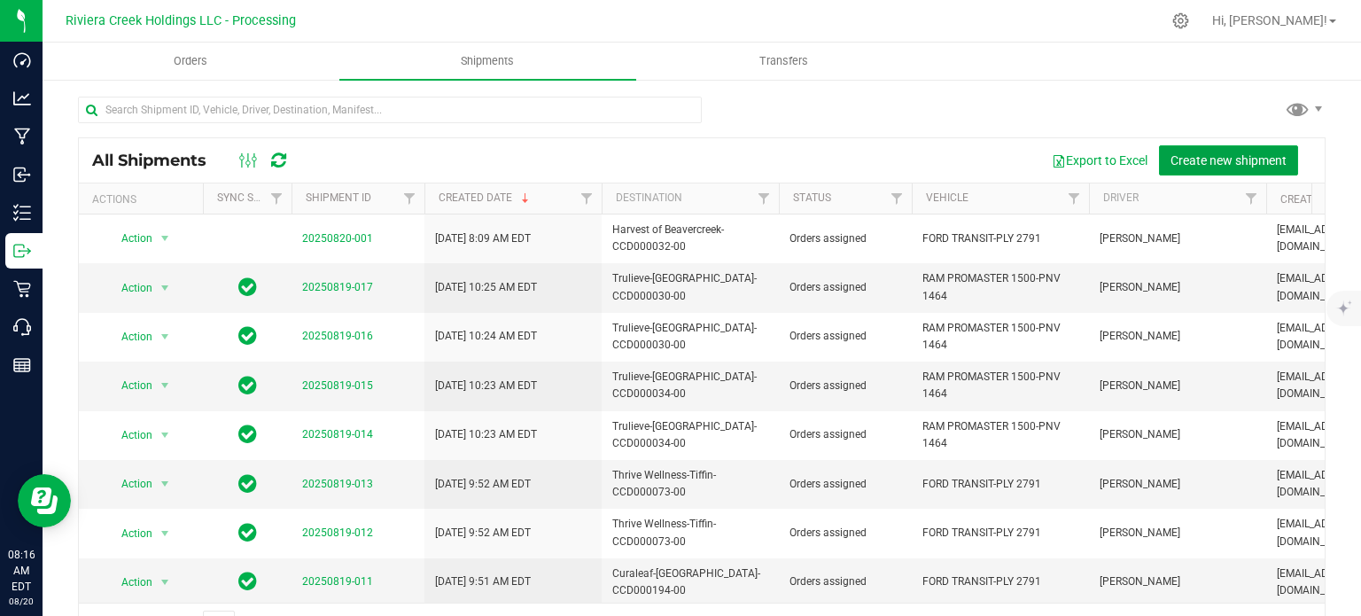
click at [1211, 158] on span "Create new shipment" at bounding box center [1228, 160] width 116 height 14
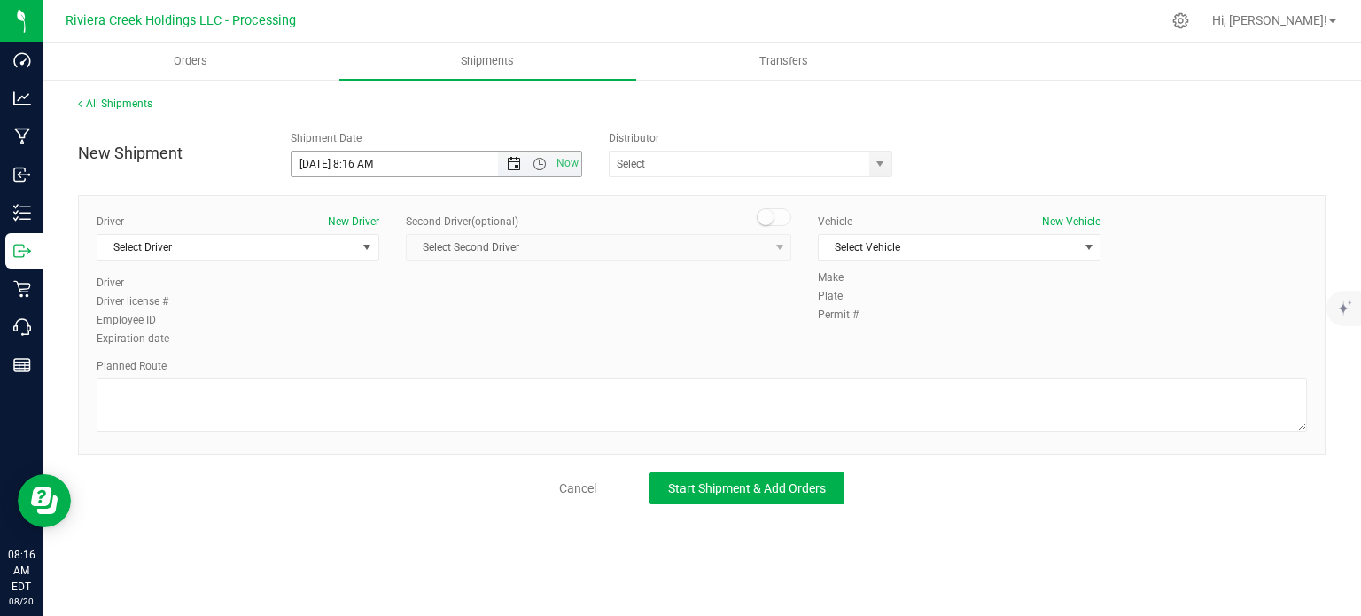
click at [509, 168] on span "Open the date view" at bounding box center [514, 164] width 14 height 14
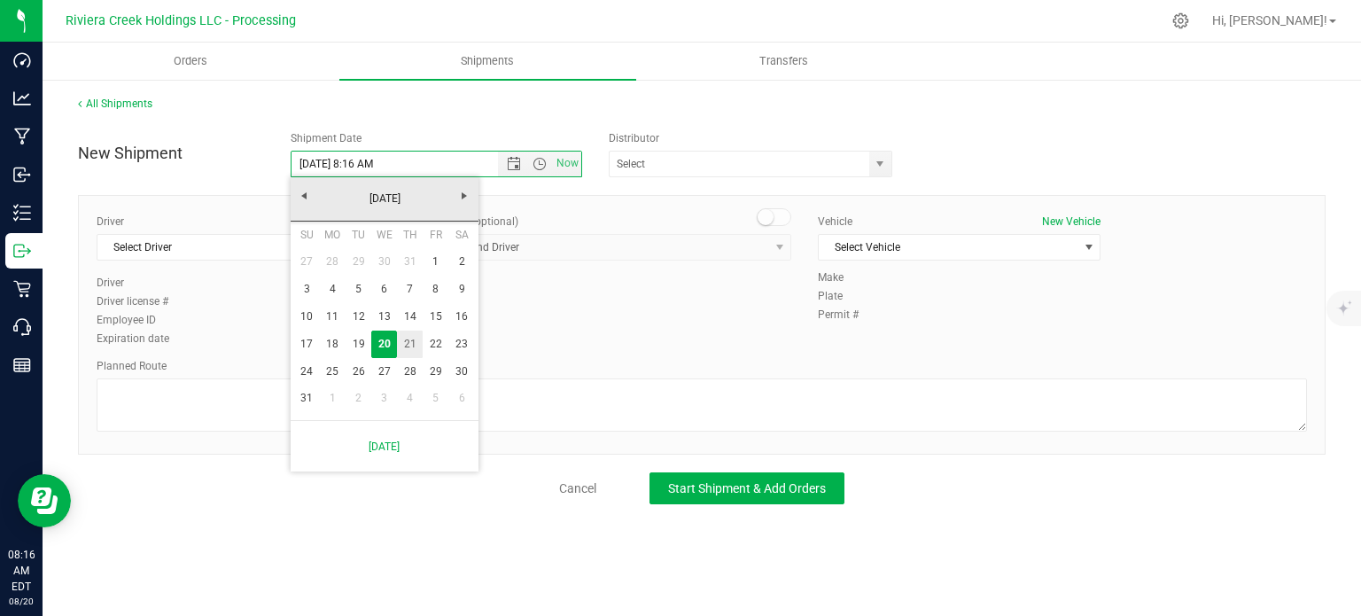
click at [410, 346] on link "21" at bounding box center [410, 343] width 26 height 27
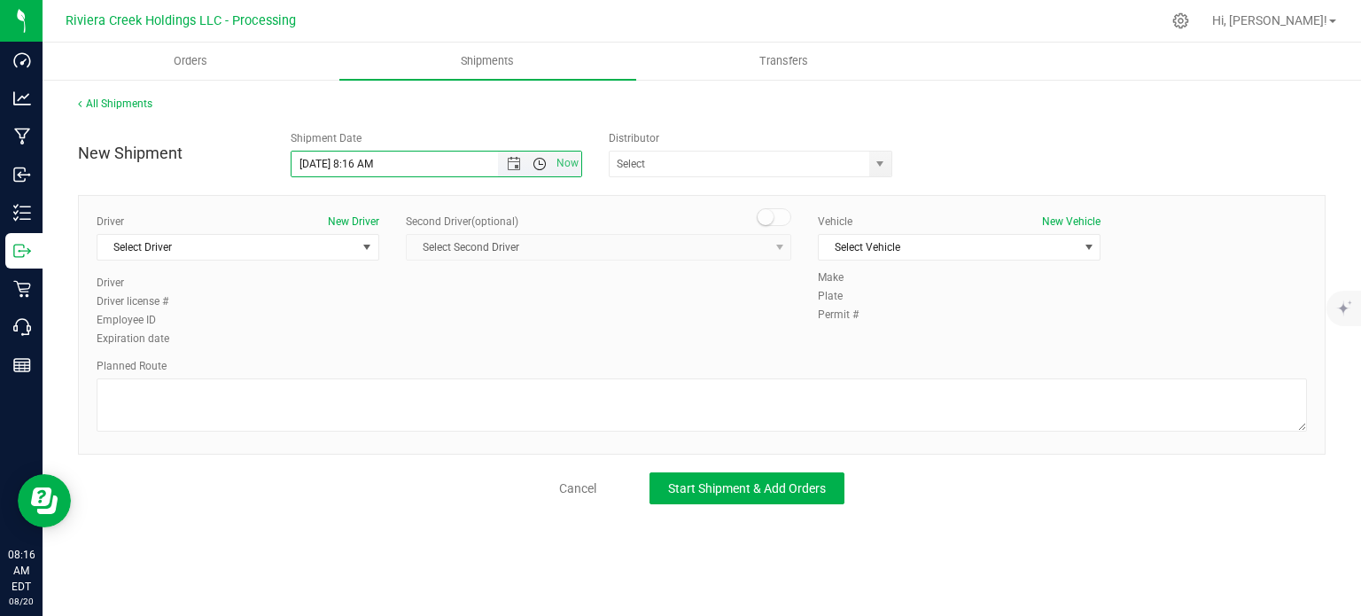
click at [540, 164] on span "Open the time view" at bounding box center [539, 164] width 14 height 14
click at [344, 310] on li "6:30 AM" at bounding box center [435, 311] width 289 height 23
type input "8/21/2025 6:30 AM"
click at [881, 162] on span "select" at bounding box center [880, 164] width 14 height 14
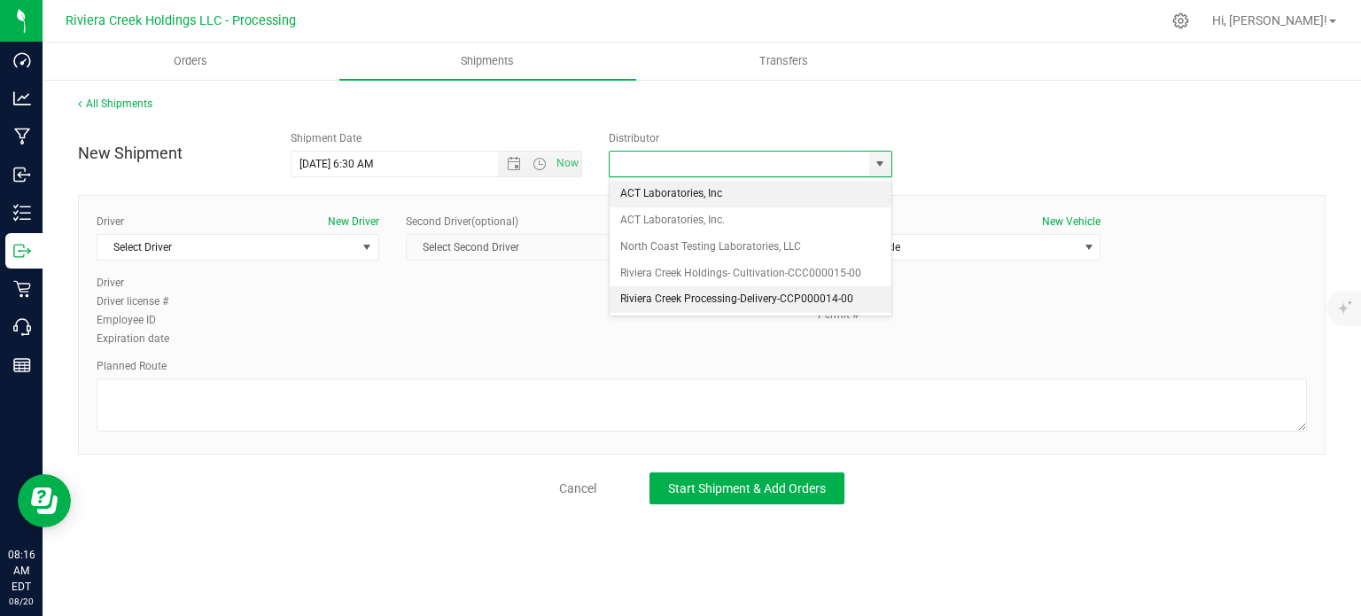
click at [637, 300] on li "Riviera Creek Processing-Delivery-CCP000014-00" at bounding box center [751, 299] width 282 height 27
type input "Riviera Creek Processing-Delivery-CCP000014-00"
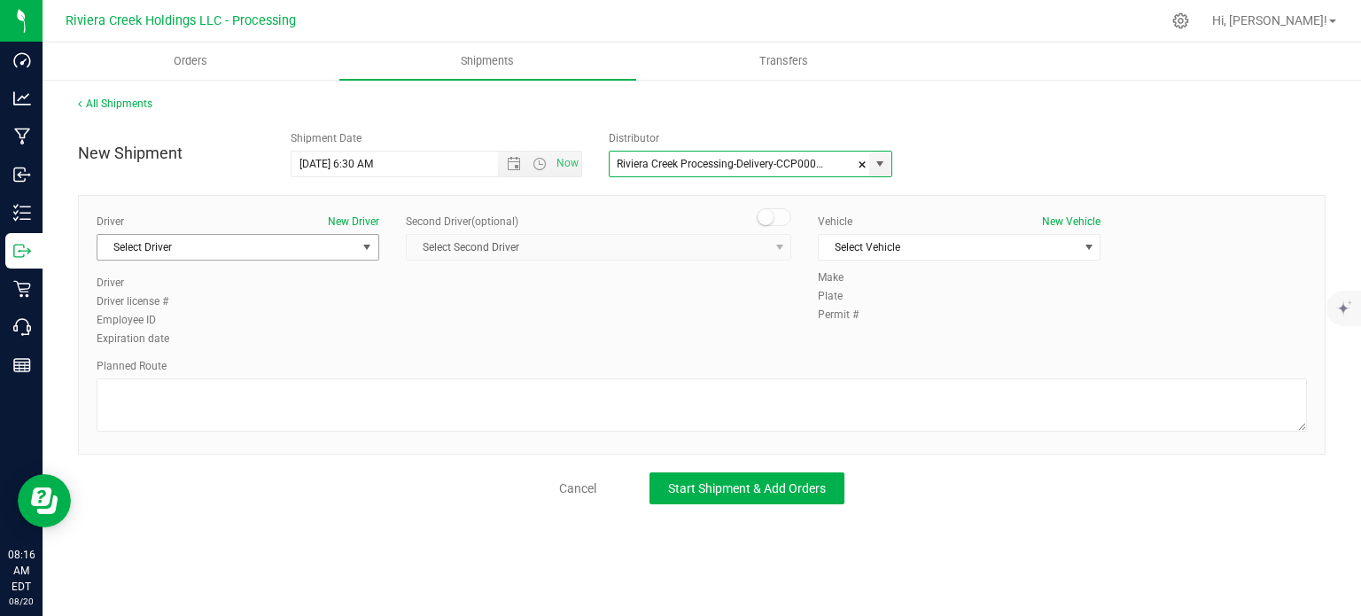
click at [220, 248] on span "Select Driver" at bounding box center [226, 247] width 259 height 25
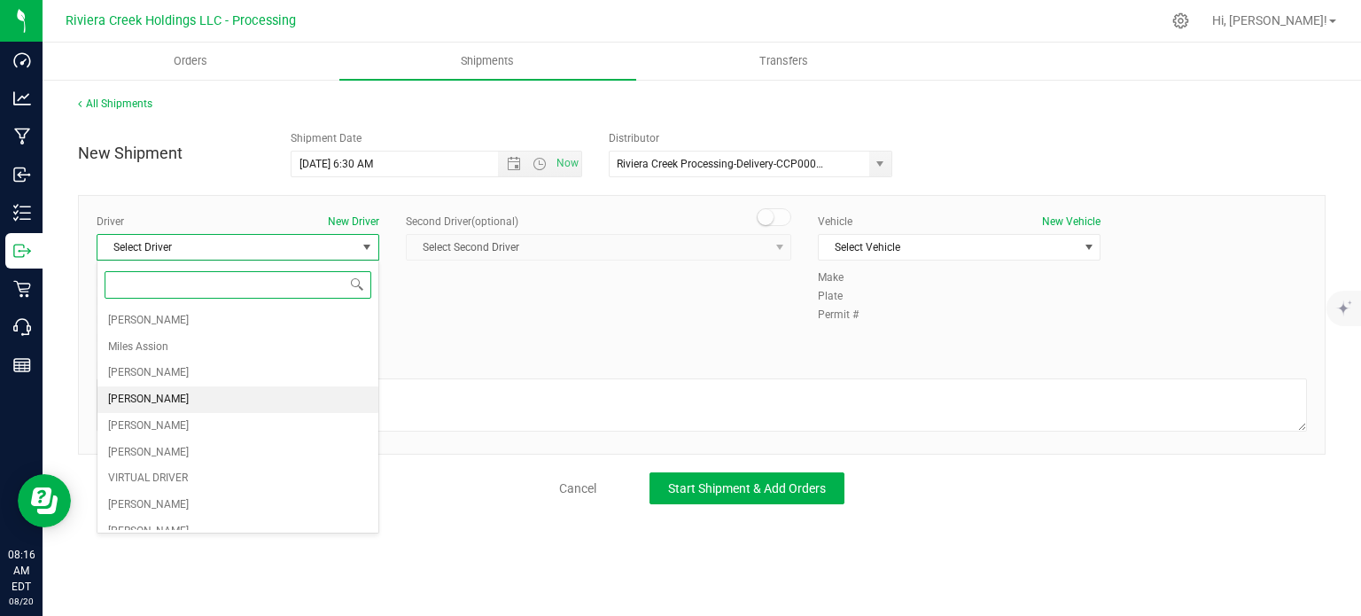
click at [159, 398] on span "[PERSON_NAME]" at bounding box center [148, 399] width 81 height 23
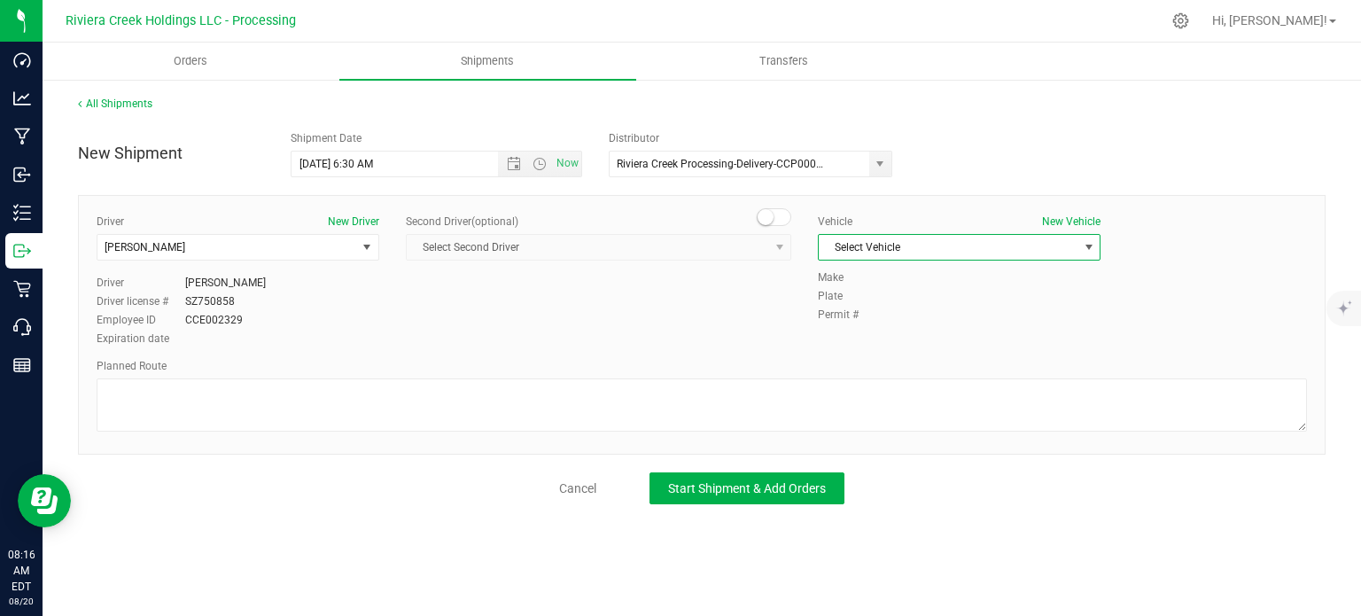
click at [867, 252] on span "Select Vehicle" at bounding box center [948, 247] width 259 height 25
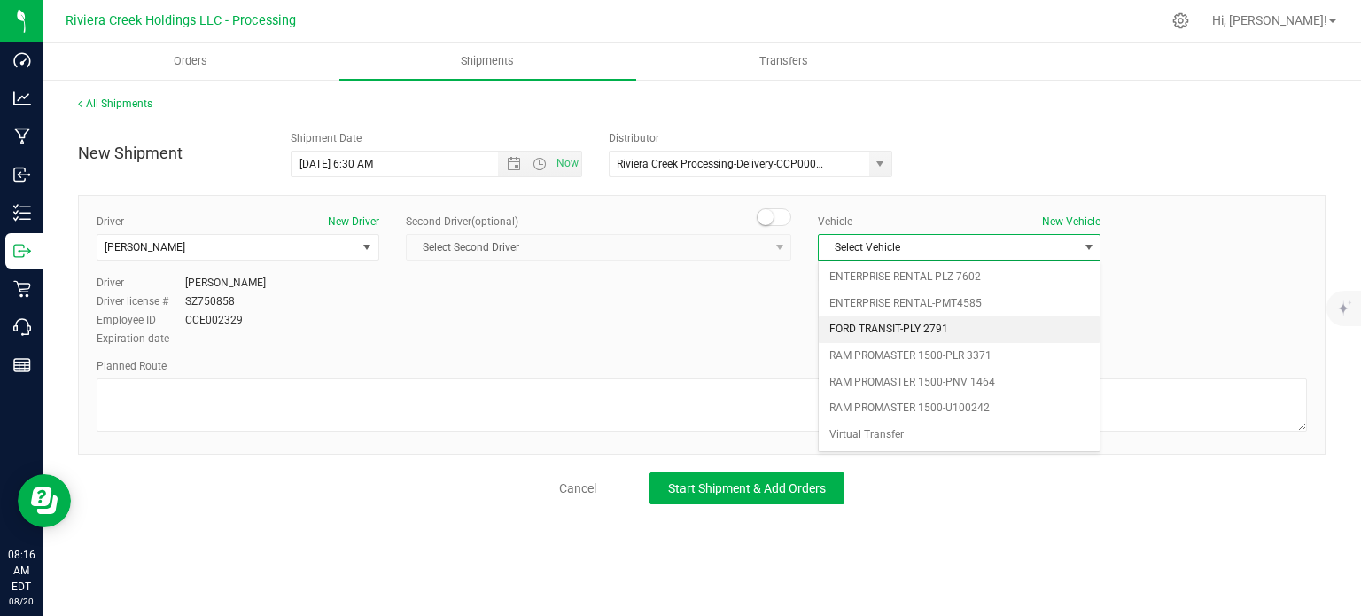
click at [862, 329] on li "FORD TRANSIT-PLY 2791" at bounding box center [959, 329] width 281 height 27
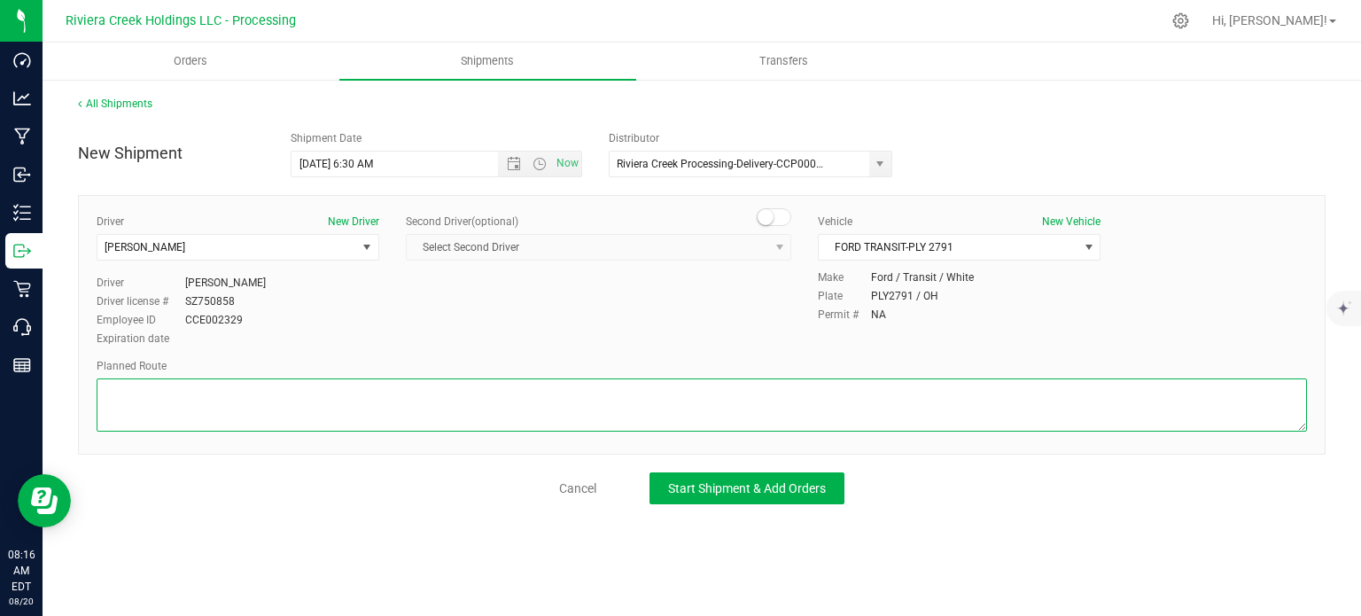
click at [569, 396] on textarea at bounding box center [702, 404] width 1210 height 53
paste textarea "Head west on St Clair St toward Crescent St 187 ft St Clair St turns slightly l…"
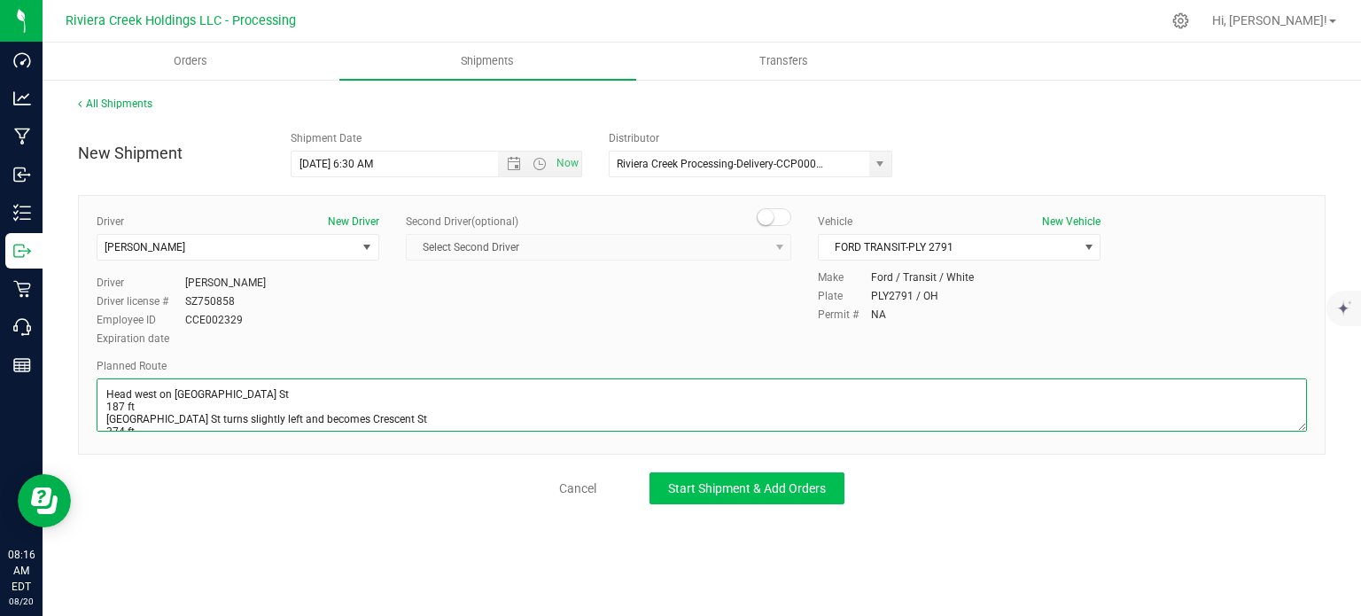
scroll to position [391, 0]
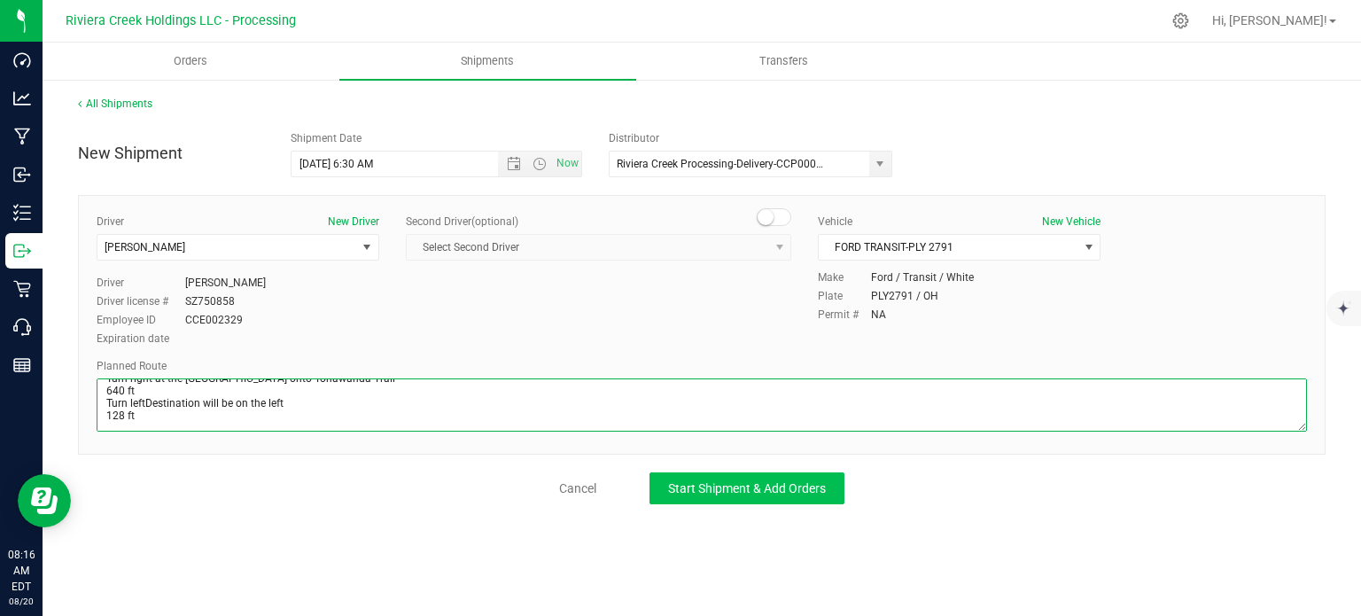
type textarea "Head west on St Clair St toward Crescent St 187 ft St Clair St turns slightly l…"
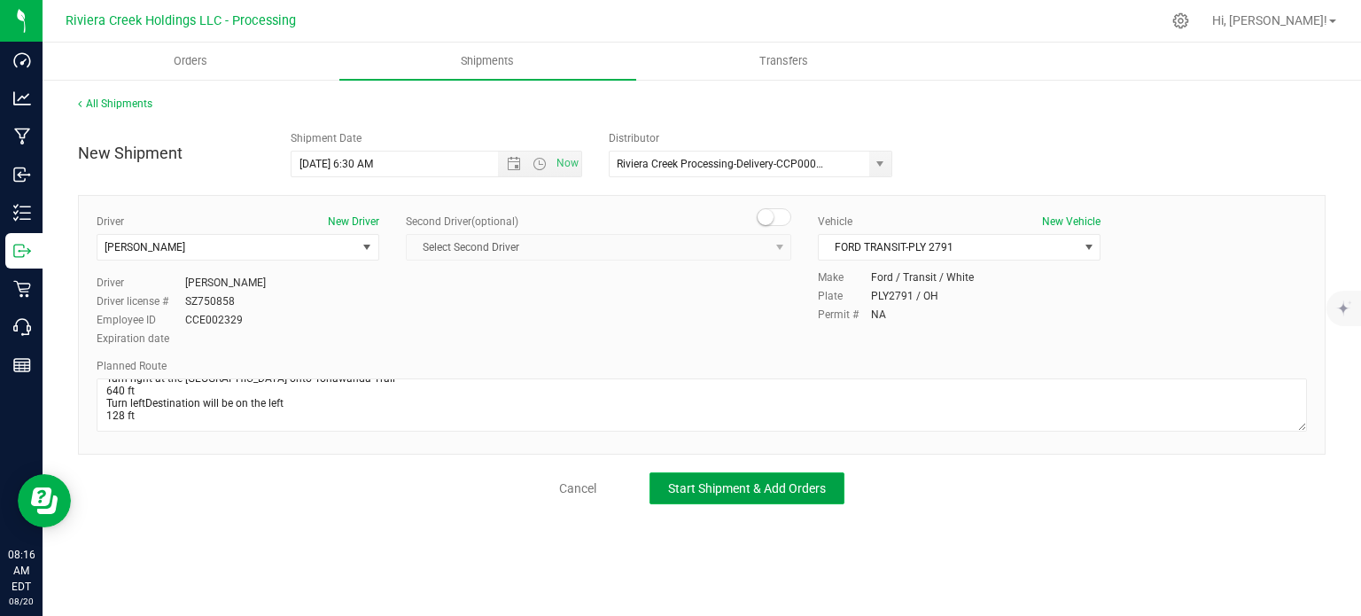
click at [695, 483] on span "Start Shipment & Add Orders" at bounding box center [747, 488] width 158 height 14
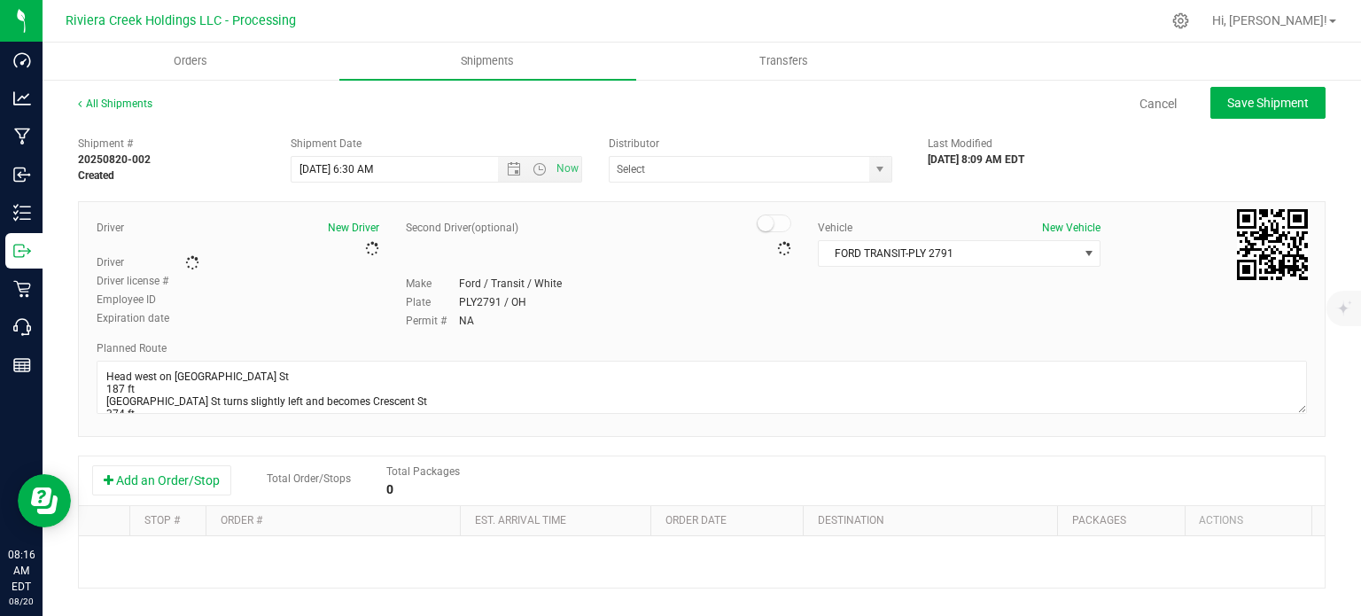
type input "Riviera Creek Processing-Delivery-CCP000014-00"
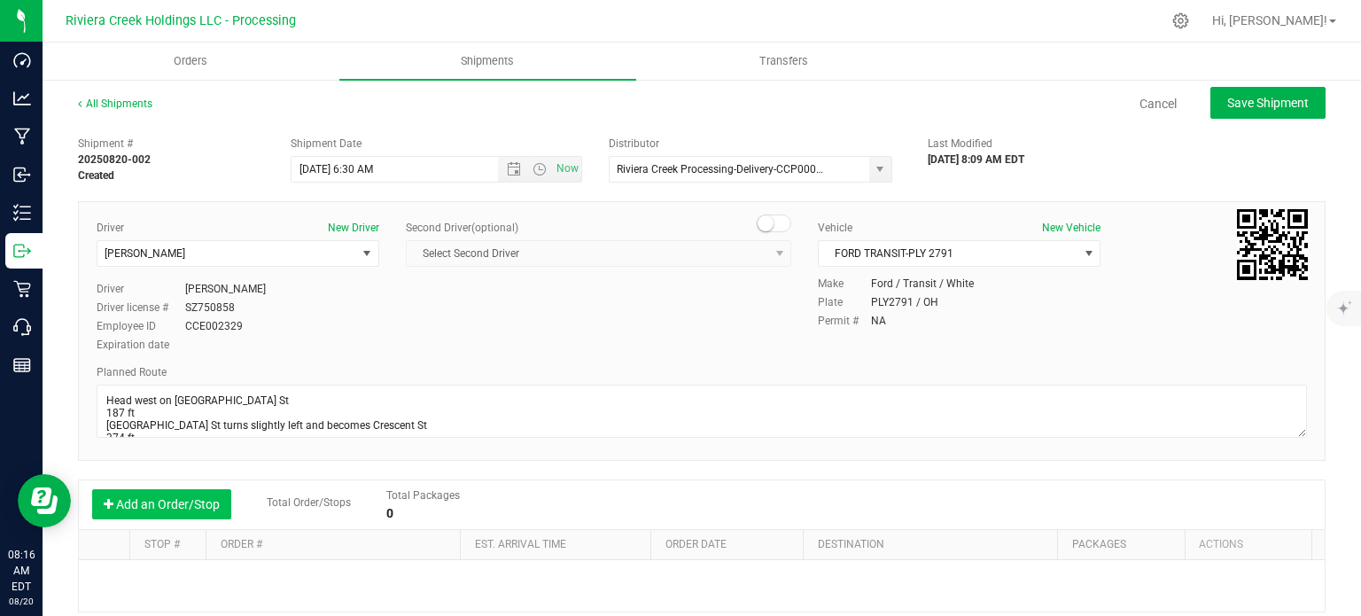
click at [170, 499] on button "Add an Order/Stop" at bounding box center [161, 504] width 139 height 30
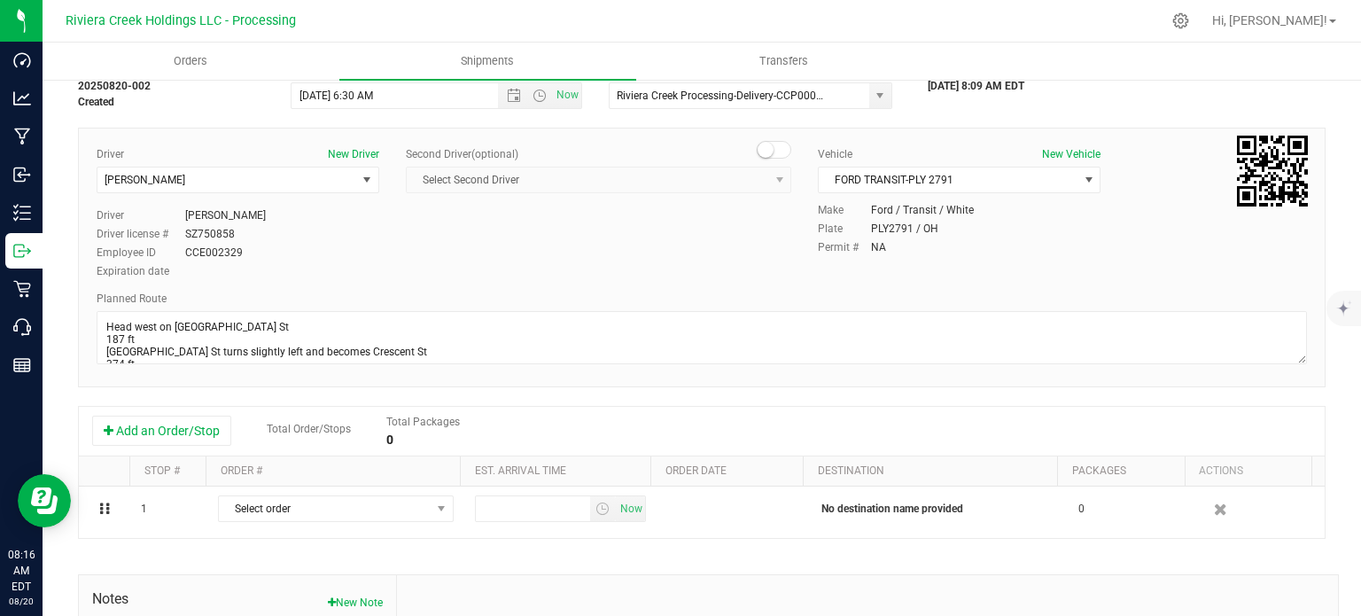
scroll to position [177, 0]
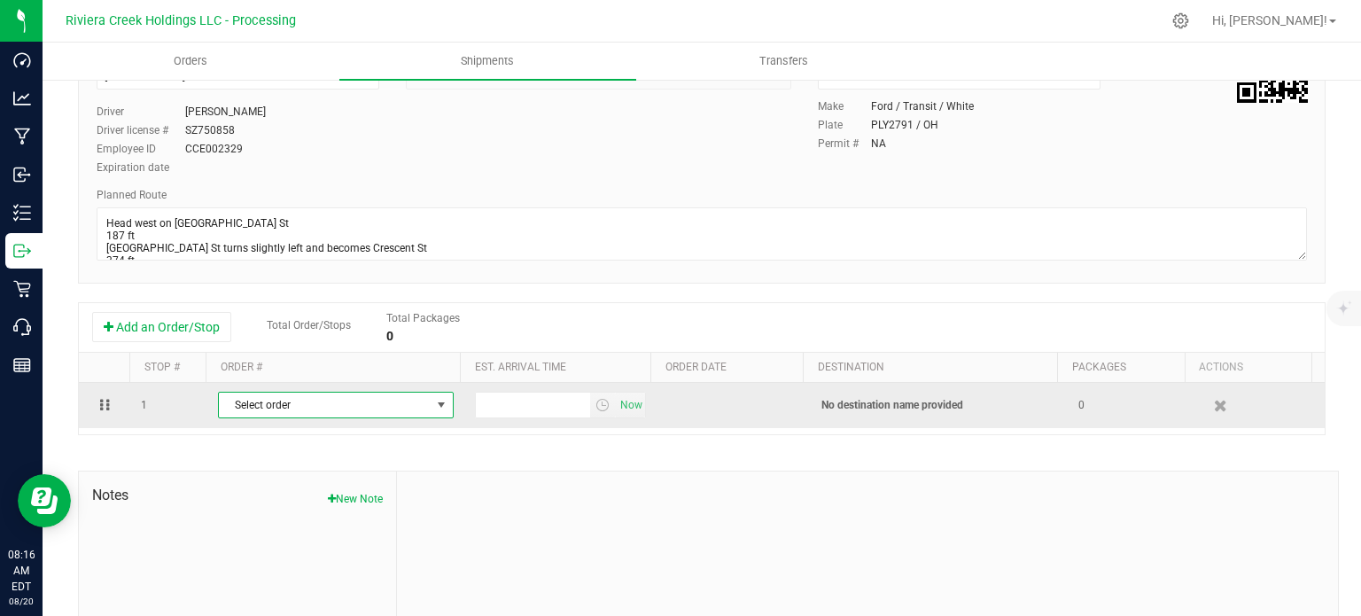
click at [434, 409] on span "select" at bounding box center [441, 405] width 14 height 14
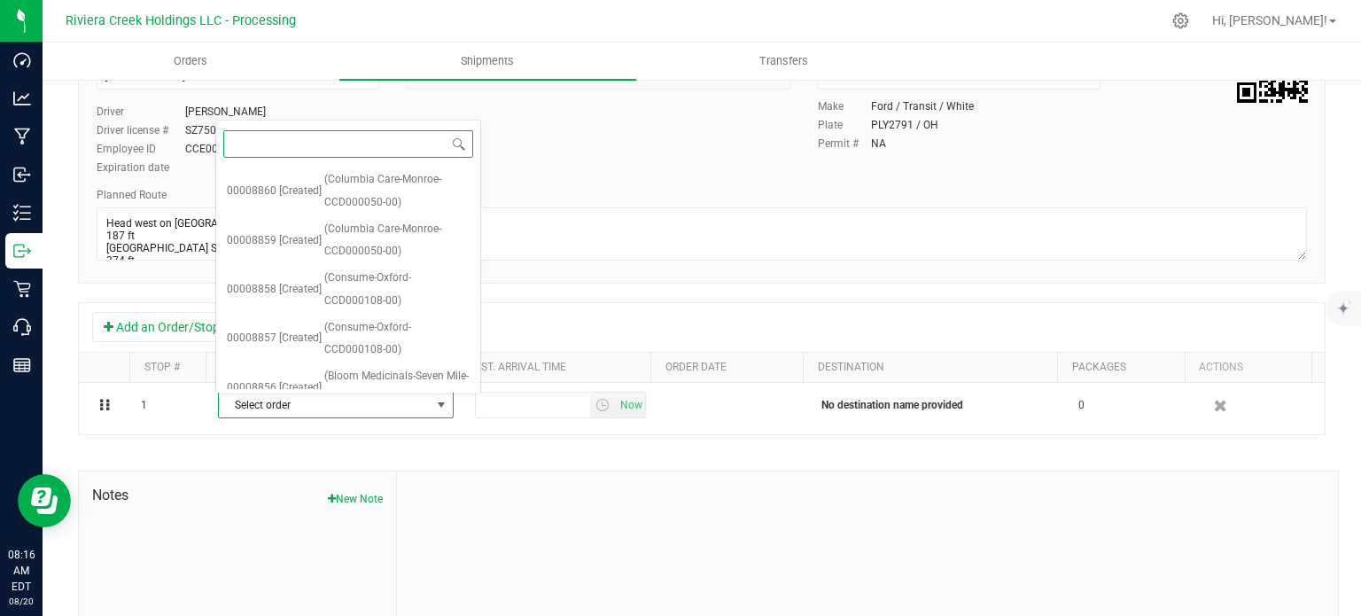
scroll to position [509, 0]
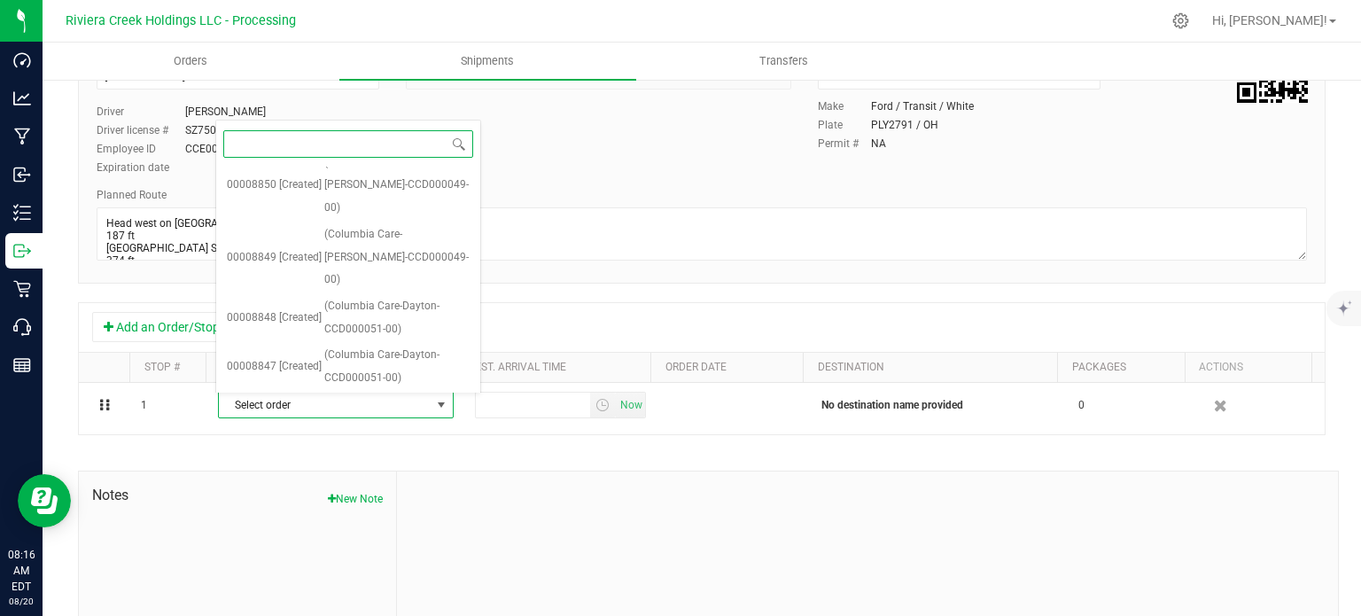
click at [372, 393] on span "(Harvest of Beavercreek-CCD000032-00)" at bounding box center [396, 415] width 145 height 45
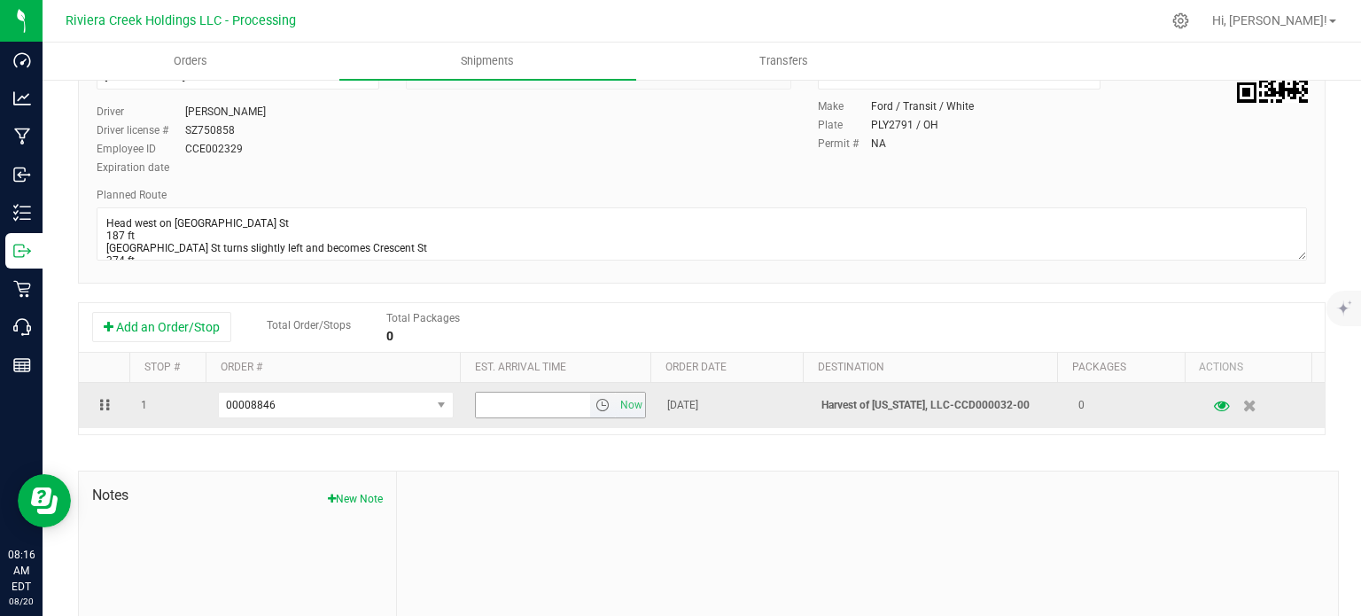
click at [595, 408] on span "select" at bounding box center [602, 405] width 14 height 14
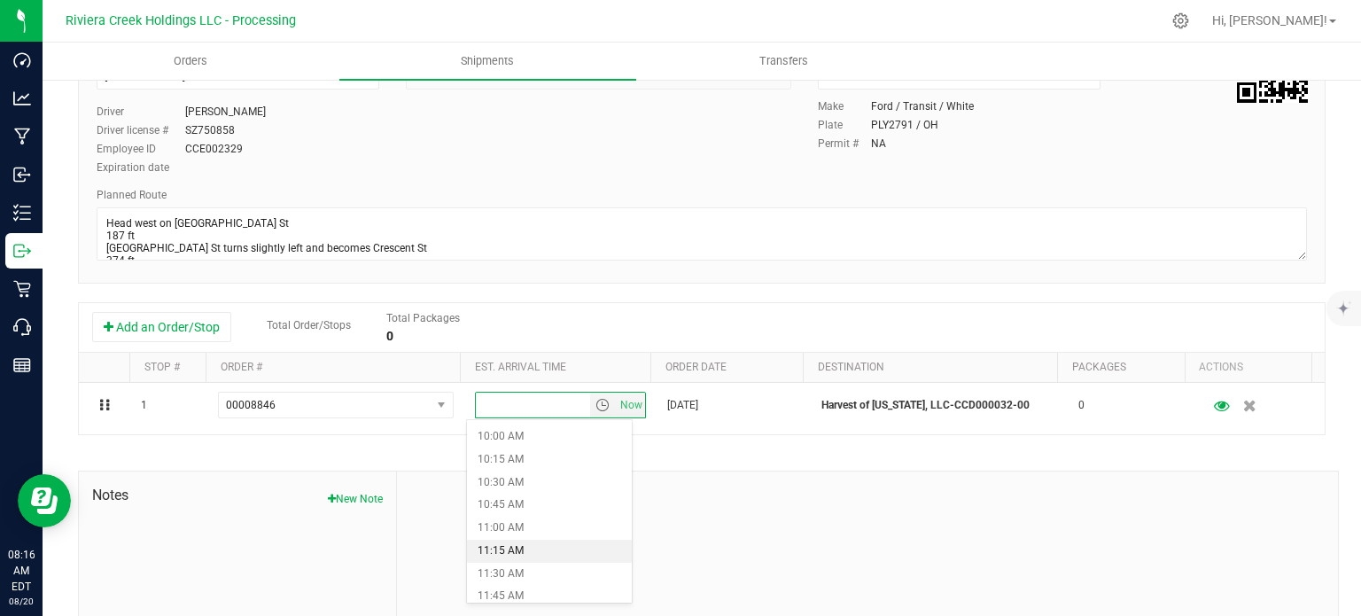
scroll to position [886, 0]
click at [527, 507] on li "10:30 AM" at bounding box center [549, 504] width 164 height 23
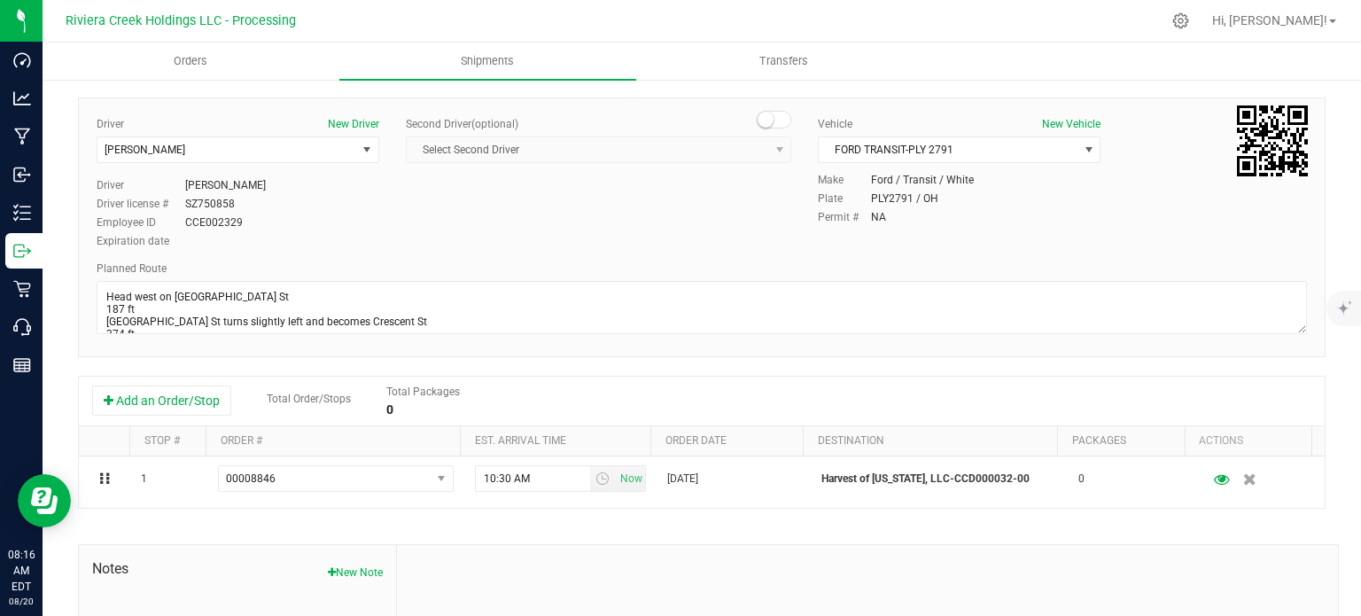
scroll to position [0, 0]
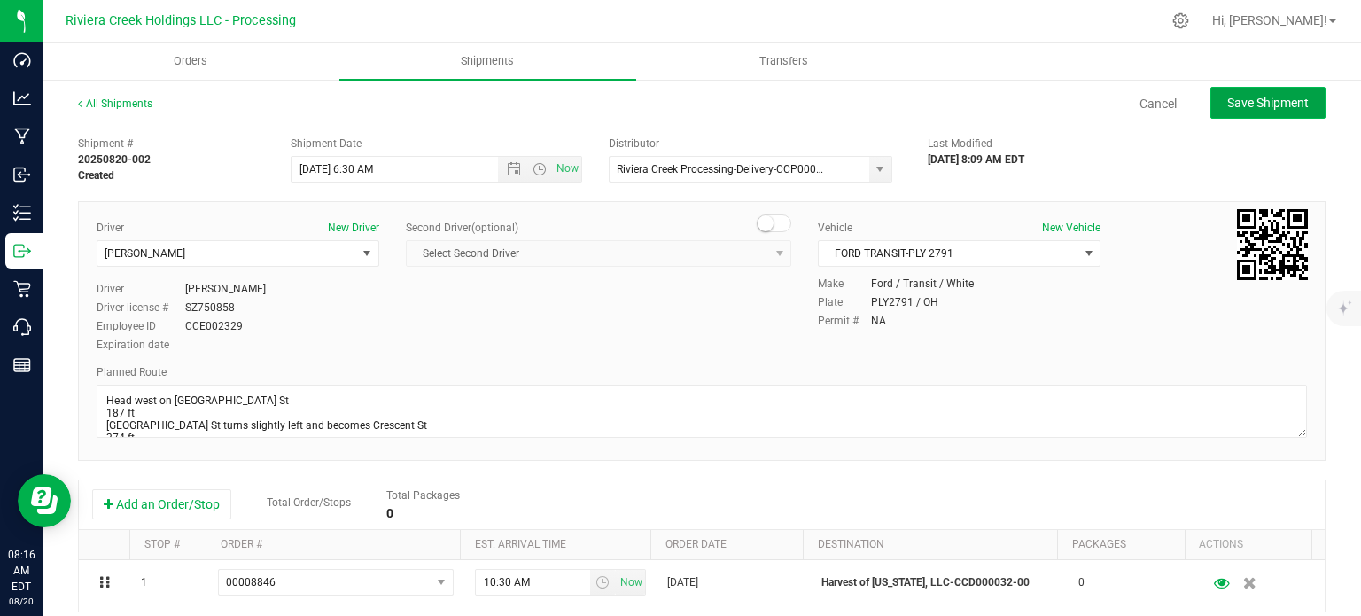
click at [1254, 105] on span "Save Shipment" at bounding box center [1268, 103] width 82 height 14
type input "8/21/2025 10:30 AM"
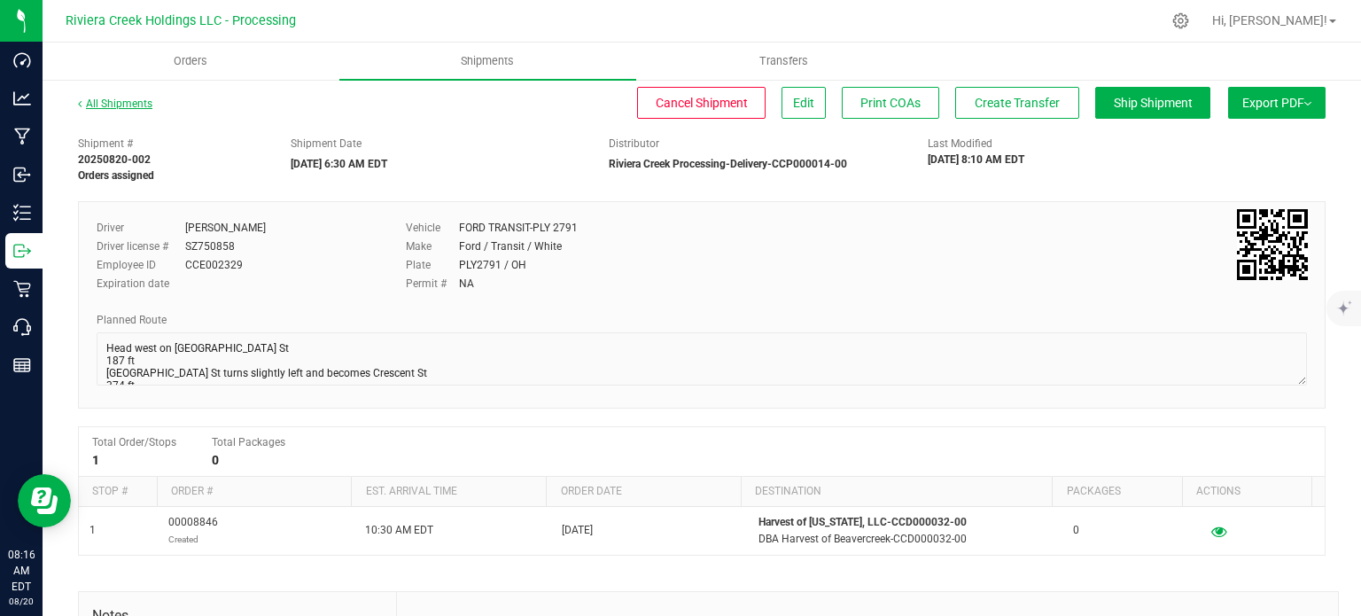
click at [124, 104] on link "All Shipments" at bounding box center [115, 103] width 74 height 12
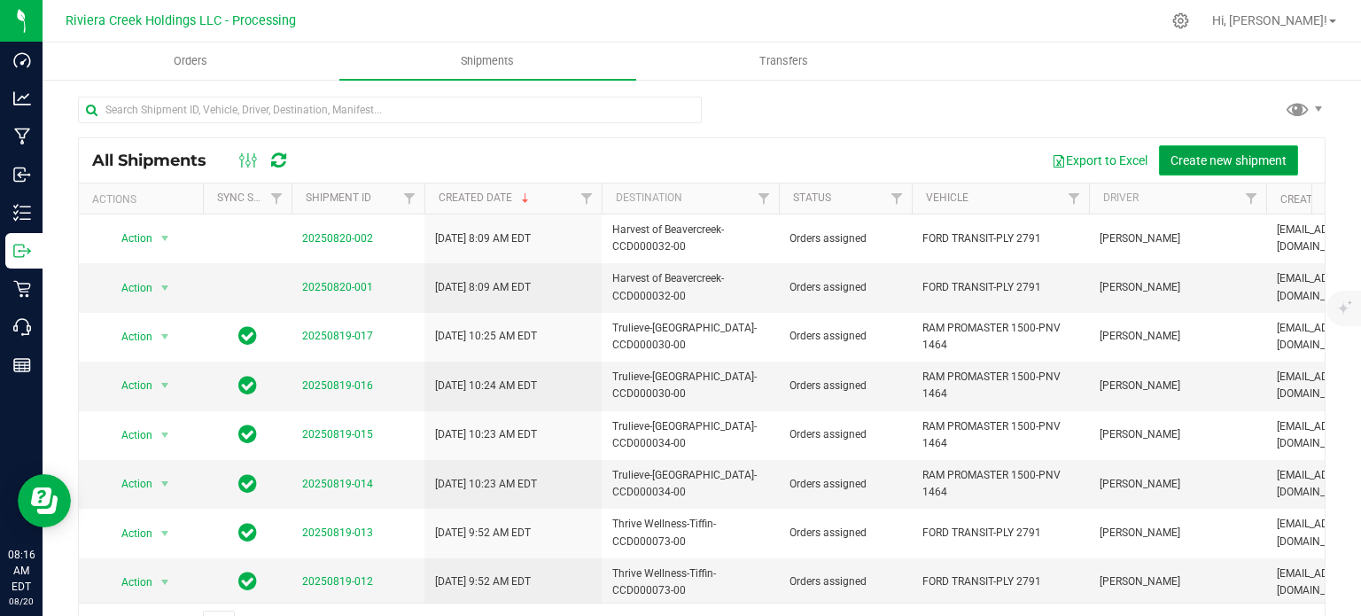
click at [1185, 158] on span "Create new shipment" at bounding box center [1228, 160] width 116 height 14
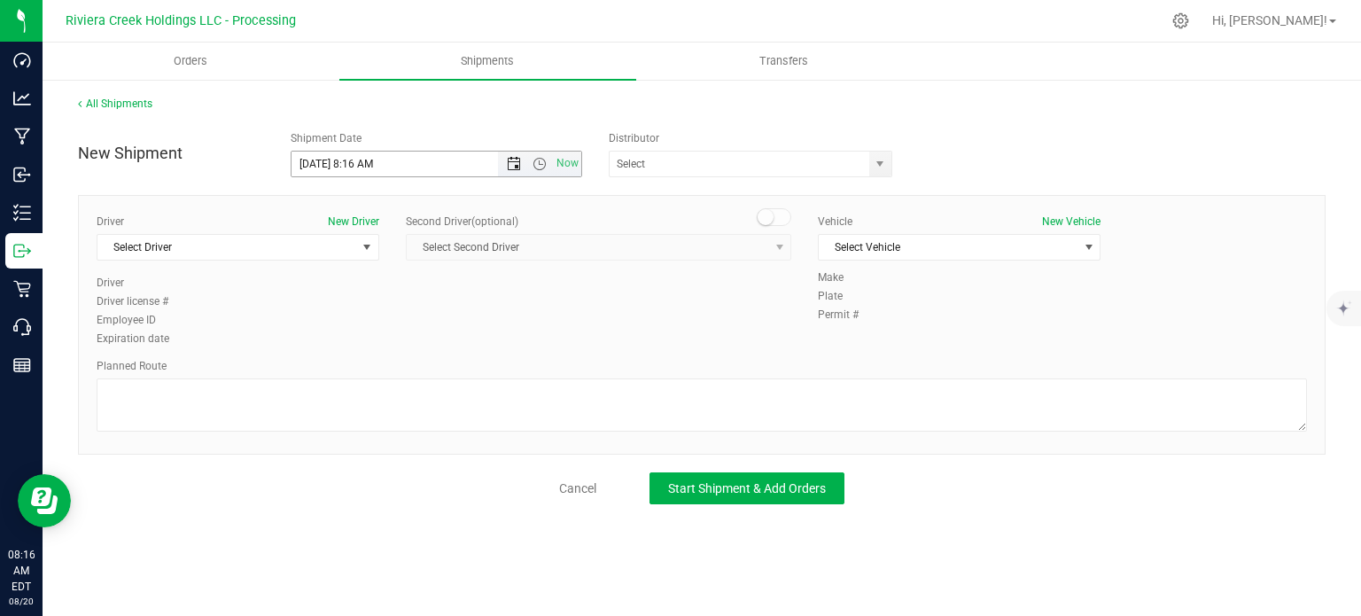
click at [511, 165] on span "Open the date view" at bounding box center [514, 164] width 14 height 14
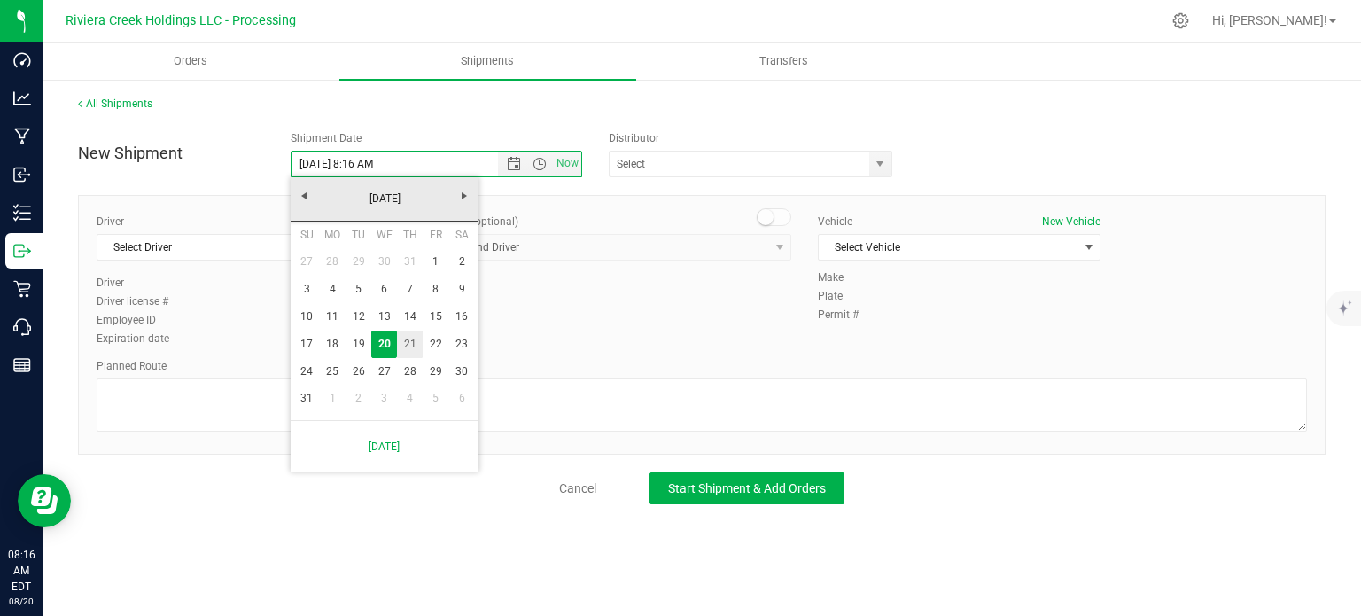
click at [411, 344] on link "21" at bounding box center [410, 343] width 26 height 27
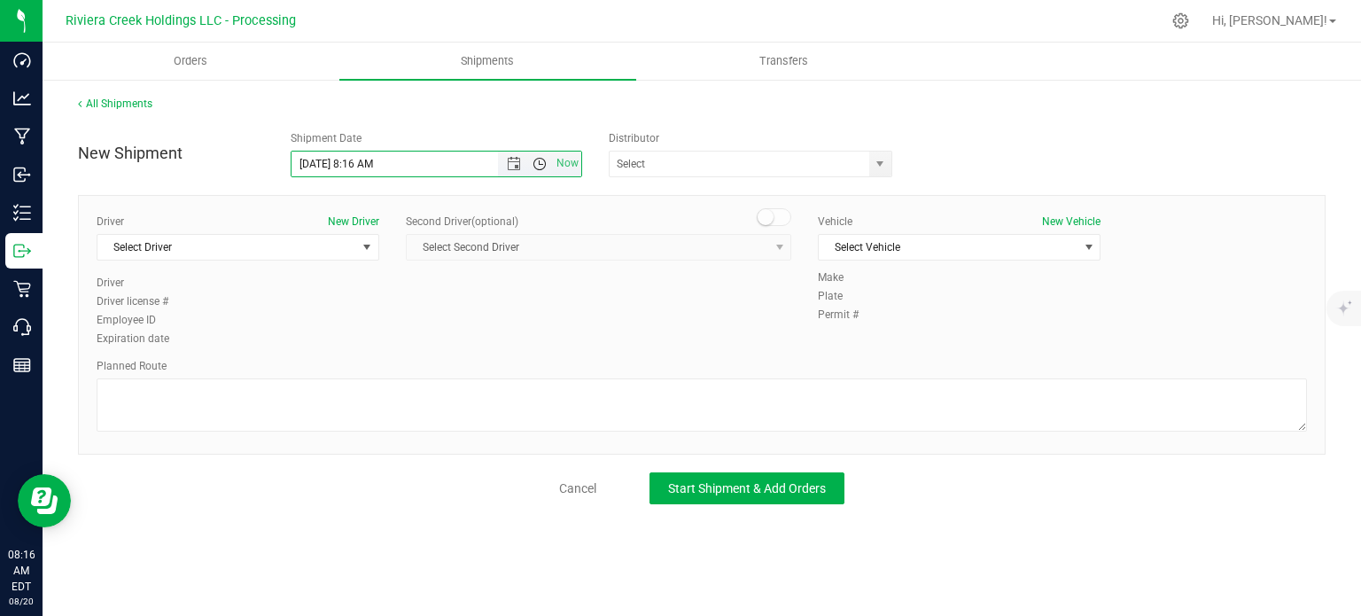
click at [536, 160] on span "Open the time view" at bounding box center [539, 164] width 14 height 14
click at [343, 307] on li "6:30 AM" at bounding box center [435, 311] width 289 height 23
type input "8/21/2025 6:30 AM"
click at [887, 160] on span "select" at bounding box center [880, 164] width 22 height 25
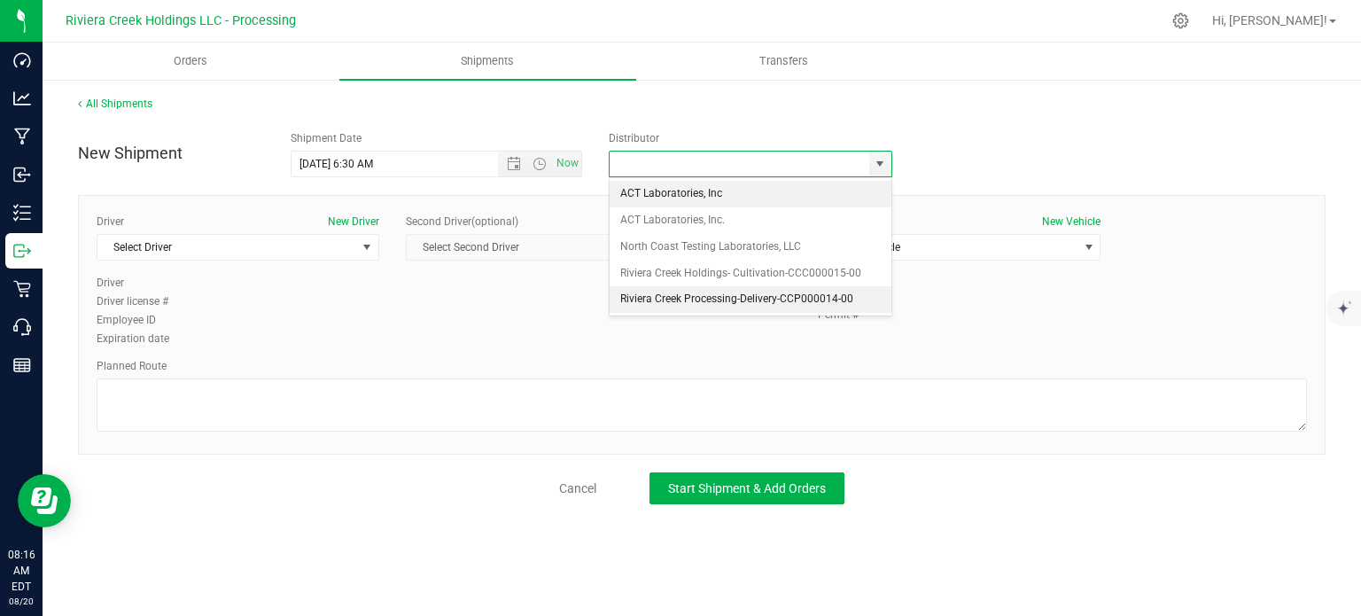
click at [622, 296] on li "Riviera Creek Processing-Delivery-CCP000014-00" at bounding box center [751, 299] width 282 height 27
type input "Riviera Creek Processing-Delivery-CCP000014-00"
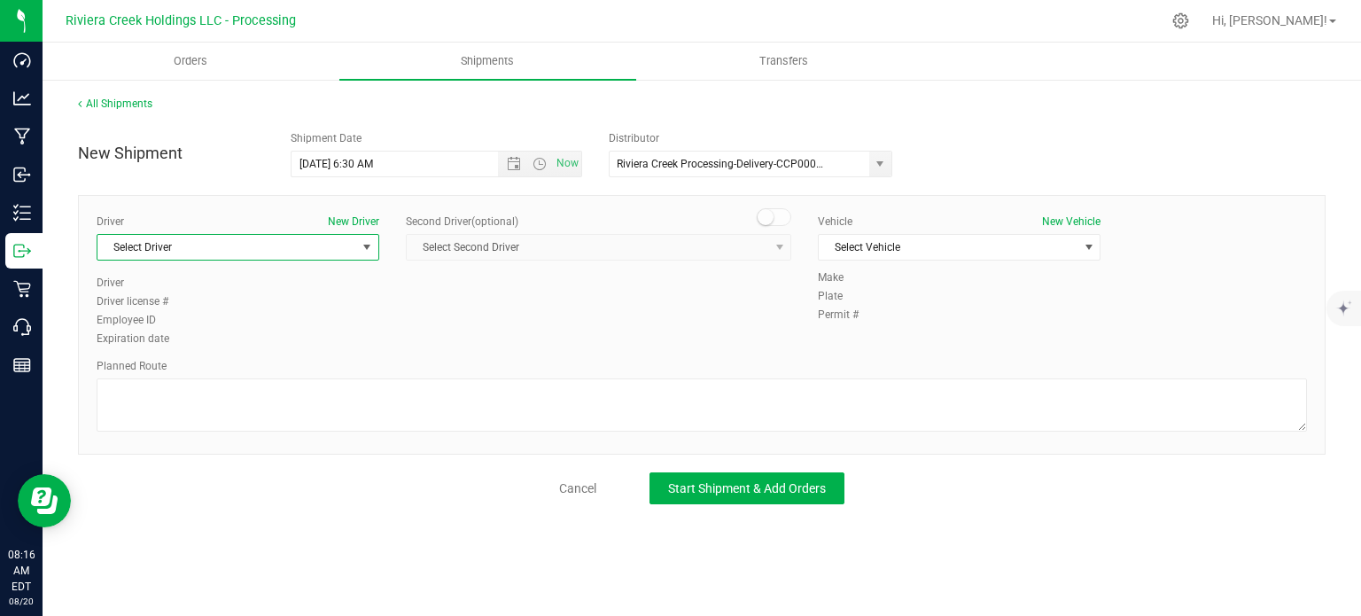
click at [164, 243] on span "Select Driver" at bounding box center [226, 247] width 259 height 25
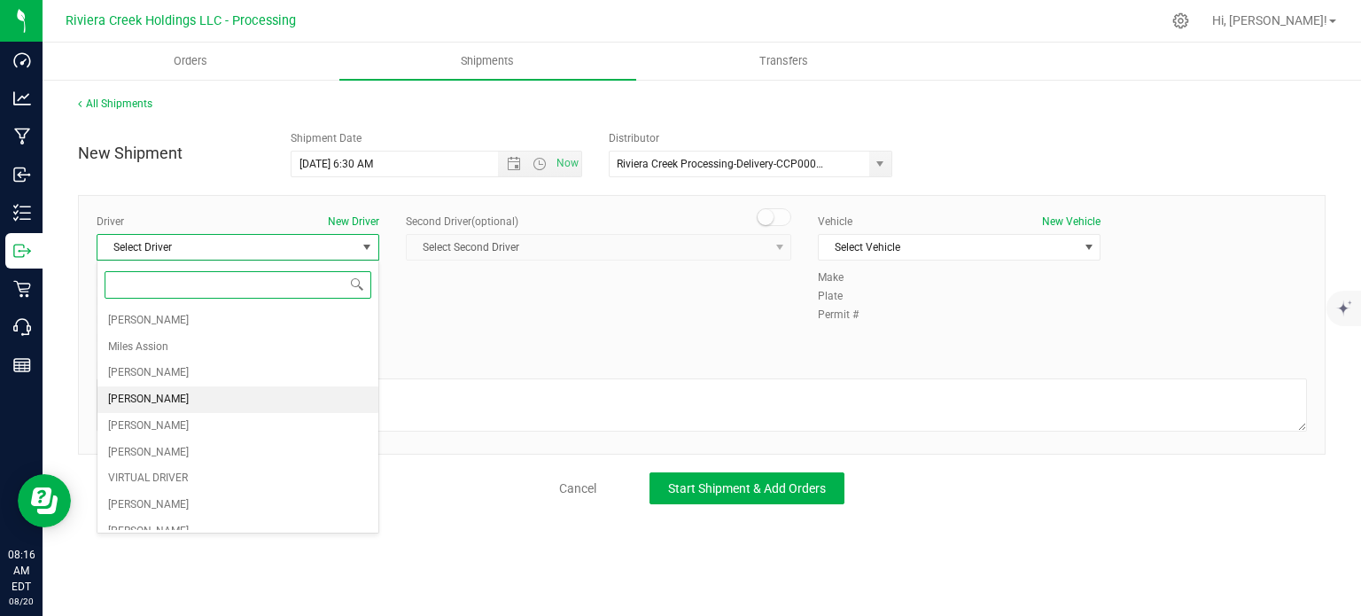
click at [130, 396] on span "[PERSON_NAME]" at bounding box center [148, 399] width 81 height 23
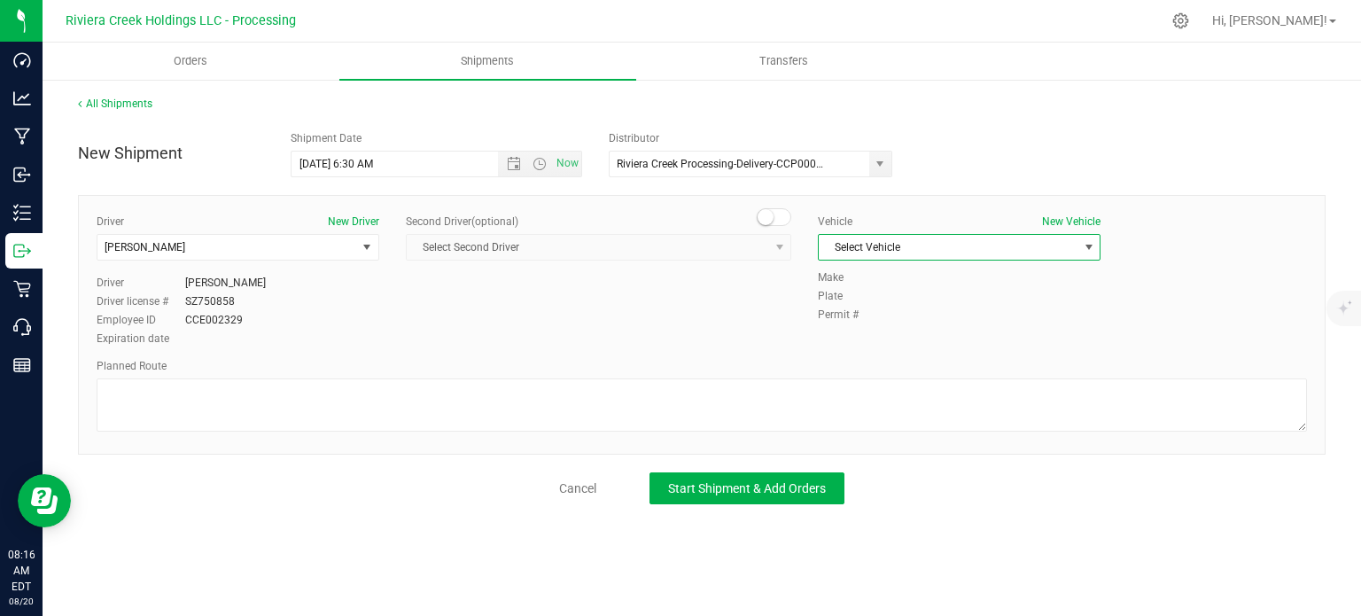
click at [872, 250] on span "Select Vehicle" at bounding box center [948, 247] width 259 height 25
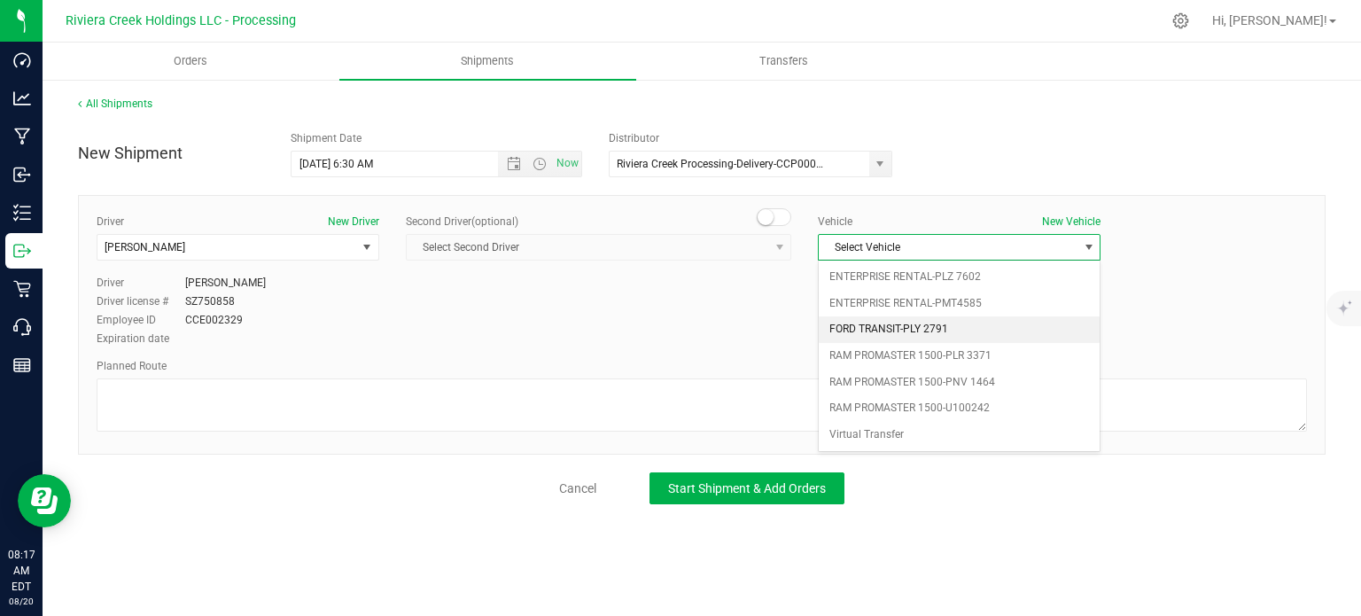
click at [902, 324] on li "FORD TRANSIT-PLY 2791" at bounding box center [959, 329] width 281 height 27
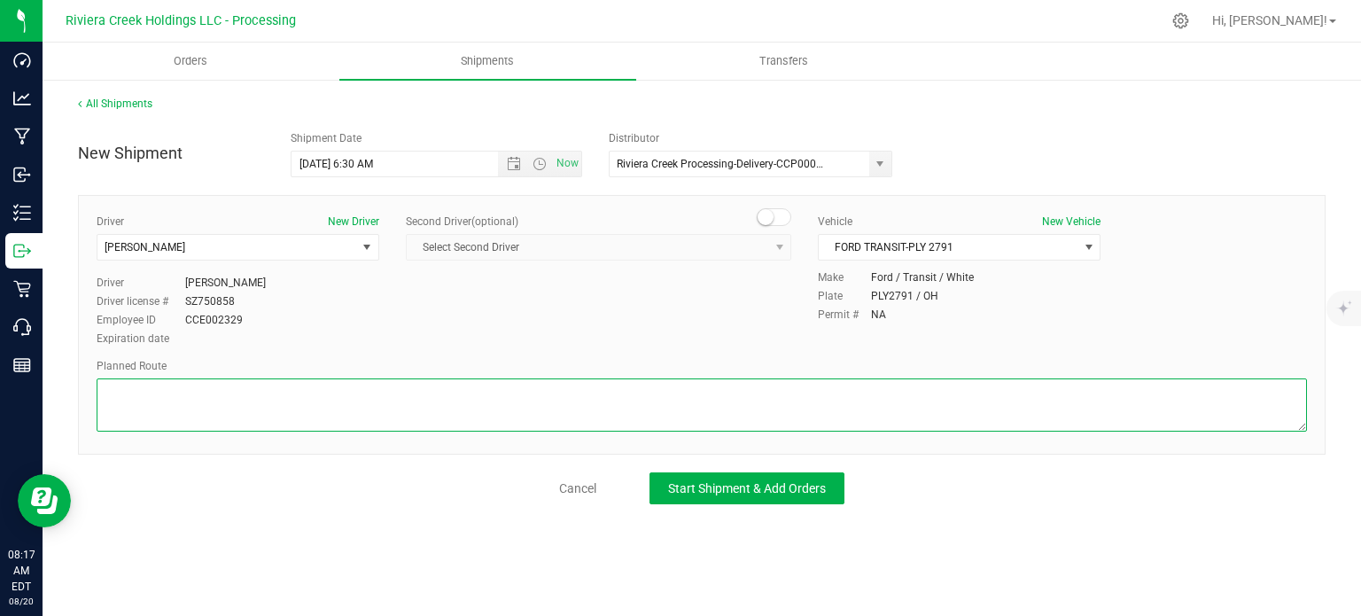
click at [302, 416] on textarea at bounding box center [702, 404] width 1210 height 53
paste textarea "Head east toward Tonawanda Trail 128 ft Turn left onto Tonawanda Trail 0.480 mi…"
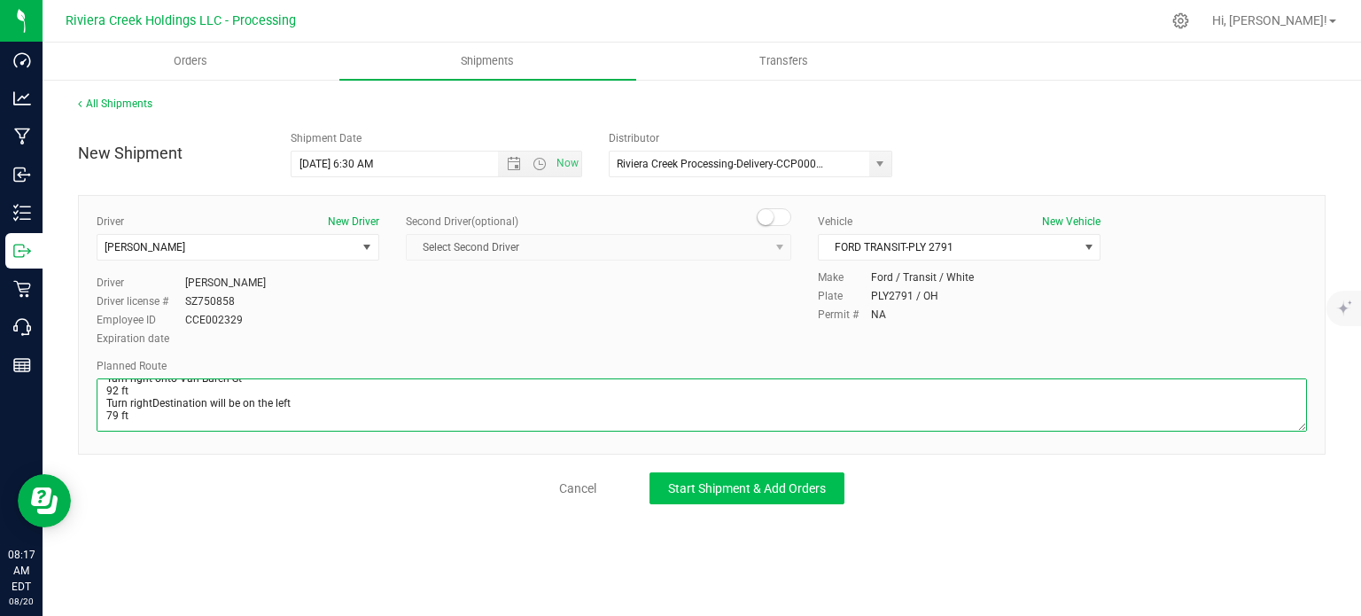
type textarea "Head east toward Tonawanda Trail 128 ft Turn left onto Tonawanda Trail 0.480 mi…"
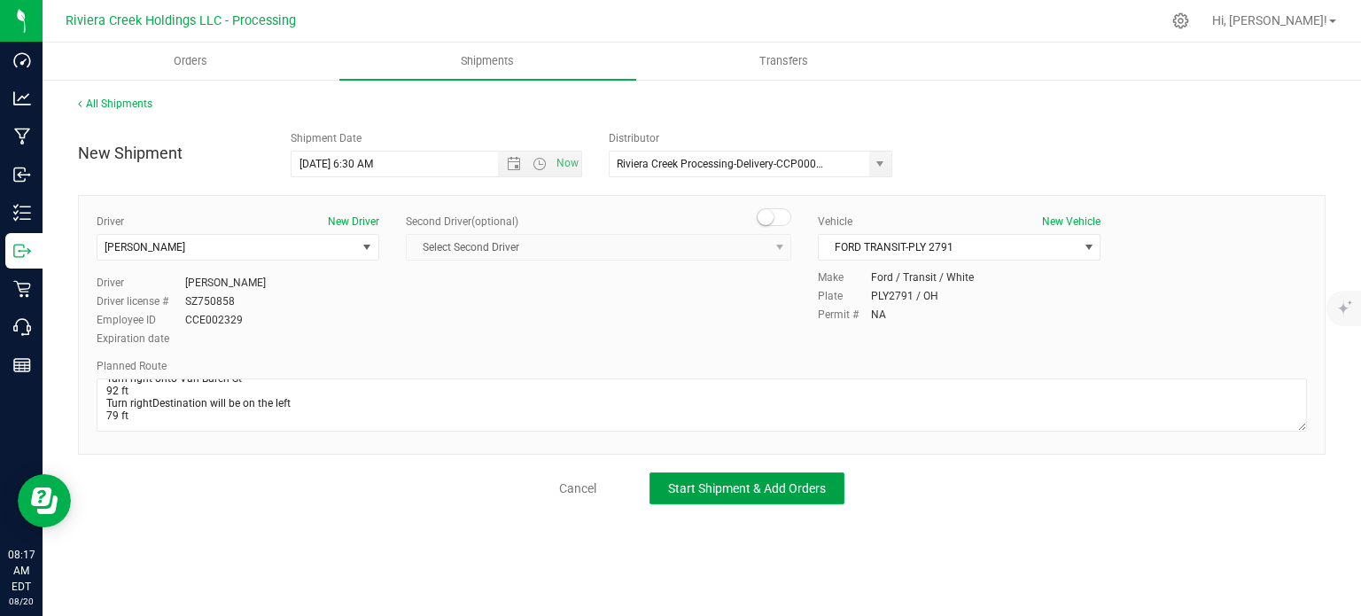
click at [684, 481] on span "Start Shipment & Add Orders" at bounding box center [747, 488] width 158 height 14
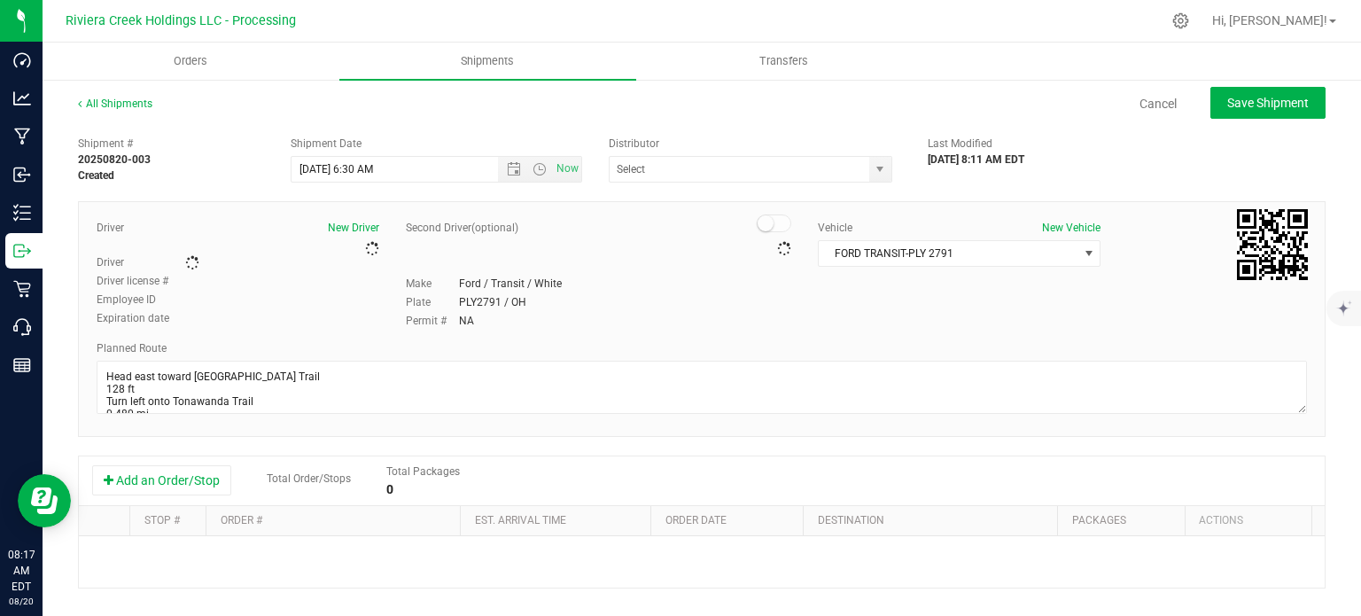
type input "Riviera Creek Processing-Delivery-CCP000014-00"
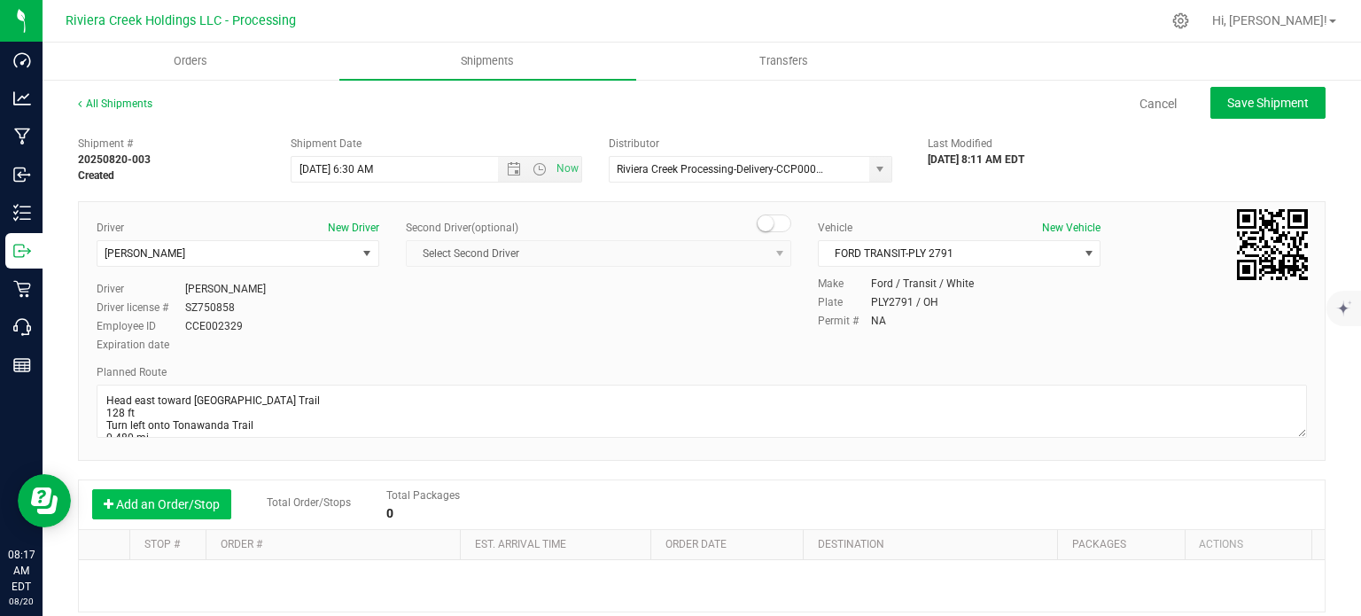
click at [177, 501] on button "Add an Order/Stop" at bounding box center [161, 504] width 139 height 30
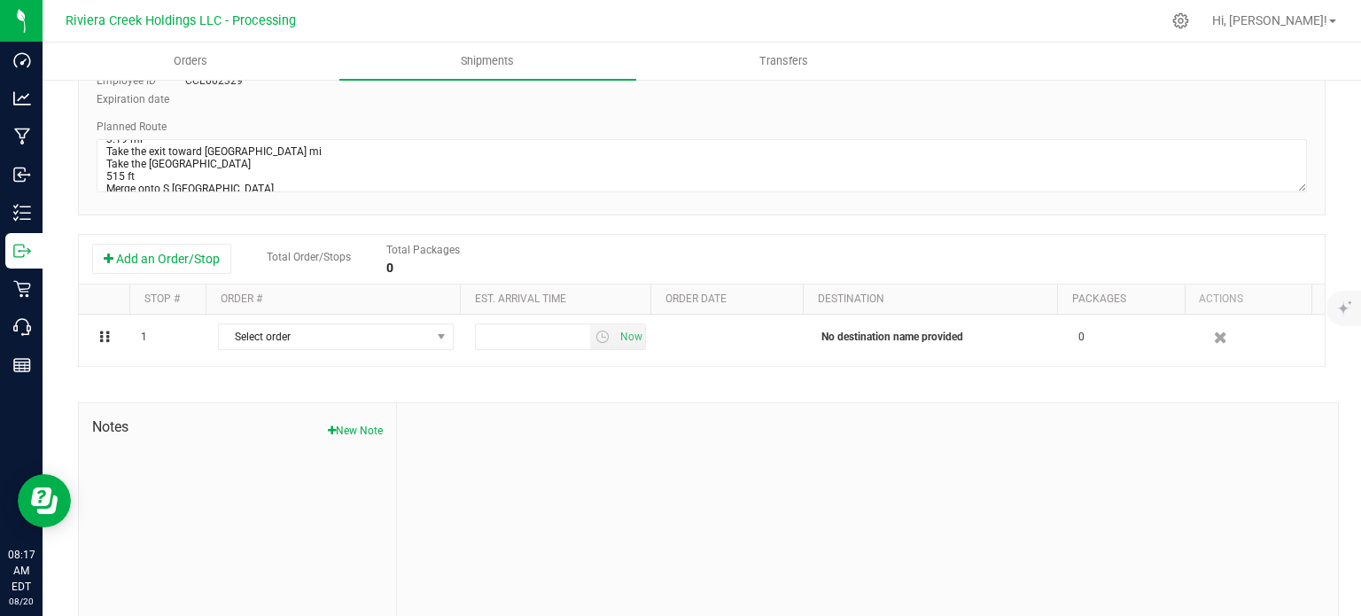
scroll to position [288, 0]
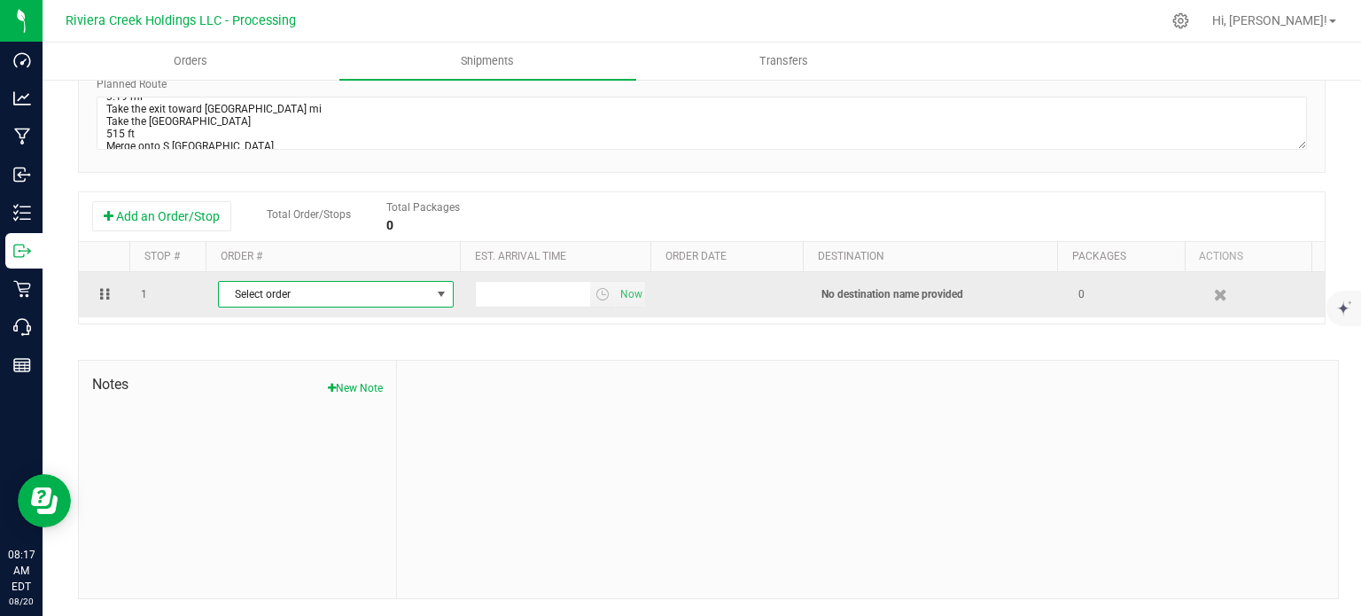
click at [392, 302] on span "Select order" at bounding box center [325, 294] width 212 height 25
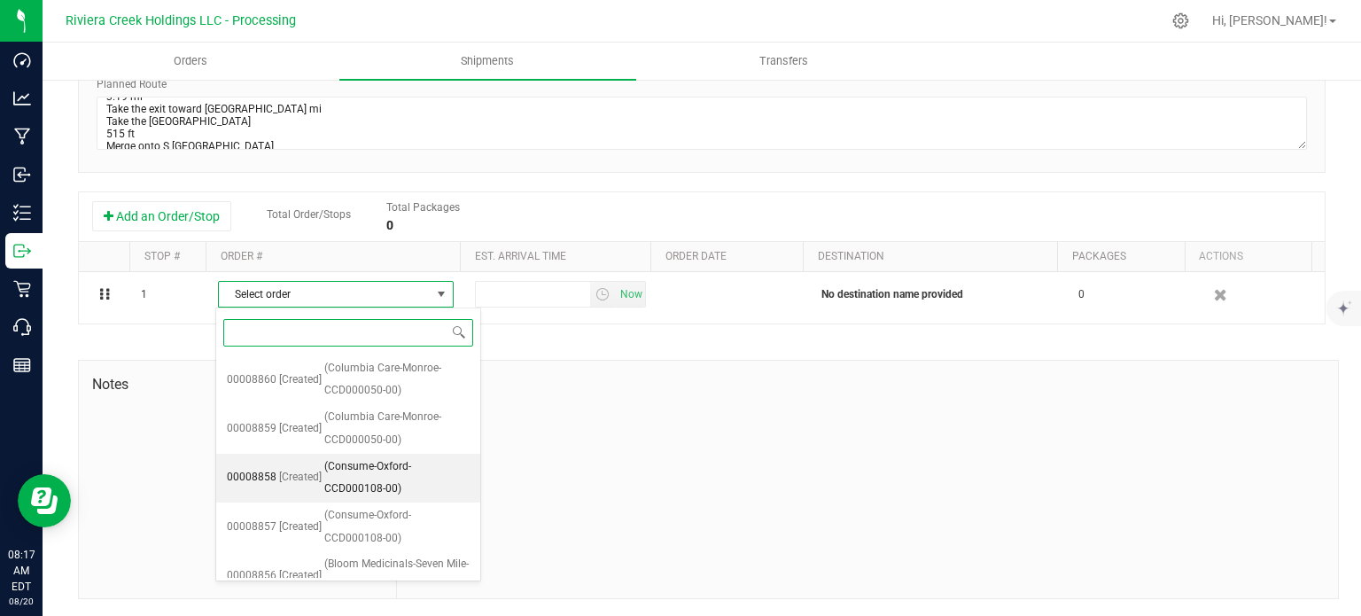
scroll to position [460, 0]
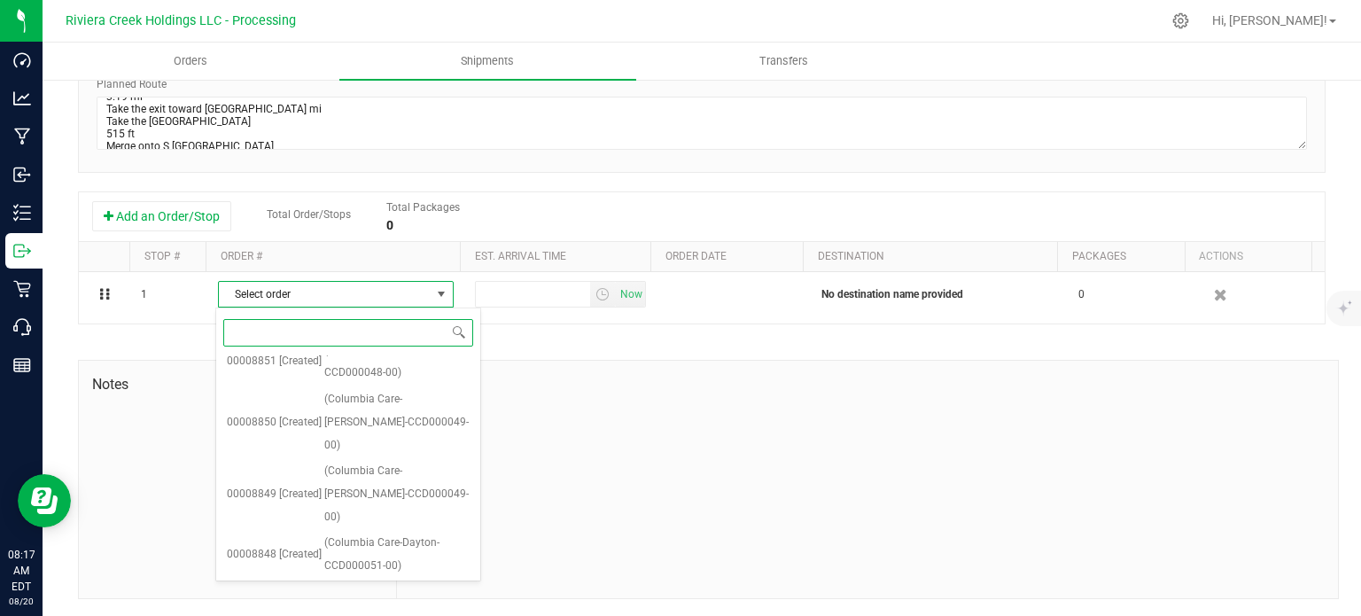
click at [400, 581] on span "(Columbia Care-Dayton-CCD000051-00)" at bounding box center [396, 603] width 145 height 45
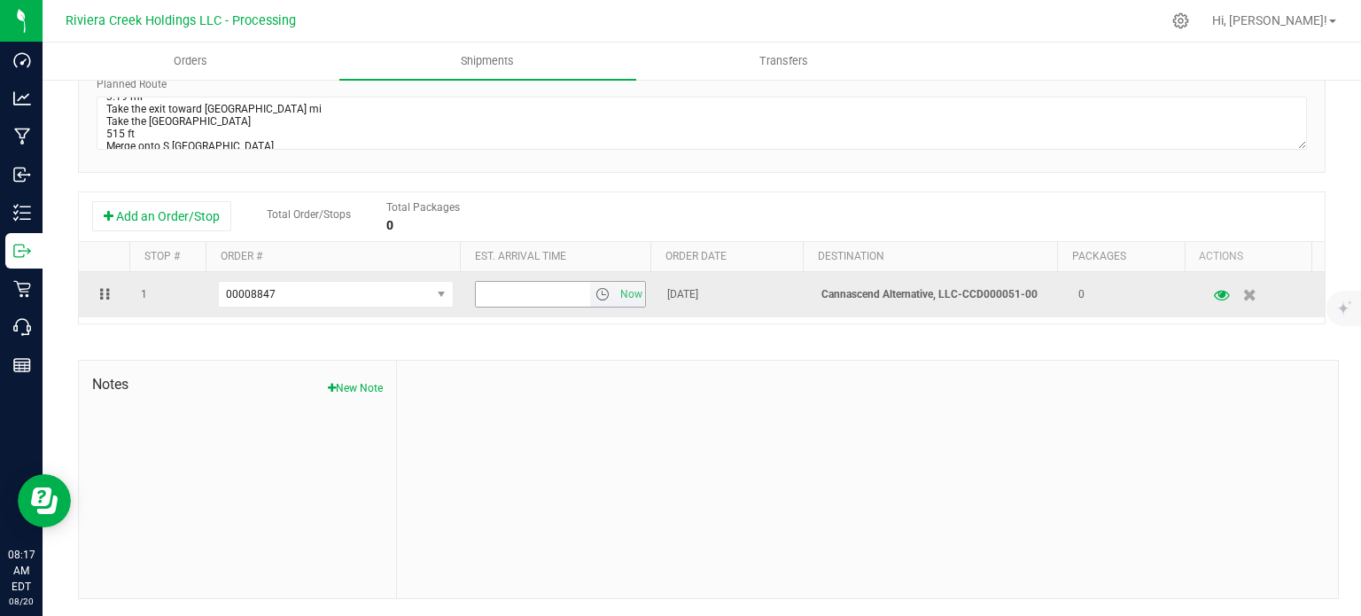
click at [595, 296] on span "select" at bounding box center [602, 294] width 14 height 14
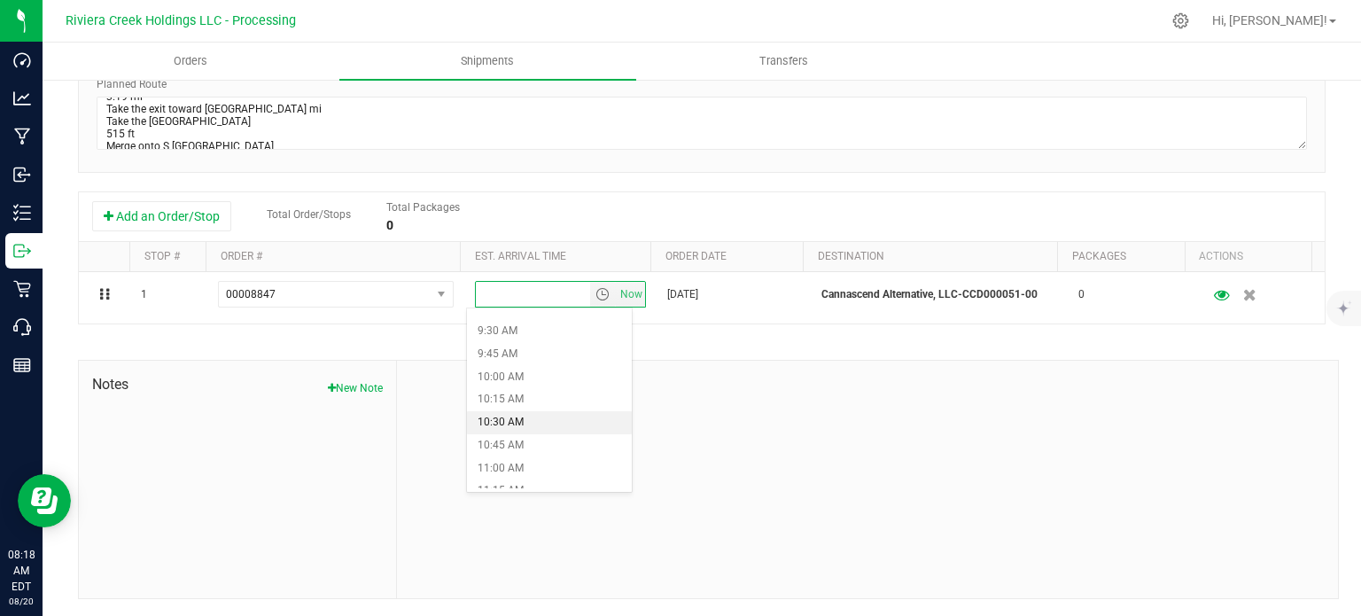
scroll to position [886, 0]
click at [535, 478] on li "11:30 AM" at bounding box center [549, 484] width 164 height 23
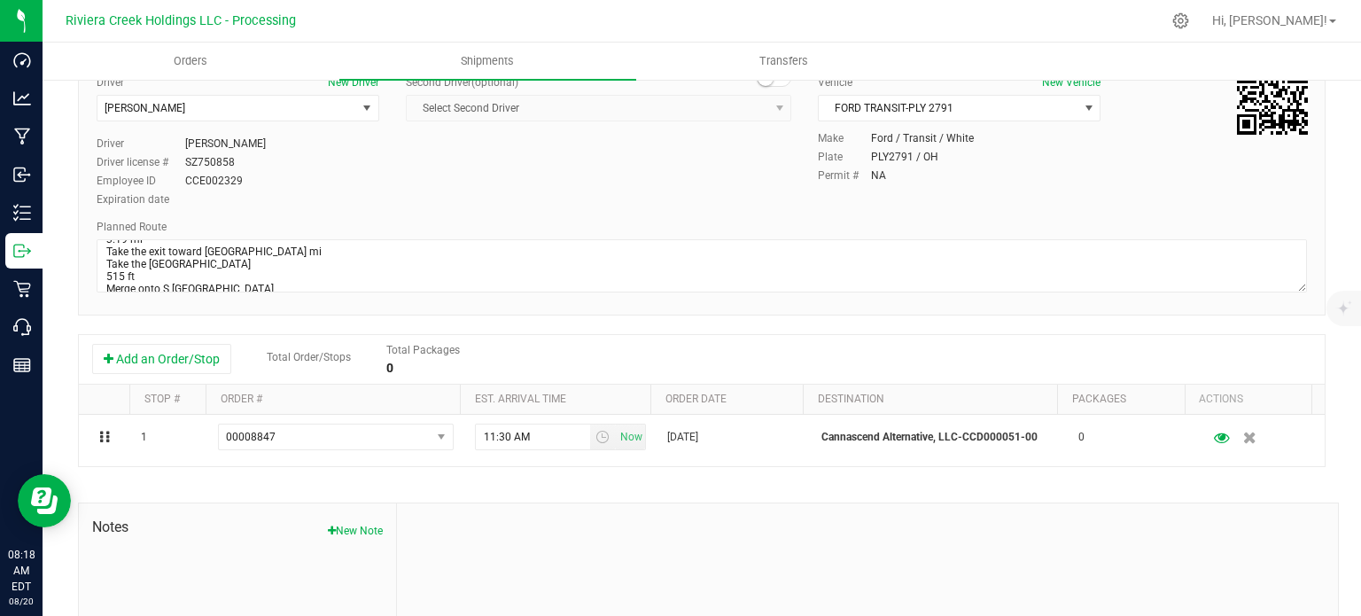
scroll to position [0, 0]
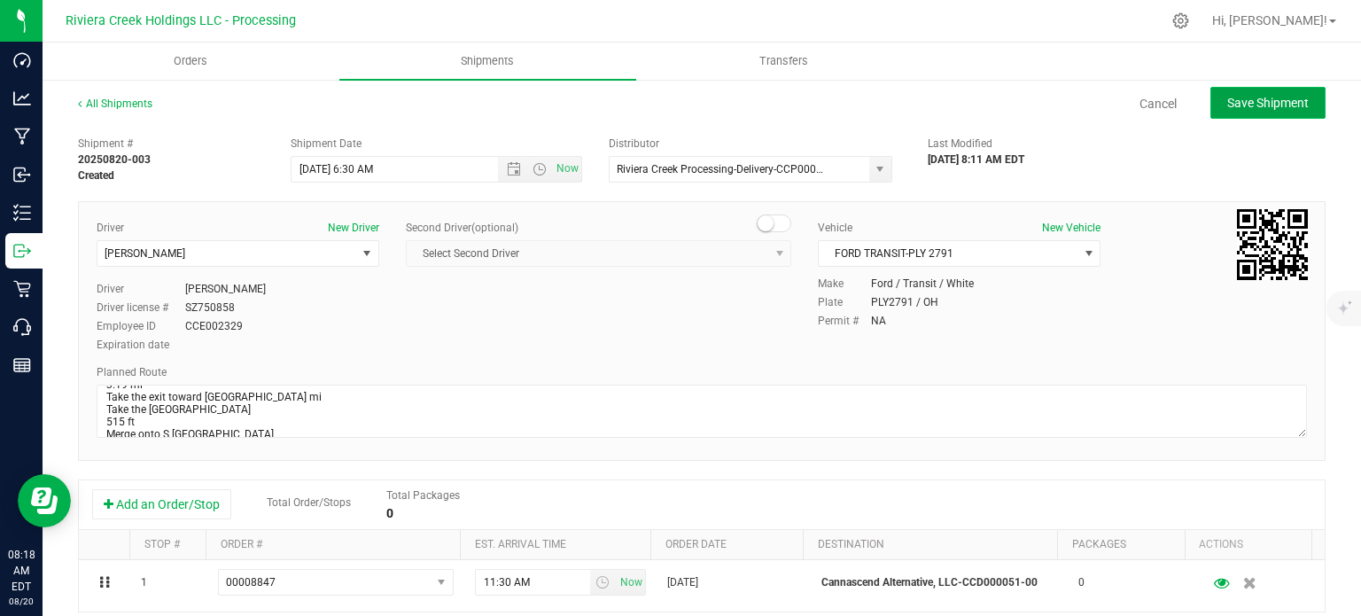
click at [1242, 104] on span "Save Shipment" at bounding box center [1268, 103] width 82 height 14
type input "8/21/2025 10:30 AM"
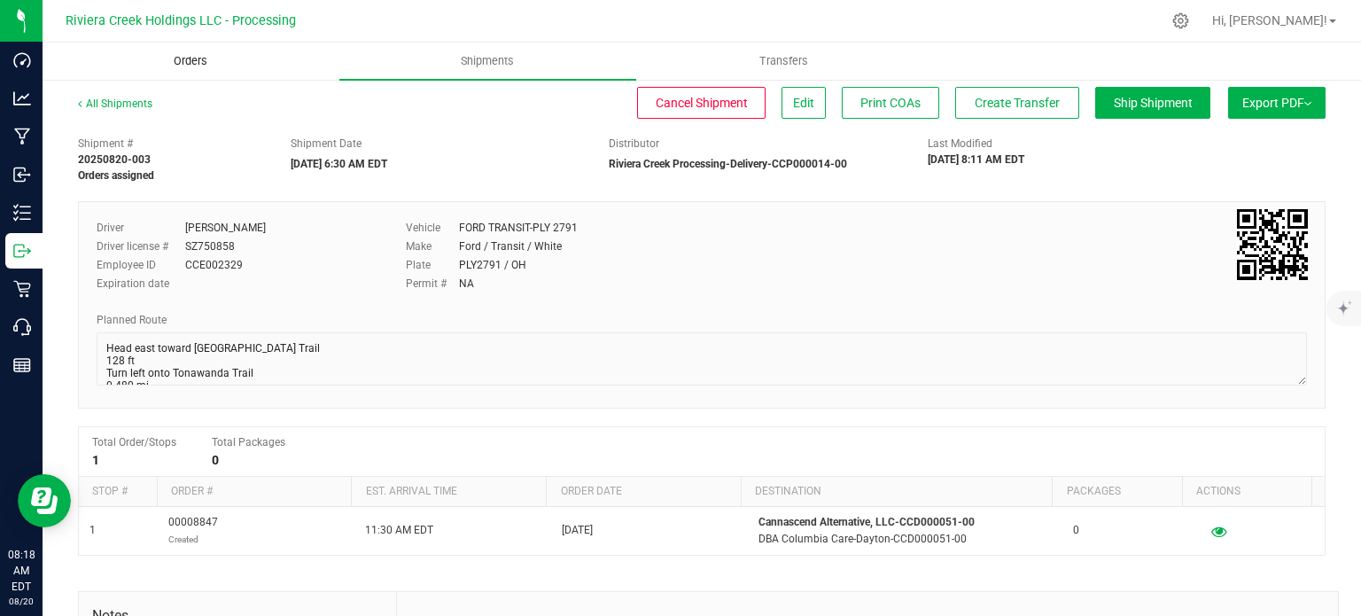
click at [189, 55] on span "Orders" at bounding box center [191, 61] width 82 height 16
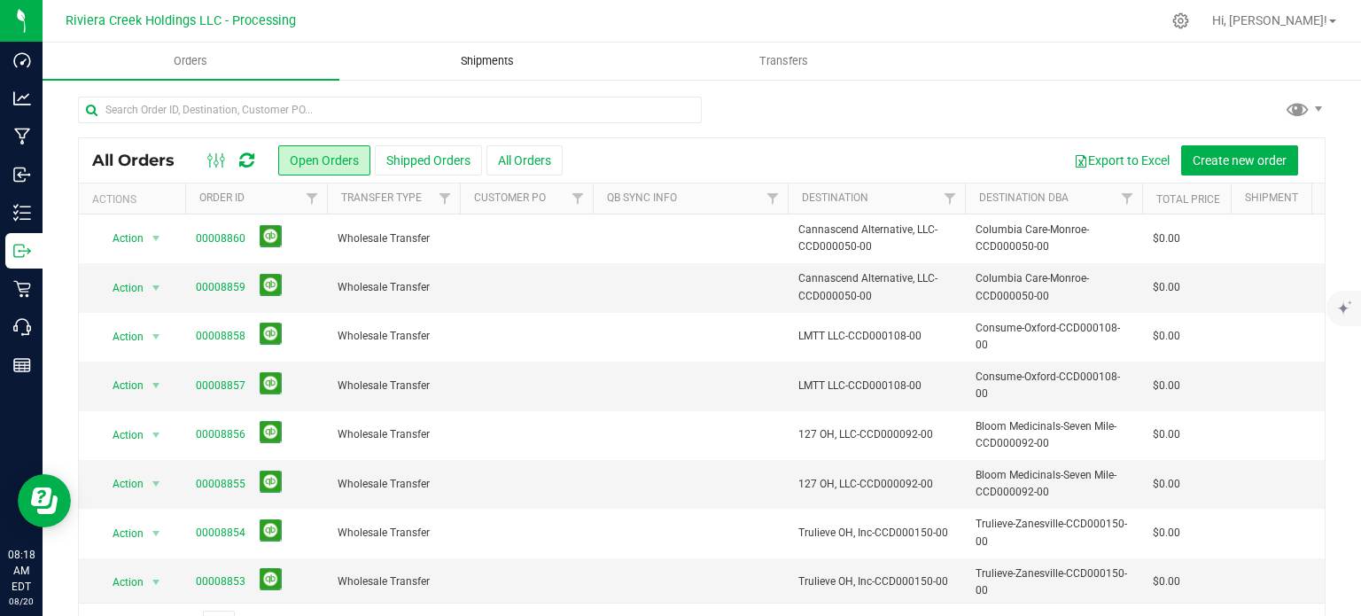
click at [478, 59] on span "Shipments" at bounding box center [487, 61] width 101 height 16
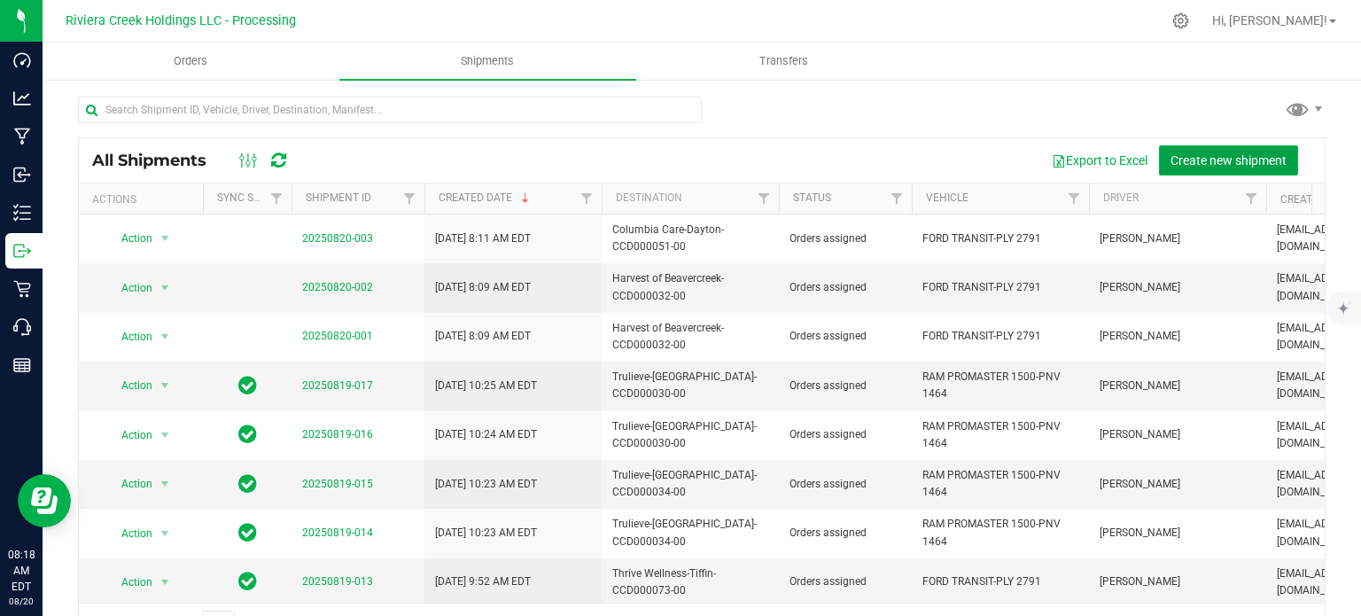
click at [1208, 166] on span "Create new shipment" at bounding box center [1228, 160] width 116 height 14
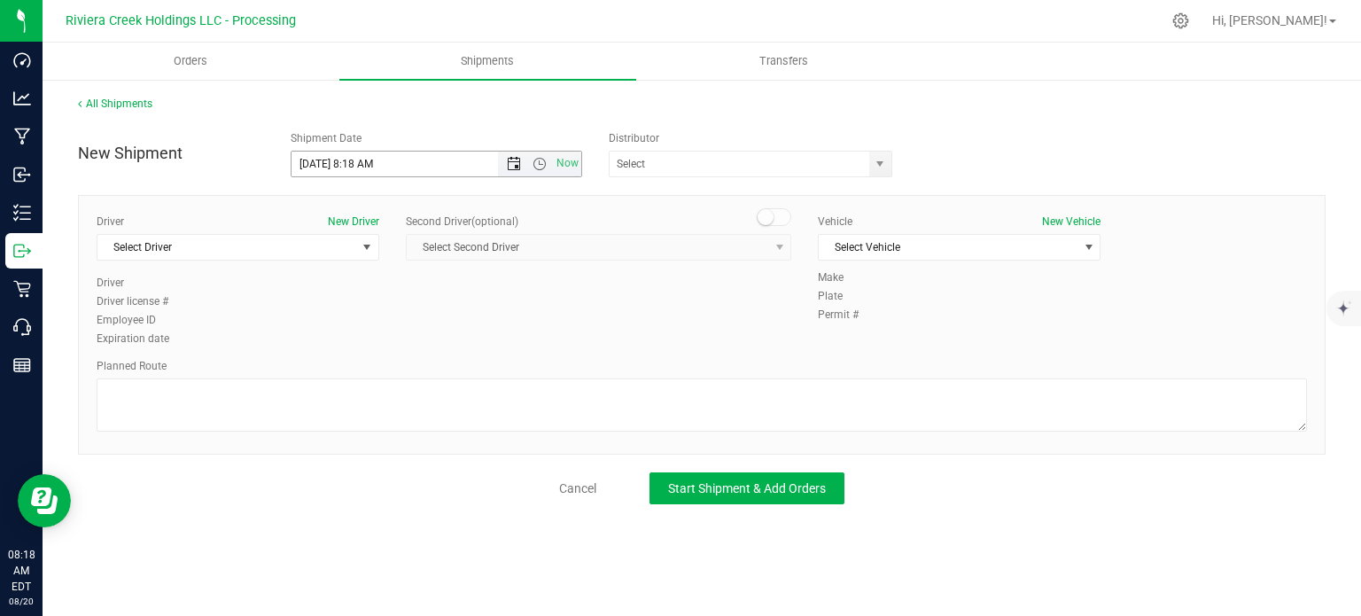
click at [509, 167] on span "Open the date view" at bounding box center [514, 164] width 14 height 14
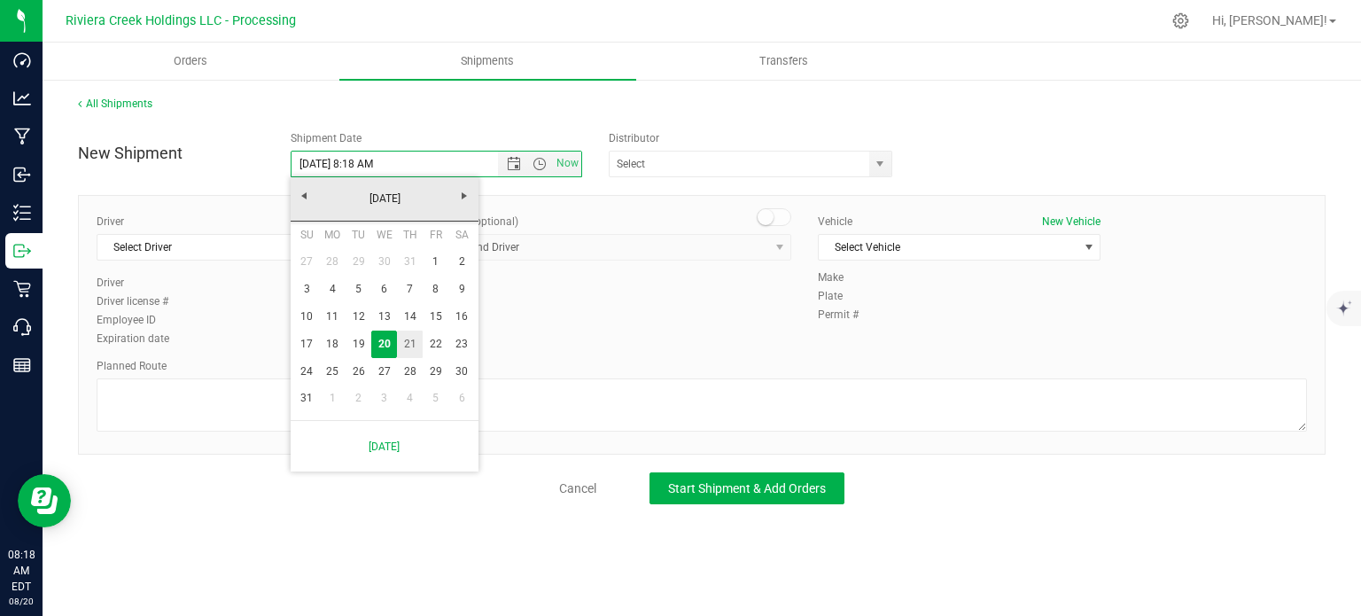
click at [405, 338] on link "21" at bounding box center [410, 343] width 26 height 27
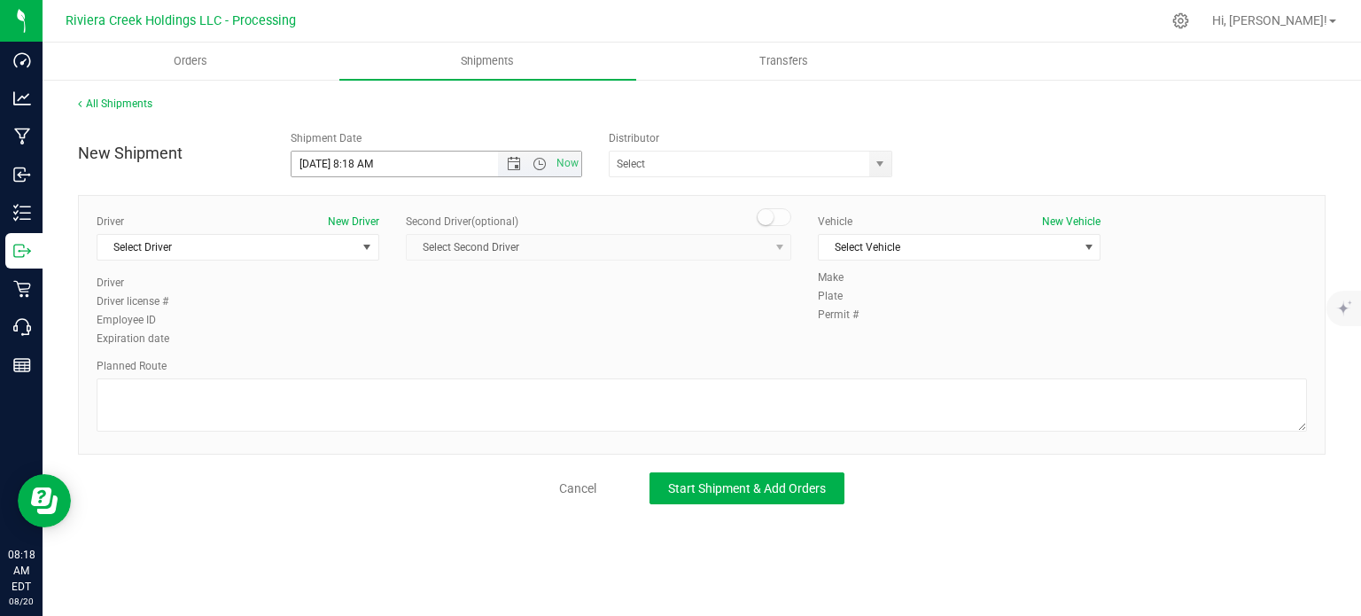
click at [535, 171] on span "Now" at bounding box center [539, 164] width 83 height 25
click at [540, 159] on span "Open the time view" at bounding box center [539, 164] width 14 height 14
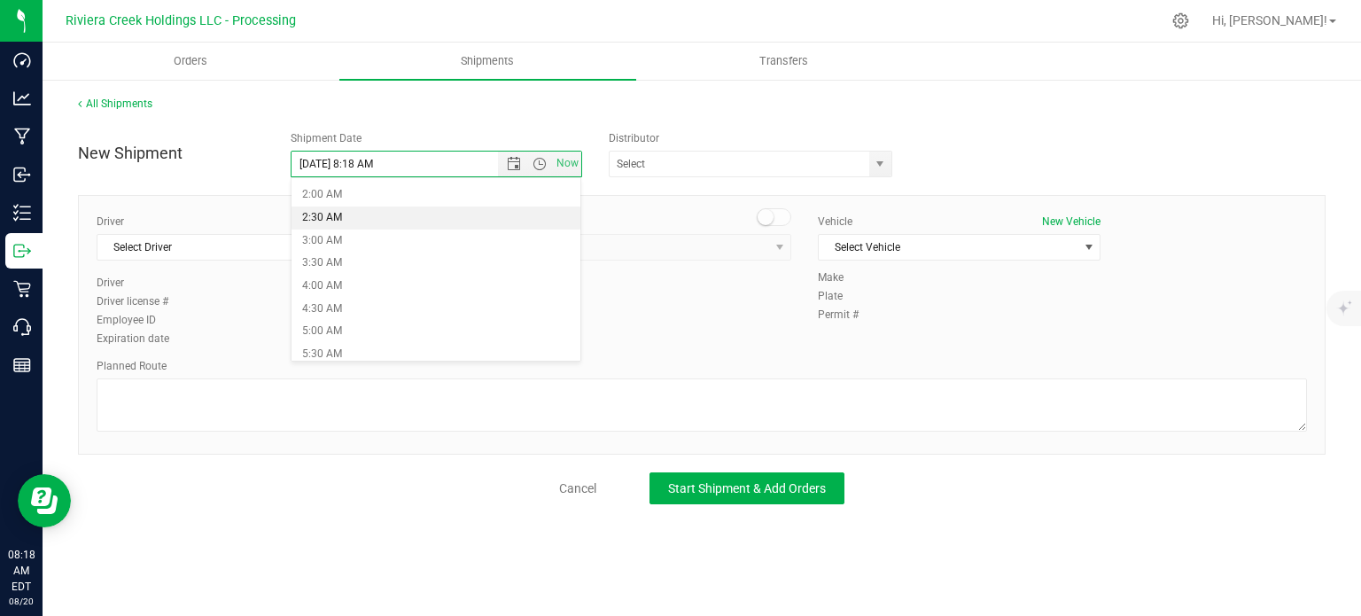
scroll to position [177, 0]
click at [361, 304] on li "6:30 AM" at bounding box center [435, 311] width 289 height 23
type input "8/21/2025 6:30 AM"
click at [875, 165] on span "select" at bounding box center [880, 164] width 14 height 14
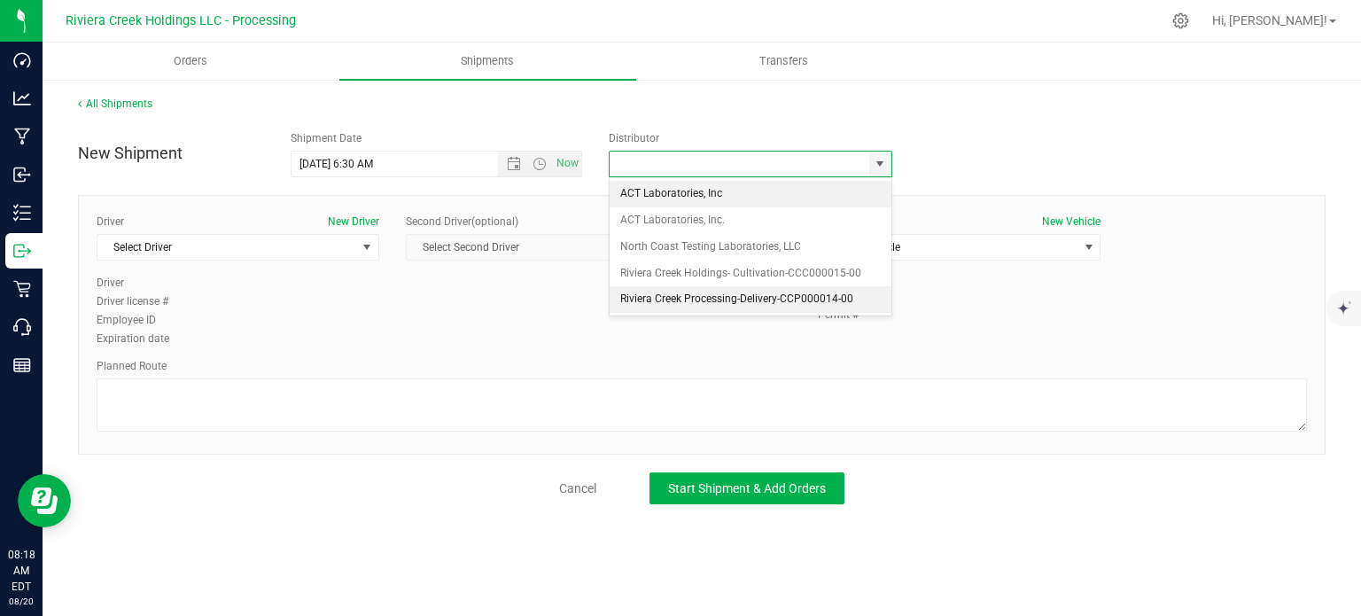
click at [672, 305] on li "Riviera Creek Processing-Delivery-CCP000014-00" at bounding box center [751, 299] width 282 height 27
type input "Riviera Creek Processing-Delivery-CCP000014-00"
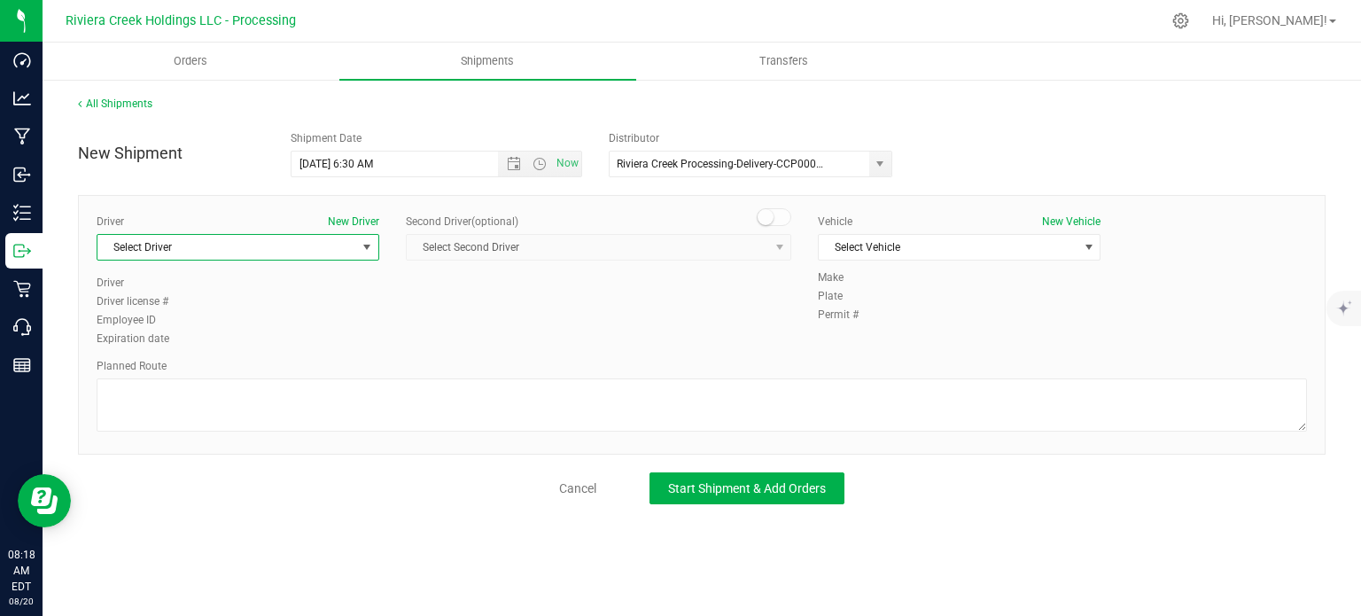
click at [196, 253] on span "Select Driver" at bounding box center [226, 247] width 259 height 25
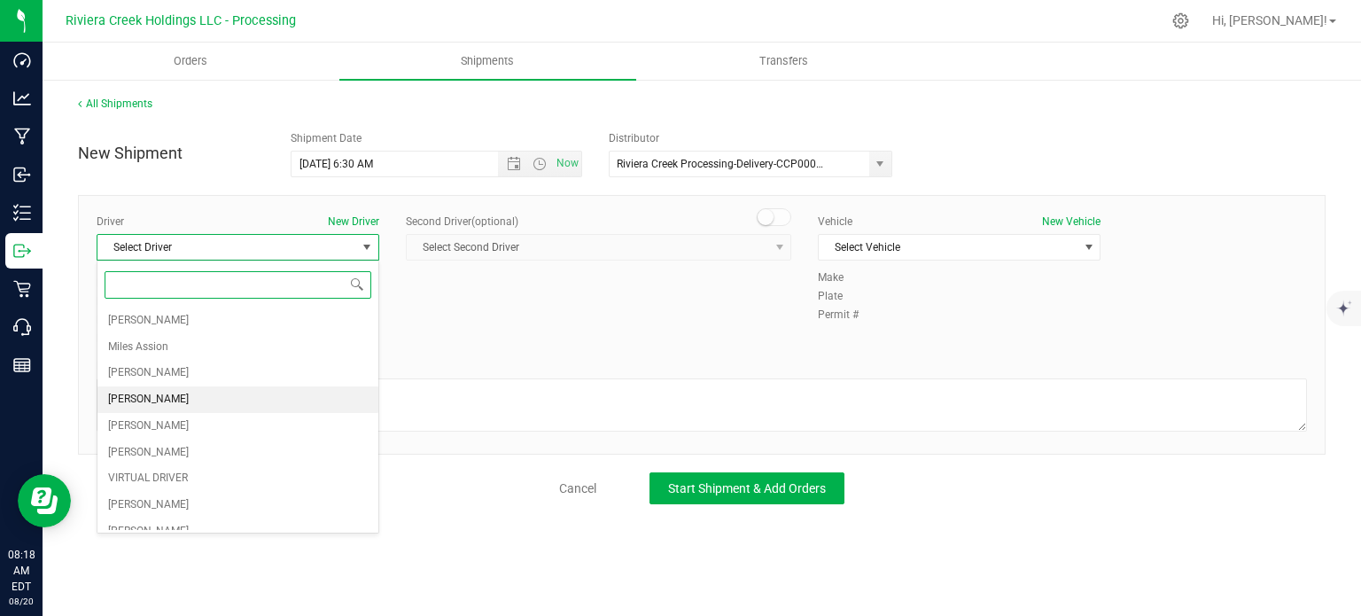
click at [193, 398] on li "[PERSON_NAME]" at bounding box center [237, 399] width 281 height 27
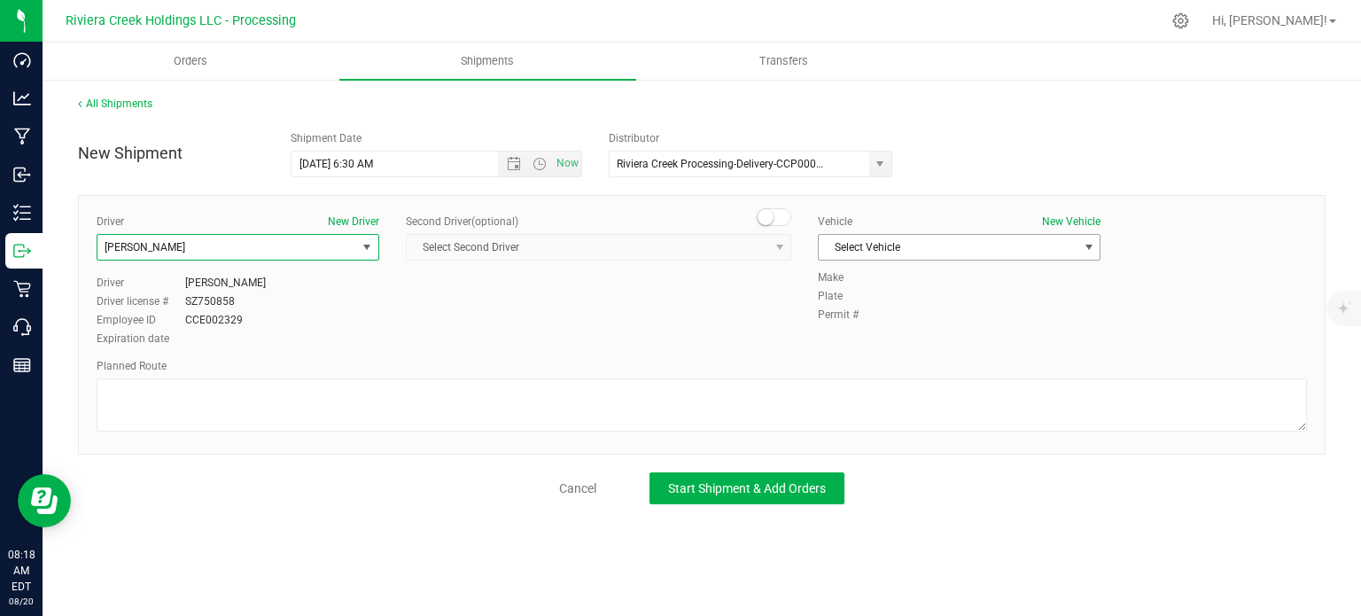
click at [904, 251] on span "Select Vehicle" at bounding box center [948, 247] width 259 height 25
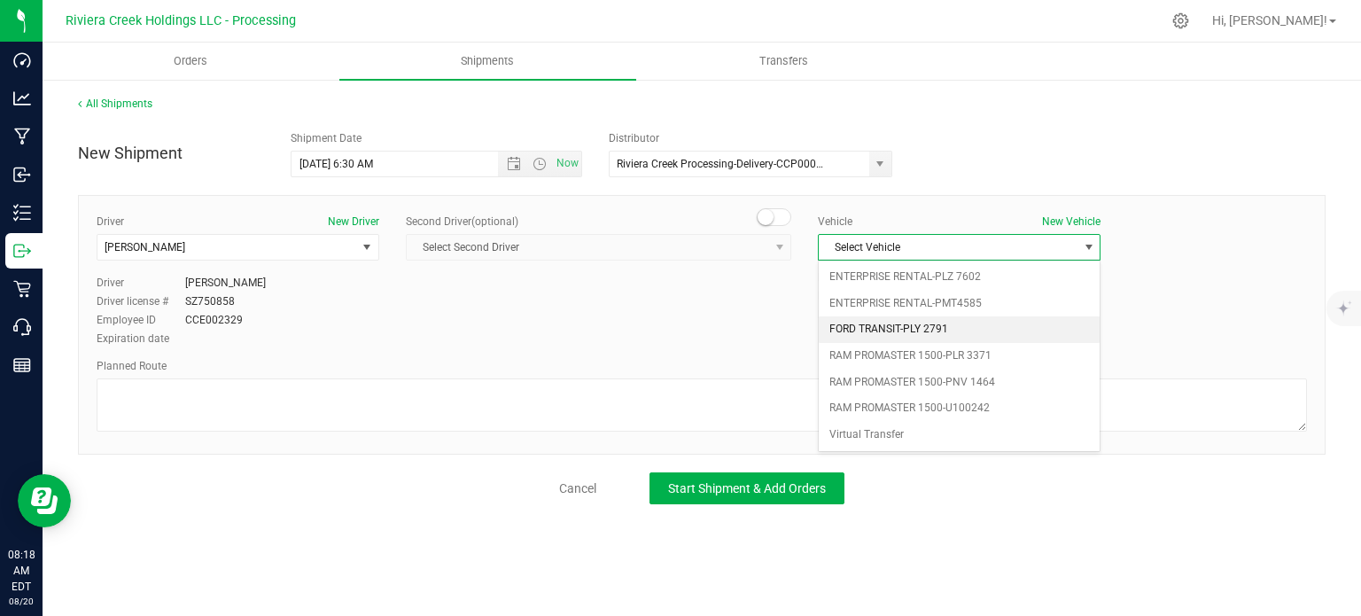
click at [928, 331] on li "FORD TRANSIT-PLY 2791" at bounding box center [959, 329] width 281 height 27
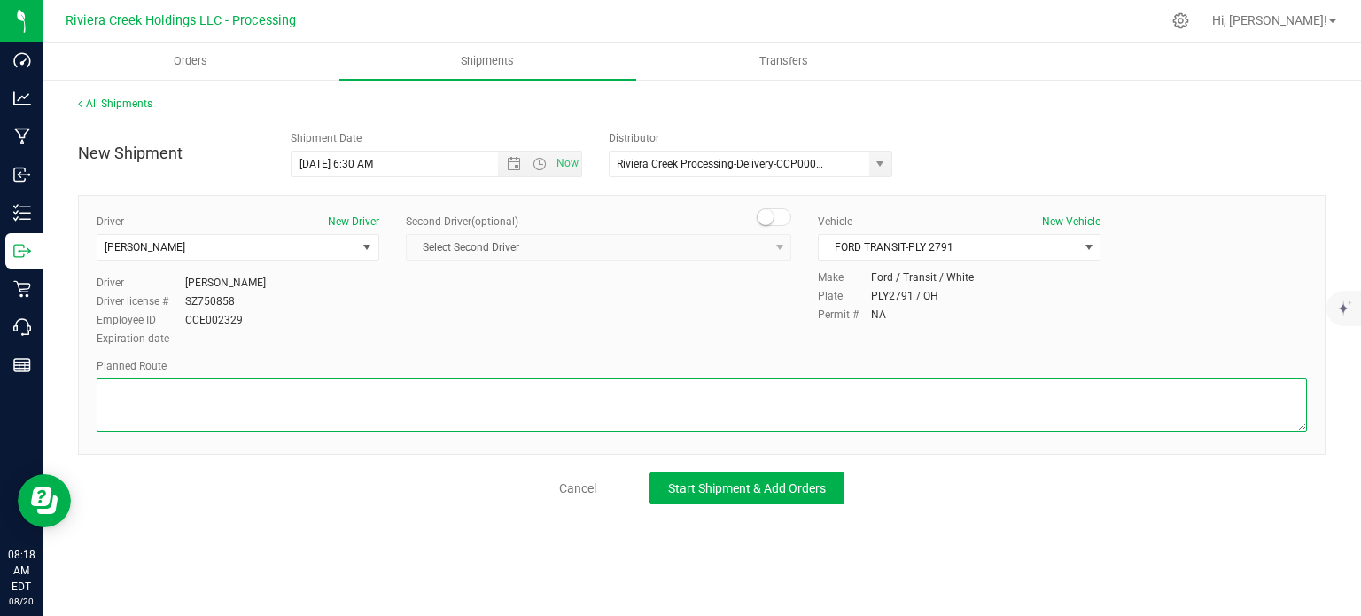
click at [645, 418] on textarea at bounding box center [702, 404] width 1210 height 53
paste textarea "Head east toward Tonawanda Trail 128 ft Turn left onto Tonawanda Trail 0.480 mi…"
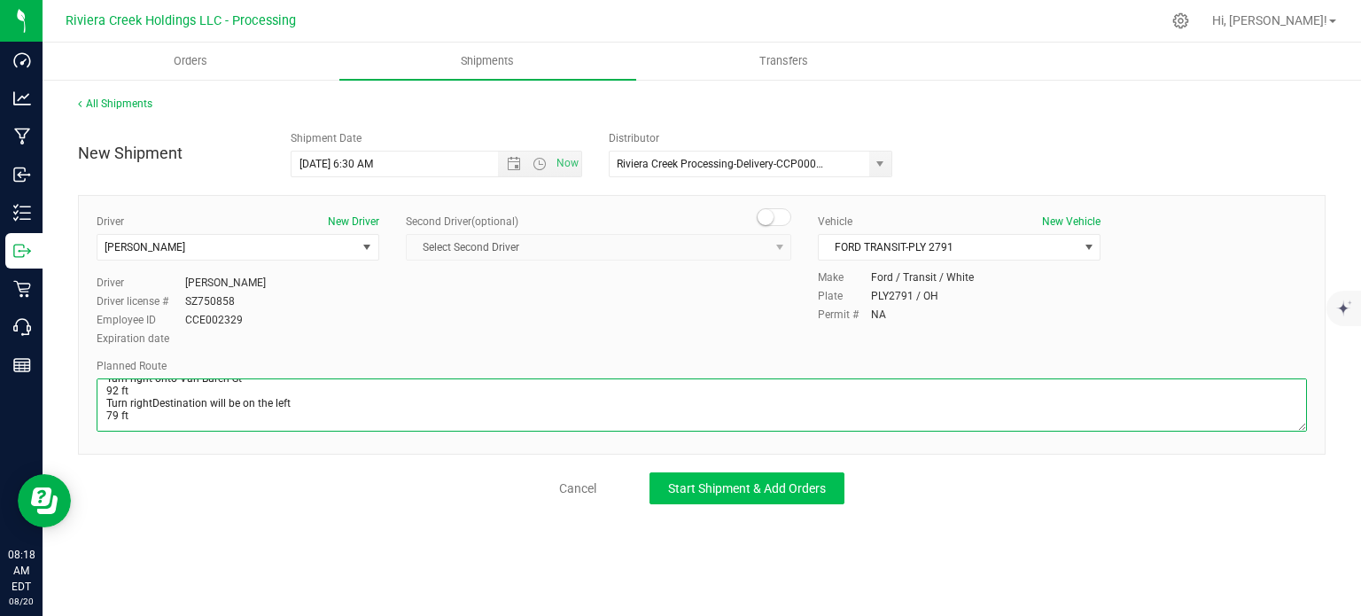
type textarea "Head east toward Tonawanda Trail 128 ft Turn left onto Tonawanda Trail 0.480 mi…"
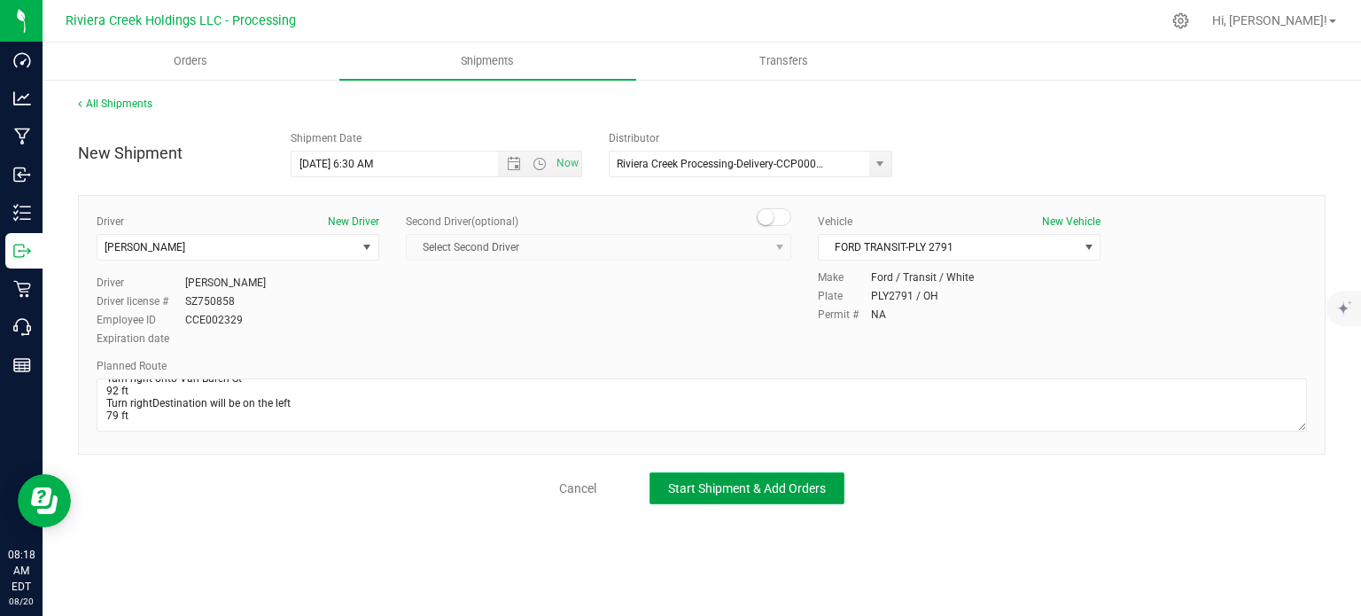
click at [708, 486] on span "Start Shipment & Add Orders" at bounding box center [747, 488] width 158 height 14
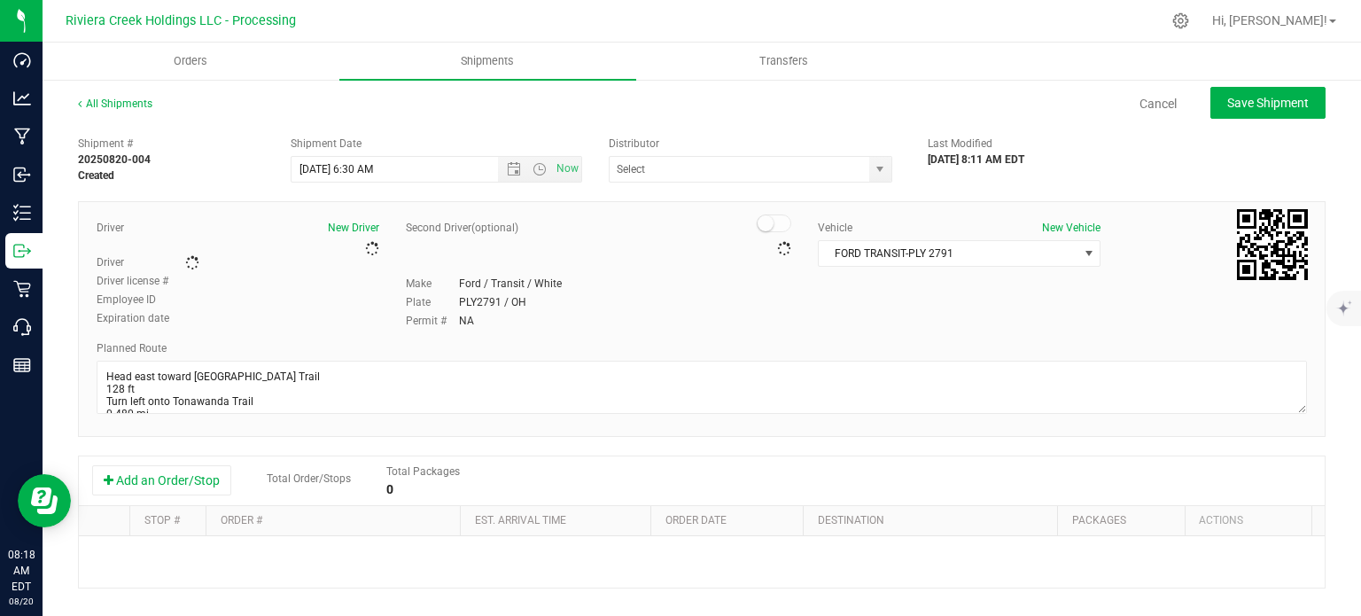
type input "Riviera Creek Processing-Delivery-CCP000014-00"
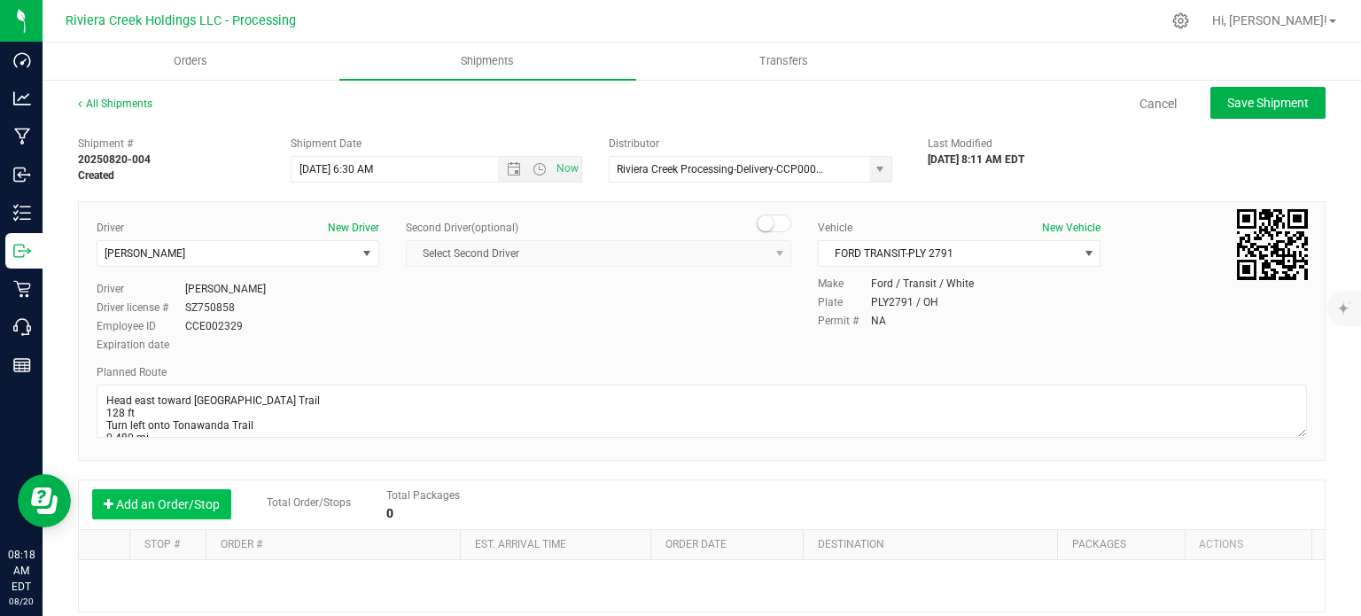
click at [137, 513] on button "Add an Order/Stop" at bounding box center [161, 504] width 139 height 30
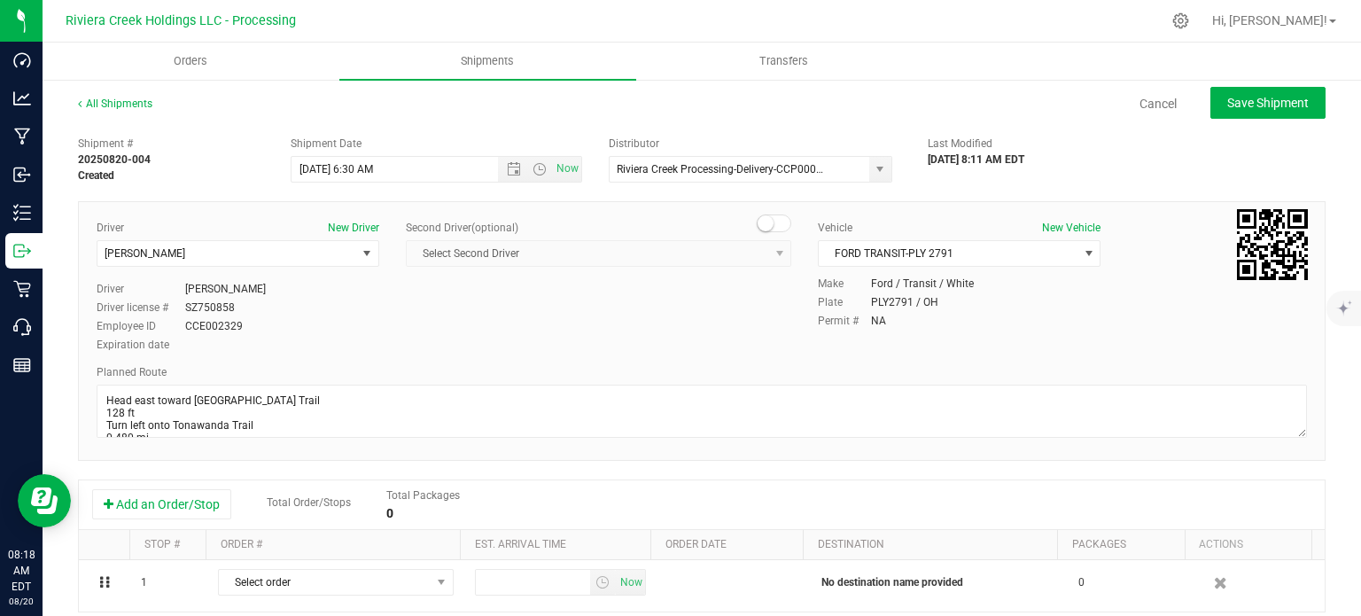
scroll to position [177, 0]
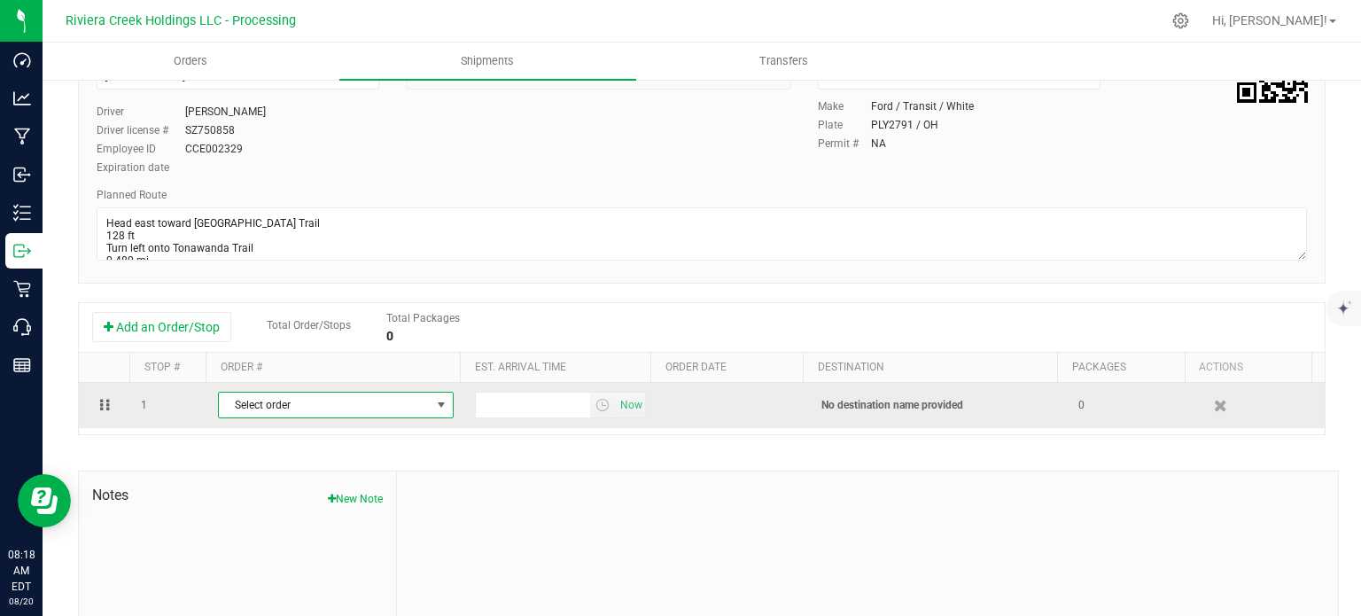
click at [435, 405] on span "select" at bounding box center [441, 405] width 14 height 14
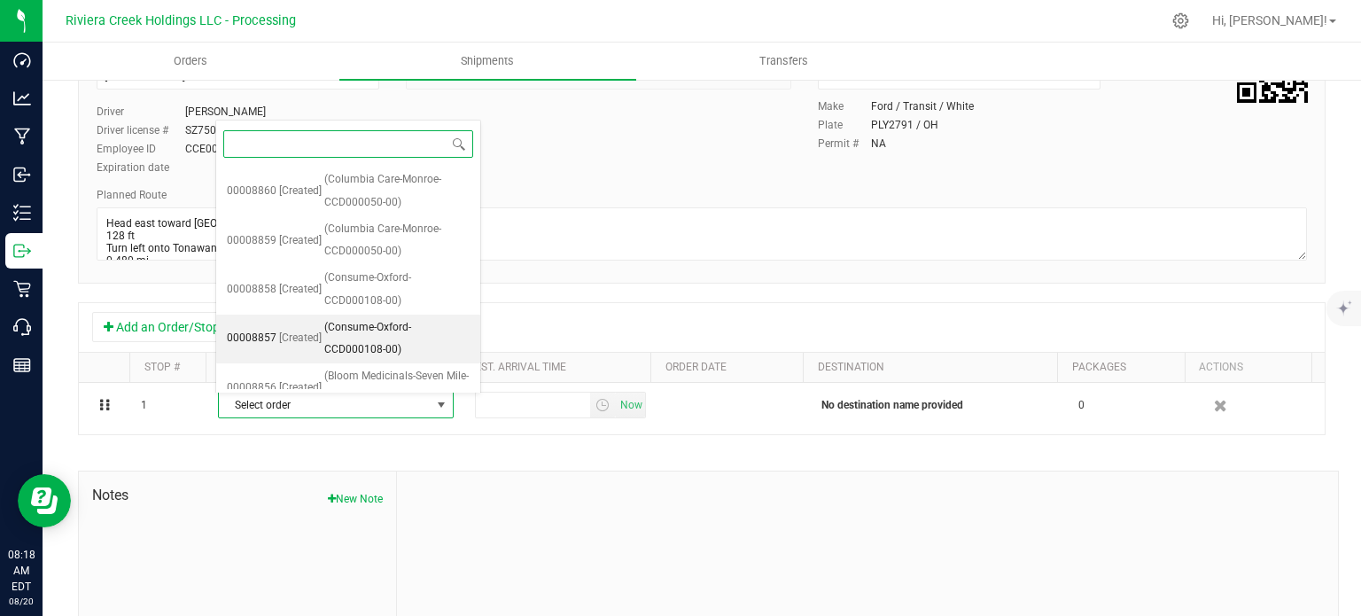
scroll to position [411, 0]
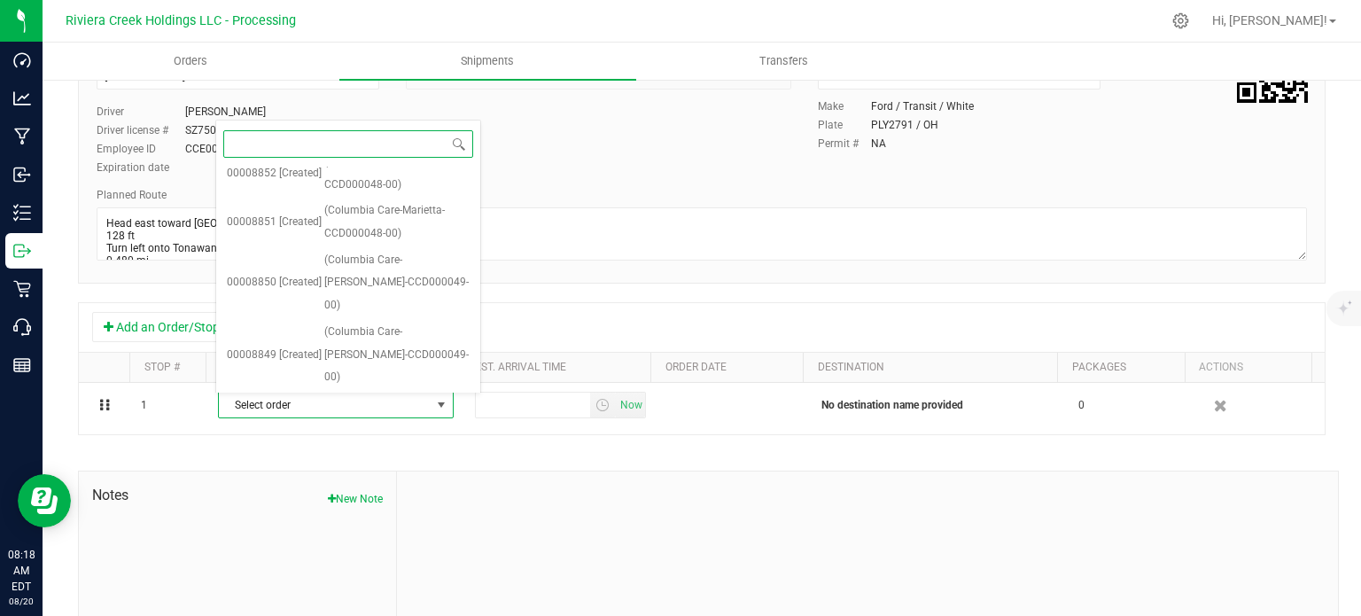
click at [368, 392] on span "(Columbia Care-Dayton-CCD000051-00)" at bounding box center [396, 414] width 145 height 45
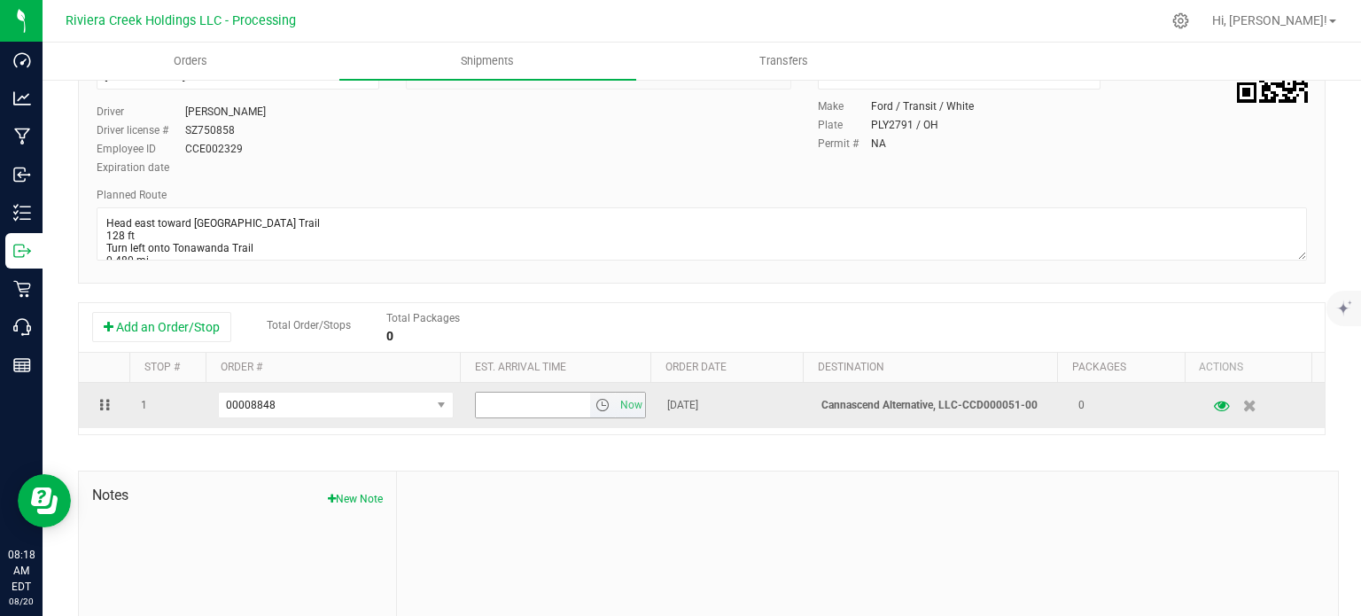
click at [595, 408] on span "select" at bounding box center [602, 405] width 14 height 14
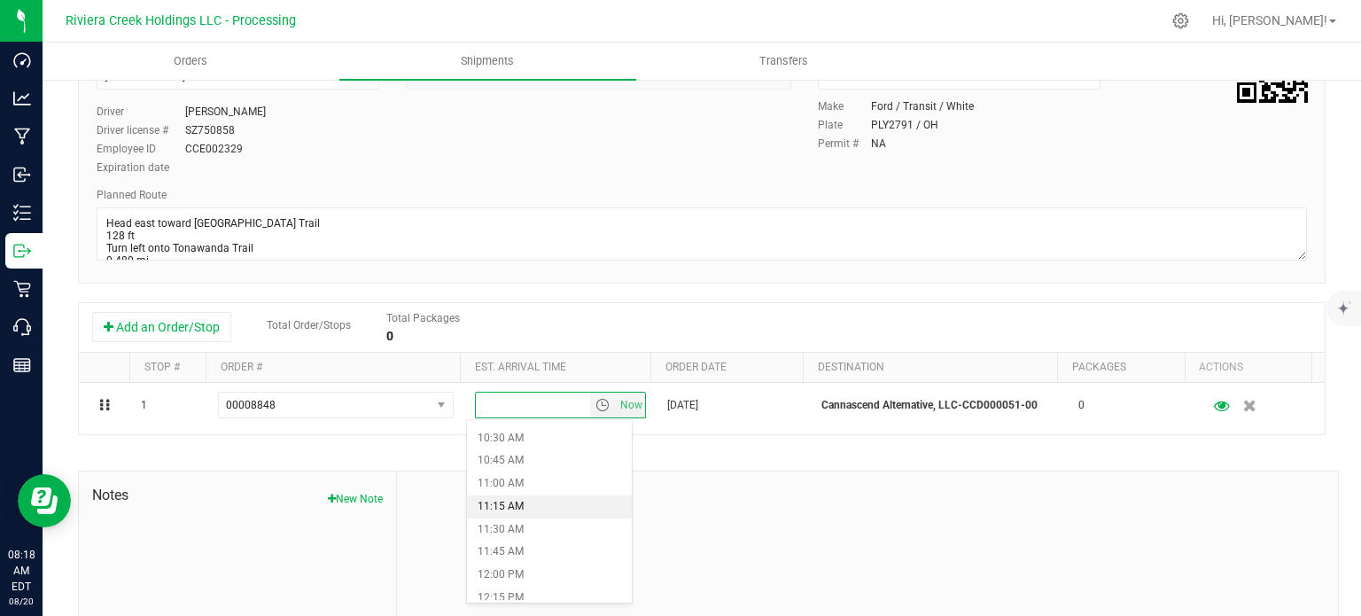
scroll to position [975, 0]
click at [536, 511] on li "11:30 AM" at bounding box center [549, 507] width 164 height 23
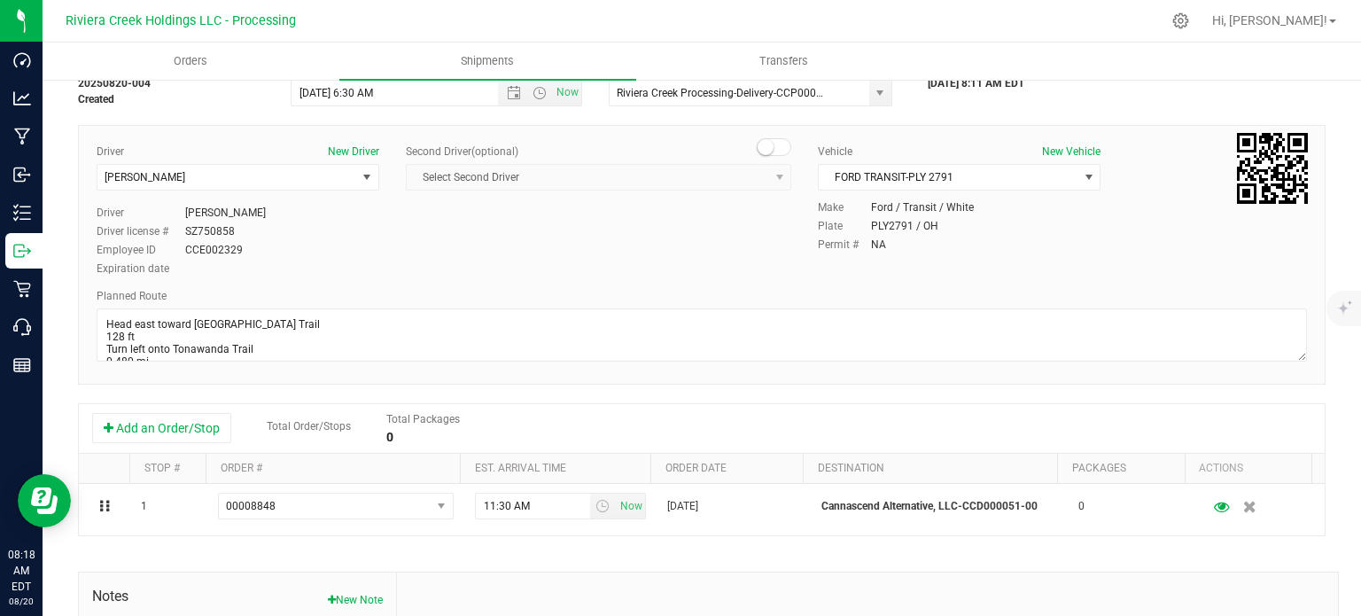
scroll to position [0, 0]
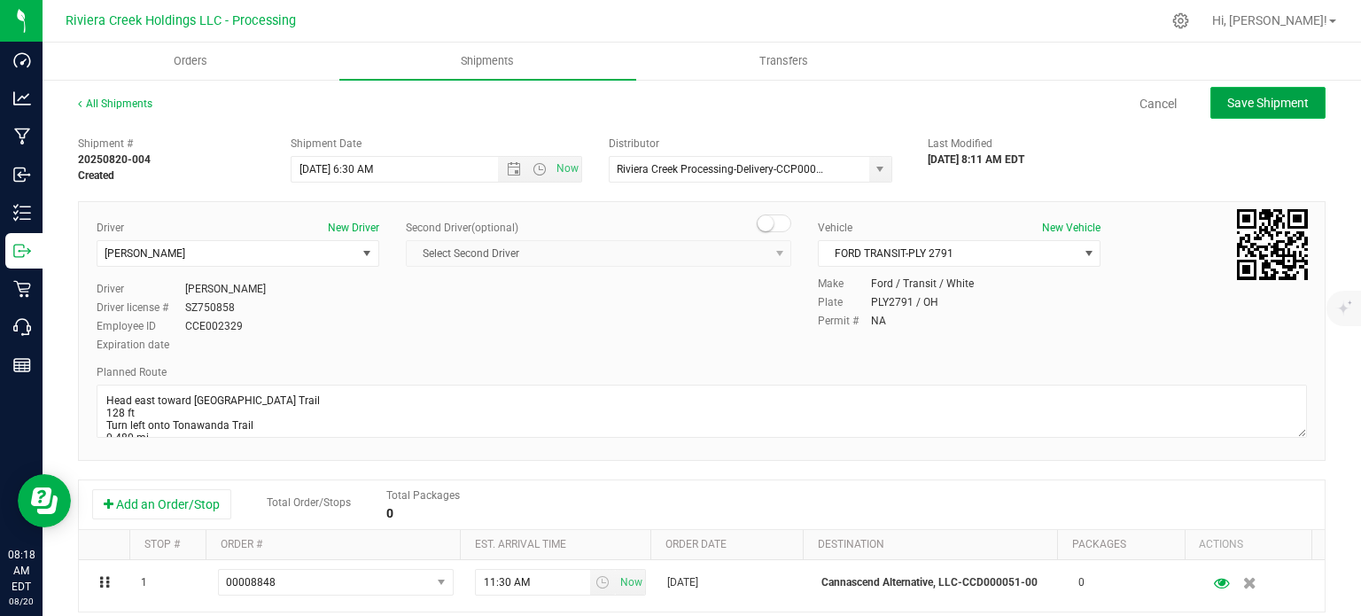
click at [1238, 99] on span "Save Shipment" at bounding box center [1268, 103] width 82 height 14
type input "8/21/2025 10:30 AM"
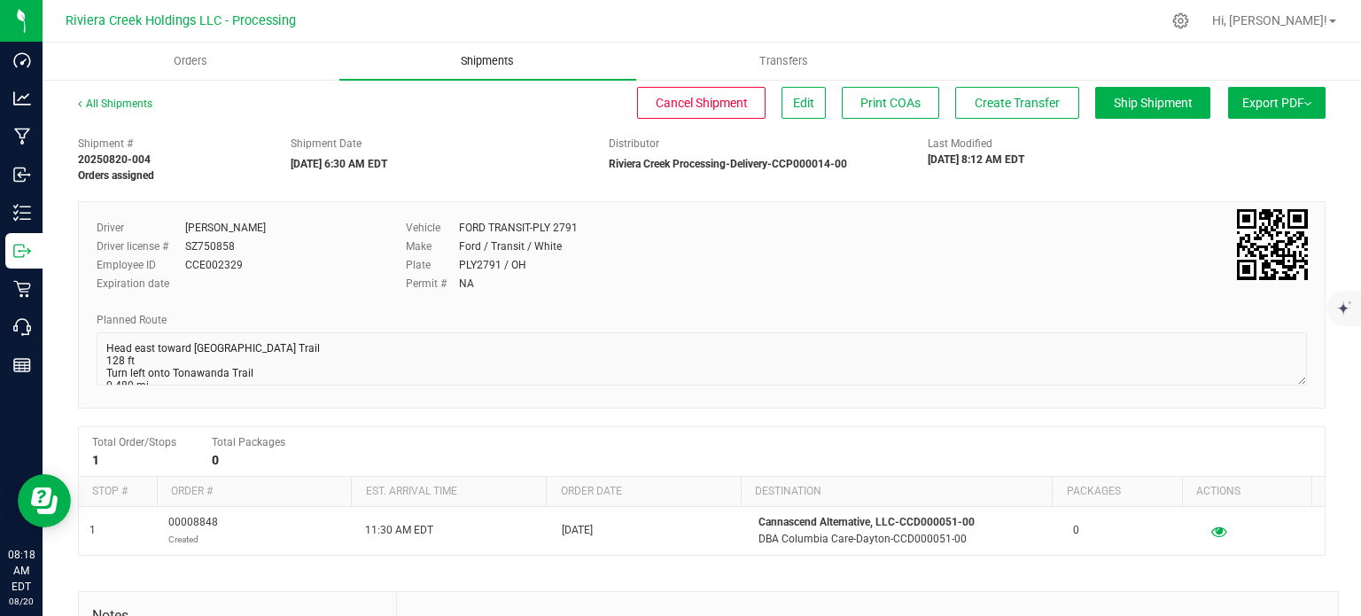
click at [478, 63] on span "Shipments" at bounding box center [487, 61] width 101 height 16
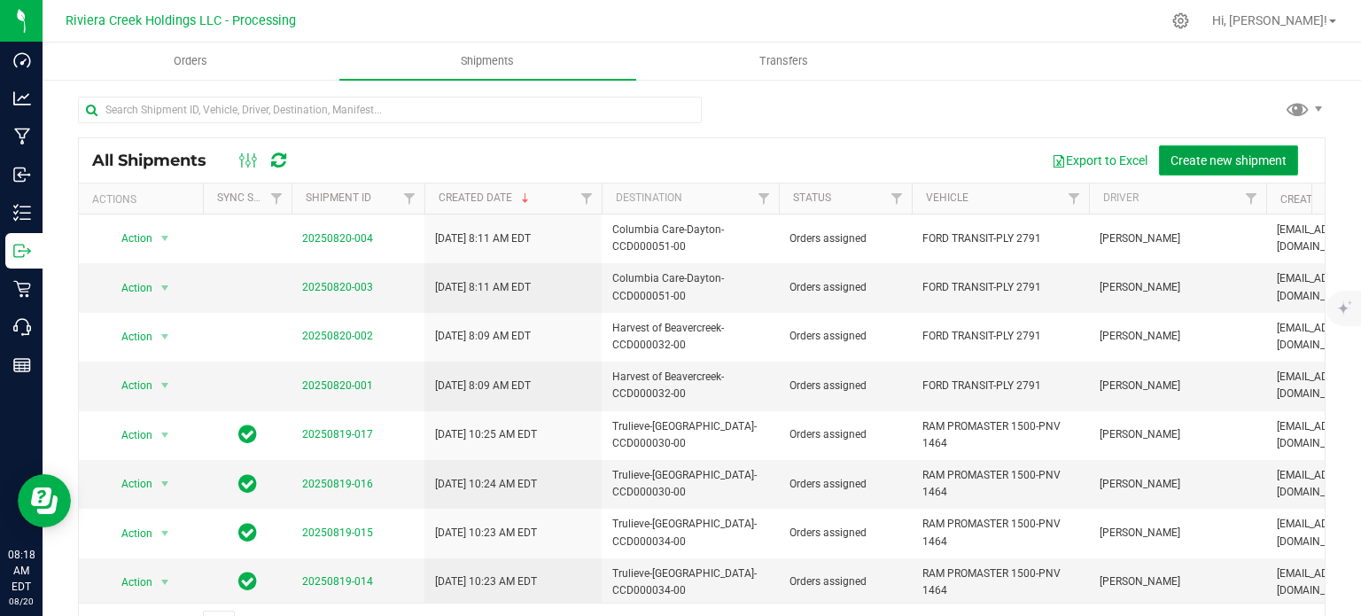
click at [1186, 165] on span "Create new shipment" at bounding box center [1228, 160] width 116 height 14
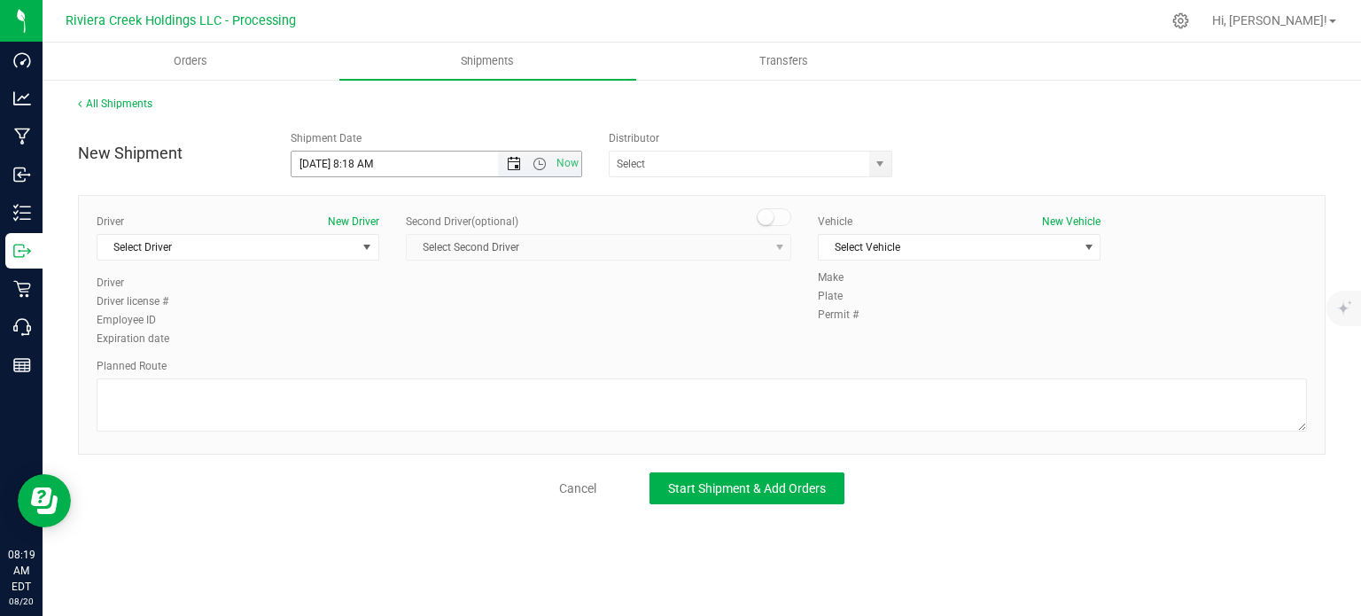
click at [514, 166] on span "Open the date view" at bounding box center [514, 164] width 14 height 14
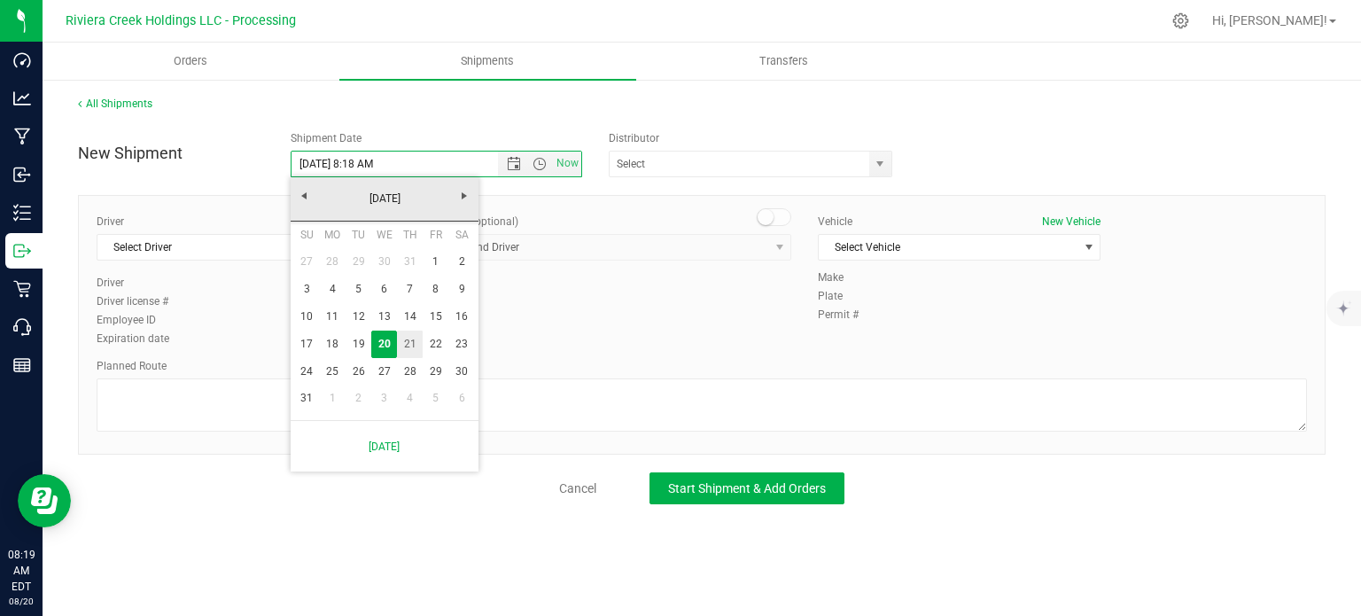
click at [405, 345] on link "21" at bounding box center [410, 343] width 26 height 27
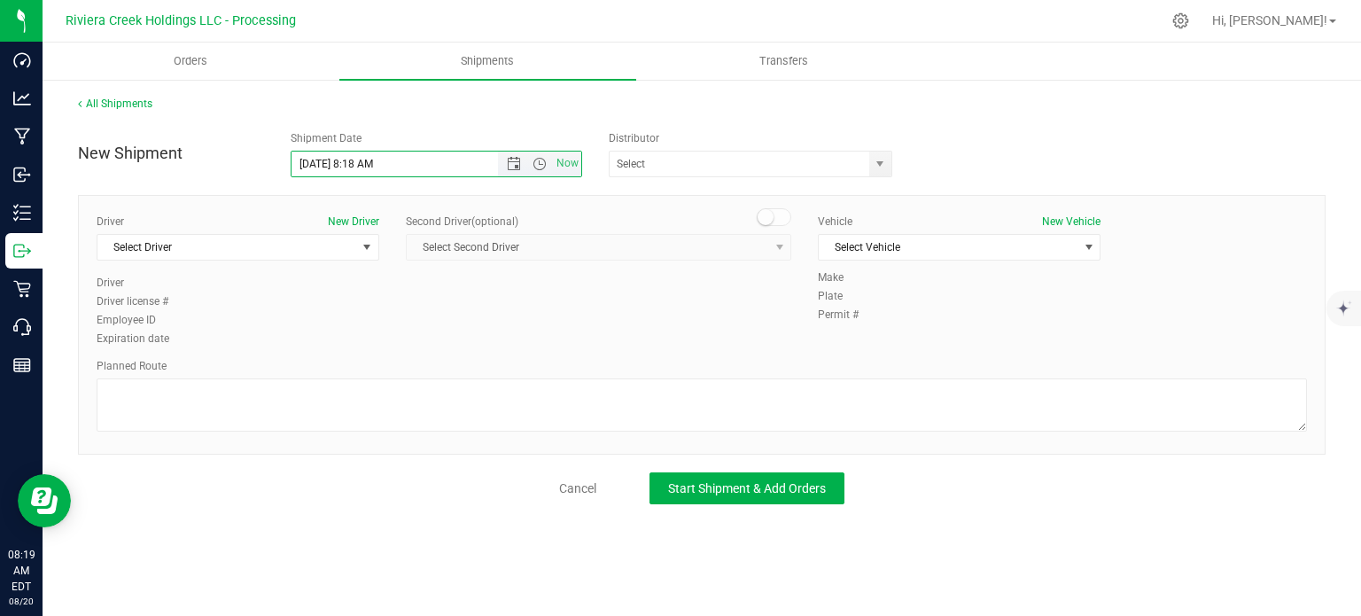
drag, startPoint x: 373, startPoint y: 167, endPoint x: 354, endPoint y: 171, distance: 19.1
click at [354, 171] on input "8/21/2025 8:18 AM" at bounding box center [409, 164] width 237 height 25
click at [875, 162] on span "select" at bounding box center [880, 164] width 14 height 14
type input "[DATE] 7:15 AM"
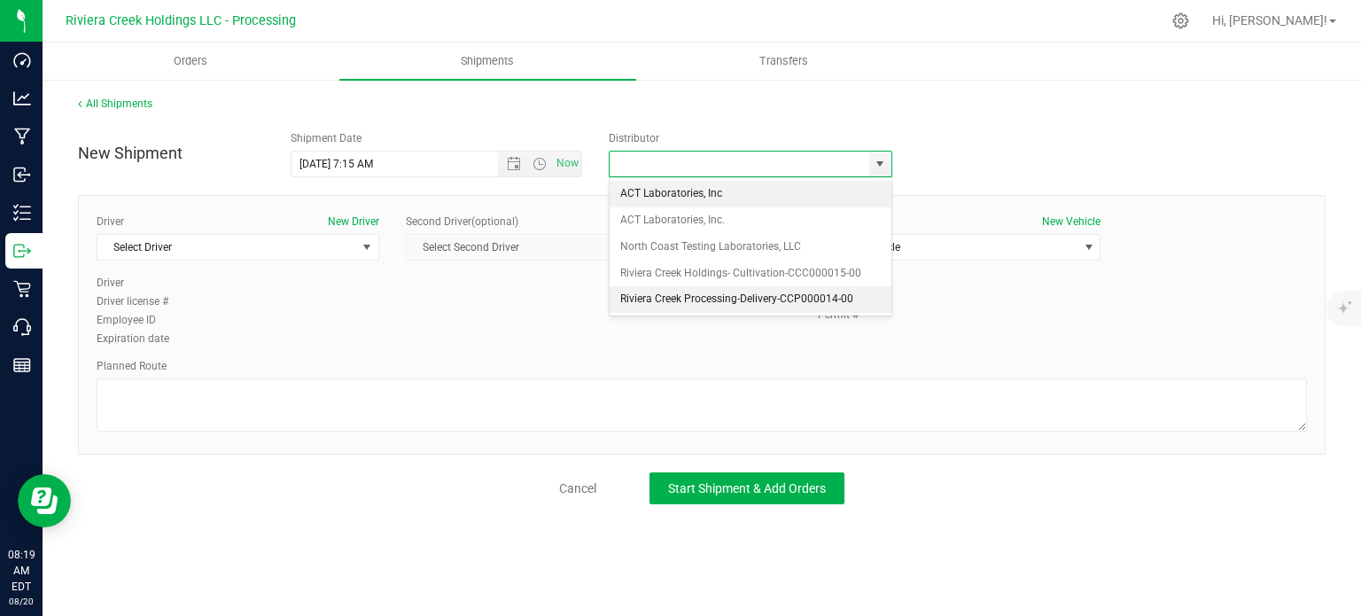
click at [675, 298] on li "Riviera Creek Processing-Delivery-CCP000014-00" at bounding box center [751, 299] width 282 height 27
type input "Riviera Creek Processing-Delivery-CCP000014-00"
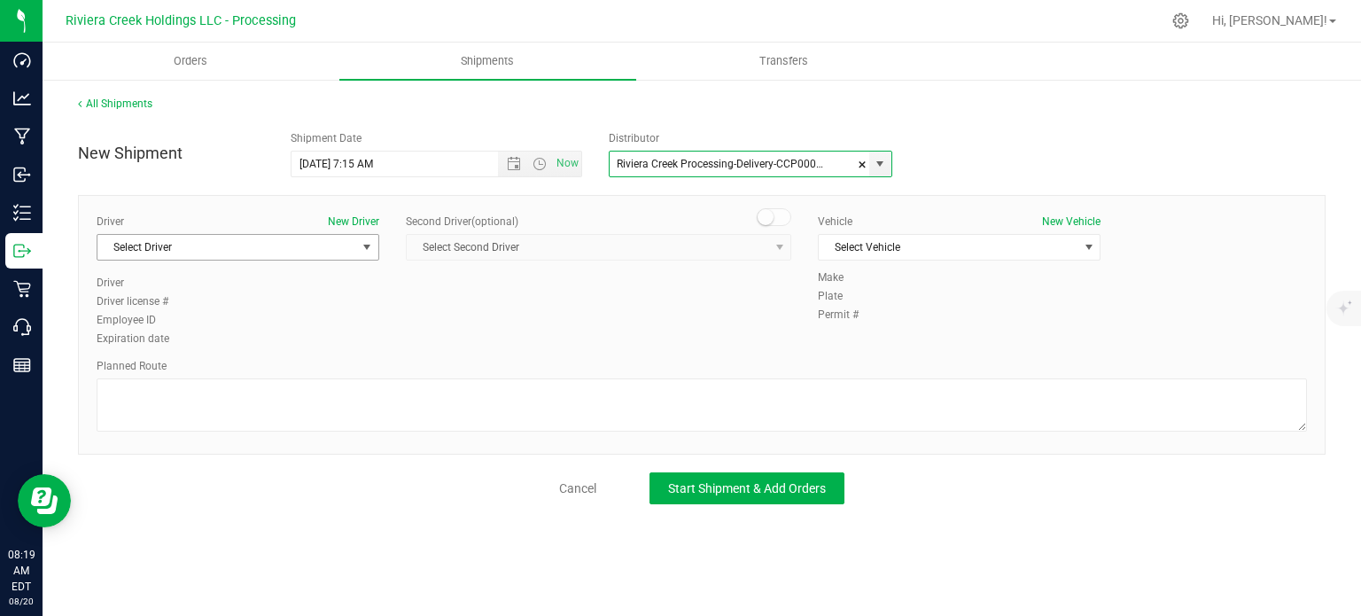
click at [206, 247] on span "Select Driver" at bounding box center [226, 247] width 259 height 25
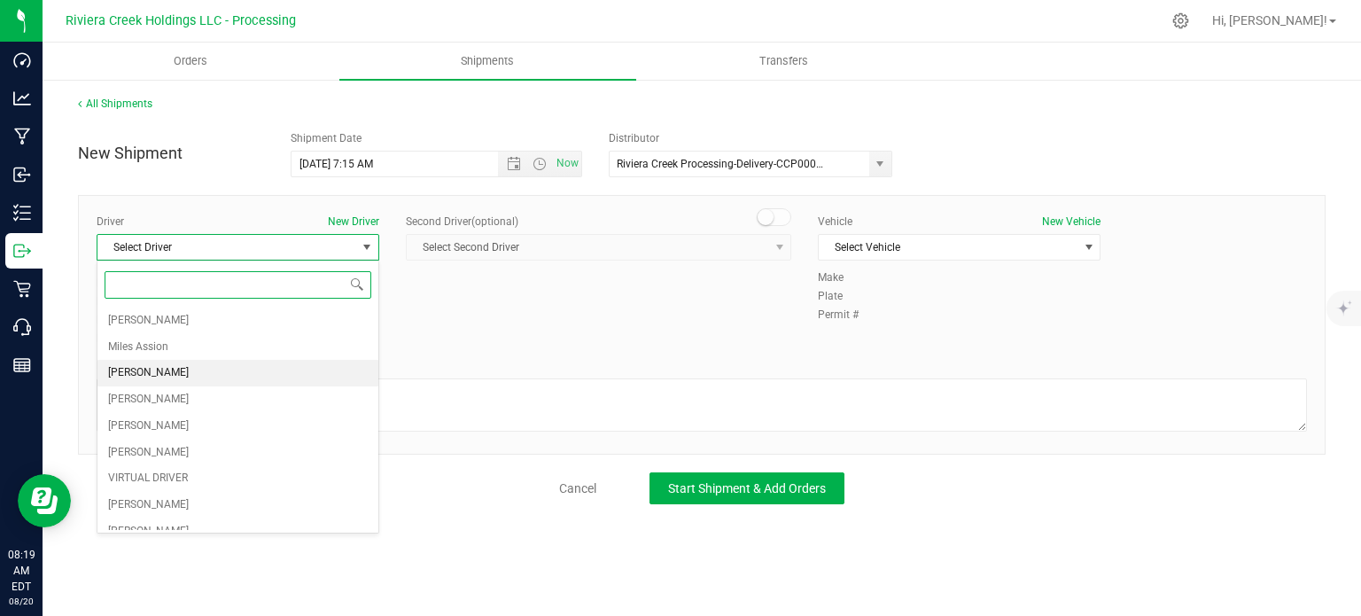
click at [181, 372] on span "[PERSON_NAME]" at bounding box center [148, 372] width 81 height 23
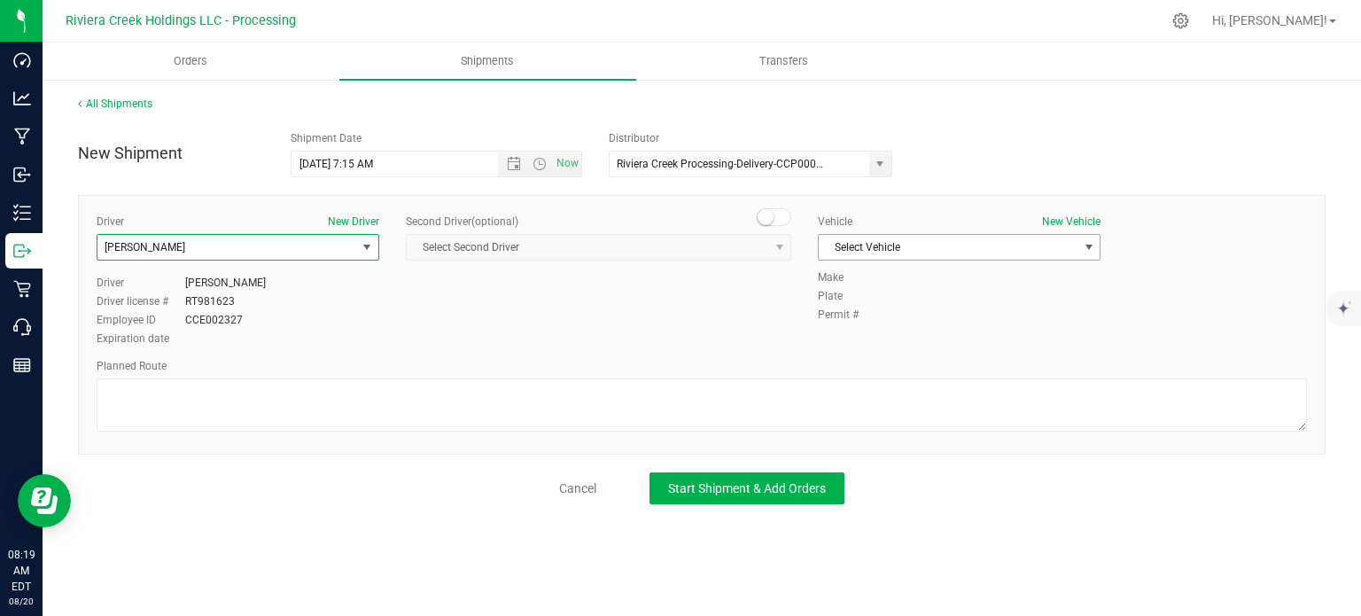
click at [886, 251] on span "Select Vehicle" at bounding box center [948, 247] width 259 height 25
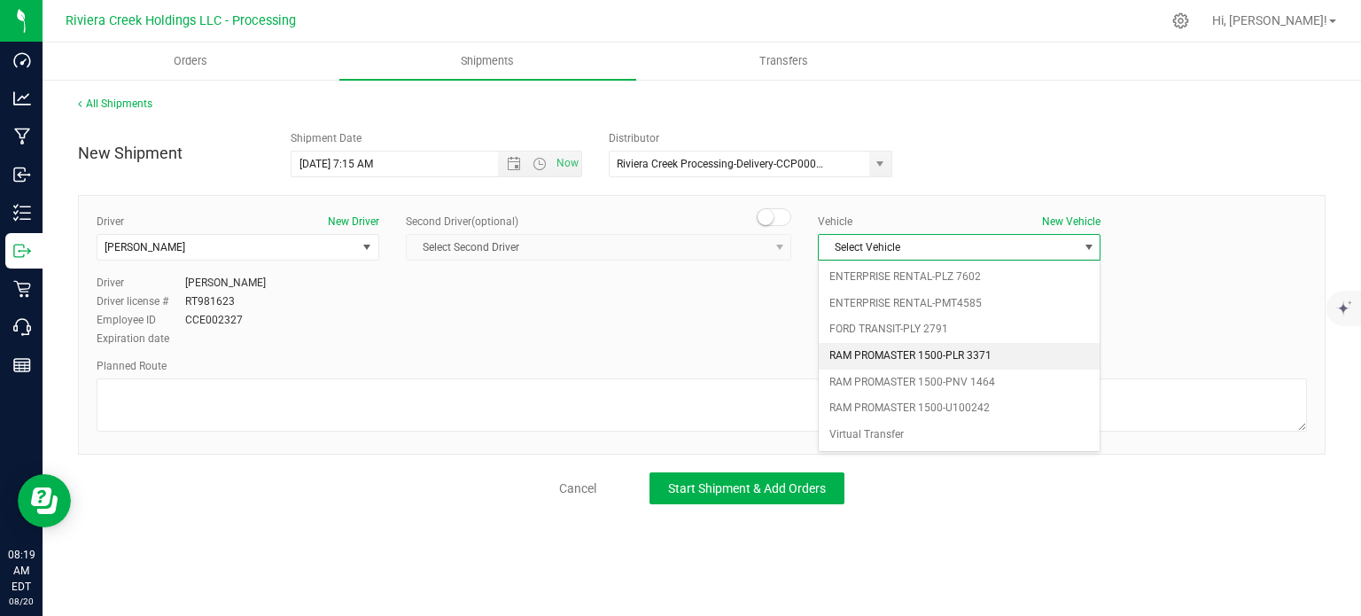
click at [905, 361] on li "RAM PROMASTER 1500-PLR 3371" at bounding box center [959, 356] width 281 height 27
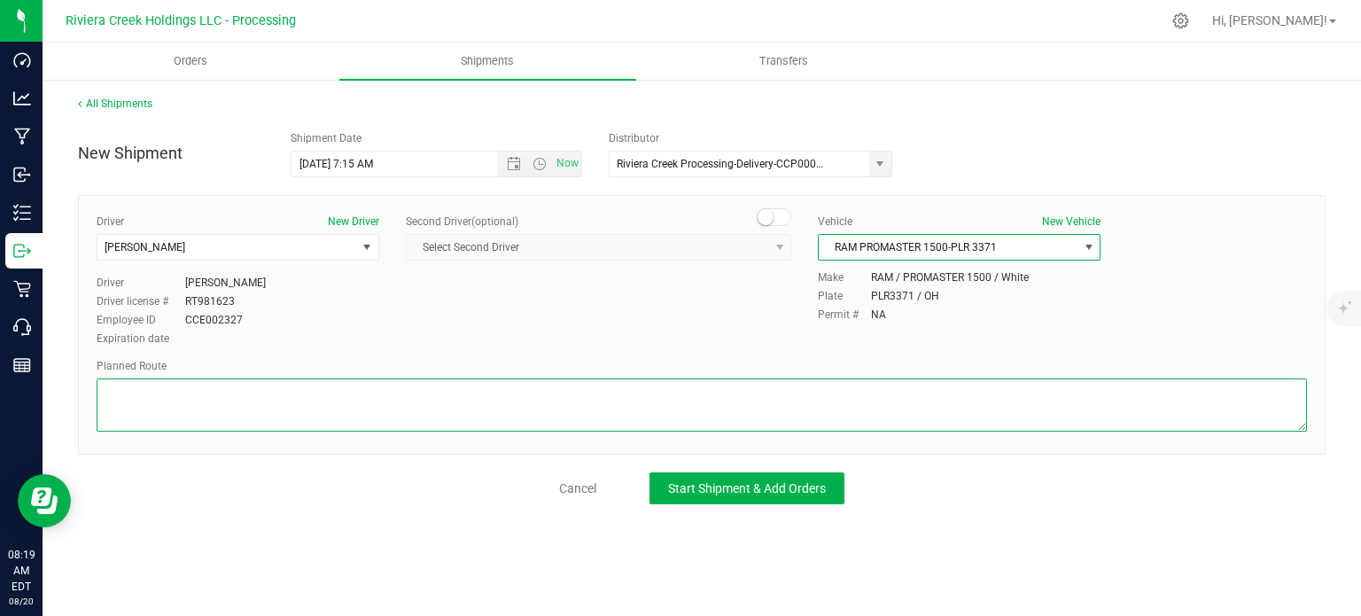
click at [631, 414] on textarea at bounding box center [702, 404] width 1210 height 53
paste textarea "Head west on [GEOGRAPHIC_DATA] ft [GEOGRAPHIC_DATA] St turns slightly left and …"
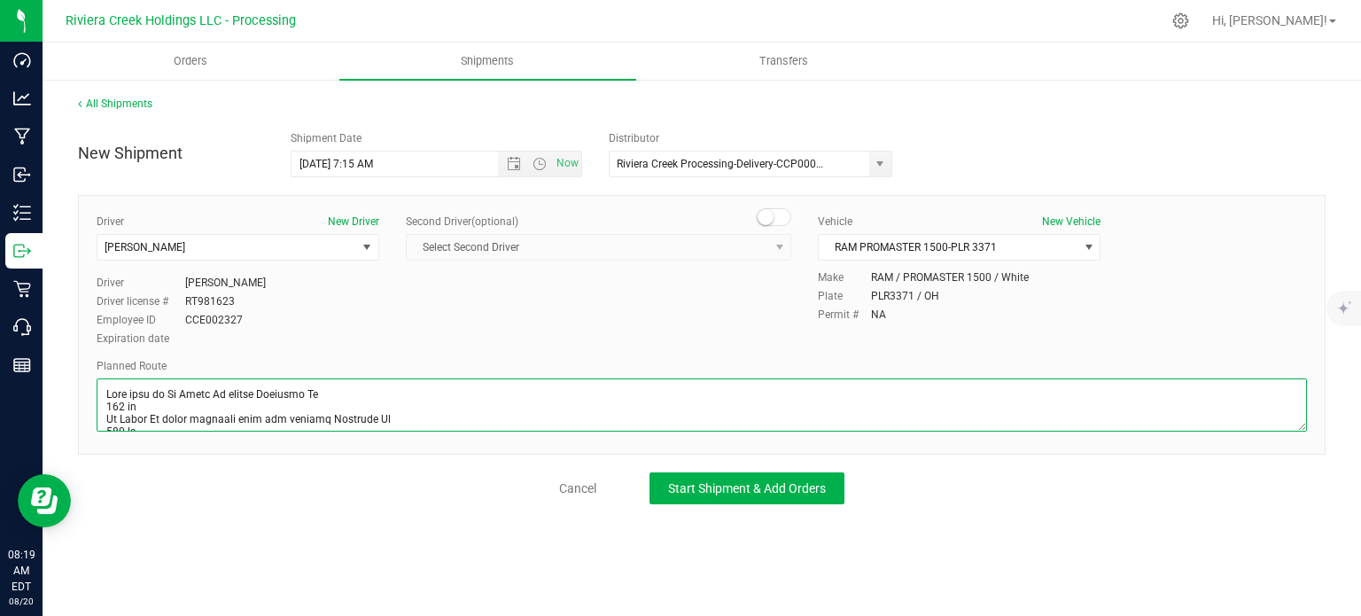
scroll to position [518, 0]
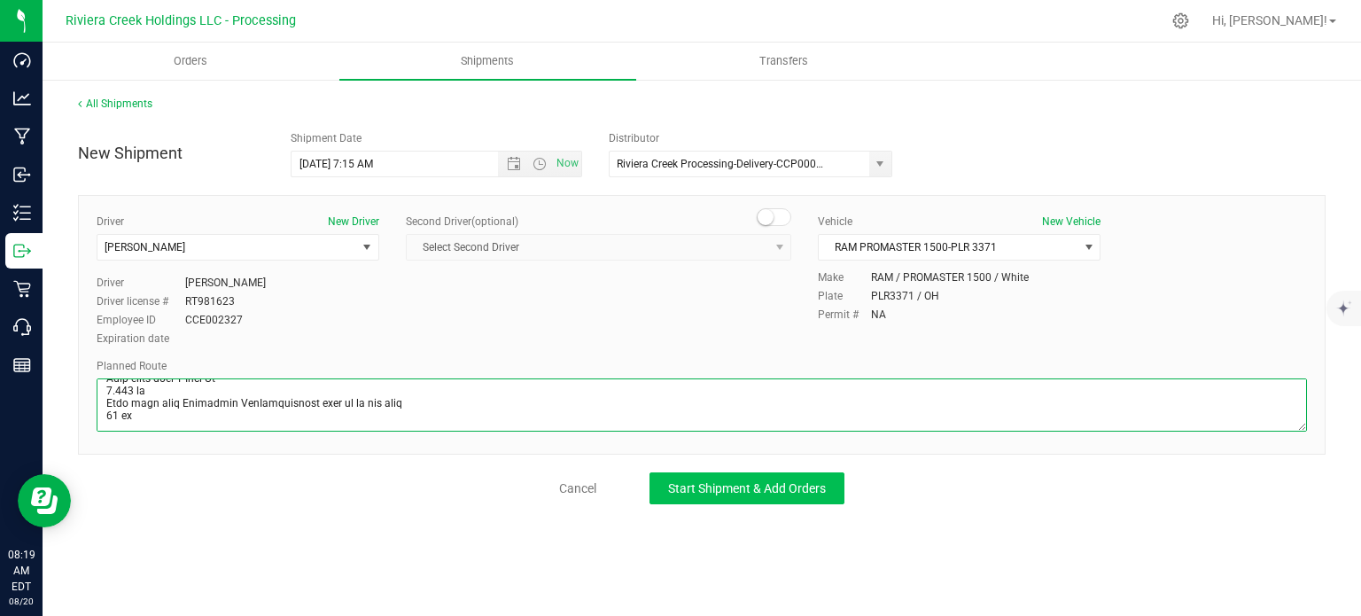
type textarea "Head west on [GEOGRAPHIC_DATA] ft [GEOGRAPHIC_DATA] St turns slightly left and …"
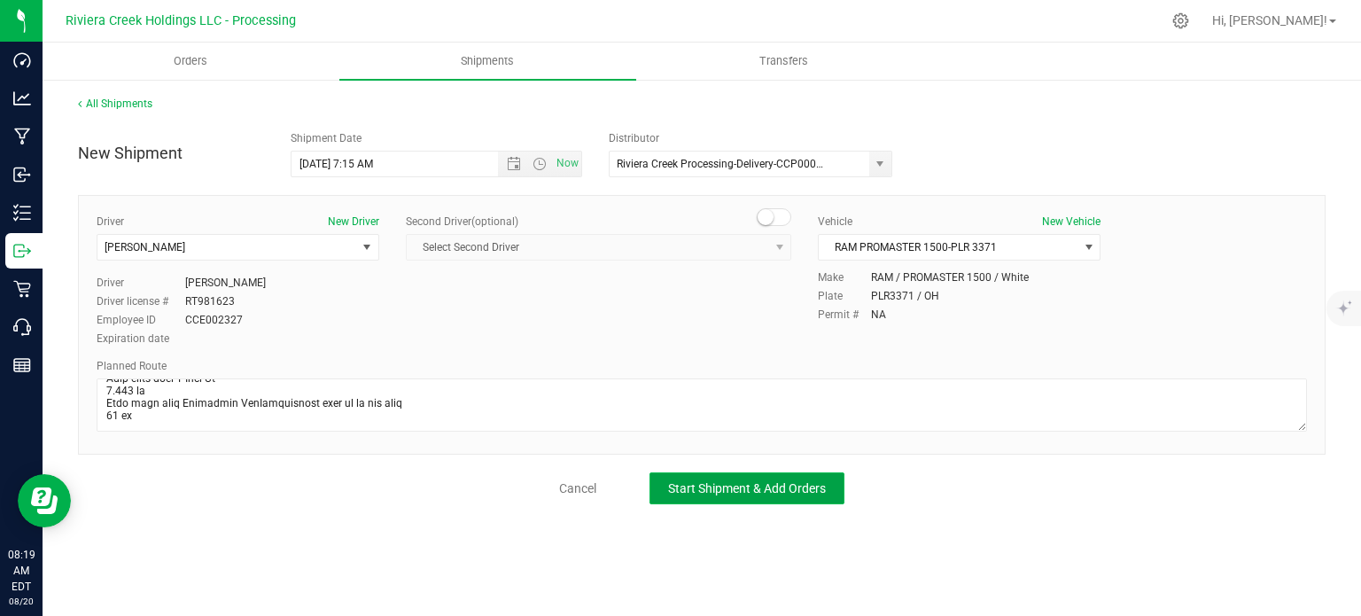
click at [727, 487] on span "Start Shipment & Add Orders" at bounding box center [747, 488] width 158 height 14
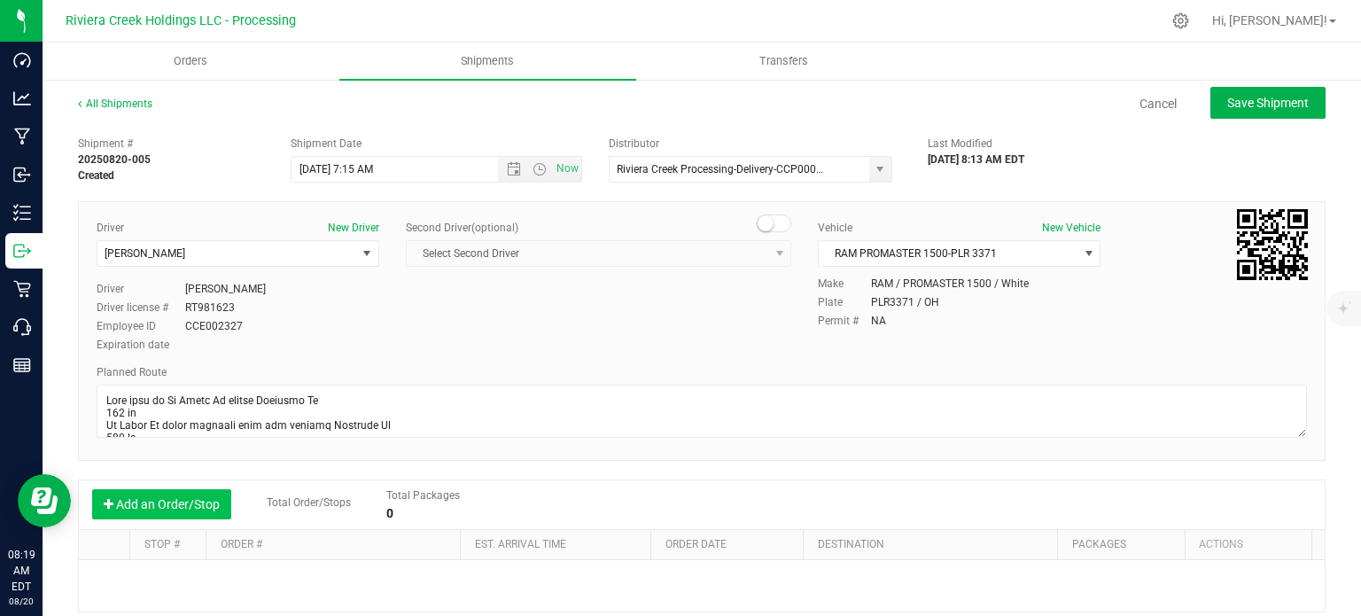
click at [121, 502] on button "Add an Order/Stop" at bounding box center [161, 504] width 139 height 30
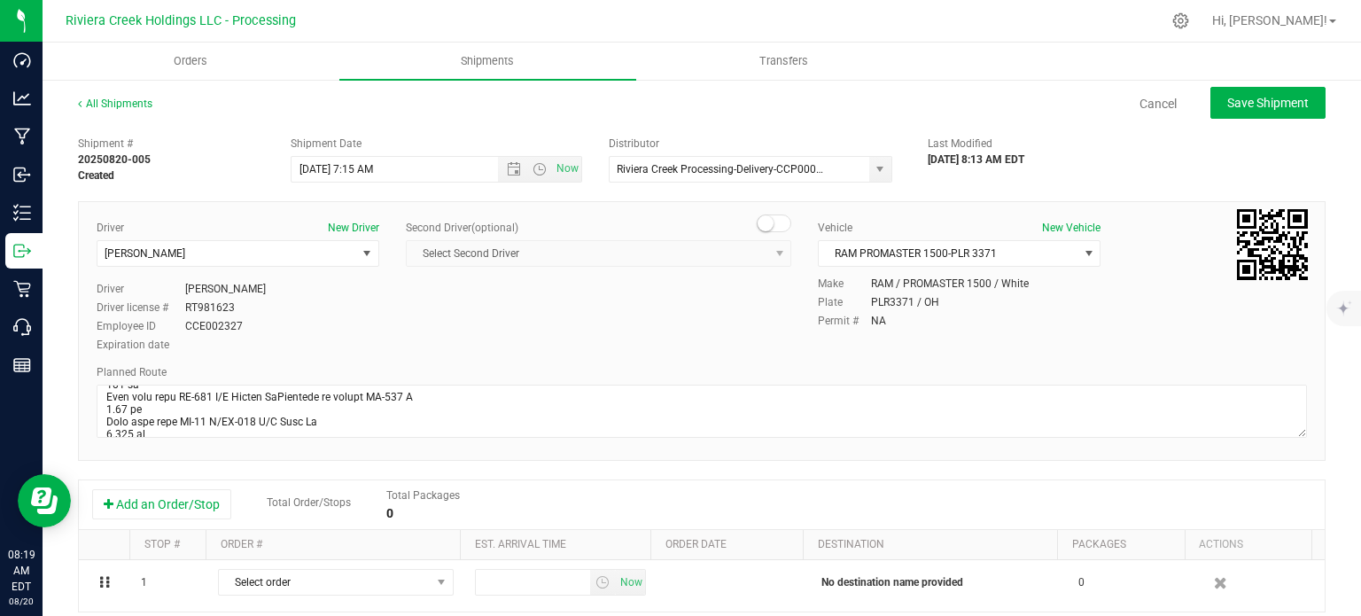
scroll to position [354, 0]
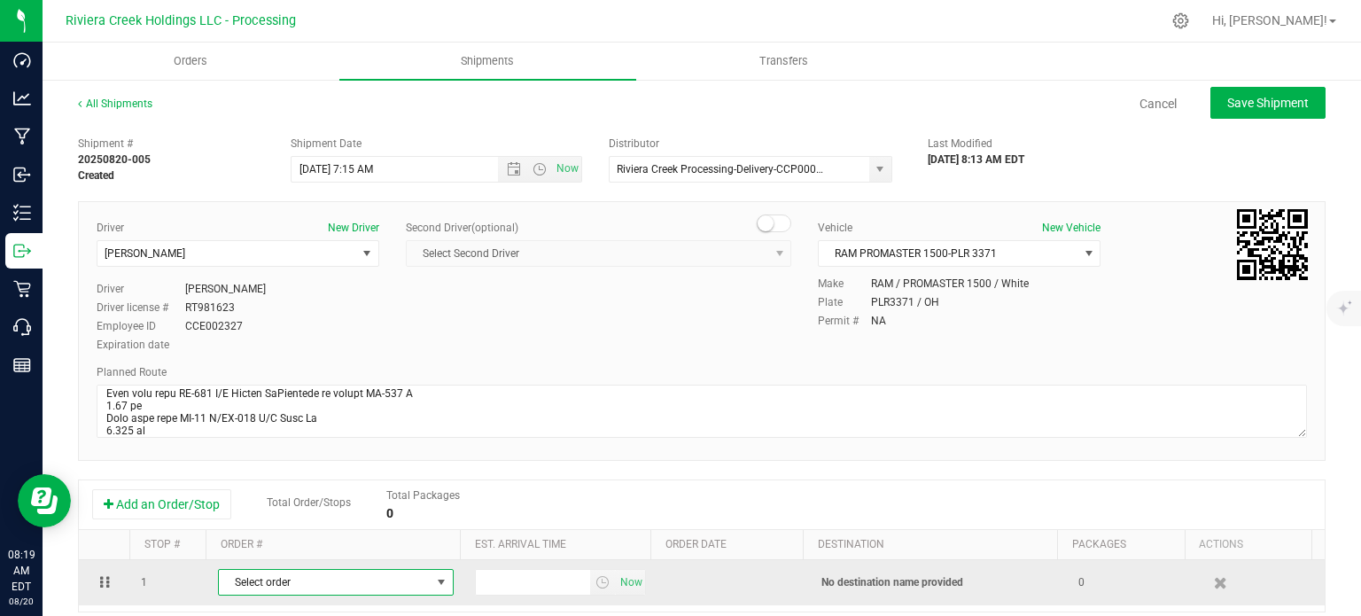
click at [280, 581] on span "Select order" at bounding box center [325, 582] width 212 height 25
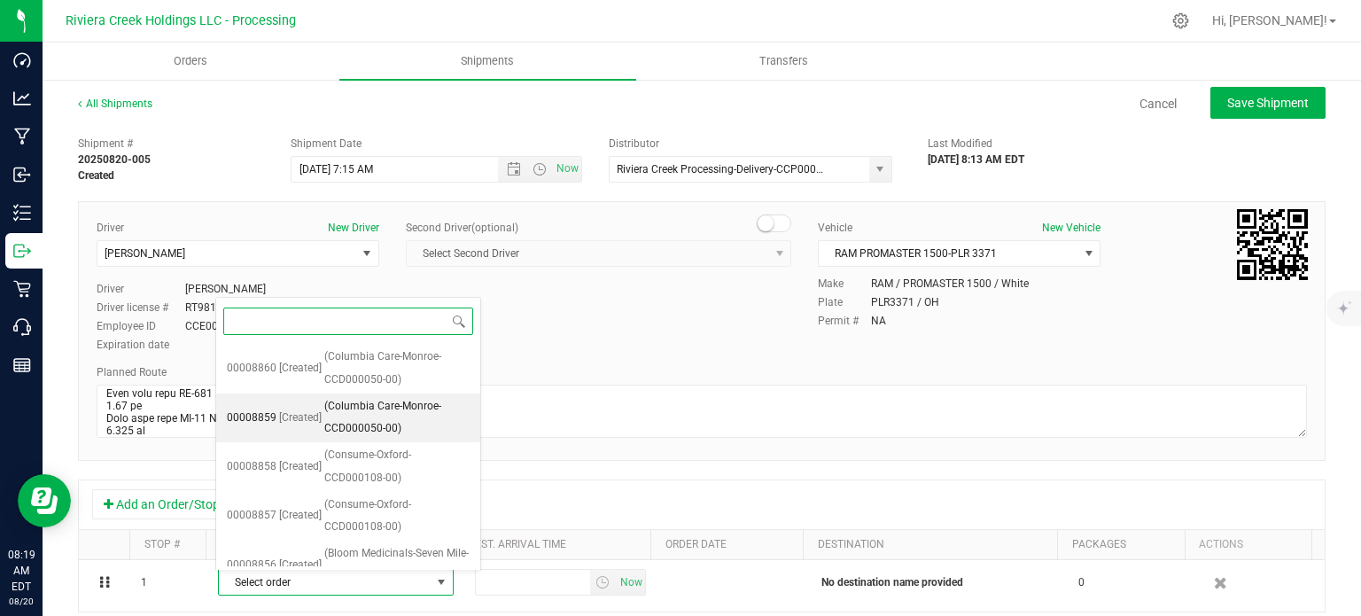
scroll to position [361, 0]
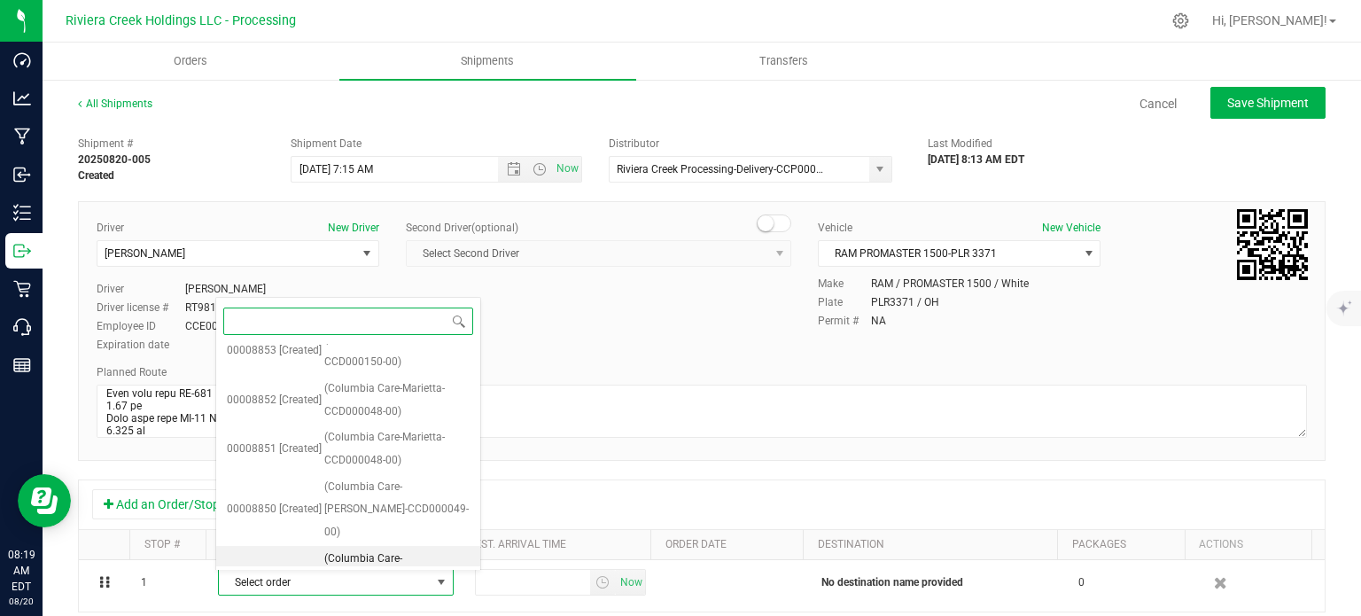
click at [403, 548] on span "(Columbia Care-[PERSON_NAME]-CCD000049-00)" at bounding box center [396, 582] width 145 height 68
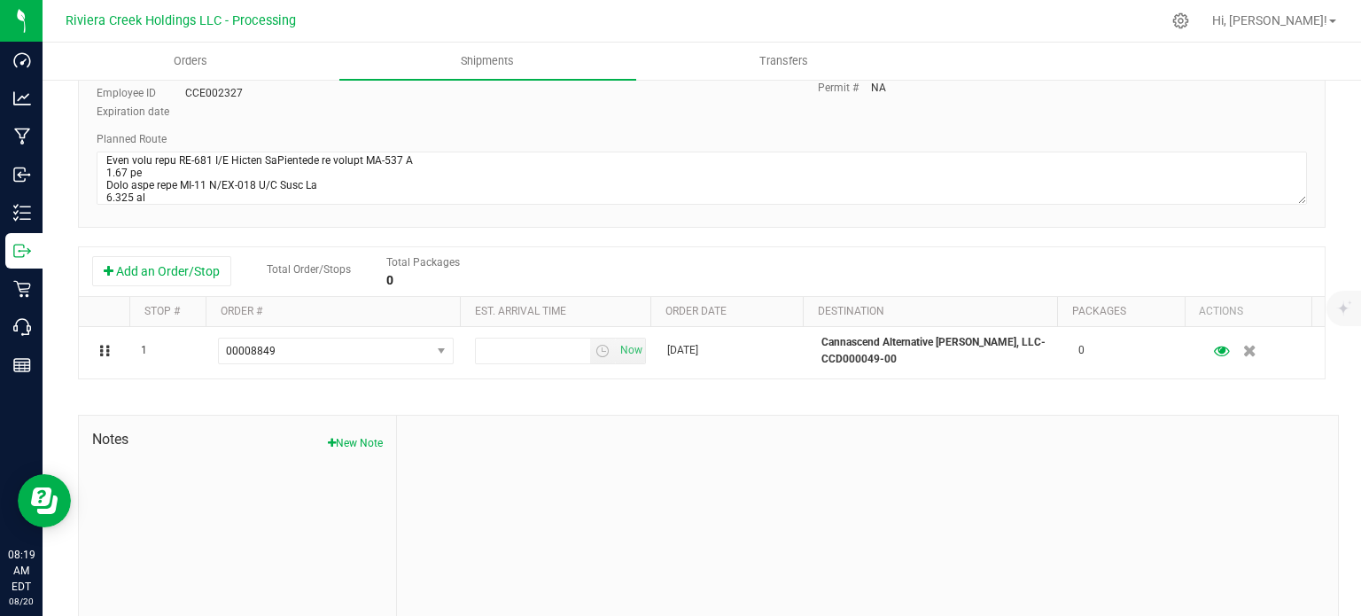
scroll to position [266, 0]
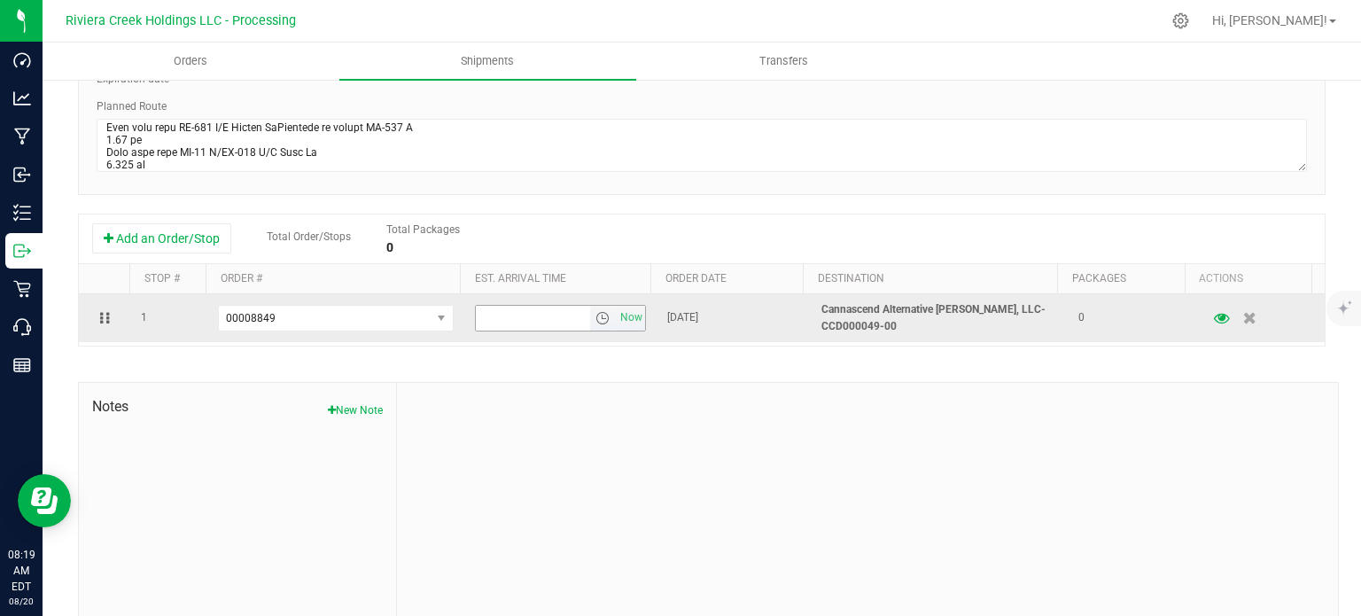
click at [595, 320] on span "select" at bounding box center [602, 318] width 14 height 14
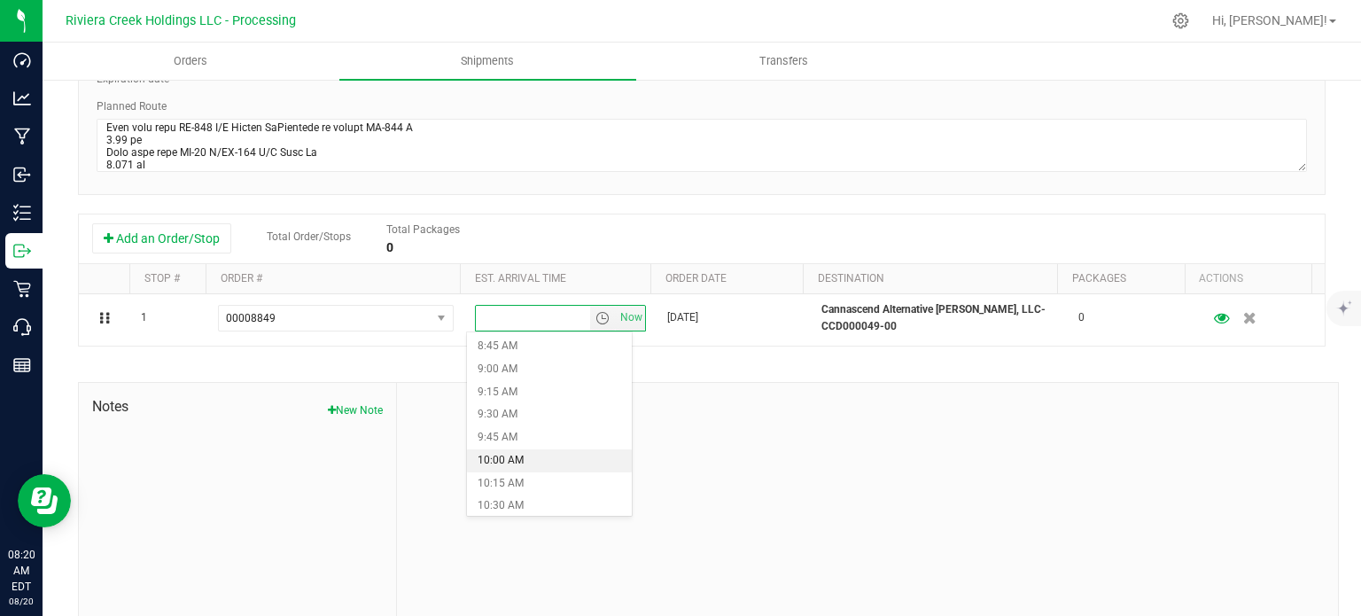
scroll to position [886, 0]
click at [521, 459] on li "11:00 AM" at bounding box center [549, 463] width 164 height 23
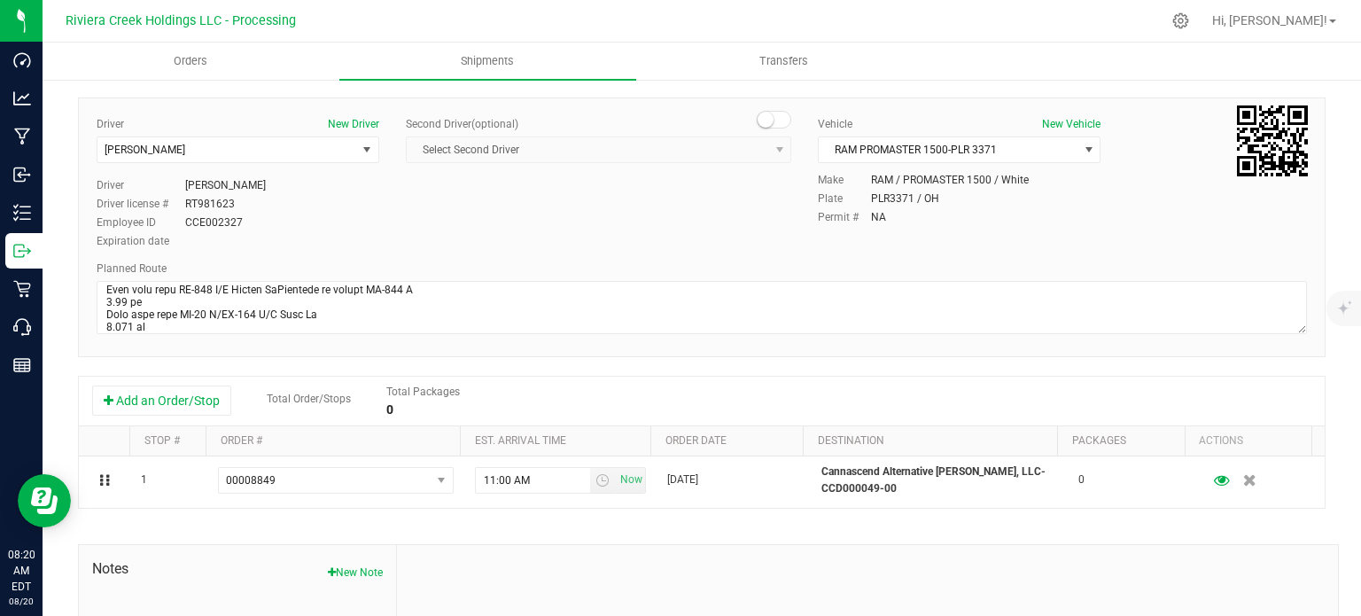
scroll to position [0, 0]
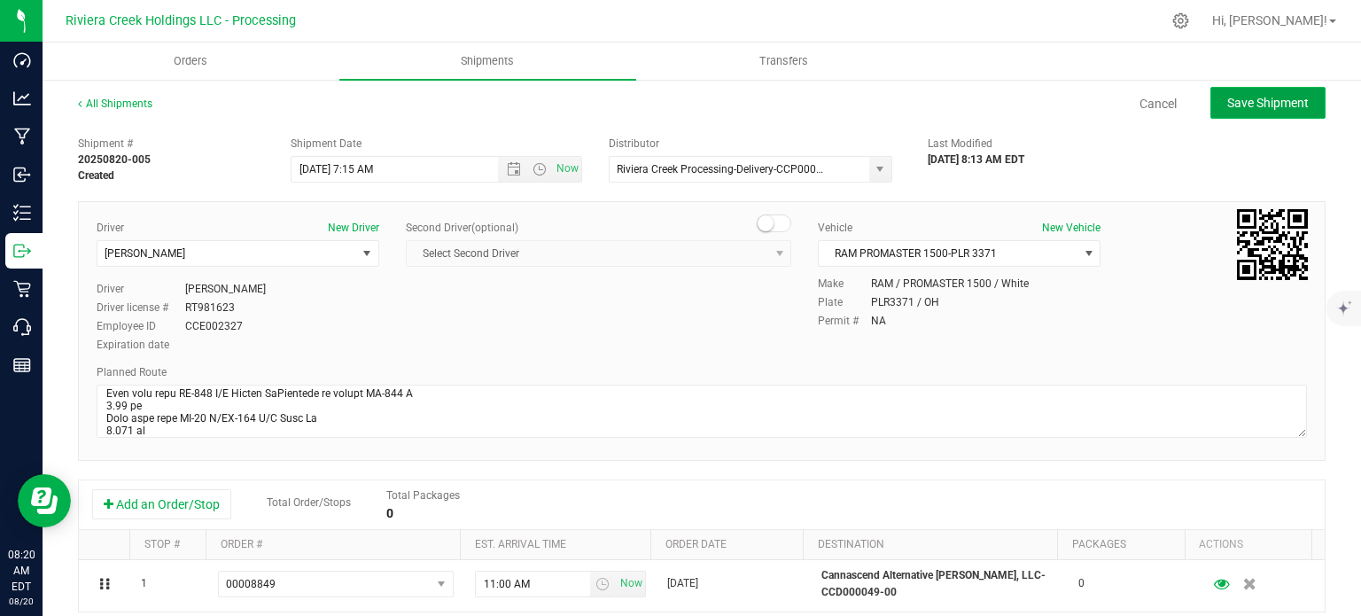
click at [1227, 106] on span "Save Shipment" at bounding box center [1268, 103] width 82 height 14
type input "[DATE] 11:15 AM"
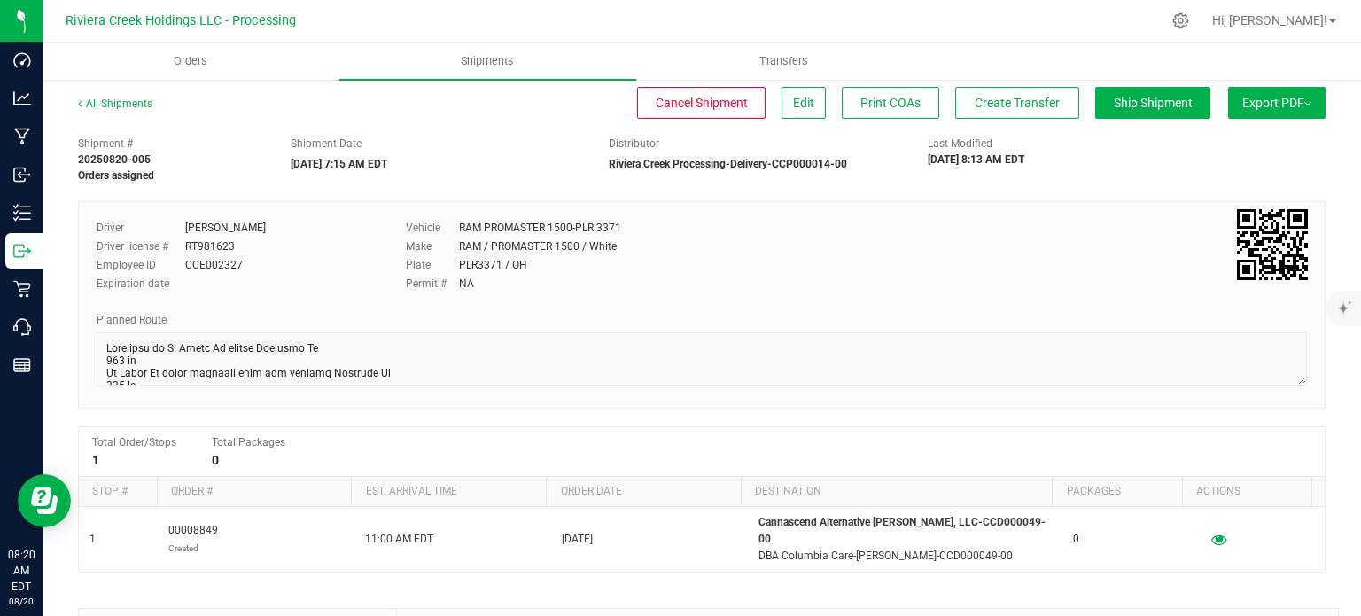
click at [124, 95] on div "All Shipments Cancel Shipment Edit Print COAs Create Transfer Ship Shipment Exp…" at bounding box center [702, 471] width 1318 height 787
click at [120, 101] on link "All Shipments" at bounding box center [115, 103] width 74 height 12
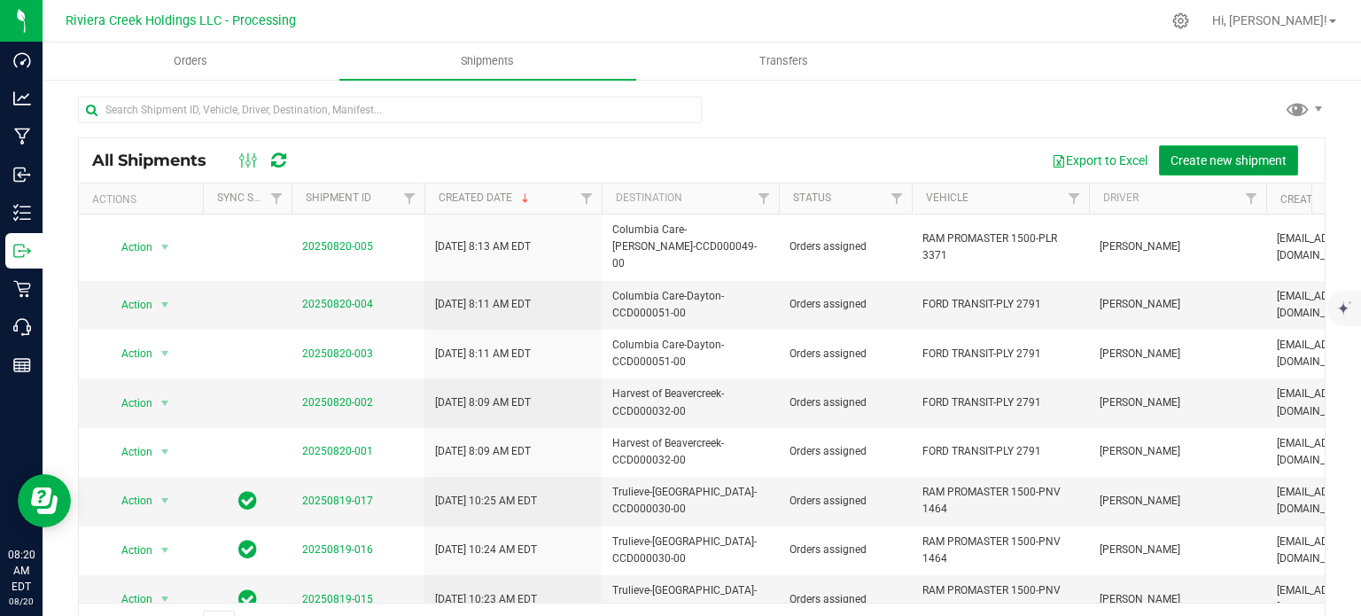
click at [1206, 153] on span "Create new shipment" at bounding box center [1228, 160] width 116 height 14
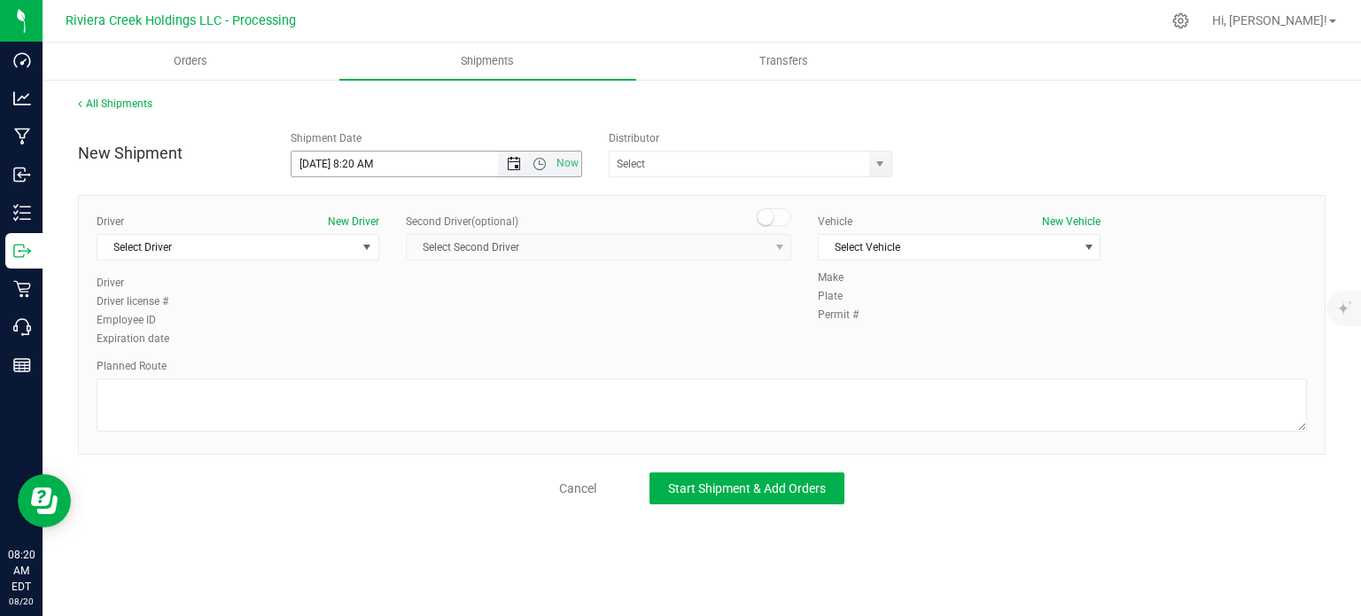
click at [511, 166] on span "Open the date view" at bounding box center [514, 164] width 14 height 14
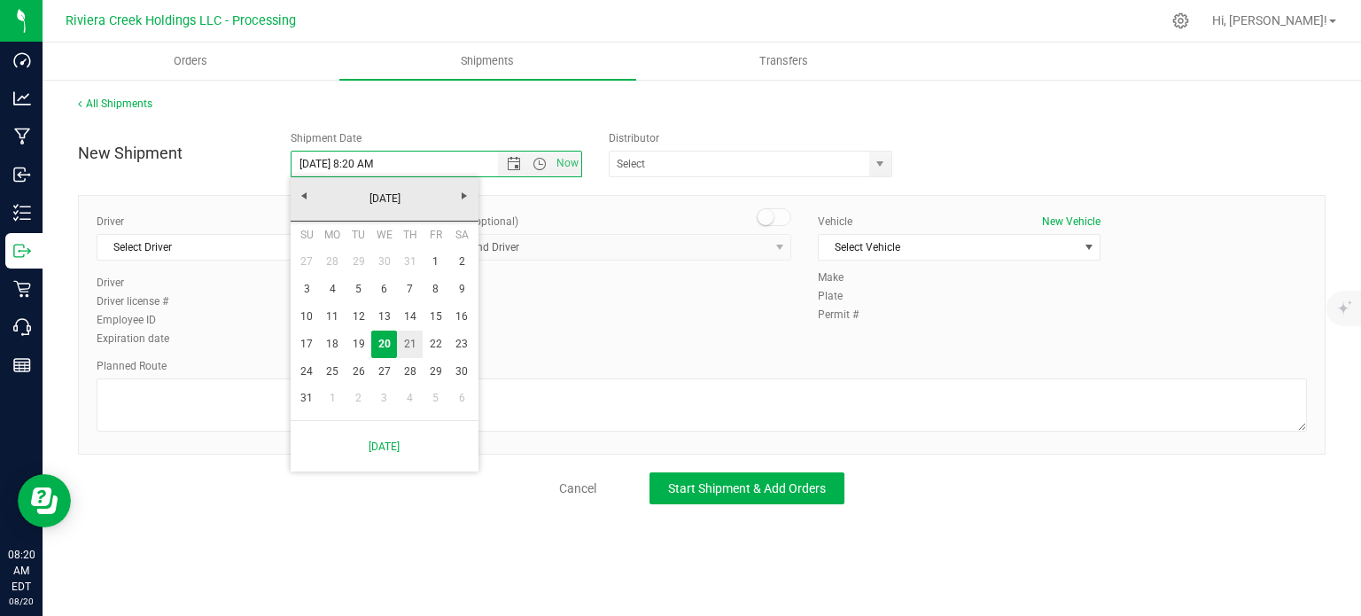
click at [408, 343] on link "21" at bounding box center [410, 343] width 26 height 27
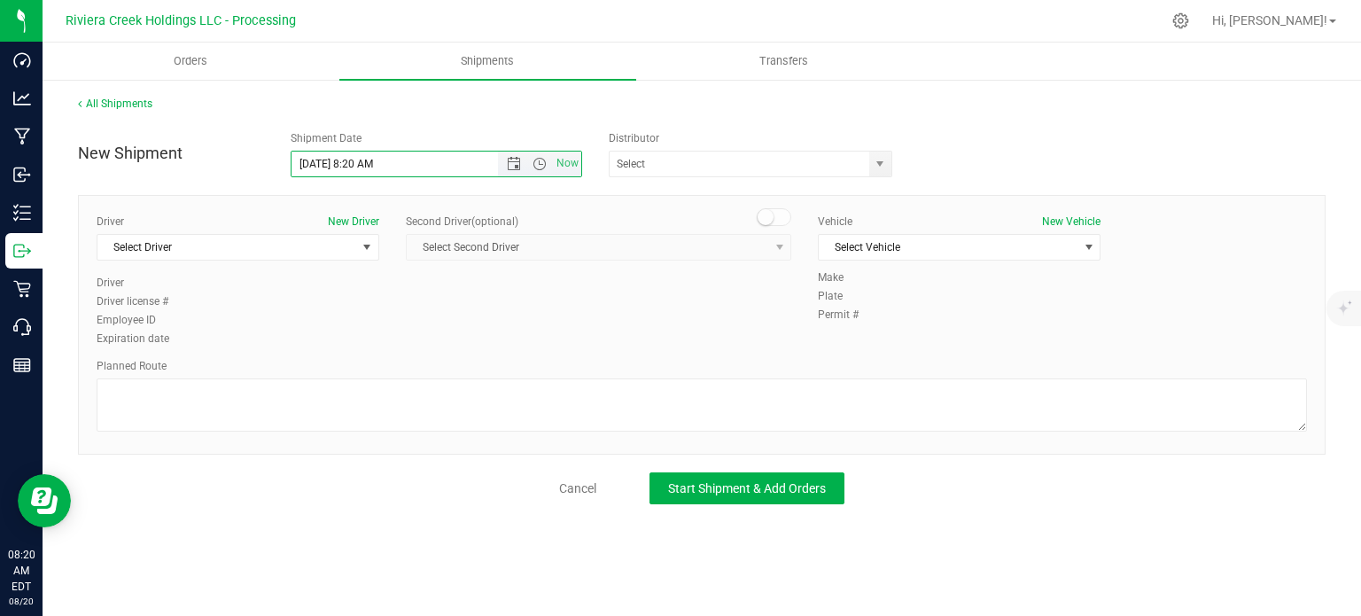
drag, startPoint x: 372, startPoint y: 164, endPoint x: 353, endPoint y: 175, distance: 22.2
click at [353, 175] on input "[DATE] 8:20 AM" at bounding box center [409, 164] width 237 height 25
click at [874, 166] on span "select" at bounding box center [880, 164] width 14 height 14
type input "[DATE] 7:15 AM"
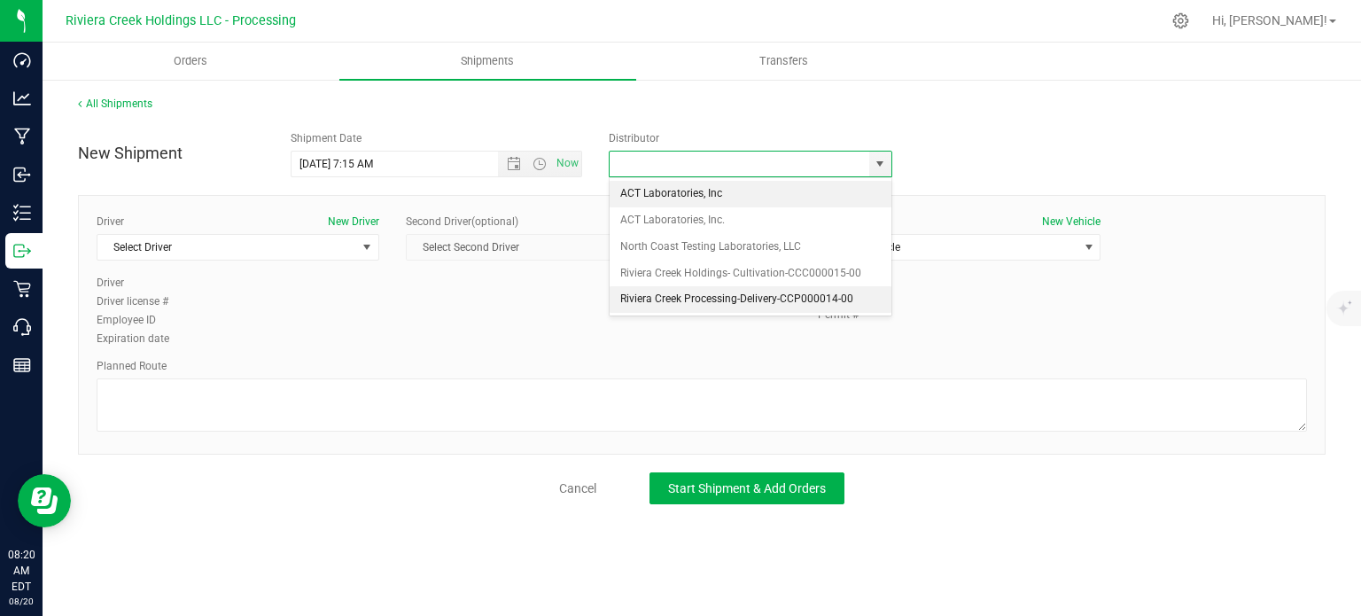
click at [677, 300] on li "Riviera Creek Processing-Delivery-CCP000014-00" at bounding box center [751, 299] width 282 height 27
type input "Riviera Creek Processing-Delivery-CCP000014-00"
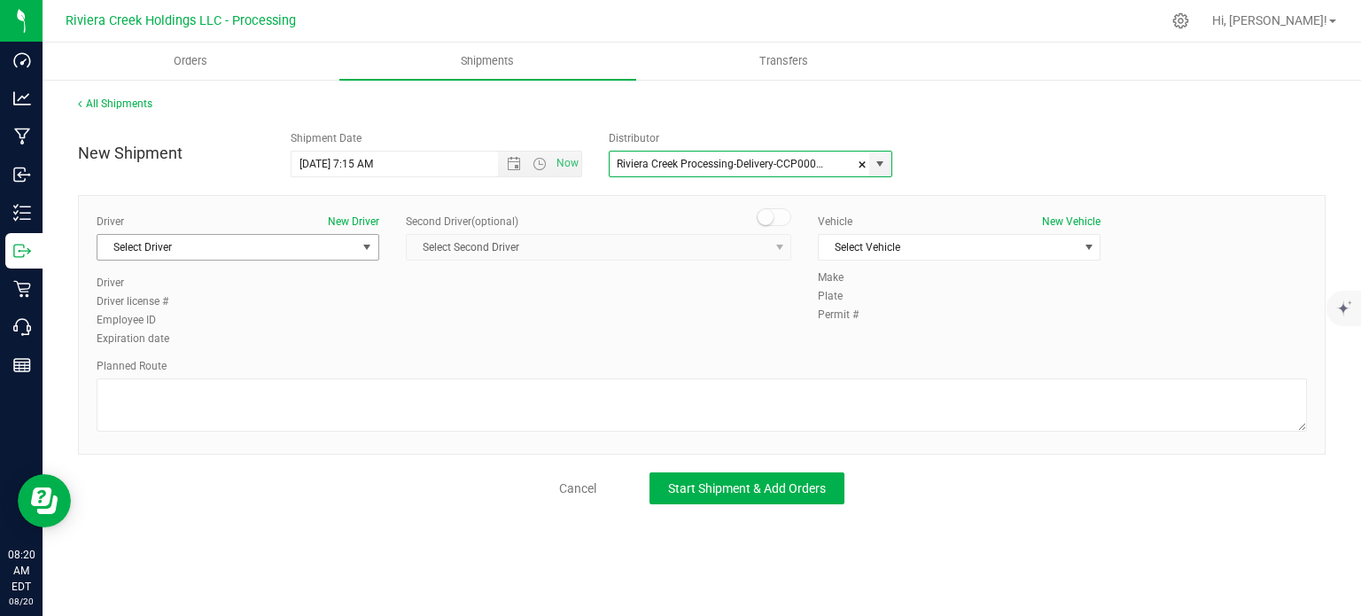
click at [183, 250] on span "Select Driver" at bounding box center [226, 247] width 259 height 25
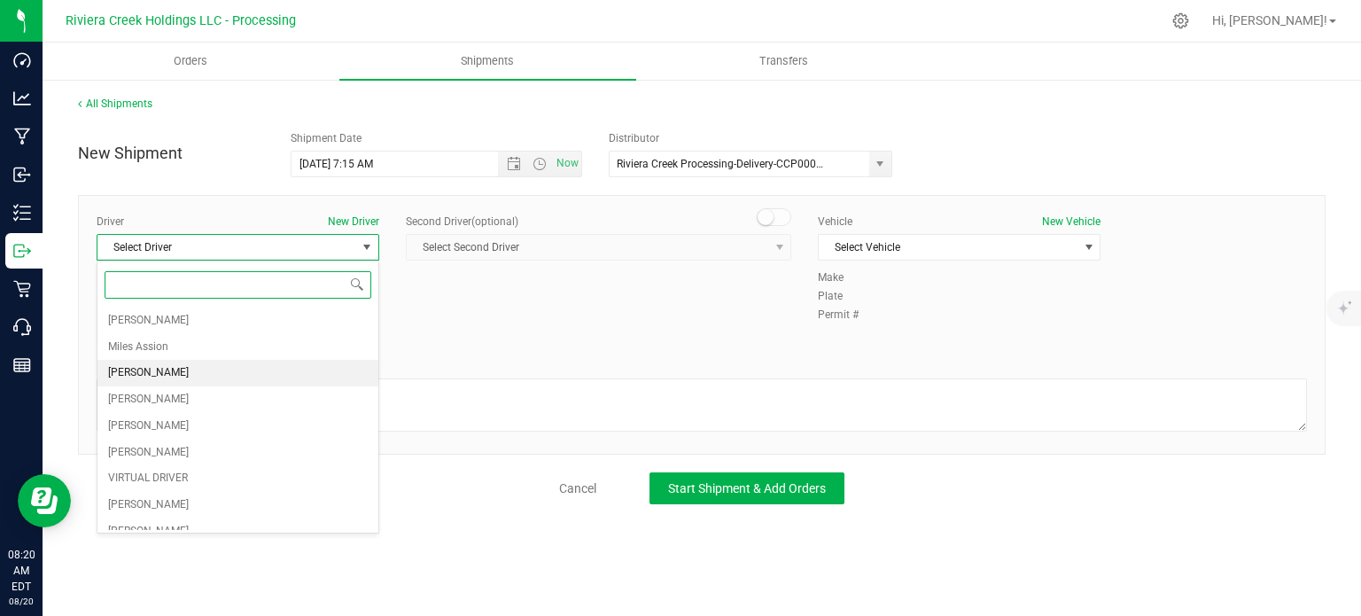
click at [177, 369] on span "[PERSON_NAME]" at bounding box center [148, 372] width 81 height 23
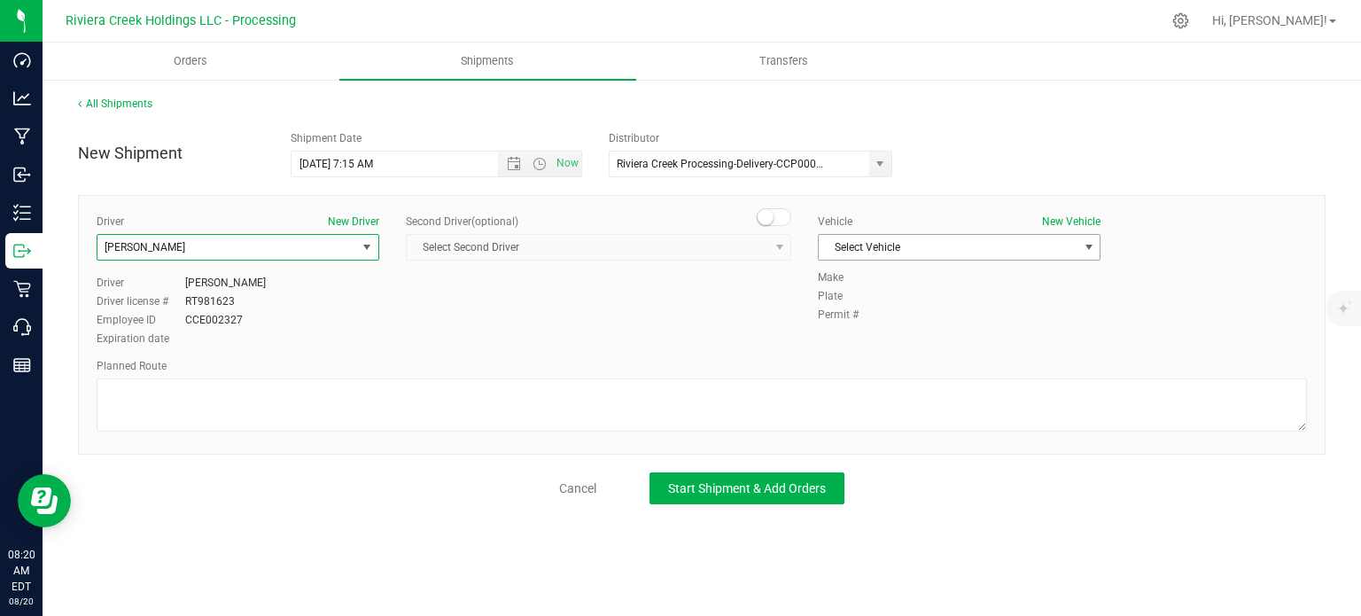
click at [864, 245] on span "Select Vehicle" at bounding box center [948, 247] width 259 height 25
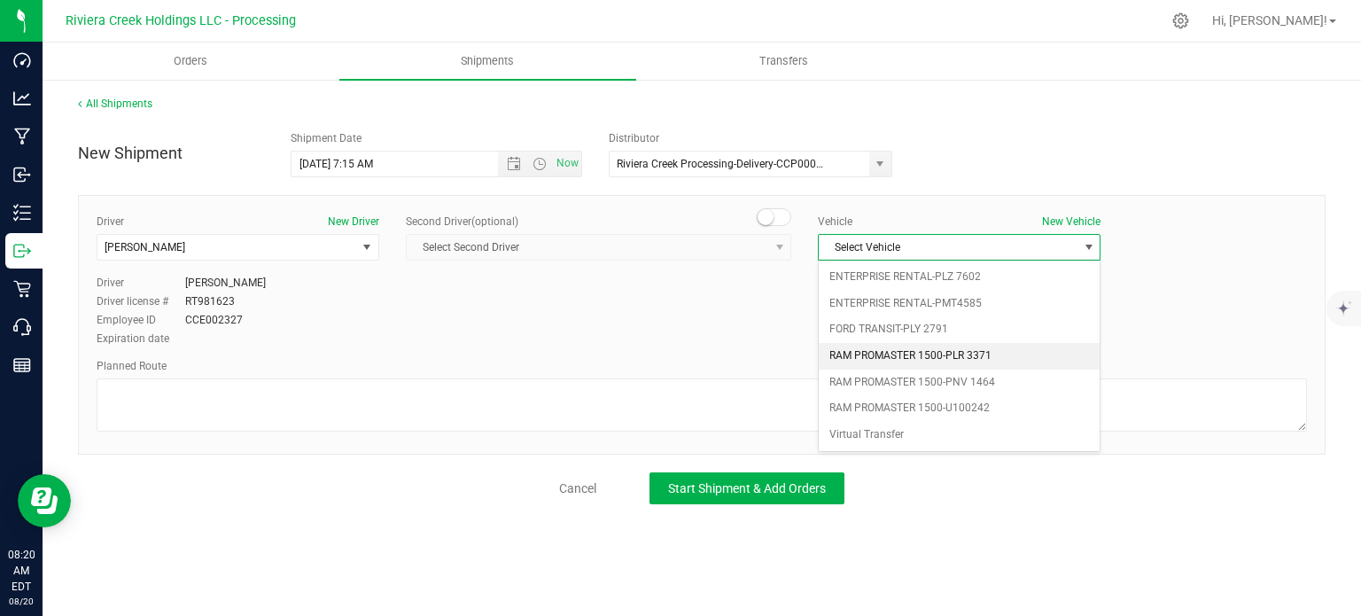
click at [881, 350] on li "RAM PROMASTER 1500-PLR 3371" at bounding box center [959, 356] width 281 height 27
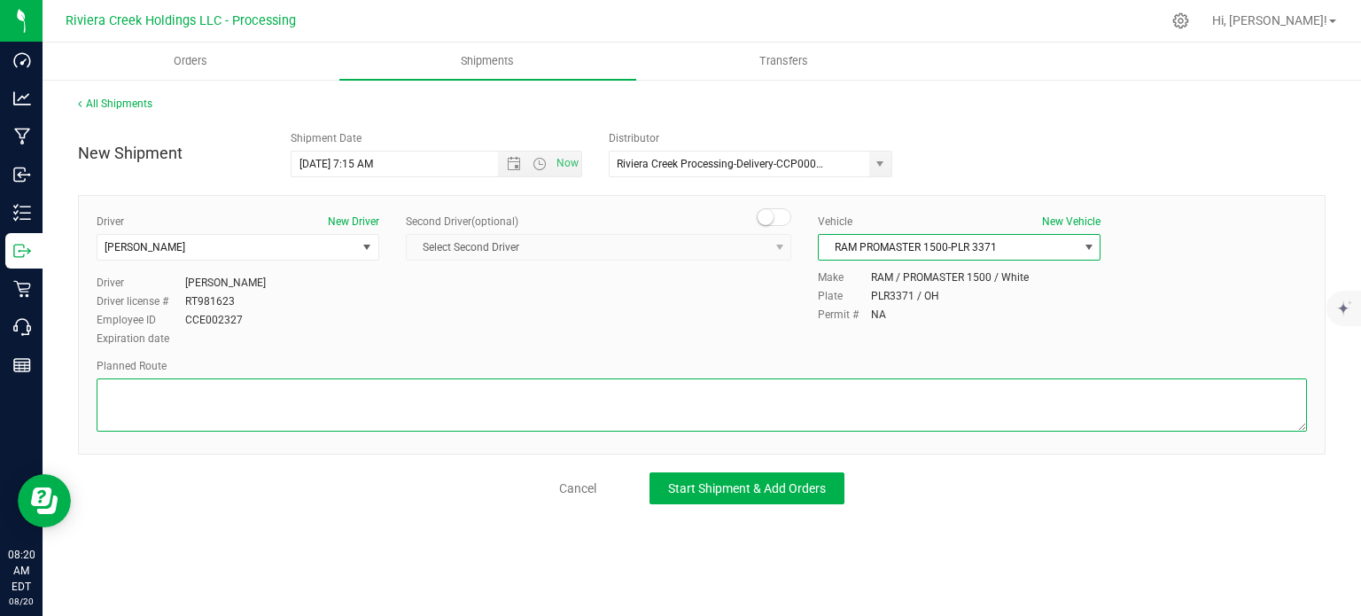
click at [698, 400] on textarea at bounding box center [702, 404] width 1210 height 53
paste textarea "Head west on [GEOGRAPHIC_DATA] ft [GEOGRAPHIC_DATA] St turns slightly left and …"
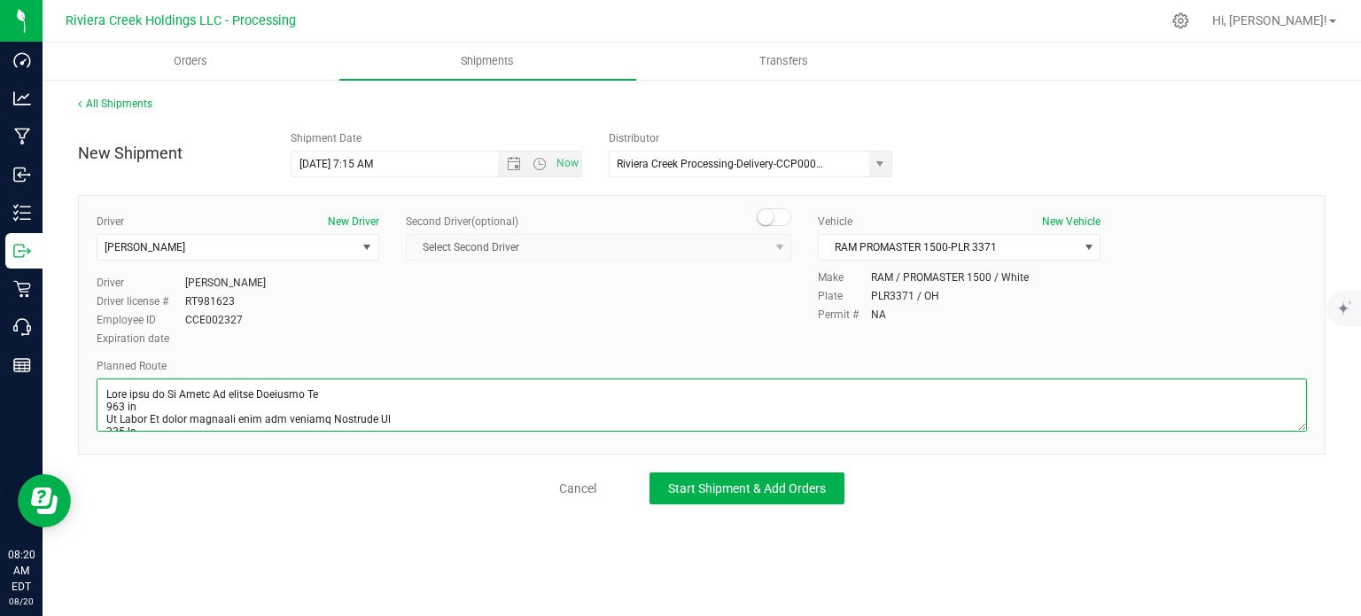
scroll to position [518, 0]
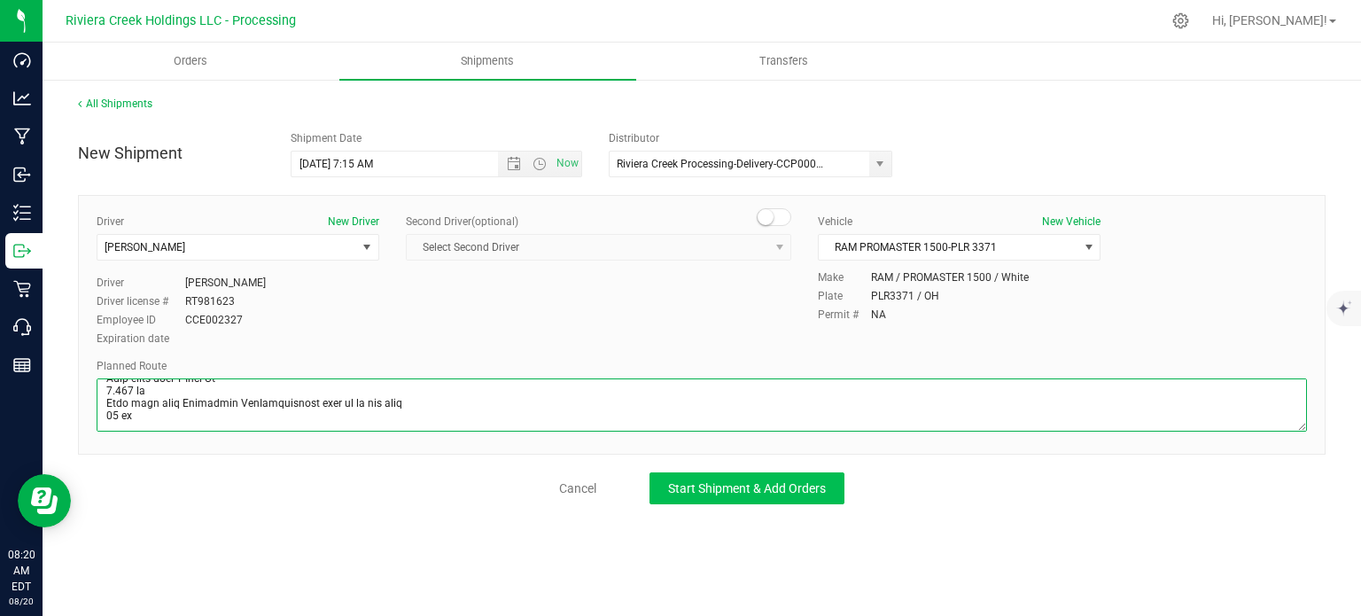
type textarea "Head west on [GEOGRAPHIC_DATA] ft [GEOGRAPHIC_DATA] St turns slightly left and …"
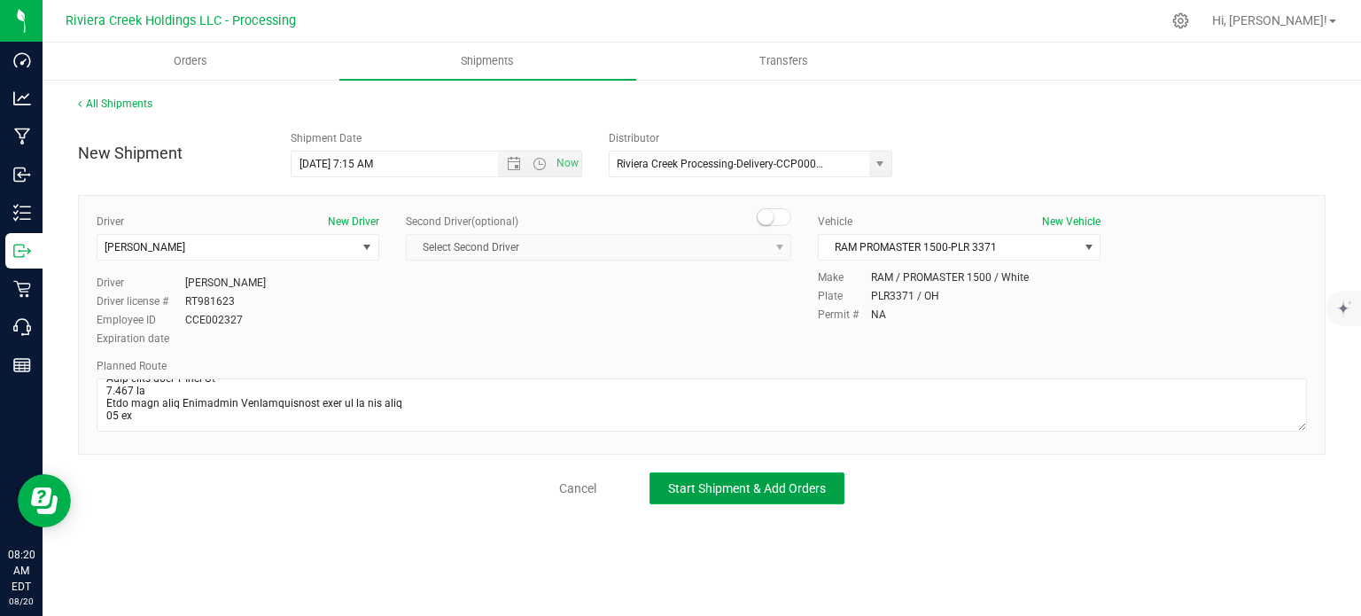
drag, startPoint x: 788, startPoint y: 488, endPoint x: 779, endPoint y: 491, distance: 9.2
click at [788, 487] on span "Start Shipment & Add Orders" at bounding box center [747, 488] width 158 height 14
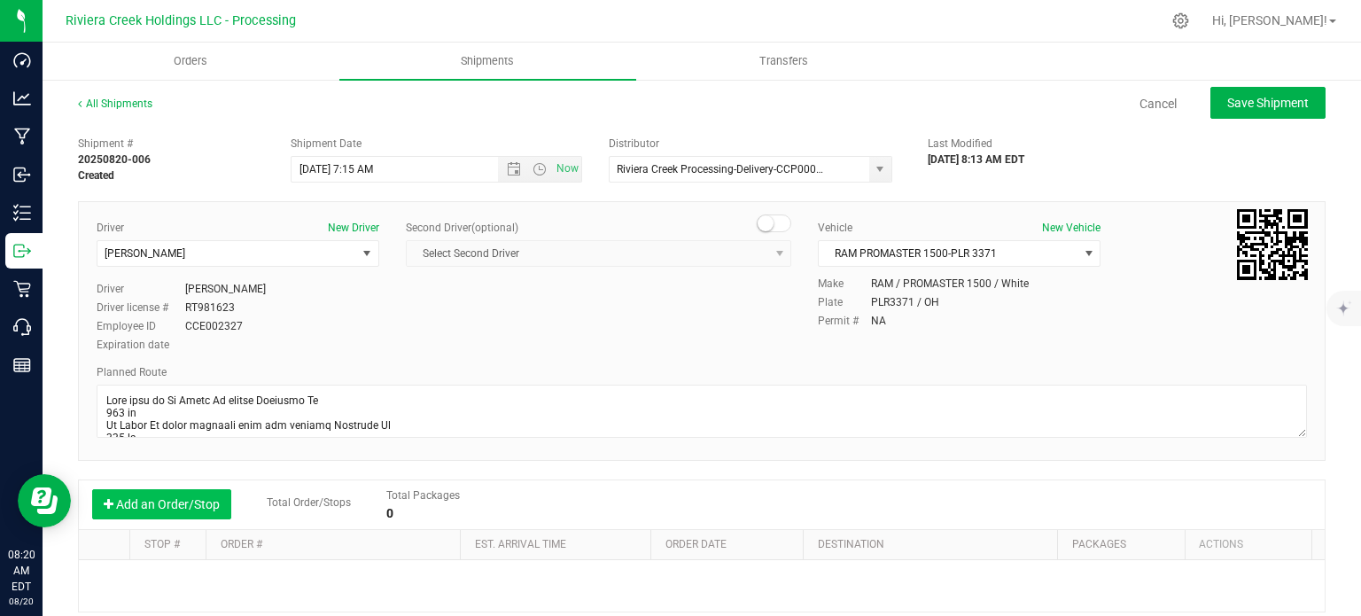
click at [135, 507] on button "Add an Order/Stop" at bounding box center [161, 504] width 139 height 30
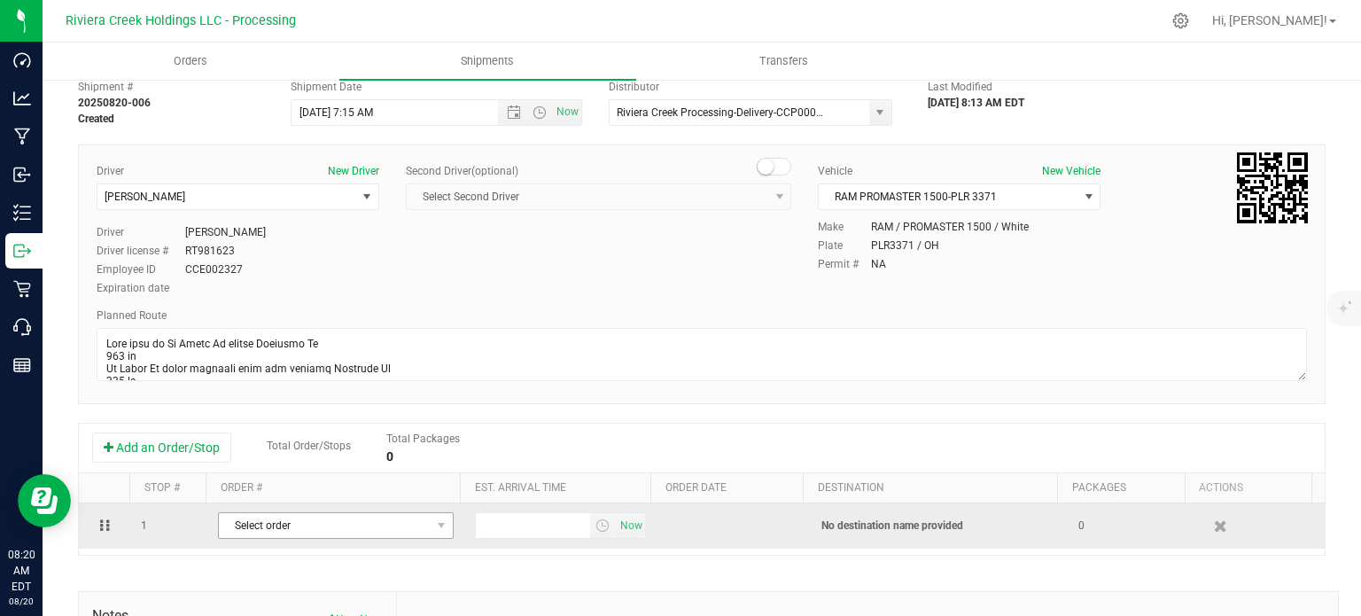
scroll to position [89, 0]
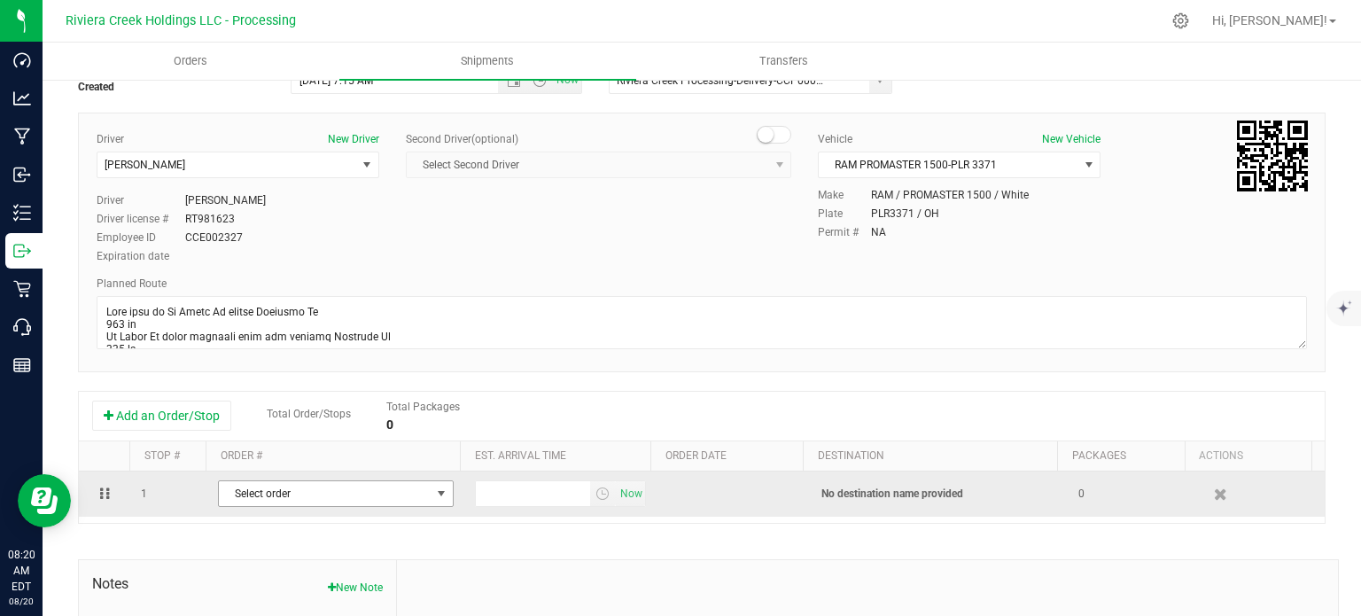
click at [434, 494] on span "select" at bounding box center [441, 493] width 14 height 14
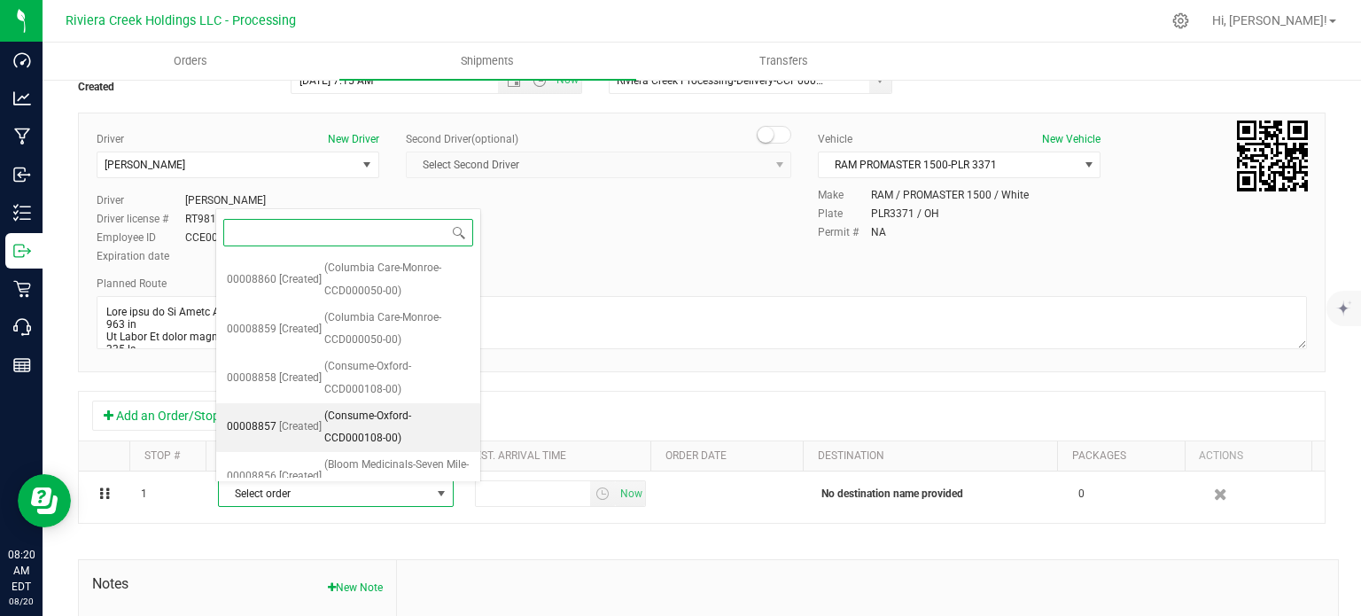
scroll to position [314, 0]
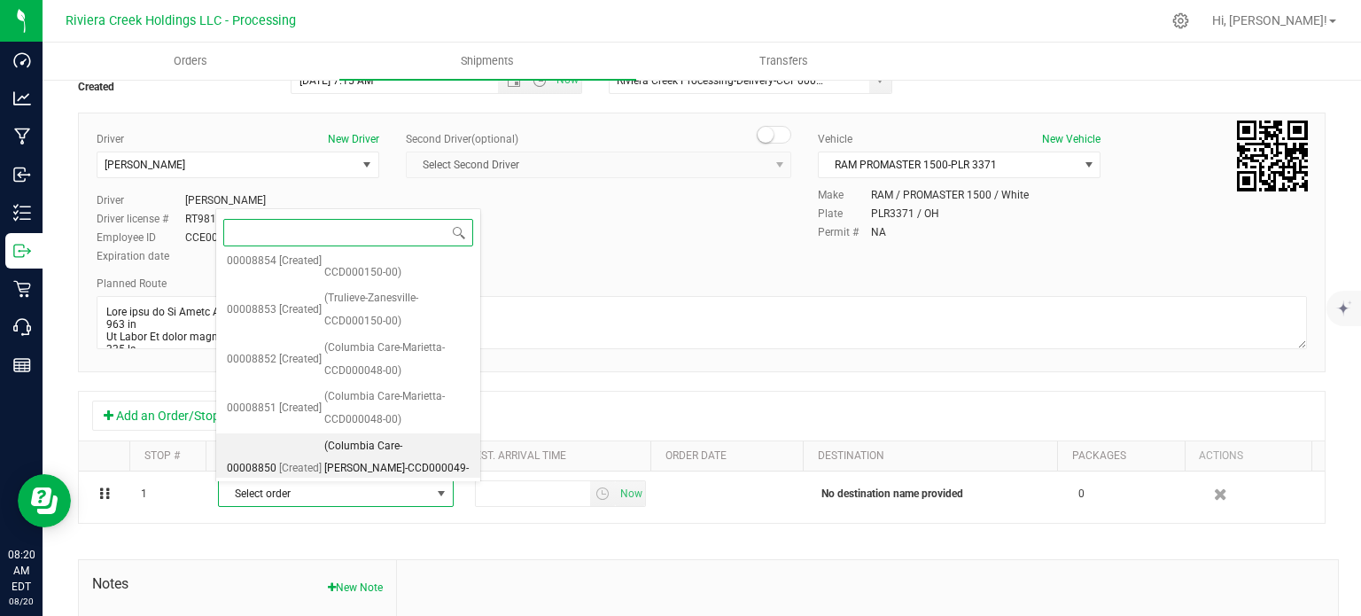
click at [367, 444] on span "(Columbia Care-[PERSON_NAME]-CCD000049-00)" at bounding box center [396, 469] width 145 height 68
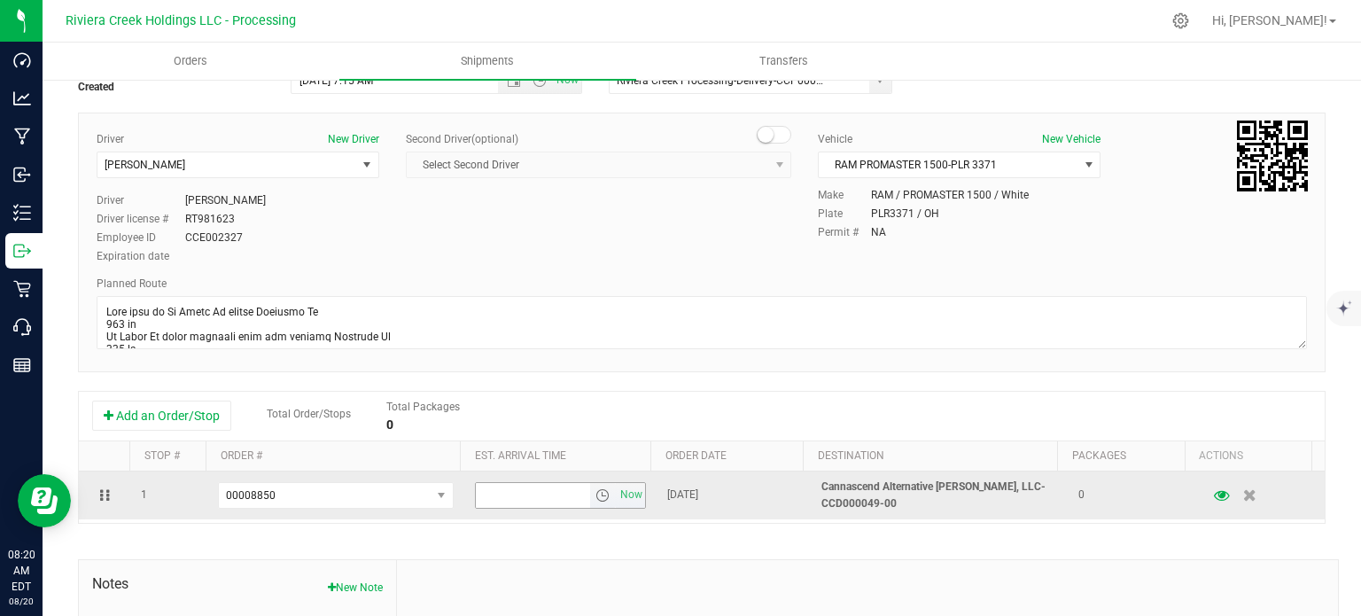
click at [595, 496] on span "select" at bounding box center [602, 495] width 14 height 14
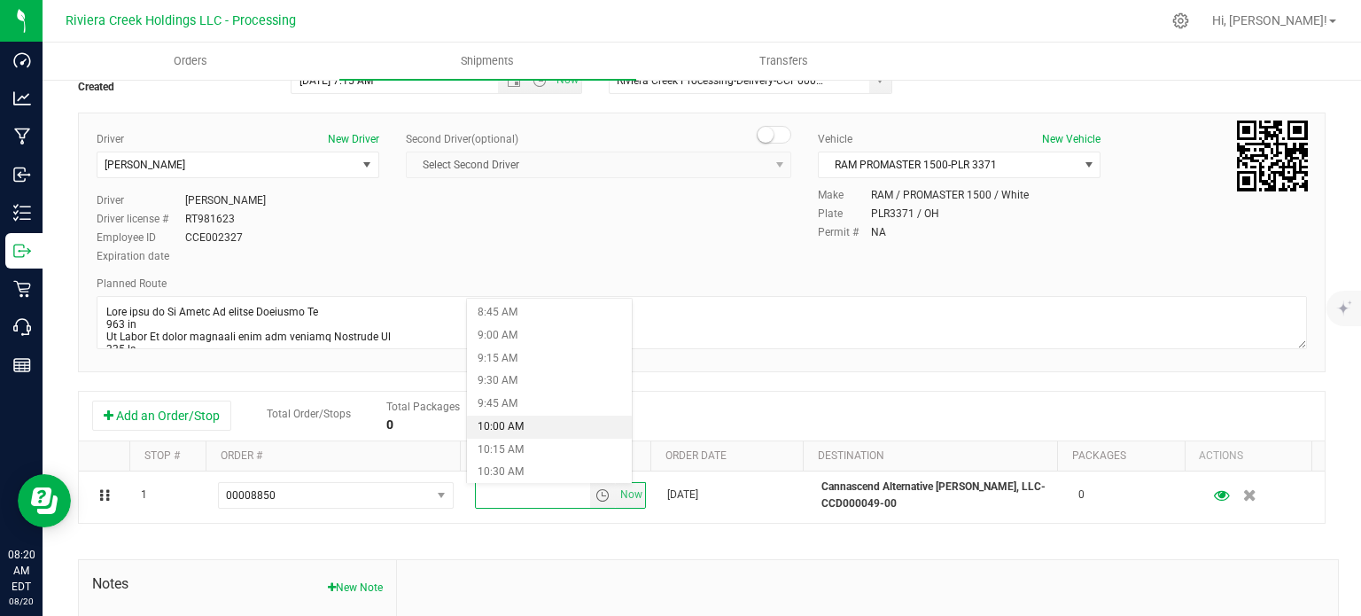
scroll to position [886, 0]
click at [525, 433] on li "11:00 AM" at bounding box center [549, 429] width 164 height 23
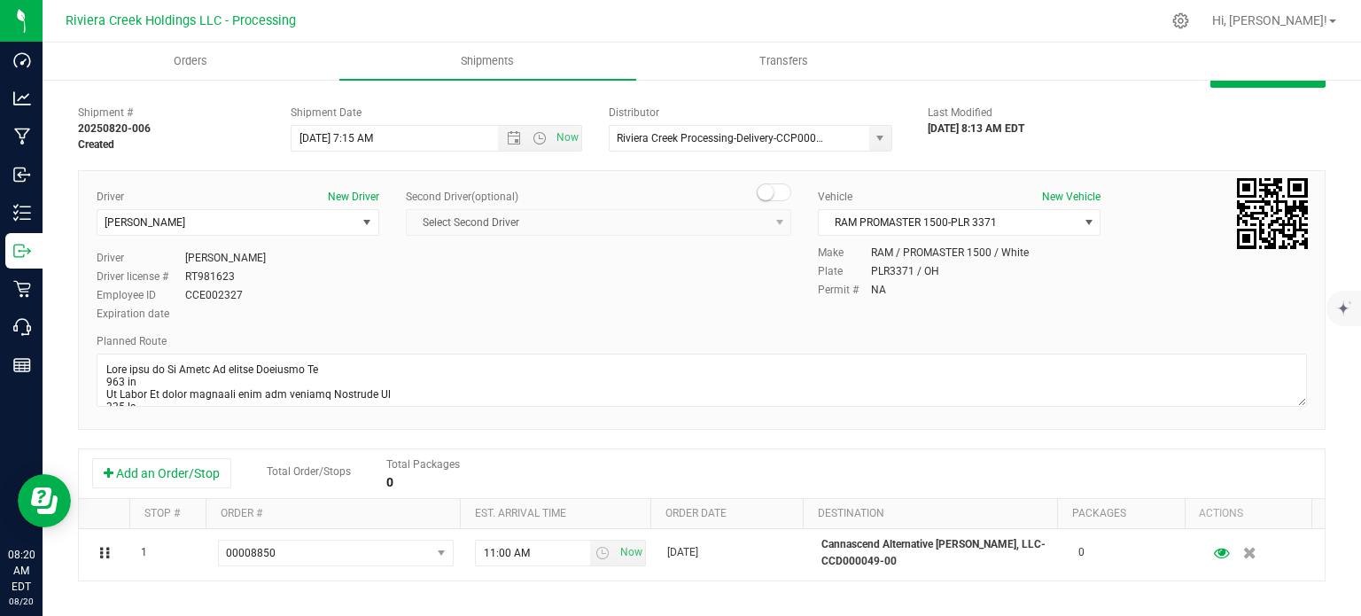
scroll to position [0, 0]
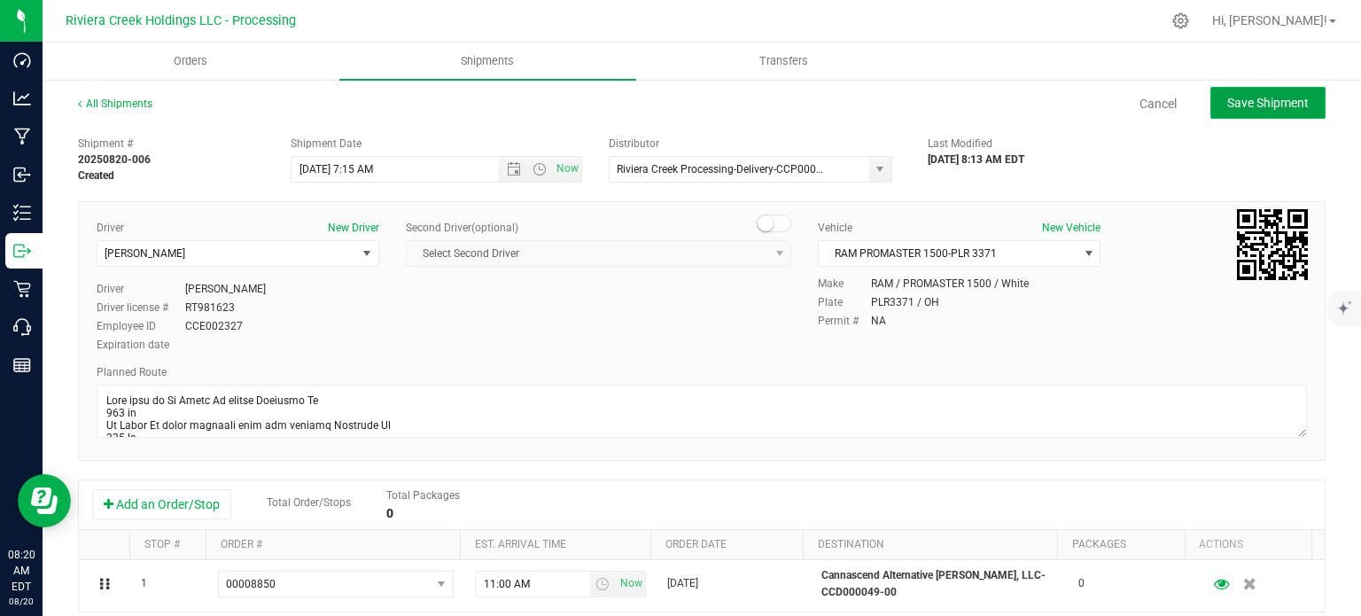
click at [1251, 91] on button "Save Shipment" at bounding box center [1267, 103] width 115 height 32
type input "[DATE] 11:15 AM"
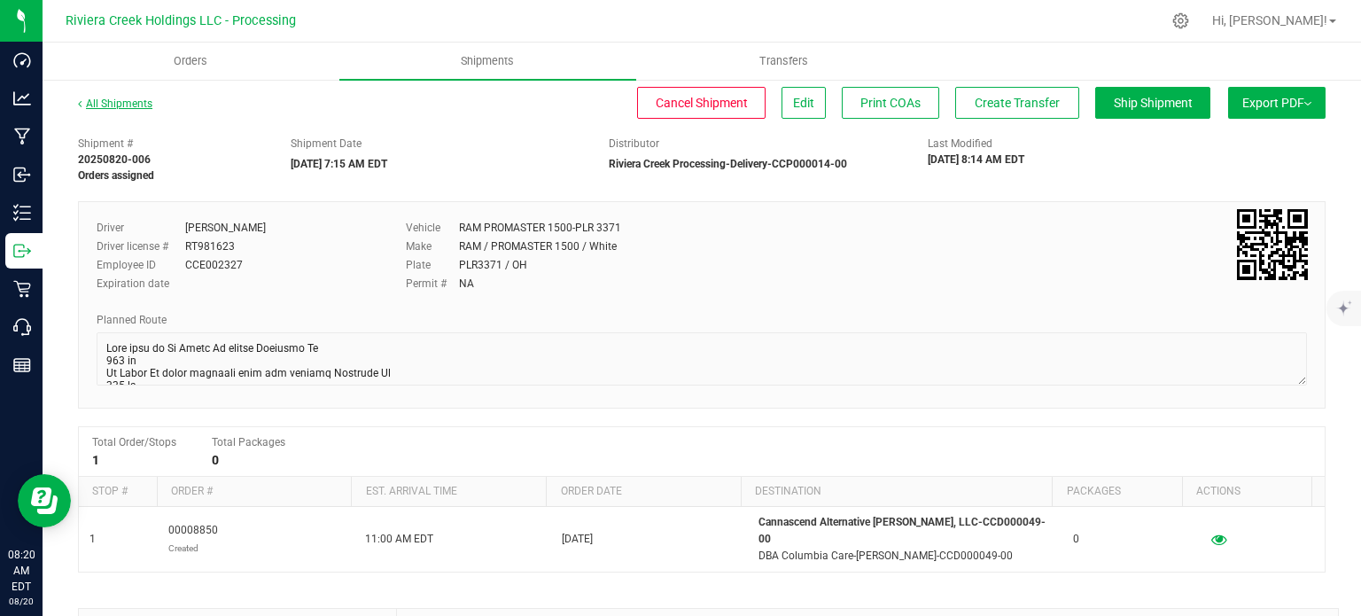
click at [115, 105] on link "All Shipments" at bounding box center [115, 103] width 74 height 12
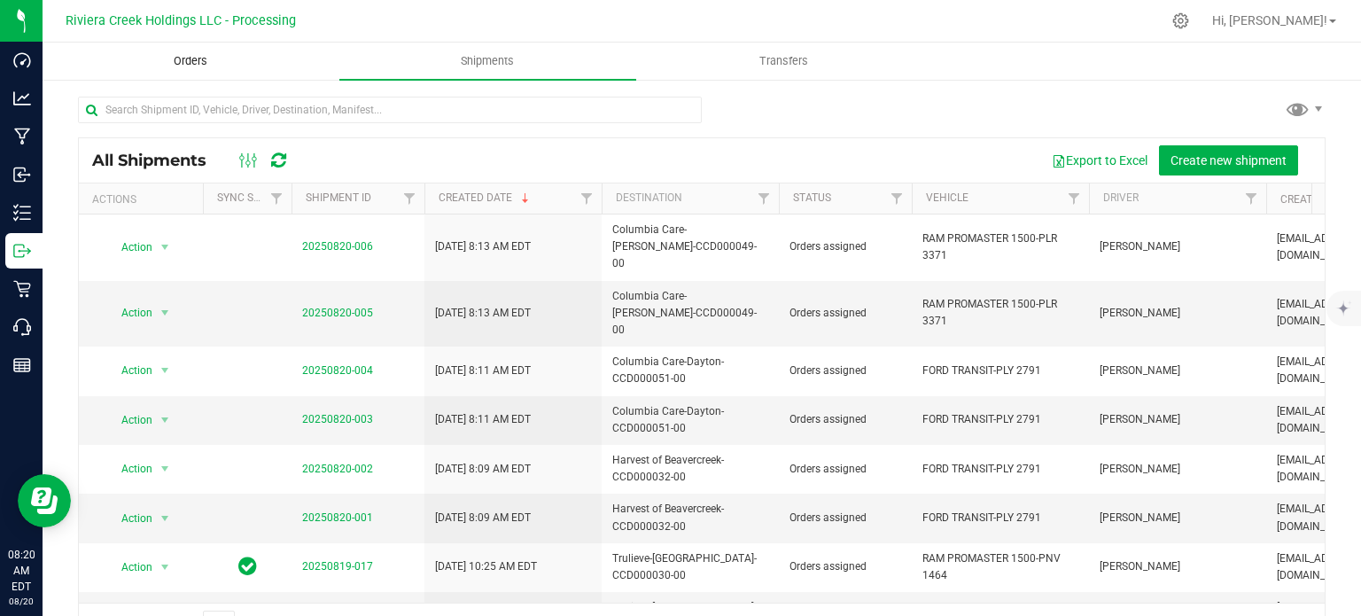
click at [175, 58] on span "Orders" at bounding box center [191, 61] width 82 height 16
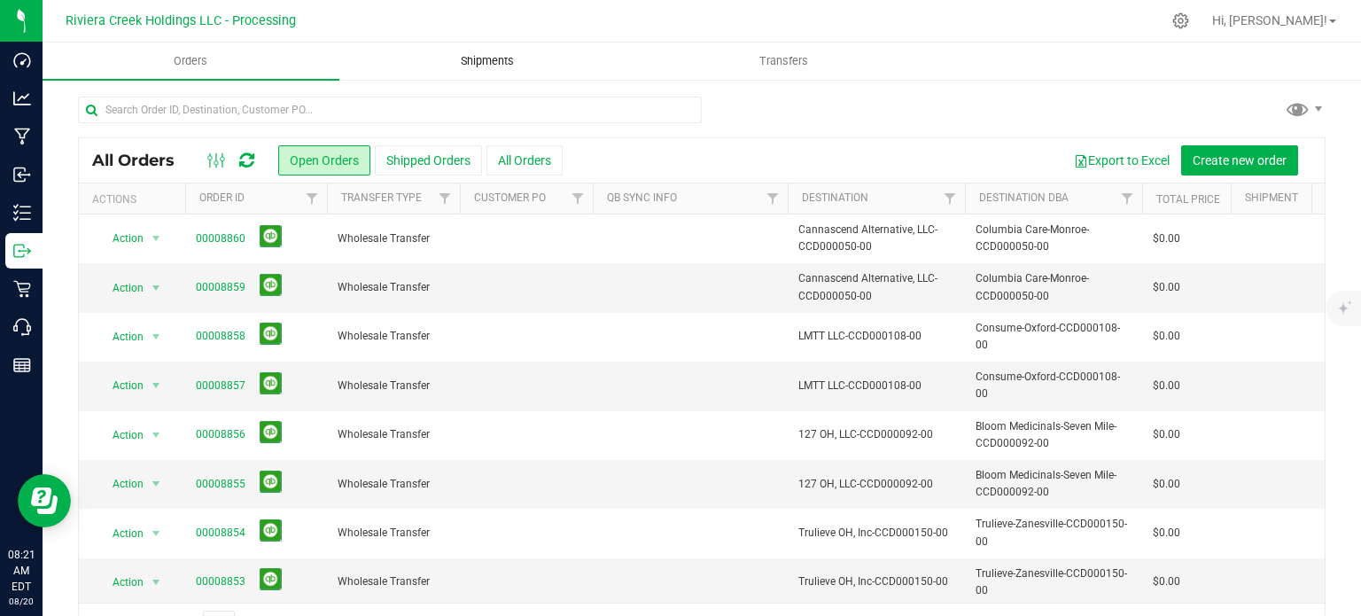
click at [493, 63] on span "Shipments" at bounding box center [487, 61] width 101 height 16
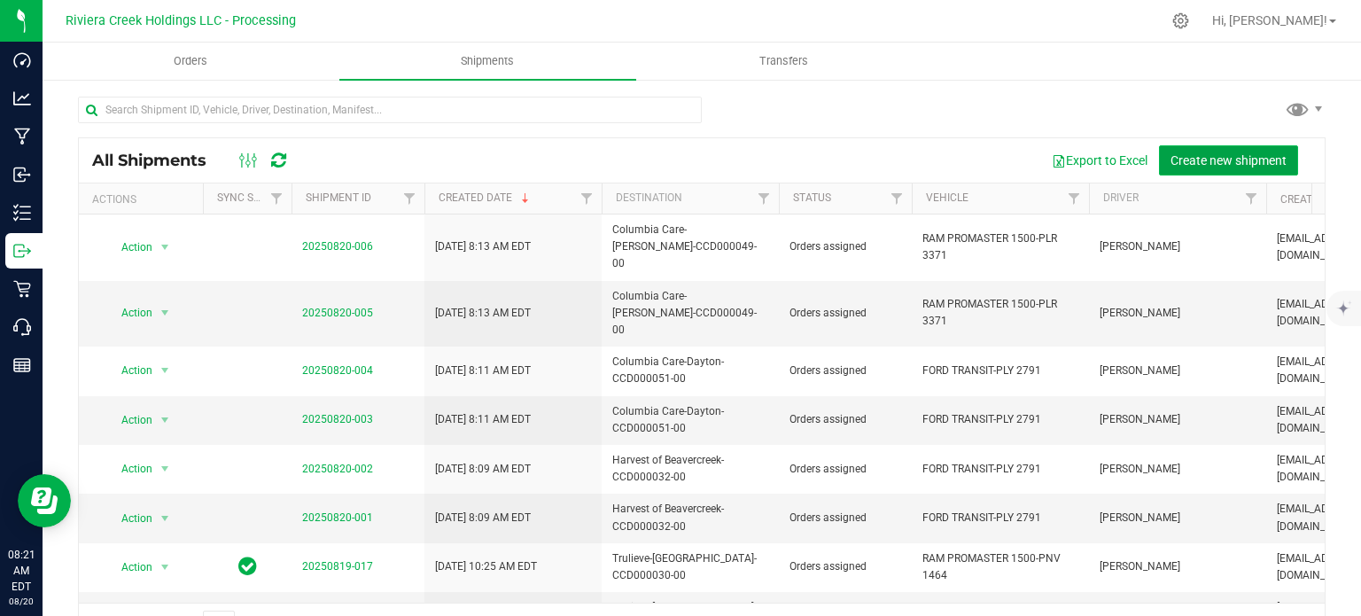
click at [1183, 156] on span "Create new shipment" at bounding box center [1228, 160] width 116 height 14
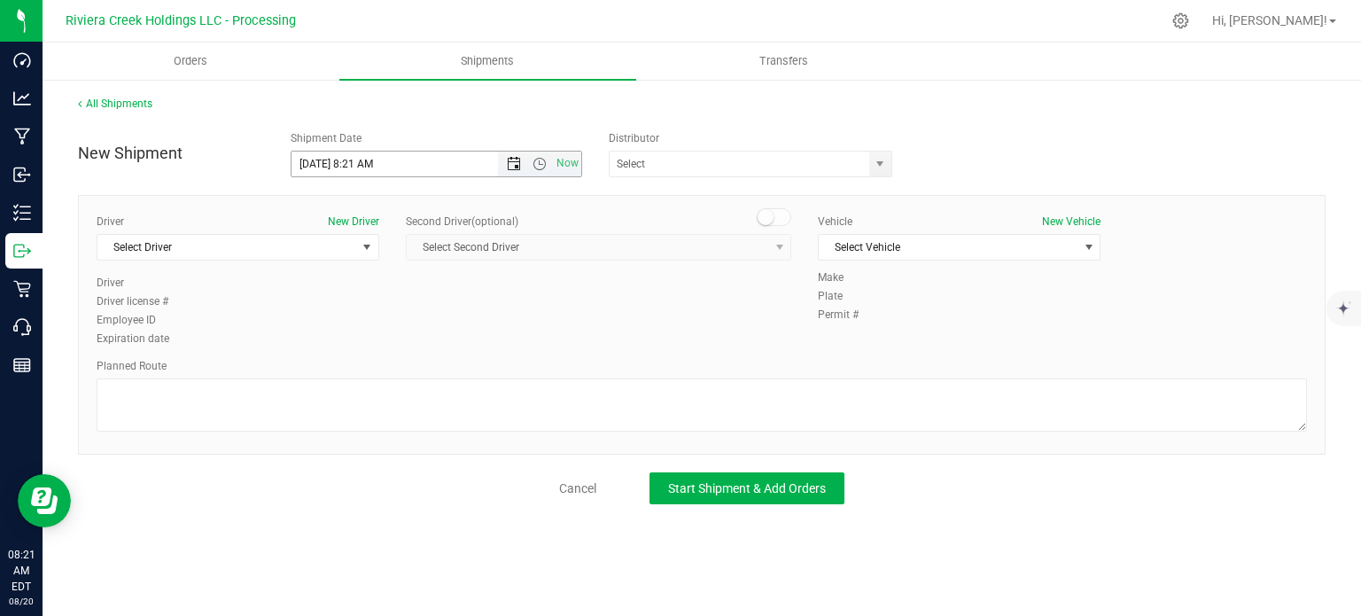
click at [507, 165] on span "Open the date view" at bounding box center [514, 164] width 14 height 14
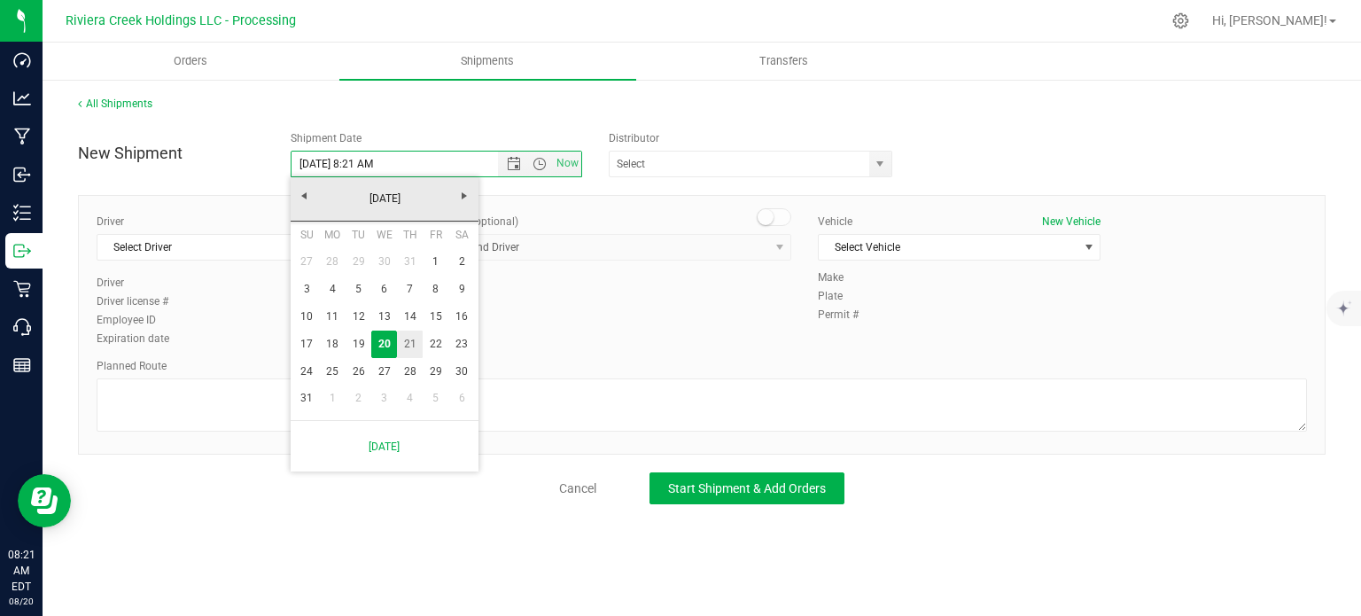
click at [408, 346] on link "21" at bounding box center [410, 343] width 26 height 27
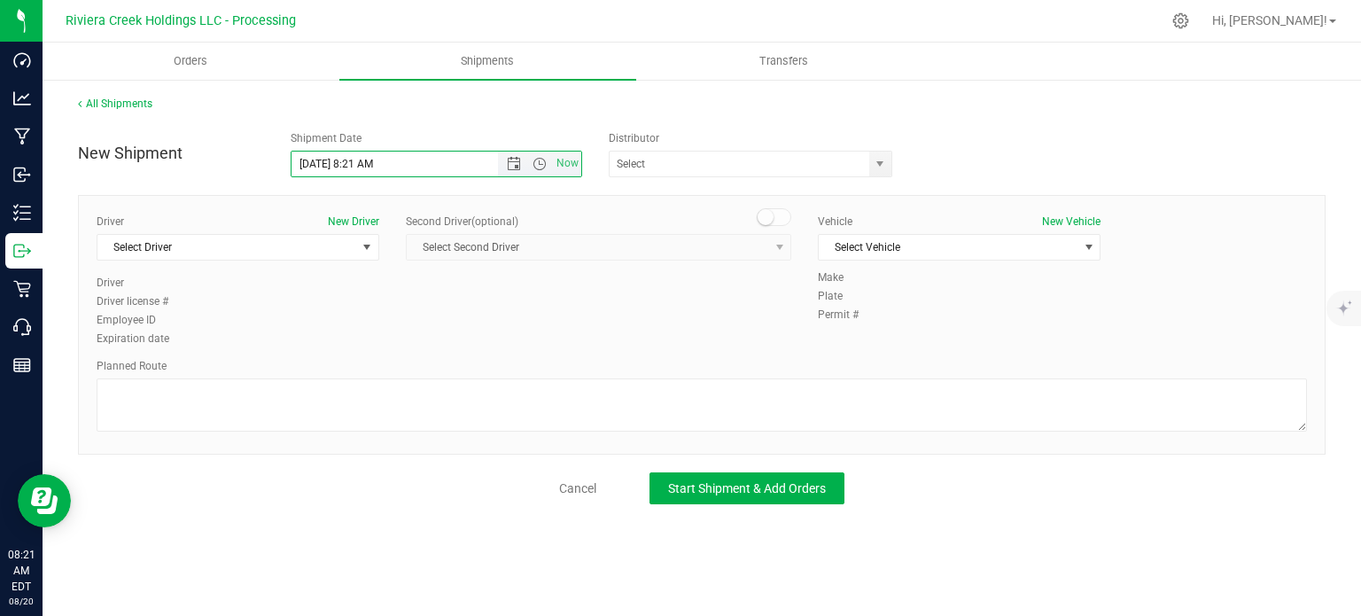
drag, startPoint x: 373, startPoint y: 166, endPoint x: 351, endPoint y: 173, distance: 23.3
click at [351, 173] on input "[DATE] 8:21 AM" at bounding box center [409, 164] width 237 height 25
click at [874, 169] on span "select" at bounding box center [880, 164] width 14 height 14
type input "[DATE] 7:15 AM"
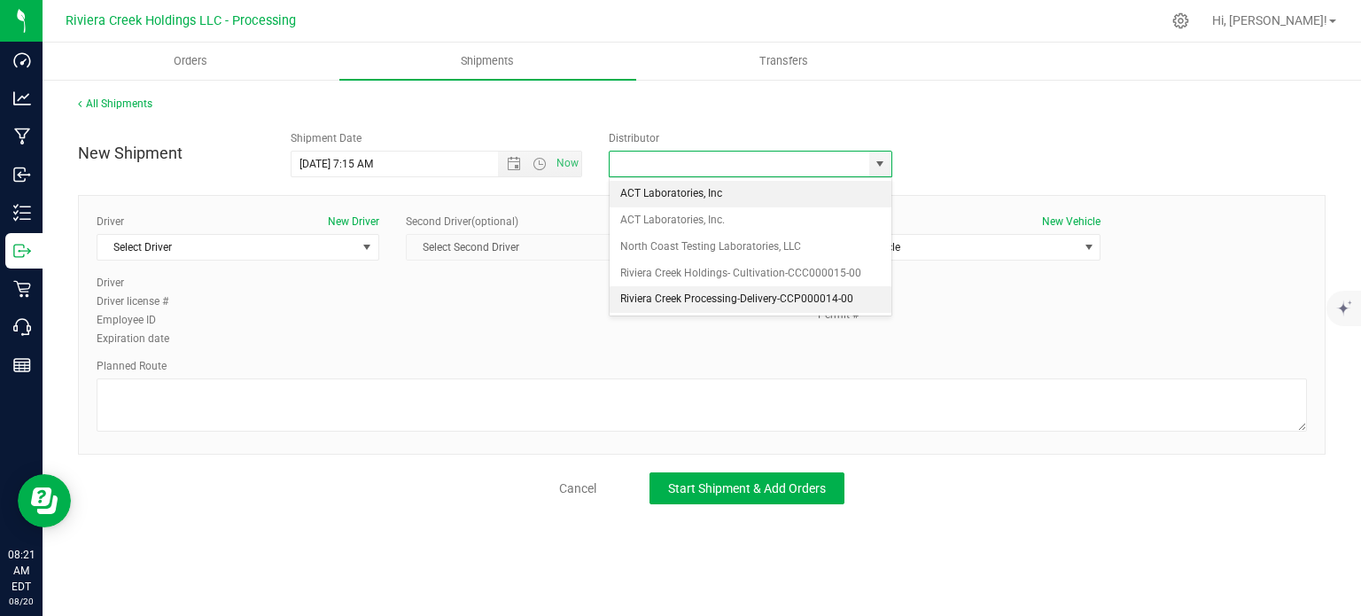
click at [680, 293] on li "Riviera Creek Processing-Delivery-CCP000014-00" at bounding box center [751, 299] width 282 height 27
type input "Riviera Creek Processing-Delivery-CCP000014-00"
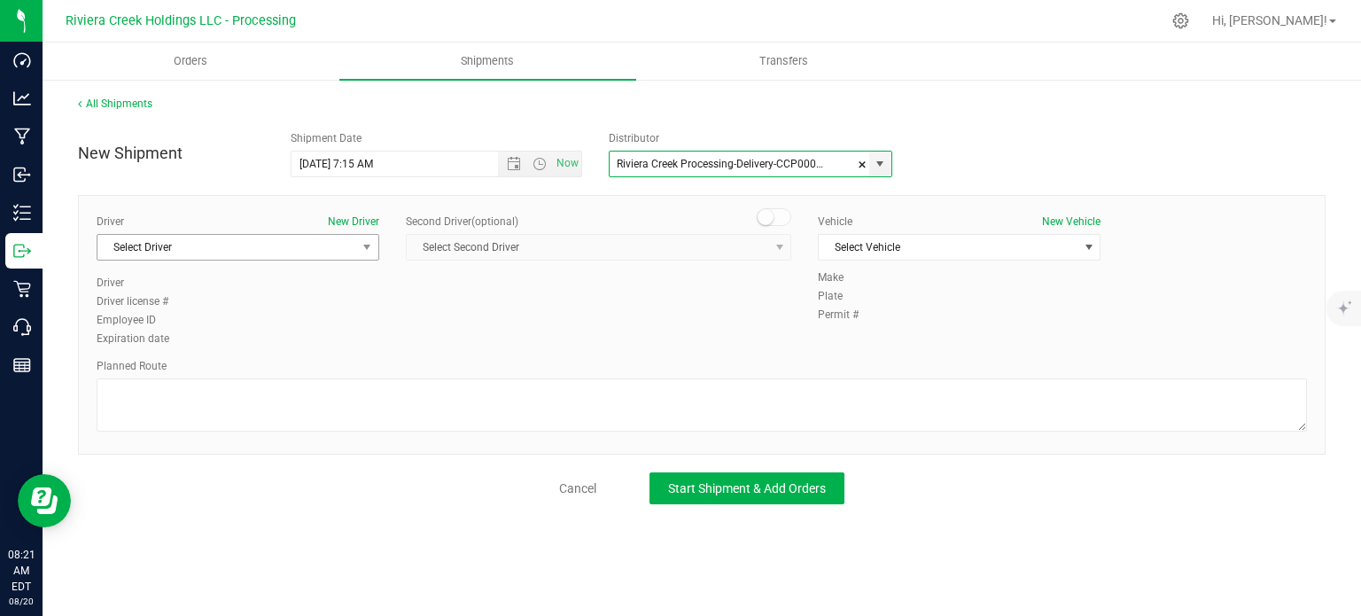
click at [131, 252] on span "Select Driver" at bounding box center [226, 247] width 259 height 25
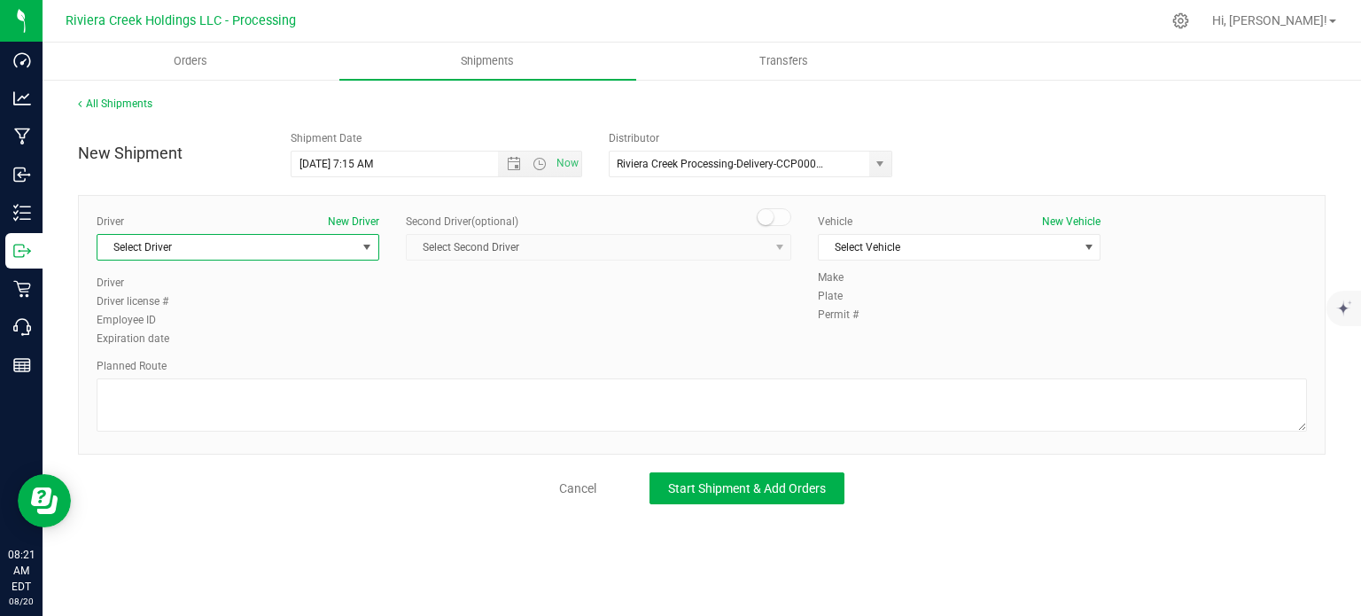
click at [365, 250] on span "select" at bounding box center [367, 247] width 14 height 14
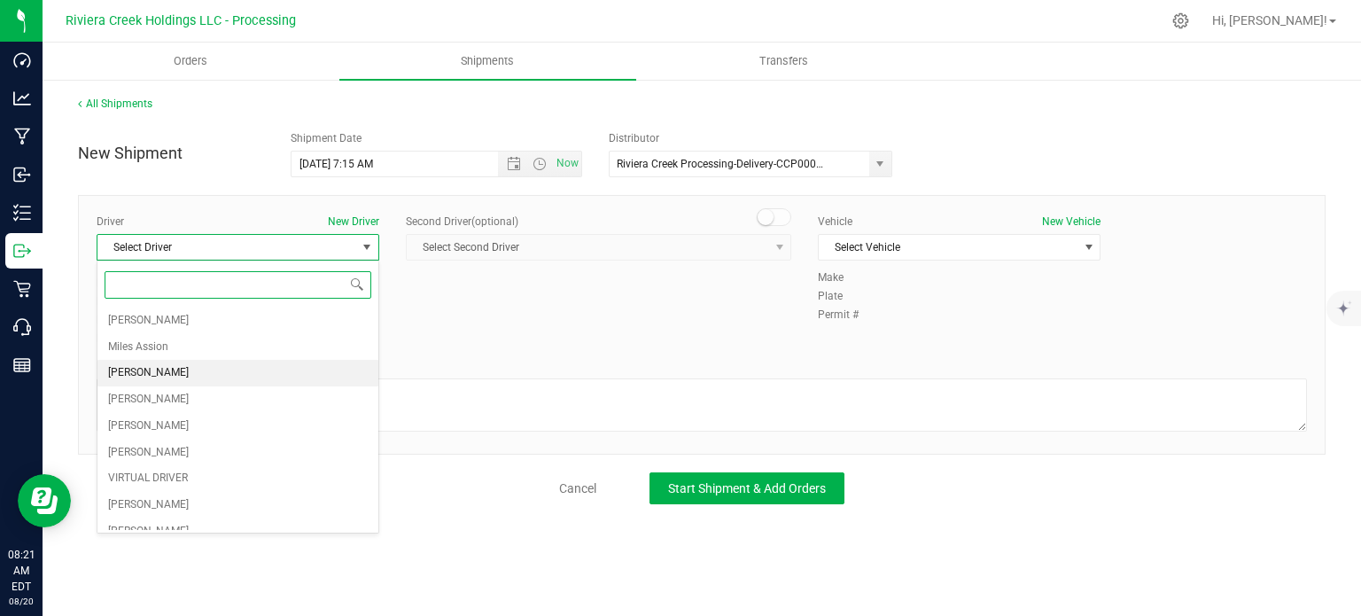
click at [181, 370] on span "[PERSON_NAME]" at bounding box center [148, 372] width 81 height 23
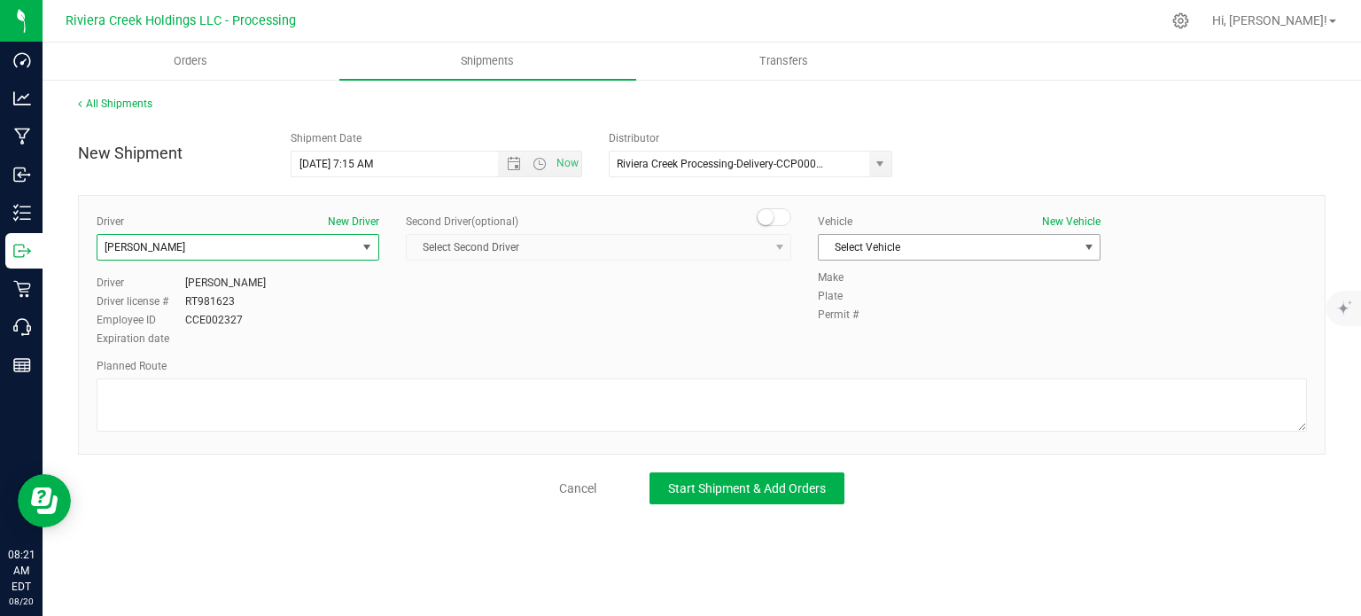
click at [882, 244] on span "Select Vehicle" at bounding box center [948, 247] width 259 height 25
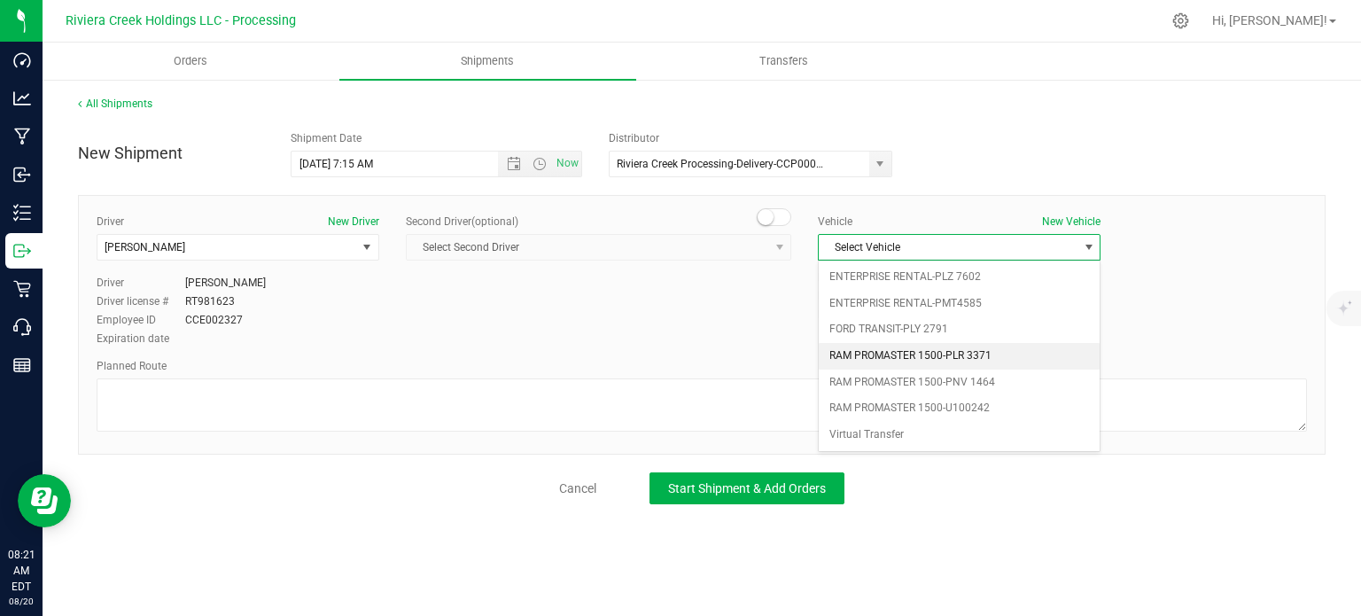
click at [973, 357] on li "RAM PROMASTER 1500-PLR 3371" at bounding box center [959, 356] width 281 height 27
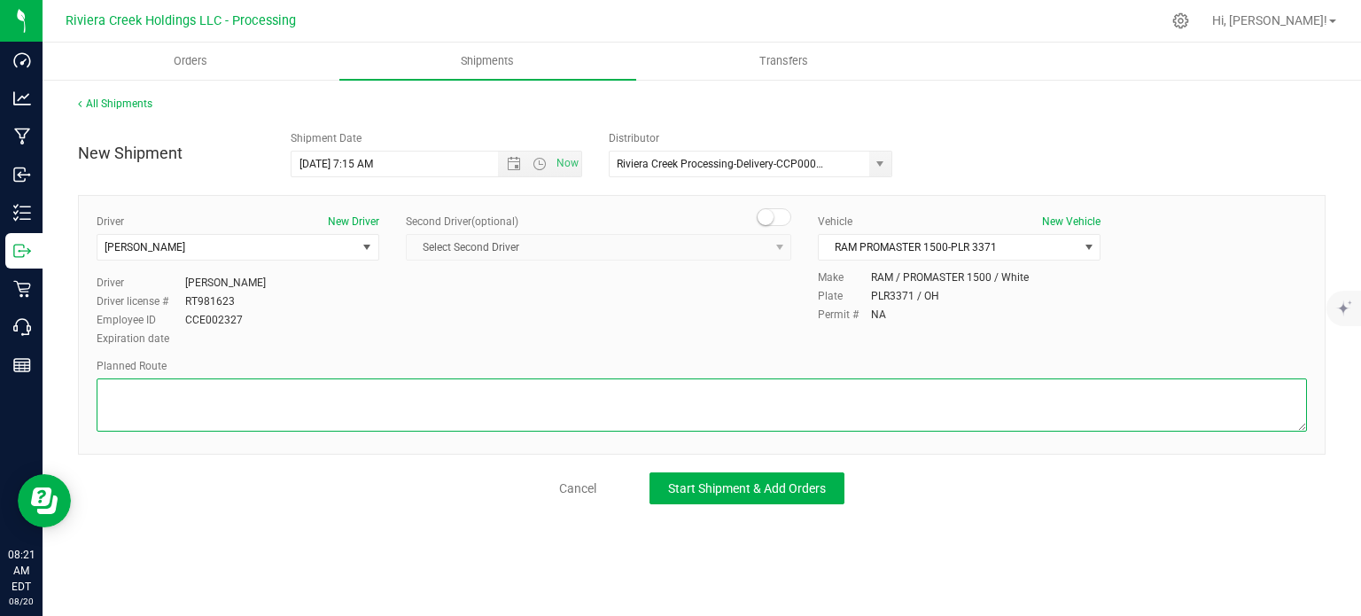
click at [514, 408] on textarea at bounding box center [702, 404] width 1210 height 53
paste textarea "Head northeast on [PERSON_NAME][GEOGRAPHIC_DATA] toward W Main St 66 ft Turn ri…"
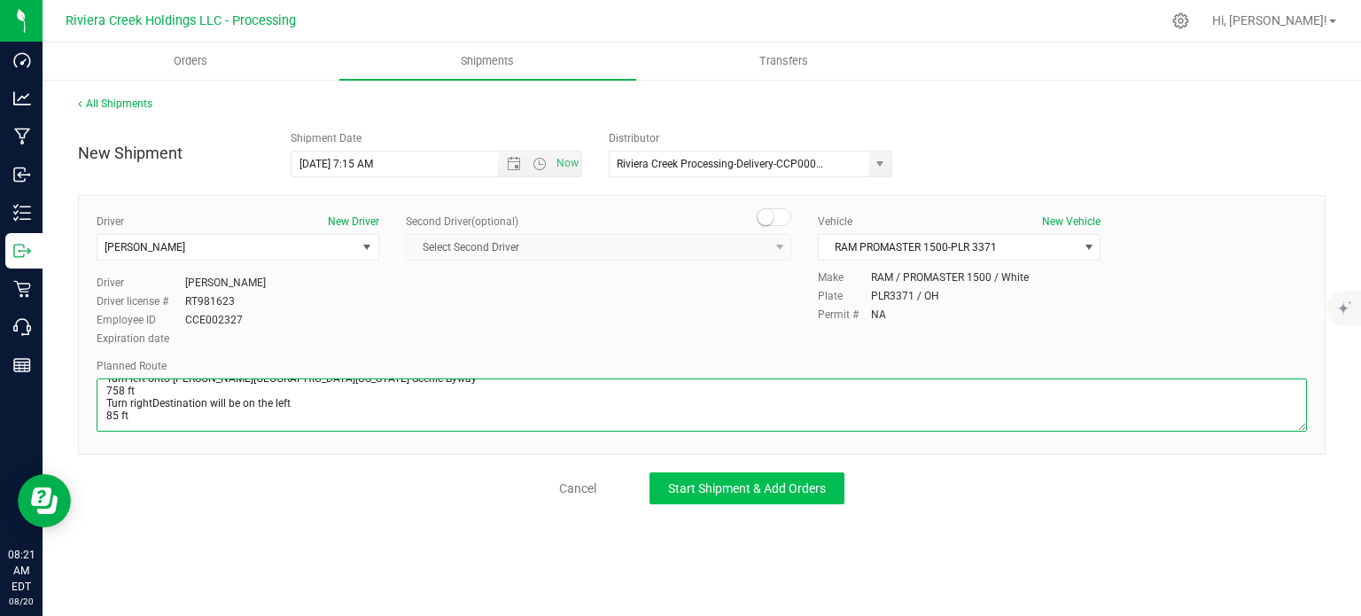
type textarea "Head northeast on [PERSON_NAME][GEOGRAPHIC_DATA] toward W Main St 66 ft Turn ri…"
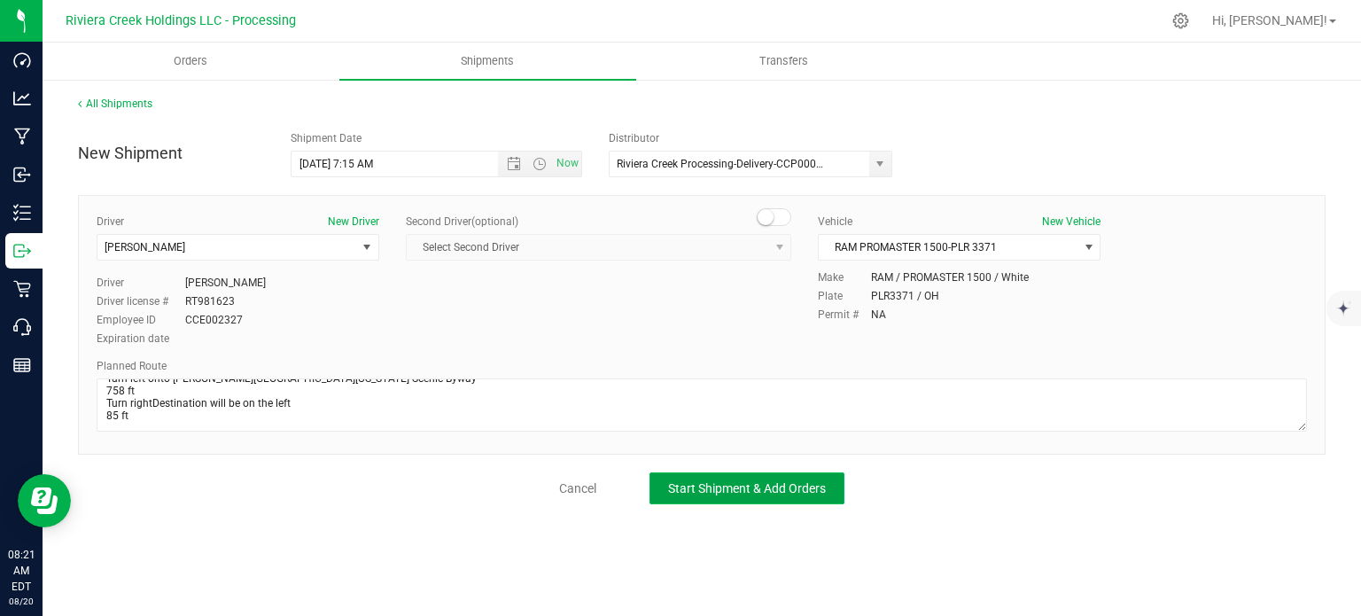
click at [698, 489] on span "Start Shipment & Add Orders" at bounding box center [747, 488] width 158 height 14
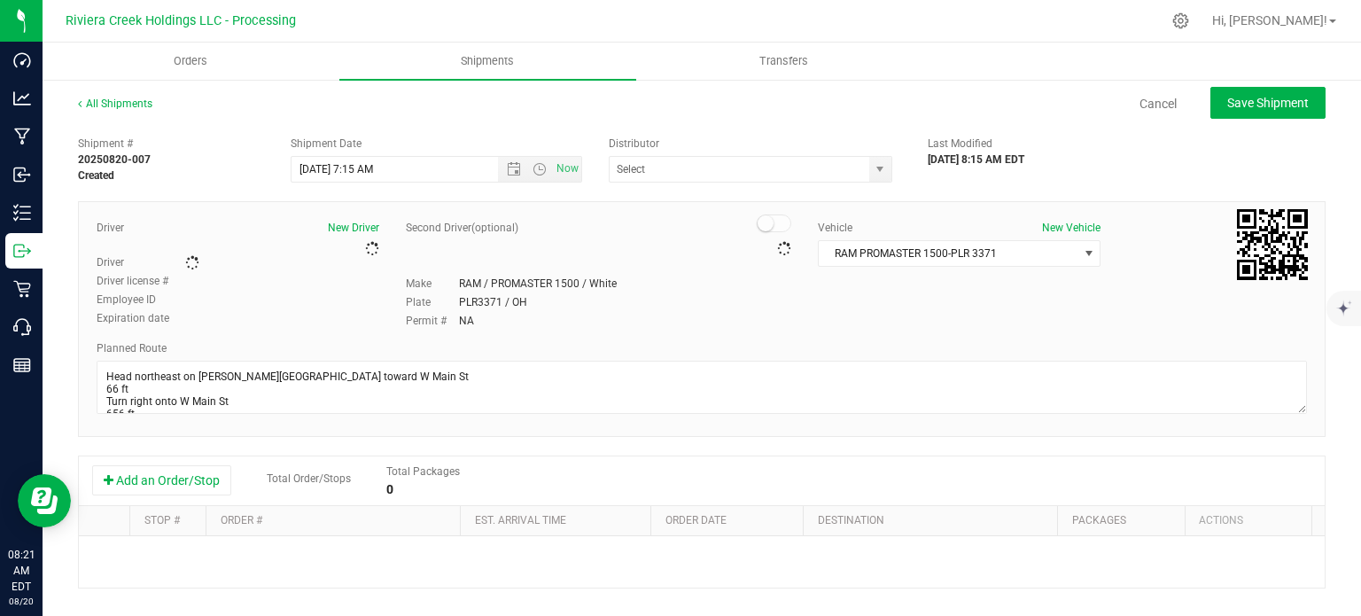
type input "Riviera Creek Processing-Delivery-CCP000014-00"
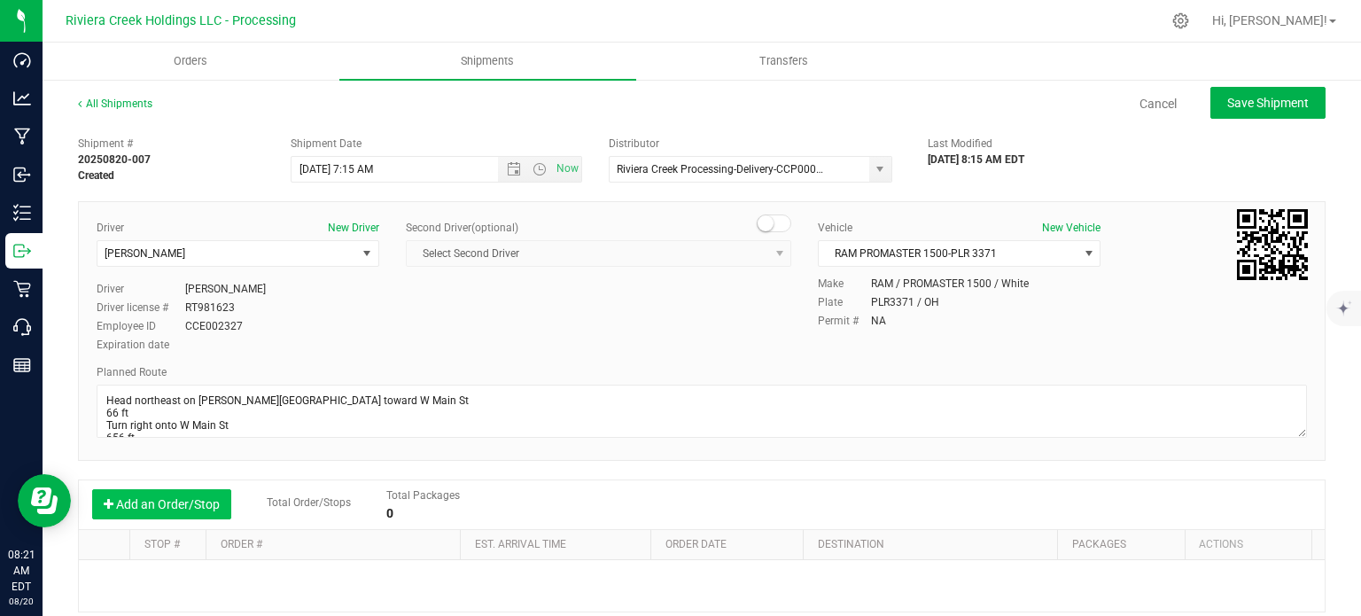
click at [167, 510] on button "Add an Order/Stop" at bounding box center [161, 504] width 139 height 30
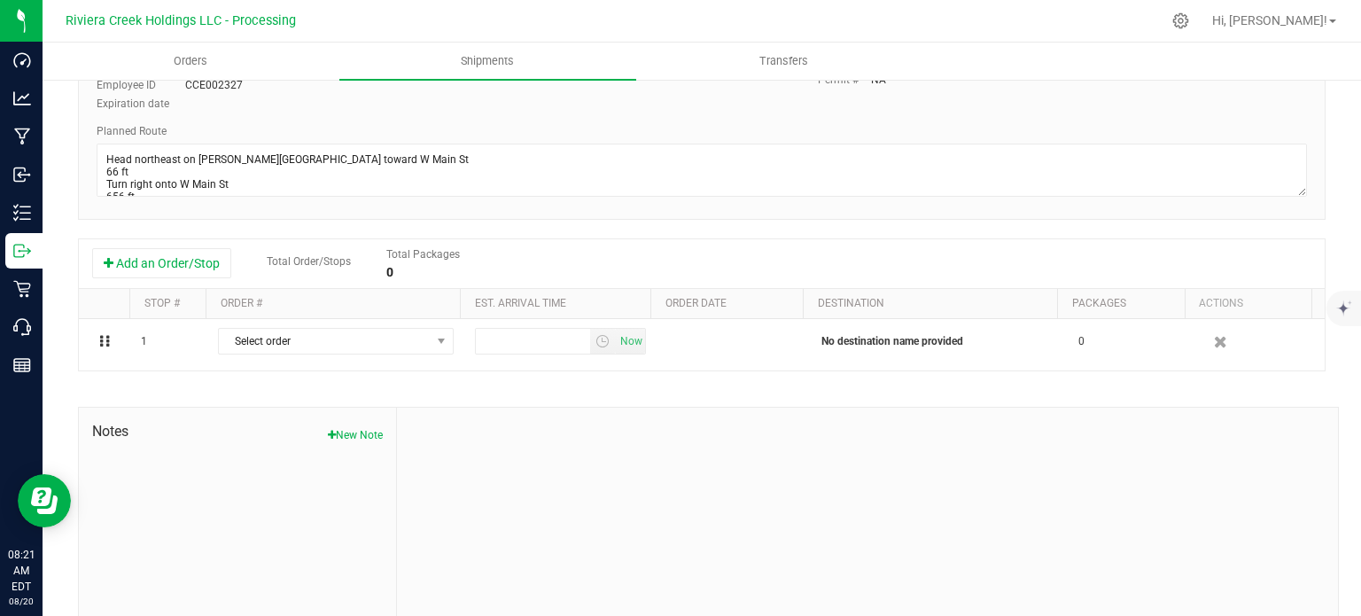
scroll to position [288, 0]
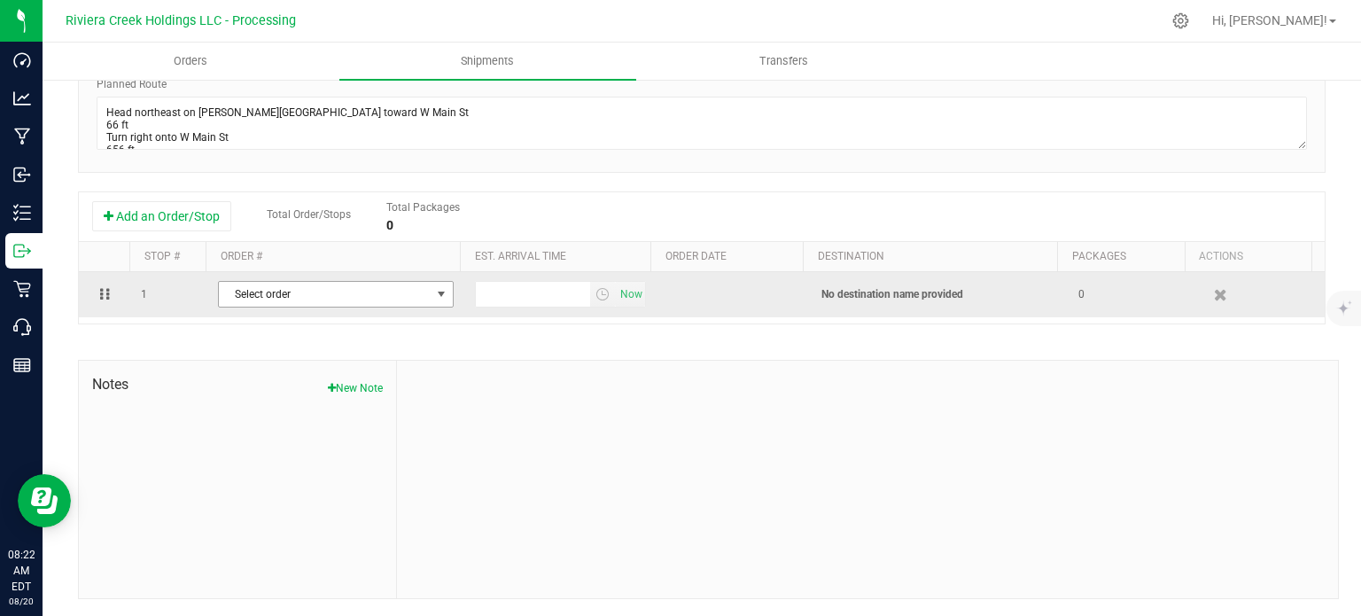
click at [434, 296] on span "select" at bounding box center [441, 294] width 14 height 14
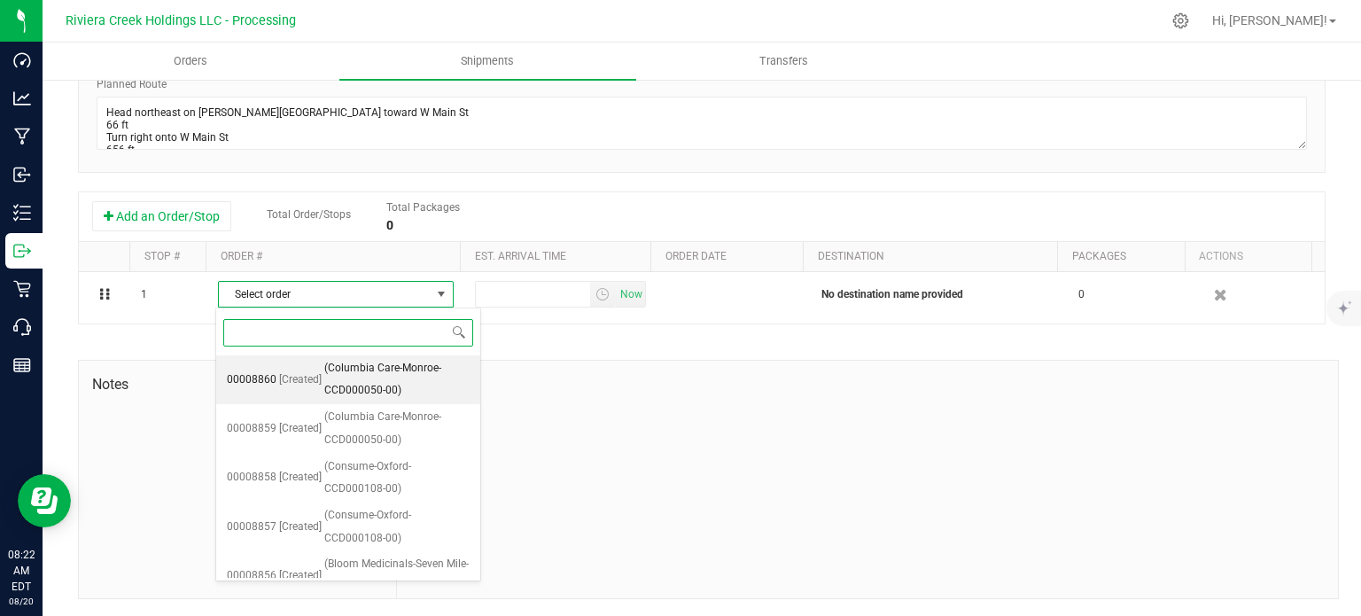
scroll to position [265, 0]
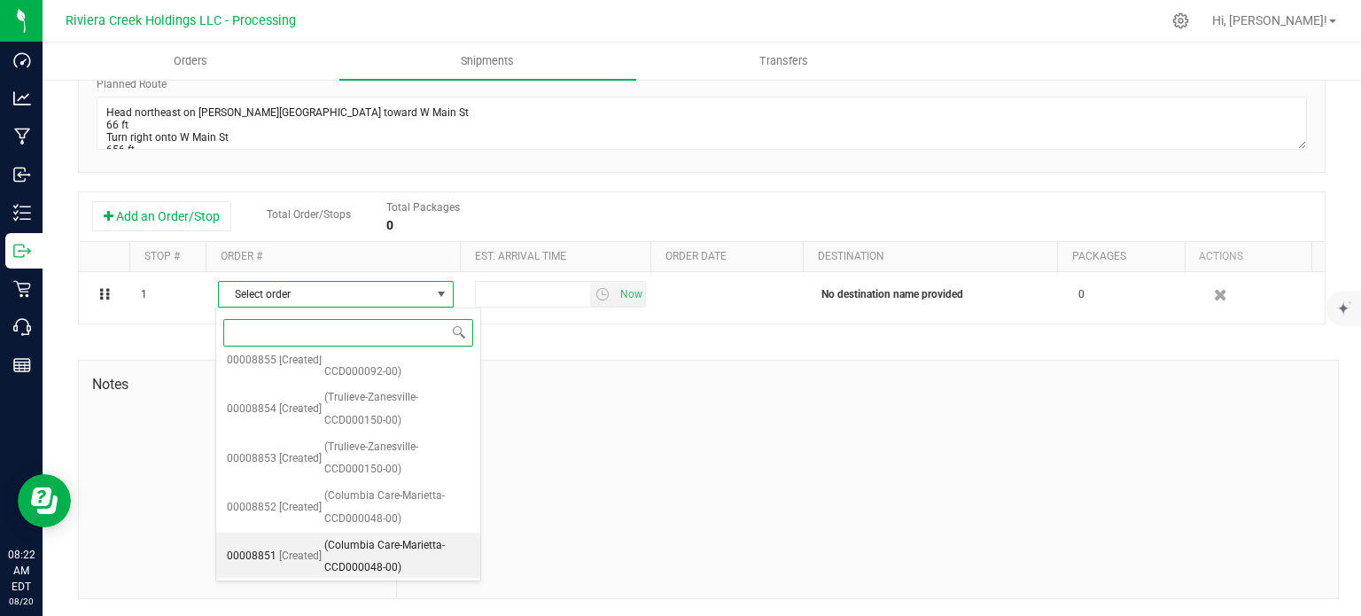
click at [361, 552] on span "(Columbia Care-Marietta-CCD000048-00)" at bounding box center [396, 556] width 145 height 45
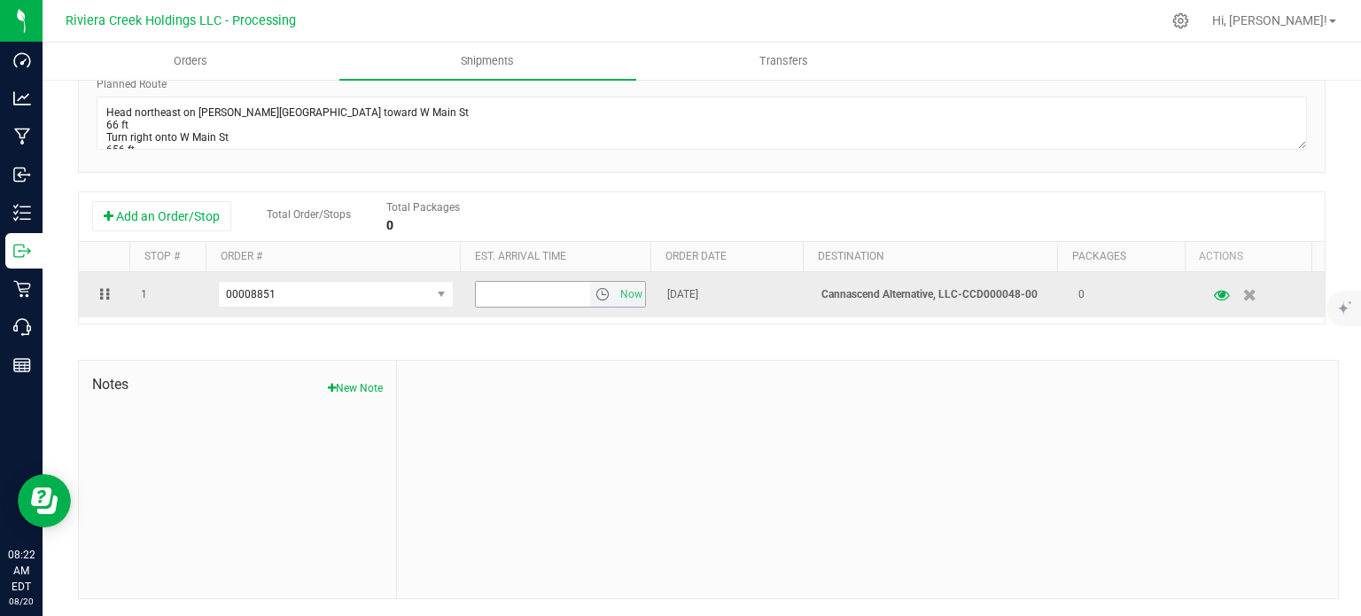
click at [595, 293] on span "select" at bounding box center [602, 294] width 14 height 14
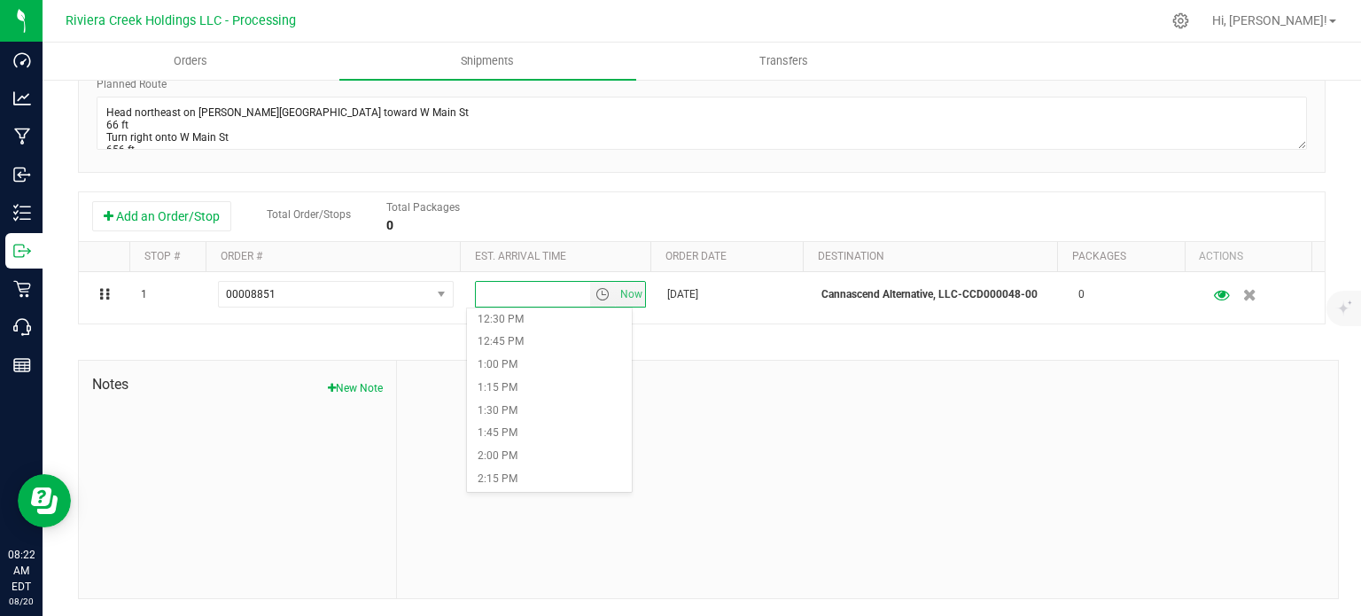
scroll to position [1152, 0]
click at [552, 357] on li "1:00 PM" at bounding box center [549, 355] width 164 height 23
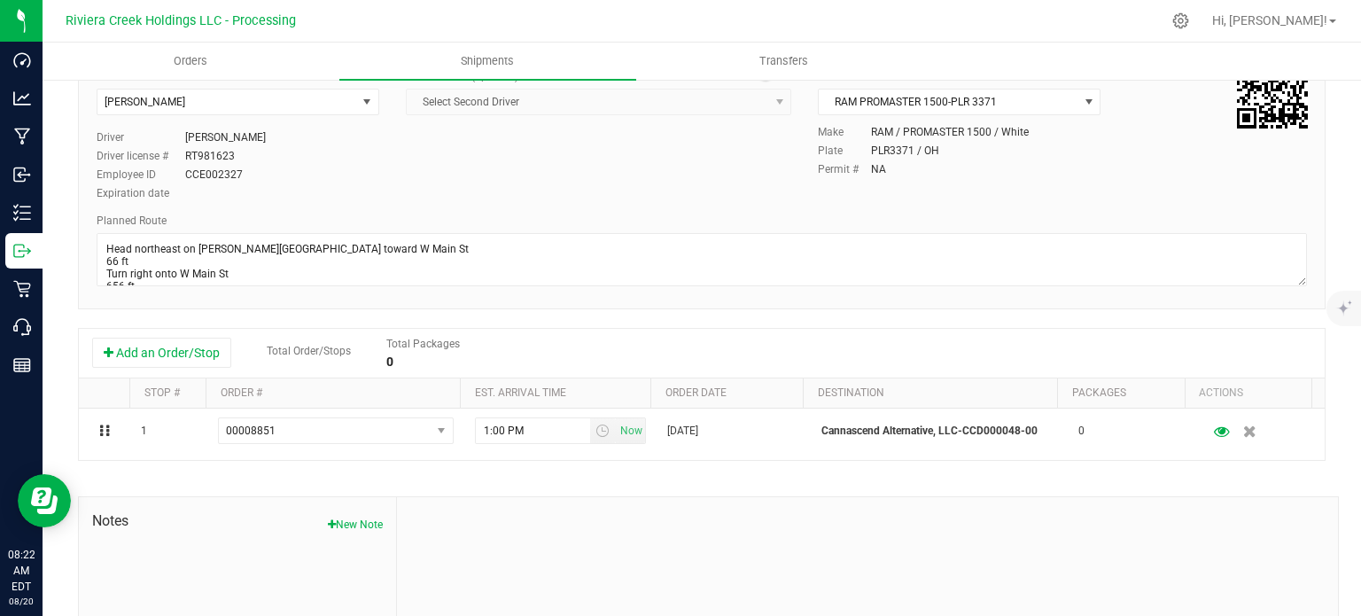
scroll to position [0, 0]
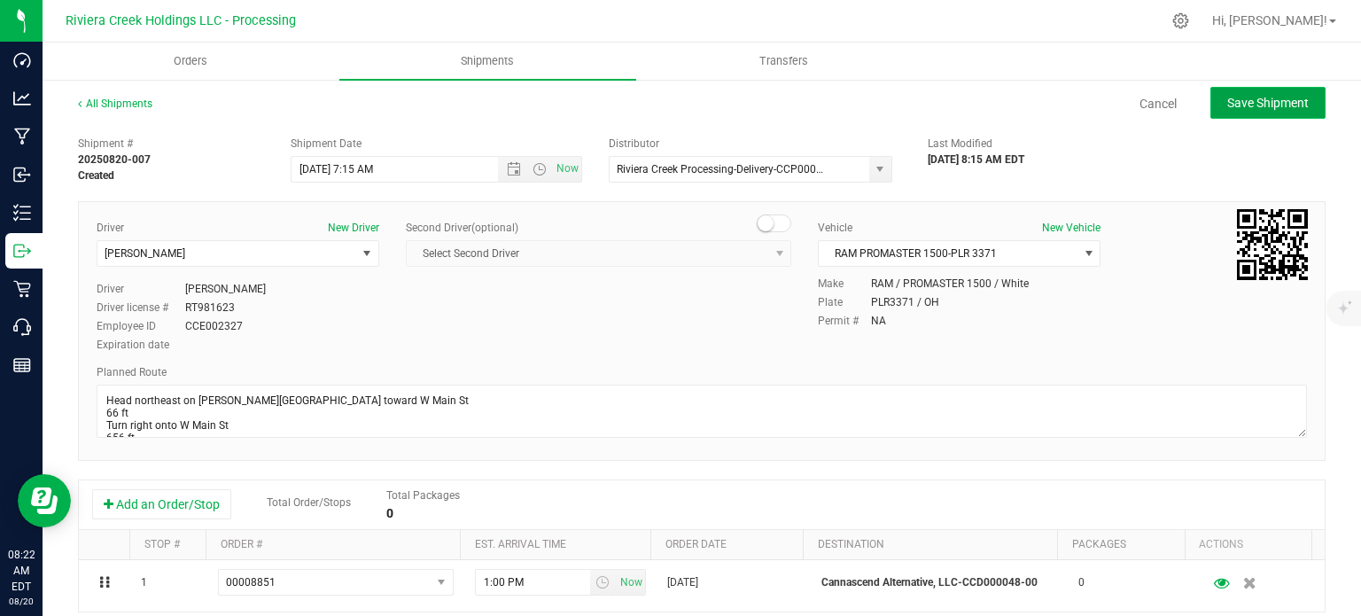
click at [1227, 101] on span "Save Shipment" at bounding box center [1268, 103] width 82 height 14
type input "[DATE] 11:15 AM"
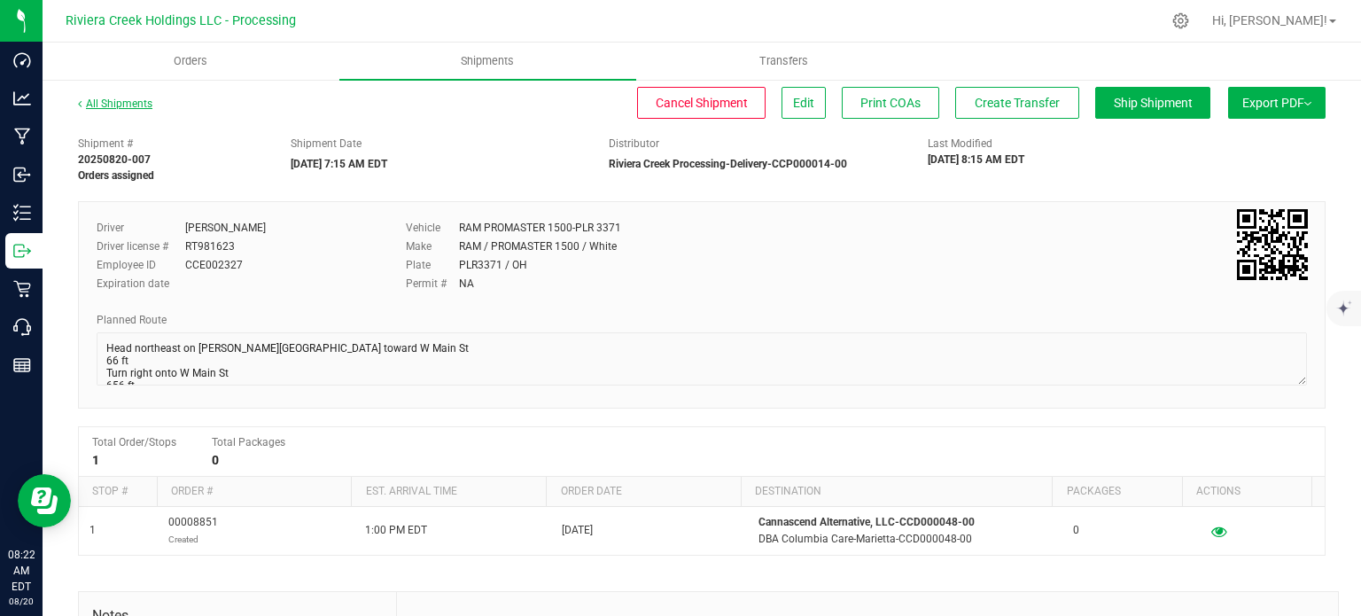
click at [142, 103] on link "All Shipments" at bounding box center [115, 103] width 74 height 12
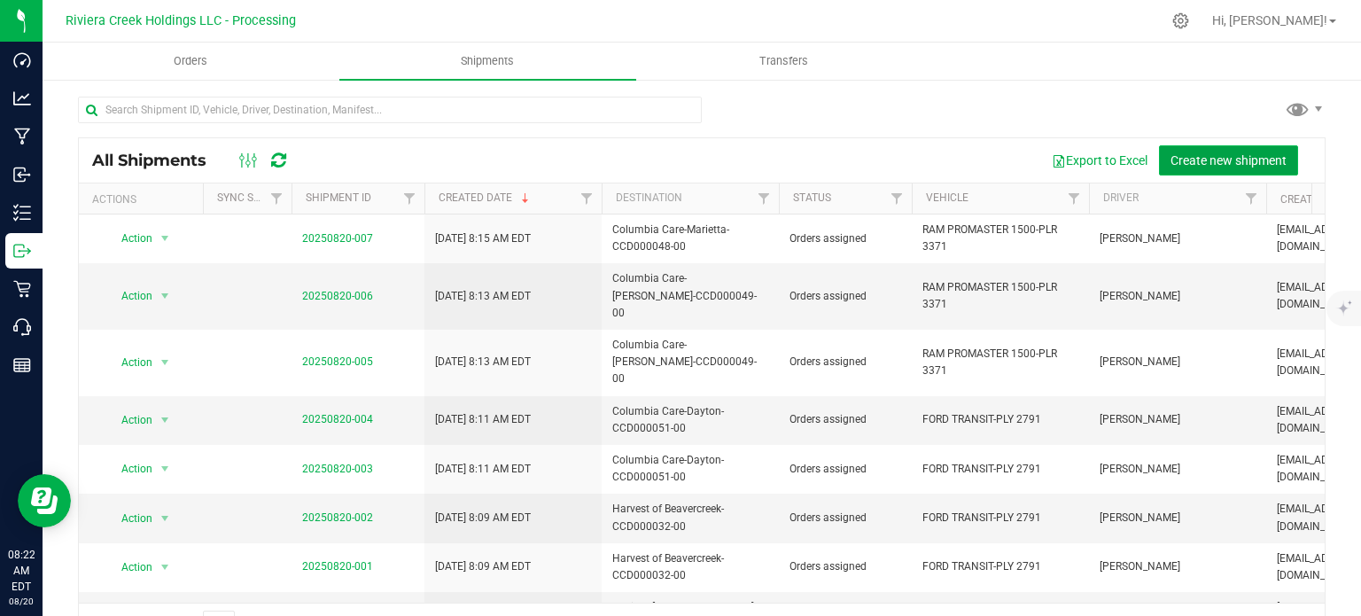
click at [1193, 160] on span "Create new shipment" at bounding box center [1228, 160] width 116 height 14
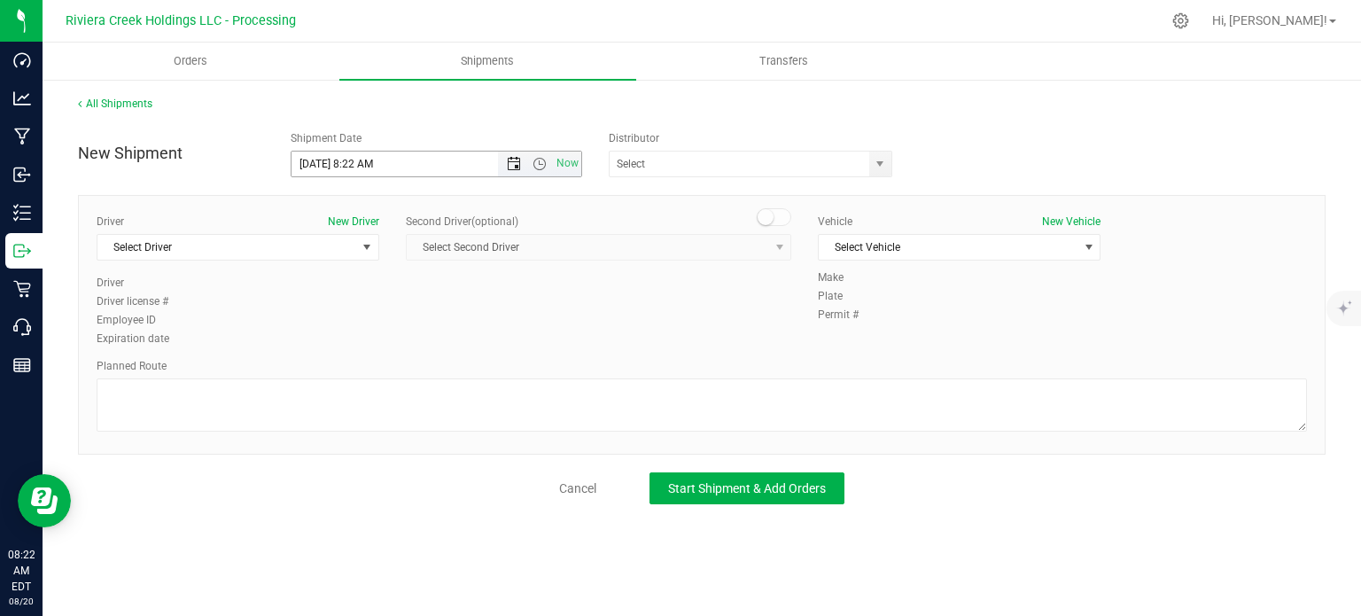
click at [517, 159] on span "Open the date view" at bounding box center [514, 164] width 14 height 14
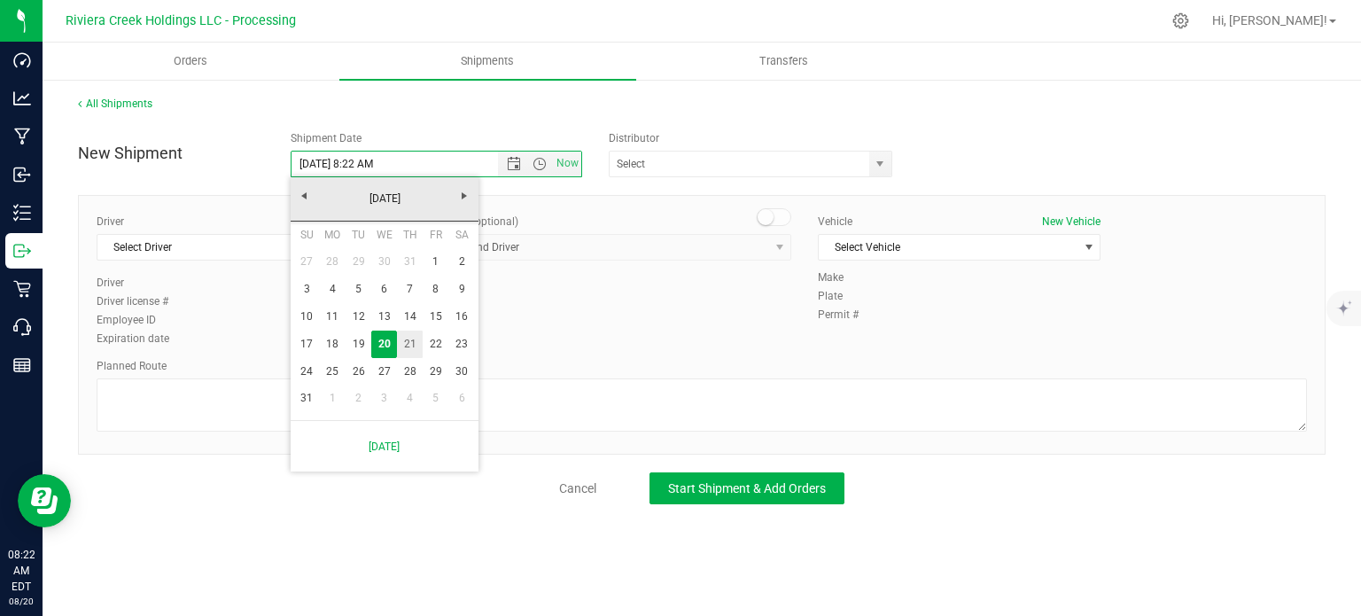
click at [408, 349] on link "21" at bounding box center [410, 343] width 26 height 27
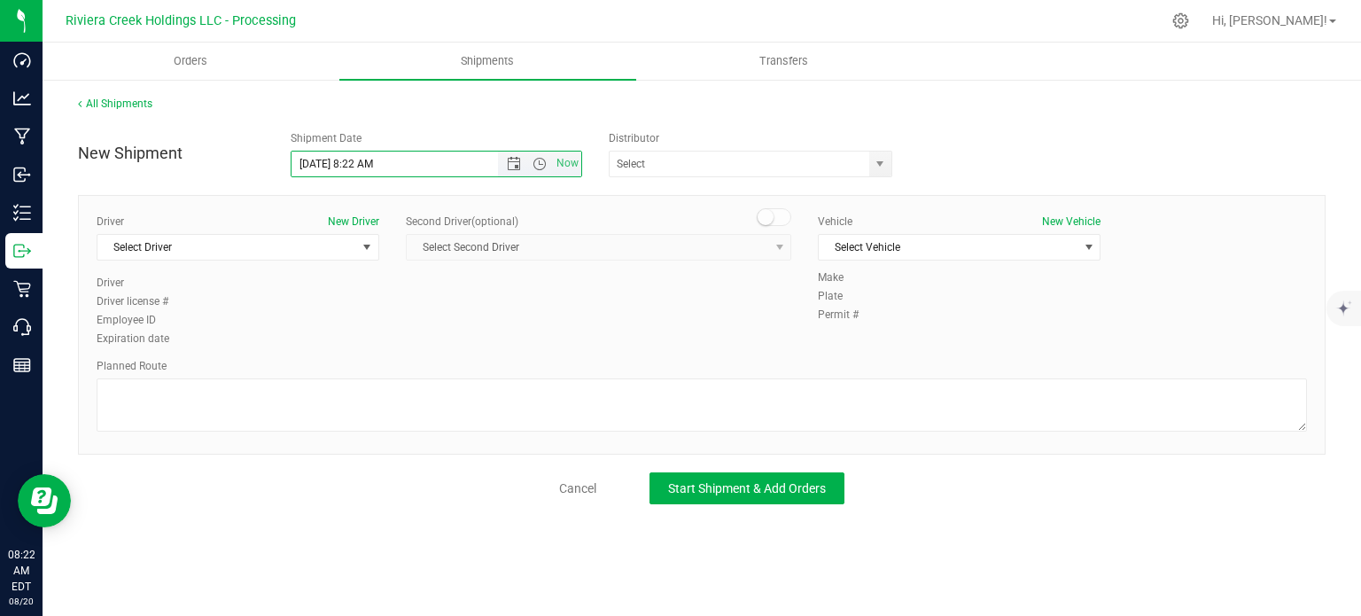
drag, startPoint x: 371, startPoint y: 164, endPoint x: 354, endPoint y: 170, distance: 18.8
click at [354, 170] on input "[DATE] 8:22 AM" at bounding box center [409, 164] width 237 height 25
click at [879, 172] on span "select" at bounding box center [880, 164] width 22 height 25
type input "[DATE] 7:15 AM"
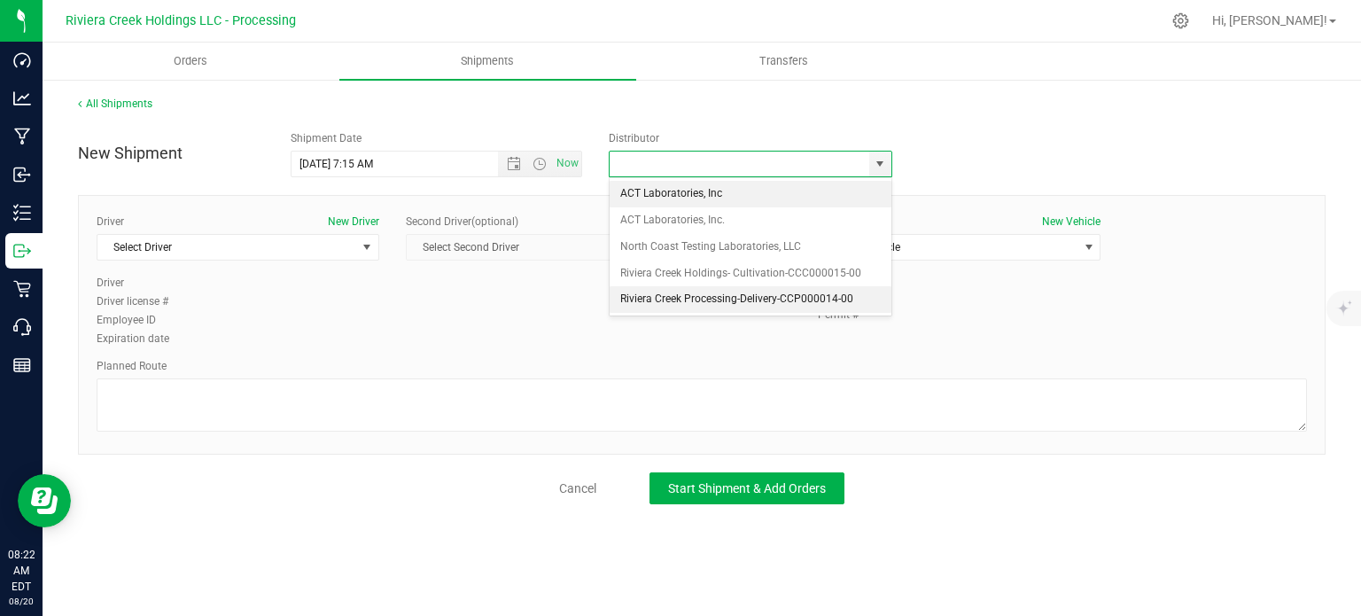
click at [639, 299] on li "Riviera Creek Processing-Delivery-CCP000014-00" at bounding box center [751, 299] width 282 height 27
type input "Riviera Creek Processing-Delivery-CCP000014-00"
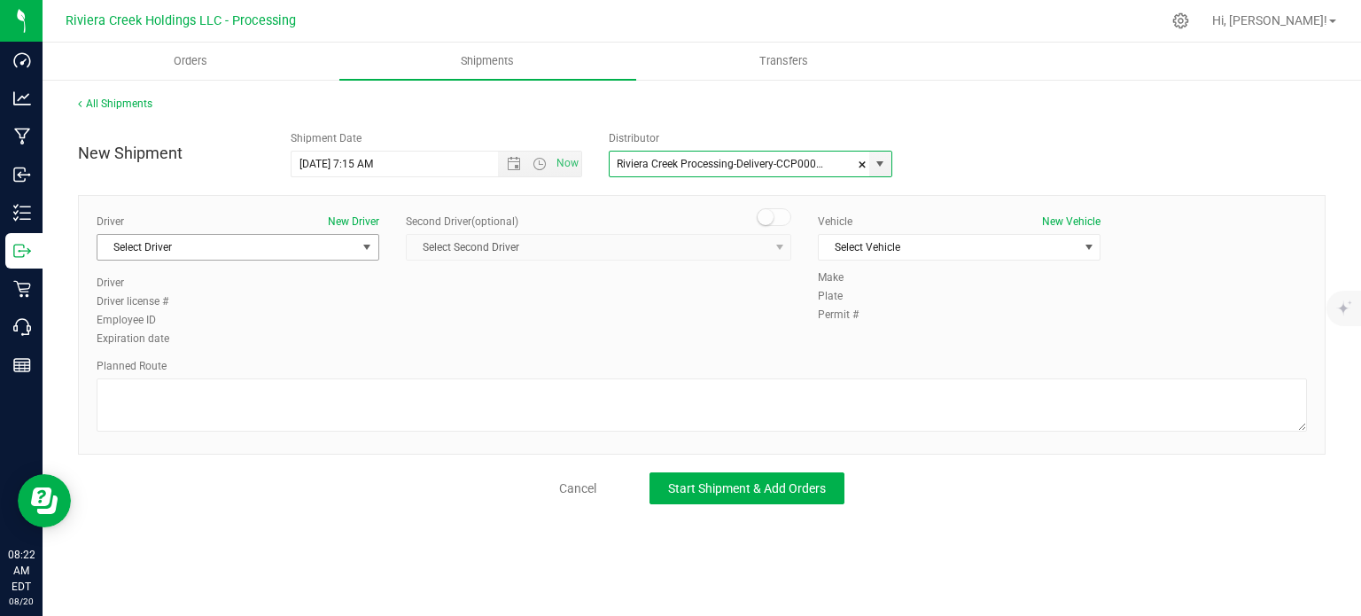
click at [243, 247] on span "Select Driver" at bounding box center [226, 247] width 259 height 25
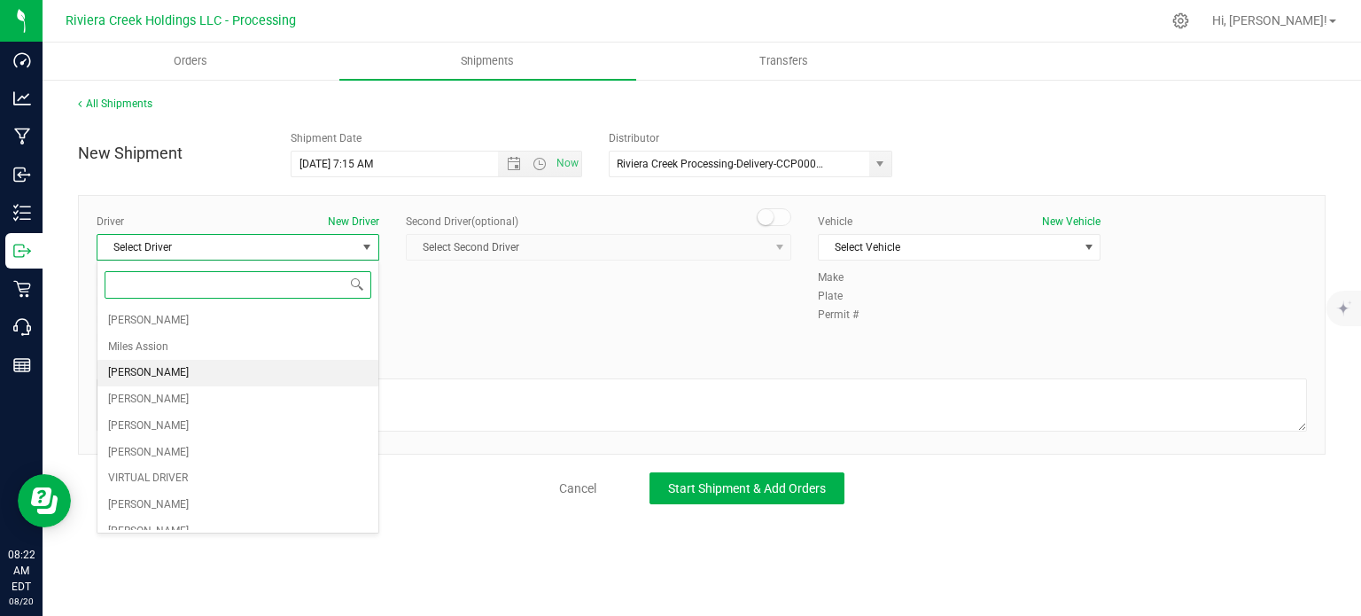
click at [199, 370] on li "[PERSON_NAME]" at bounding box center [237, 373] width 281 height 27
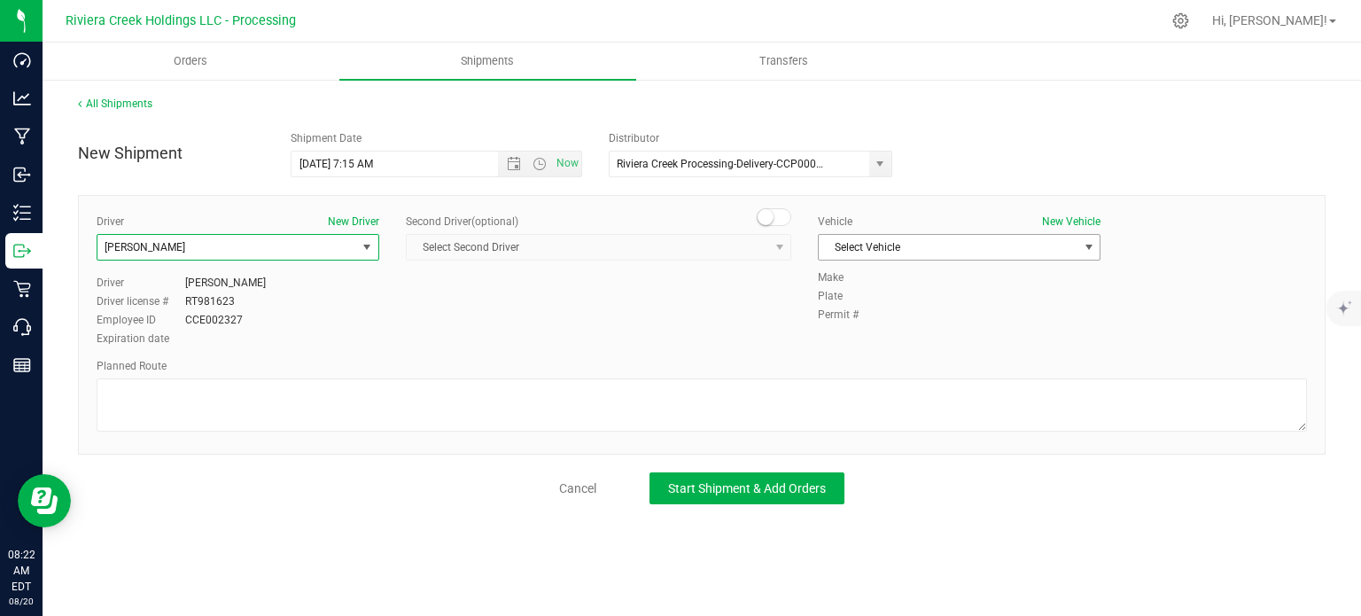
click at [915, 251] on span "Select Vehicle" at bounding box center [948, 247] width 259 height 25
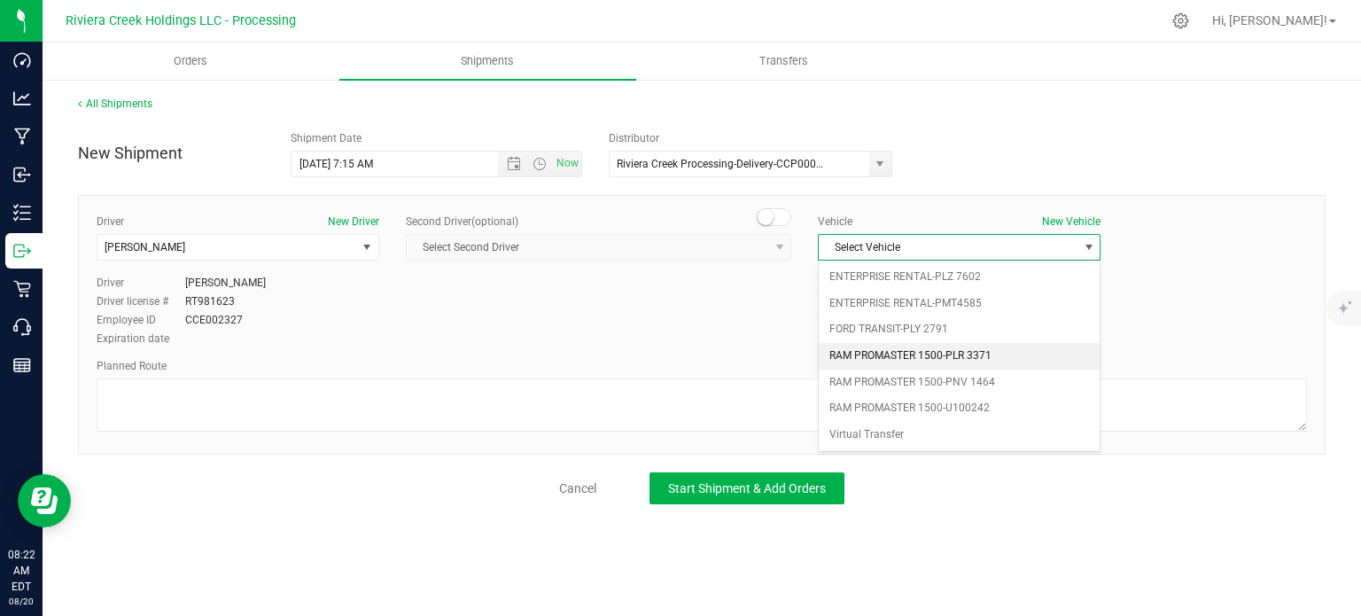
click at [967, 355] on li "RAM PROMASTER 1500-PLR 3371" at bounding box center [959, 356] width 281 height 27
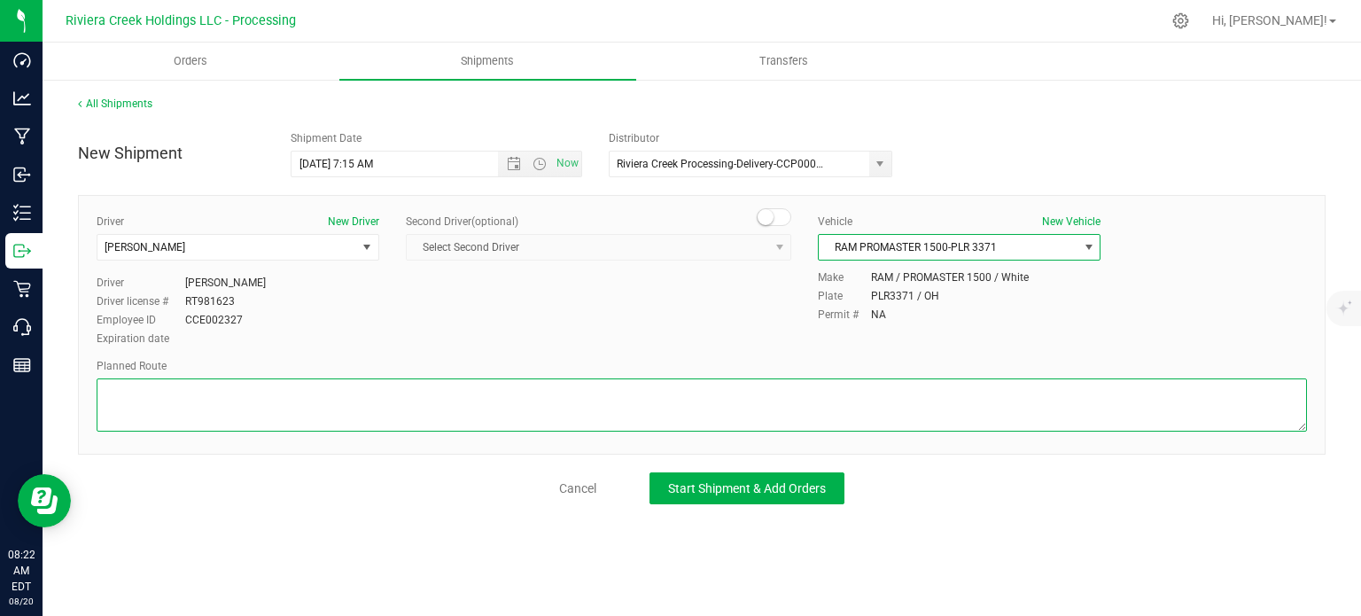
click at [863, 400] on textarea at bounding box center [702, 404] width 1210 height 53
paste textarea "Head northeast on [PERSON_NAME][GEOGRAPHIC_DATA] toward W Main St 66 ft Turn ri…"
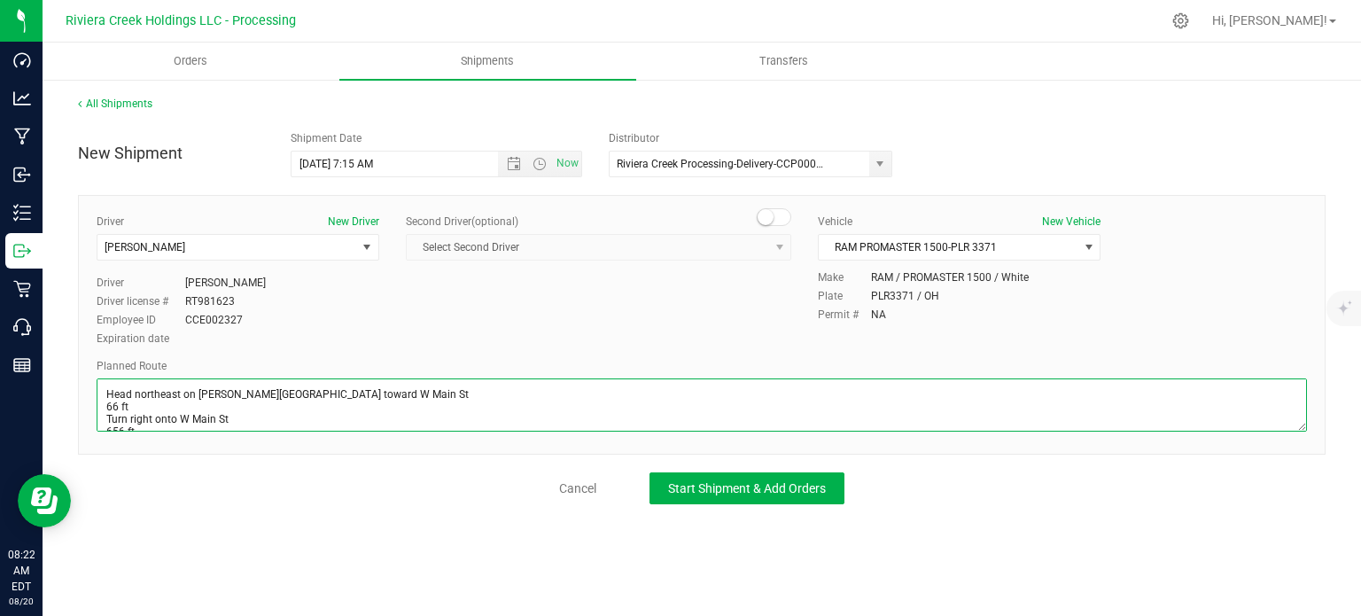
scroll to position [237, 0]
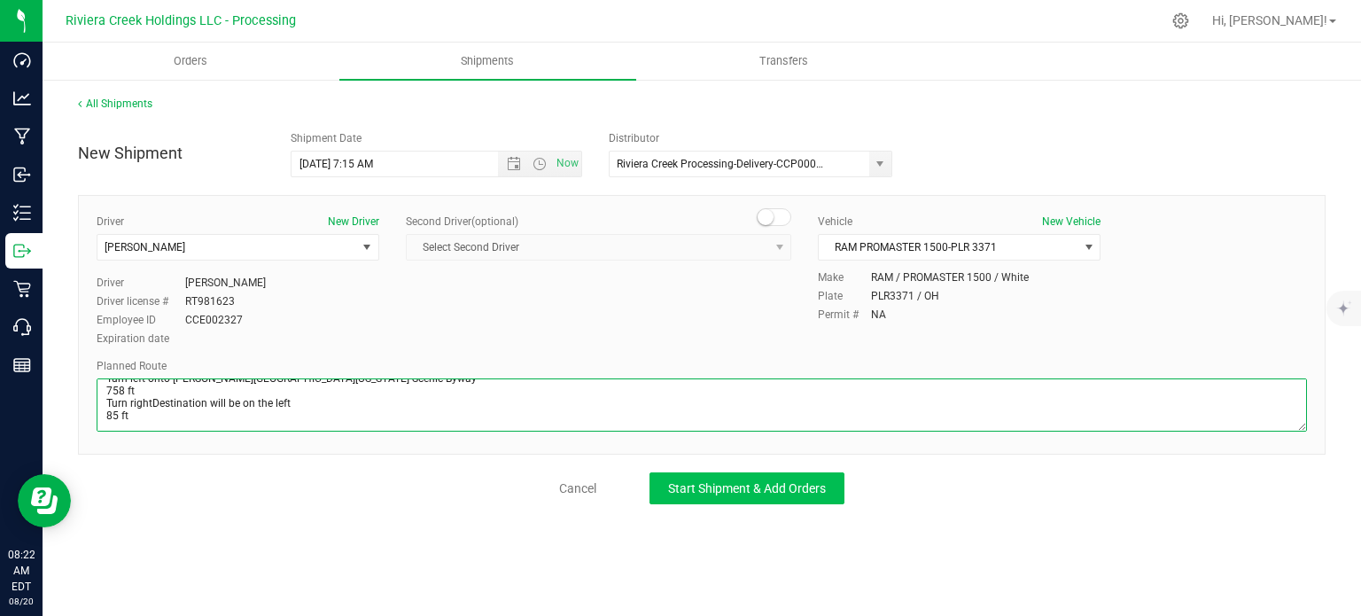
type textarea "Head northeast on [PERSON_NAME][GEOGRAPHIC_DATA] toward W Main St 66 ft Turn ri…"
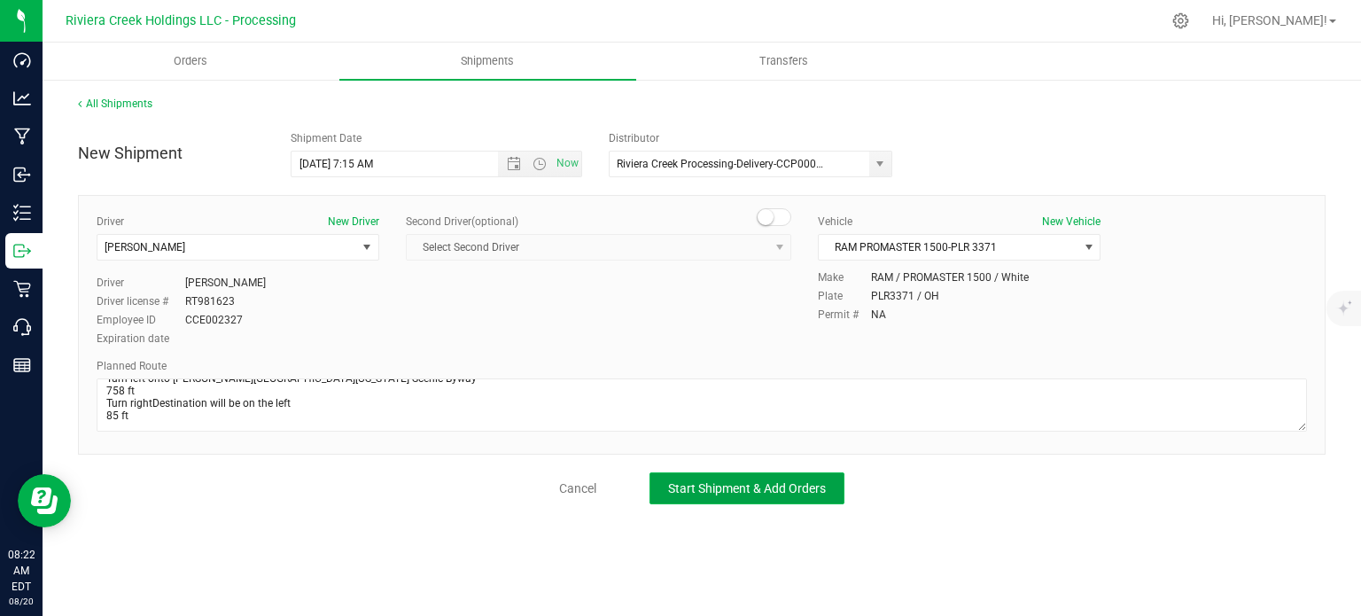
click at [804, 485] on span "Start Shipment & Add Orders" at bounding box center [747, 488] width 158 height 14
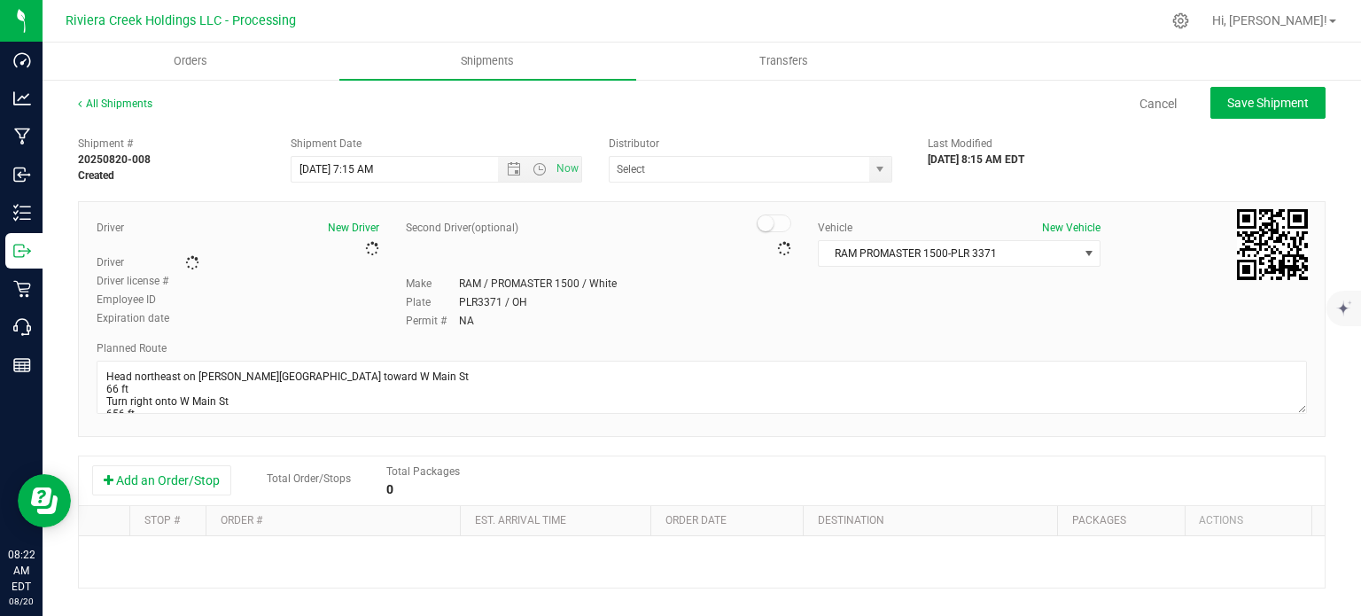
type input "Riviera Creek Processing-Delivery-CCP000014-00"
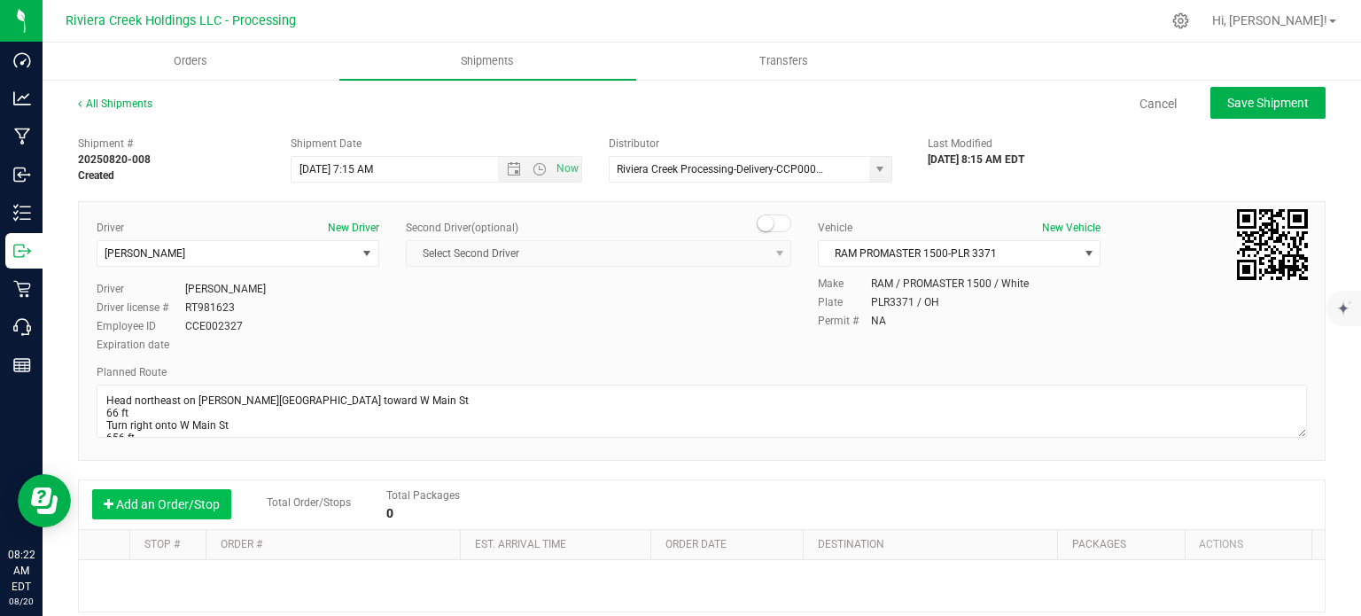
click at [188, 502] on button "Add an Order/Stop" at bounding box center [161, 504] width 139 height 30
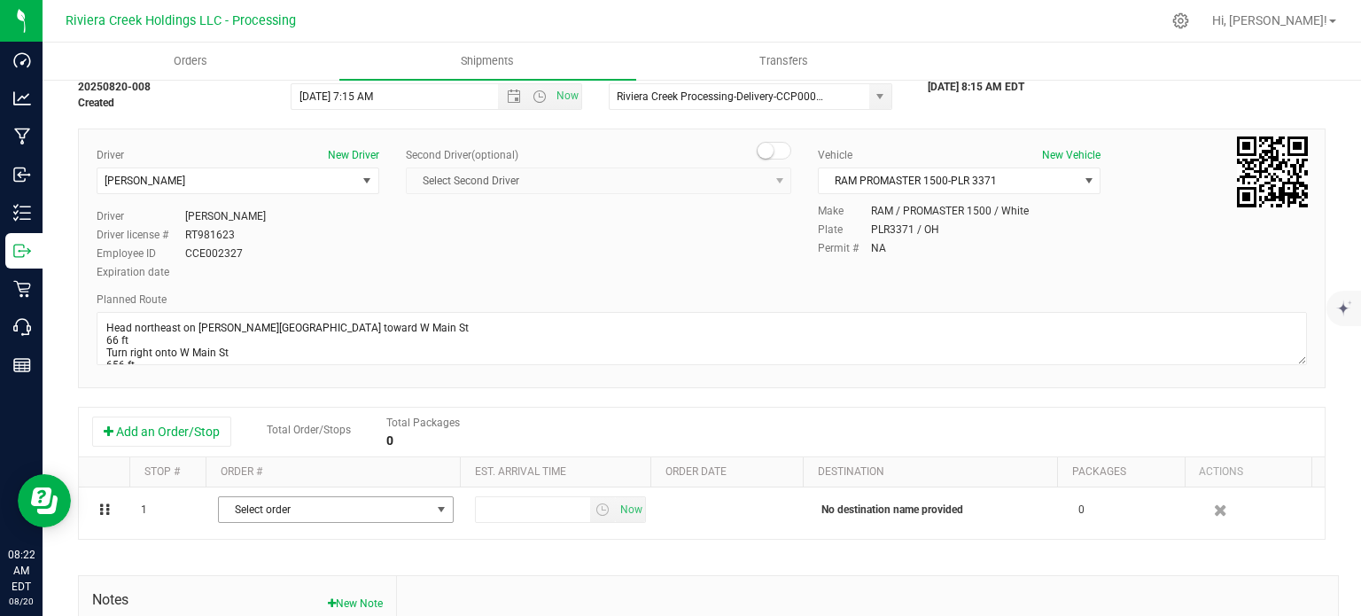
scroll to position [177, 0]
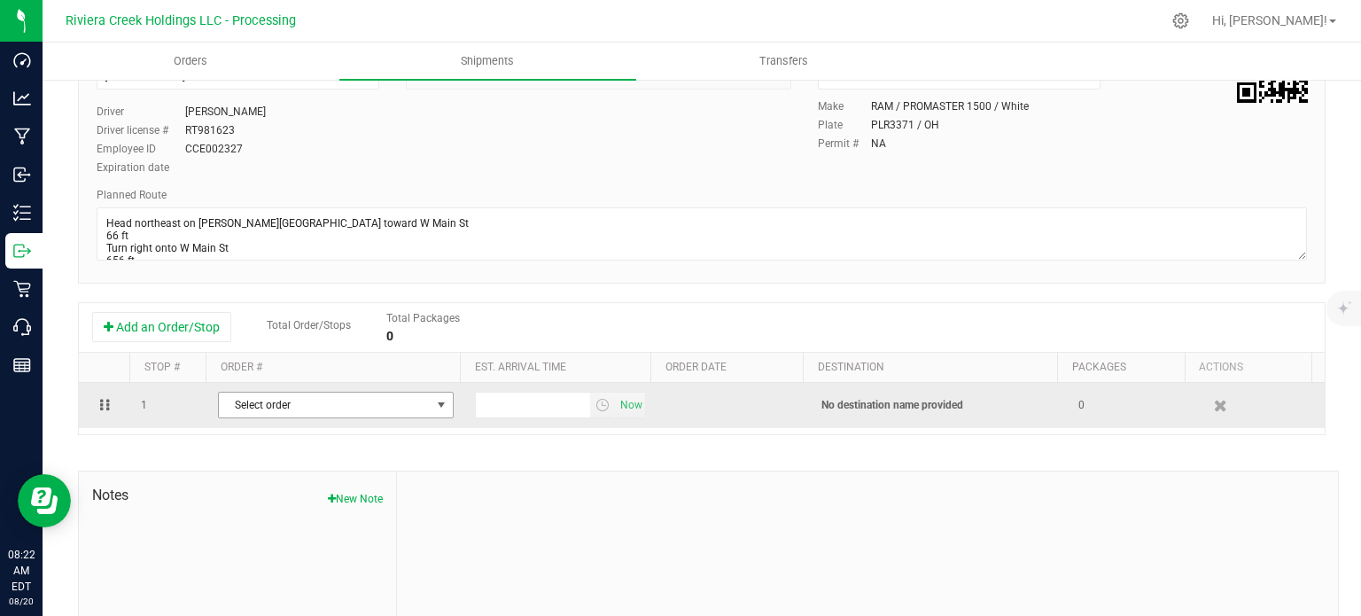
click at [434, 408] on span "select" at bounding box center [441, 405] width 14 height 14
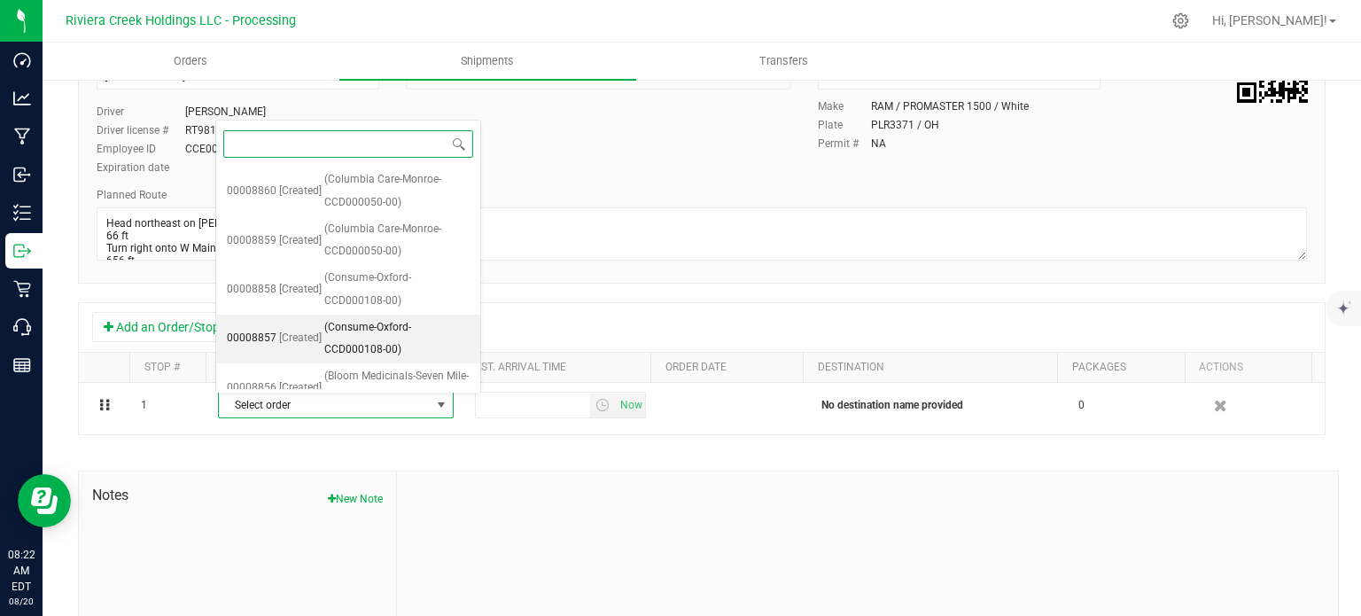
scroll to position [216, 0]
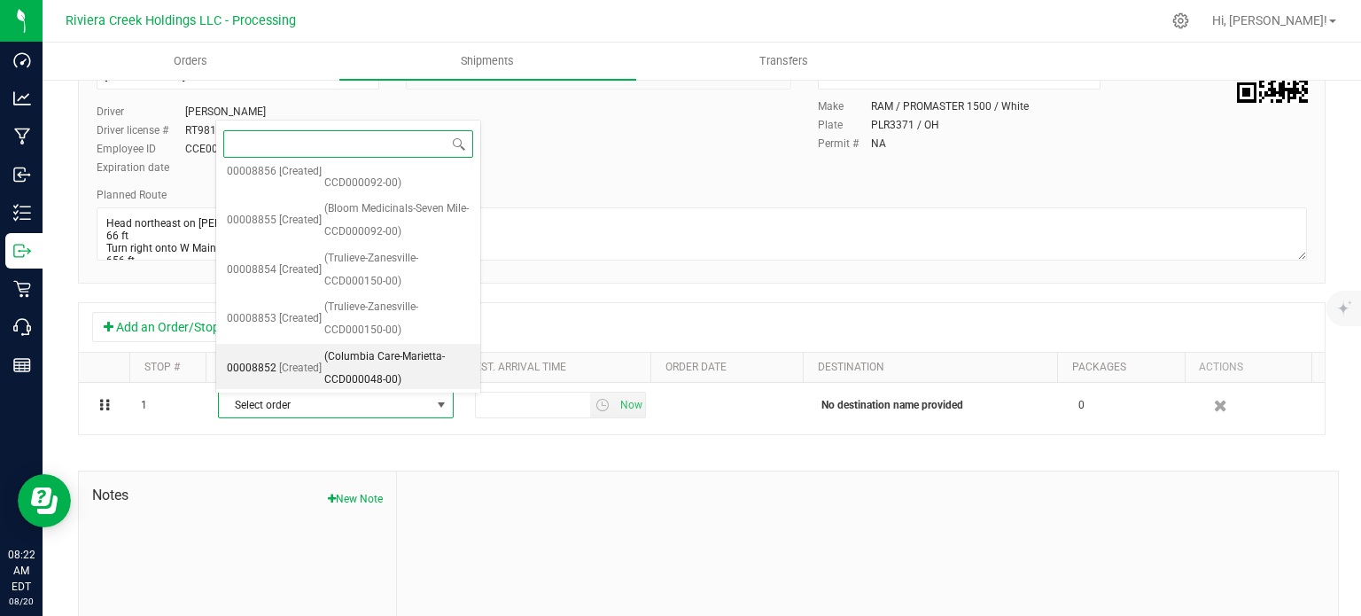
click at [396, 363] on span "(Columbia Care-Marietta-CCD000048-00)" at bounding box center [396, 368] width 145 height 45
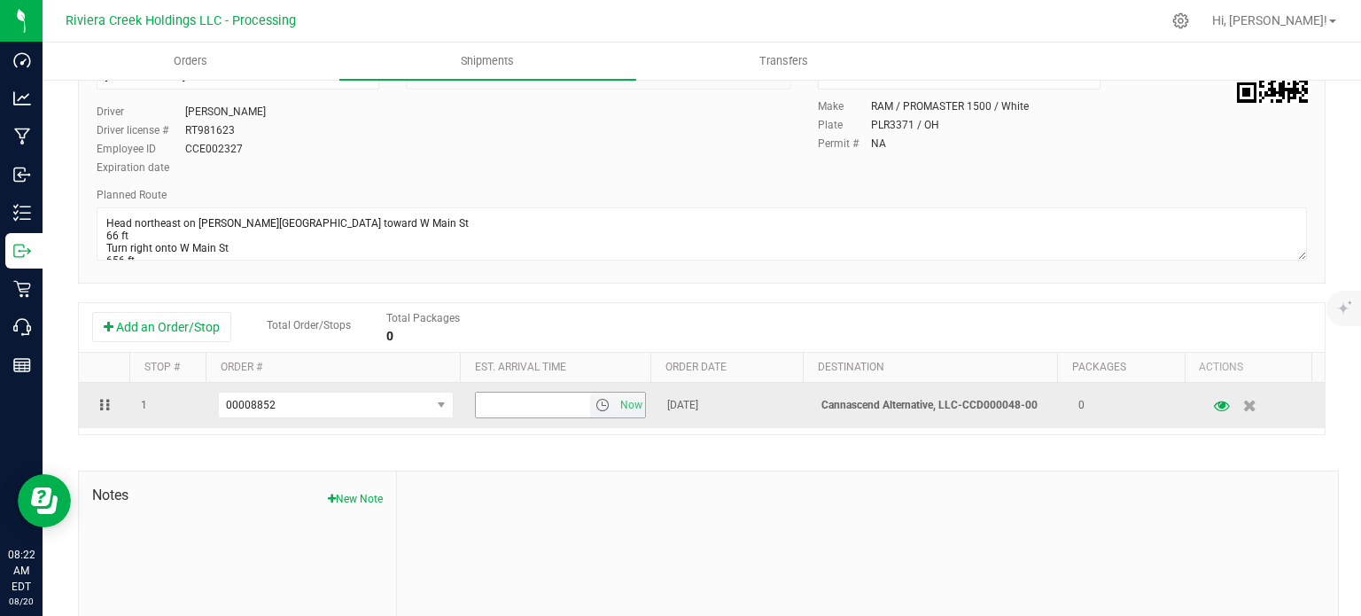
click at [595, 409] on span "select" at bounding box center [602, 405] width 14 height 14
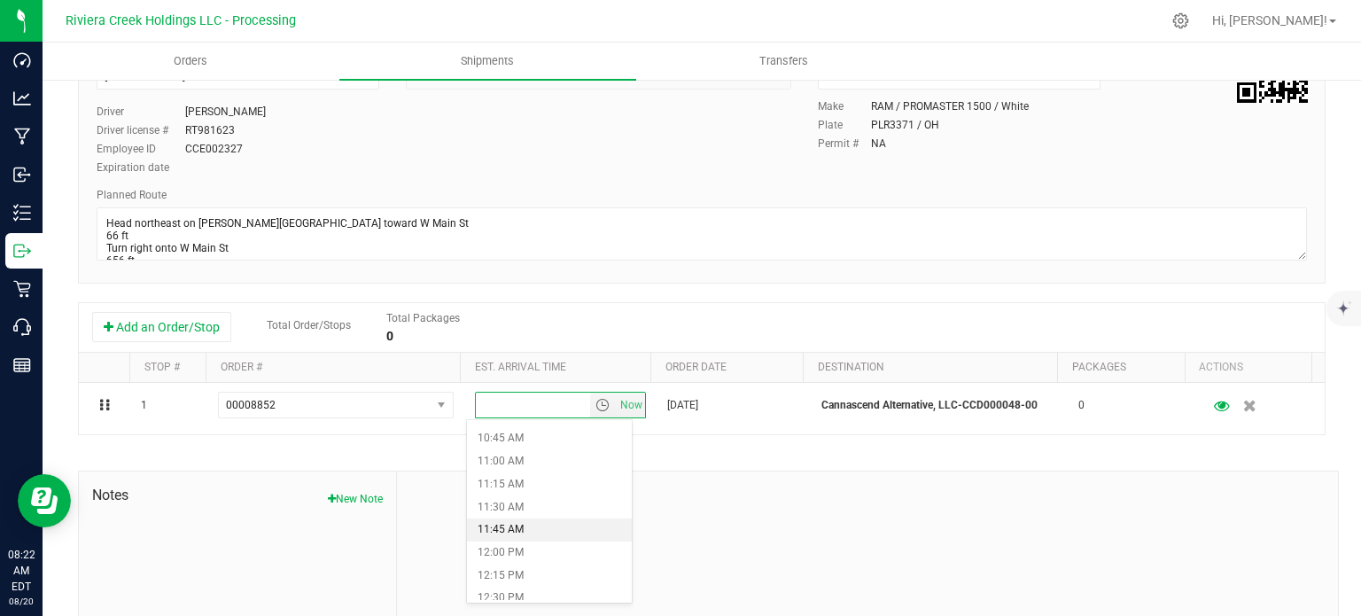
scroll to position [1063, 0]
click at [521, 553] on li "1:00 PM" at bounding box center [549, 555] width 164 height 23
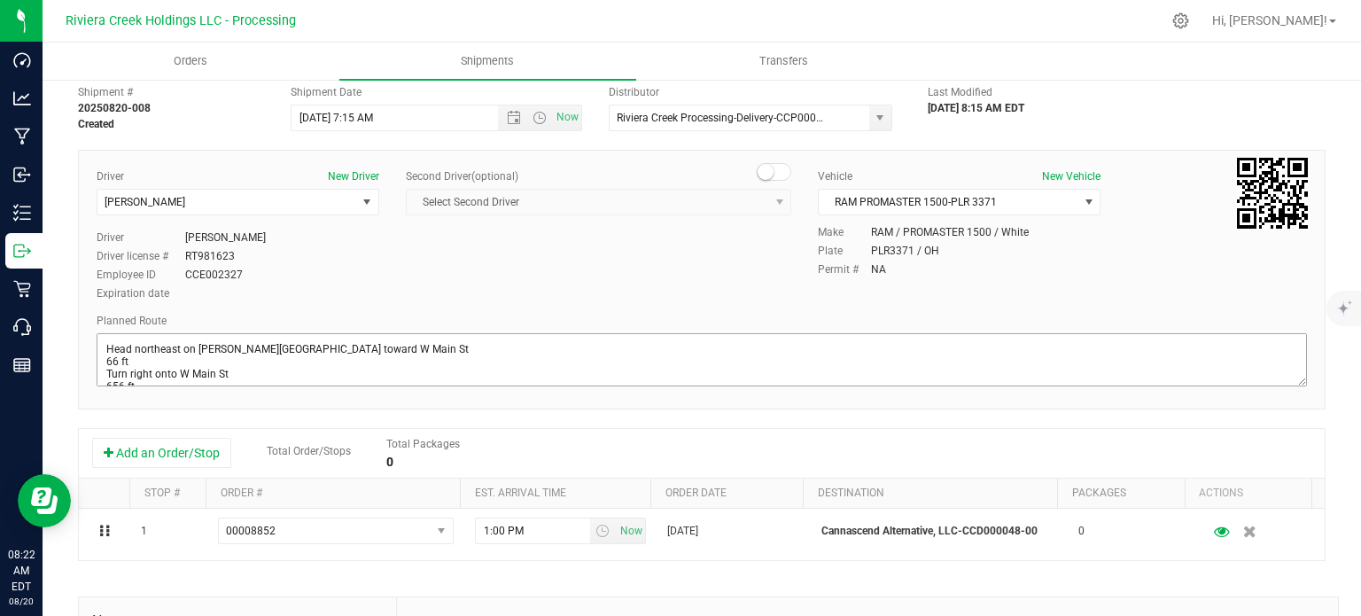
scroll to position [0, 0]
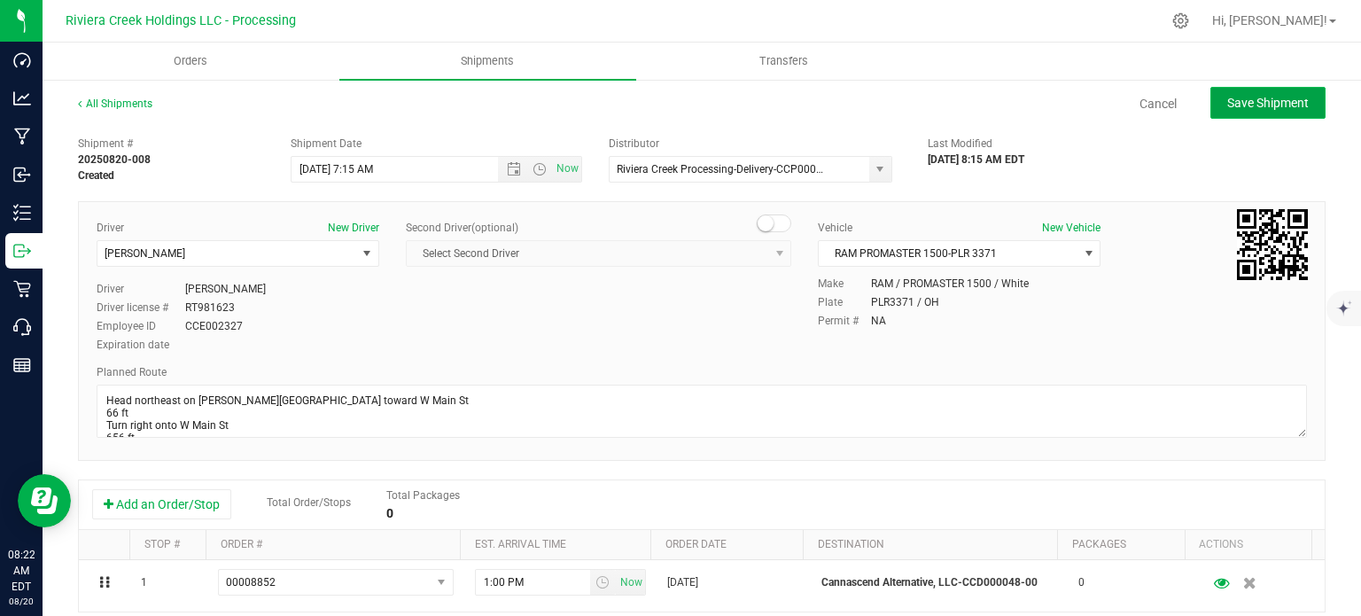
click at [1227, 107] on span "Save Shipment" at bounding box center [1268, 103] width 82 height 14
type input "[DATE] 11:15 AM"
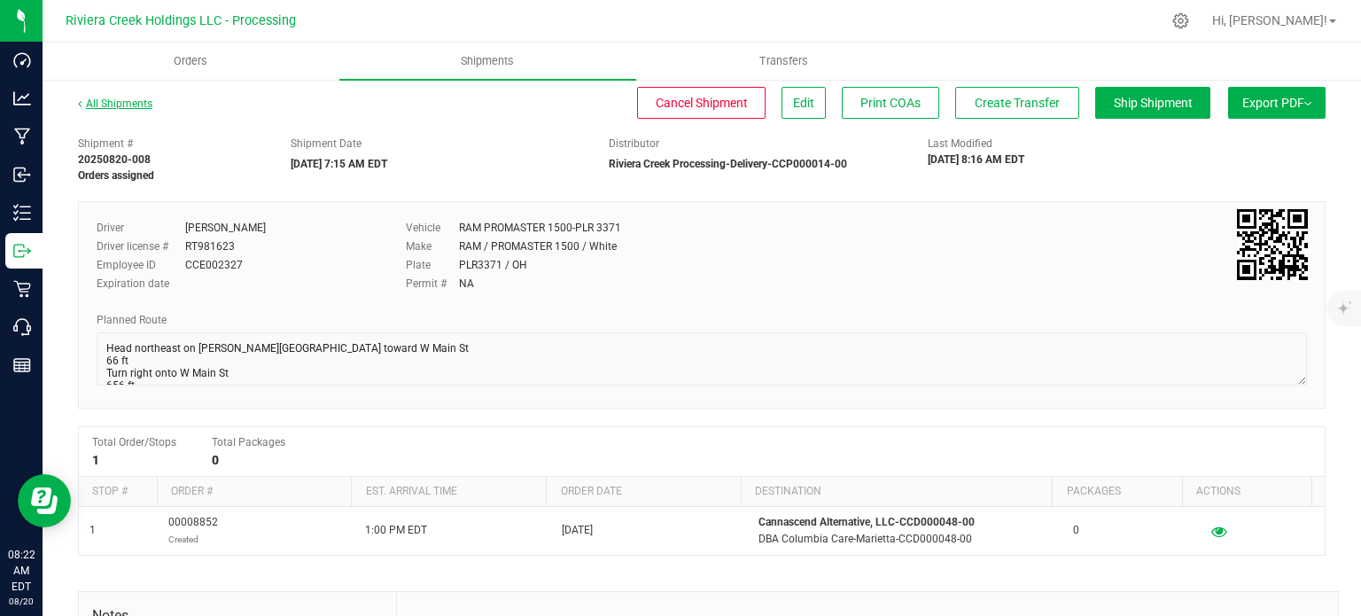
click at [141, 99] on link "All Shipments" at bounding box center [115, 103] width 74 height 12
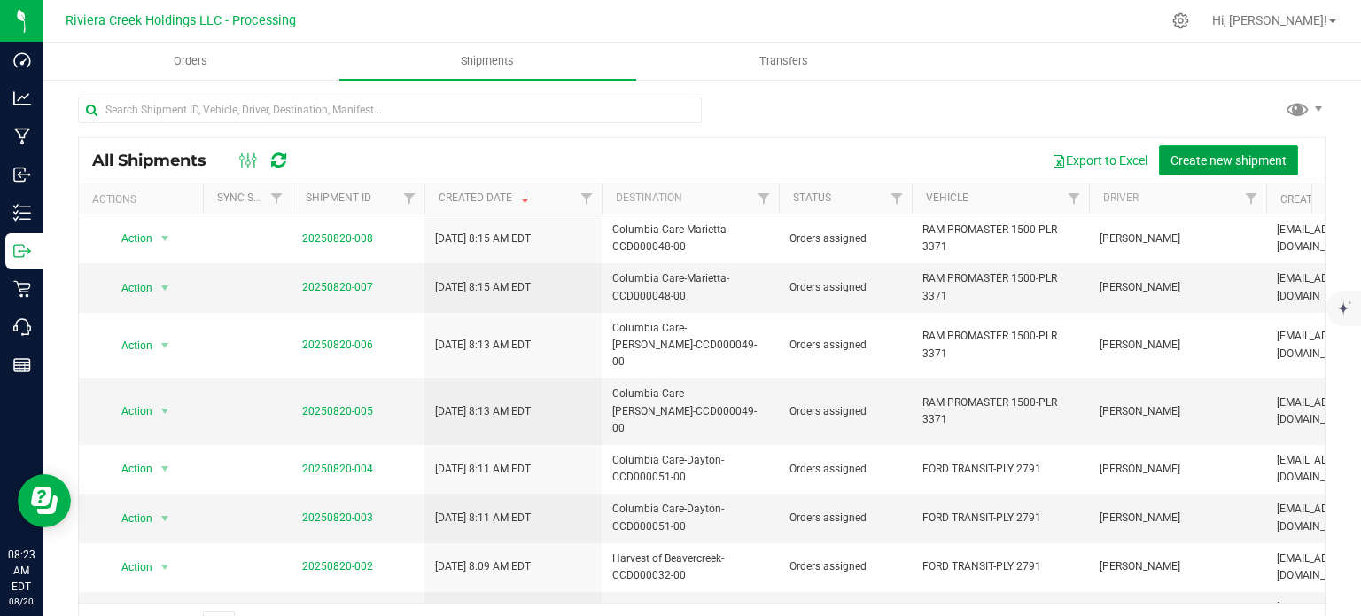
click at [1231, 162] on span "Create new shipment" at bounding box center [1228, 160] width 116 height 14
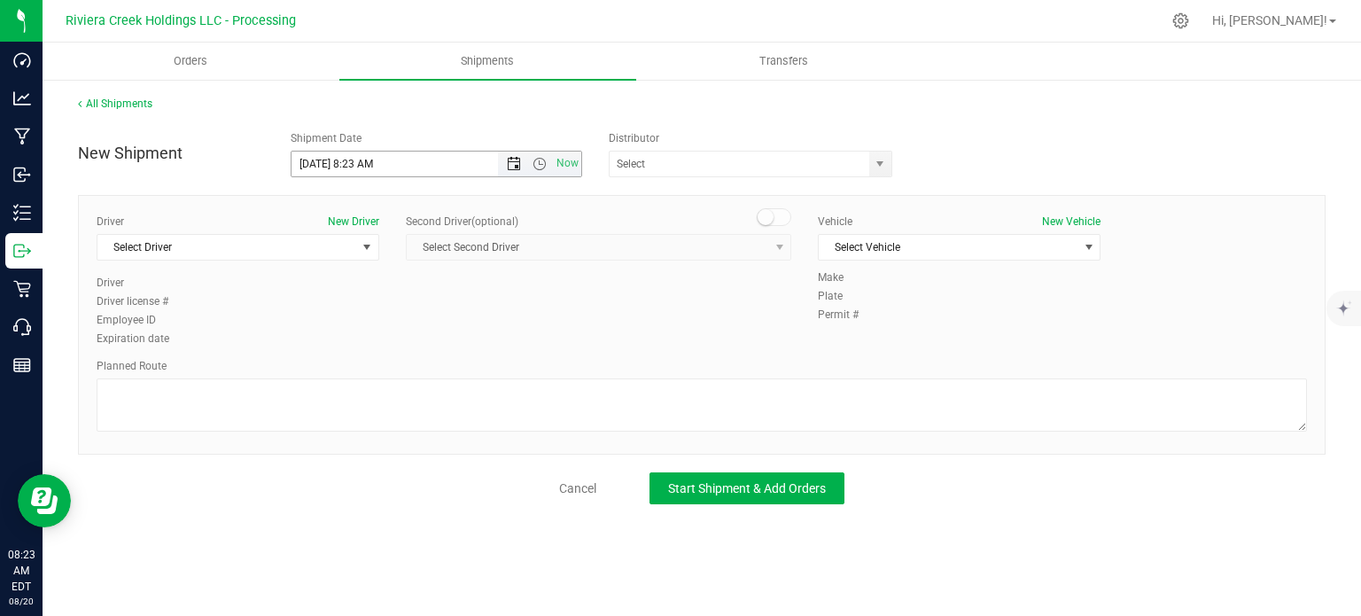
click at [514, 168] on span "Open the date view" at bounding box center [514, 164] width 14 height 14
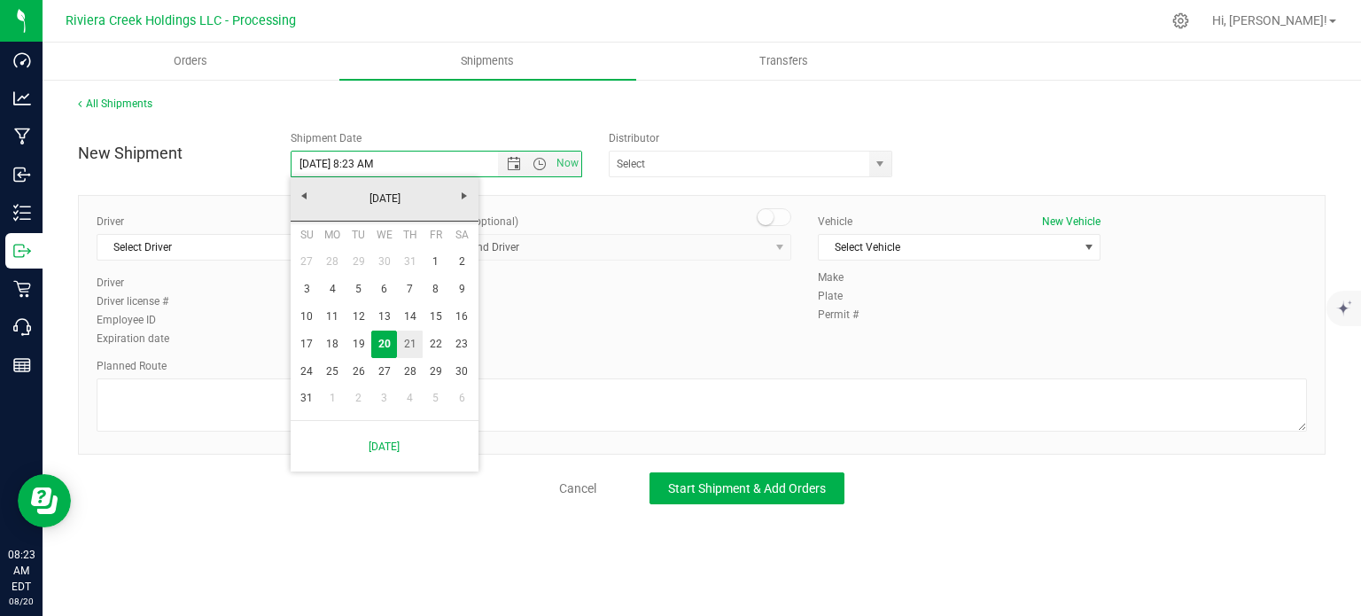
click at [414, 344] on link "21" at bounding box center [410, 343] width 26 height 27
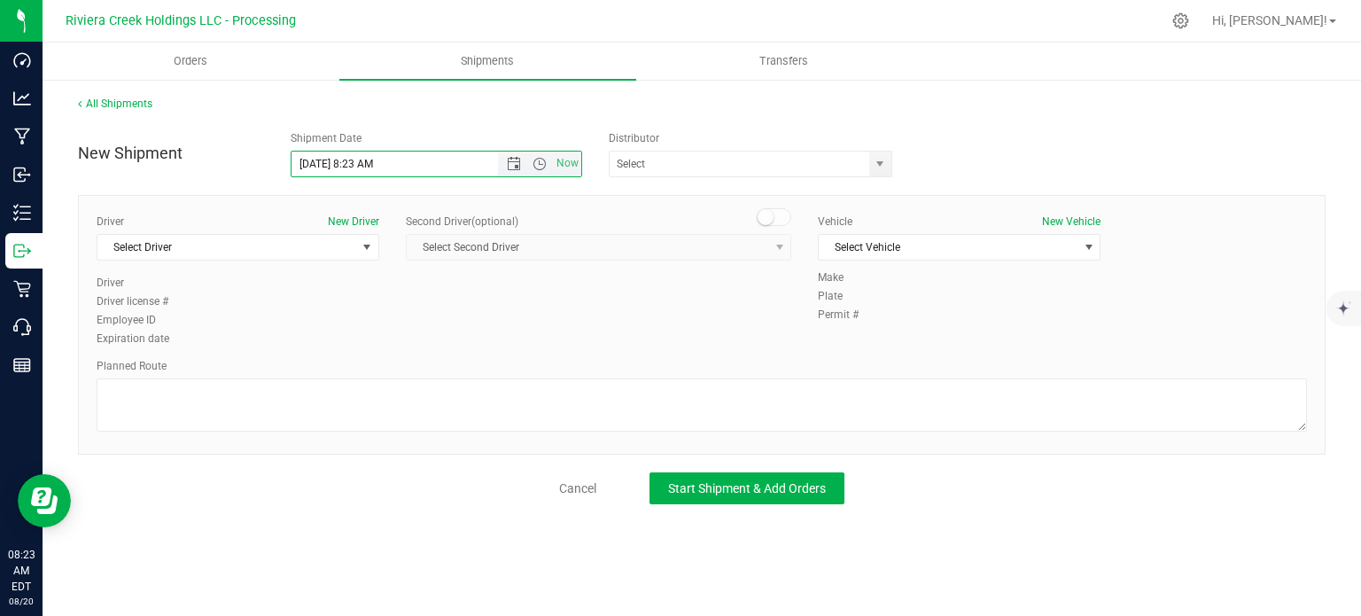
drag, startPoint x: 354, startPoint y: 167, endPoint x: 374, endPoint y: 173, distance: 20.2
click at [374, 173] on input "[DATE] 8:23 AM" at bounding box center [409, 164] width 237 height 25
click at [873, 164] on span "select" at bounding box center [880, 164] width 14 height 14
type input "[DATE] 7:15 AM"
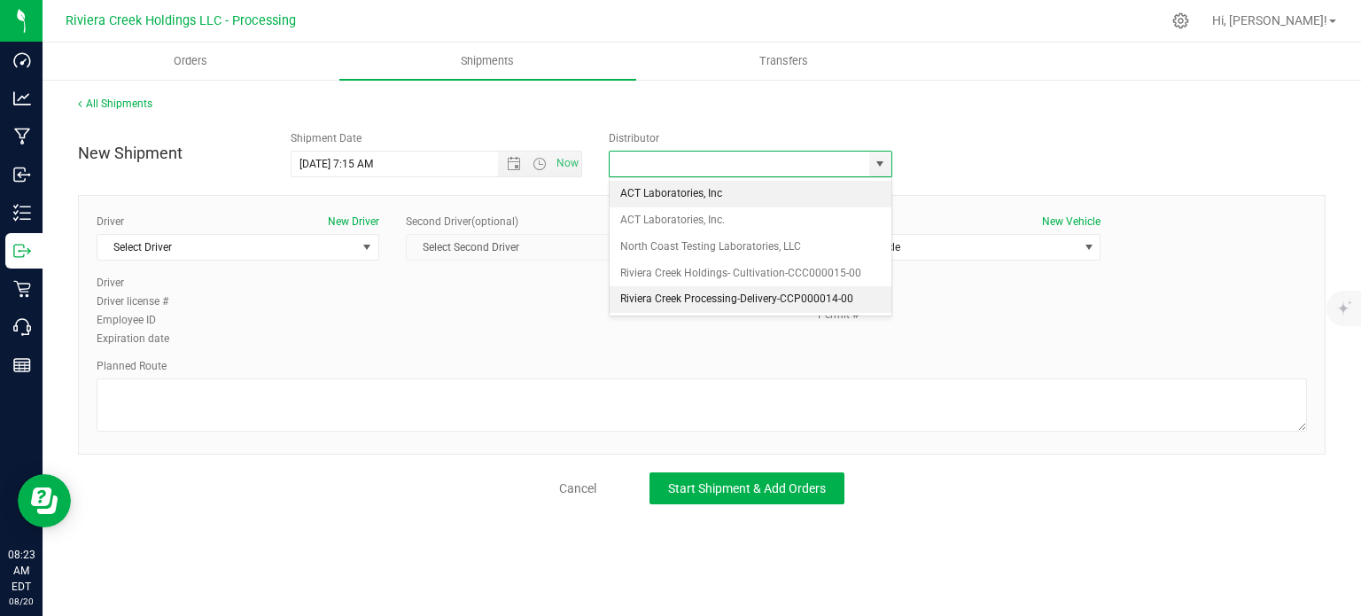
click at [657, 296] on li "Riviera Creek Processing-Delivery-CCP000014-00" at bounding box center [751, 299] width 282 height 27
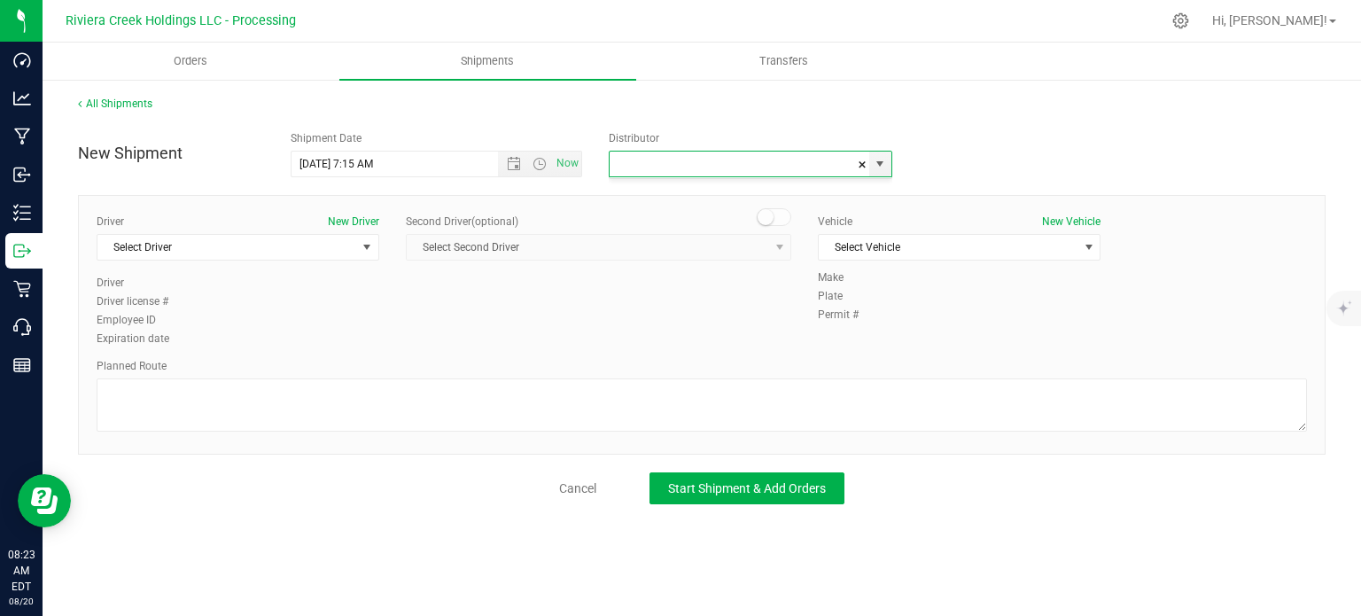
type input "Riviera Creek Processing-Delivery-CCP000014-00"
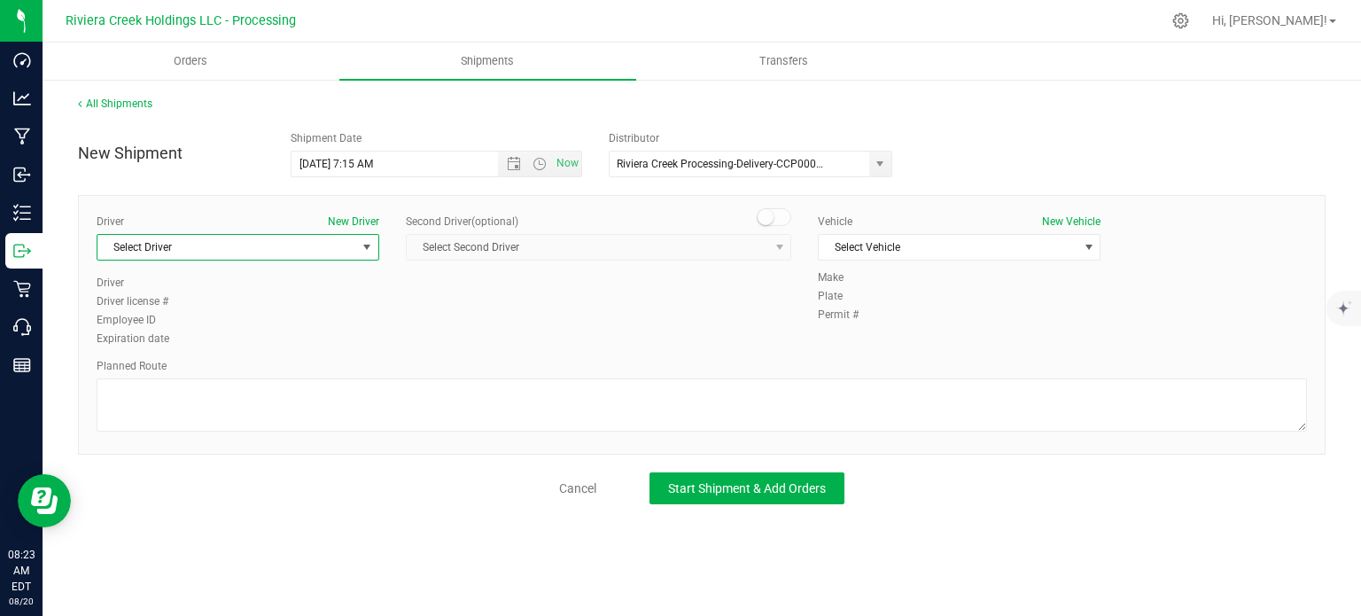
click at [183, 245] on span "Select Driver" at bounding box center [226, 247] width 259 height 25
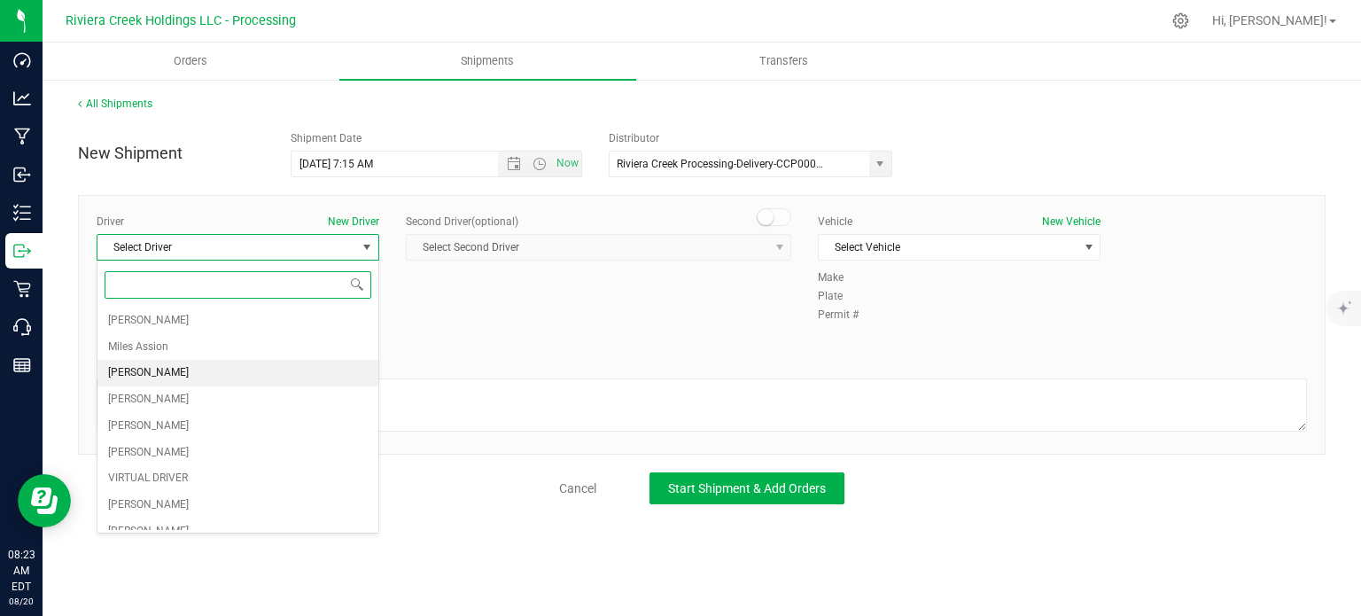
click at [184, 373] on span "[PERSON_NAME]" at bounding box center [148, 372] width 81 height 23
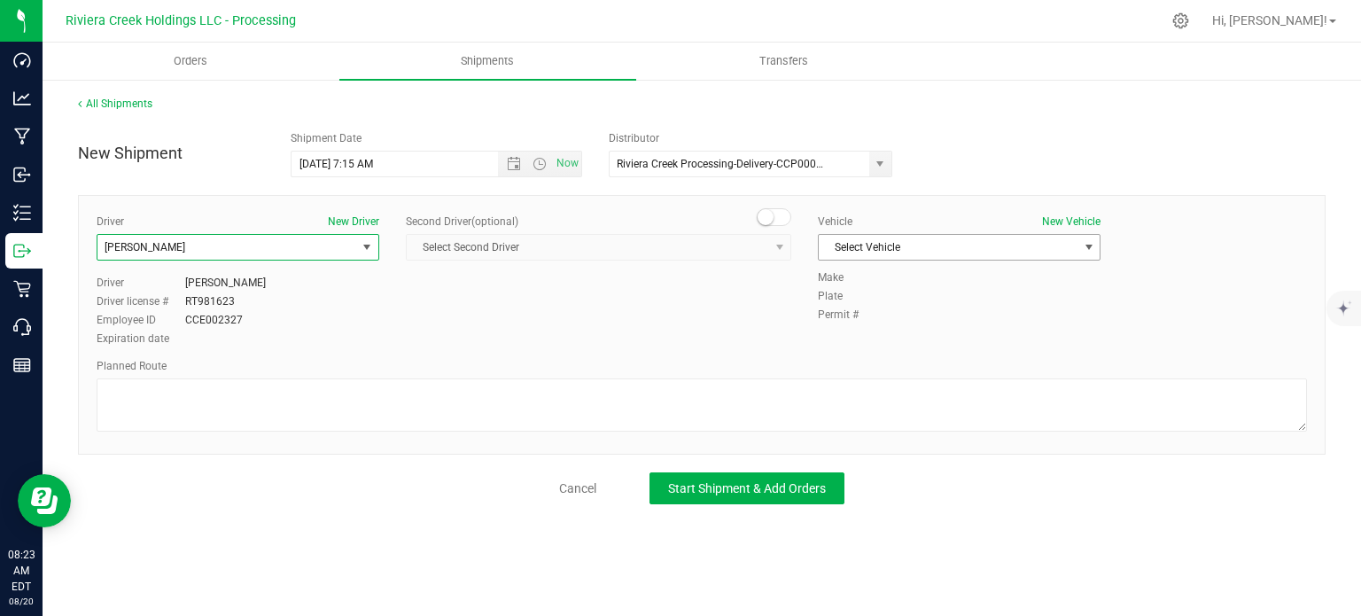
click at [920, 253] on span "Select Vehicle" at bounding box center [948, 247] width 259 height 25
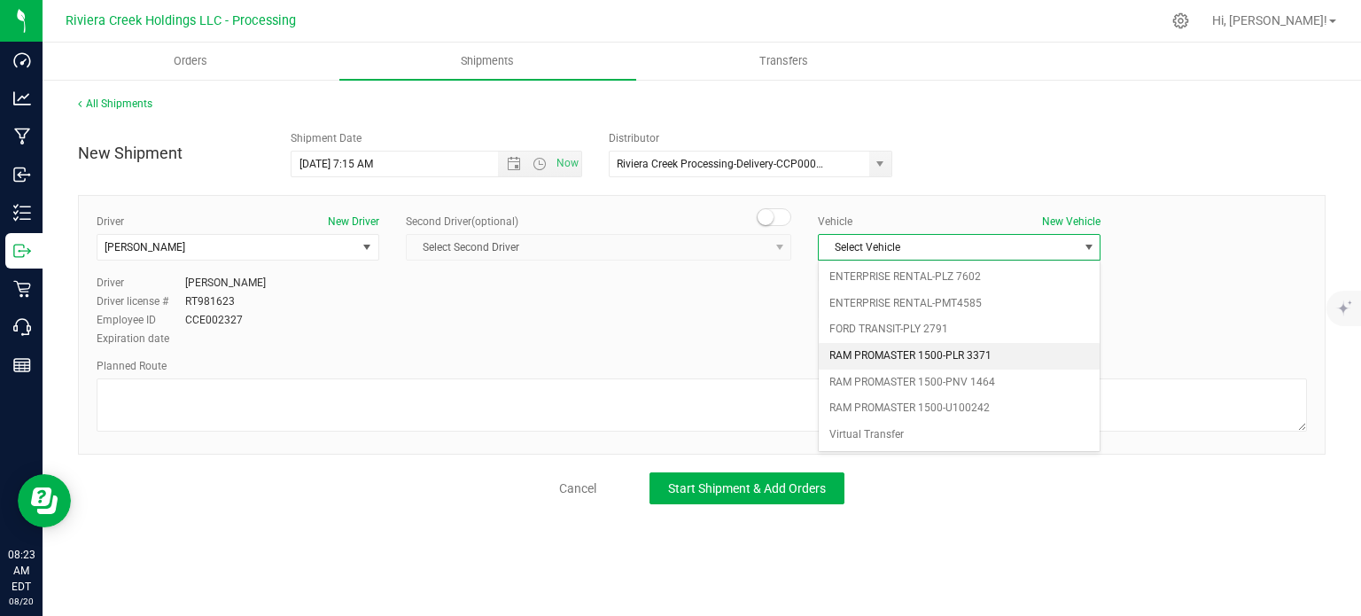
click at [983, 355] on li "RAM PROMASTER 1500-PLR 3371" at bounding box center [959, 356] width 281 height 27
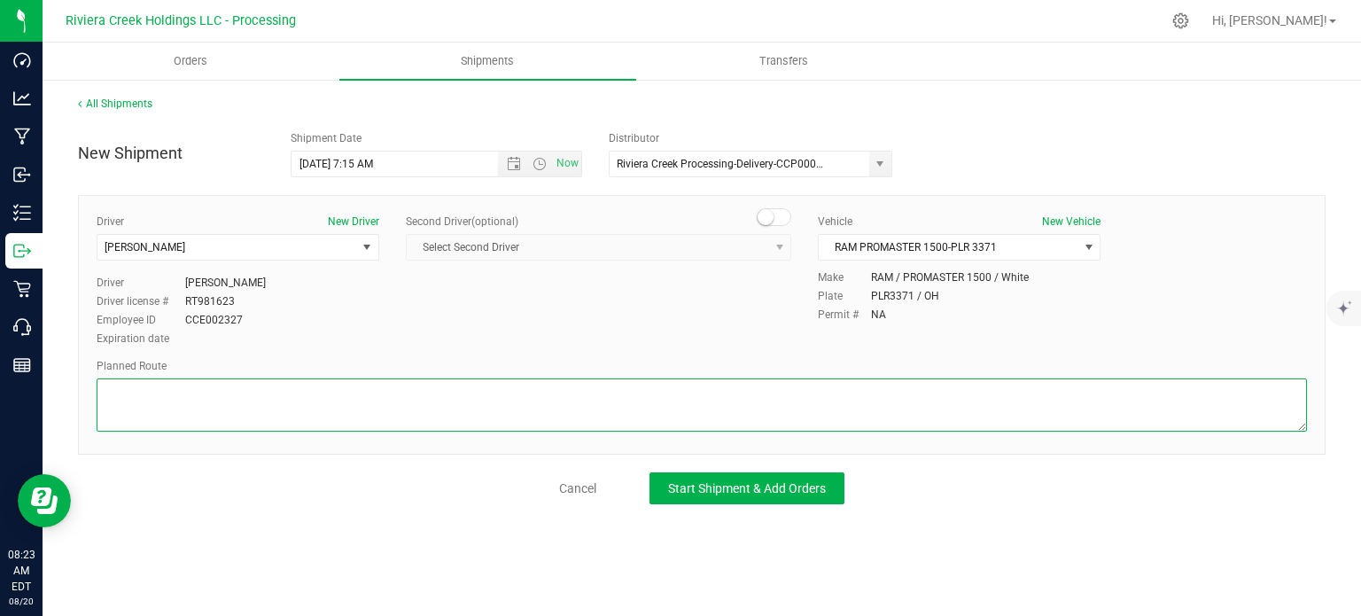
click at [614, 400] on textarea at bounding box center [702, 404] width 1210 height 53
paste textarea "Head northwest toward [PERSON_NAME][GEOGRAPHIC_DATA][US_STATE] Scenic Byway 85 …"
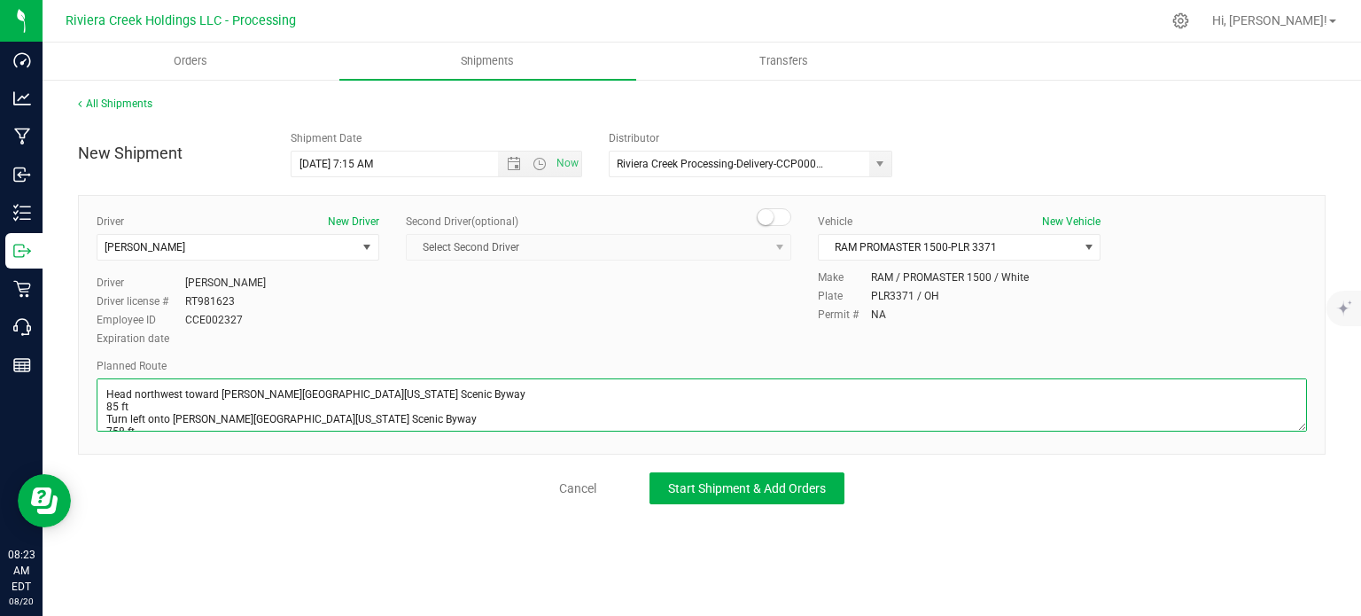
scroll to position [187, 0]
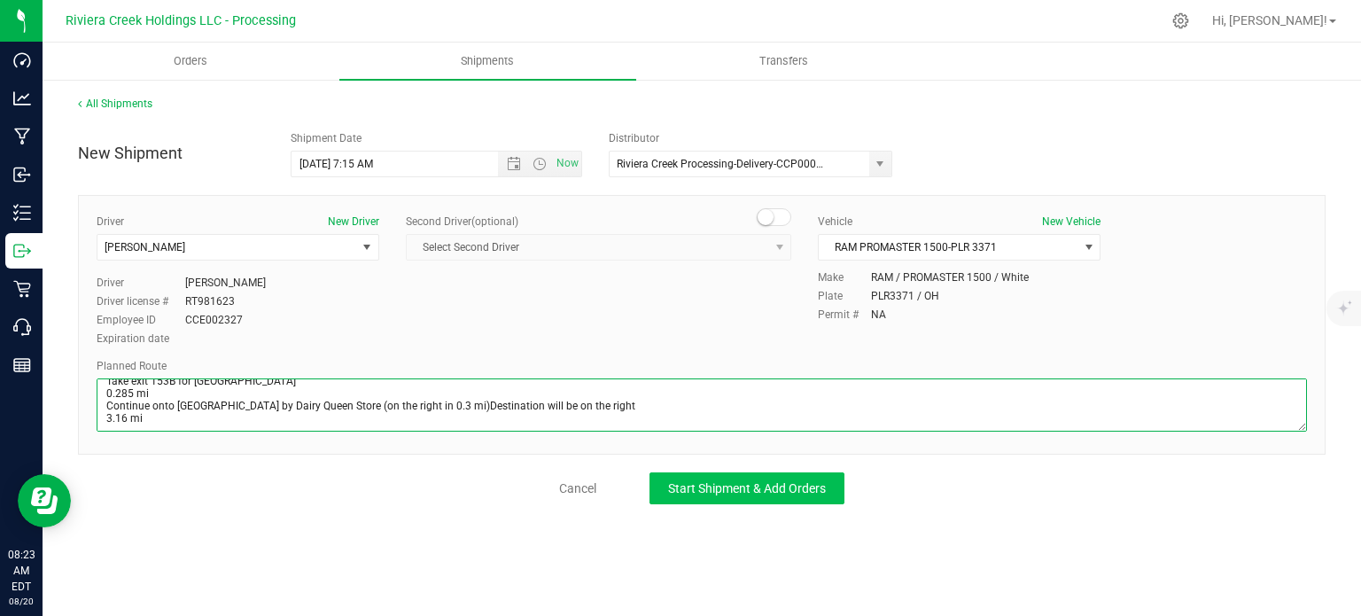
type textarea "Head northwest toward [PERSON_NAME][GEOGRAPHIC_DATA][US_STATE] Scenic Byway 85 …"
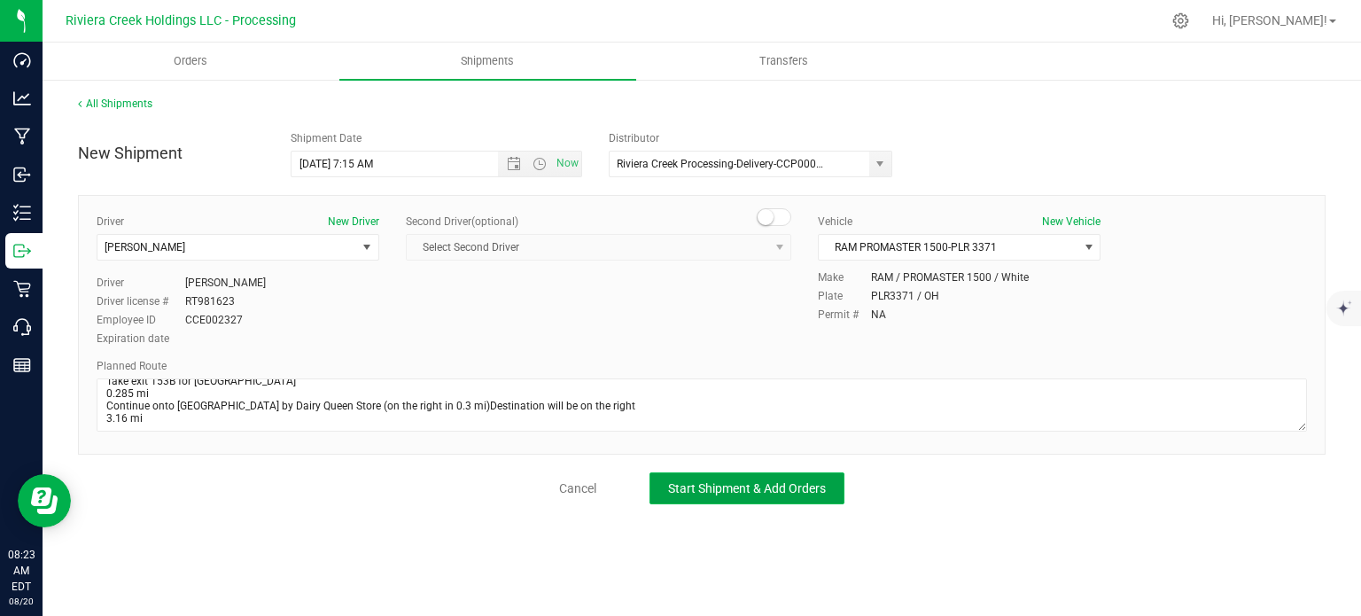
click at [695, 475] on button "Start Shipment & Add Orders" at bounding box center [746, 488] width 195 height 32
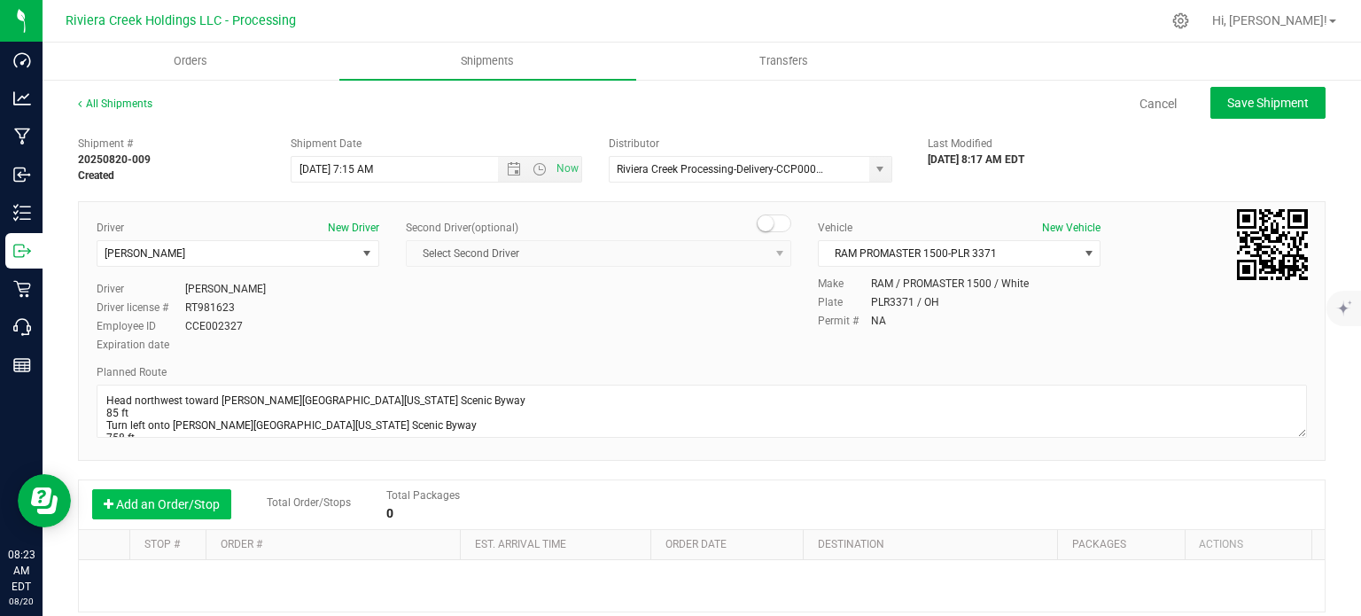
click at [190, 518] on button "Add an Order/Stop" at bounding box center [161, 504] width 139 height 30
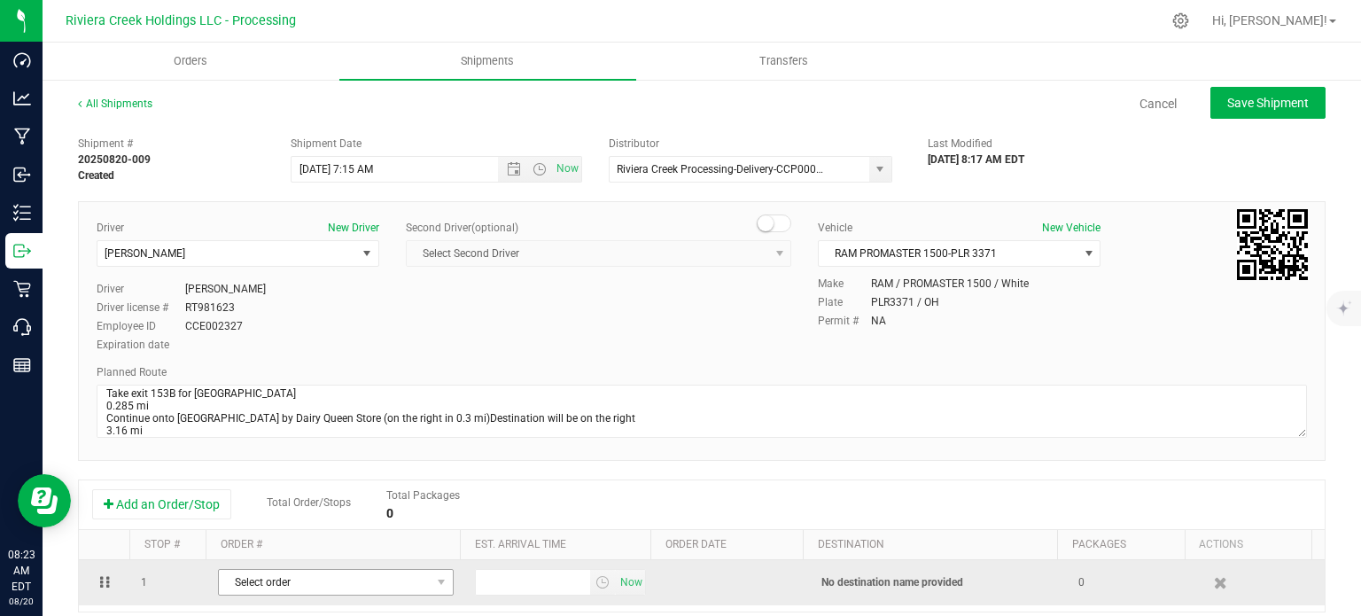
scroll to position [195, 0]
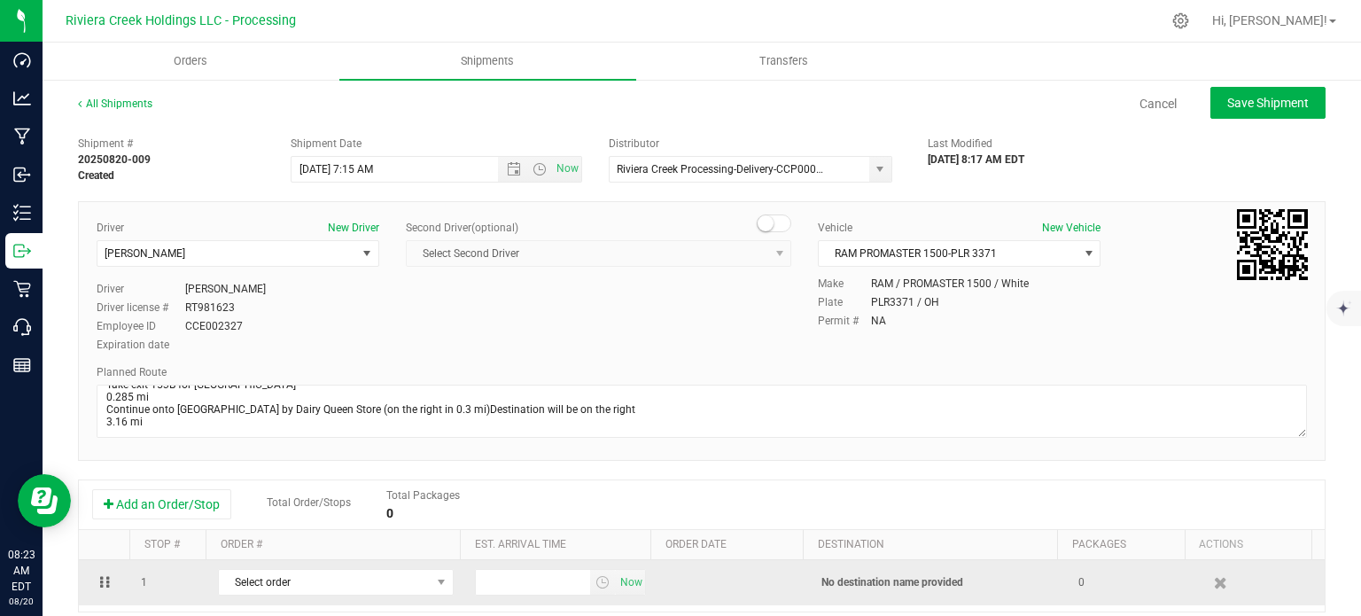
click at [385, 597] on td "Select order 00008860 00008859 00008858 00008857 00008856 00008855 00008854 000…" at bounding box center [335, 582] width 257 height 45
click at [397, 591] on span "Select order" at bounding box center [325, 582] width 212 height 25
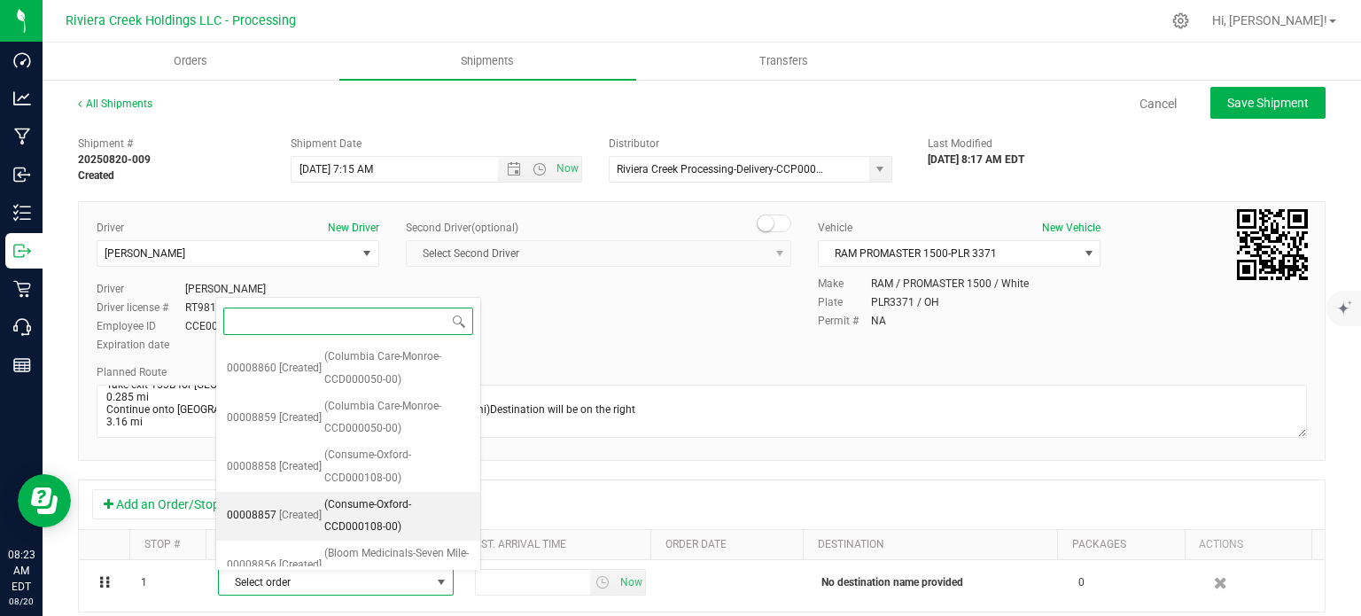
scroll to position [167, 0]
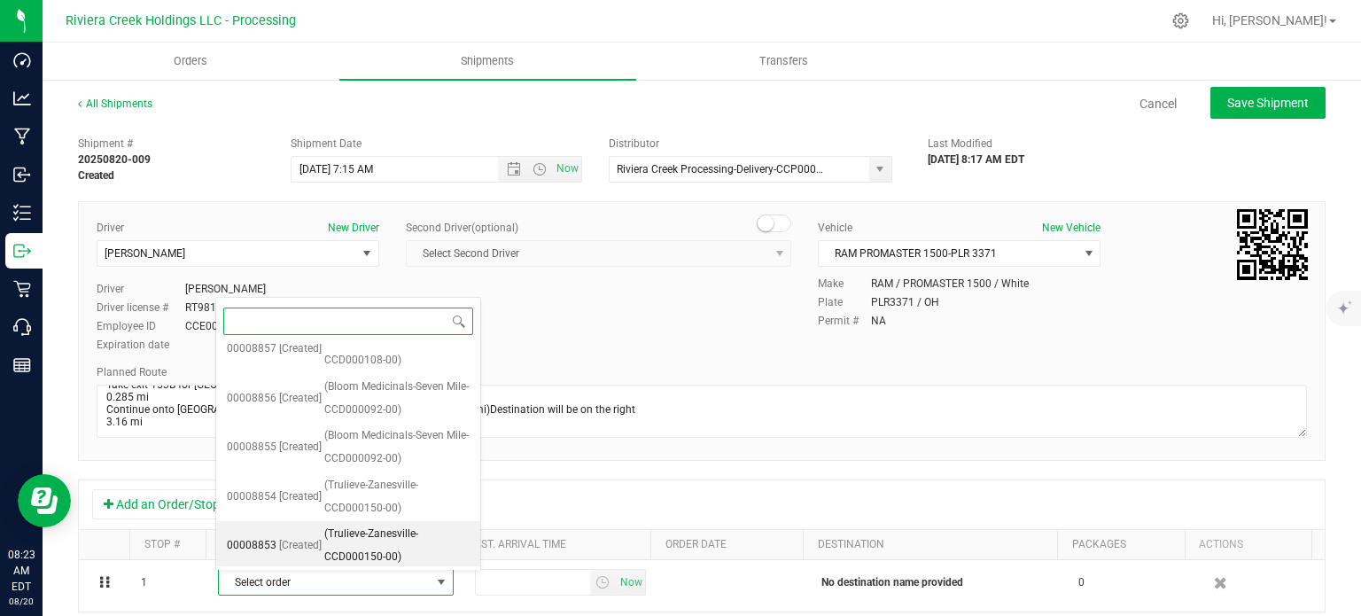
click at [405, 536] on span "(Trulieve-Zanesville-CCD000150-00)" at bounding box center [396, 545] width 145 height 45
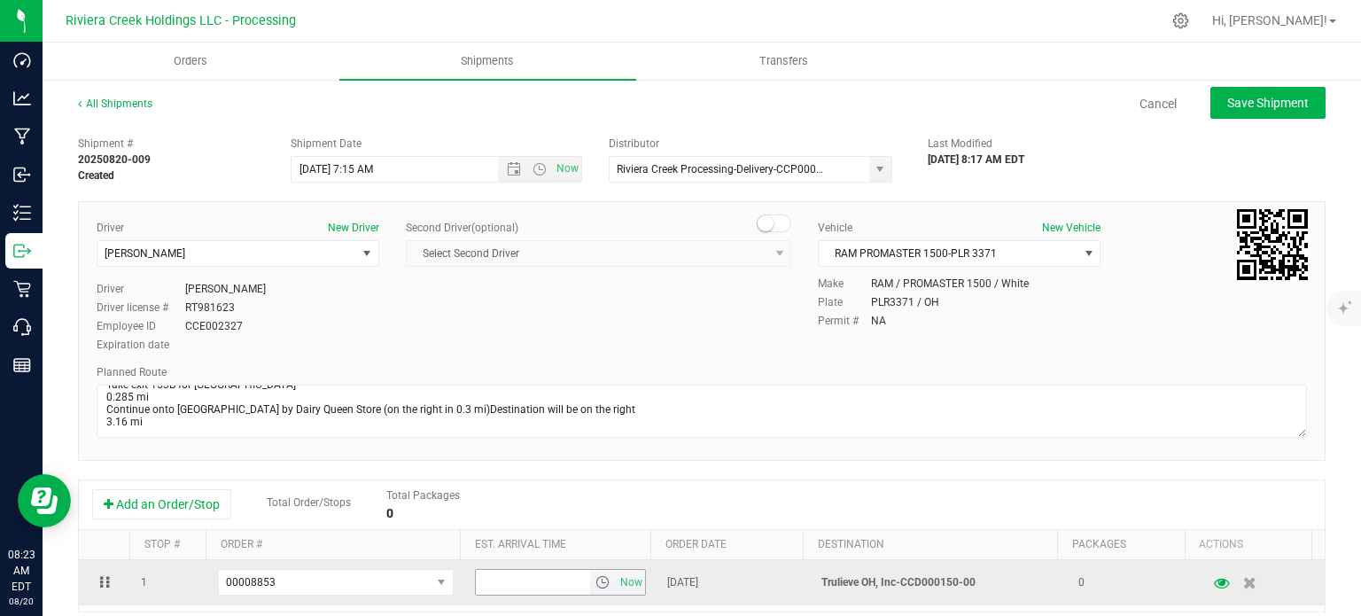
click at [595, 587] on span "select" at bounding box center [602, 582] width 14 height 14
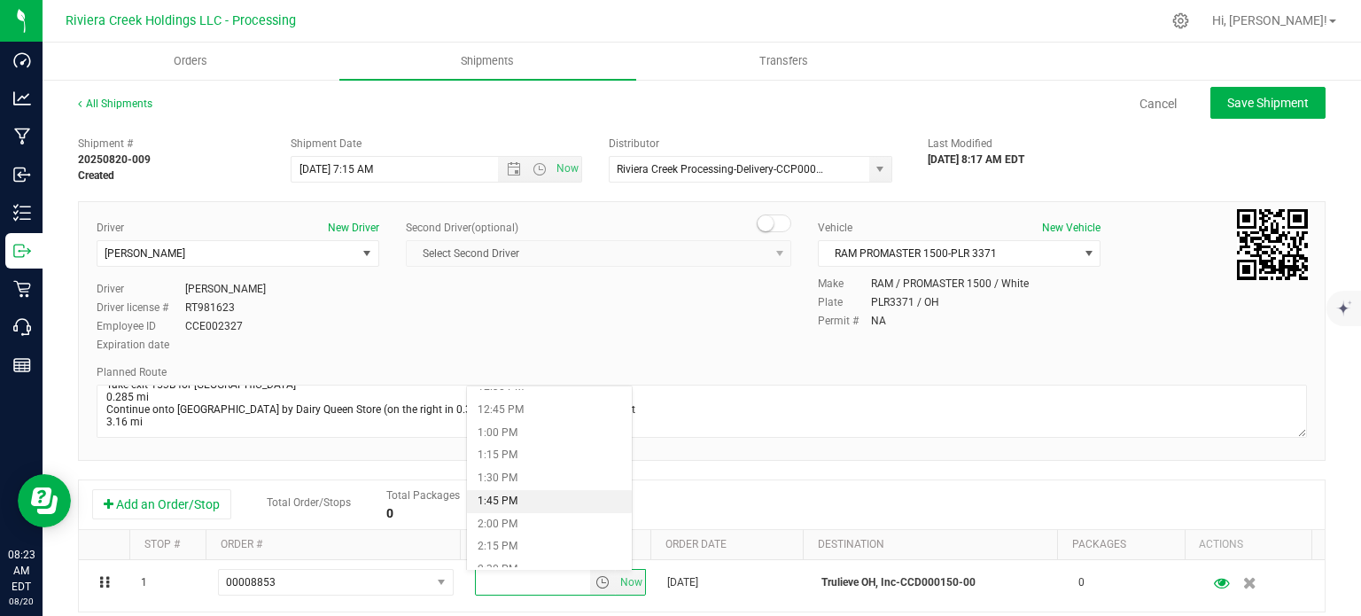
scroll to position [1240, 0]
click at [534, 519] on li "3:00 PM" at bounding box center [549, 526] width 164 height 23
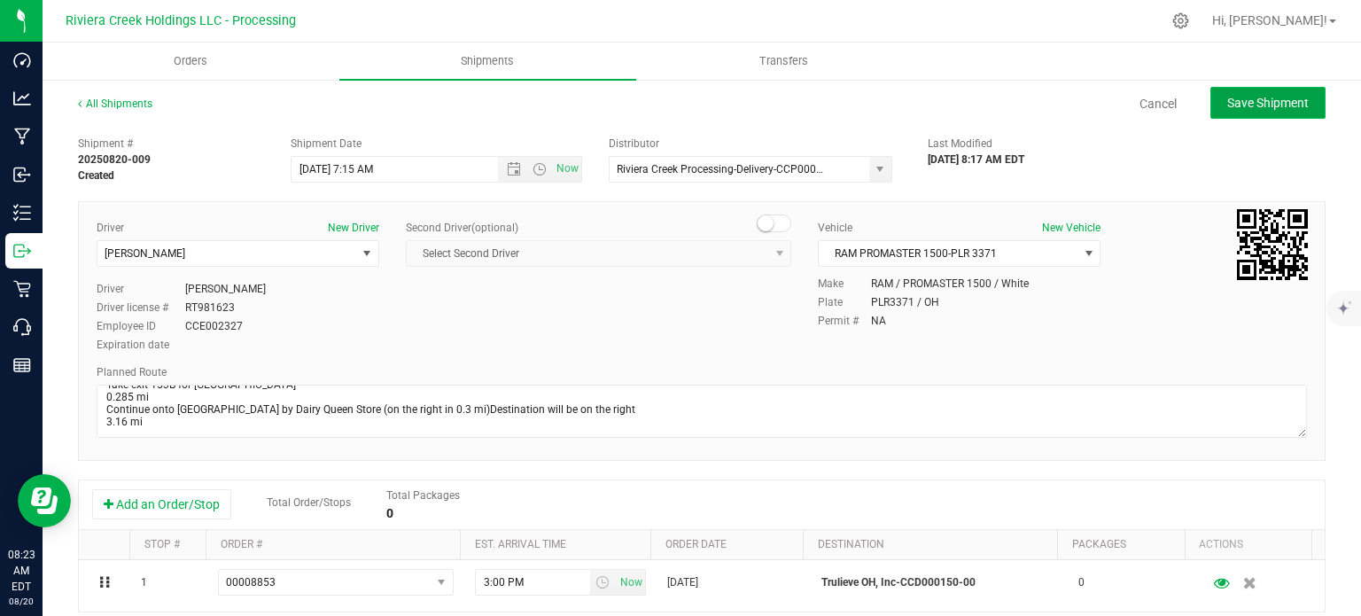
click at [1227, 109] on span "Save Shipment" at bounding box center [1268, 103] width 82 height 14
type input "[DATE] 11:15 AM"
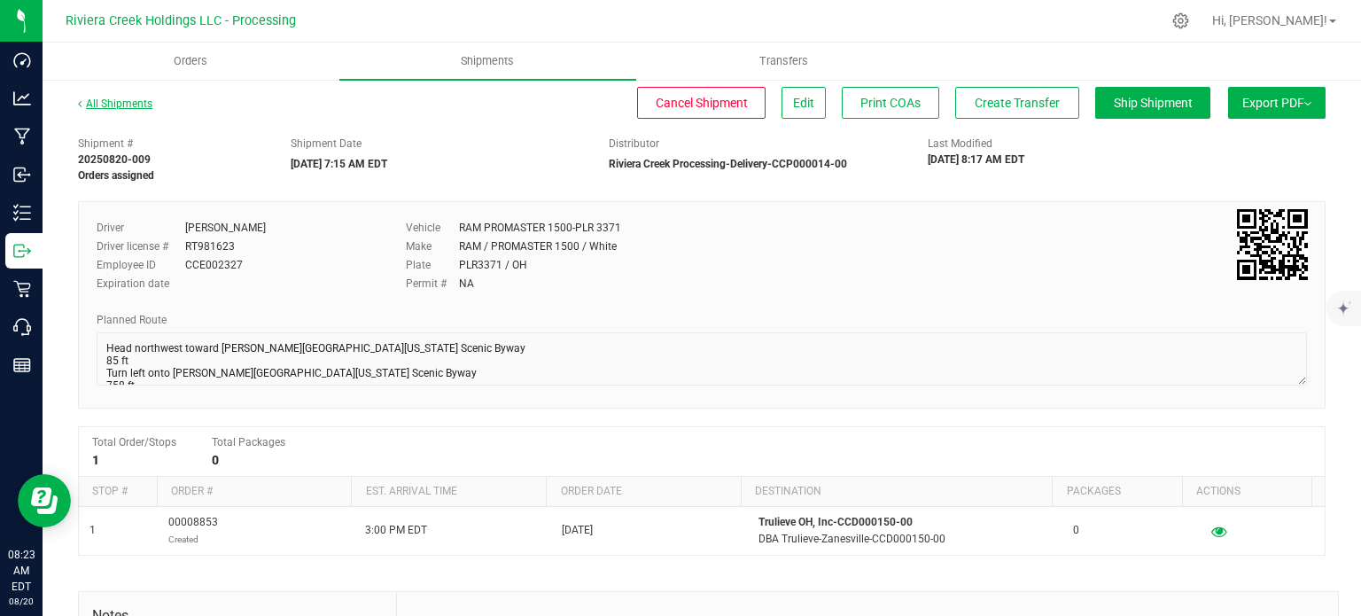
click at [128, 103] on link "All Shipments" at bounding box center [115, 103] width 74 height 12
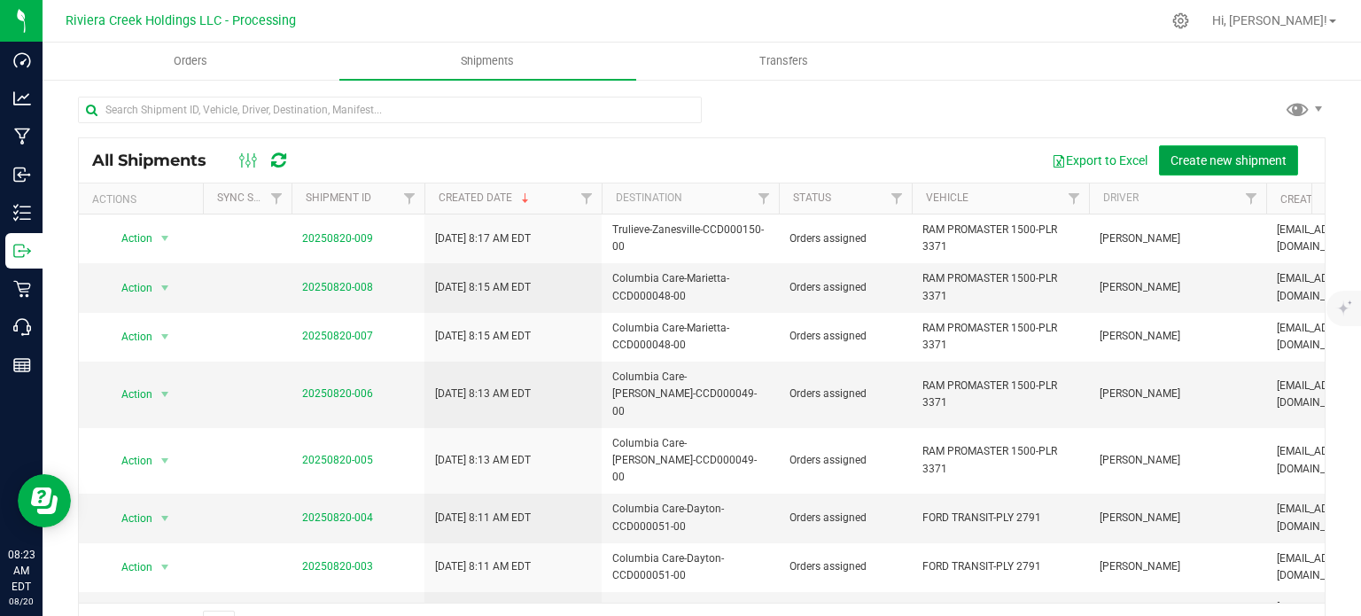
click at [1170, 161] on span "Create new shipment" at bounding box center [1228, 160] width 116 height 14
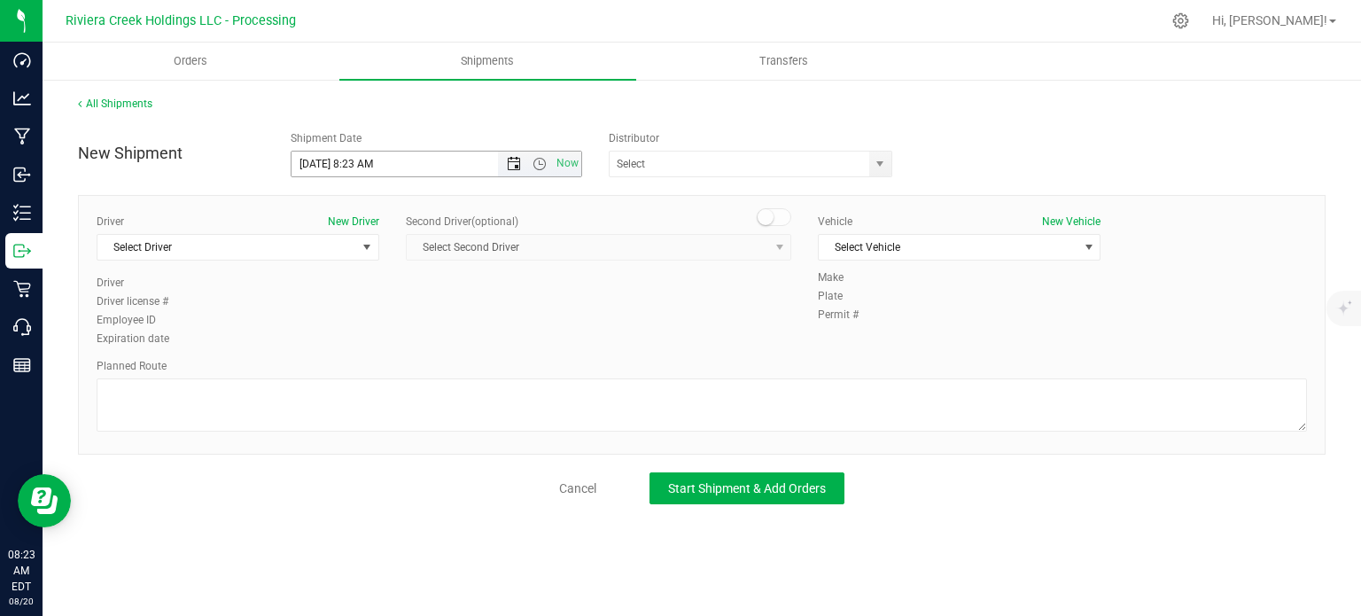
click at [517, 162] on span "Open the date view" at bounding box center [514, 164] width 14 height 14
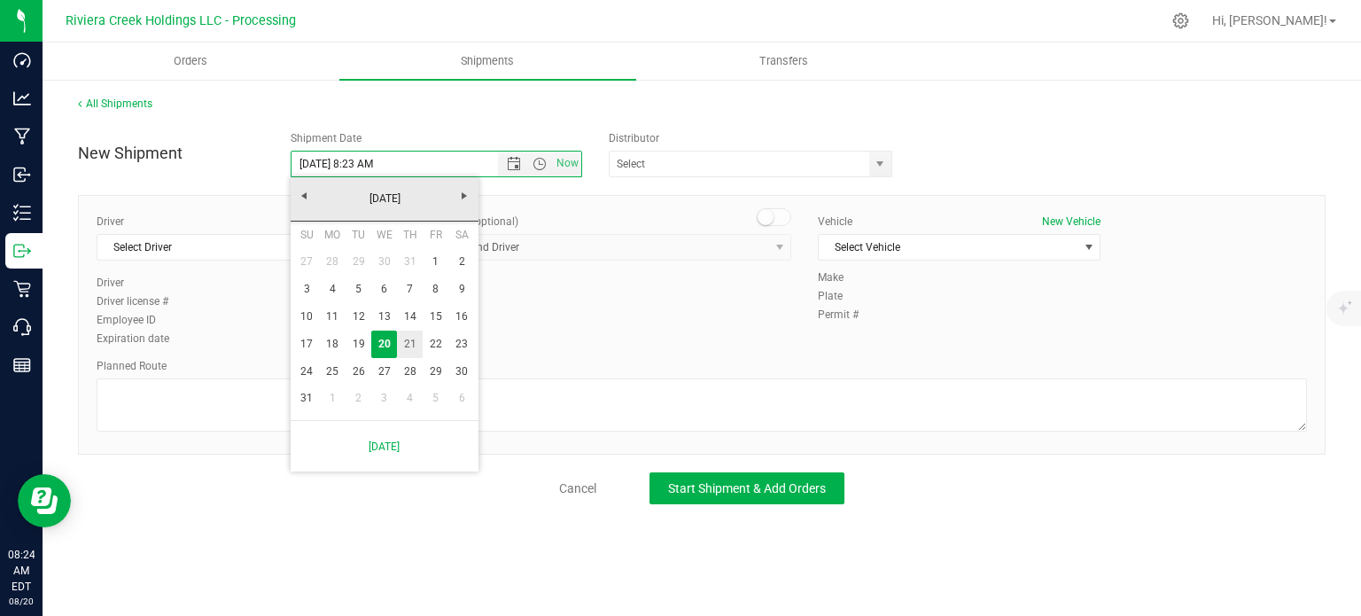
click at [409, 346] on link "21" at bounding box center [410, 343] width 26 height 27
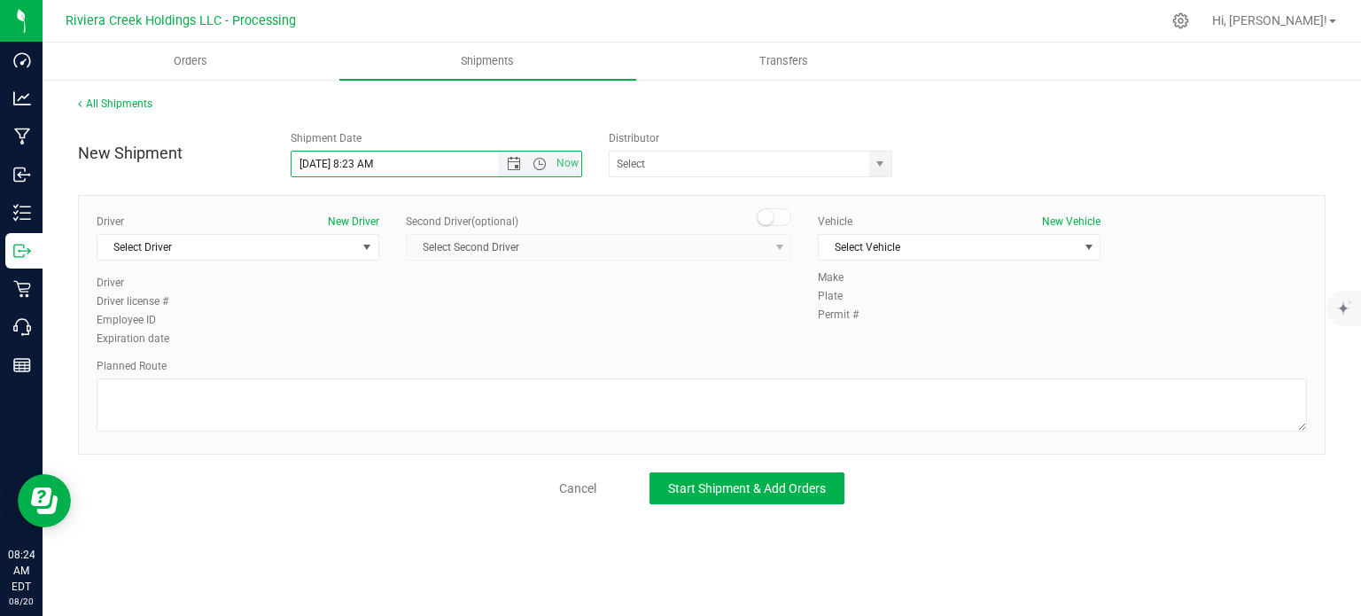
click at [354, 168] on input "[DATE] 8:23 AM" at bounding box center [409, 164] width 237 height 25
click at [882, 160] on span "select" at bounding box center [880, 164] width 14 height 14
type input "[DATE] 7:15 AM"
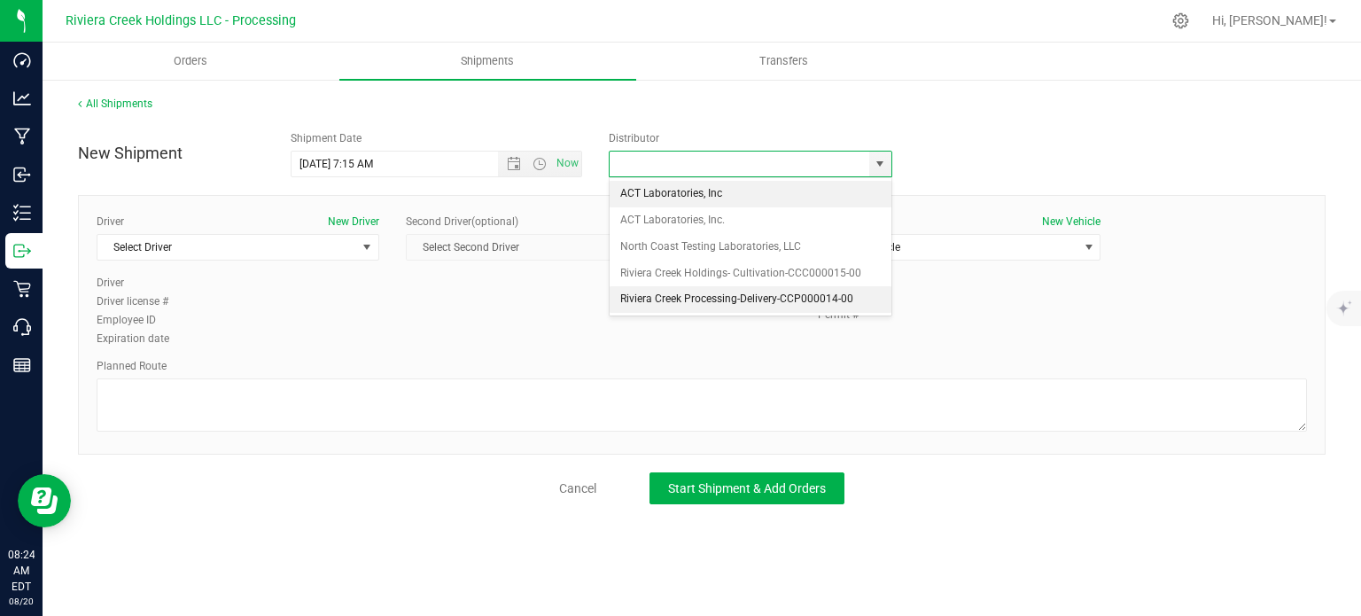
click at [658, 299] on li "Riviera Creek Processing-Delivery-CCP000014-00" at bounding box center [751, 299] width 282 height 27
type input "Riviera Creek Processing-Delivery-CCP000014-00"
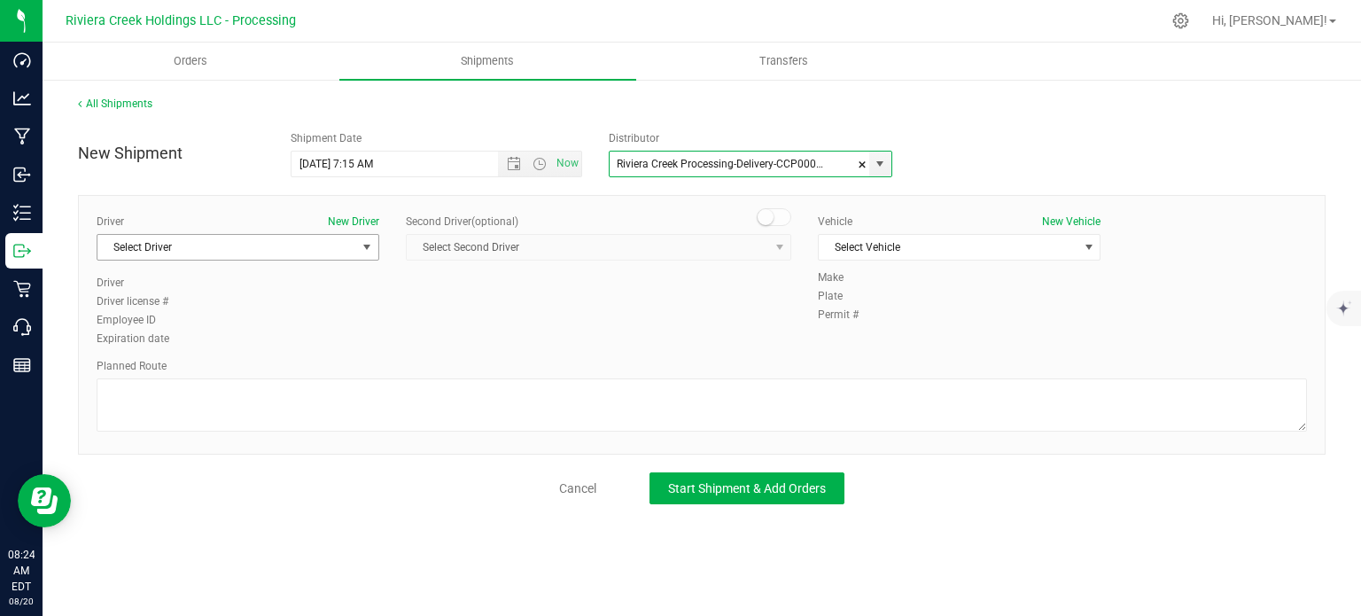
click at [144, 242] on span "Select Driver" at bounding box center [226, 247] width 259 height 25
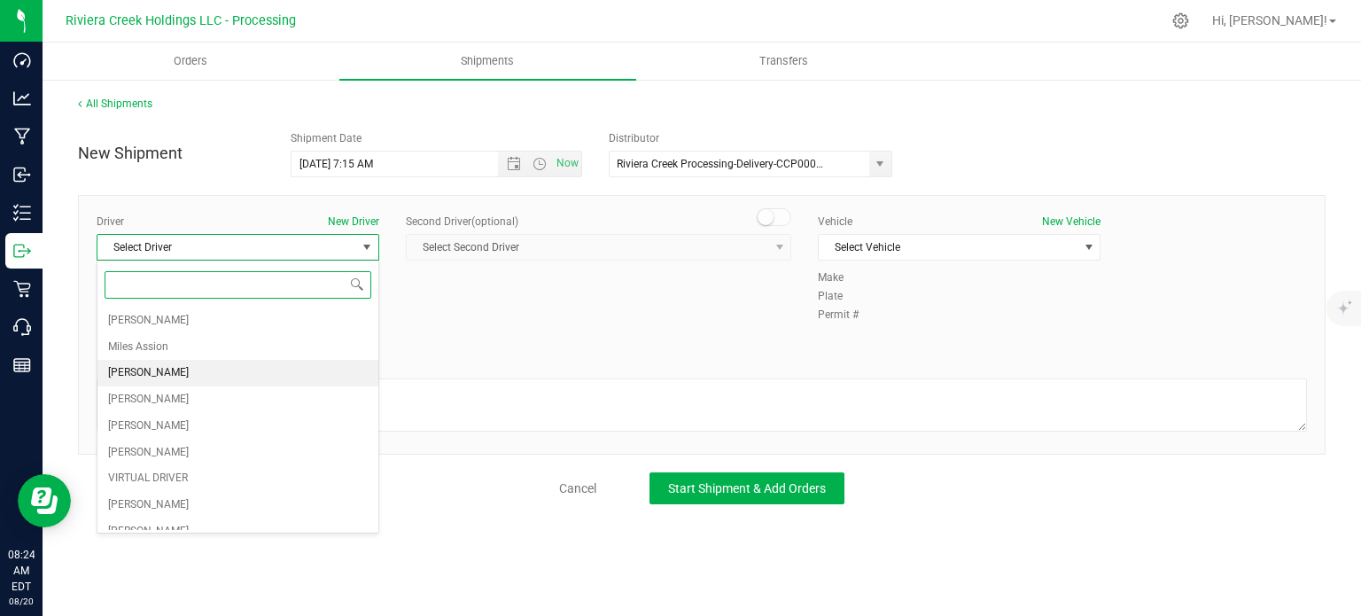
click at [186, 372] on span "[PERSON_NAME]" at bounding box center [148, 372] width 81 height 23
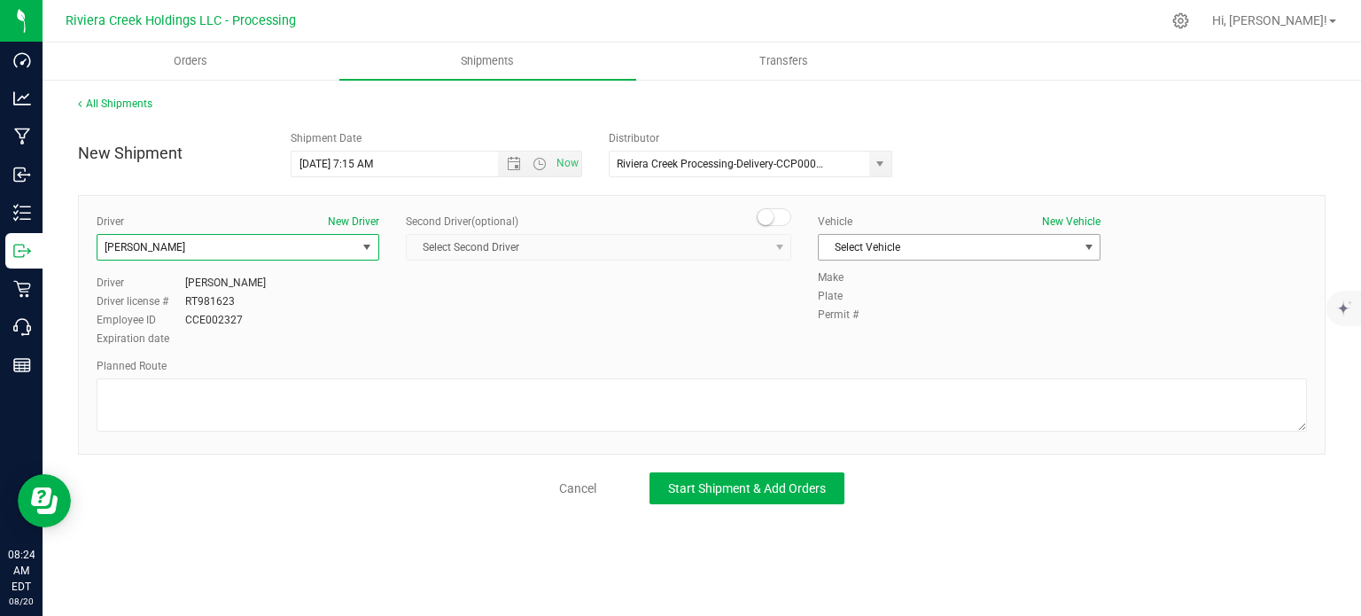
click at [890, 244] on span "Select Vehicle" at bounding box center [948, 247] width 259 height 25
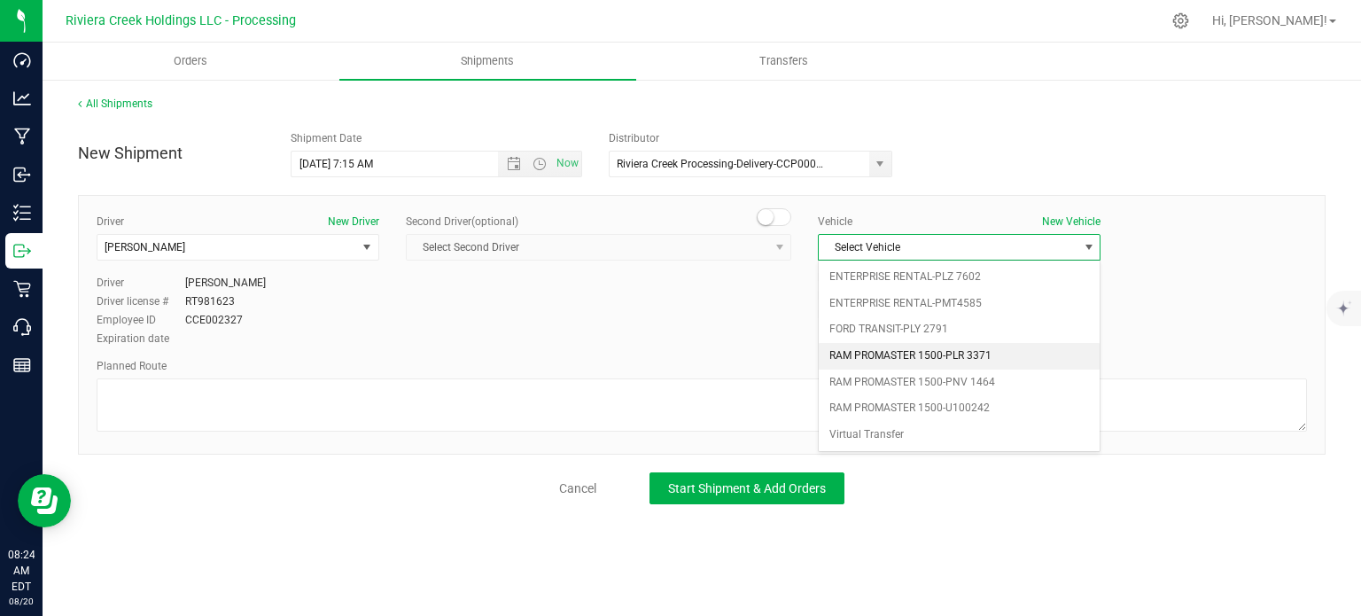
click at [936, 360] on li "RAM PROMASTER 1500-PLR 3371" at bounding box center [959, 356] width 281 height 27
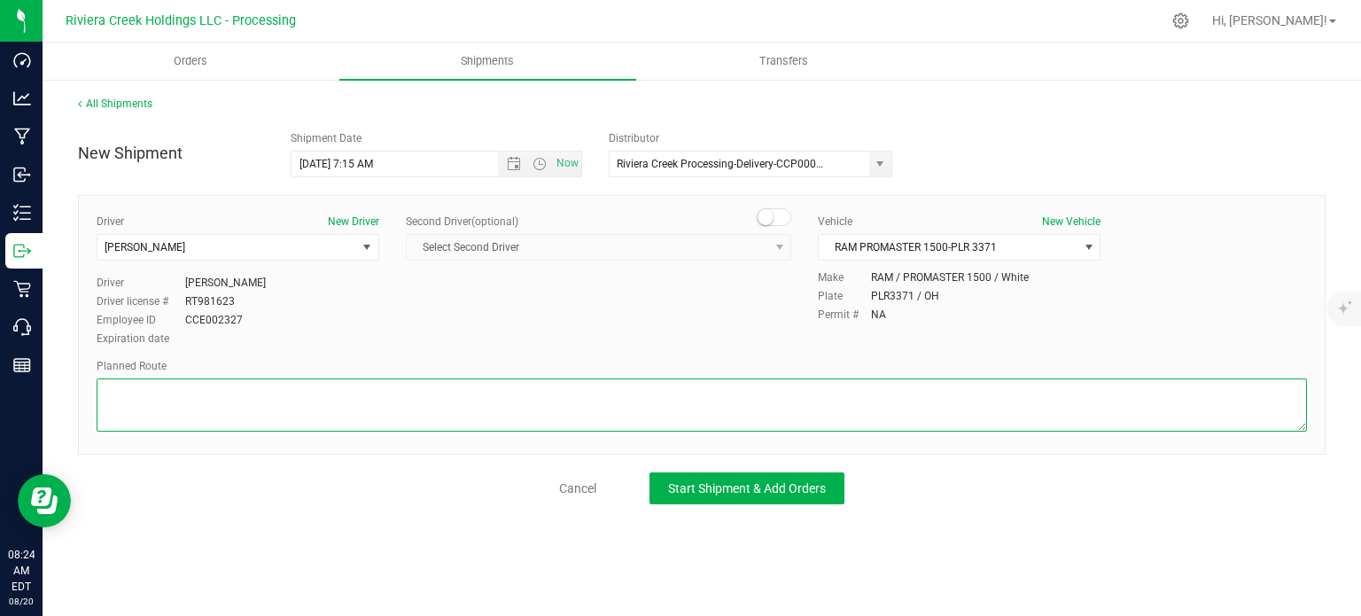
click at [688, 394] on textarea at bounding box center [702, 404] width 1210 height 53
paste textarea "Head northwest toward [PERSON_NAME][GEOGRAPHIC_DATA][US_STATE] Scenic Byway 85 …"
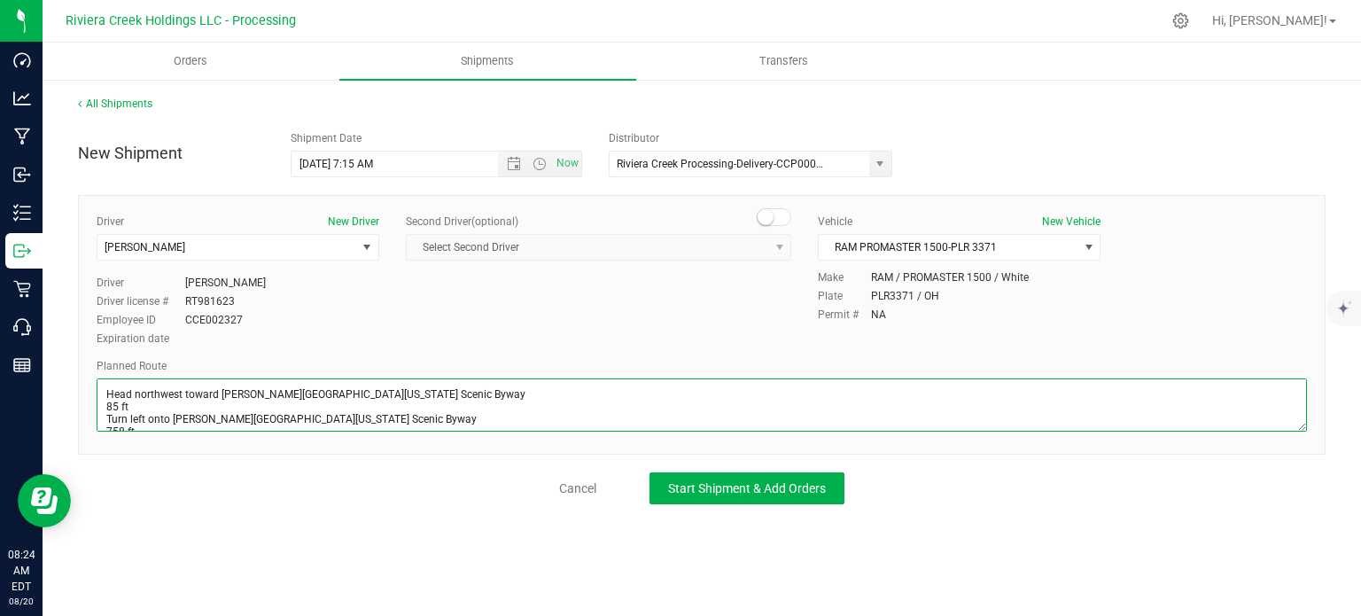
scroll to position [187, 0]
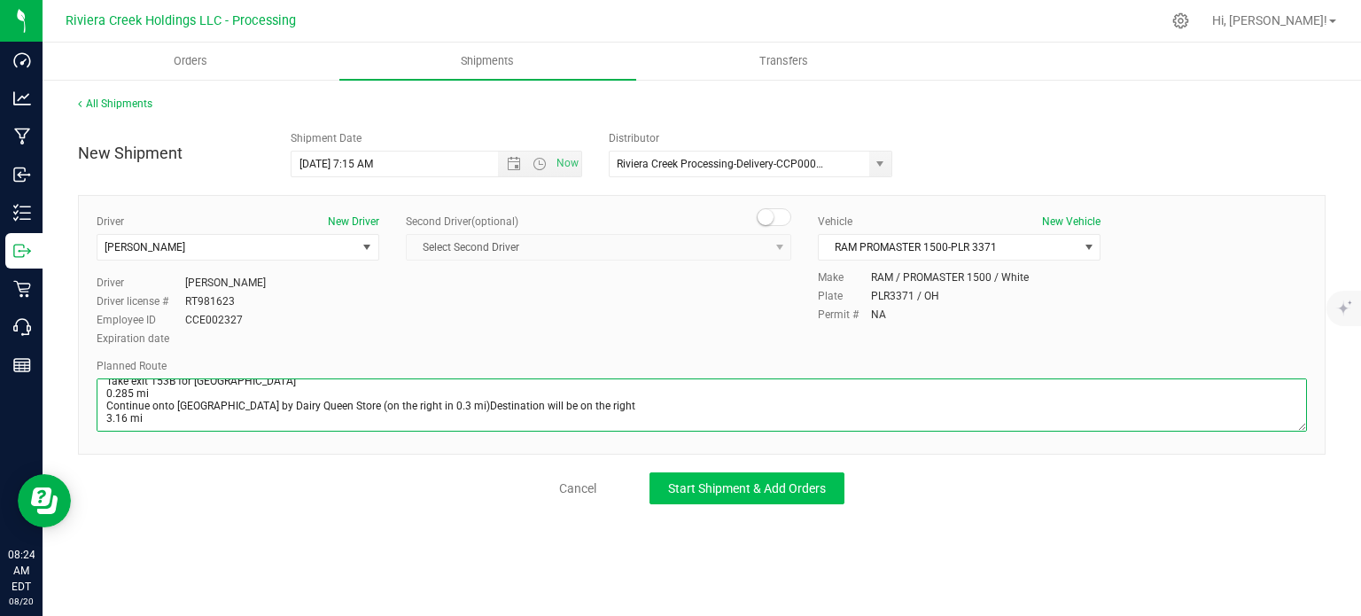
type textarea "Head northwest toward [PERSON_NAME][GEOGRAPHIC_DATA][US_STATE] Scenic Byway 85 …"
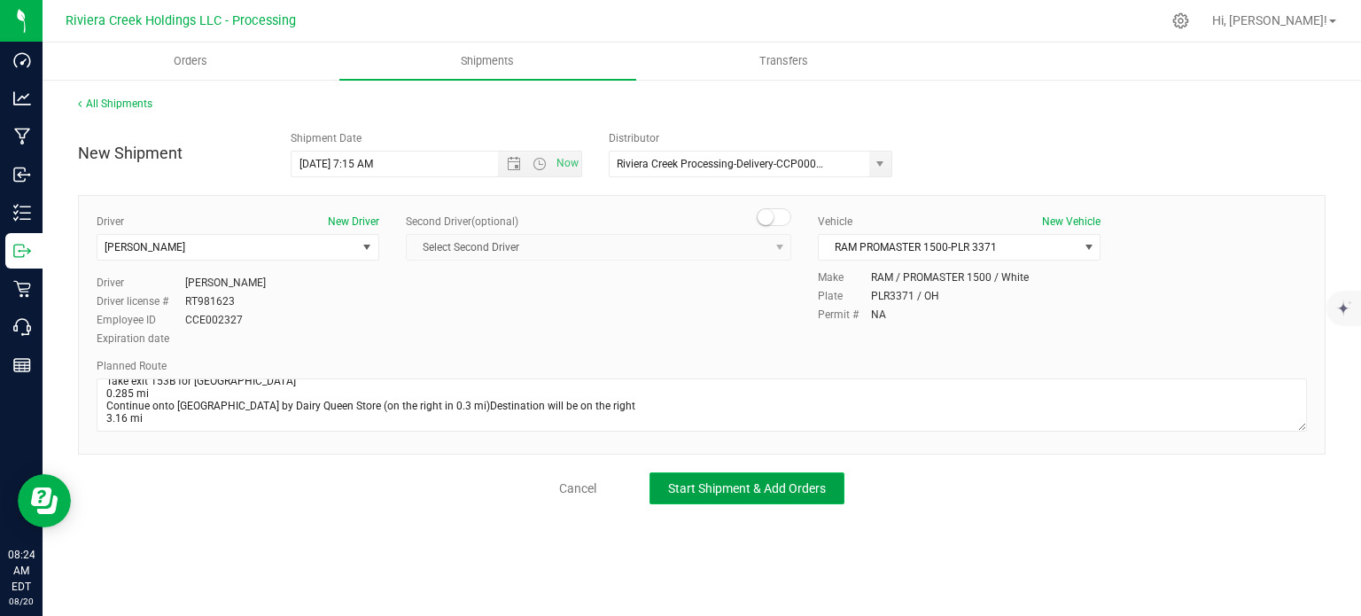
click at [695, 495] on button "Start Shipment & Add Orders" at bounding box center [746, 488] width 195 height 32
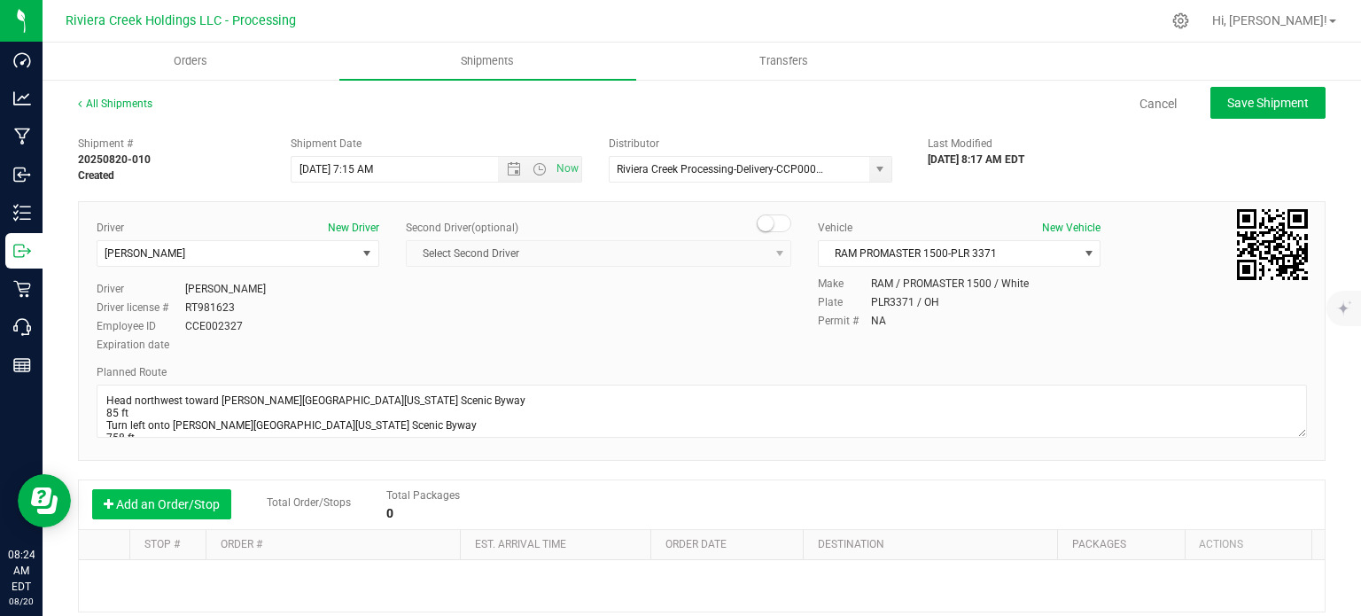
click at [120, 498] on button "Add an Order/Stop" at bounding box center [161, 504] width 139 height 30
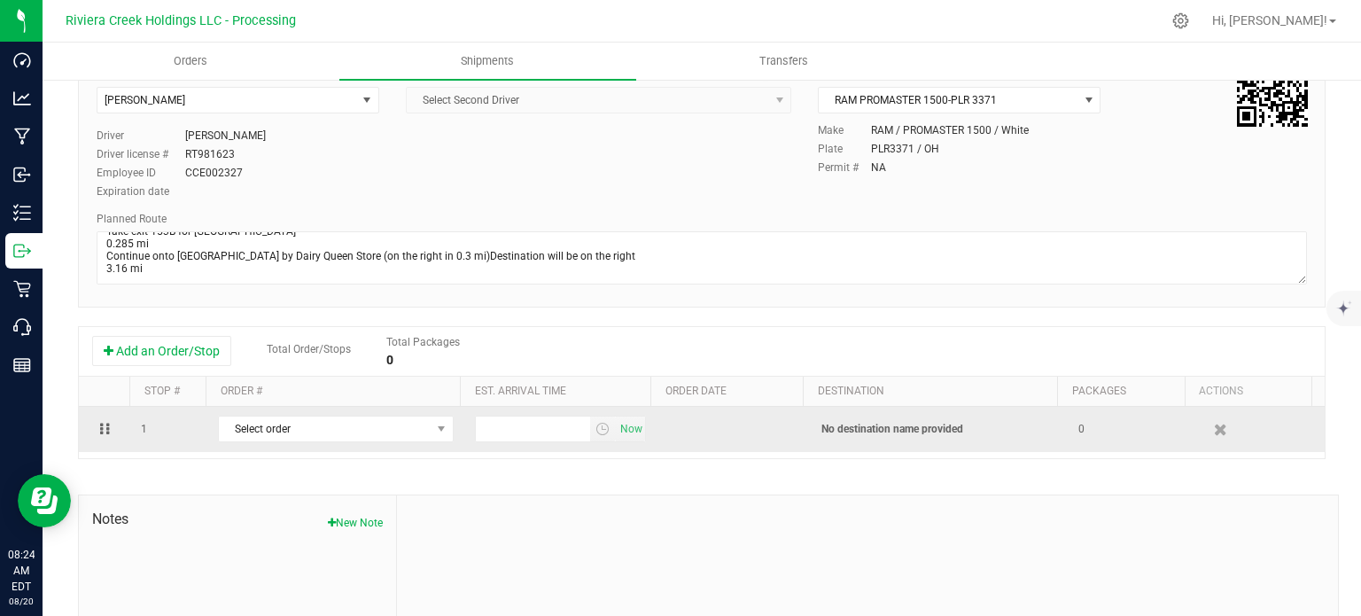
scroll to position [177, 0]
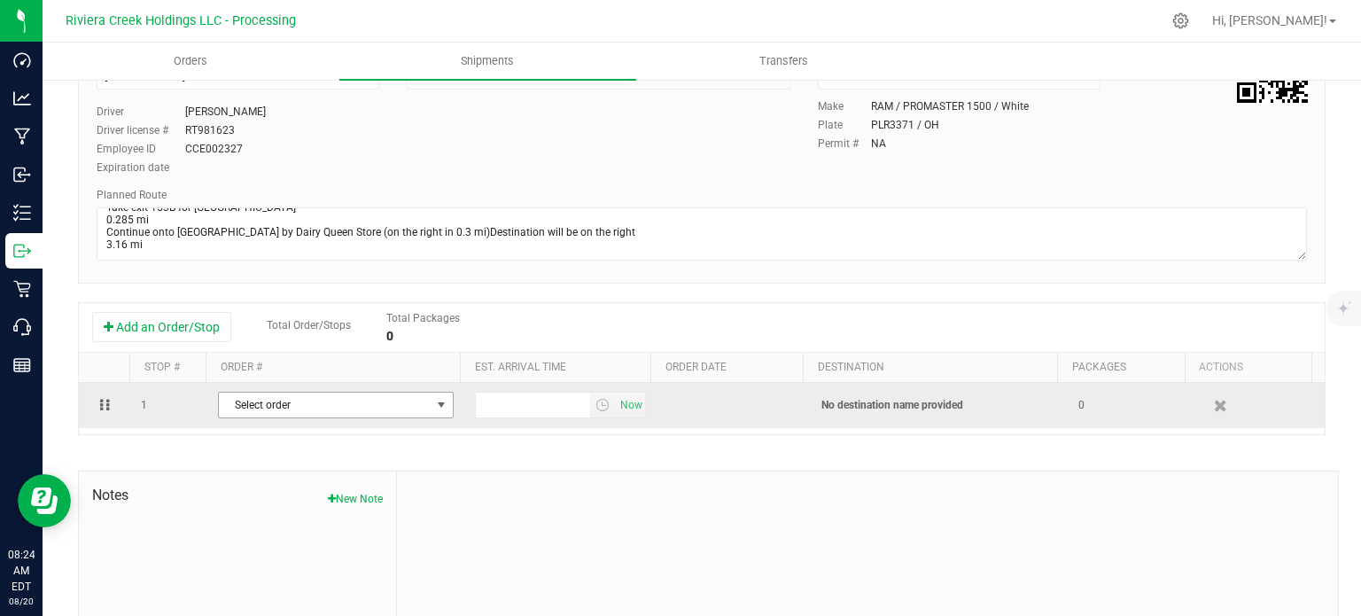
click at [406, 406] on span "Select order" at bounding box center [325, 404] width 212 height 25
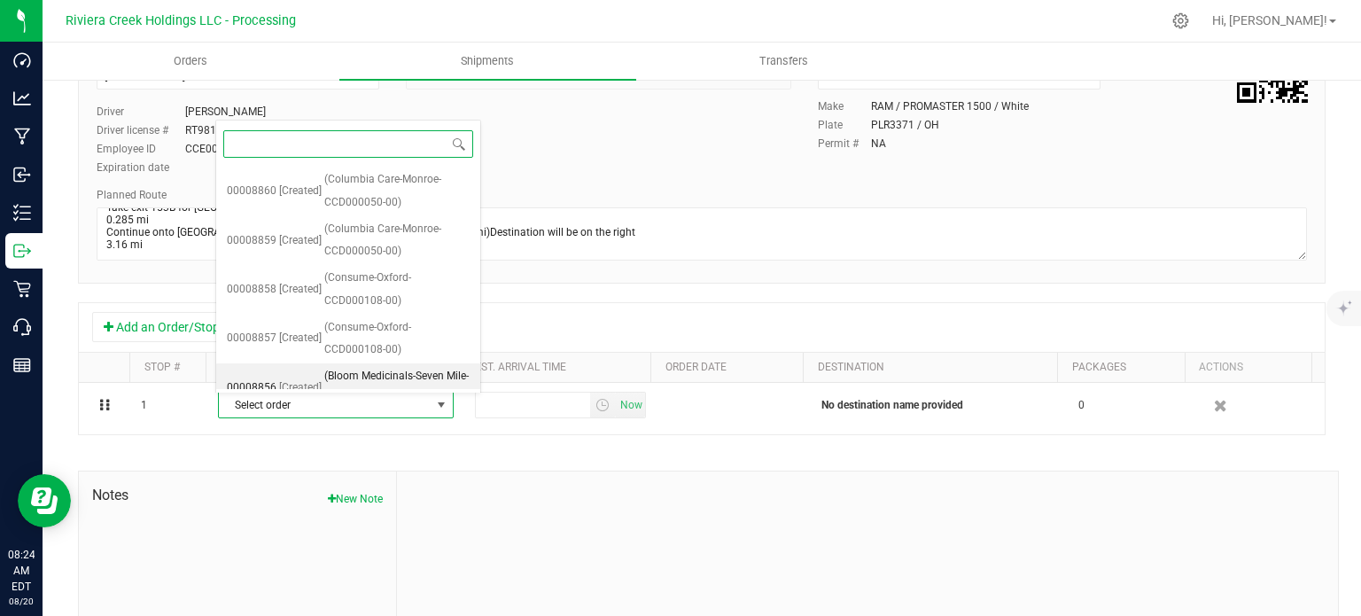
scroll to position [118, 0]
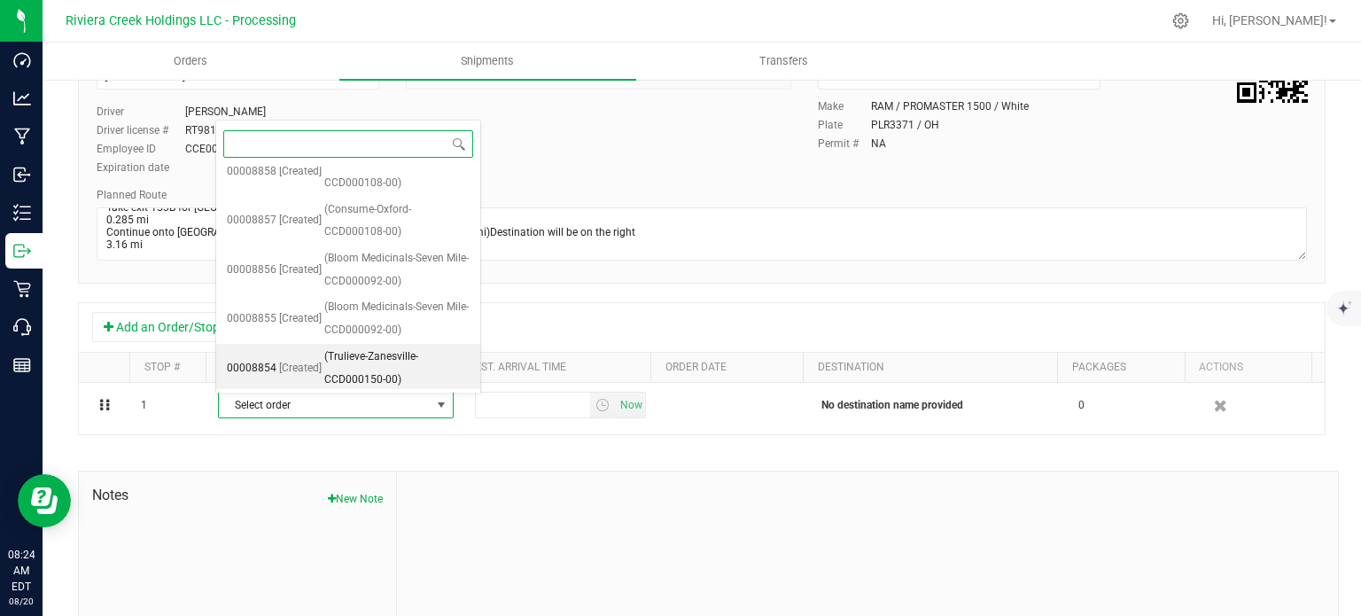
click at [384, 364] on span "(Trulieve-Zanesville-CCD000150-00)" at bounding box center [396, 368] width 145 height 45
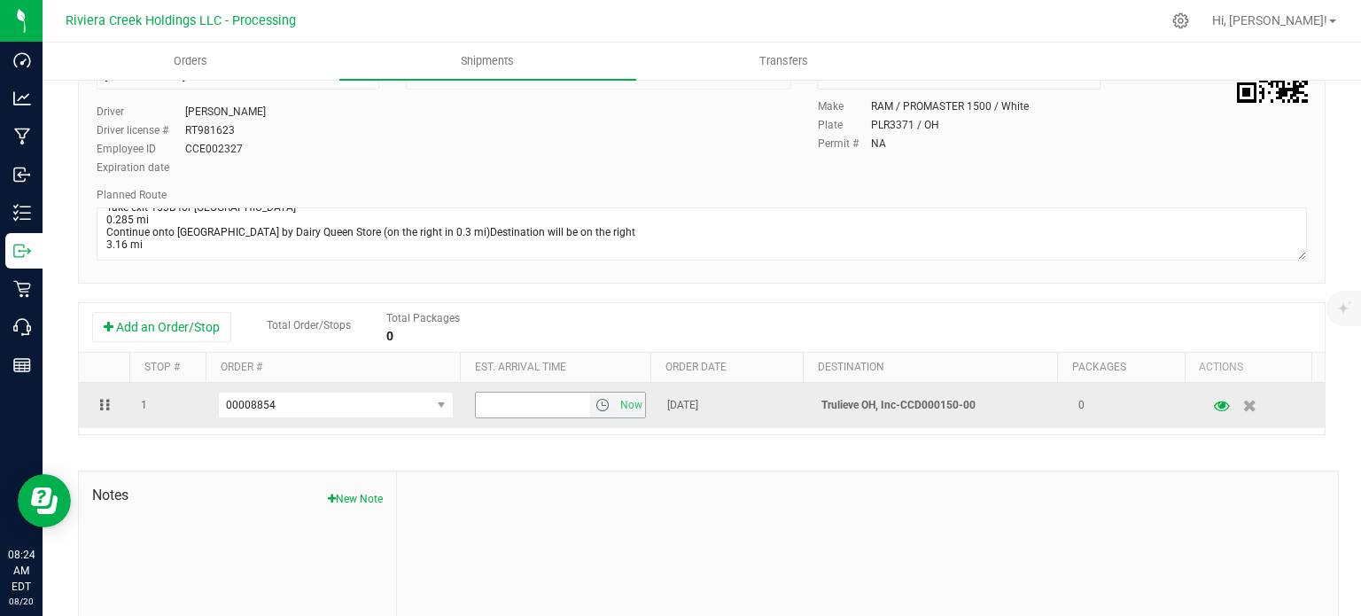
click at [595, 407] on span "select" at bounding box center [602, 405] width 14 height 14
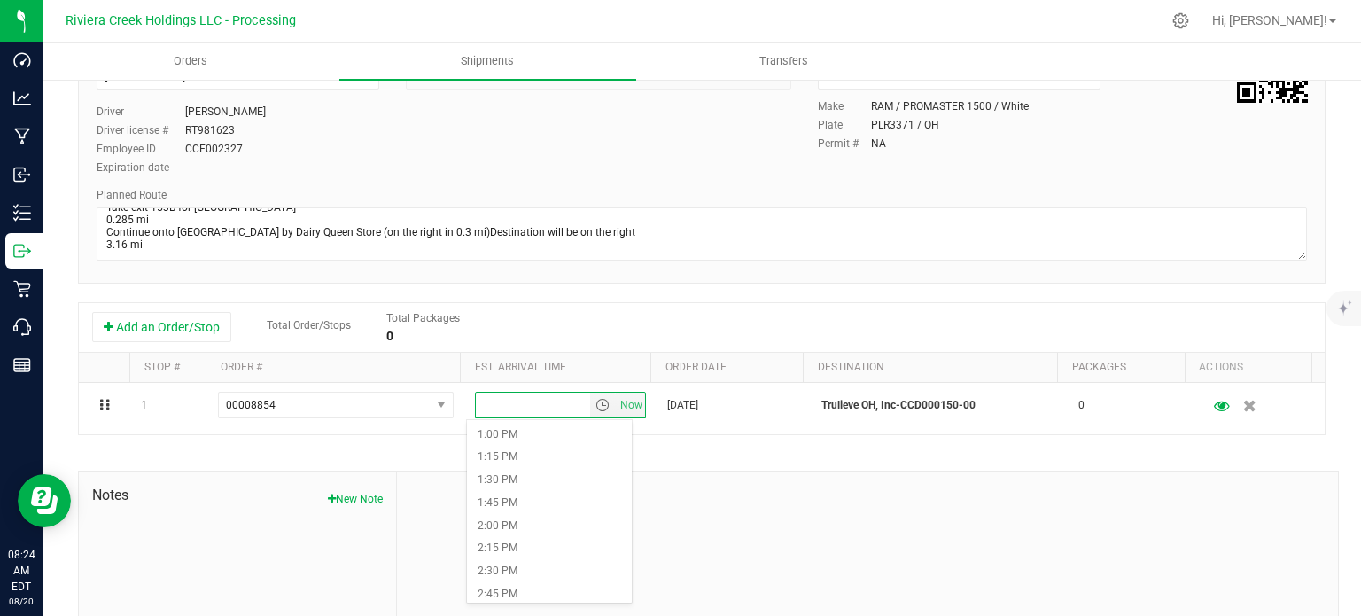
scroll to position [1240, 0]
click at [525, 556] on li "3:00 PM" at bounding box center [549, 559] width 164 height 23
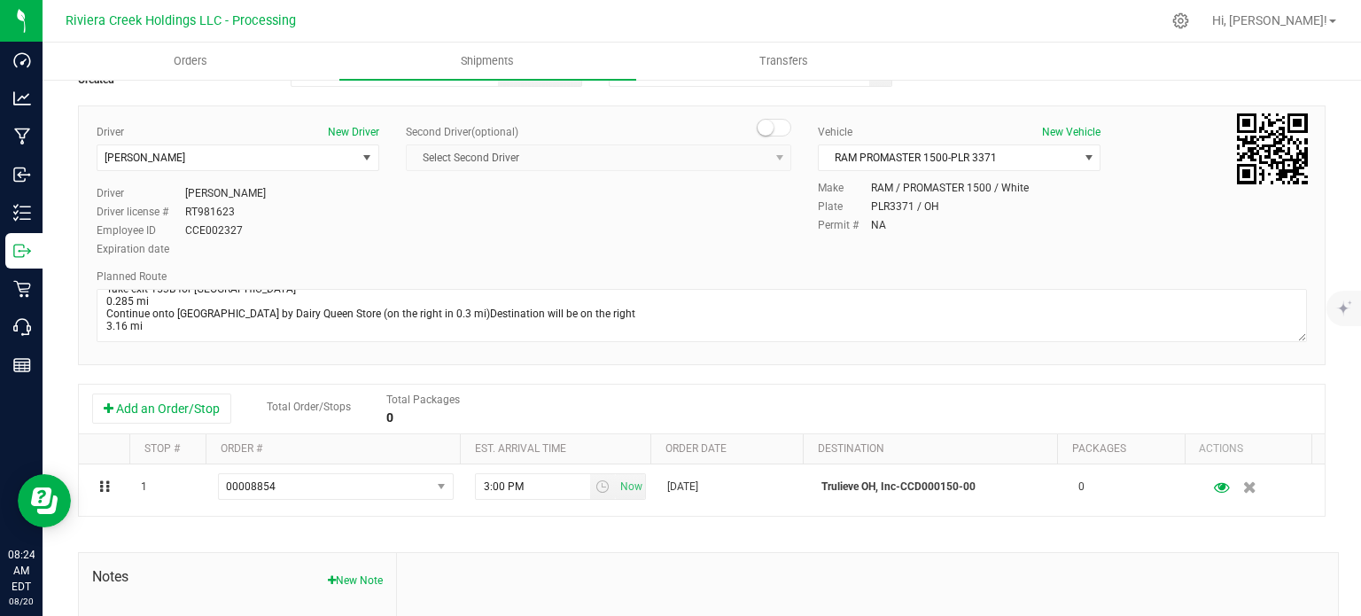
scroll to position [0, 0]
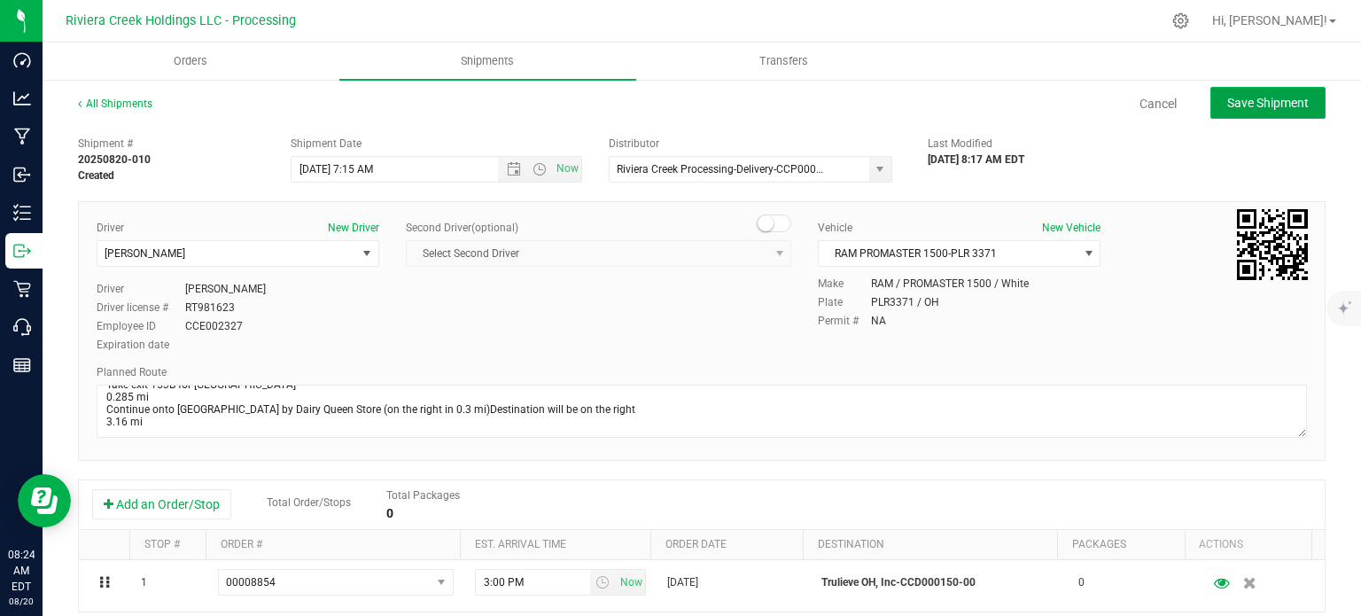
click at [1211, 105] on button "Save Shipment" at bounding box center [1267, 103] width 115 height 32
type input "[DATE] 11:15 AM"
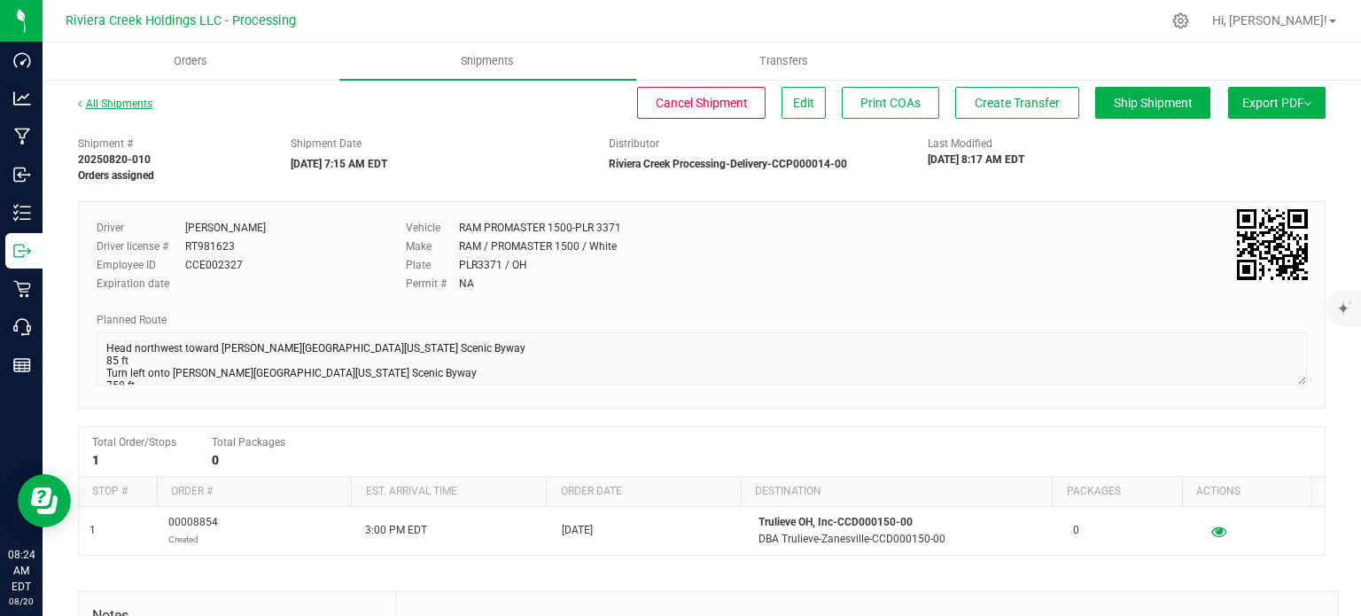
click at [125, 108] on link "All Shipments" at bounding box center [115, 103] width 74 height 12
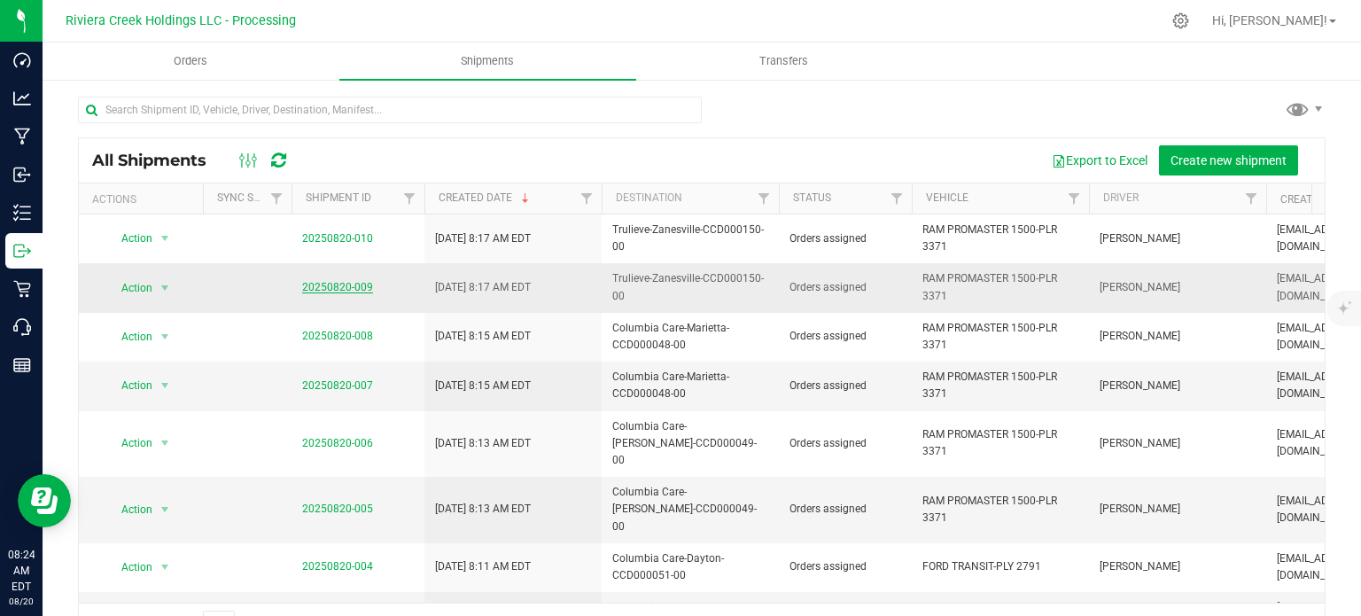
click at [348, 286] on link "20250820-009" at bounding box center [337, 287] width 71 height 12
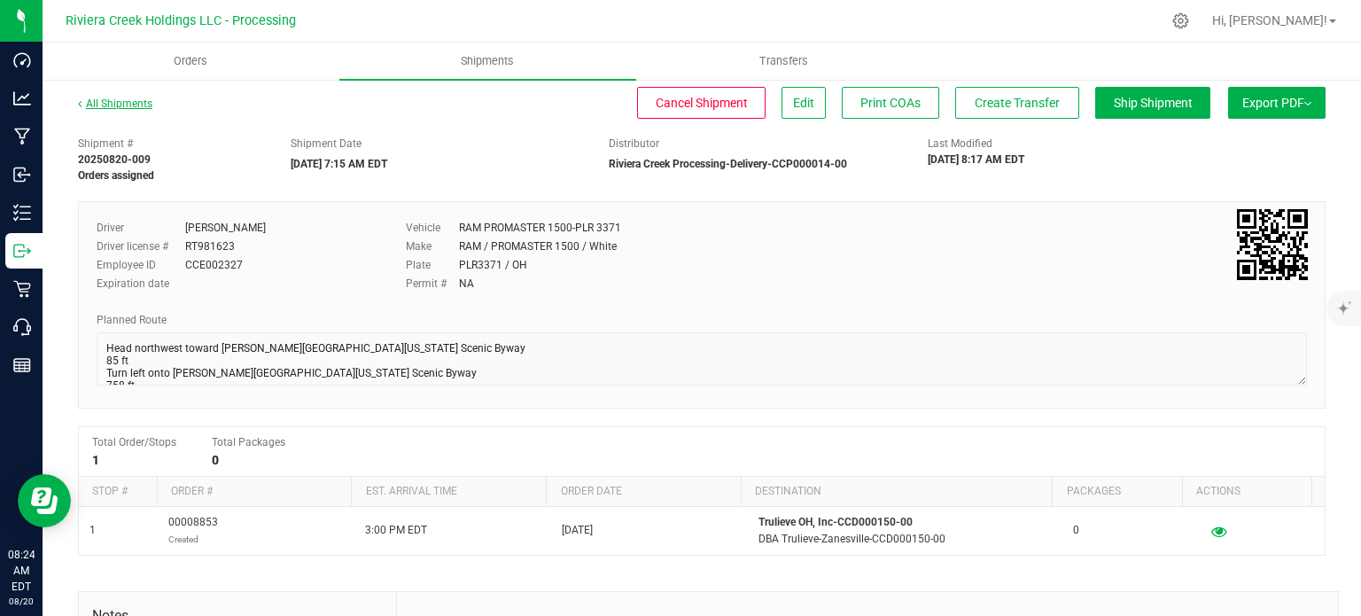
click at [144, 104] on link "All Shipments" at bounding box center [115, 103] width 74 height 12
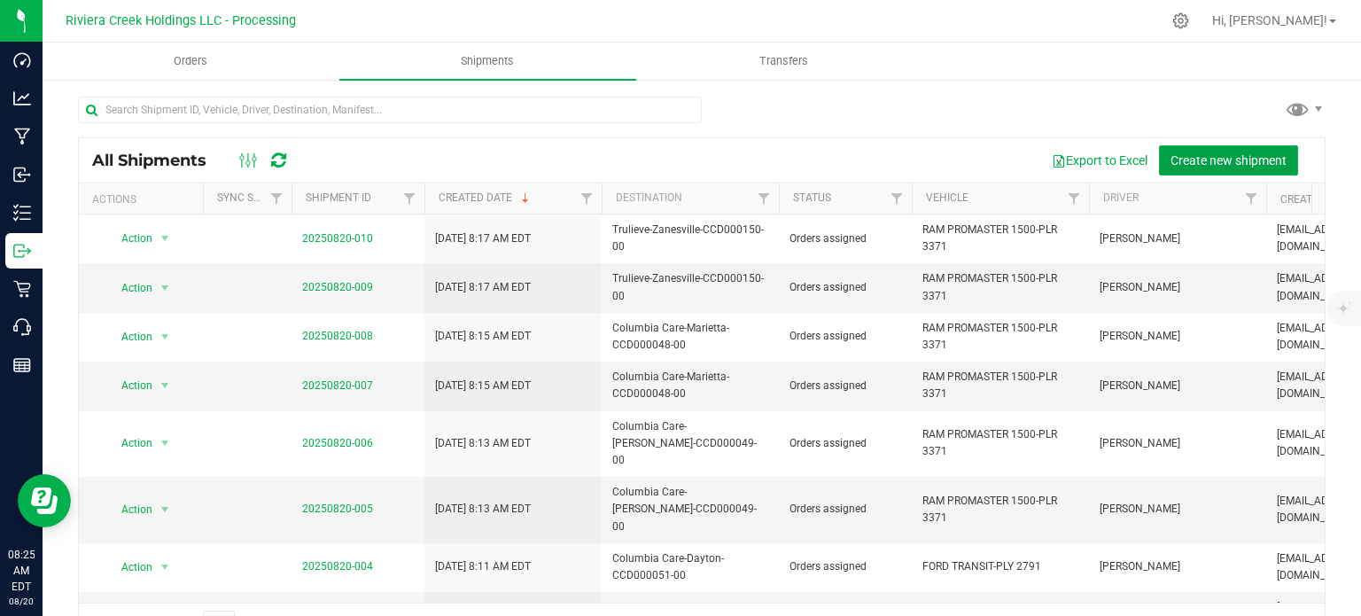
click at [1176, 153] on span "Create new shipment" at bounding box center [1228, 160] width 116 height 14
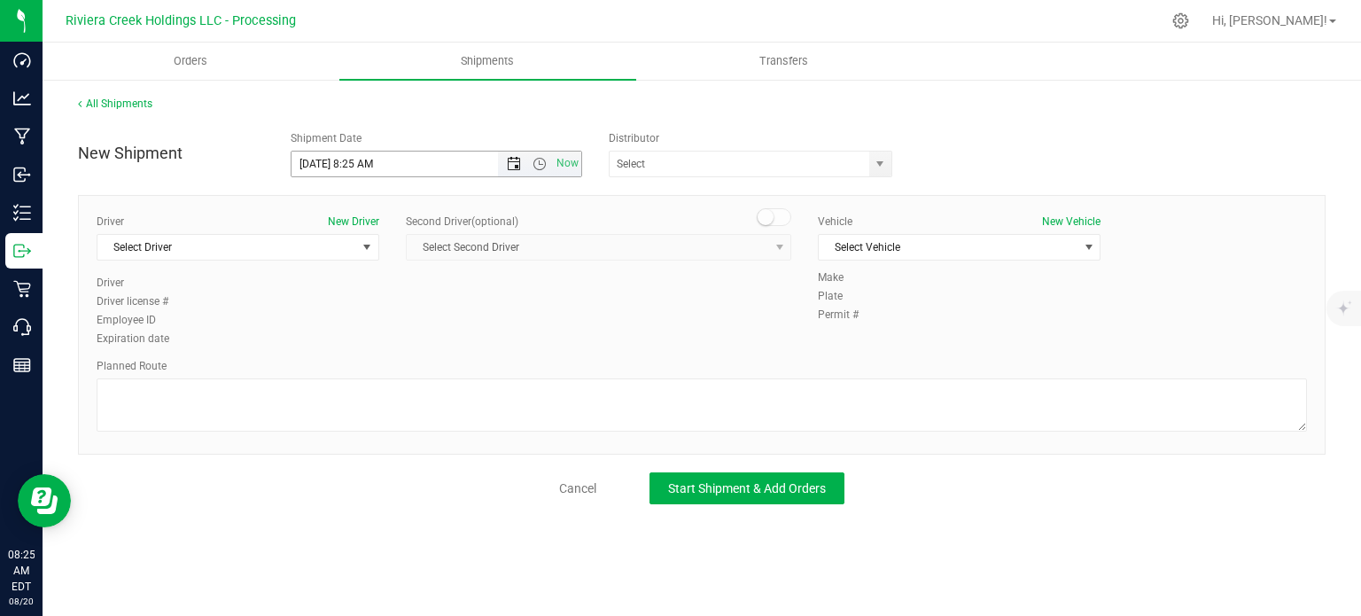
click at [511, 165] on span "Open the date view" at bounding box center [514, 164] width 14 height 14
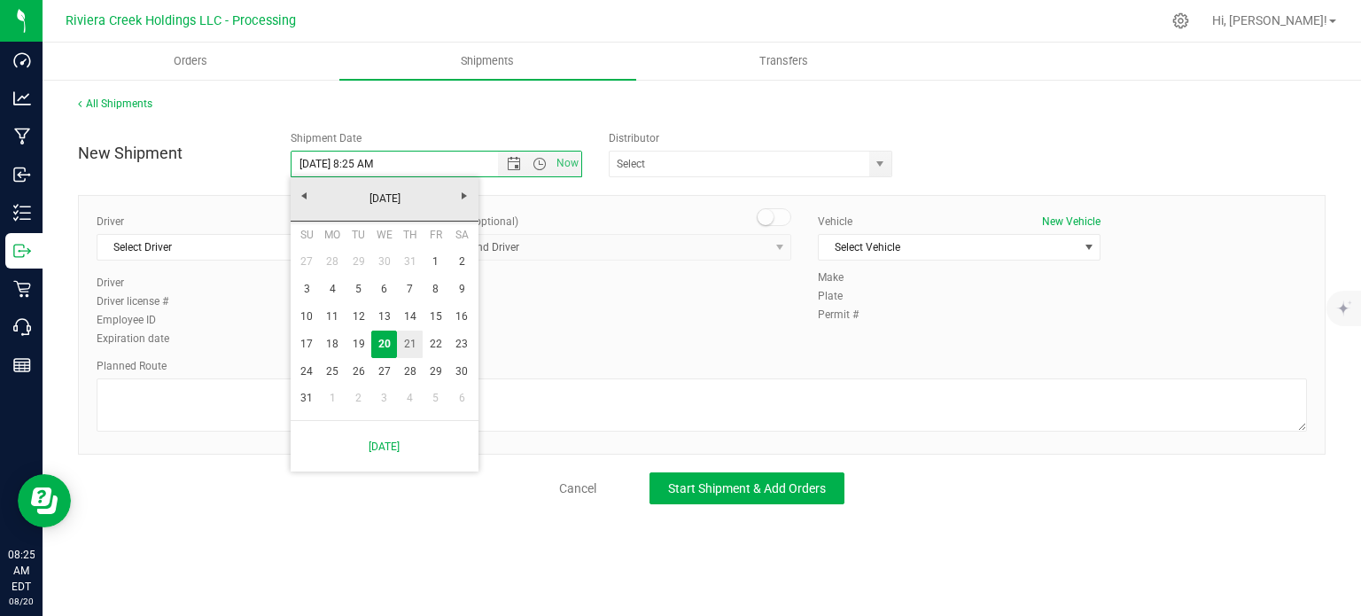
click at [409, 345] on link "21" at bounding box center [410, 343] width 26 height 27
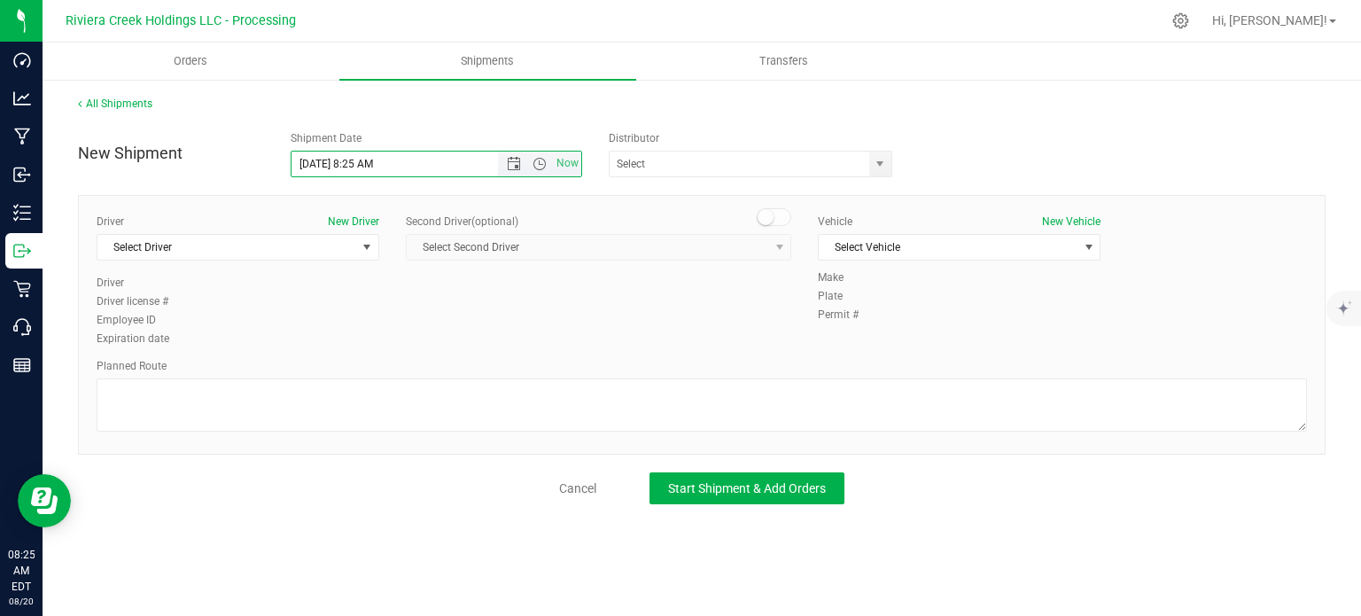
drag, startPoint x: 351, startPoint y: 167, endPoint x: 371, endPoint y: 169, distance: 20.6
click at [371, 169] on input "[DATE] 8:25 AM" at bounding box center [409, 164] width 237 height 25
click at [886, 155] on span "select" at bounding box center [880, 164] width 22 height 25
type input "[DATE] 5:45 AM"
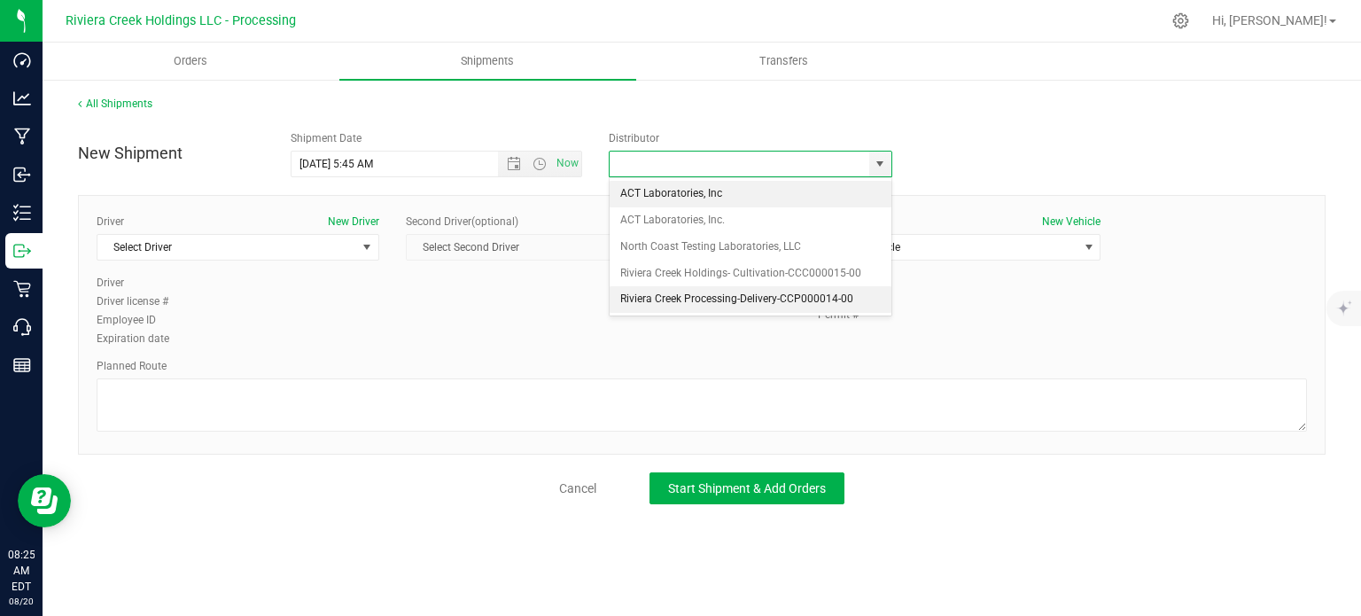
click at [645, 297] on li "Riviera Creek Processing-Delivery-CCP000014-00" at bounding box center [751, 299] width 282 height 27
type input "Riviera Creek Processing-Delivery-CCP000014-00"
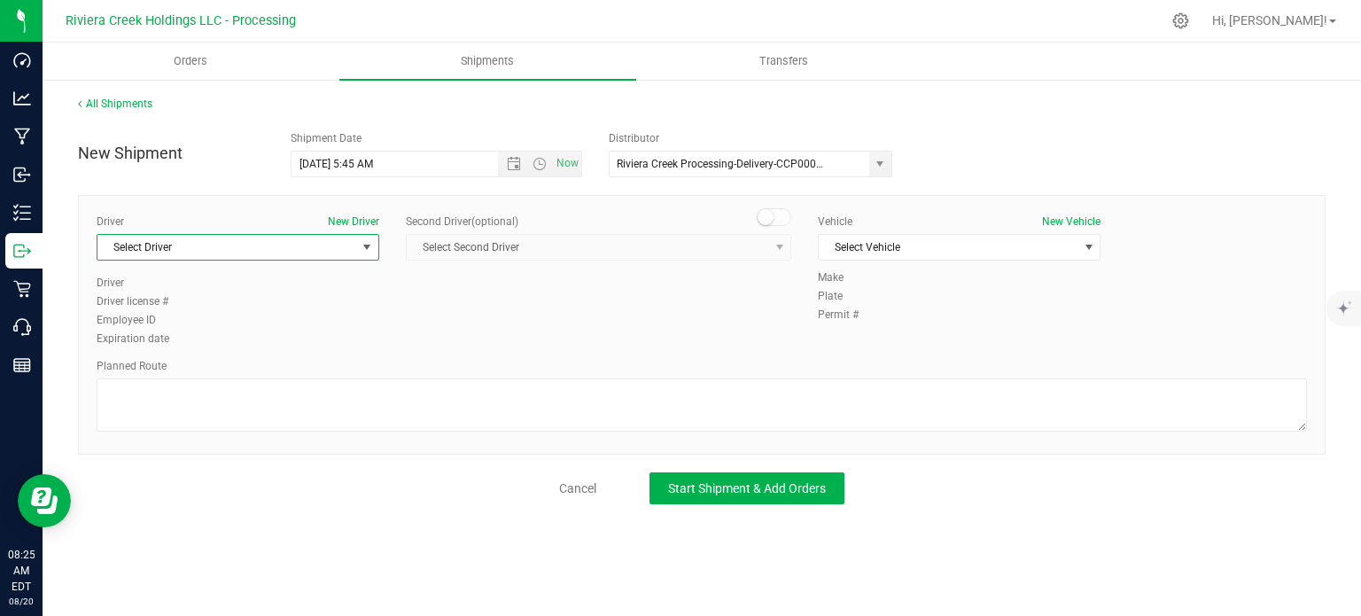
click at [239, 240] on span "Select Driver" at bounding box center [226, 247] width 259 height 25
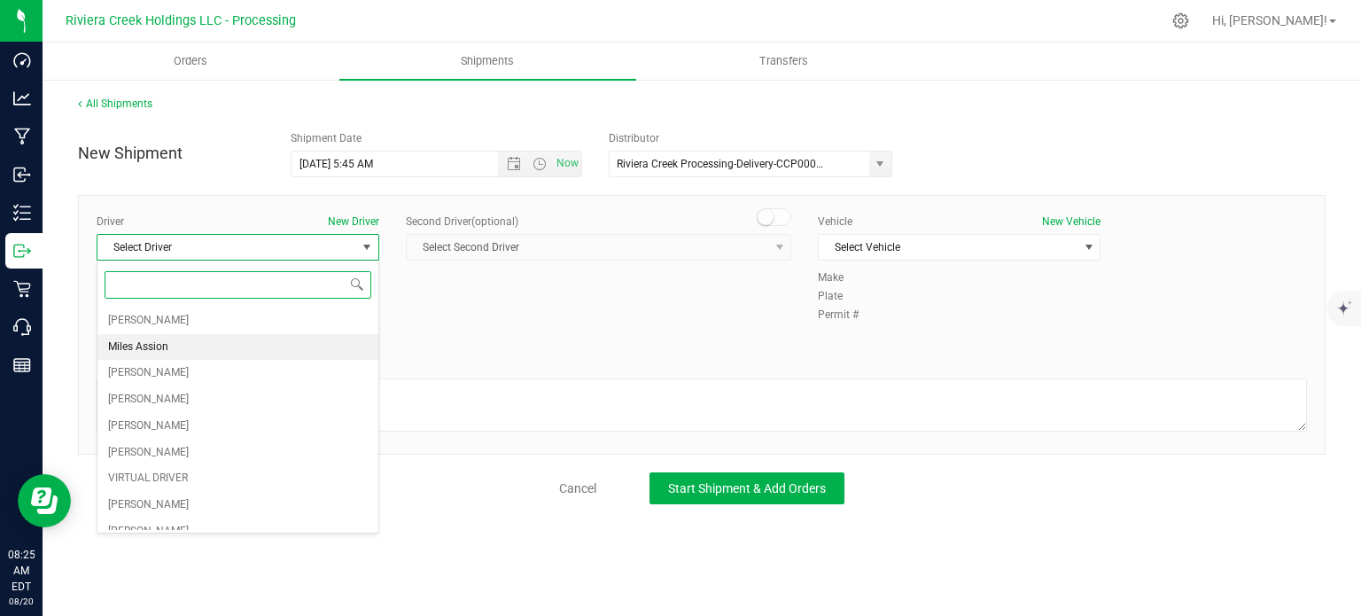
click at [198, 346] on li "Miles Assion" at bounding box center [237, 347] width 281 height 27
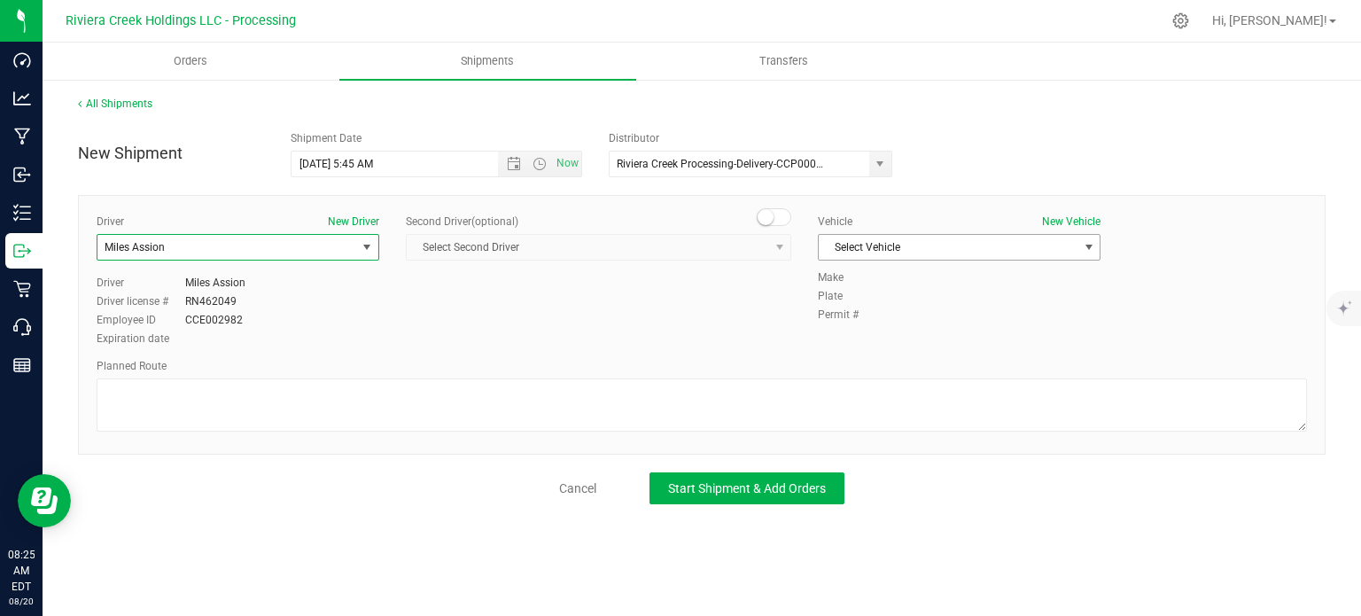
click at [879, 251] on span "Select Vehicle" at bounding box center [948, 247] width 259 height 25
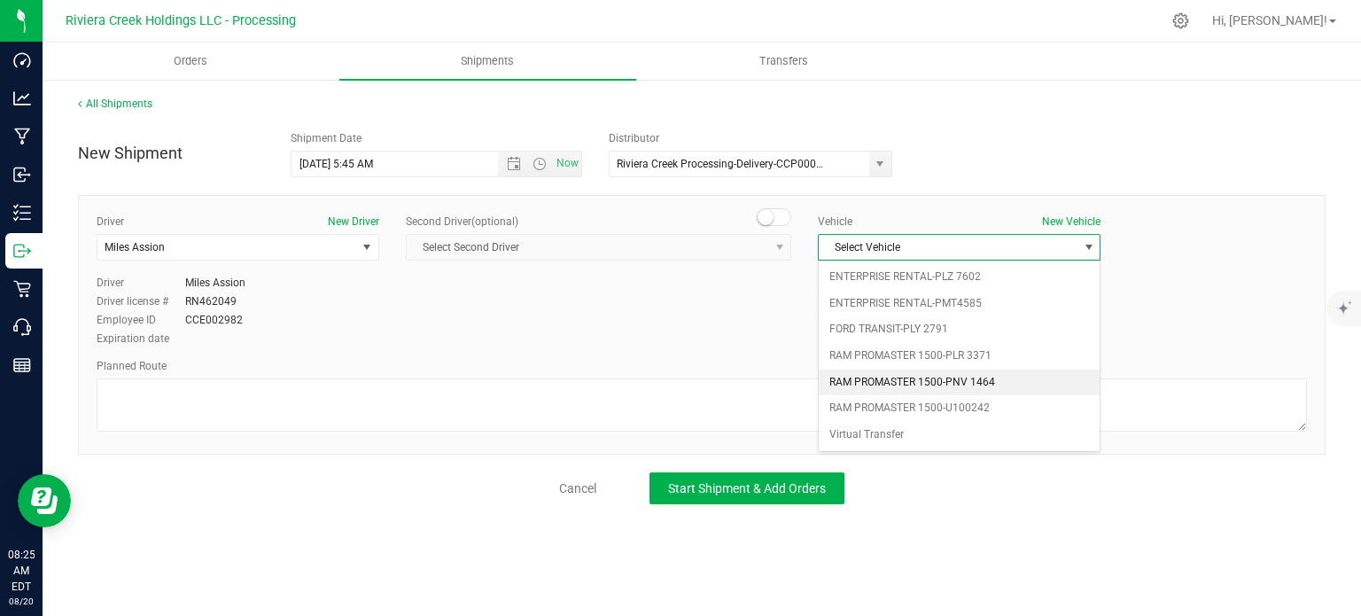
click at [890, 374] on li "RAM PROMASTER 1500-PNV 1464" at bounding box center [959, 382] width 281 height 27
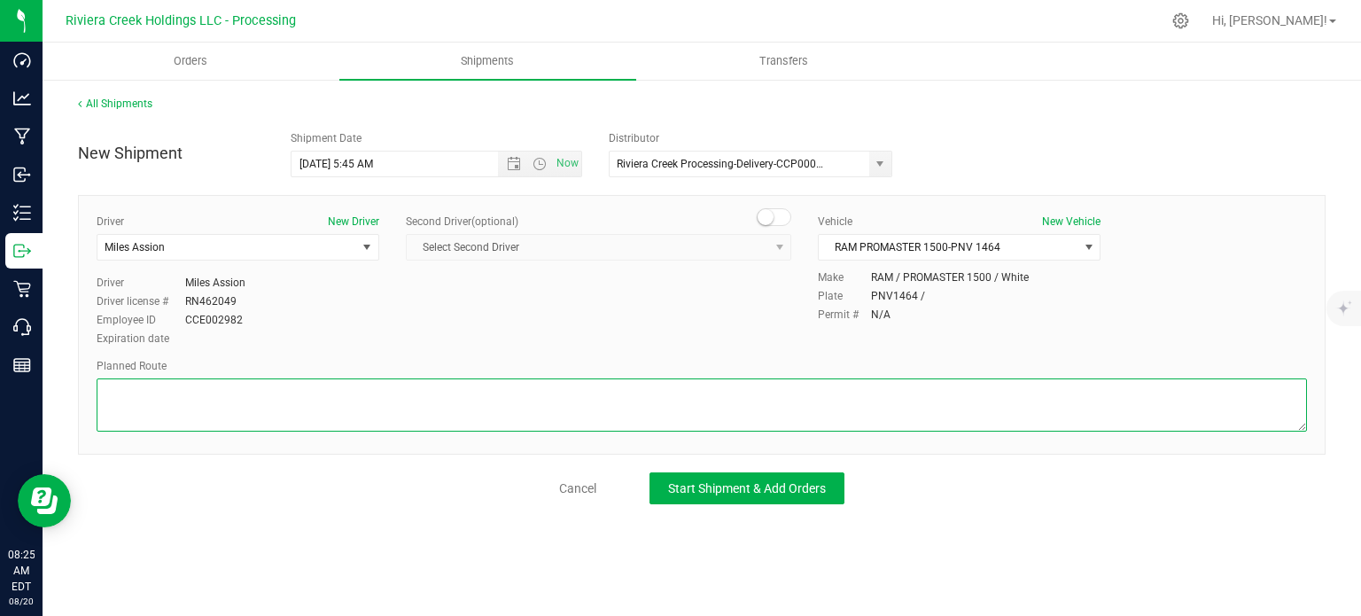
click at [549, 396] on textarea at bounding box center [702, 404] width 1210 height 53
paste textarea "Head west on [GEOGRAPHIC_DATA] St 187 ft [GEOGRAPHIC_DATA] St turns slightly le…"
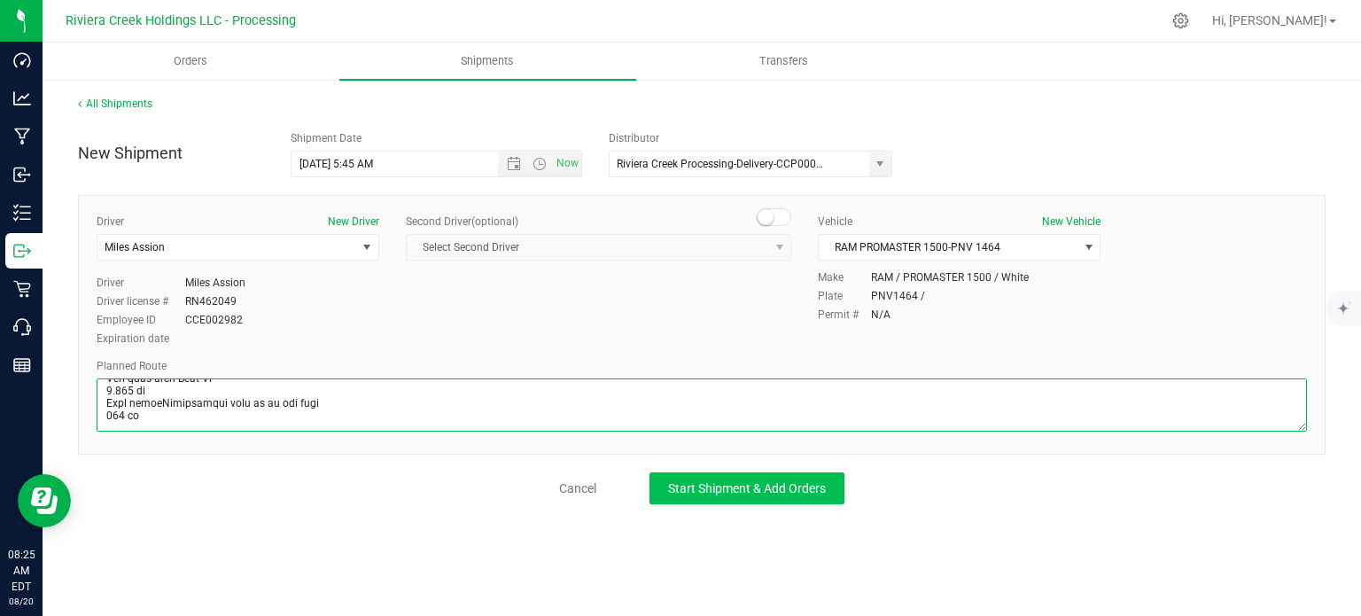
type textarea "Head west on [GEOGRAPHIC_DATA] St 187 ft [GEOGRAPHIC_DATA] St turns slightly le…"
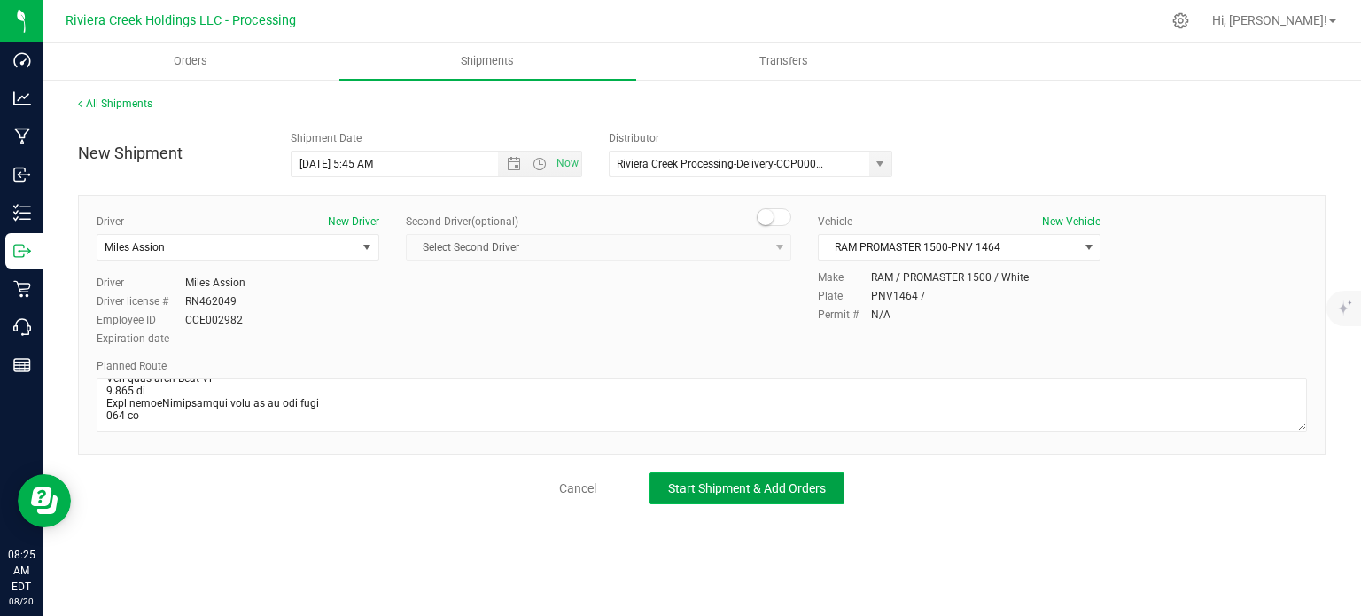
click at [712, 499] on button "Start Shipment & Add Orders" at bounding box center [746, 488] width 195 height 32
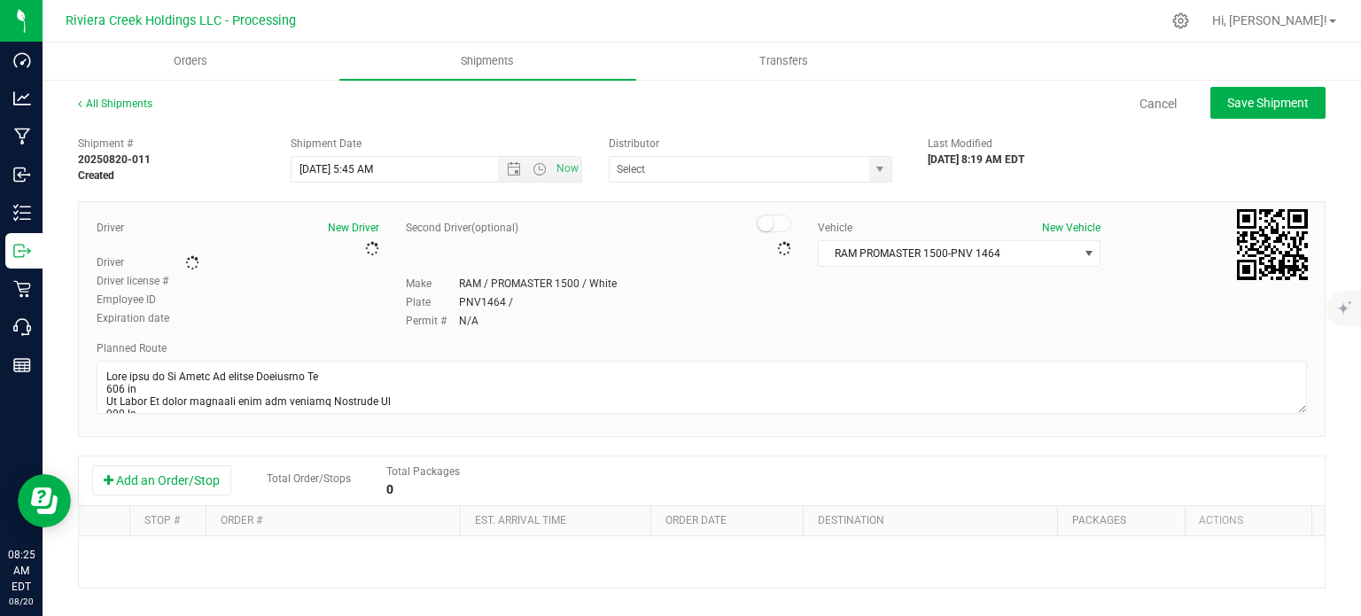
type input "Riviera Creek Processing-Delivery-CCP000014-00"
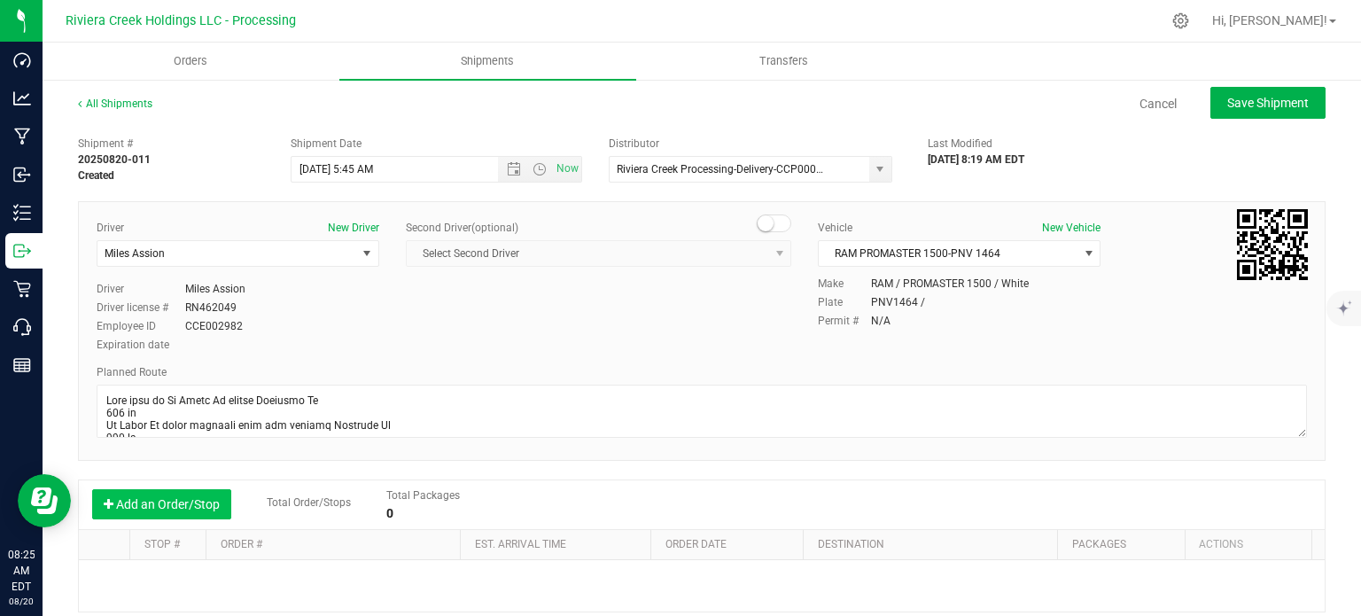
click at [175, 511] on button "Add an Order/Stop" at bounding box center [161, 504] width 139 height 30
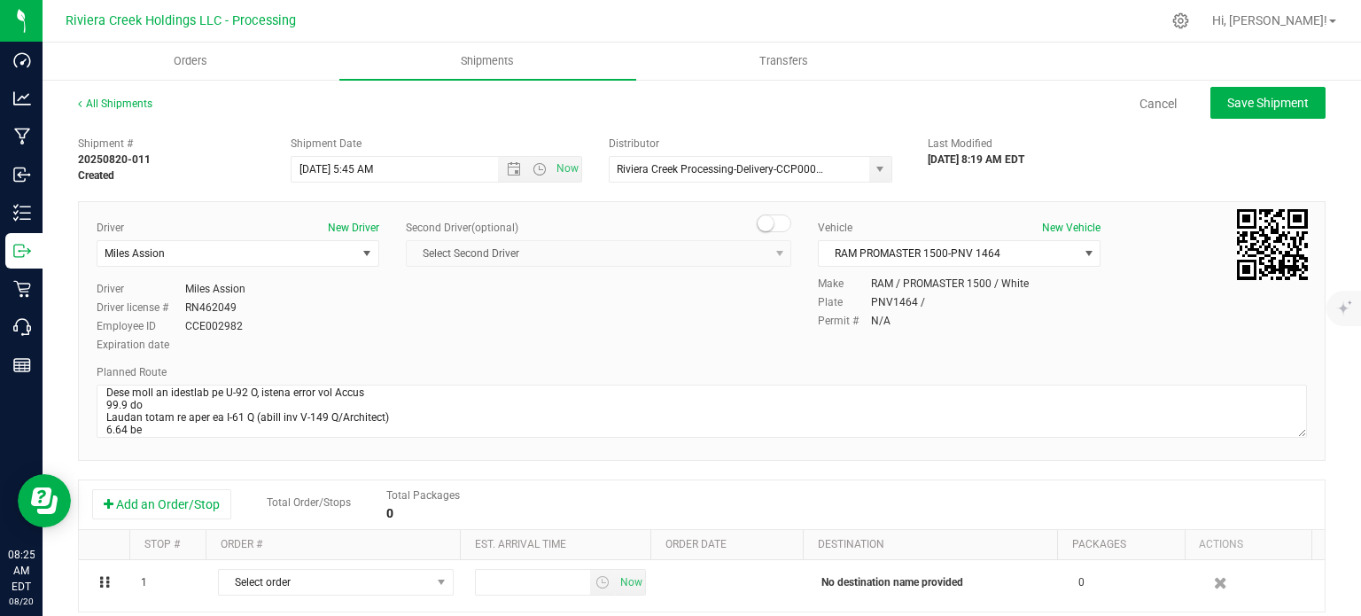
scroll to position [177, 0]
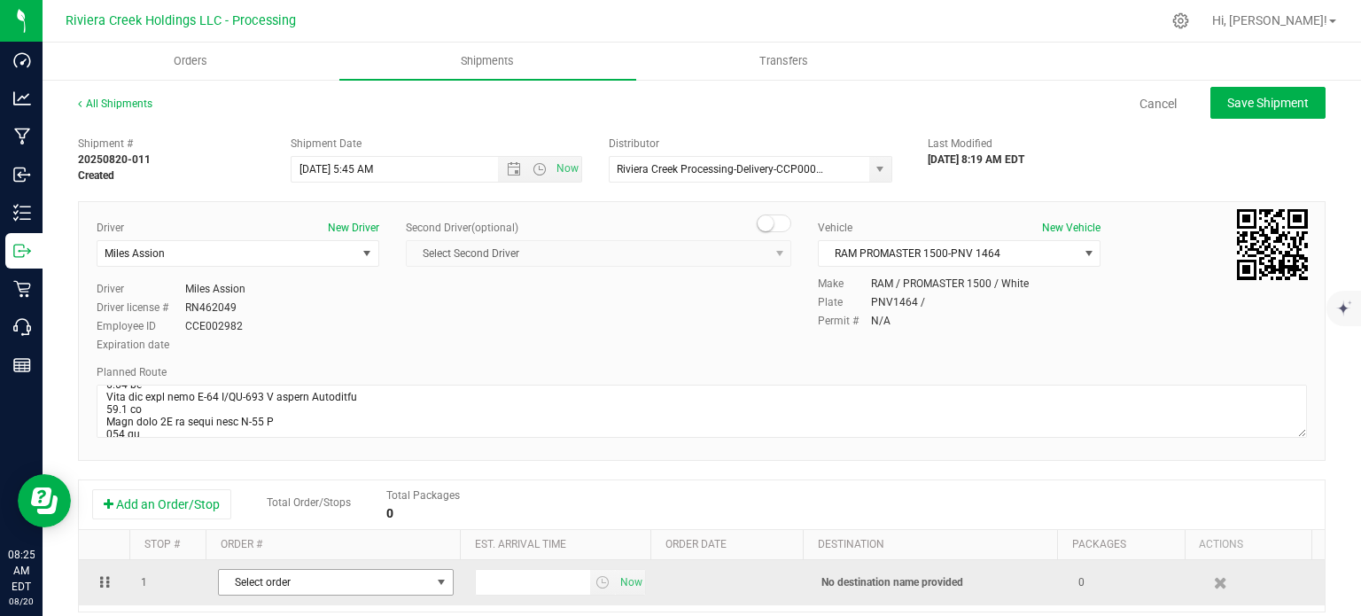
click at [291, 571] on span "Select order" at bounding box center [325, 582] width 212 height 25
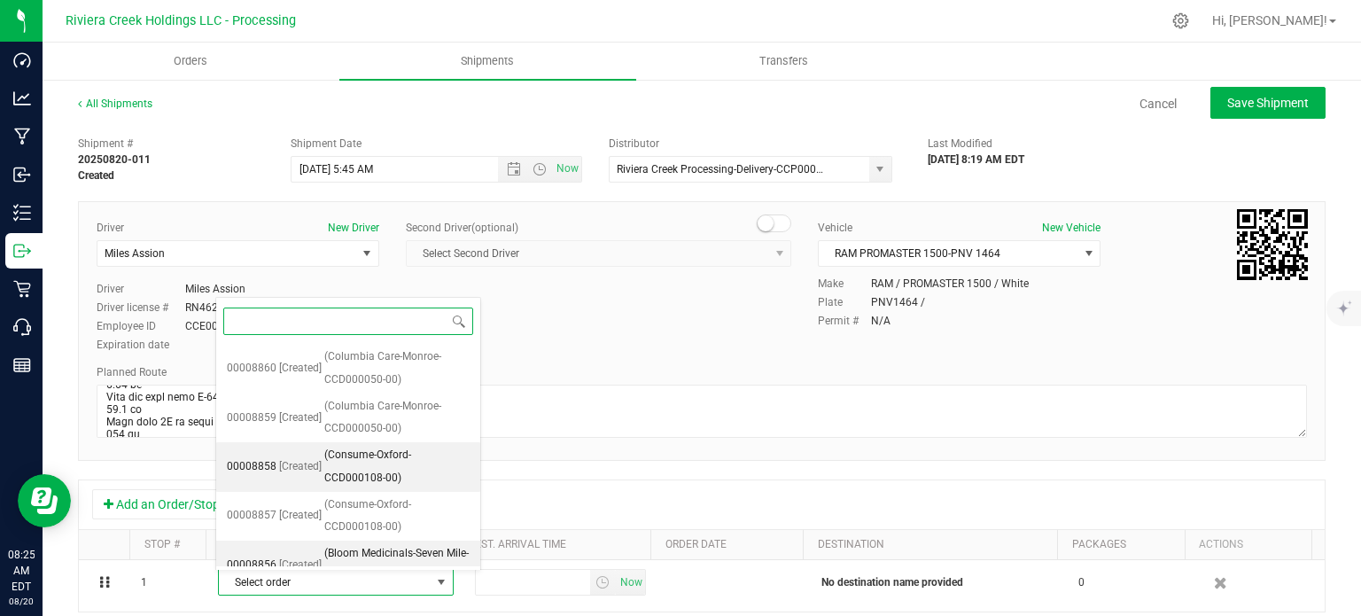
scroll to position [70, 0]
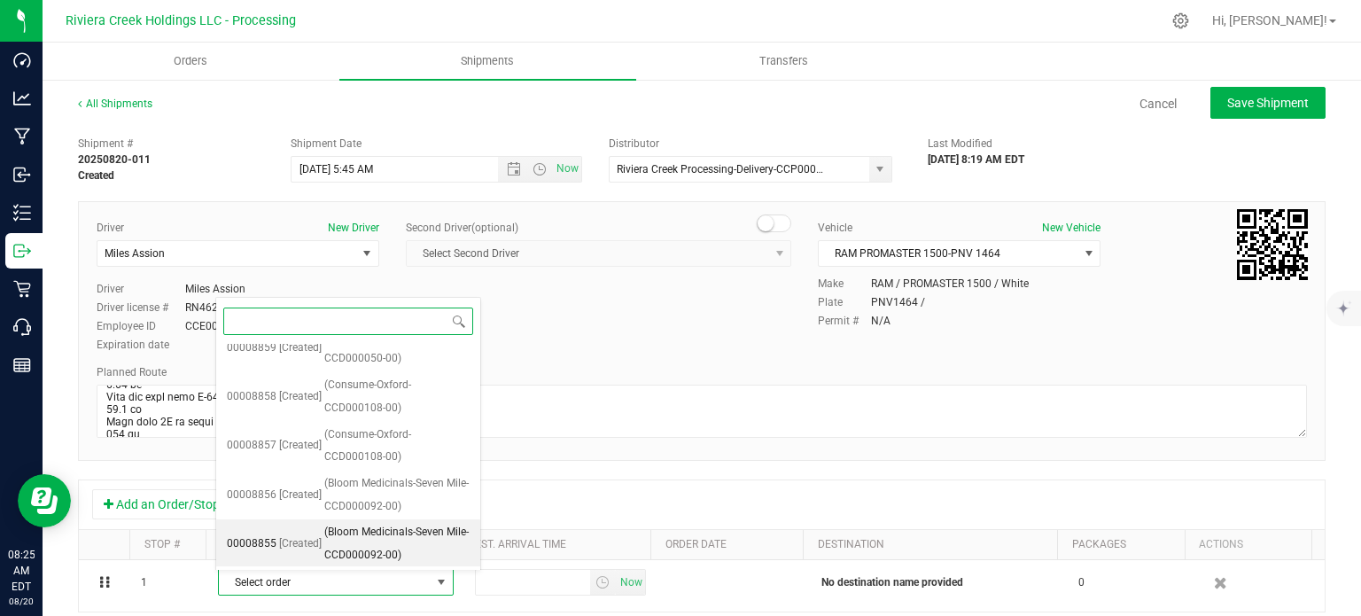
click at [374, 532] on span "(Bloom Medicinals-Seven Mile-CCD000092-00)" at bounding box center [396, 543] width 145 height 45
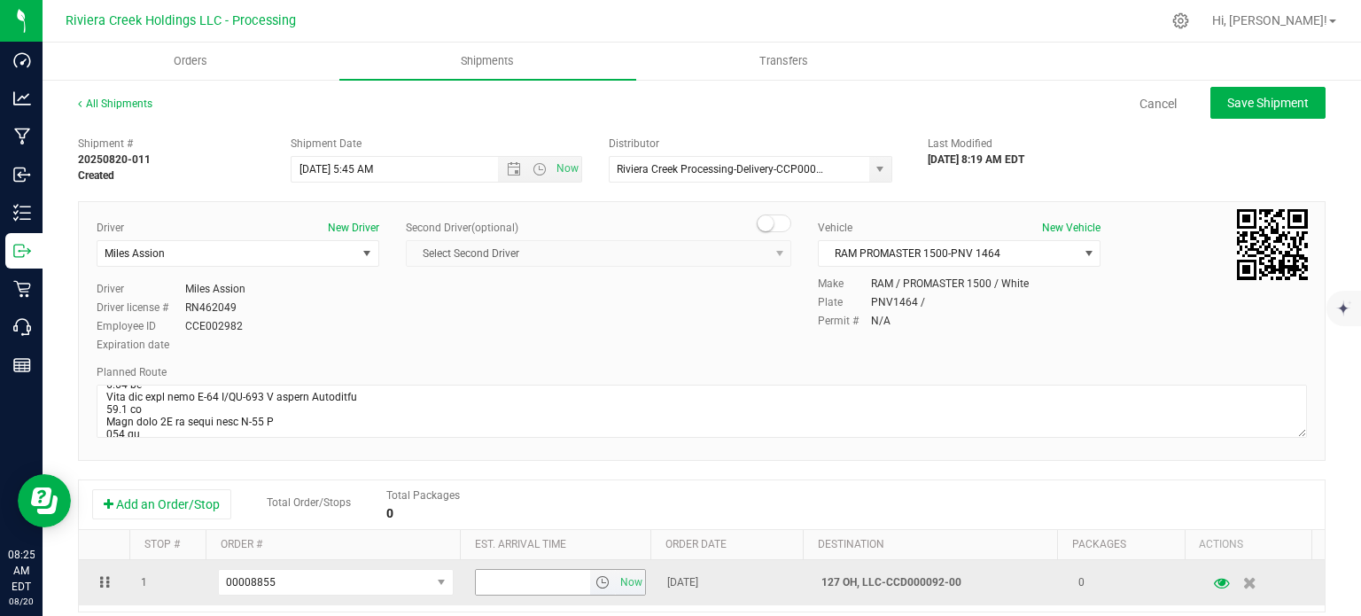
click at [595, 586] on span "select" at bounding box center [602, 582] width 14 height 14
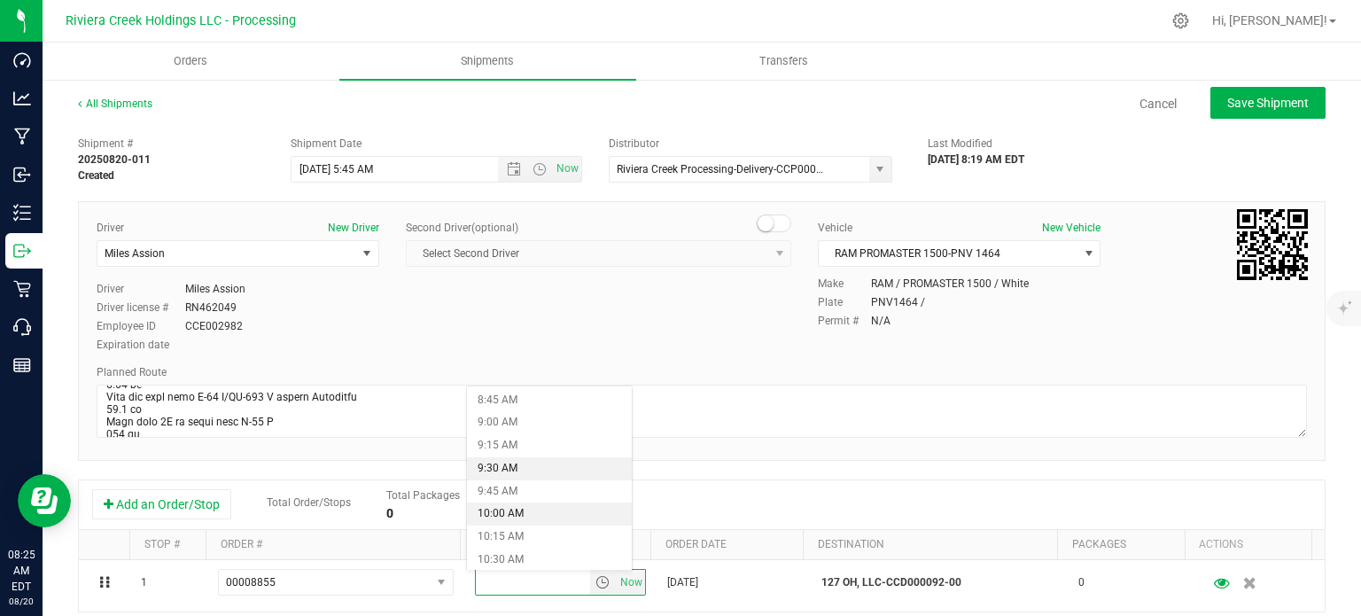
scroll to position [886, 0]
click at [532, 491] on li "10:45 AM" at bounding box center [549, 493] width 164 height 23
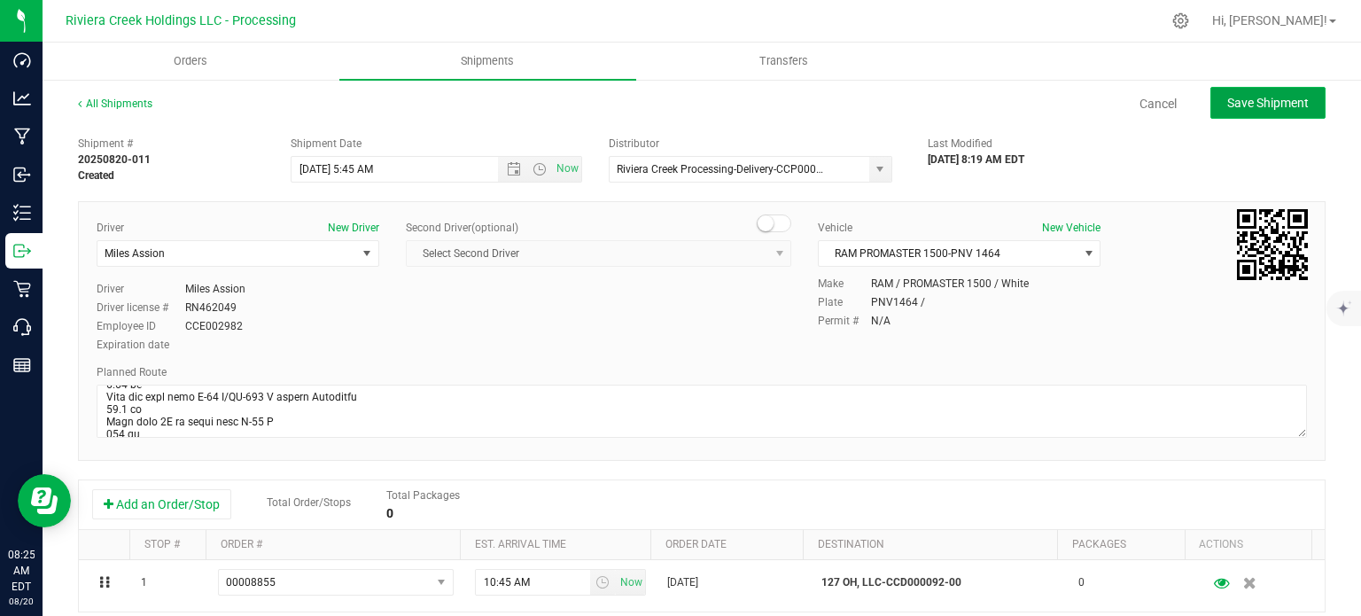
click at [1242, 111] on button "Save Shipment" at bounding box center [1267, 103] width 115 height 32
type input "[DATE] 9:45 AM"
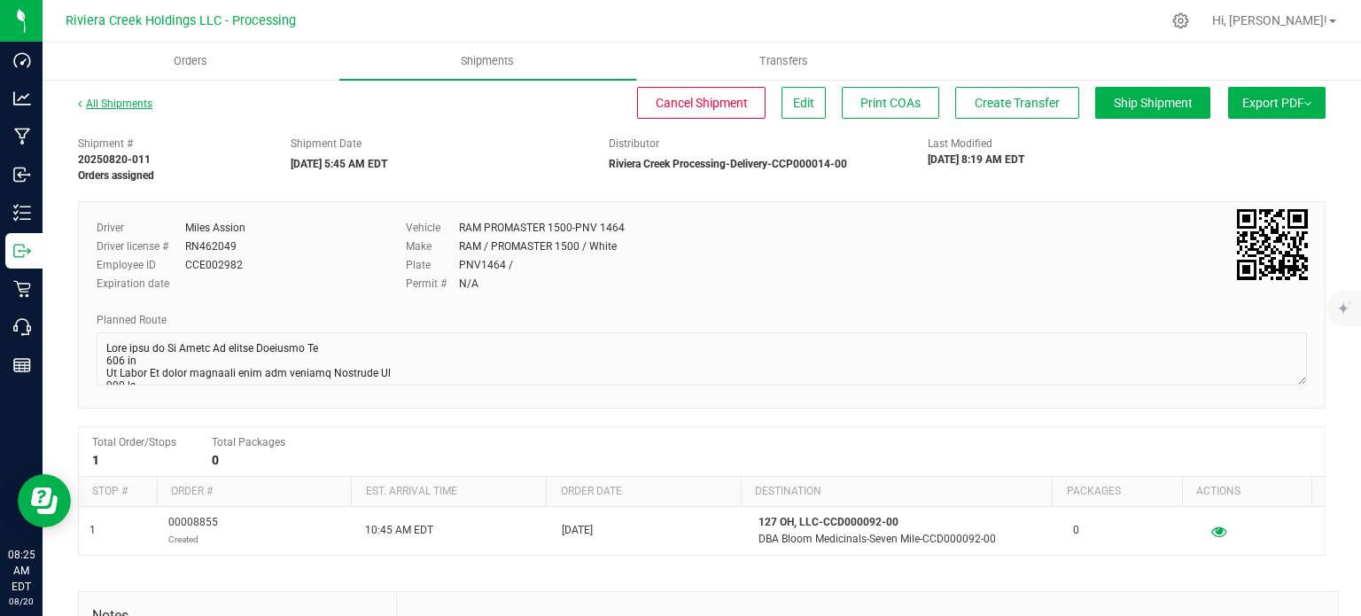
click at [107, 99] on link "All Shipments" at bounding box center [115, 103] width 74 height 12
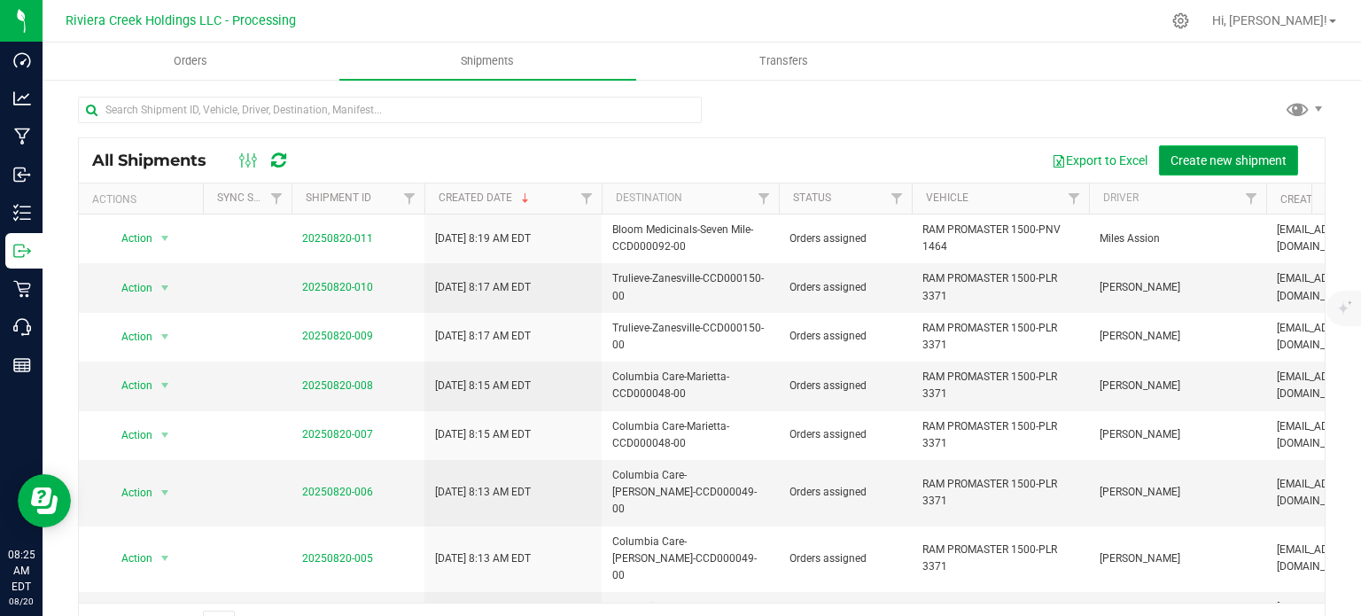
click at [1170, 154] on span "Create new shipment" at bounding box center [1228, 160] width 116 height 14
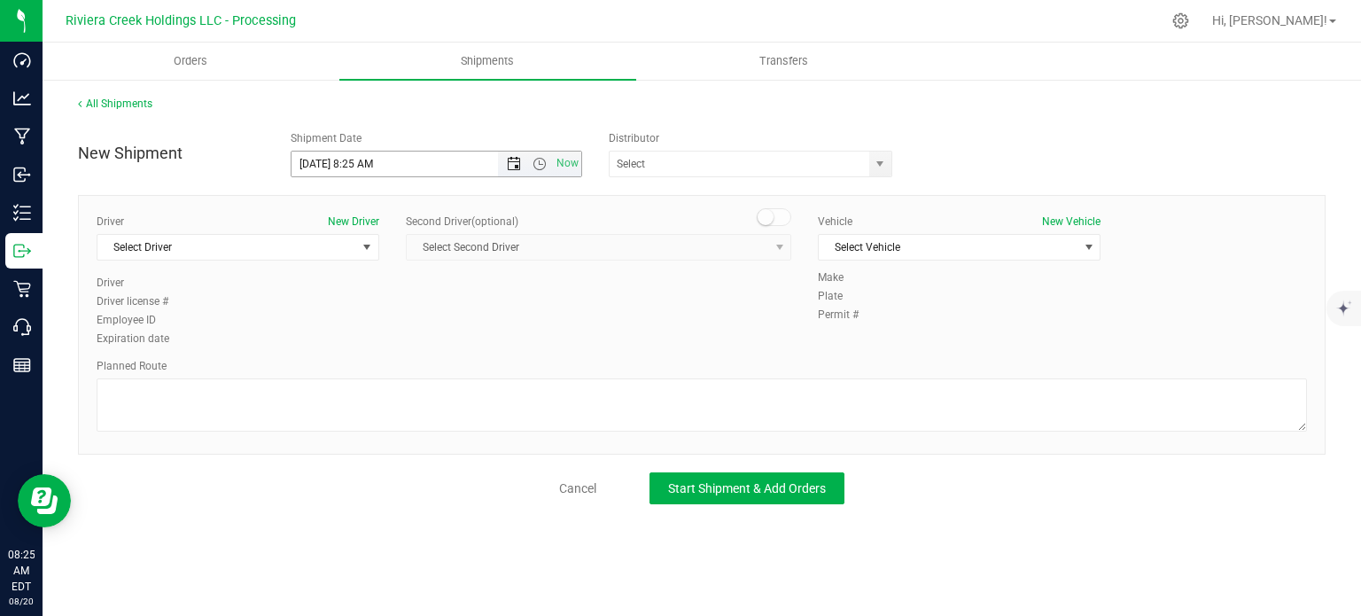
click at [508, 166] on span "Open the date view" at bounding box center [514, 164] width 14 height 14
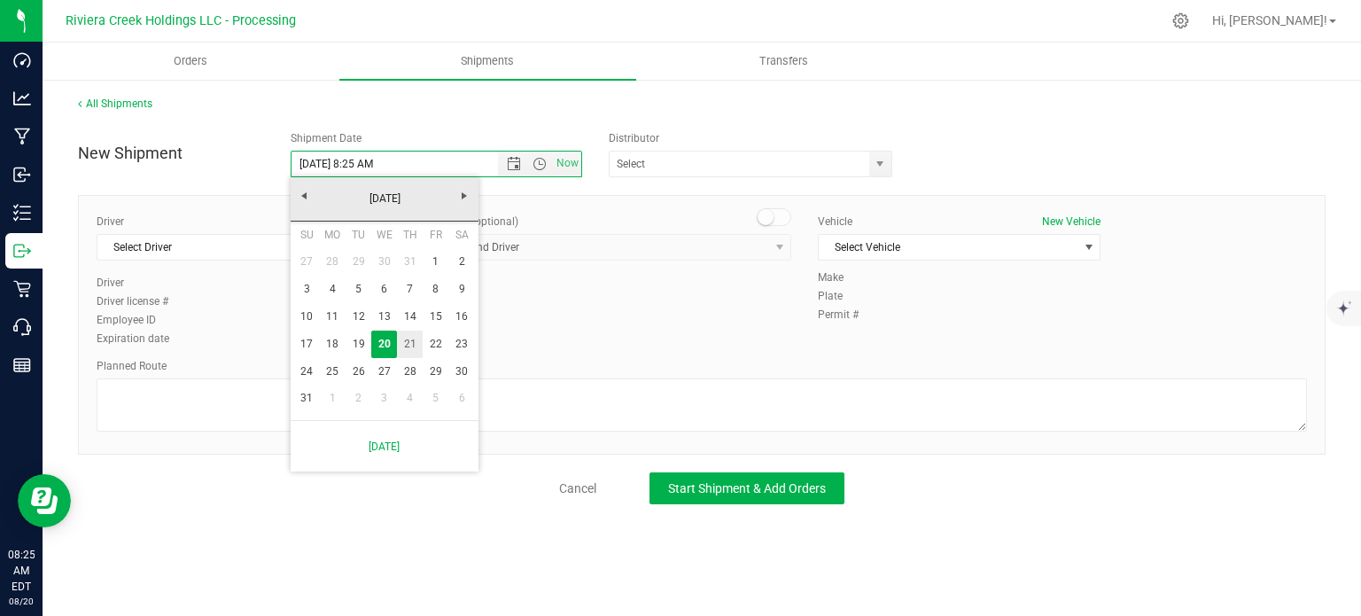
click at [409, 345] on link "21" at bounding box center [410, 343] width 26 height 27
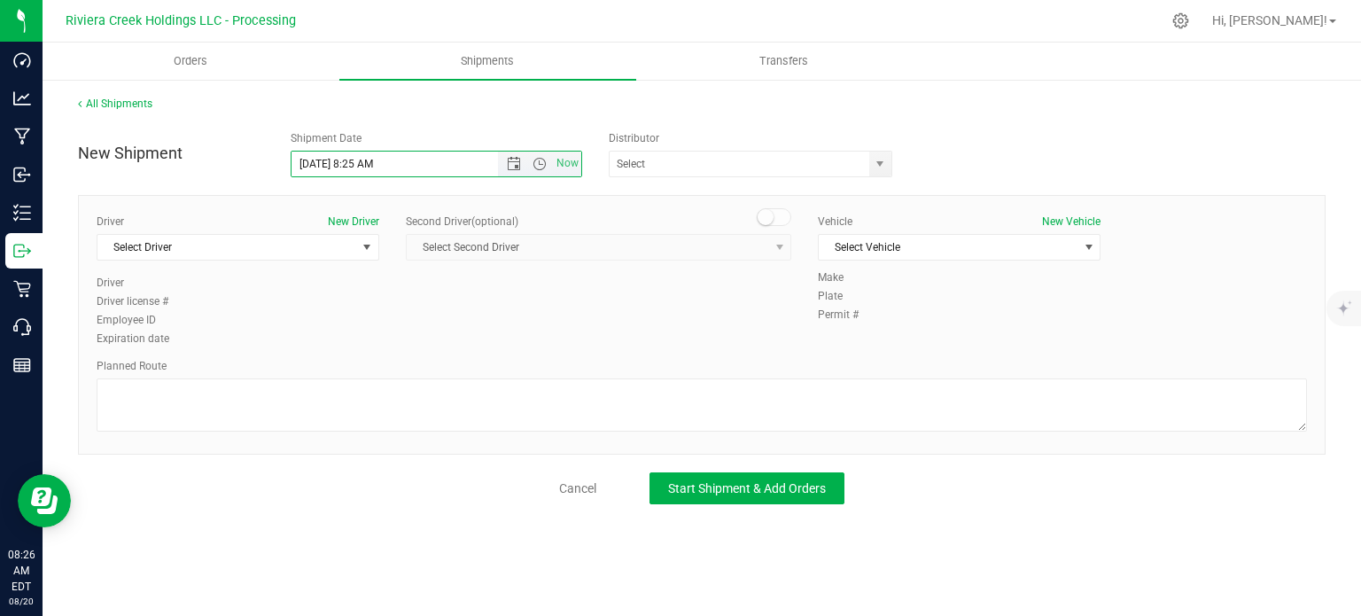
drag, startPoint x: 371, startPoint y: 164, endPoint x: 409, endPoint y: 119, distance: 59.1
click at [354, 172] on input "[DATE] 8:25 AM" at bounding box center [409, 164] width 237 height 25
click at [873, 167] on span "select" at bounding box center [880, 164] width 14 height 14
type input "[DATE] 5:45 AM"
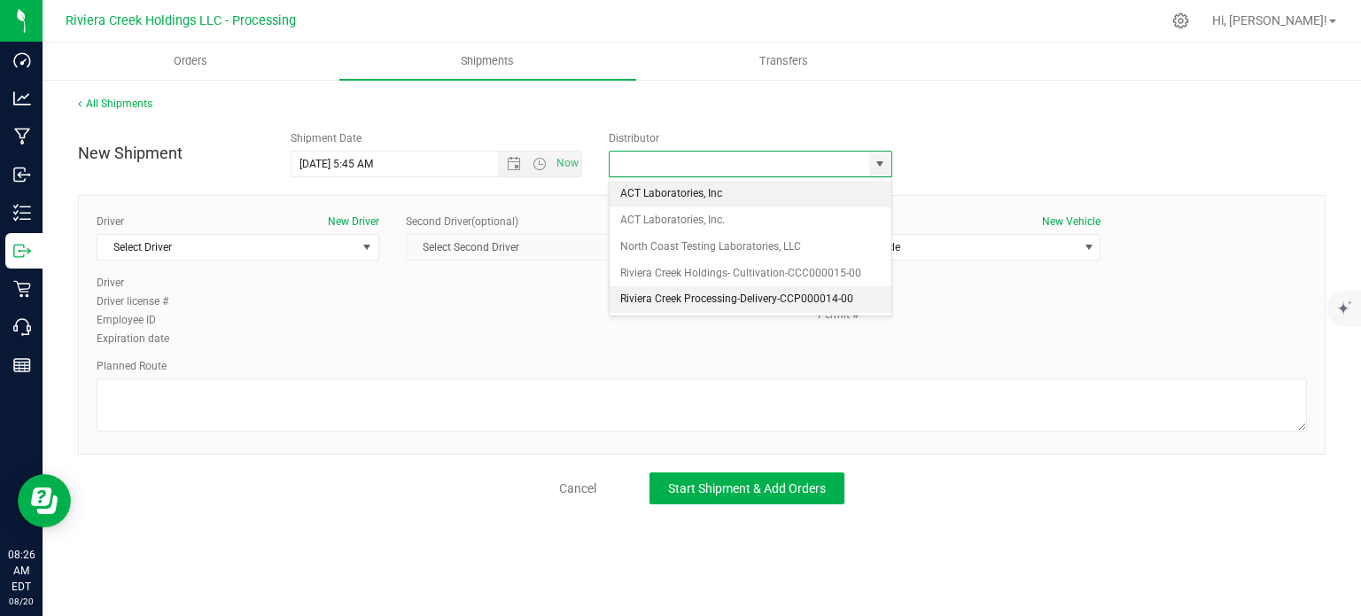
click at [664, 297] on li "Riviera Creek Processing-Delivery-CCP000014-00" at bounding box center [751, 299] width 282 height 27
type input "Riviera Creek Processing-Delivery-CCP000014-00"
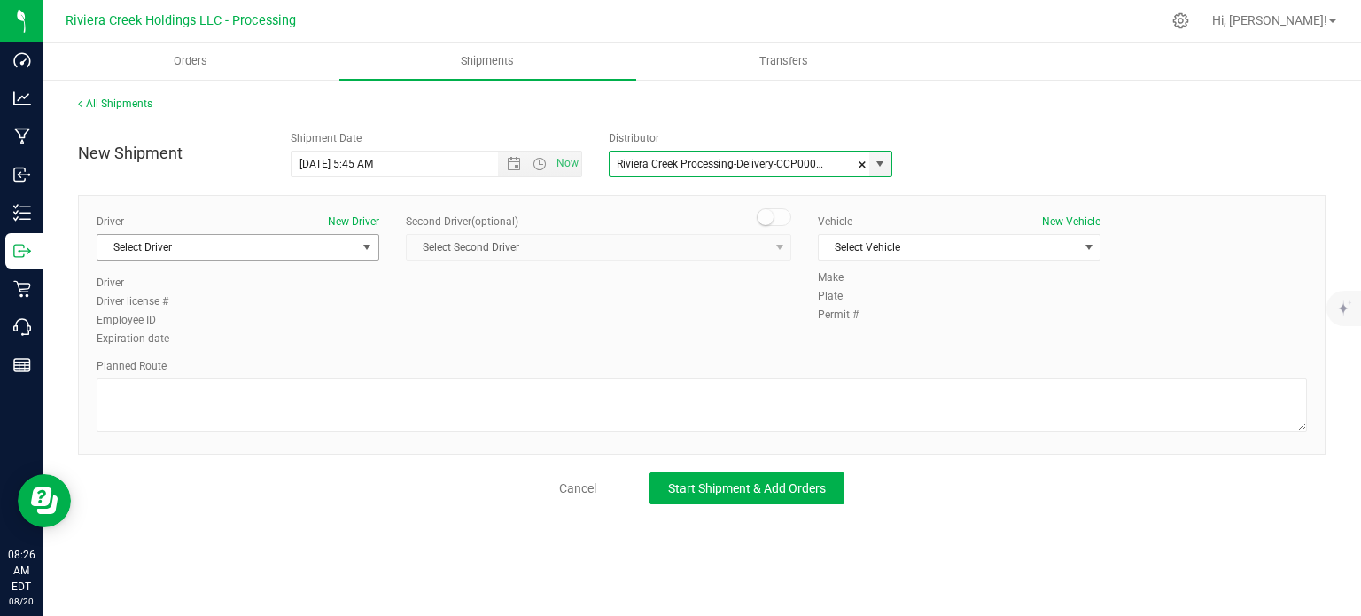
click at [167, 248] on span "Select Driver" at bounding box center [226, 247] width 259 height 25
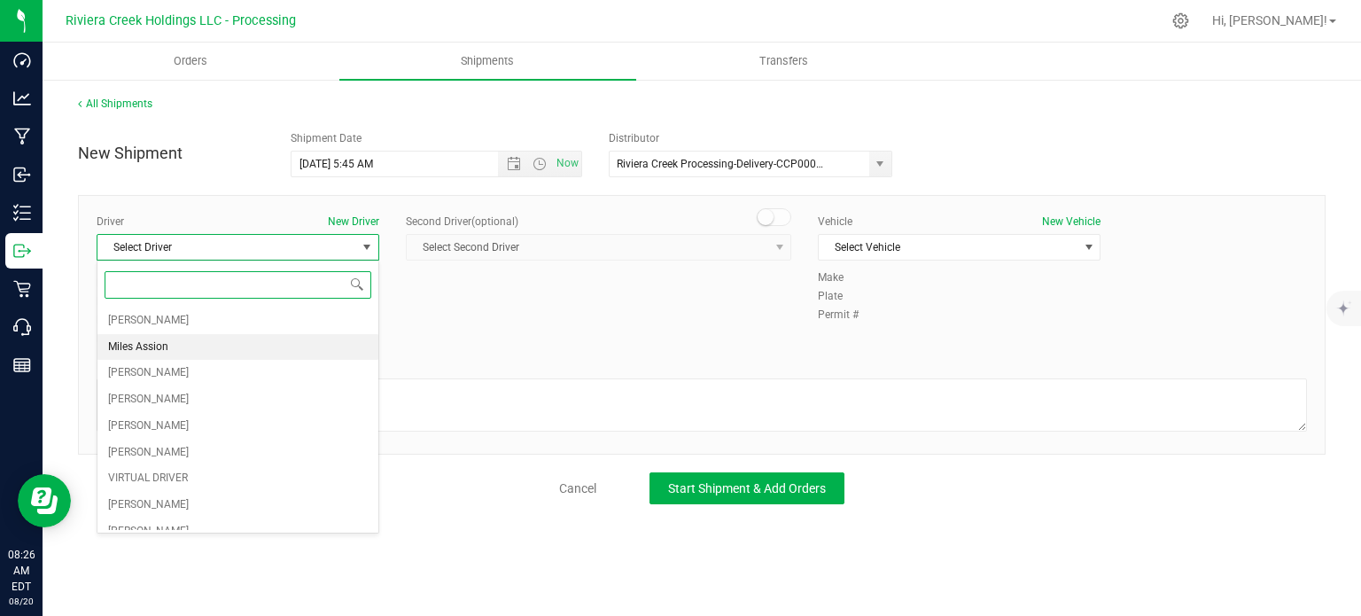
click at [159, 351] on span "Miles Assion" at bounding box center [138, 347] width 60 height 23
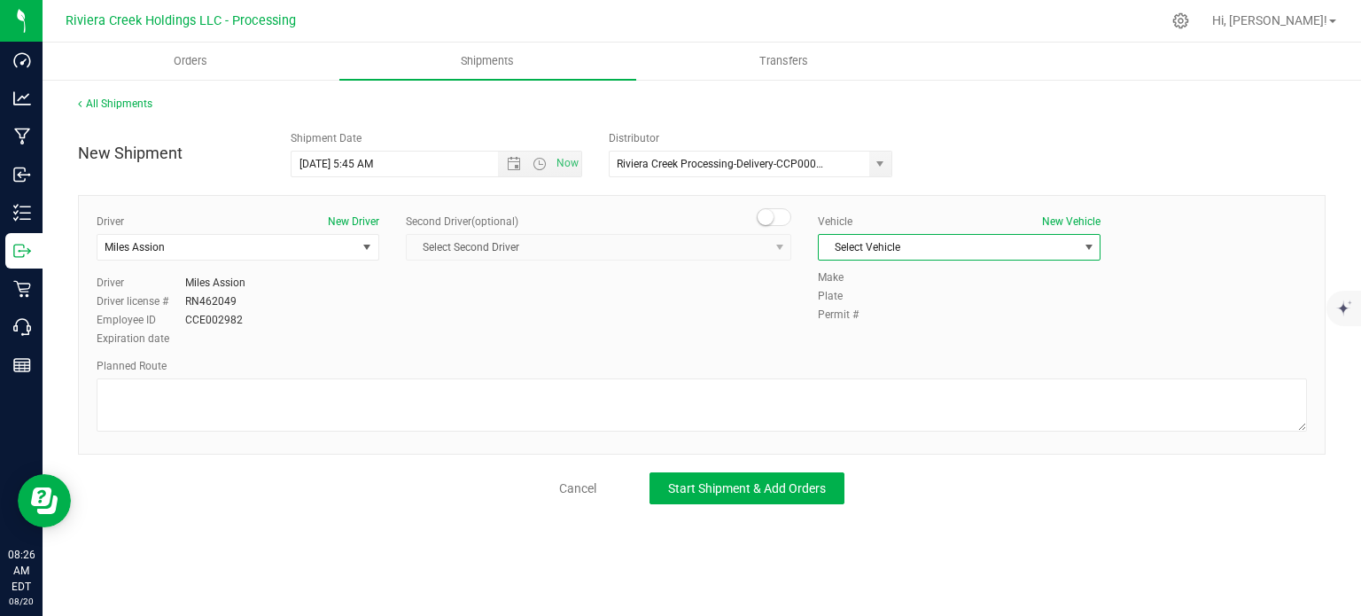
click at [886, 238] on span "Select Vehicle" at bounding box center [948, 247] width 259 height 25
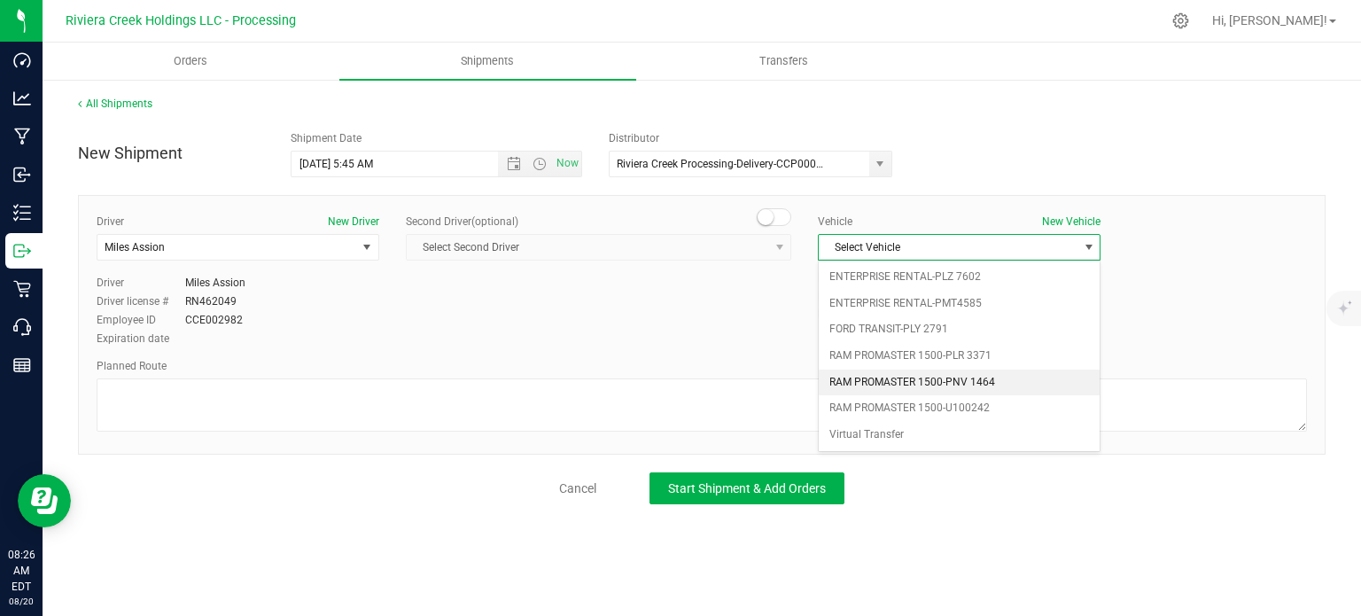
click at [973, 374] on li "RAM PROMASTER 1500-PNV 1464" at bounding box center [959, 382] width 281 height 27
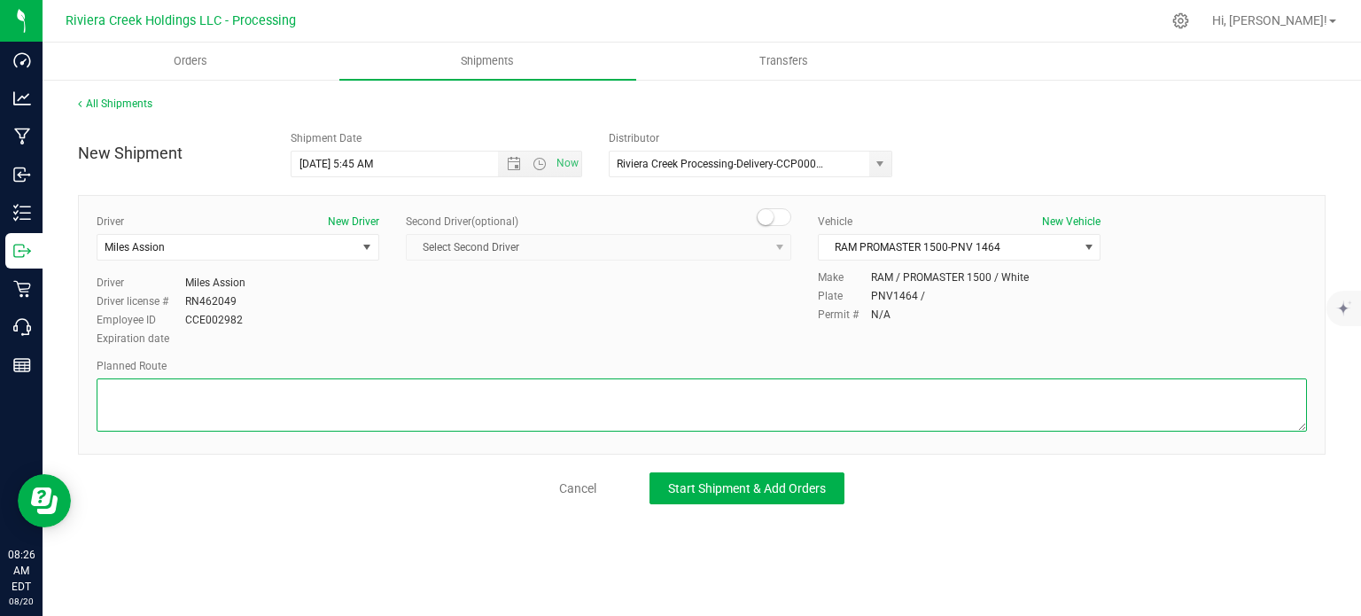
click at [612, 393] on textarea at bounding box center [702, 404] width 1210 height 53
paste textarea "Head west on [GEOGRAPHIC_DATA] St 187 ft [GEOGRAPHIC_DATA] St turns slightly le…"
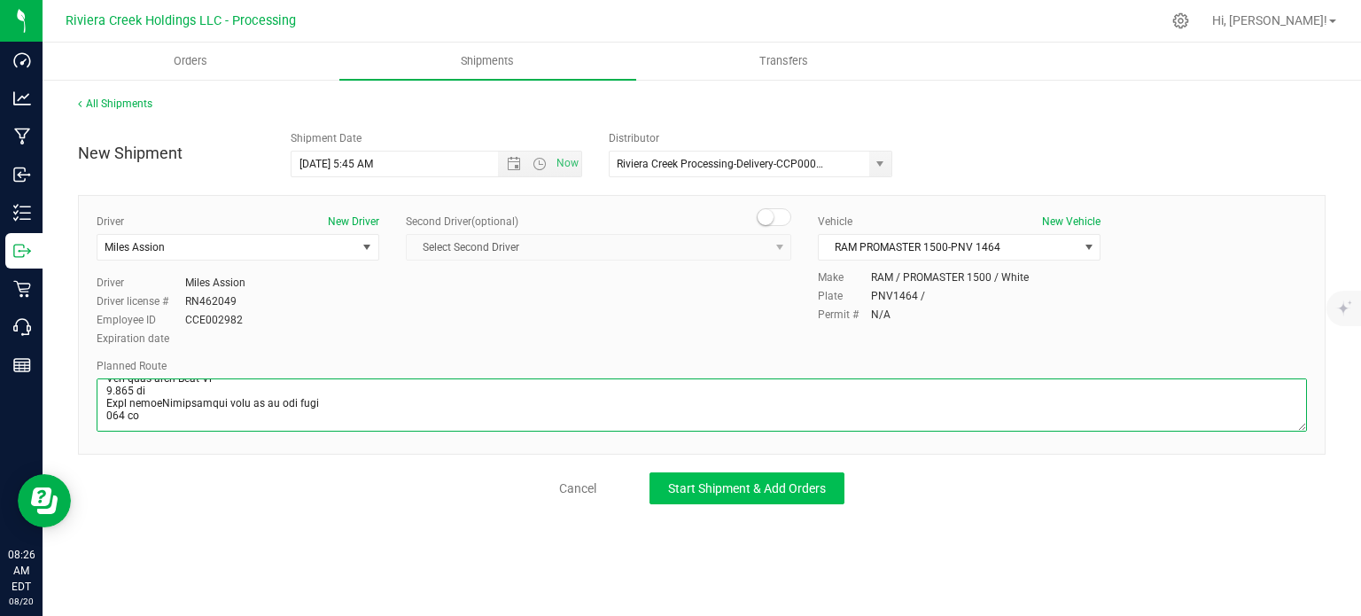
type textarea "Head west on [GEOGRAPHIC_DATA] St 187 ft [GEOGRAPHIC_DATA] St turns slightly le…"
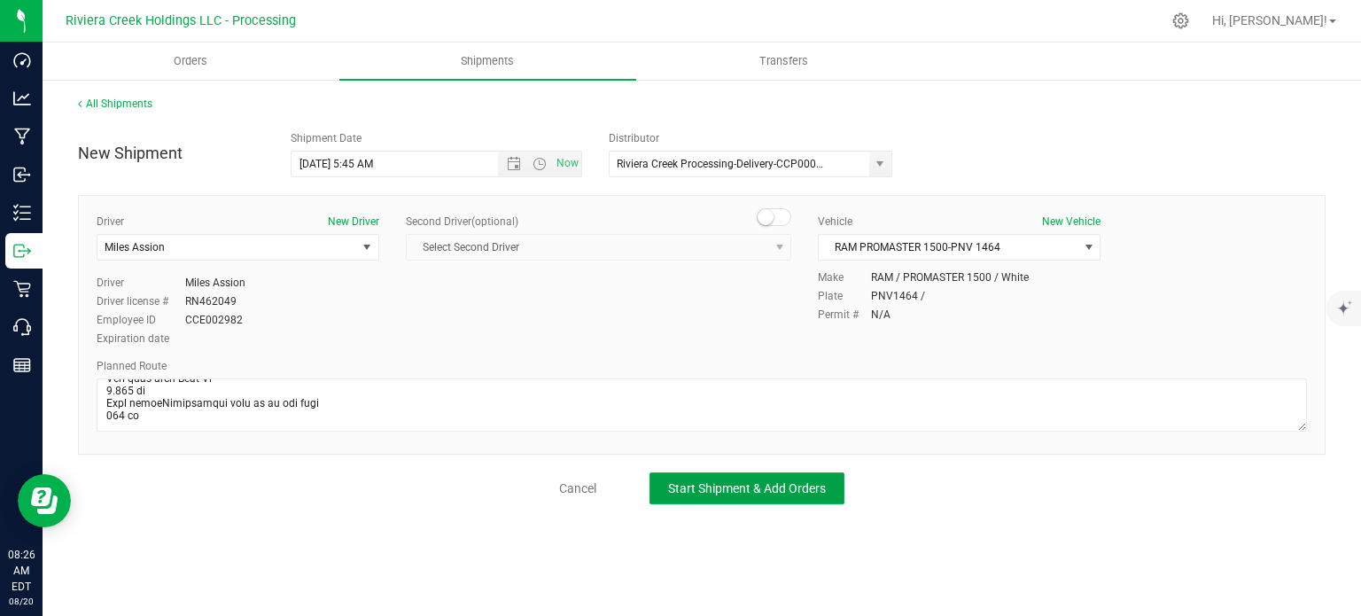
click at [695, 487] on span "Start Shipment & Add Orders" at bounding box center [747, 488] width 158 height 14
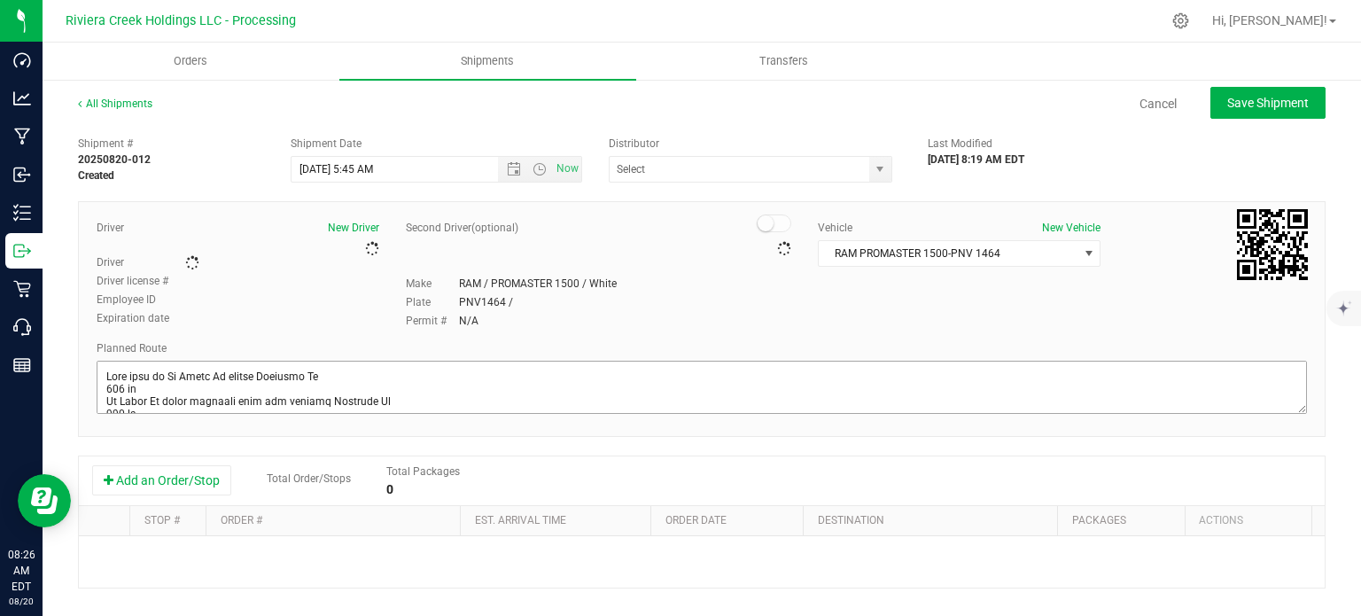
type input "Riviera Creek Processing-Delivery-CCP000014-00"
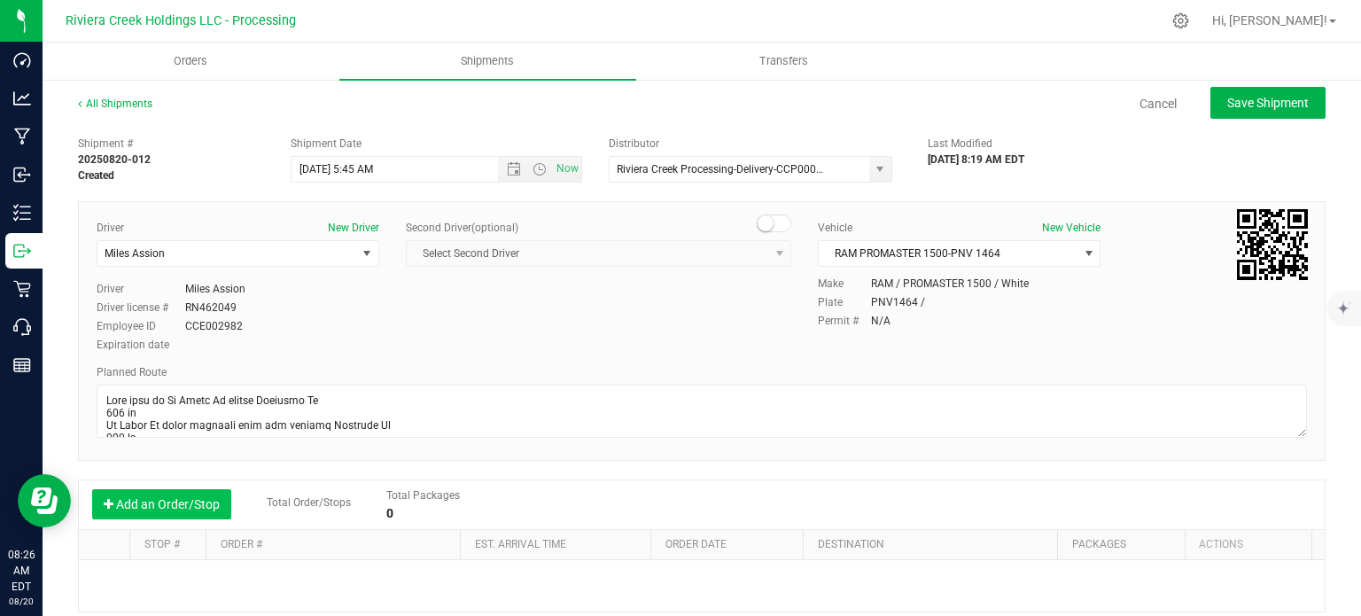
click at [162, 504] on button "Add an Order/Stop" at bounding box center [161, 504] width 139 height 30
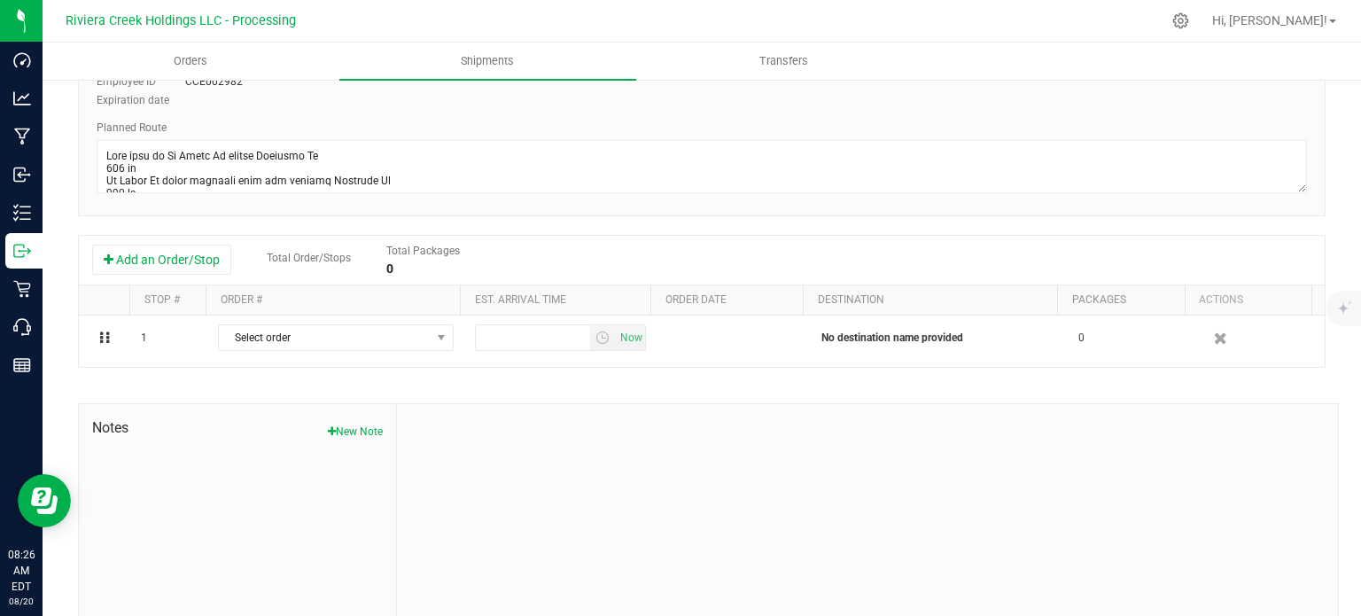
scroll to position [266, 0]
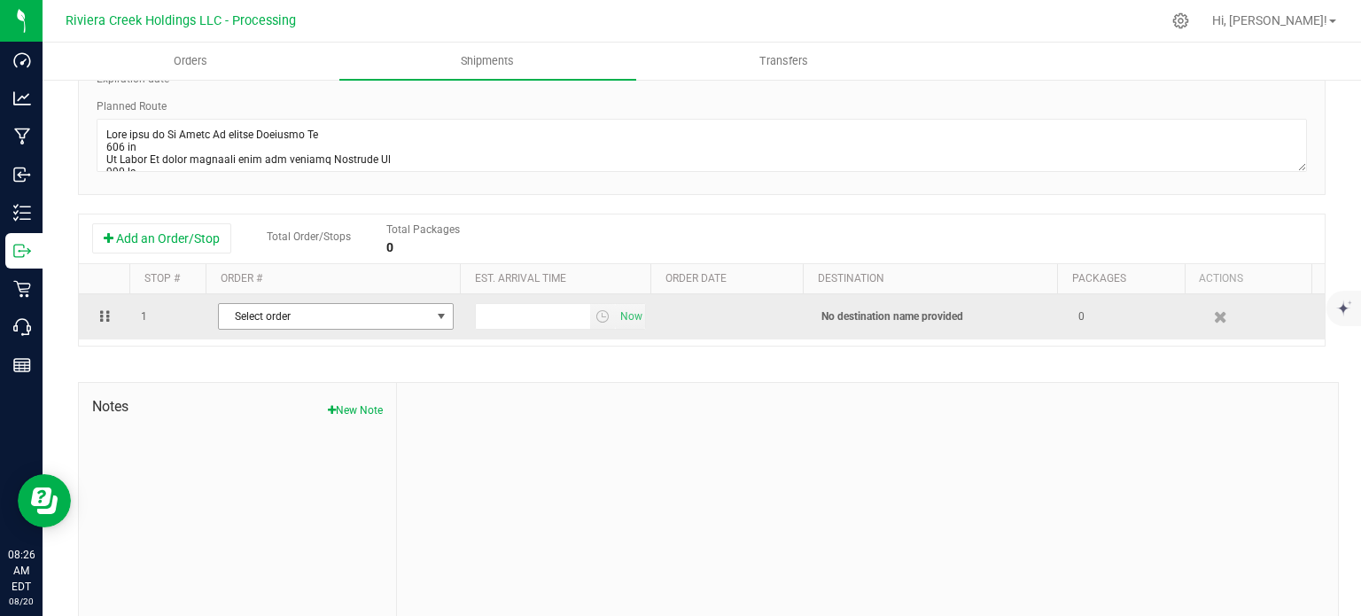
click at [416, 310] on span "Select order" at bounding box center [325, 316] width 212 height 25
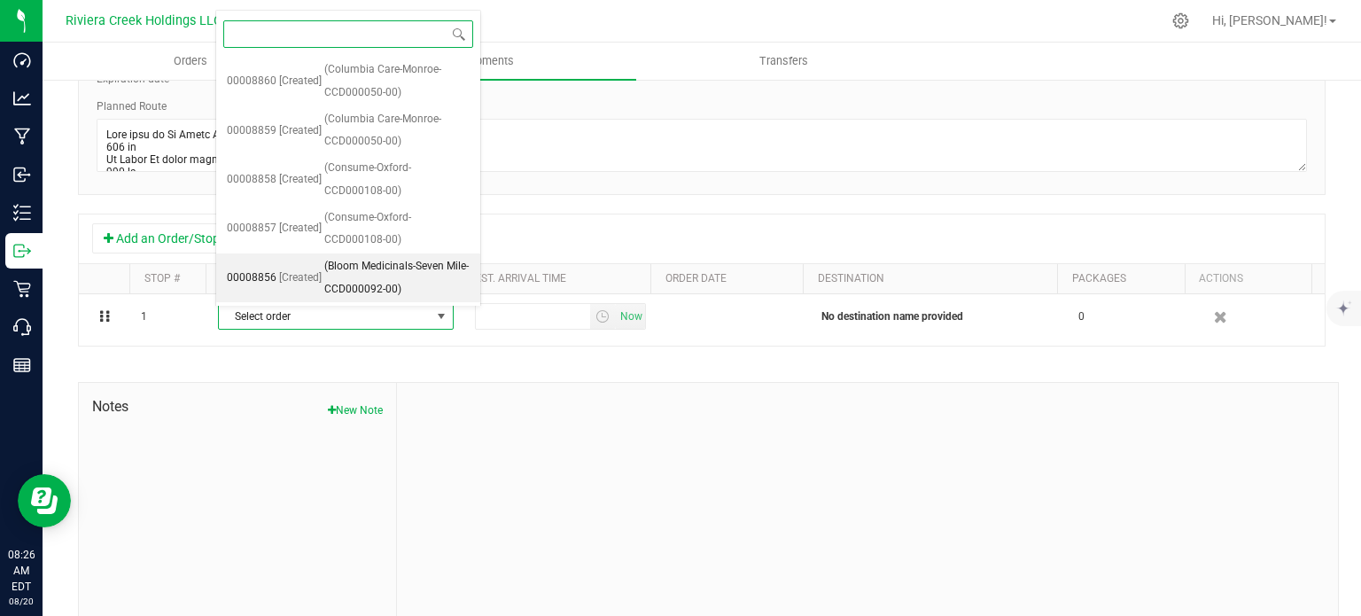
click at [380, 268] on span "(Bloom Medicinals-Seven Mile-CCD000092-00)" at bounding box center [396, 277] width 145 height 45
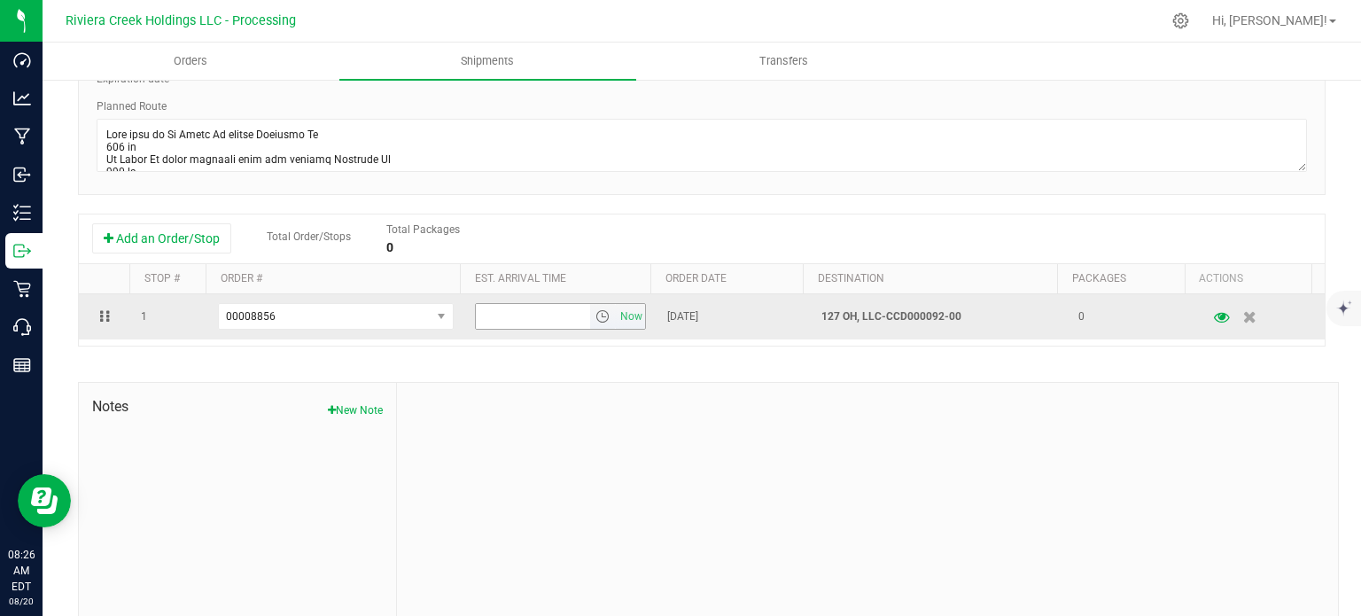
click at [595, 322] on span "select" at bounding box center [602, 316] width 14 height 14
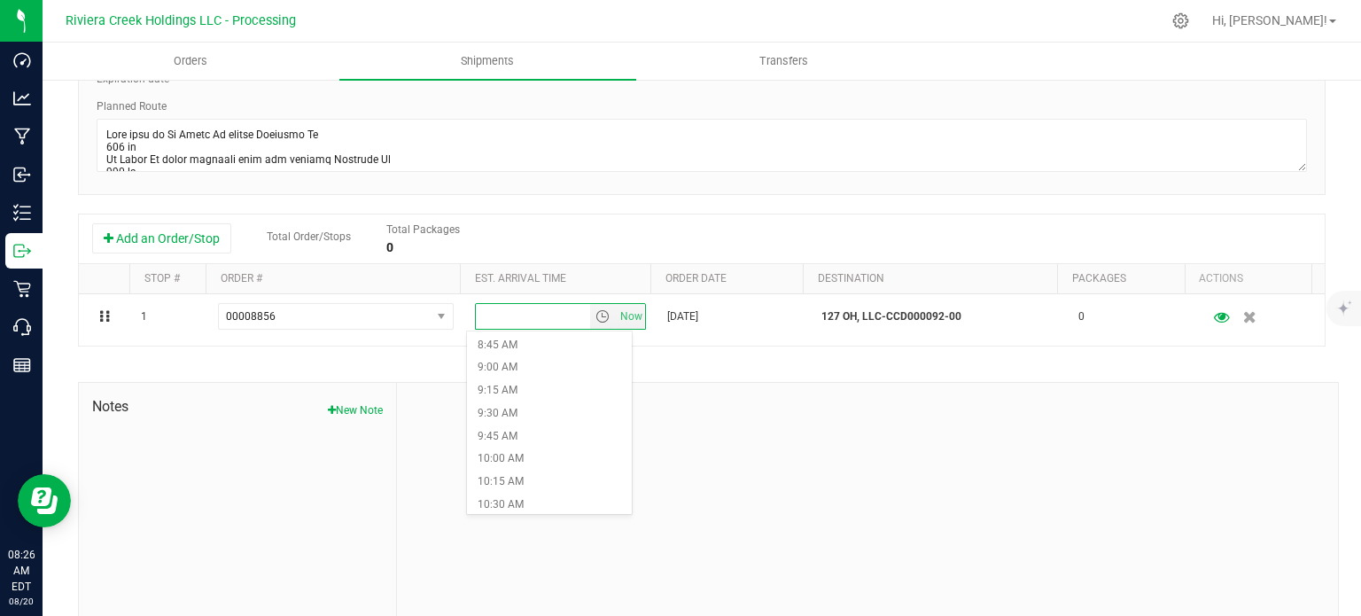
scroll to position [886, 0]
click at [530, 431] on li "10:45 AM" at bounding box center [549, 438] width 164 height 23
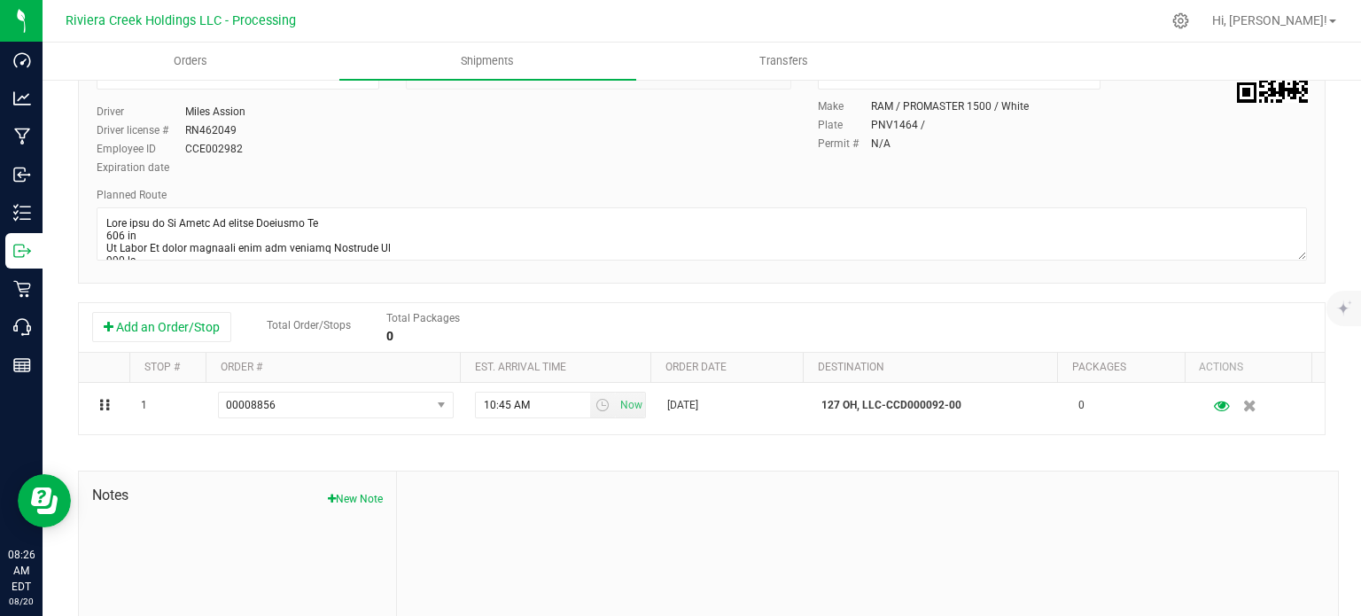
scroll to position [0, 0]
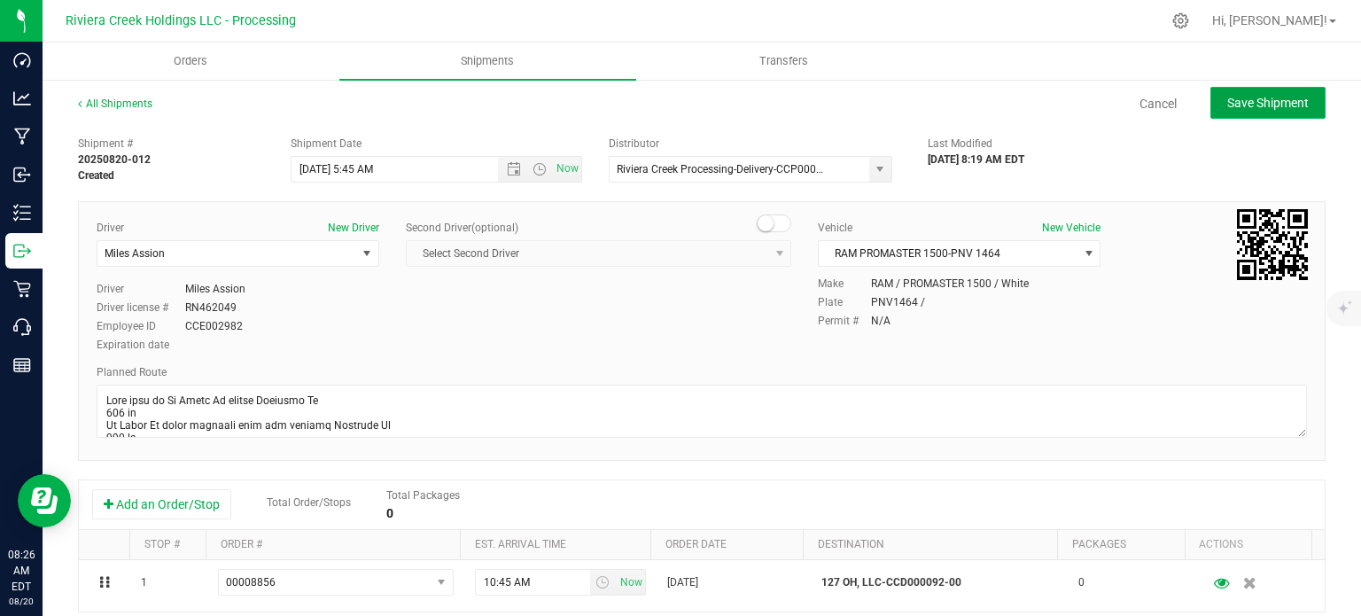
click at [1229, 102] on span "Save Shipment" at bounding box center [1268, 103] width 82 height 14
type input "[DATE] 9:45 AM"
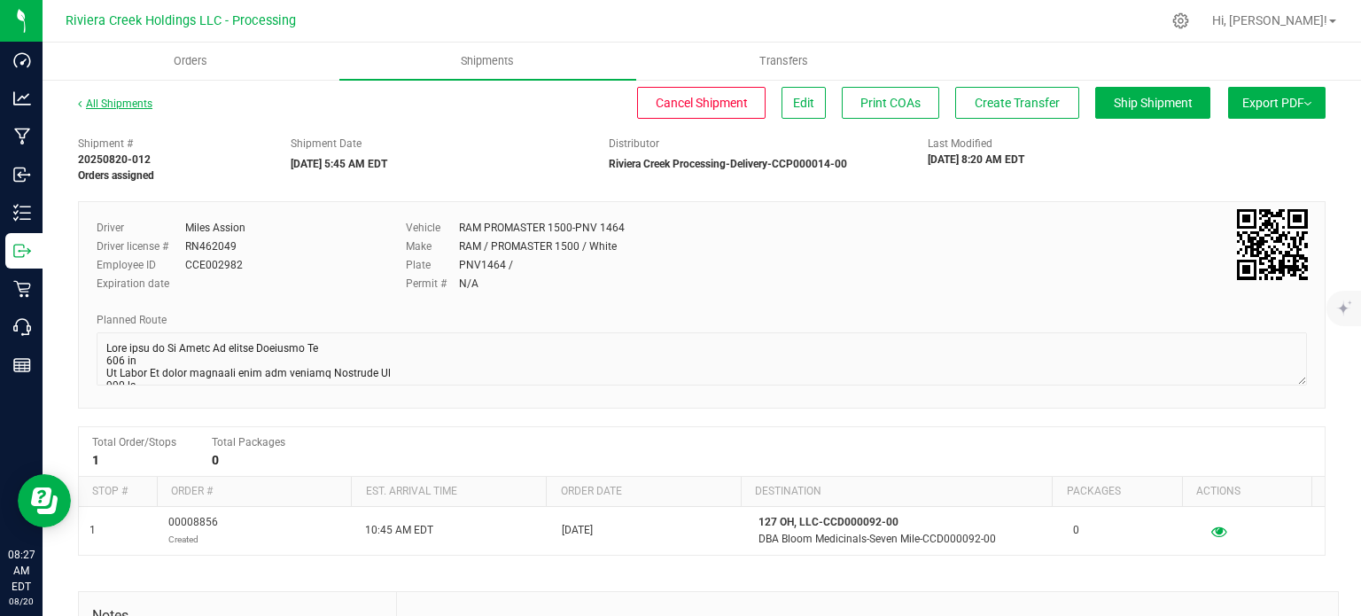
click at [122, 96] on div "All Shipments" at bounding box center [131, 109] width 106 height 27
click at [127, 100] on link "All Shipments" at bounding box center [115, 103] width 74 height 12
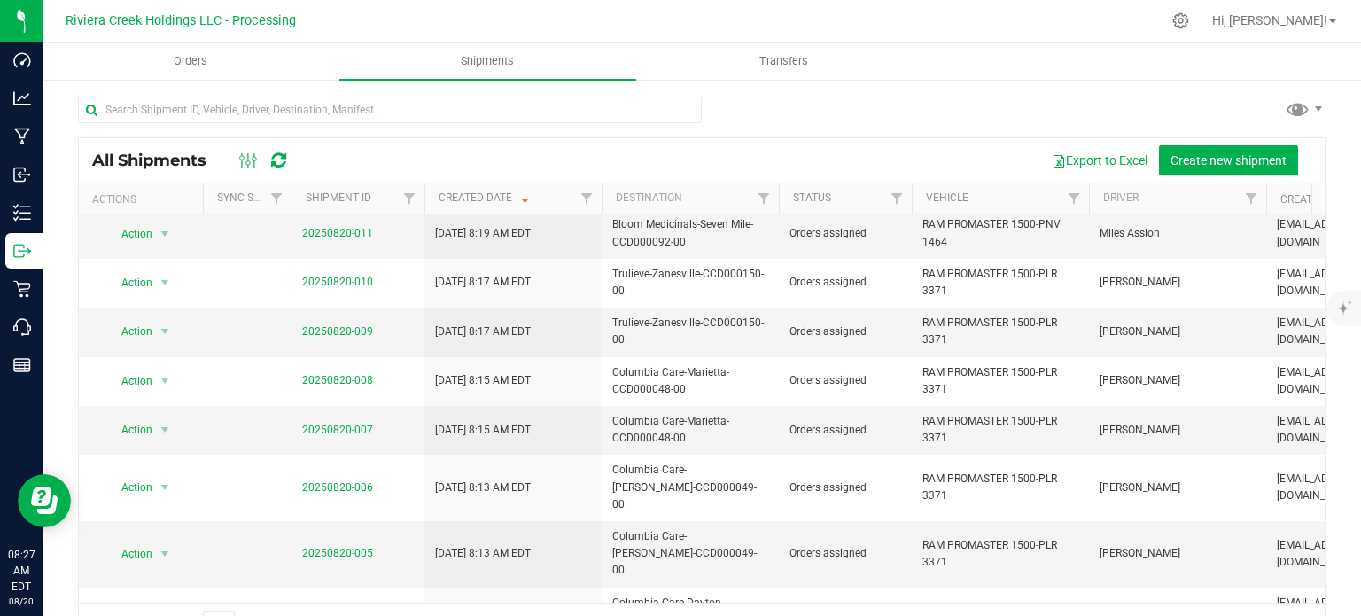
scroll to position [53, 0]
click at [1184, 153] on span "Create new shipment" at bounding box center [1228, 160] width 116 height 14
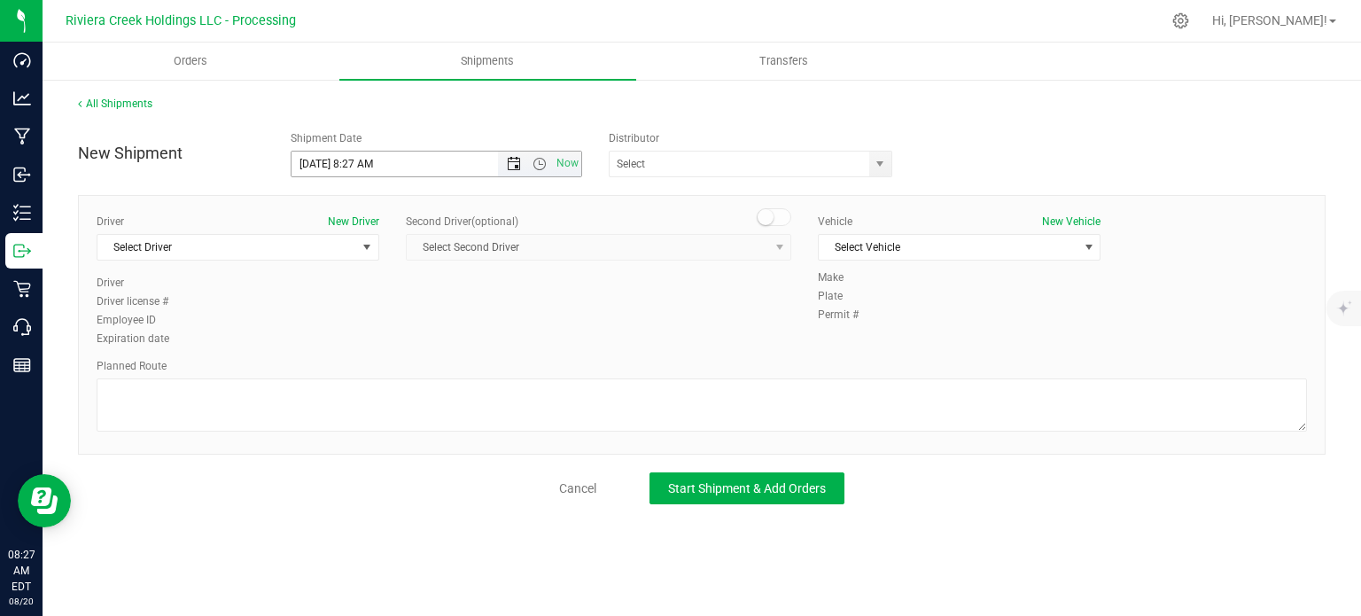
click at [511, 167] on span "Open the date view" at bounding box center [514, 164] width 14 height 14
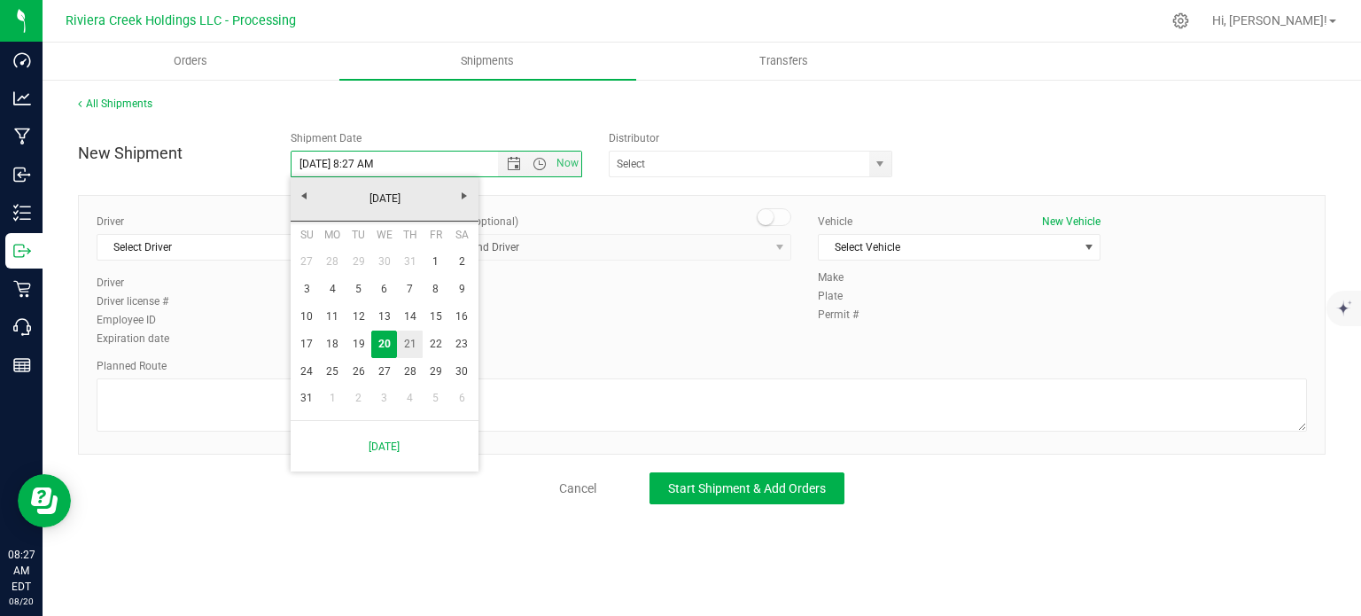
drag, startPoint x: 410, startPoint y: 352, endPoint x: 406, endPoint y: 331, distance: 20.9
click at [408, 352] on link "21" at bounding box center [410, 343] width 26 height 27
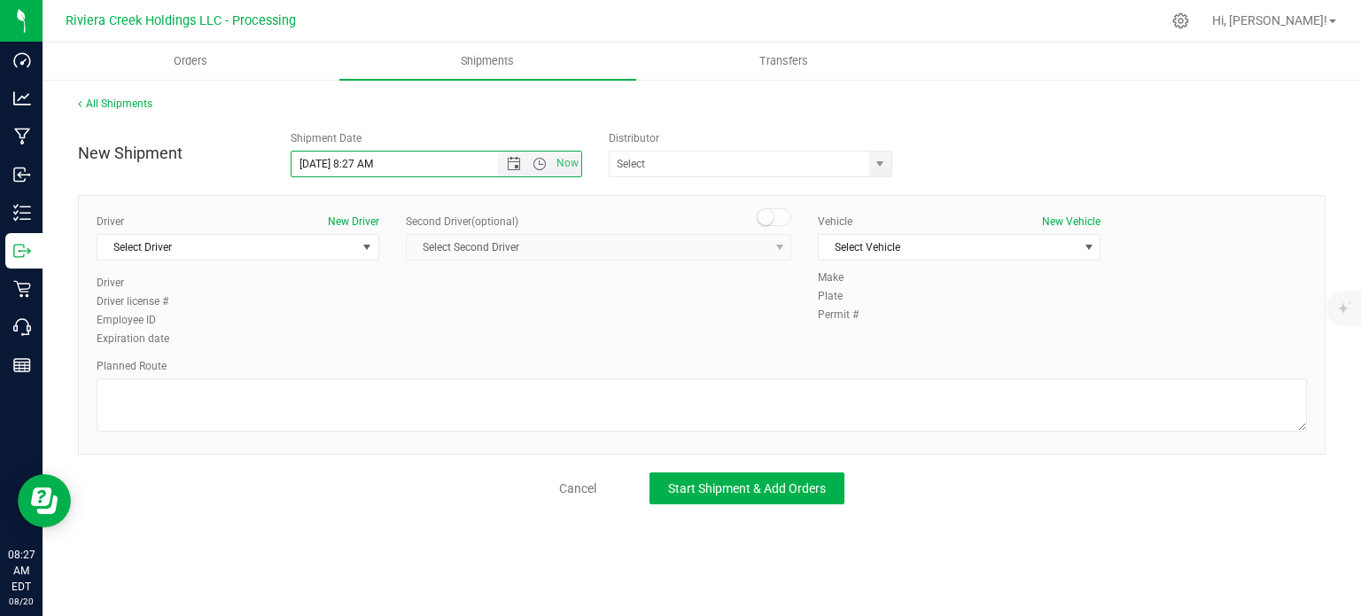
drag, startPoint x: 371, startPoint y: 163, endPoint x: 352, endPoint y: 170, distance: 20.7
click at [352, 170] on input "[DATE] 8:27 AM" at bounding box center [409, 164] width 237 height 25
click at [885, 164] on span "select" at bounding box center [880, 164] width 14 height 14
type input "[DATE] 5:45 AM"
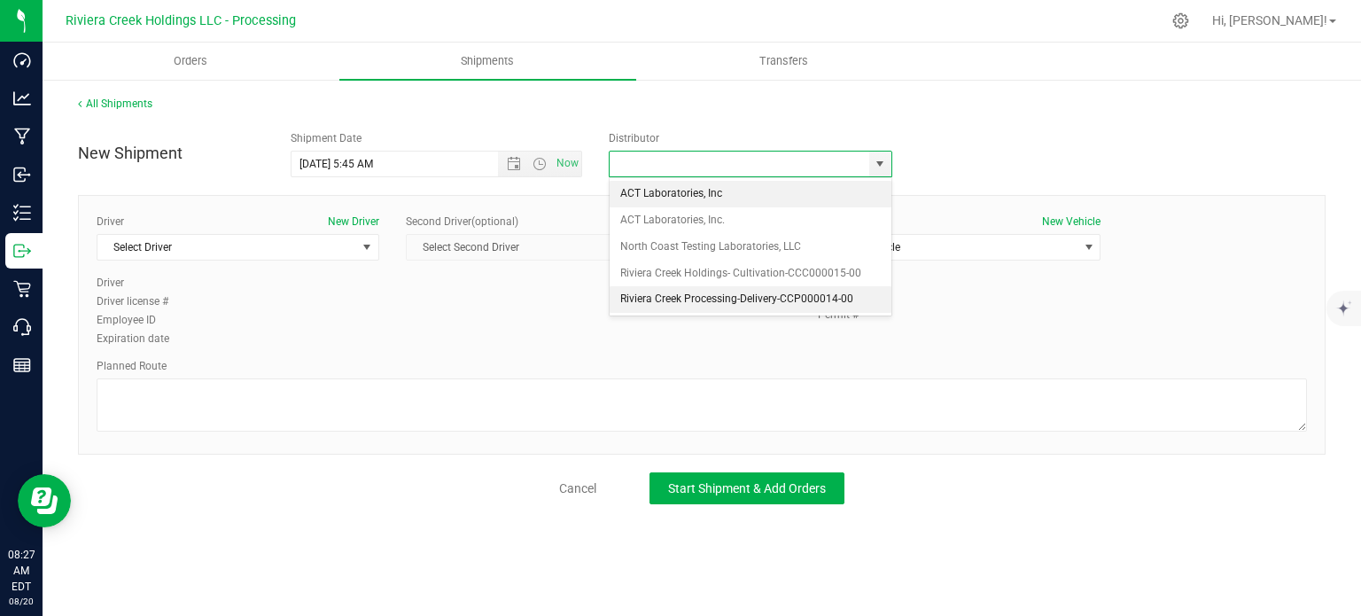
click at [637, 297] on li "Riviera Creek Processing-Delivery-CCP000014-00" at bounding box center [751, 299] width 282 height 27
type input "Riviera Creek Processing-Delivery-CCP000014-00"
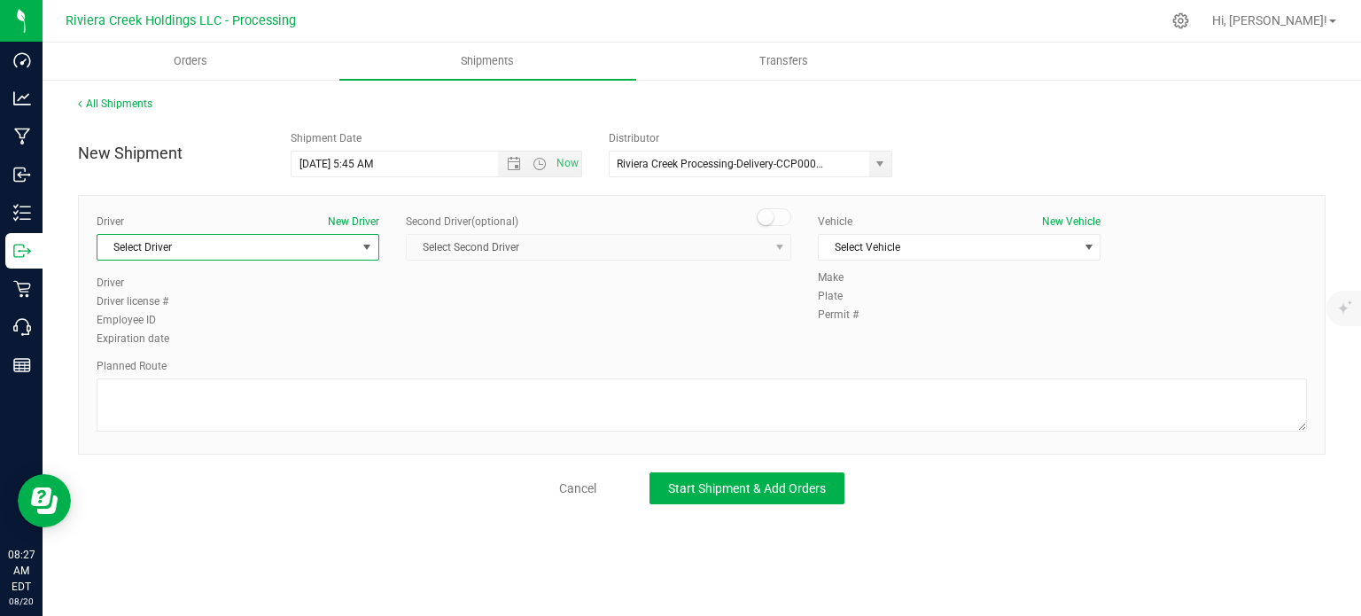
click at [202, 247] on span "Select Driver" at bounding box center [226, 247] width 259 height 25
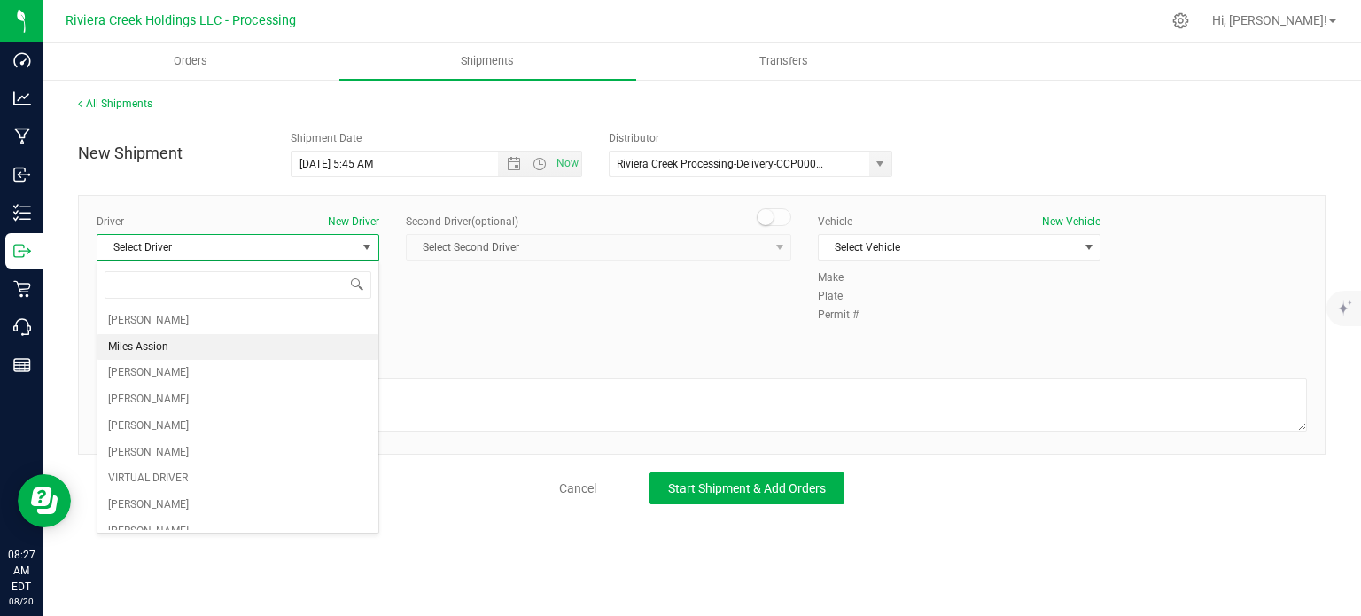
click at [177, 346] on li "Miles Assion" at bounding box center [237, 347] width 281 height 27
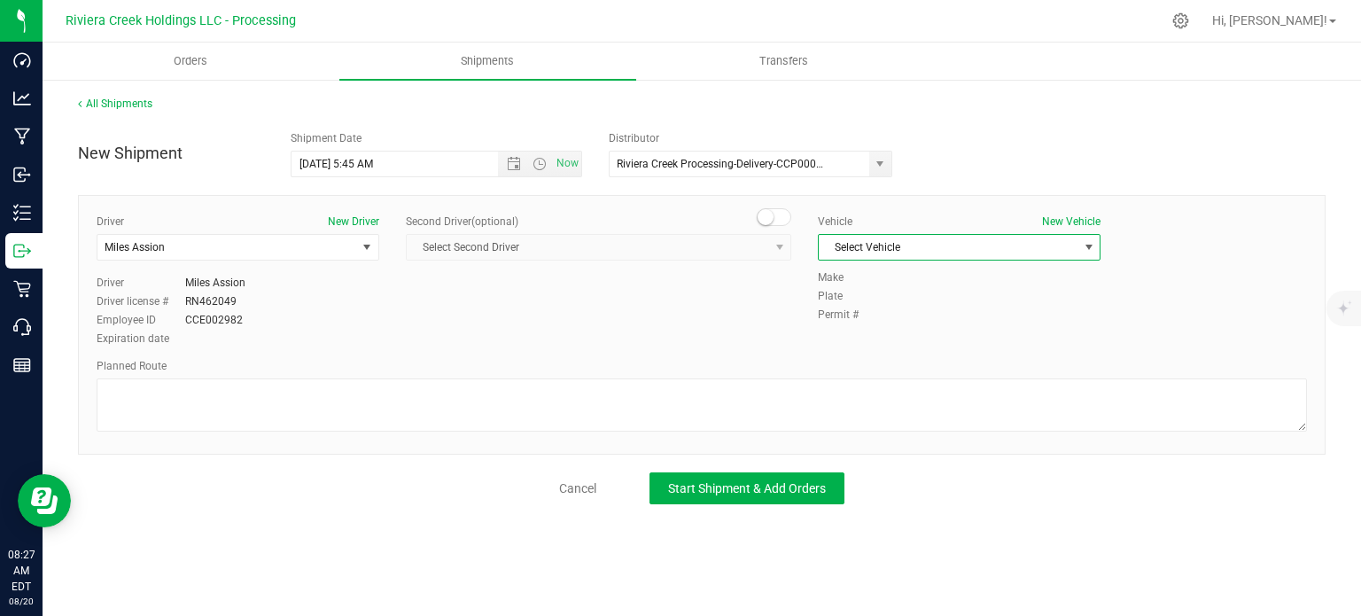
click at [878, 249] on span "Select Vehicle" at bounding box center [948, 247] width 259 height 25
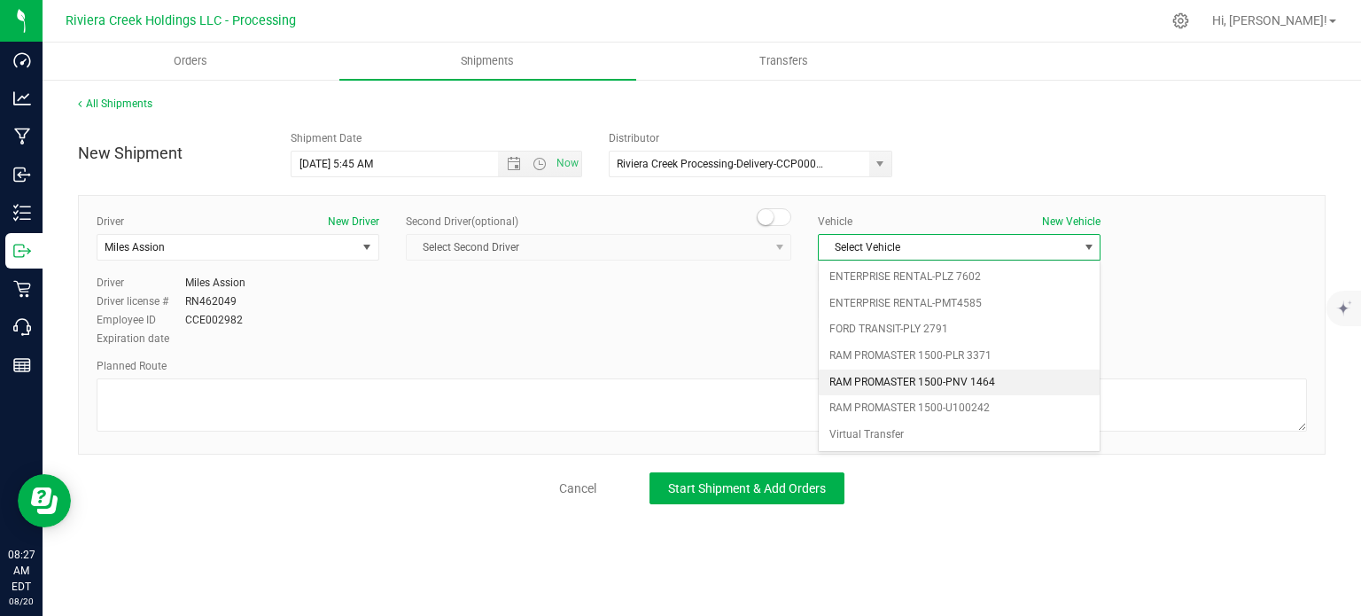
click at [940, 388] on li "RAM PROMASTER 1500-PNV 1464" at bounding box center [959, 382] width 281 height 27
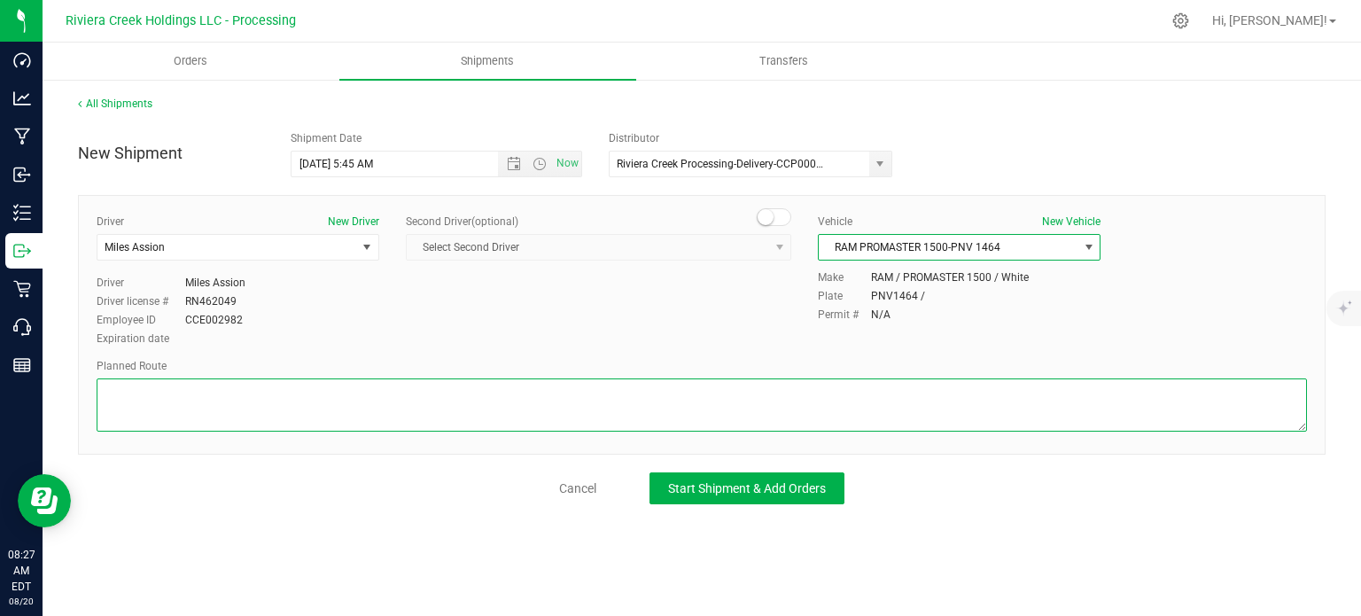
click at [260, 391] on textarea at bounding box center [702, 404] width 1210 height 53
paste textarea "Head northwest toward Main St 203 ft Turn left onto [GEOGRAPHIC_DATA] 0.790 mi …"
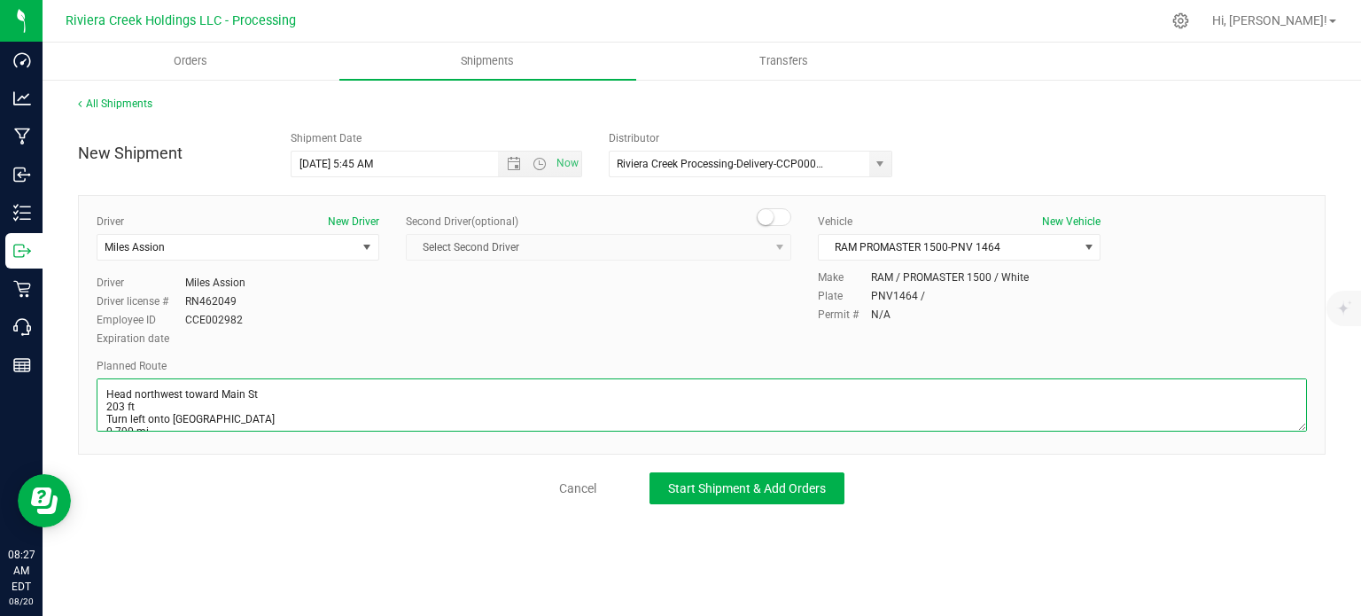
scroll to position [213, 0]
type textarea "Head northwest toward Main St 203 ft Turn left onto [GEOGRAPHIC_DATA] 0.790 mi …"
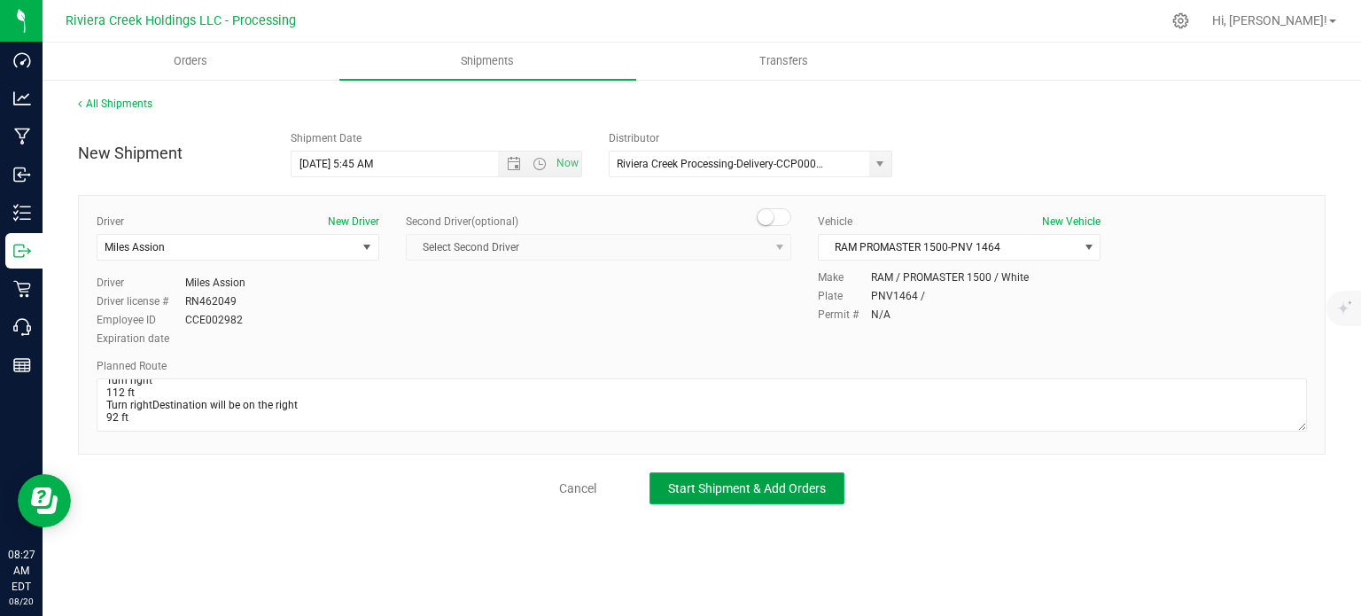
click at [732, 494] on button "Start Shipment & Add Orders" at bounding box center [746, 488] width 195 height 32
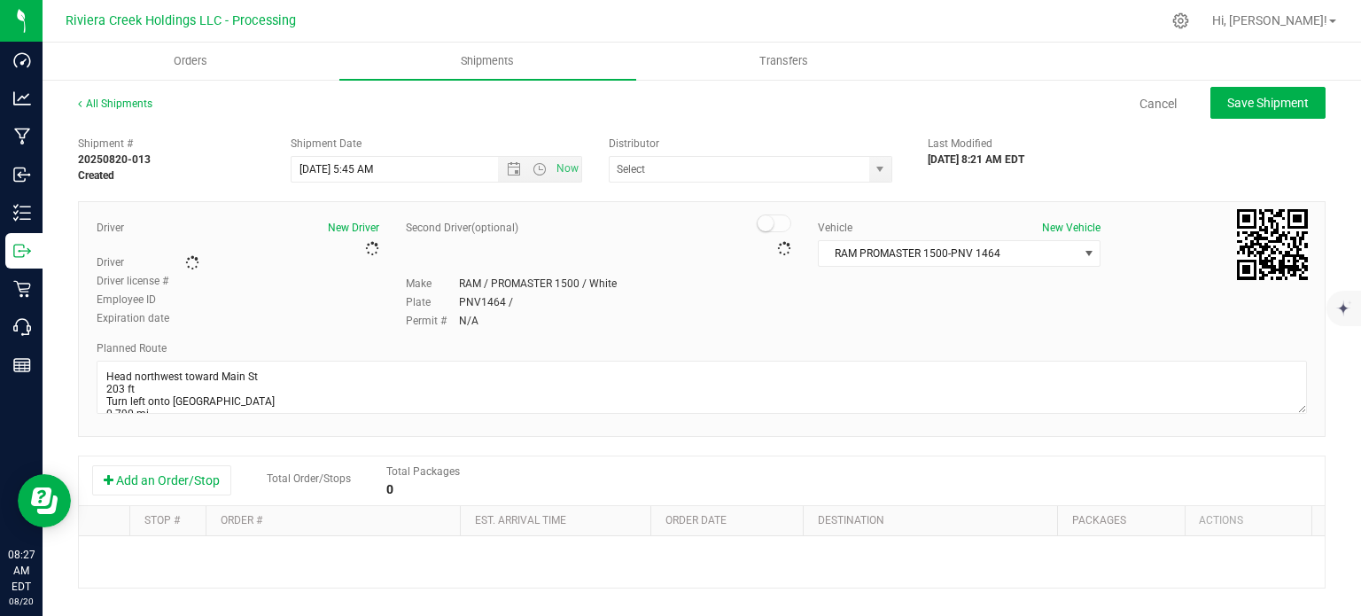
type input "Riviera Creek Processing-Delivery-CCP000014-00"
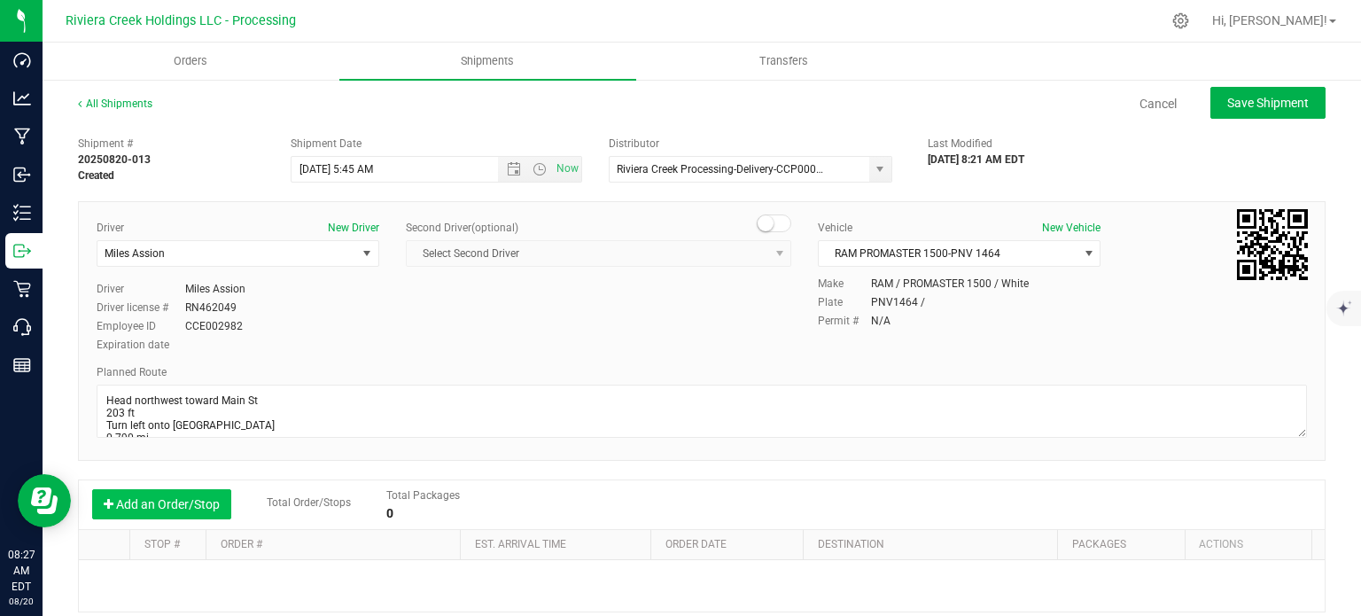
click at [124, 502] on button "Add an Order/Stop" at bounding box center [161, 504] width 139 height 30
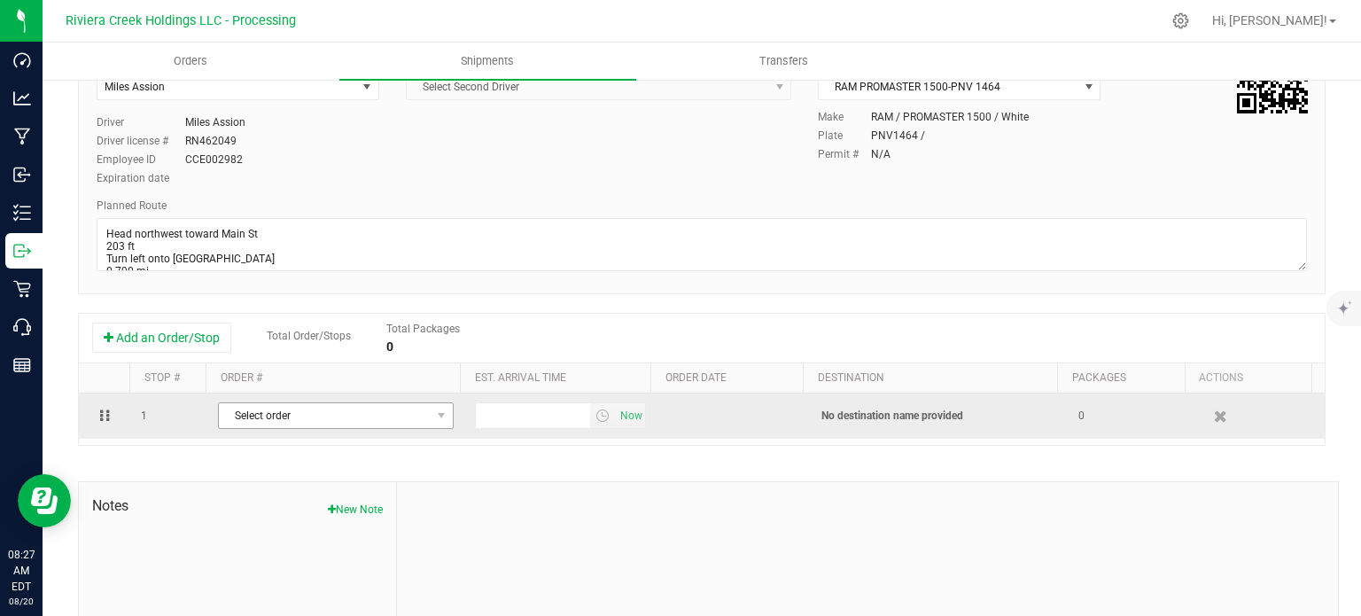
scroll to position [177, 0]
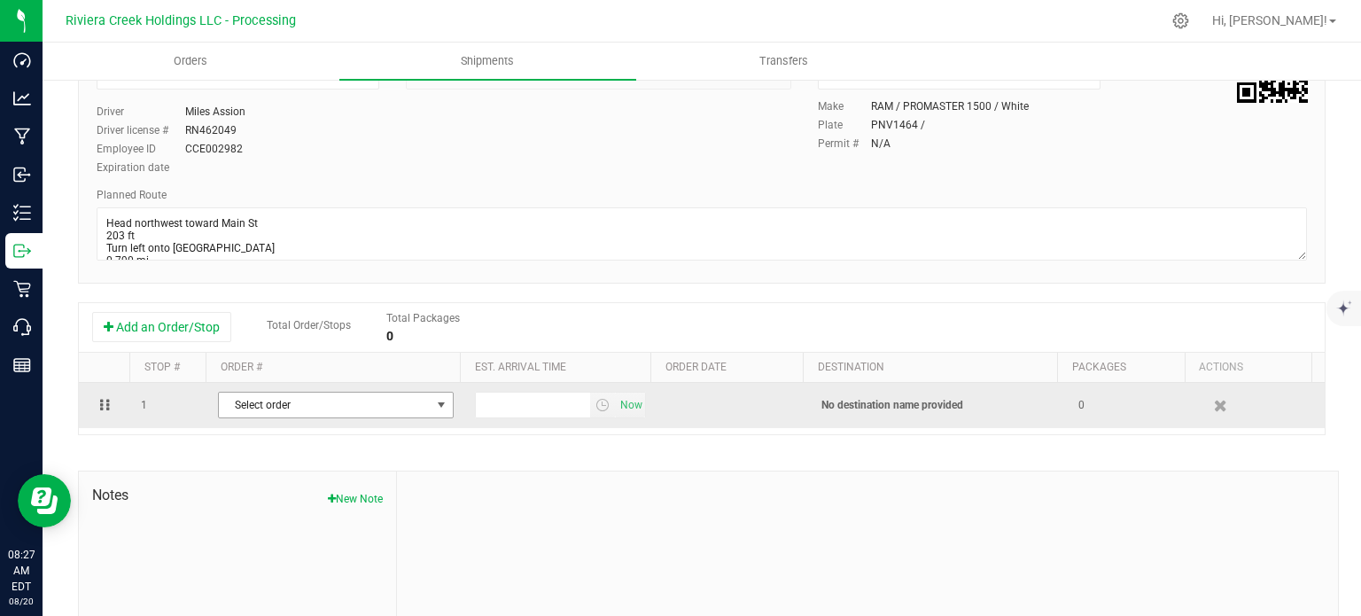
click at [415, 408] on span "Select order" at bounding box center [325, 404] width 212 height 25
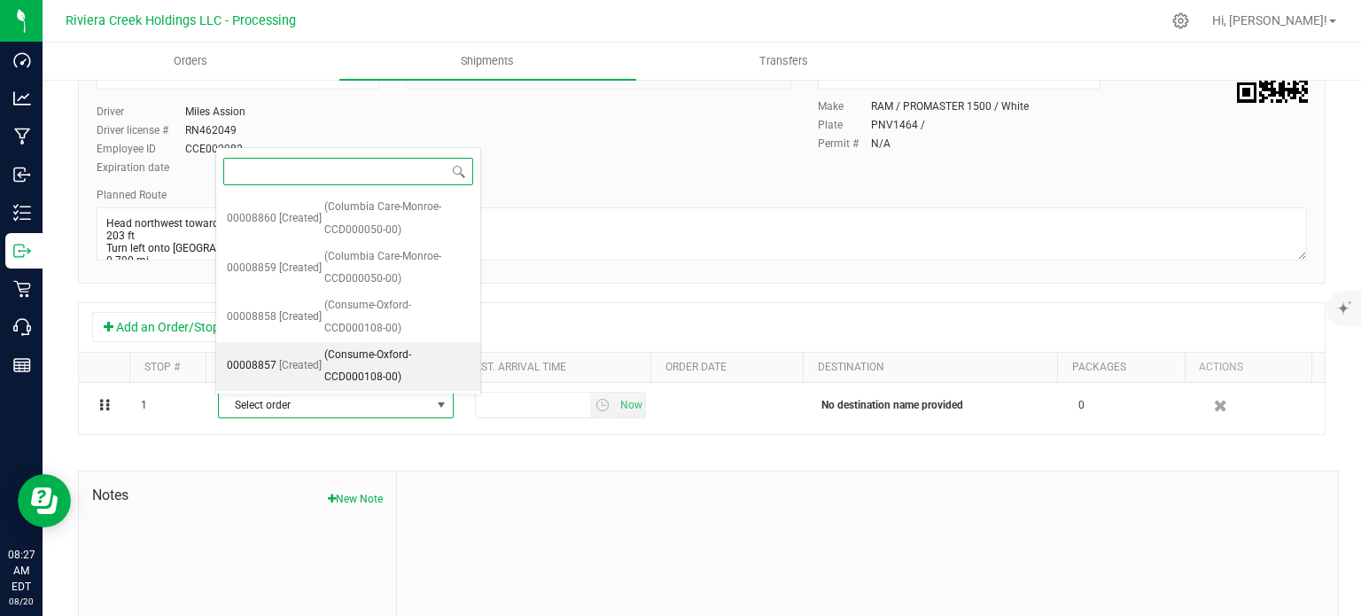
click at [410, 356] on span "(Consume-Oxford-CCD000108-00)" at bounding box center [396, 366] width 145 height 45
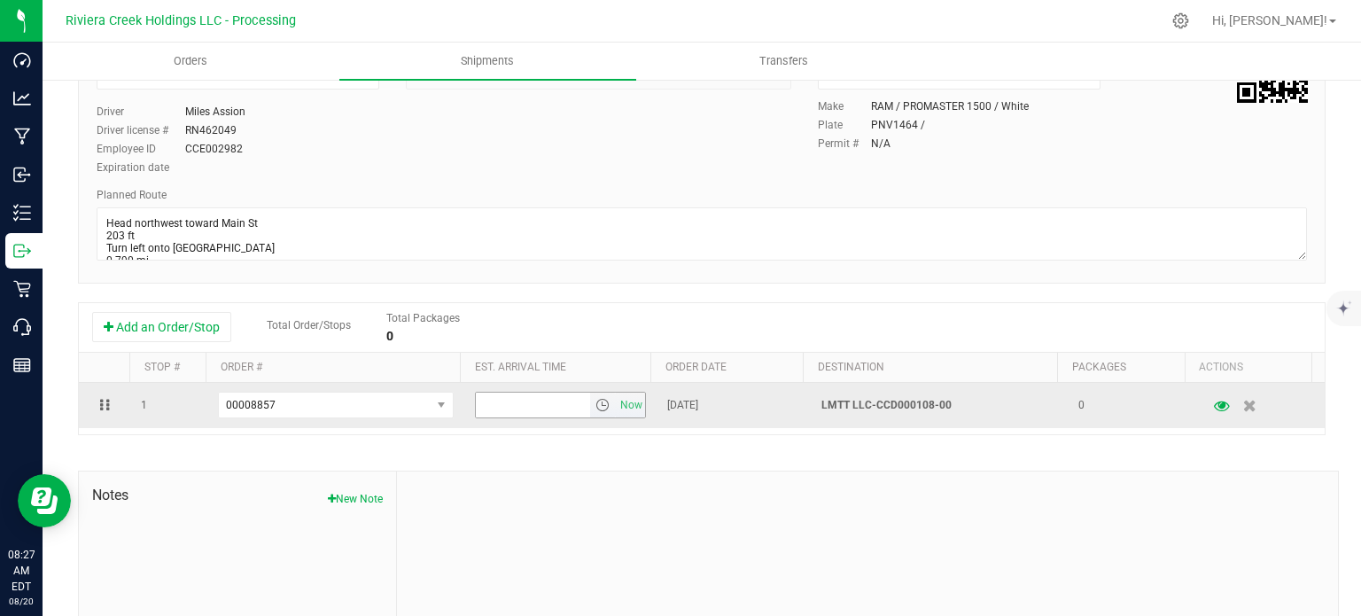
click at [595, 407] on span "select" at bounding box center [602, 405] width 14 height 14
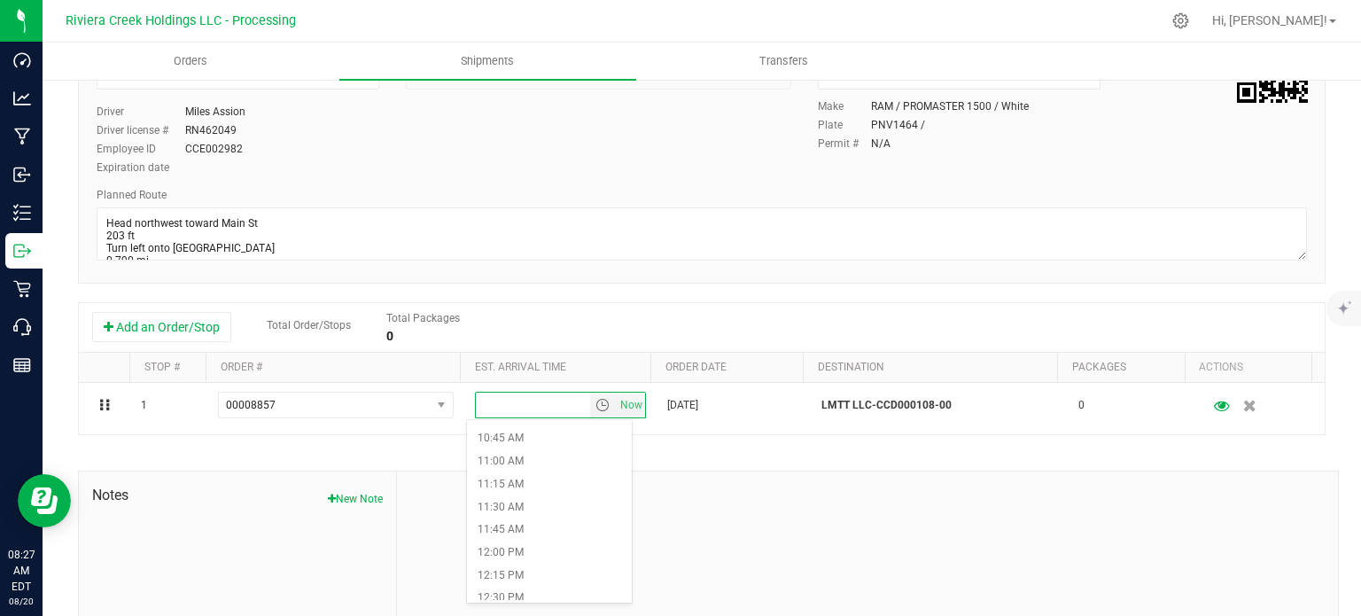
scroll to position [1063, 0]
click at [538, 470] on li "12:00 PM" at bounding box center [549, 464] width 164 height 23
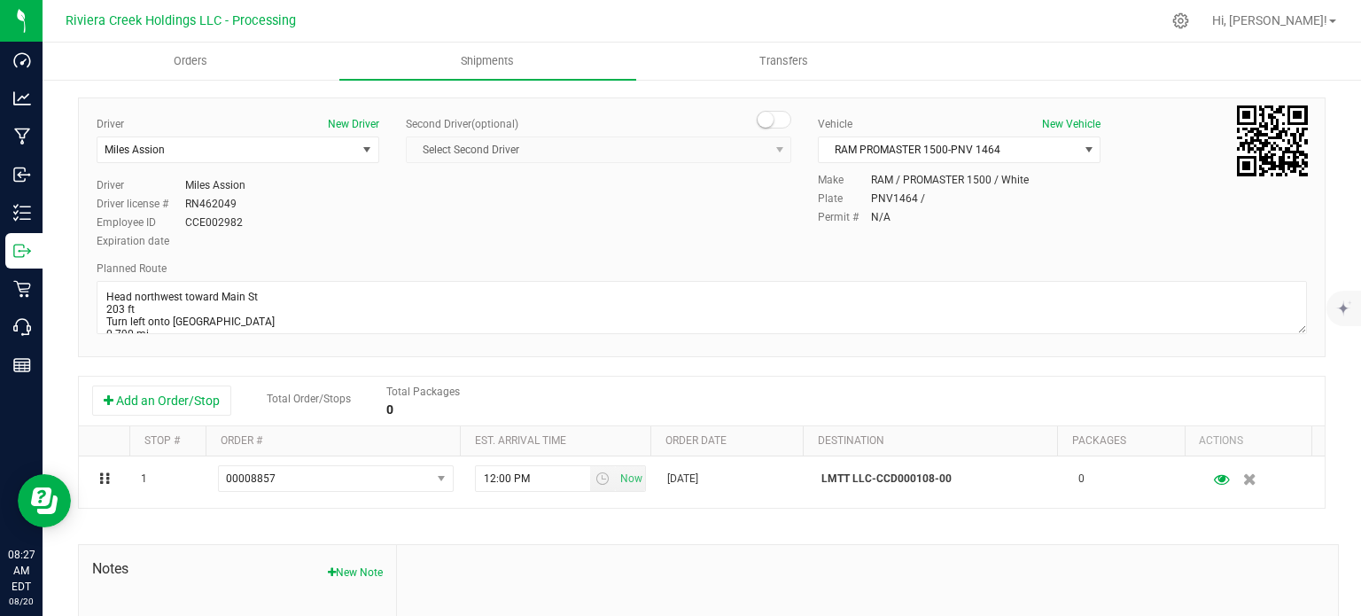
scroll to position [0, 0]
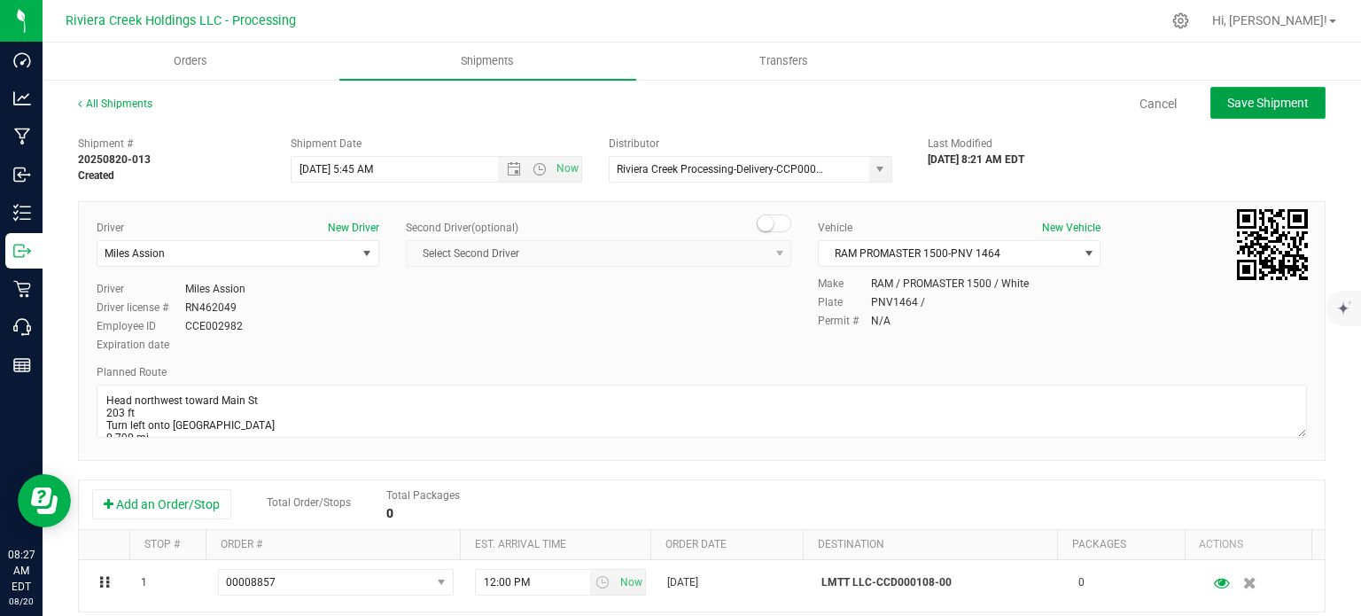
click at [1230, 107] on span "Save Shipment" at bounding box center [1268, 103] width 82 height 14
type input "[DATE] 9:45 AM"
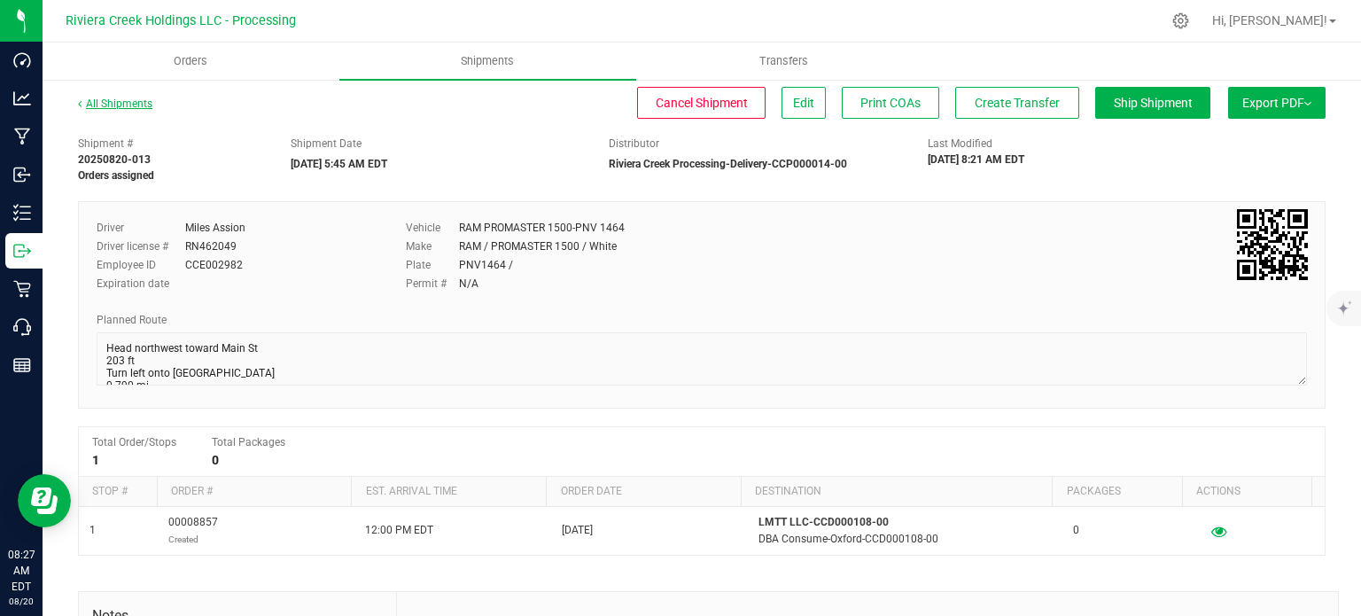
click at [131, 105] on link "All Shipments" at bounding box center [115, 103] width 74 height 12
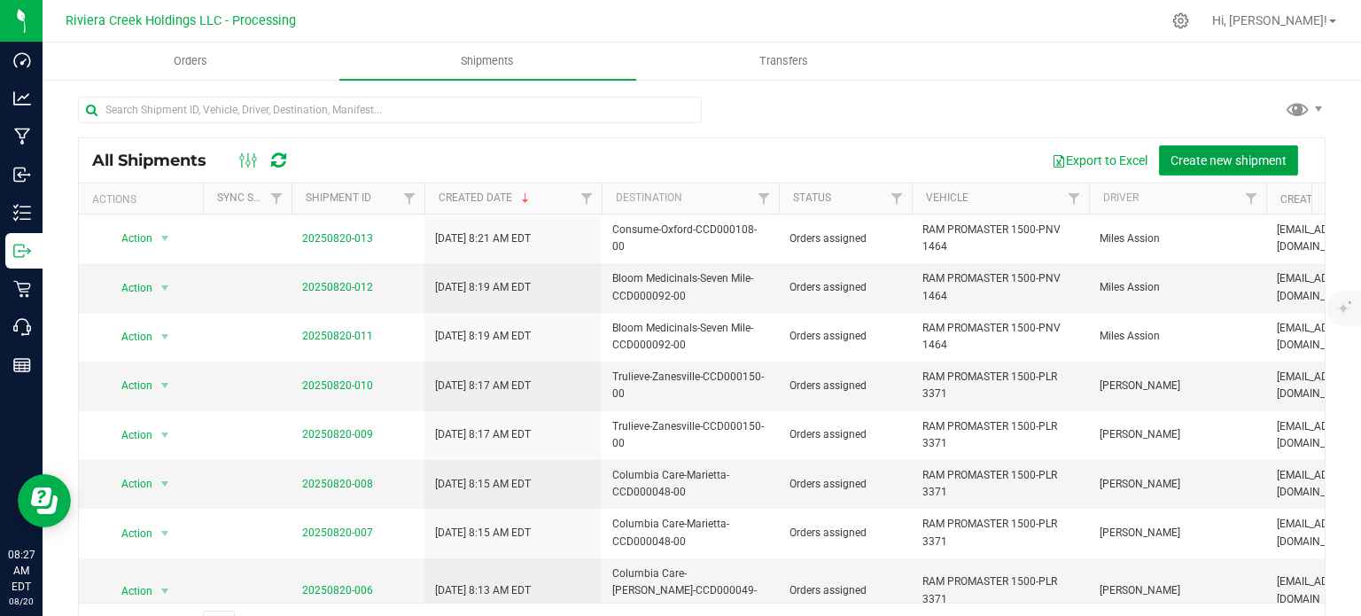
click at [1170, 159] on span "Create new shipment" at bounding box center [1228, 160] width 116 height 14
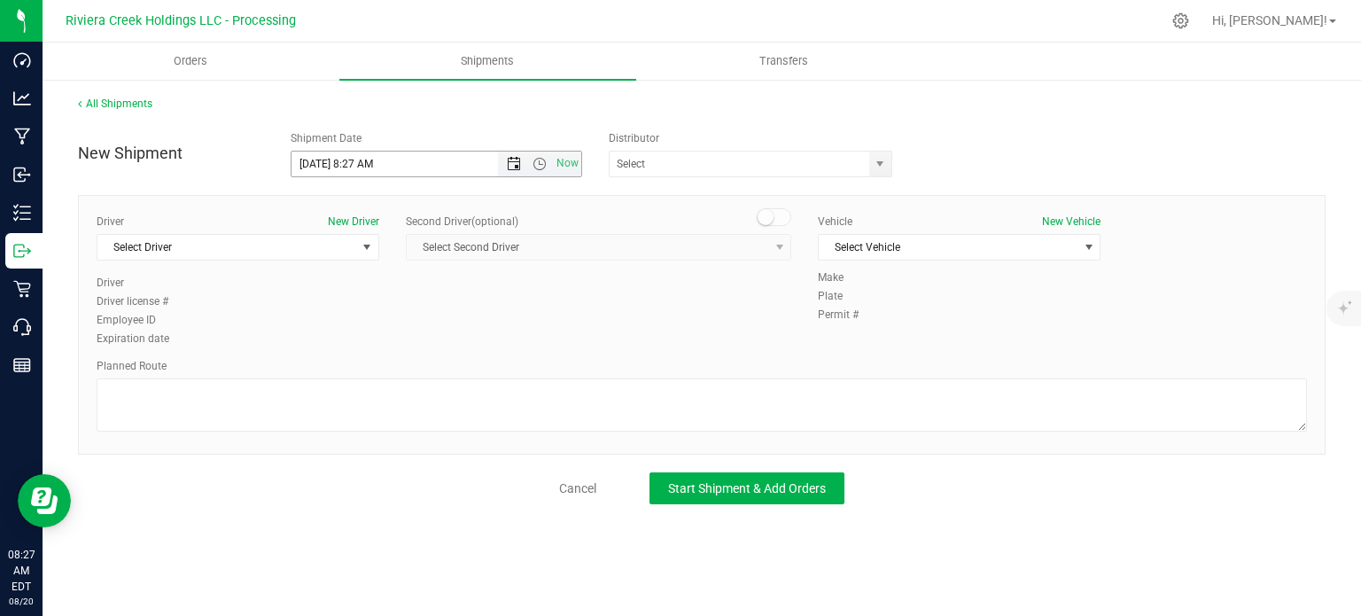
click at [513, 168] on span "Open the date view" at bounding box center [514, 164] width 14 height 14
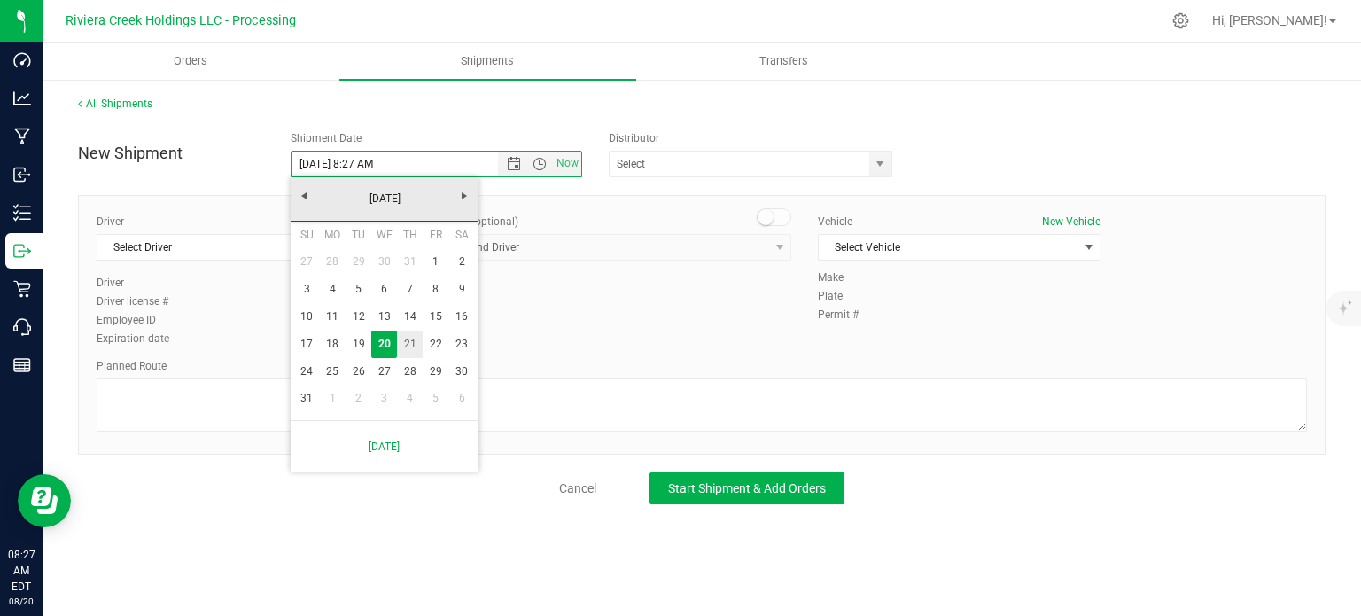
click at [409, 354] on link "21" at bounding box center [410, 343] width 26 height 27
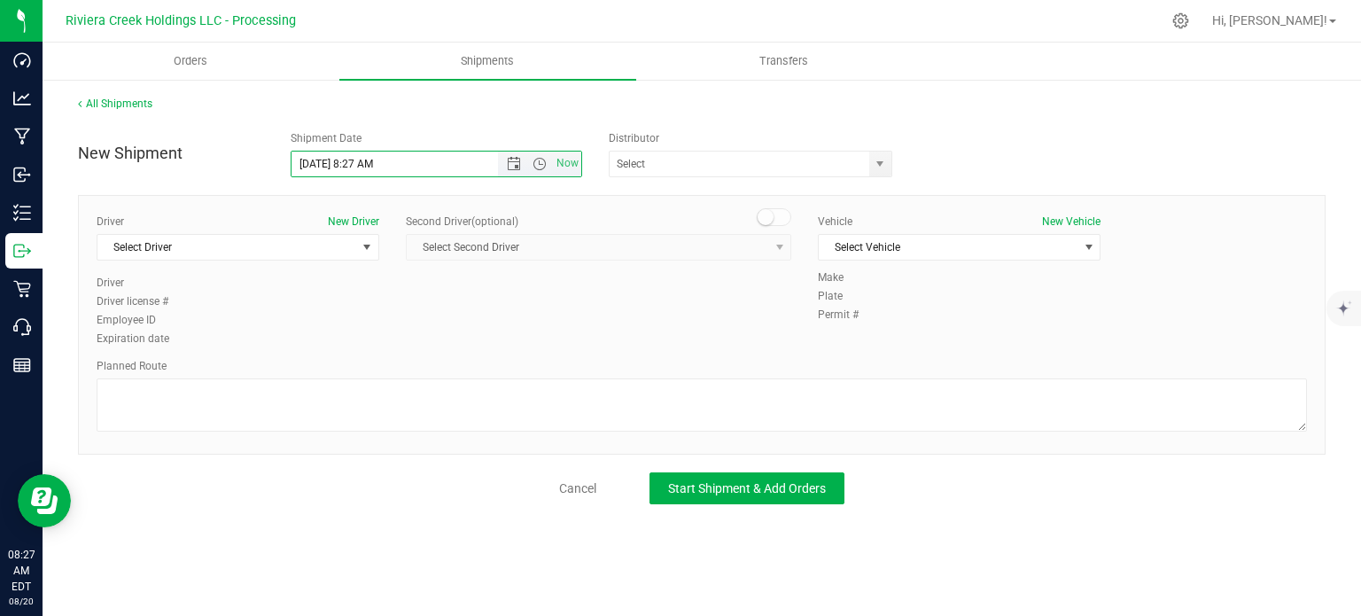
drag, startPoint x: 372, startPoint y: 168, endPoint x: 353, endPoint y: 174, distance: 20.2
click at [353, 174] on input "[DATE] 8:27 AM" at bounding box center [409, 164] width 237 height 25
click at [880, 168] on span "select" at bounding box center [880, 164] width 14 height 14
type input "[DATE] 5:45 AM"
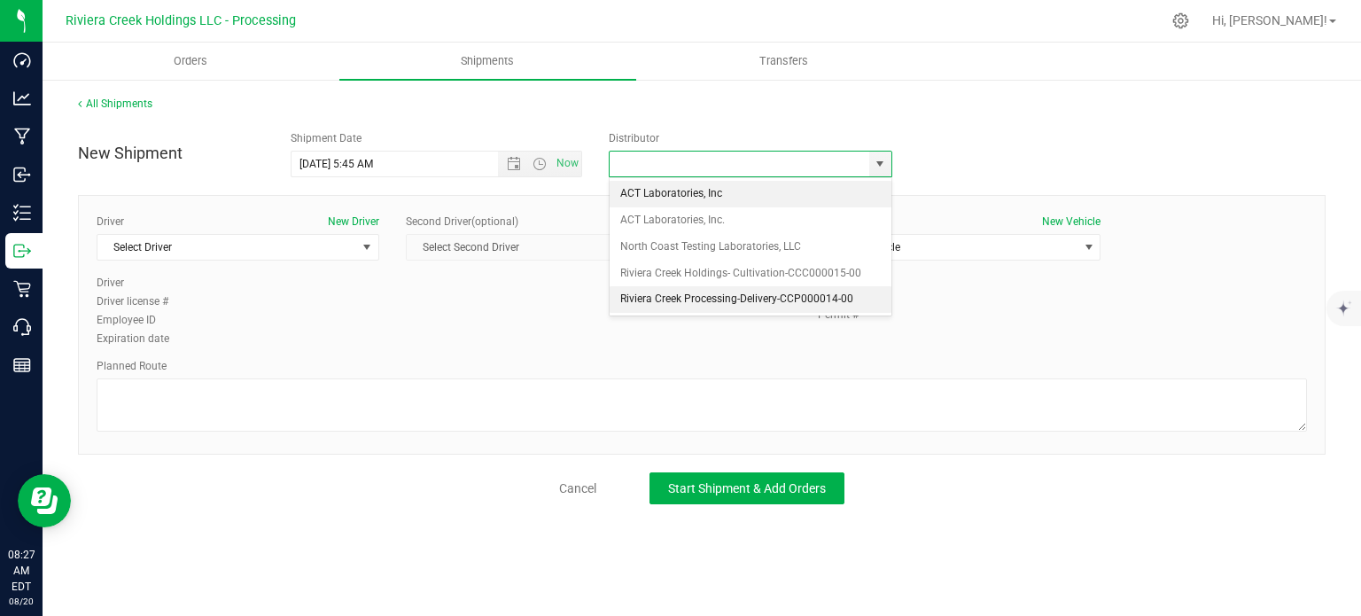
click at [627, 304] on li "Riviera Creek Processing-Delivery-CCP000014-00" at bounding box center [751, 299] width 282 height 27
type input "Riviera Creek Processing-Delivery-CCP000014-00"
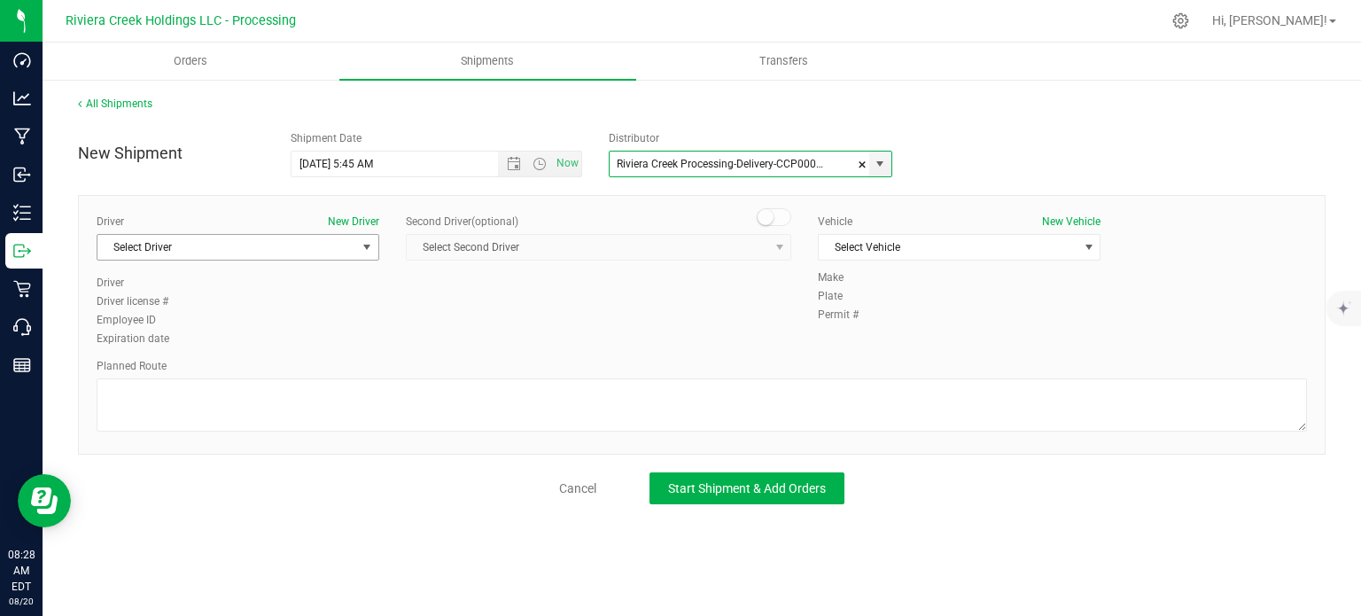
click at [230, 250] on span "Select Driver" at bounding box center [226, 247] width 259 height 25
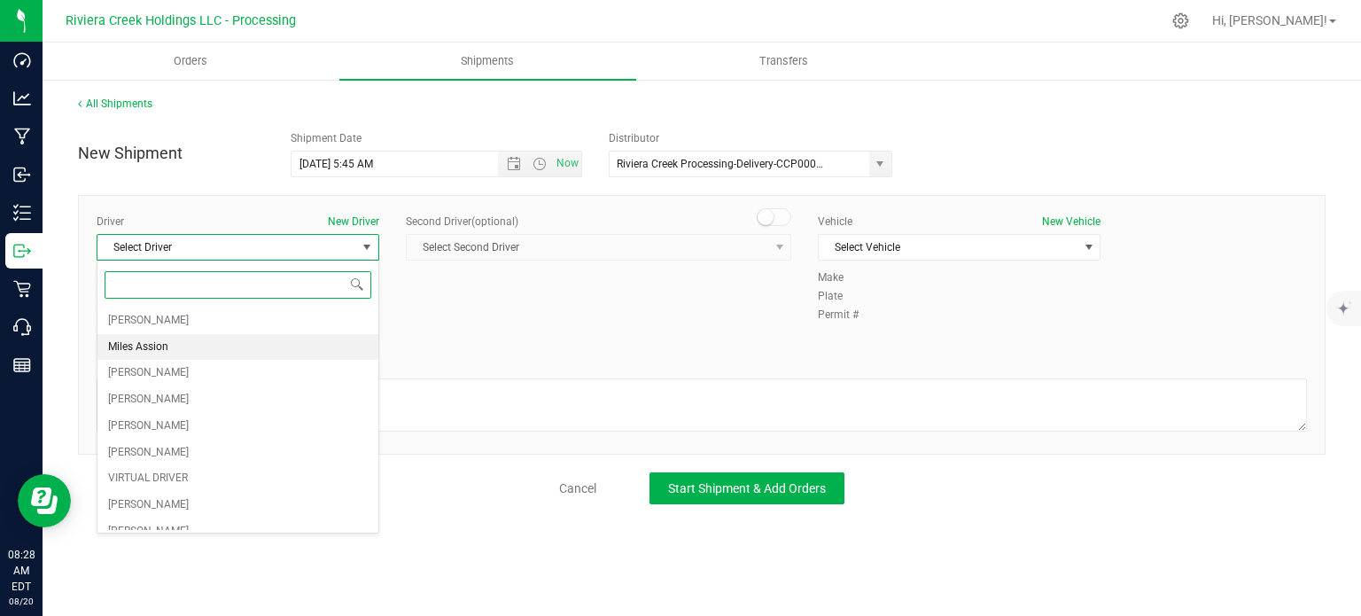
click at [165, 342] on span "Miles Assion" at bounding box center [138, 347] width 60 height 23
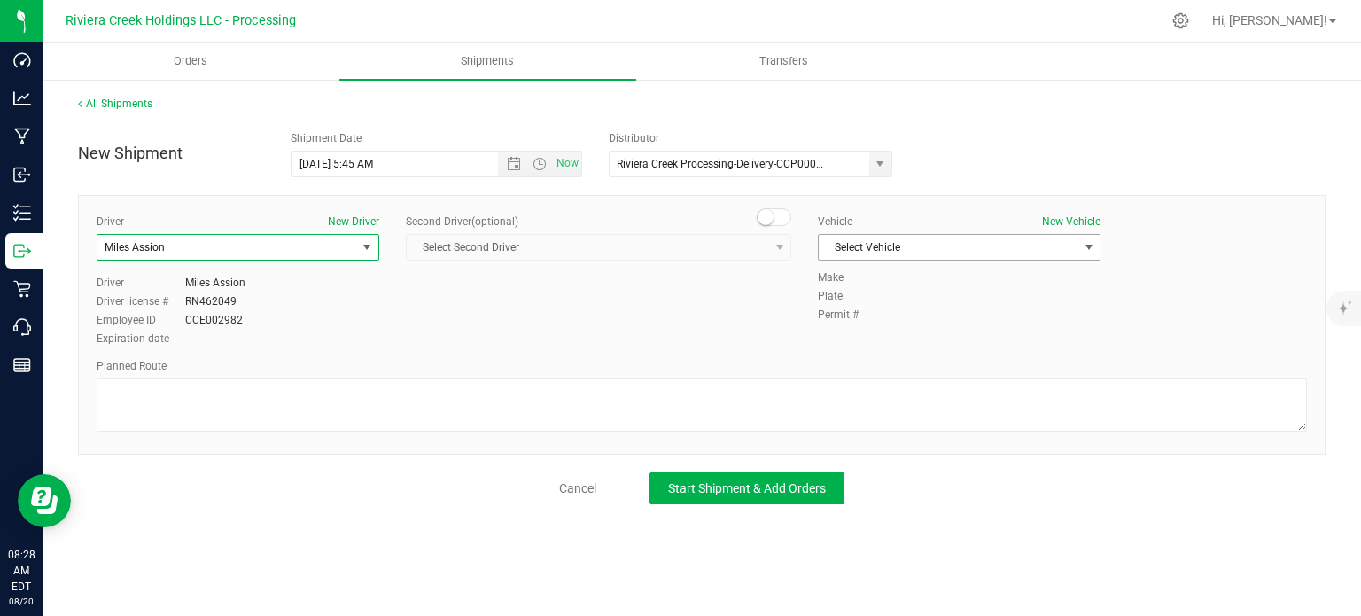
click at [850, 253] on span "Select Vehicle" at bounding box center [948, 247] width 259 height 25
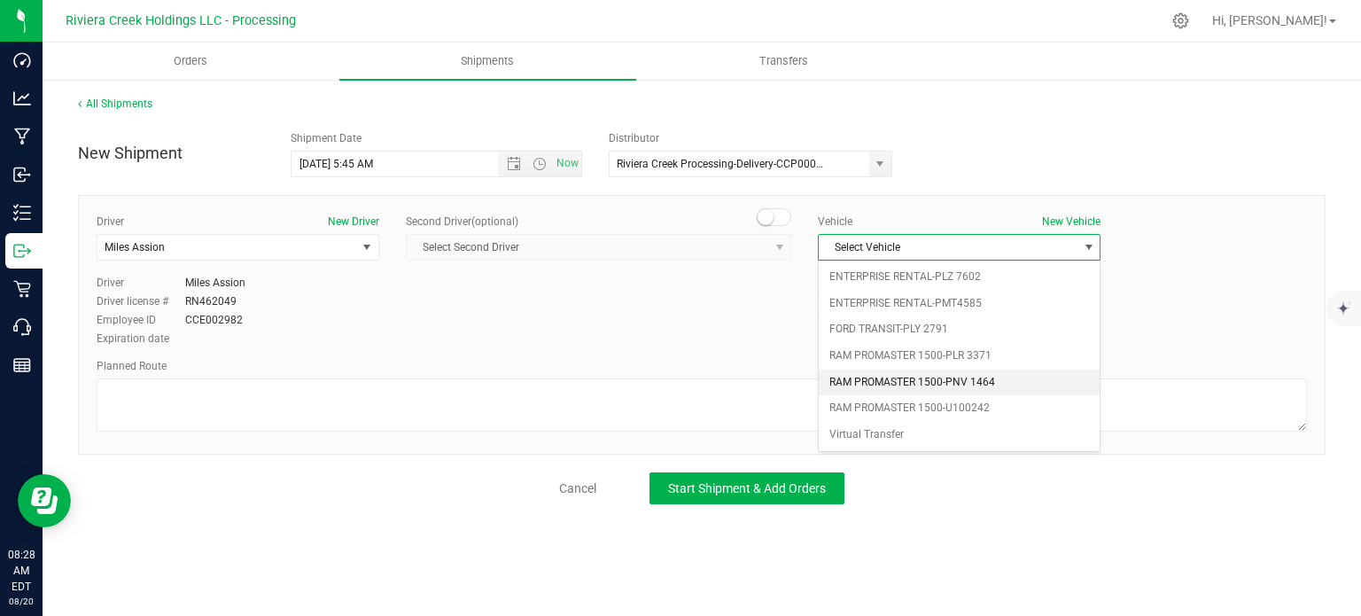
click at [898, 375] on li "RAM PROMASTER 1500-PNV 1464" at bounding box center [959, 382] width 281 height 27
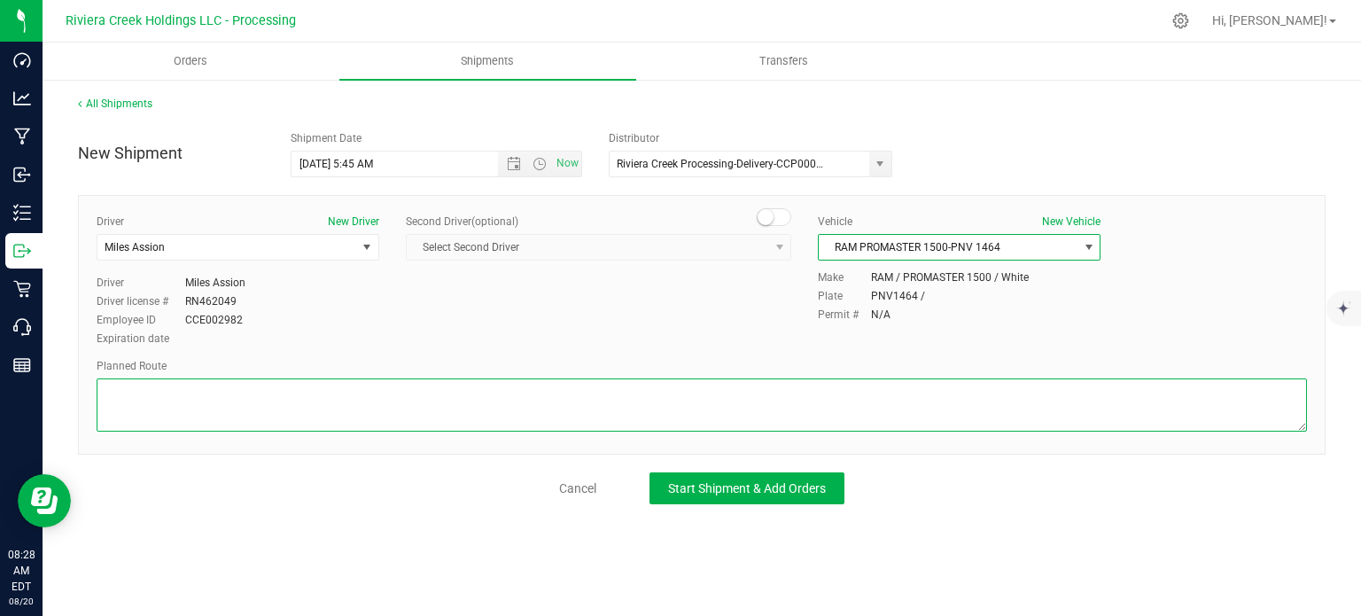
click at [474, 406] on textarea at bounding box center [702, 404] width 1210 height 53
paste textarea "Head northwest toward Main St 203 ft Turn left onto [GEOGRAPHIC_DATA] 0.790 mi …"
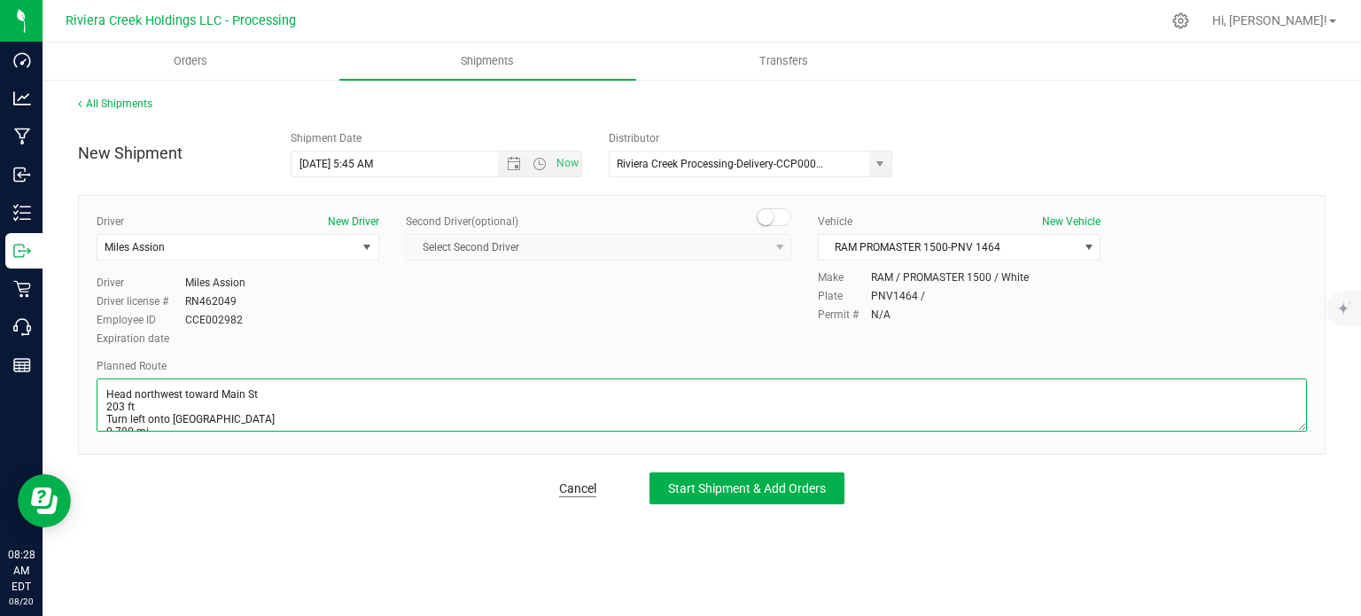
scroll to position [213, 0]
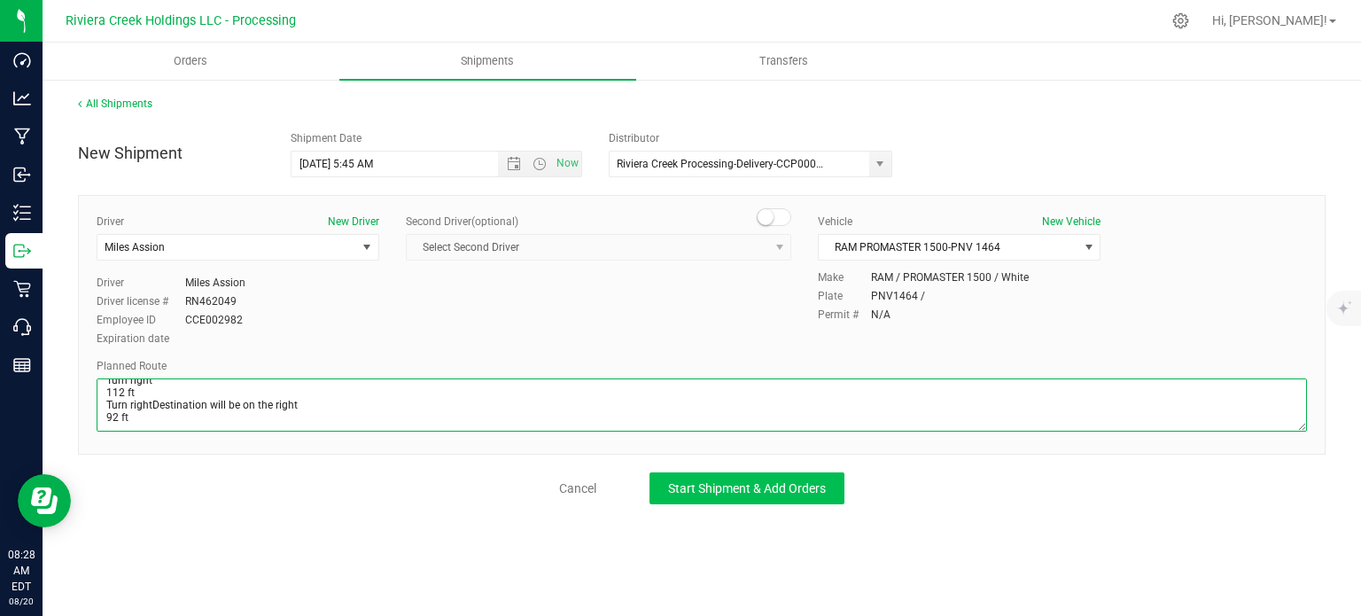
type textarea "Head northwest toward Main St 203 ft Turn left onto [GEOGRAPHIC_DATA] 0.790 mi …"
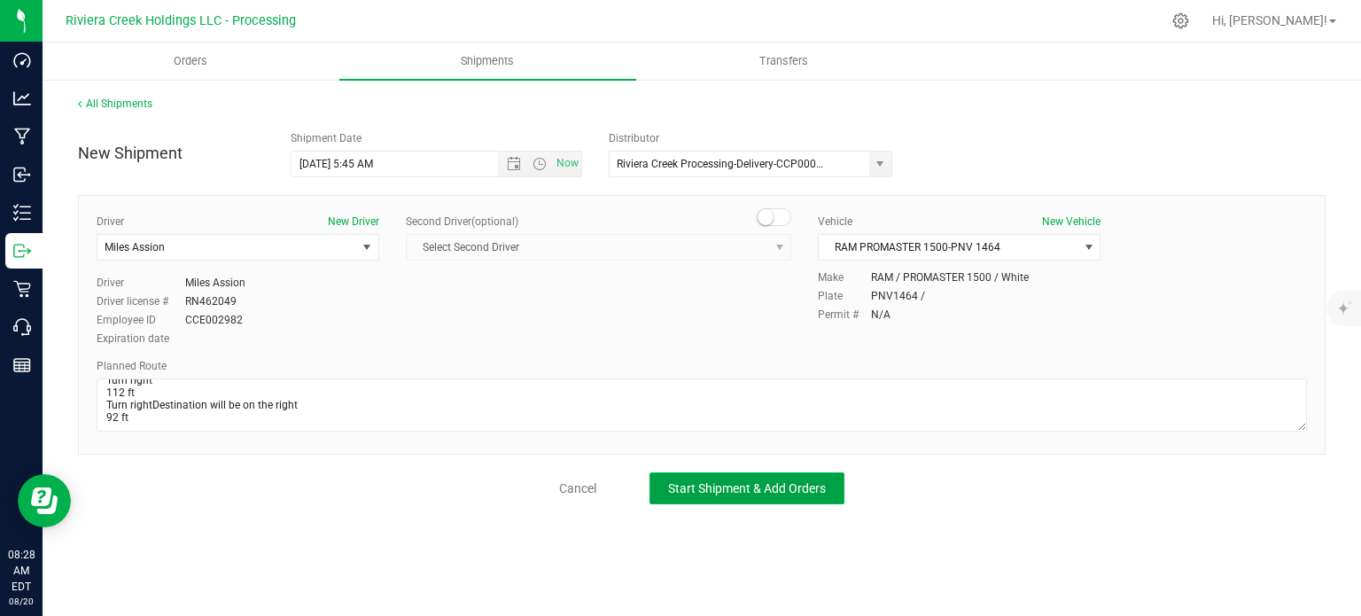
click at [719, 497] on button "Start Shipment & Add Orders" at bounding box center [746, 488] width 195 height 32
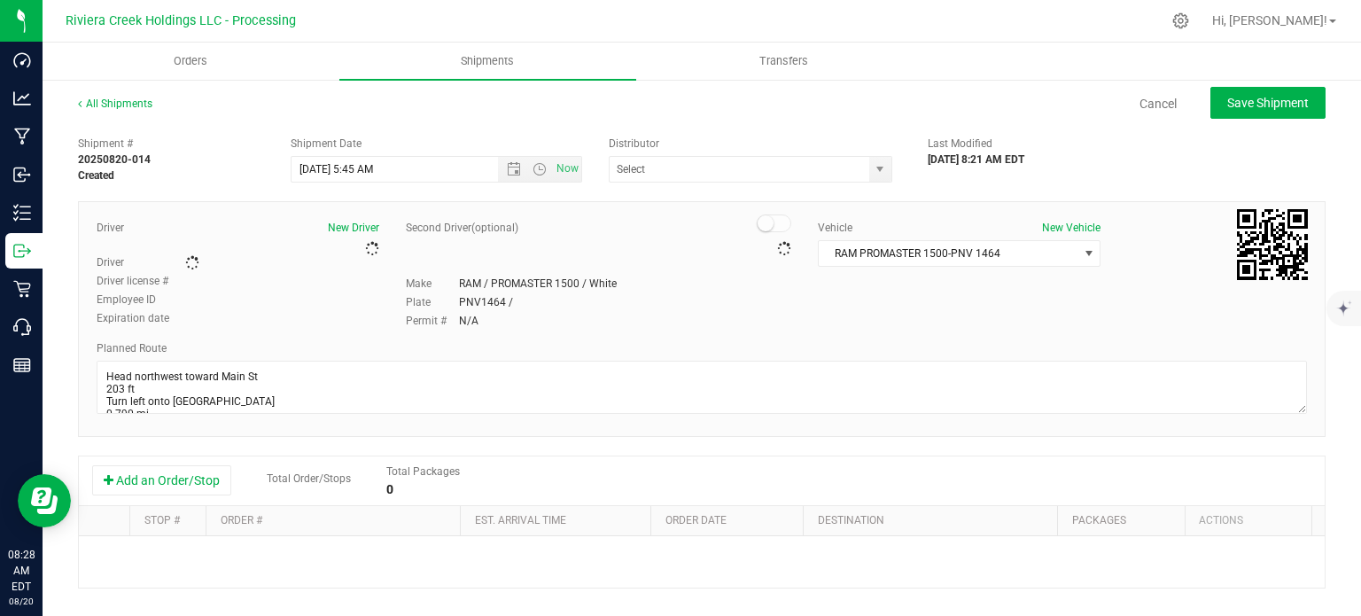
type input "Riviera Creek Processing-Delivery-CCP000014-00"
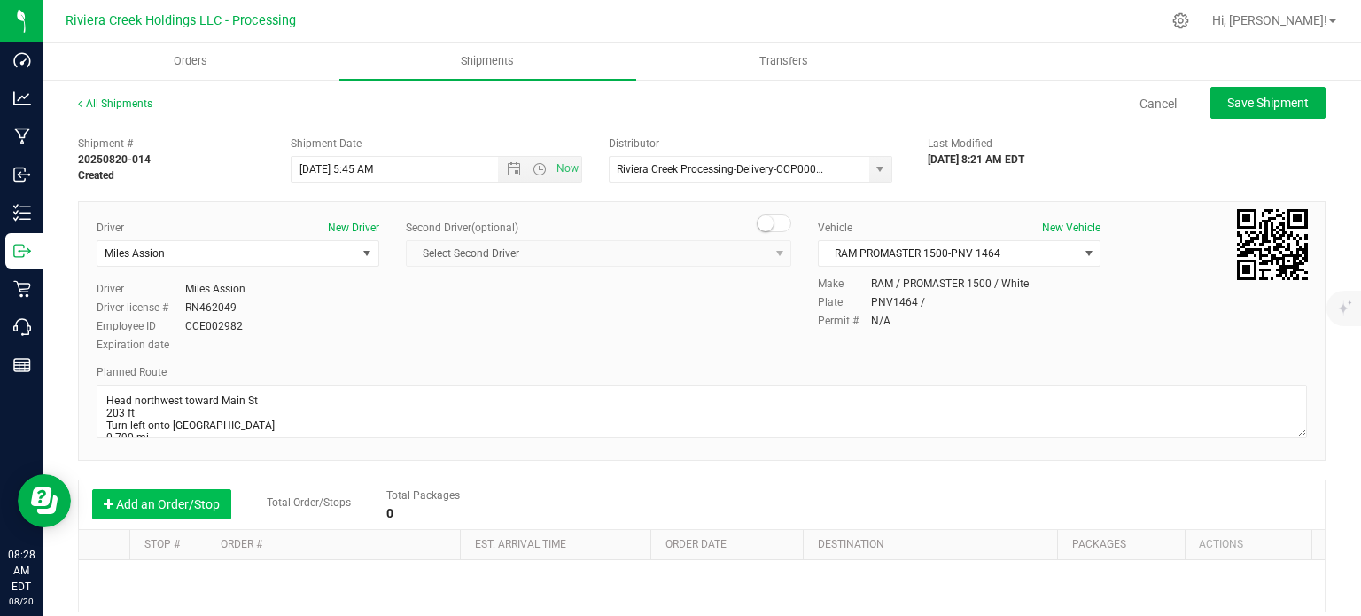
click at [206, 511] on button "Add an Order/Stop" at bounding box center [161, 504] width 139 height 30
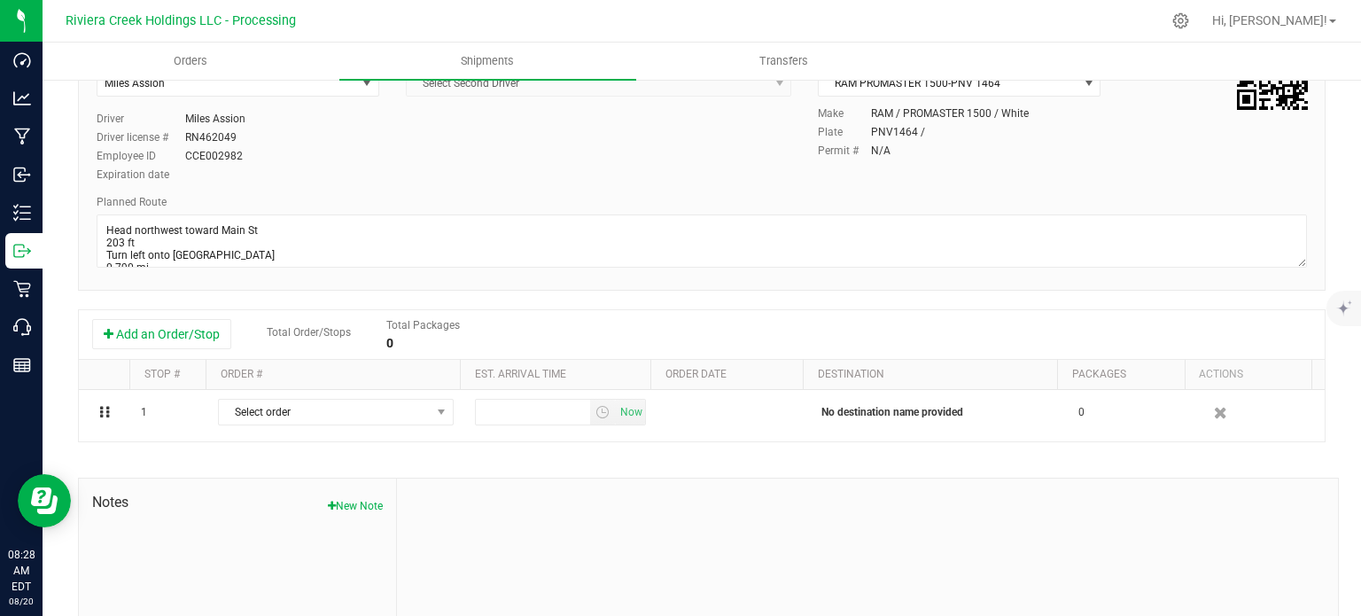
scroll to position [177, 0]
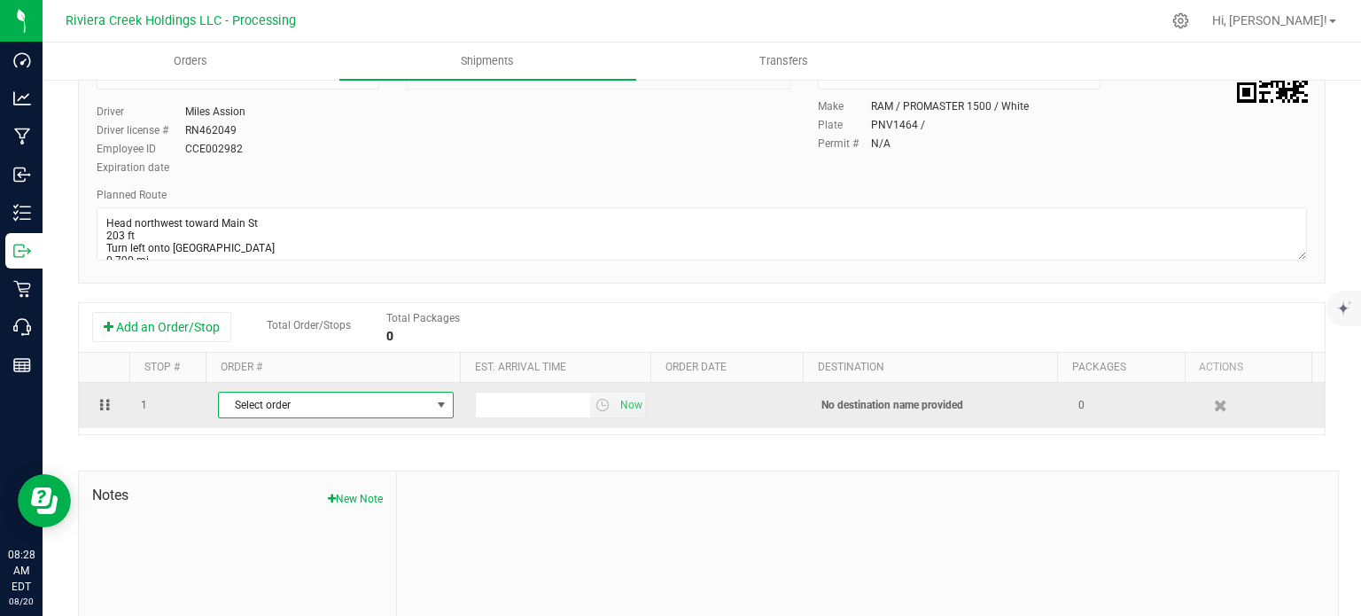
click at [404, 401] on span "Select order" at bounding box center [325, 404] width 212 height 25
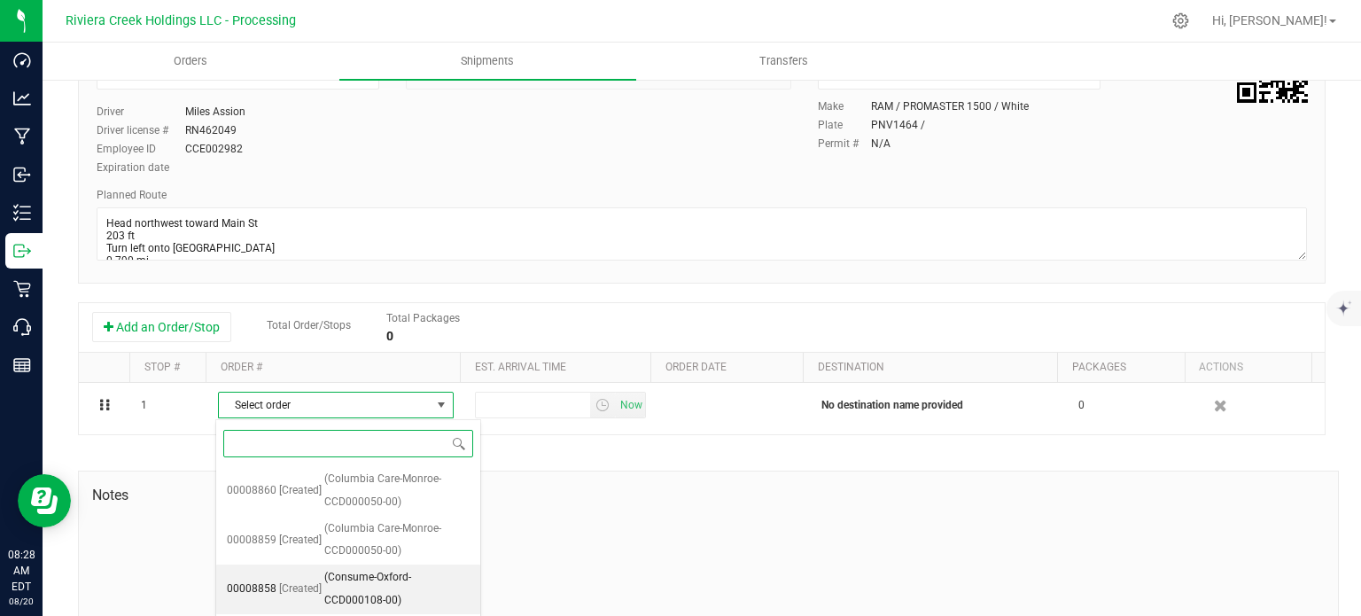
click at [399, 572] on span "(Consume-Oxford-CCD000108-00)" at bounding box center [396, 588] width 145 height 45
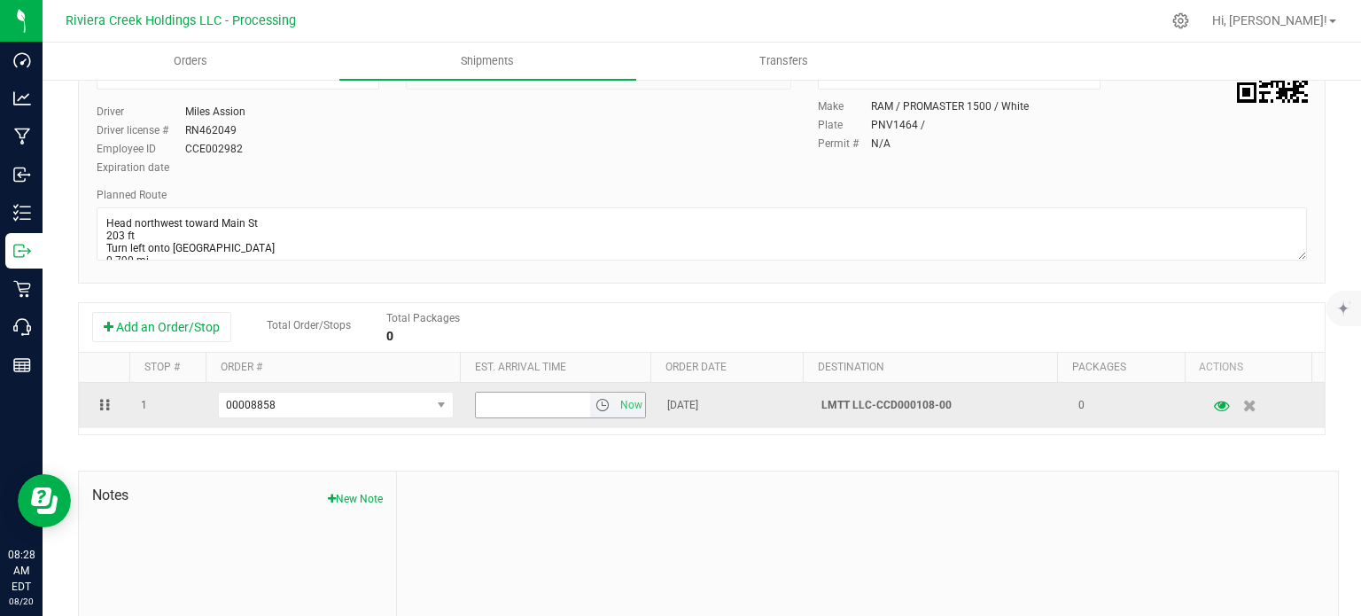
click at [595, 411] on span "select" at bounding box center [602, 405] width 14 height 14
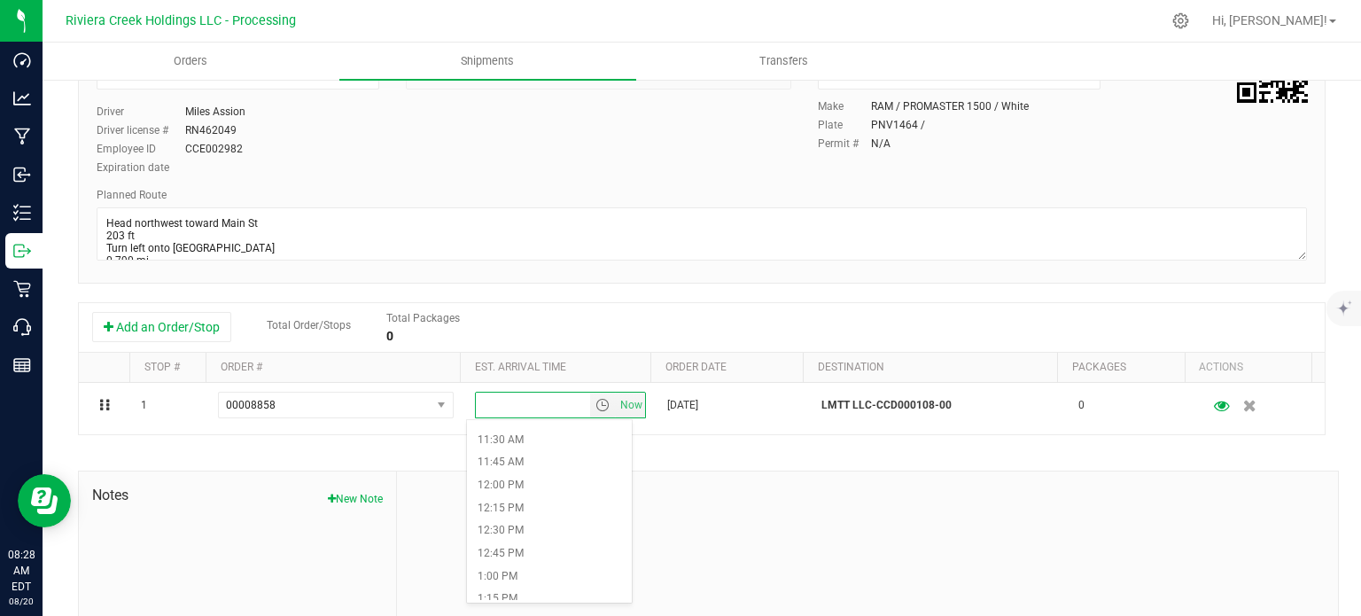
scroll to position [1063, 0]
click at [556, 463] on li "12:00 PM" at bounding box center [549, 464] width 164 height 23
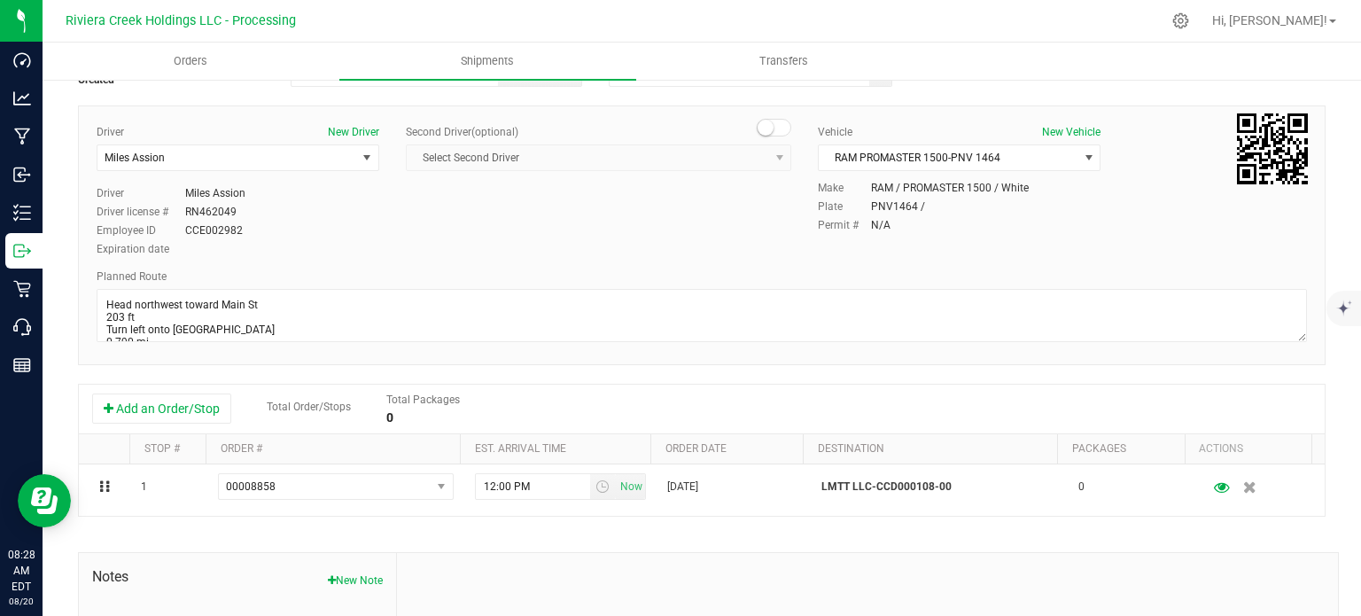
scroll to position [0, 0]
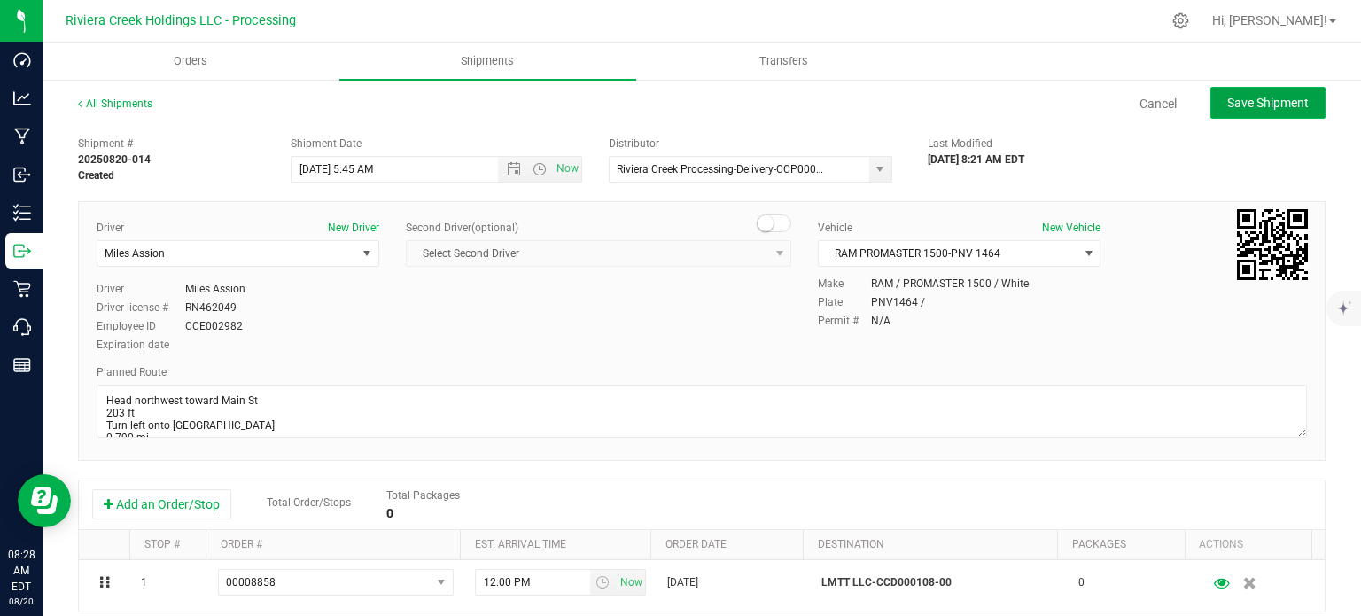
click at [1227, 103] on span "Save Shipment" at bounding box center [1268, 103] width 82 height 14
type input "[DATE] 9:45 AM"
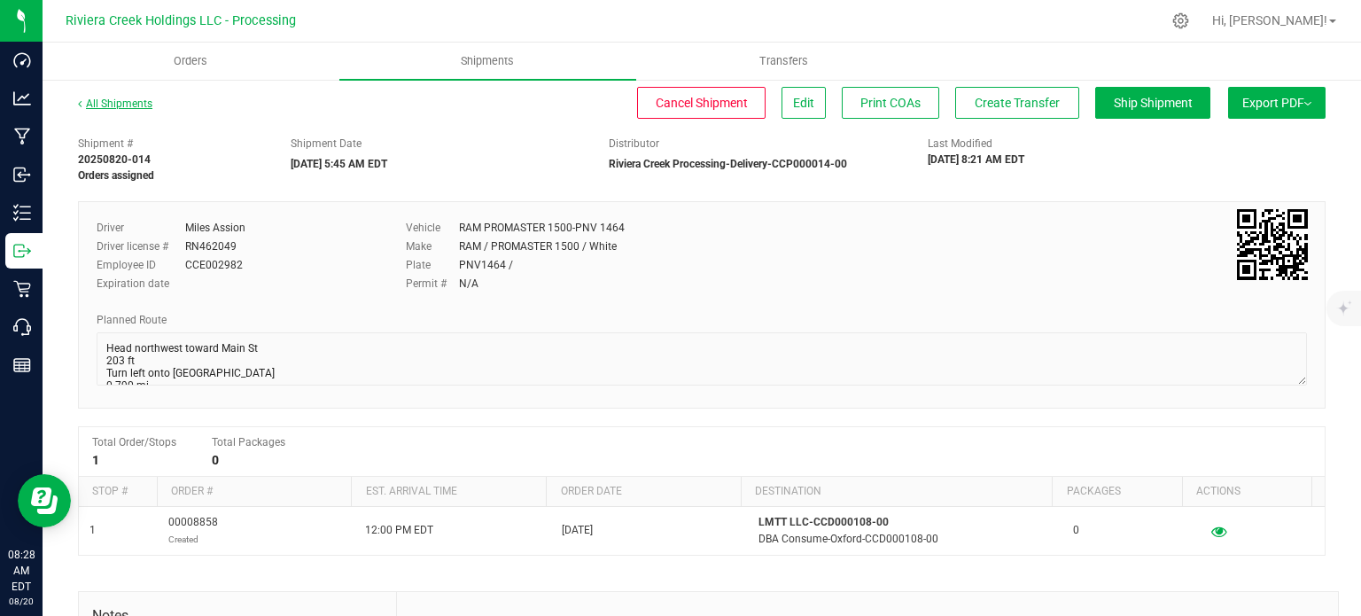
click at [128, 105] on link "All Shipments" at bounding box center [115, 103] width 74 height 12
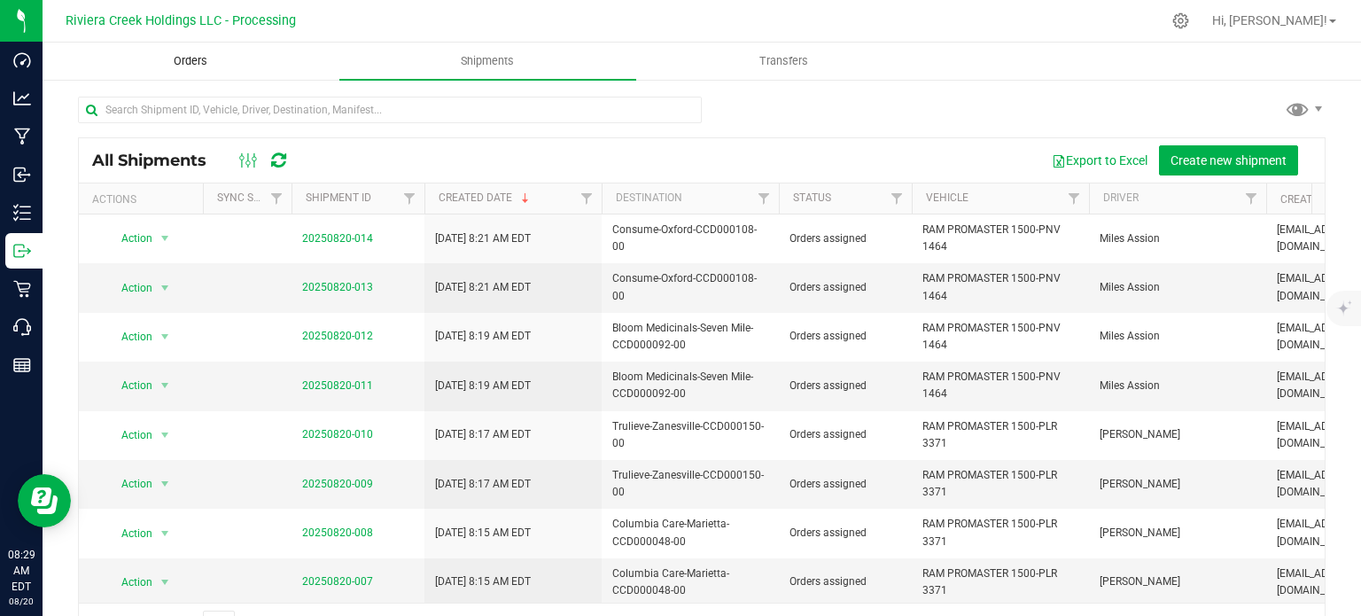
click at [191, 57] on span "Orders" at bounding box center [191, 61] width 82 height 16
